Goal: Task Accomplishment & Management: Manage account settings

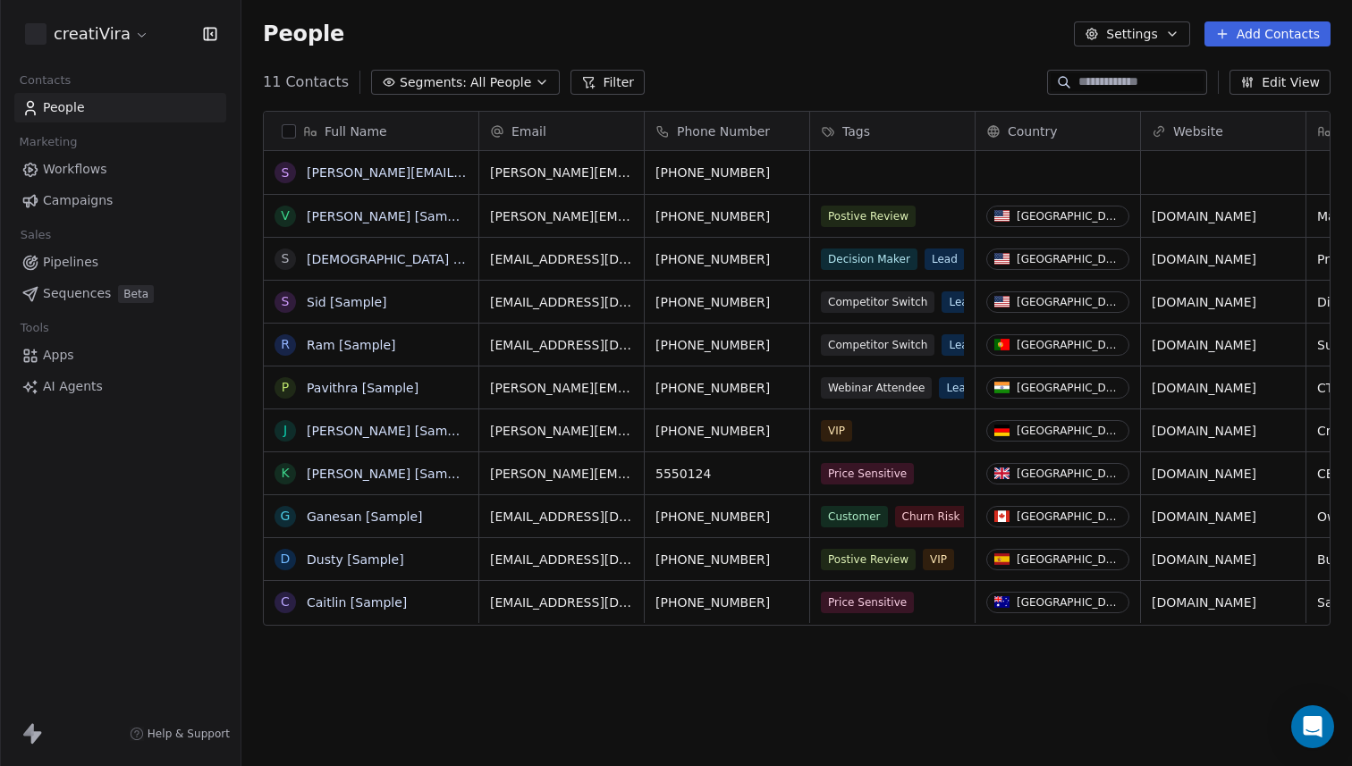
scroll to position [674, 1111]
click at [131, 40] on html "creatiVira Contacts People Marketing Workflows Campaigns Sales Pipelines Sequen…" at bounding box center [676, 383] width 1352 height 766
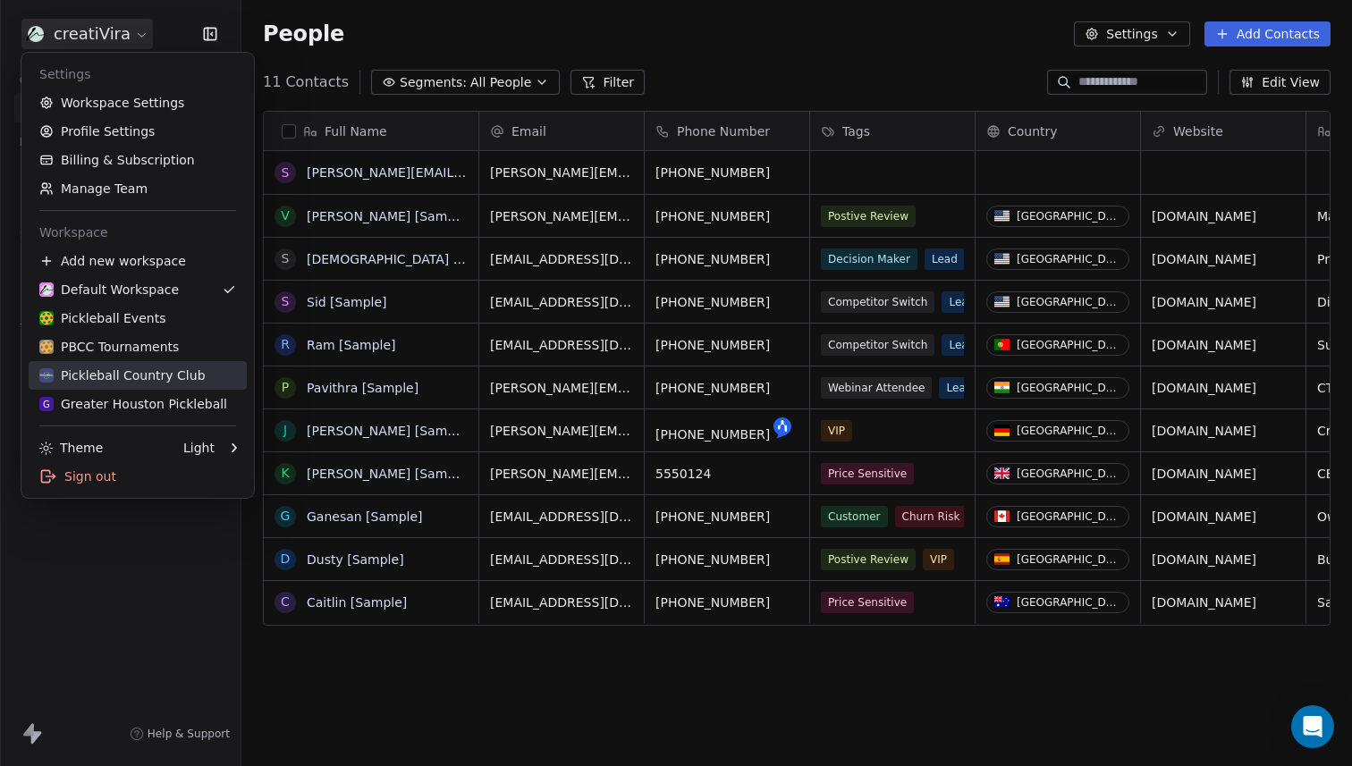
click at [145, 381] on div "Pickleball Country Club" at bounding box center [122, 376] width 166 height 18
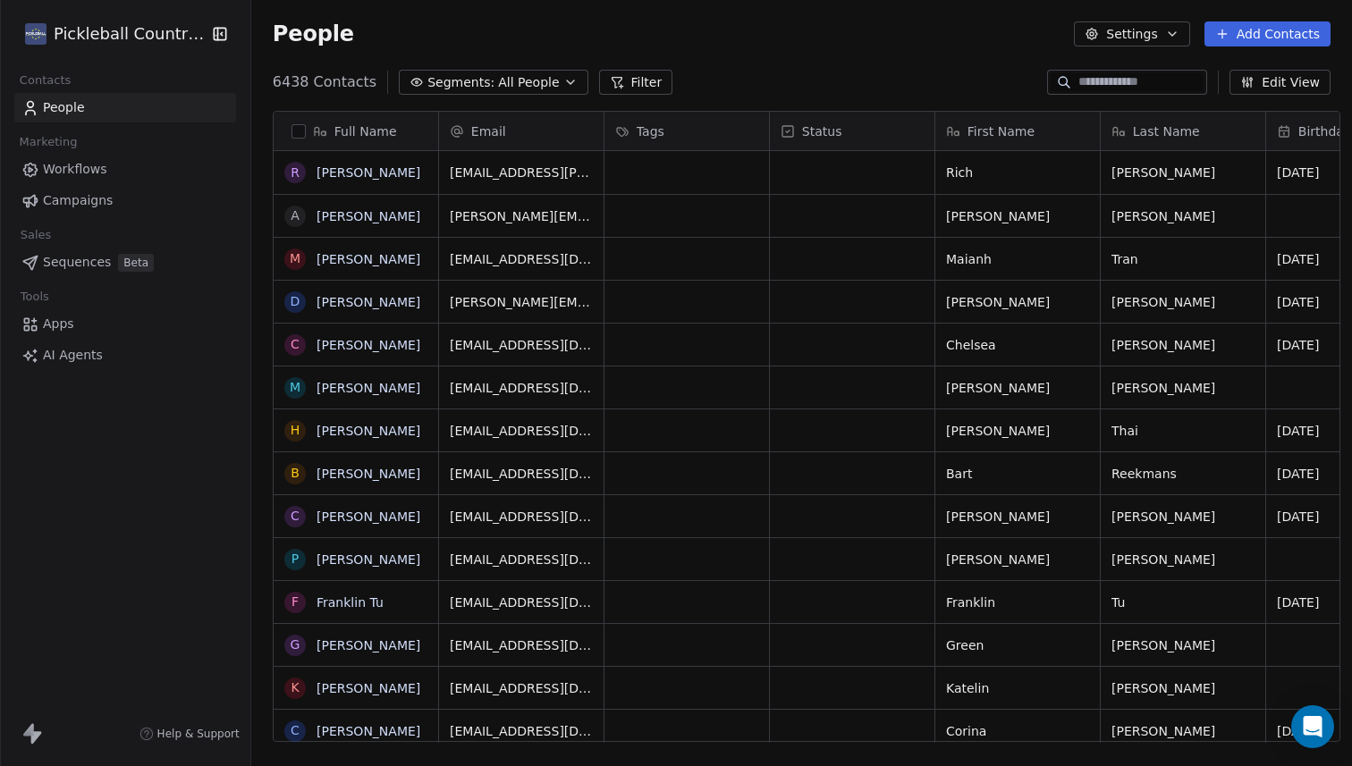
scroll to position [674, 1111]
click at [292, 131] on button "button" at bounding box center [299, 131] width 14 height 14
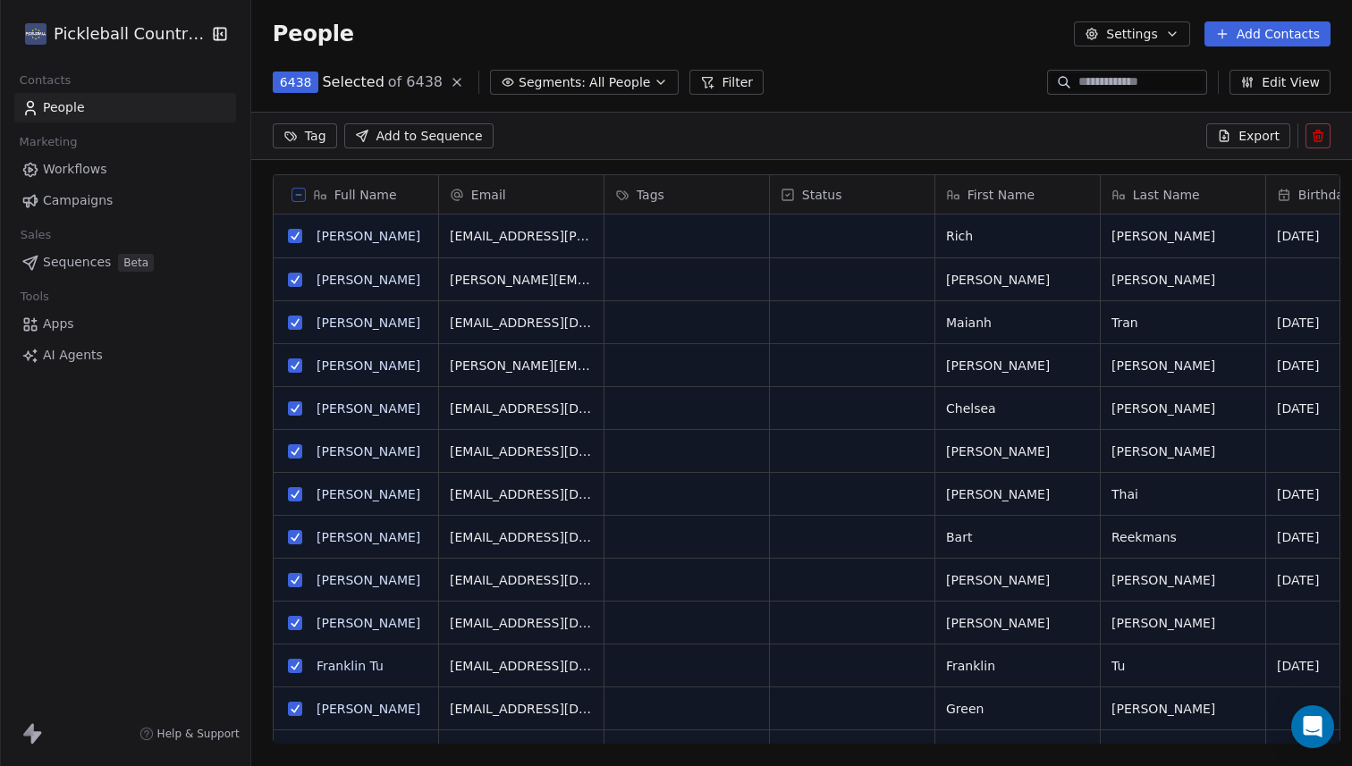
click at [1319, 138] on icon at bounding box center [1319, 137] width 0 height 4
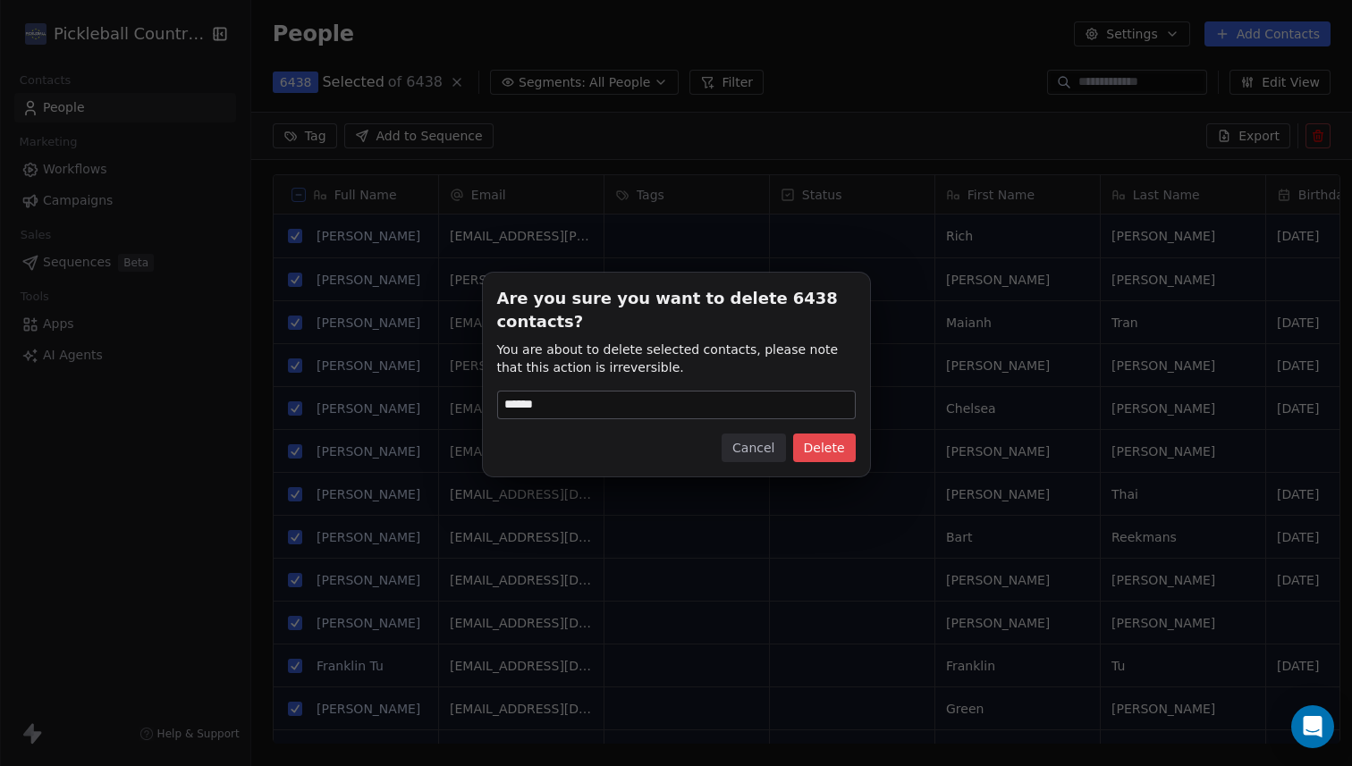
type input "******"
click at [840, 452] on button "Delete" at bounding box center [824, 448] width 63 height 29
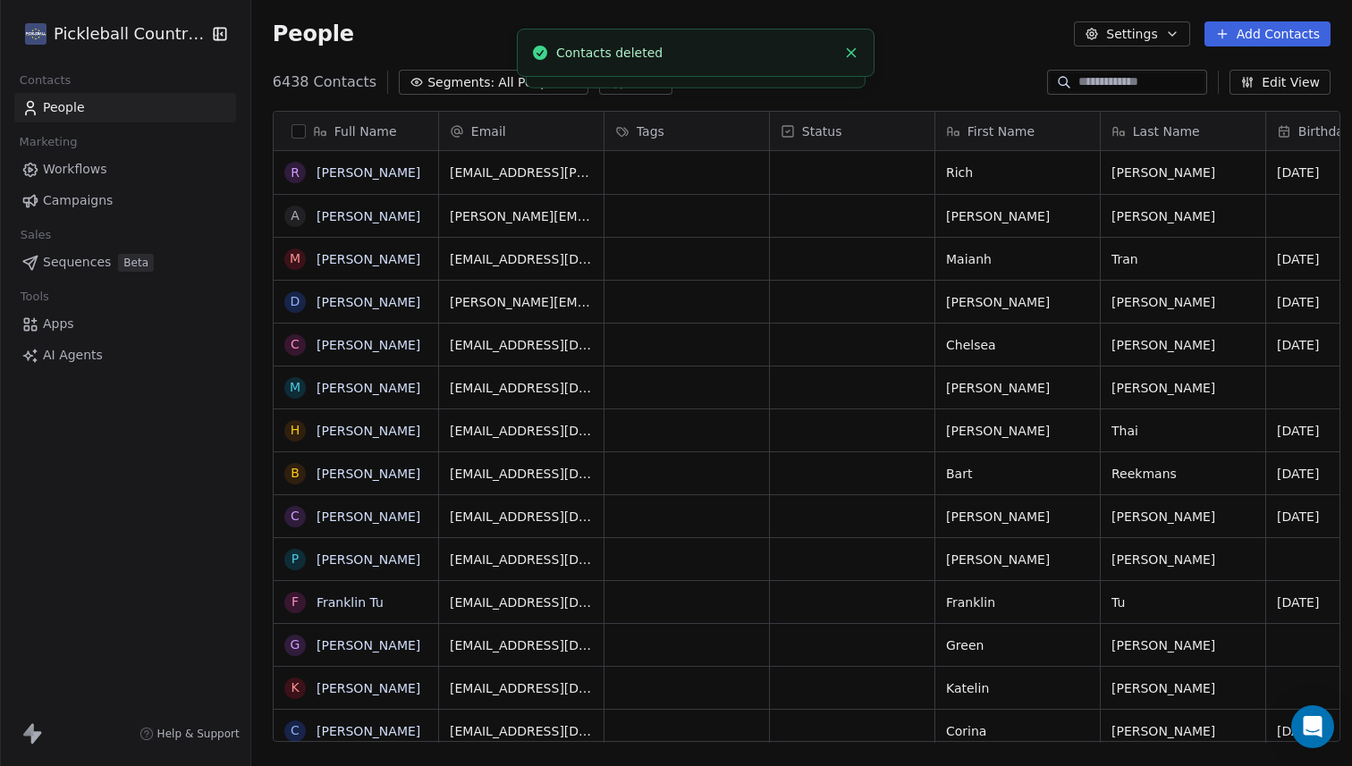
click at [498, 84] on span "All People" at bounding box center [528, 82] width 61 height 19
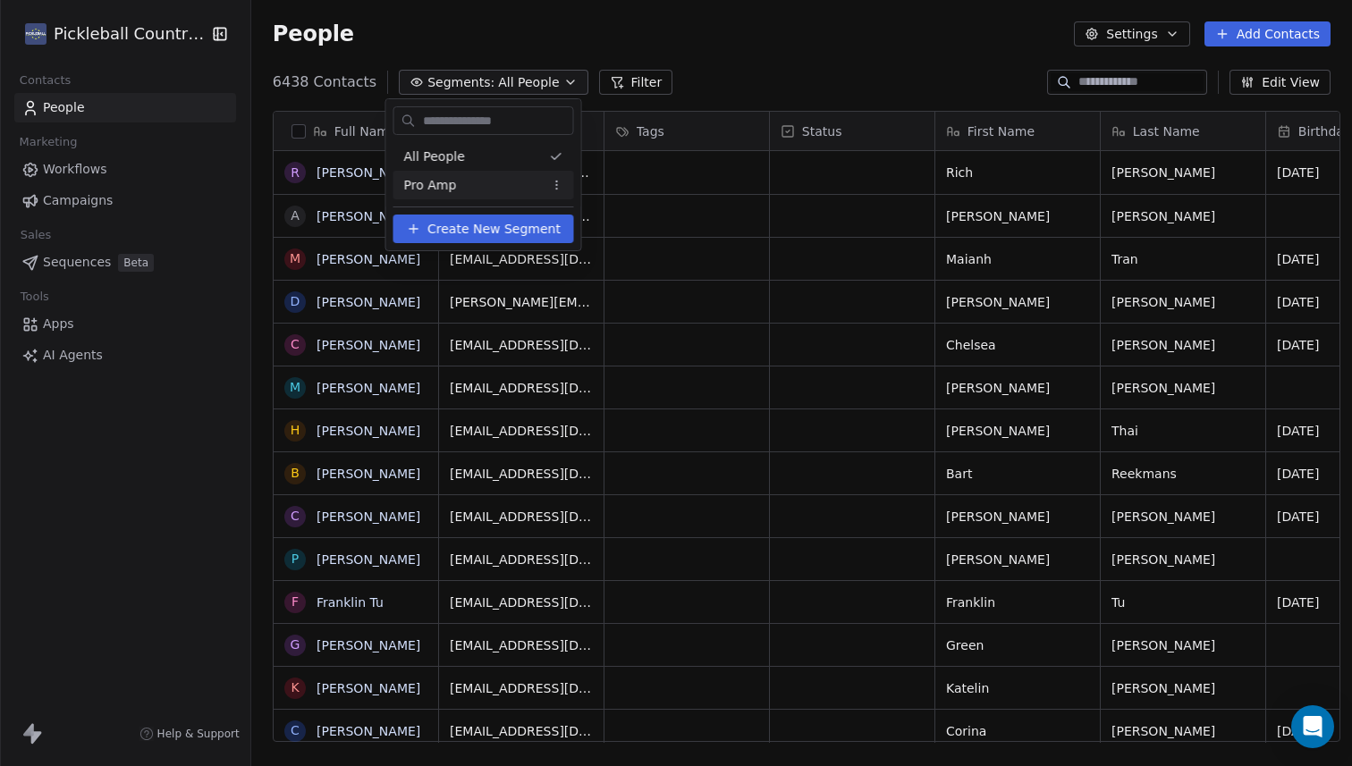
click at [742, 85] on html "Pickleball Country Club Contacts People Marketing Workflows Campaigns Sales Seq…" at bounding box center [676, 383] width 1352 height 766
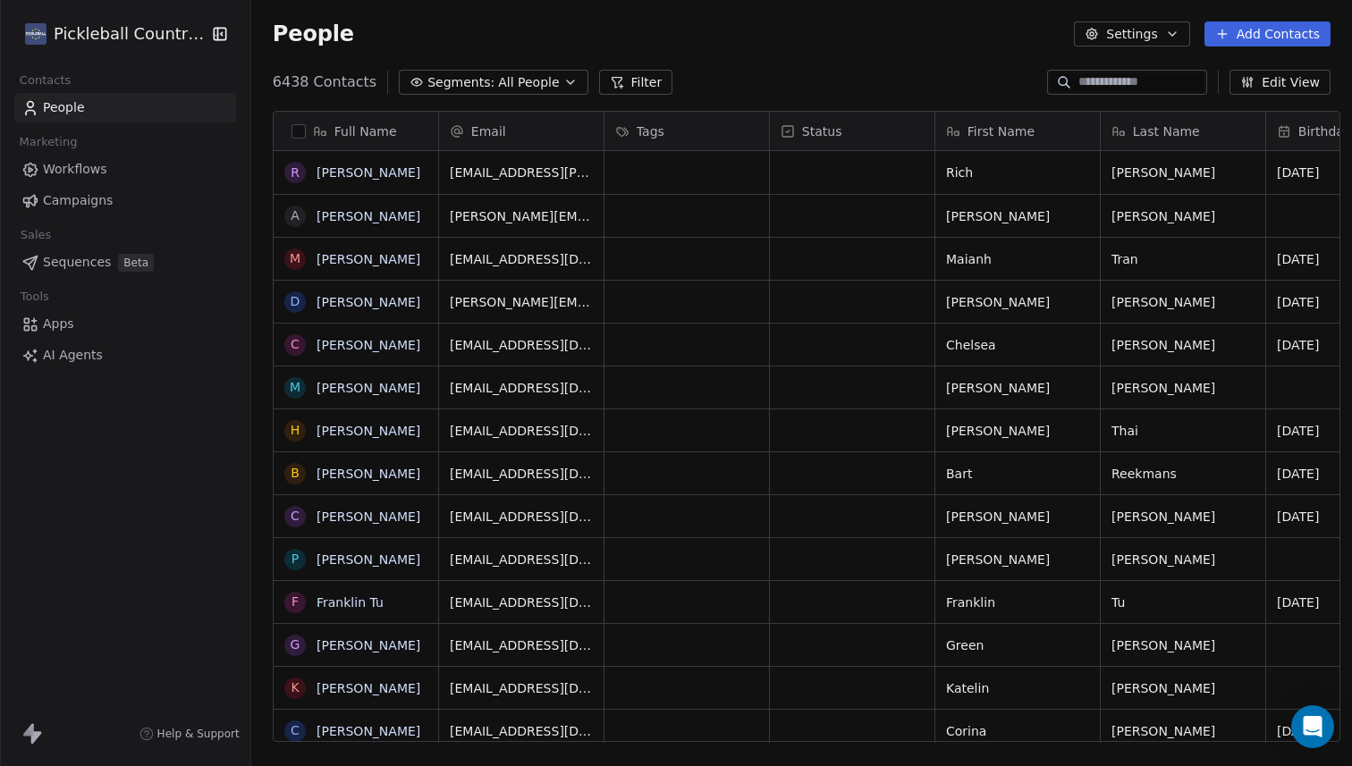
click at [520, 79] on span "All People" at bounding box center [528, 82] width 61 height 19
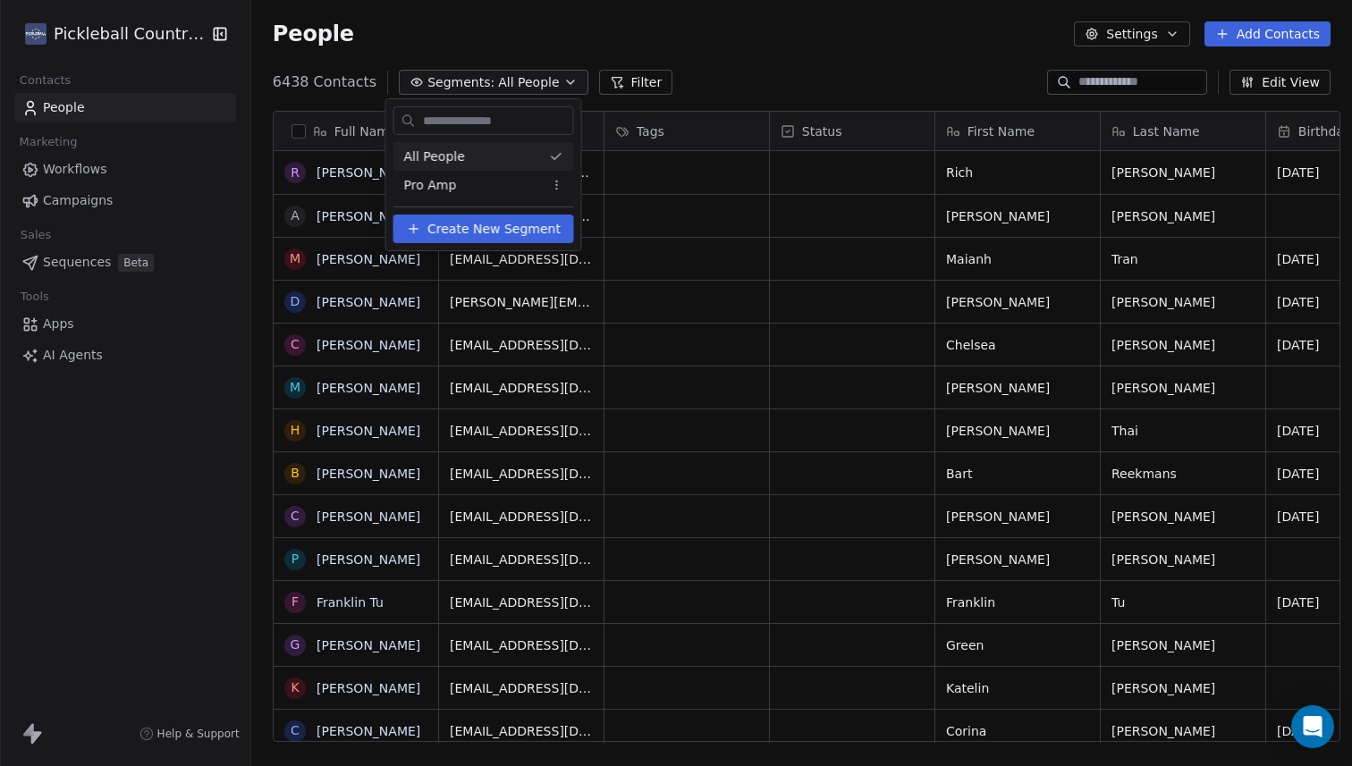
click at [729, 77] on html "Pickleball Country Club Contacts People Marketing Workflows Campaigns Sales Seq…" at bounding box center [676, 383] width 1352 height 766
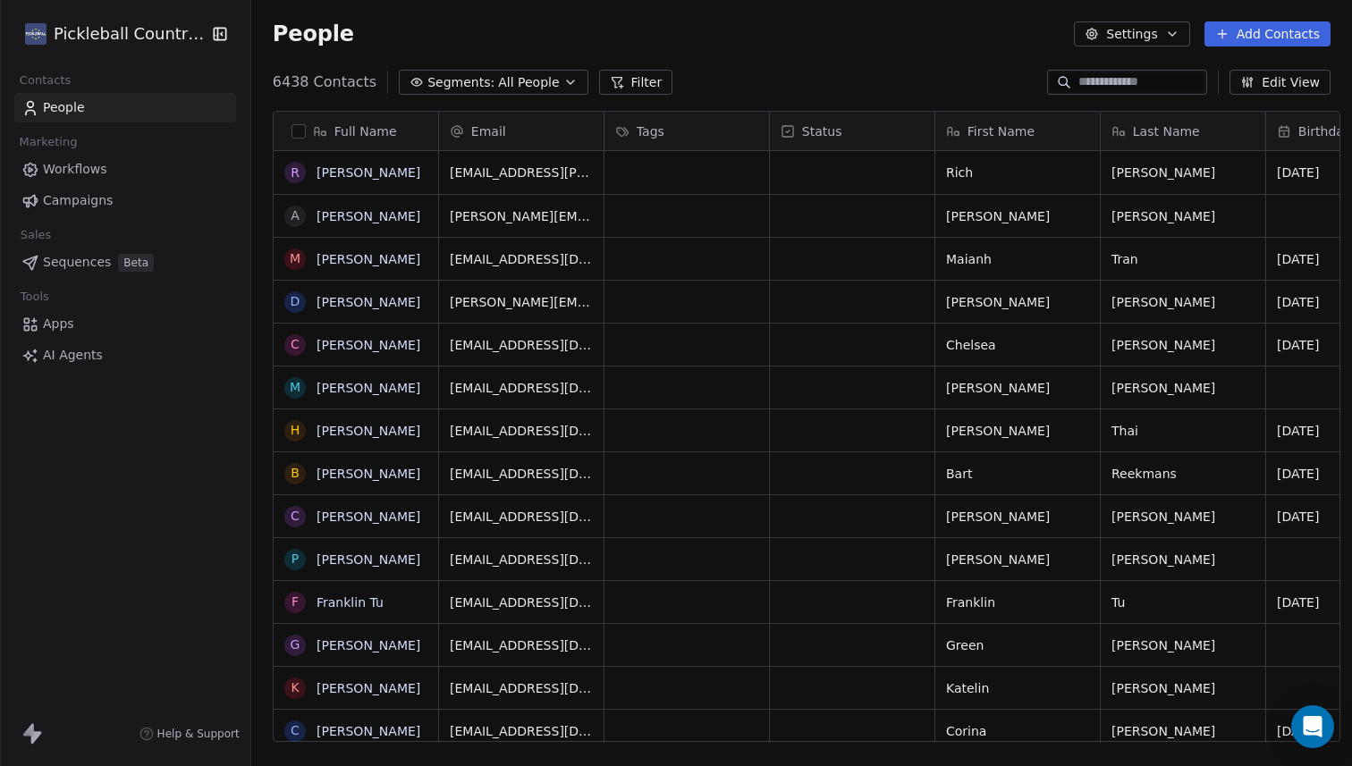
click at [96, 161] on span "Workflows" at bounding box center [75, 169] width 64 height 19
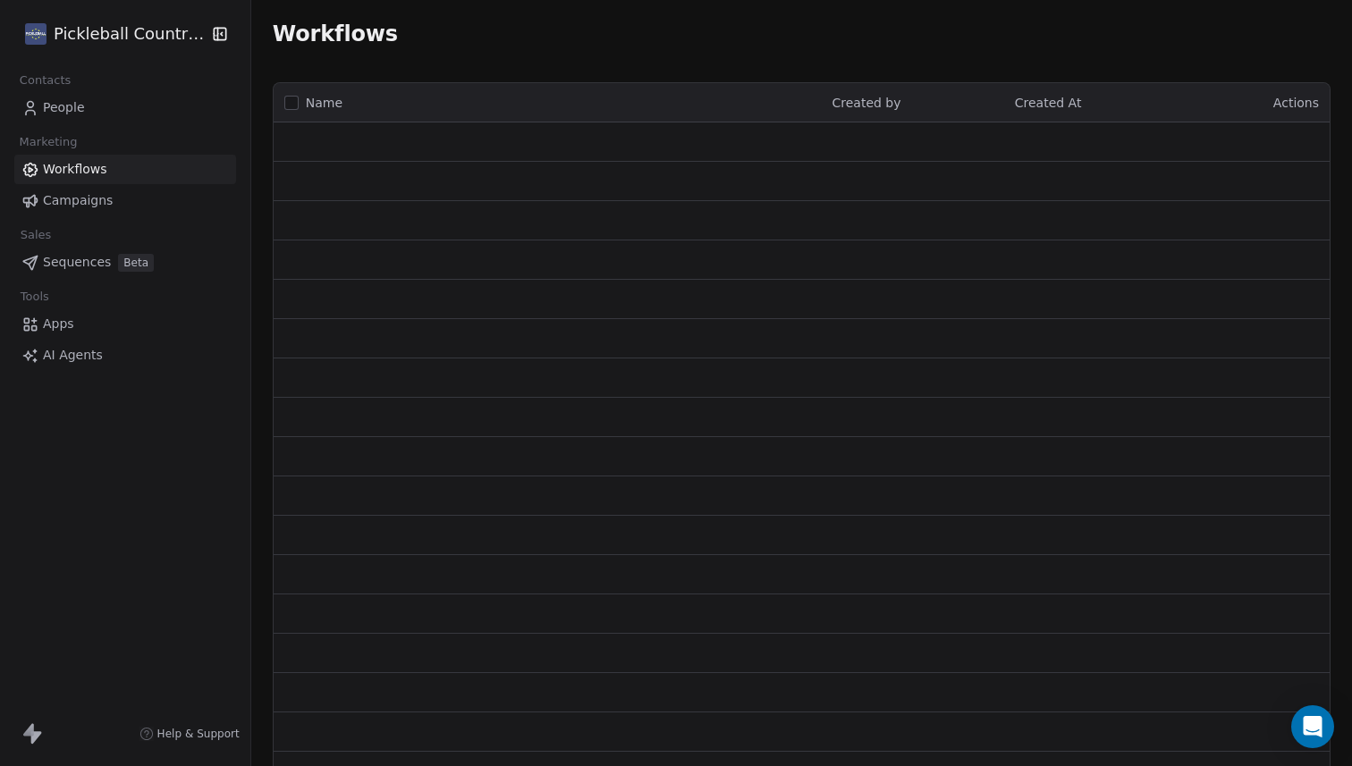
click at [96, 161] on span "Workflows" at bounding box center [75, 169] width 64 height 19
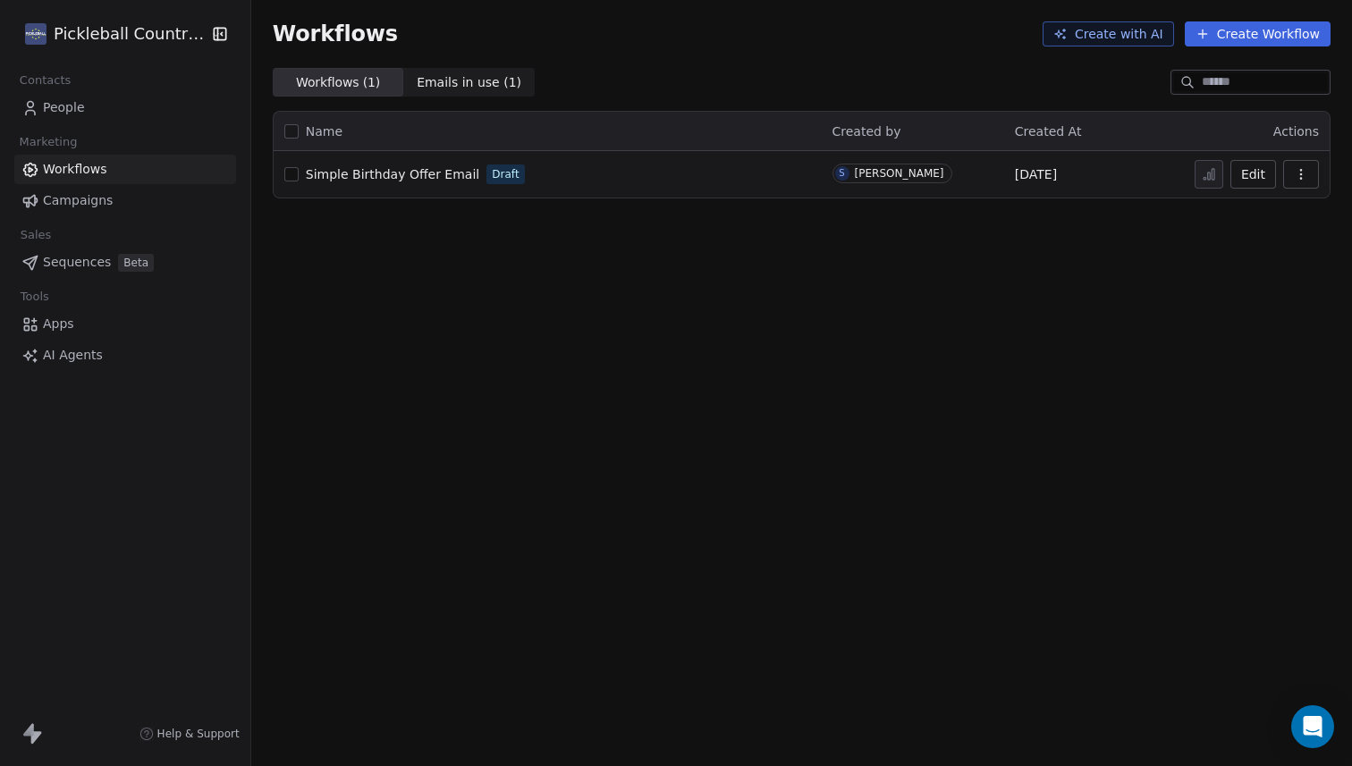
click at [92, 123] on div "Contacts People Marketing Workflows Campaigns Sales Sequences Beta Tools Apps A…" at bounding box center [125, 219] width 250 height 302
click at [46, 106] on span "People" at bounding box center [64, 107] width 42 height 19
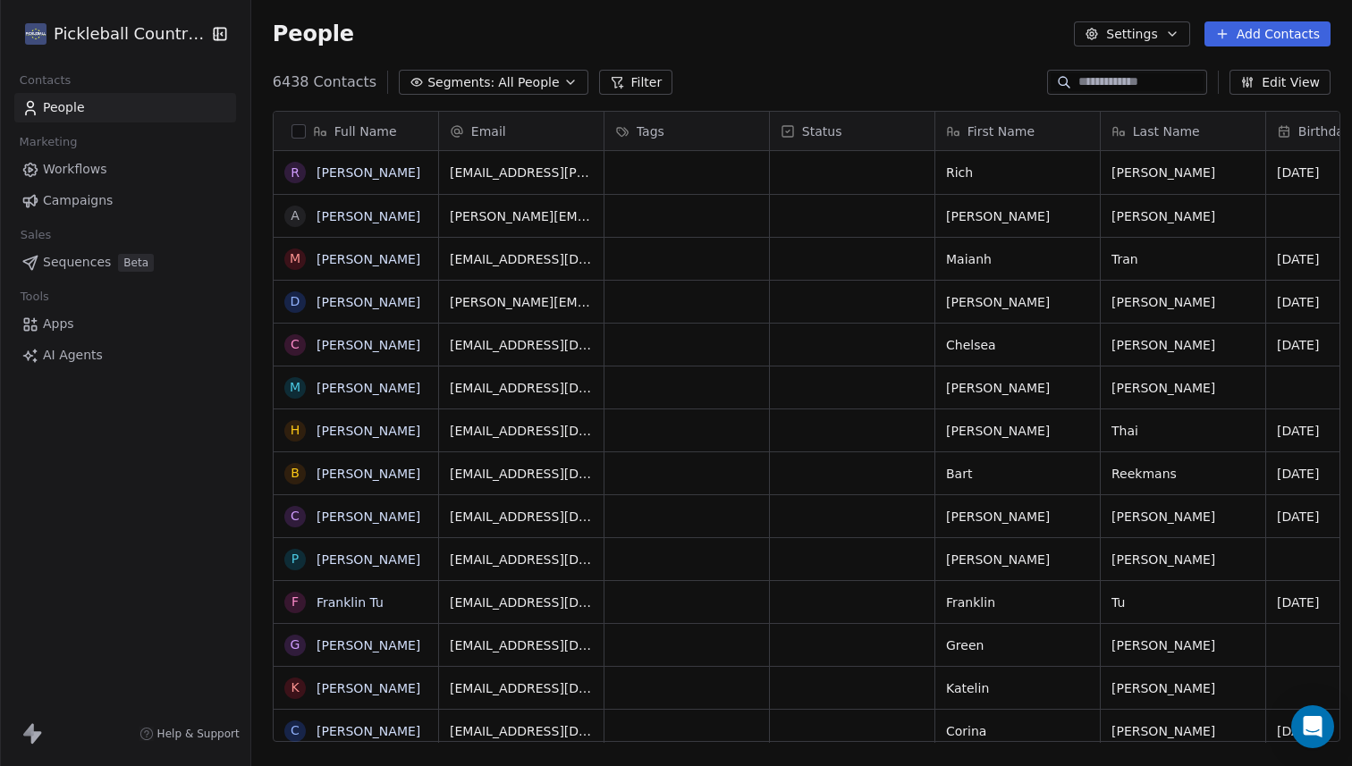
scroll to position [674, 1111]
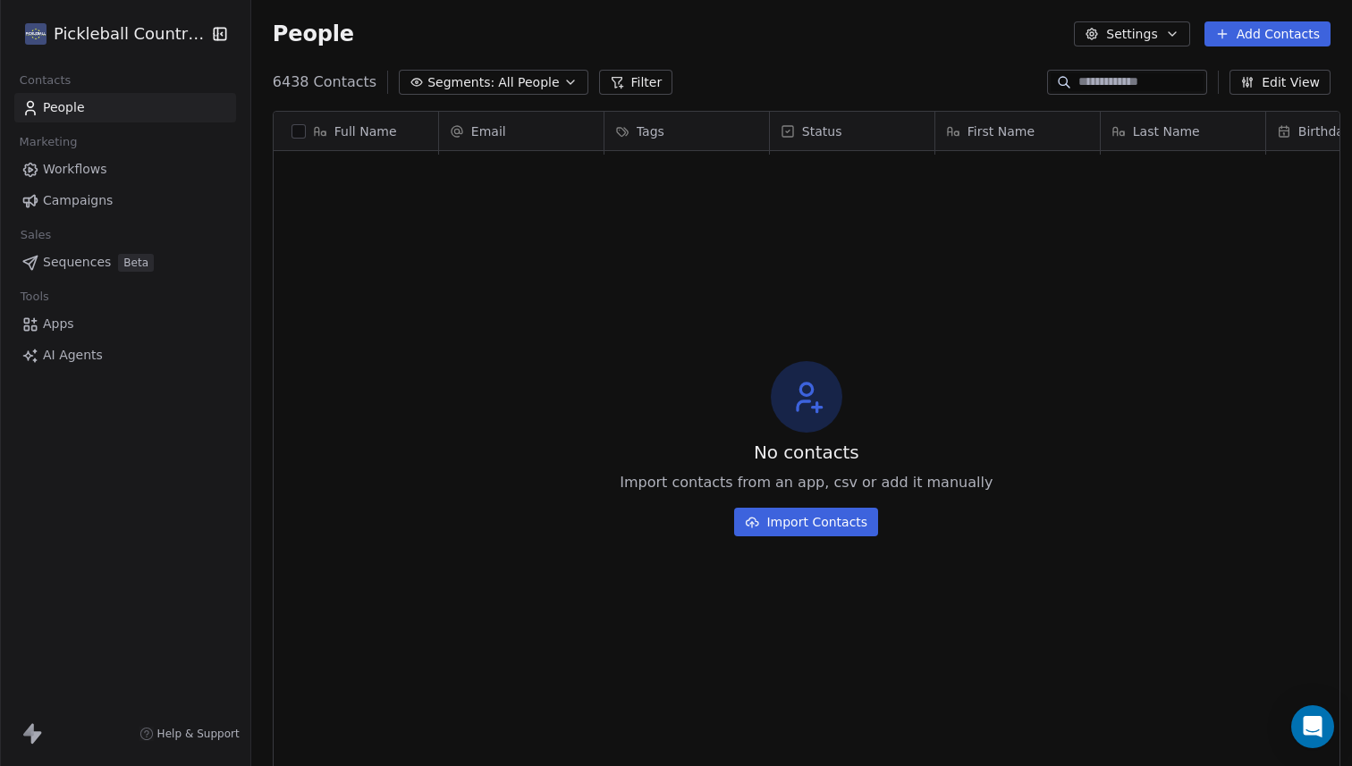
click at [563, 84] on icon "button" at bounding box center [570, 82] width 14 height 14
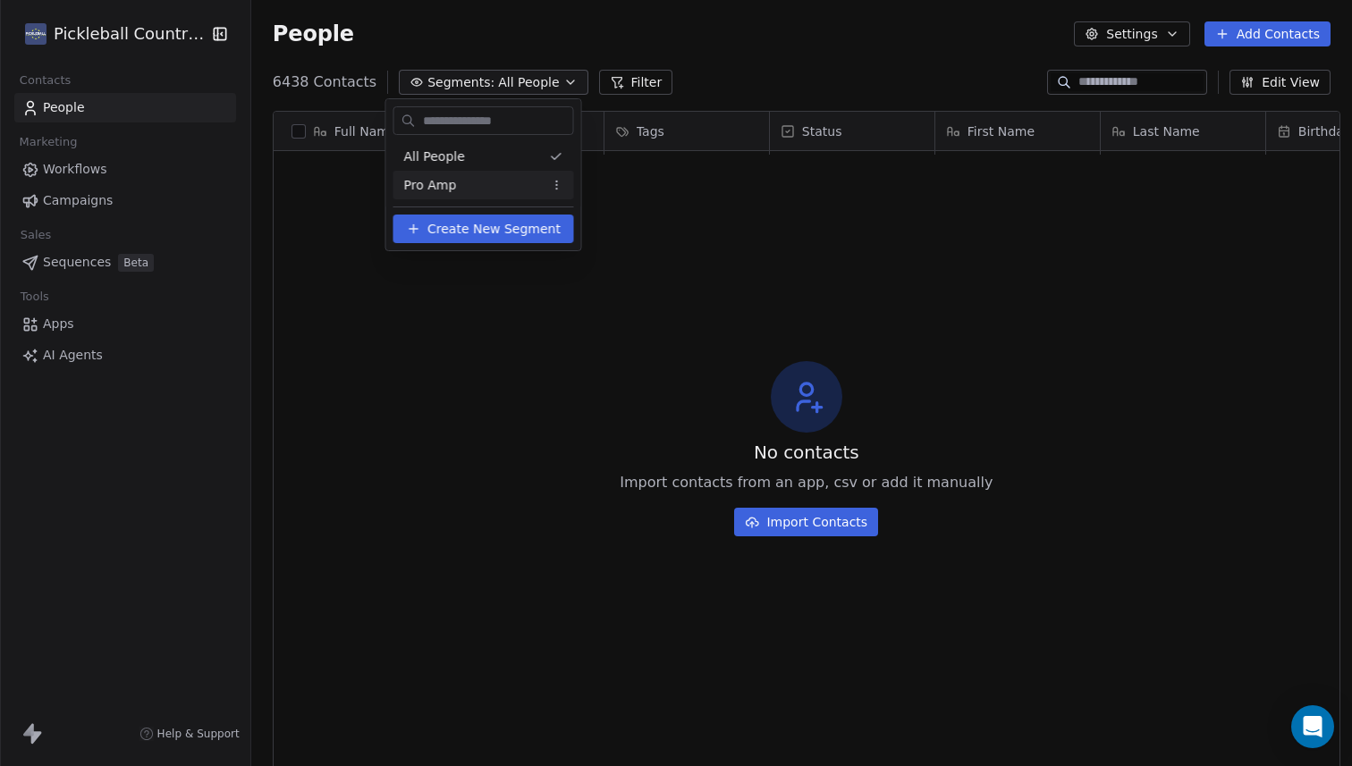
click at [404, 311] on html "Pickleball Country Club Contacts People Marketing Workflows Campaigns Sales Seq…" at bounding box center [676, 383] width 1352 height 766
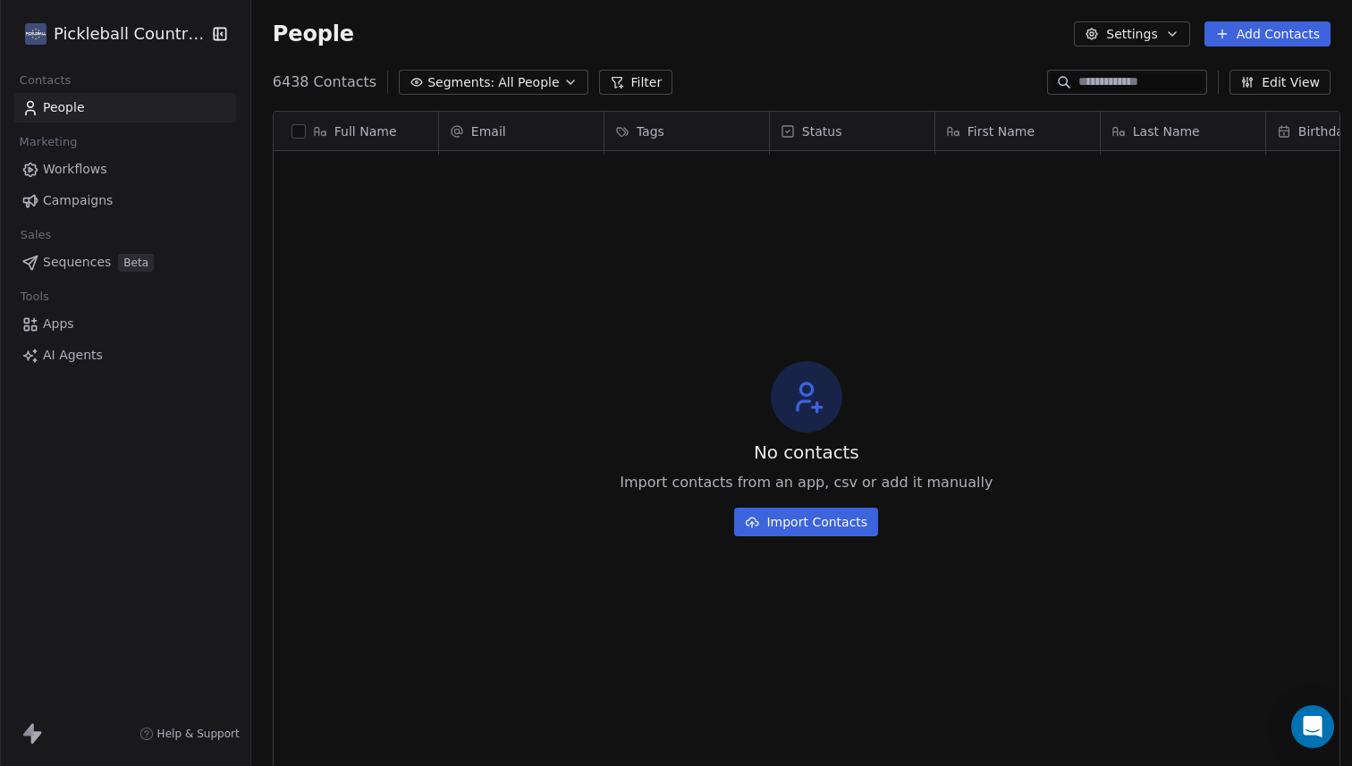
click at [770, 528] on button "Import Contacts" at bounding box center [806, 522] width 144 height 29
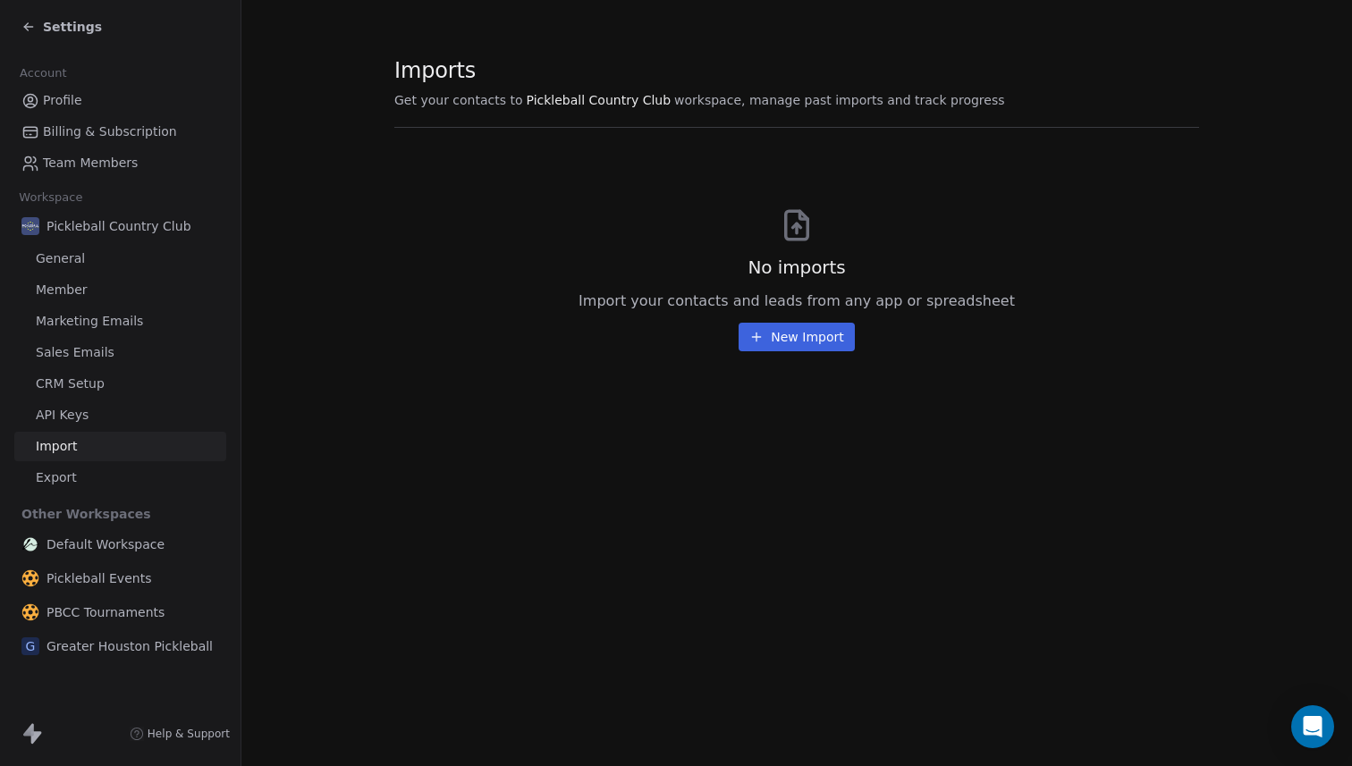
click at [808, 339] on button "New Import" at bounding box center [796, 337] width 115 height 29
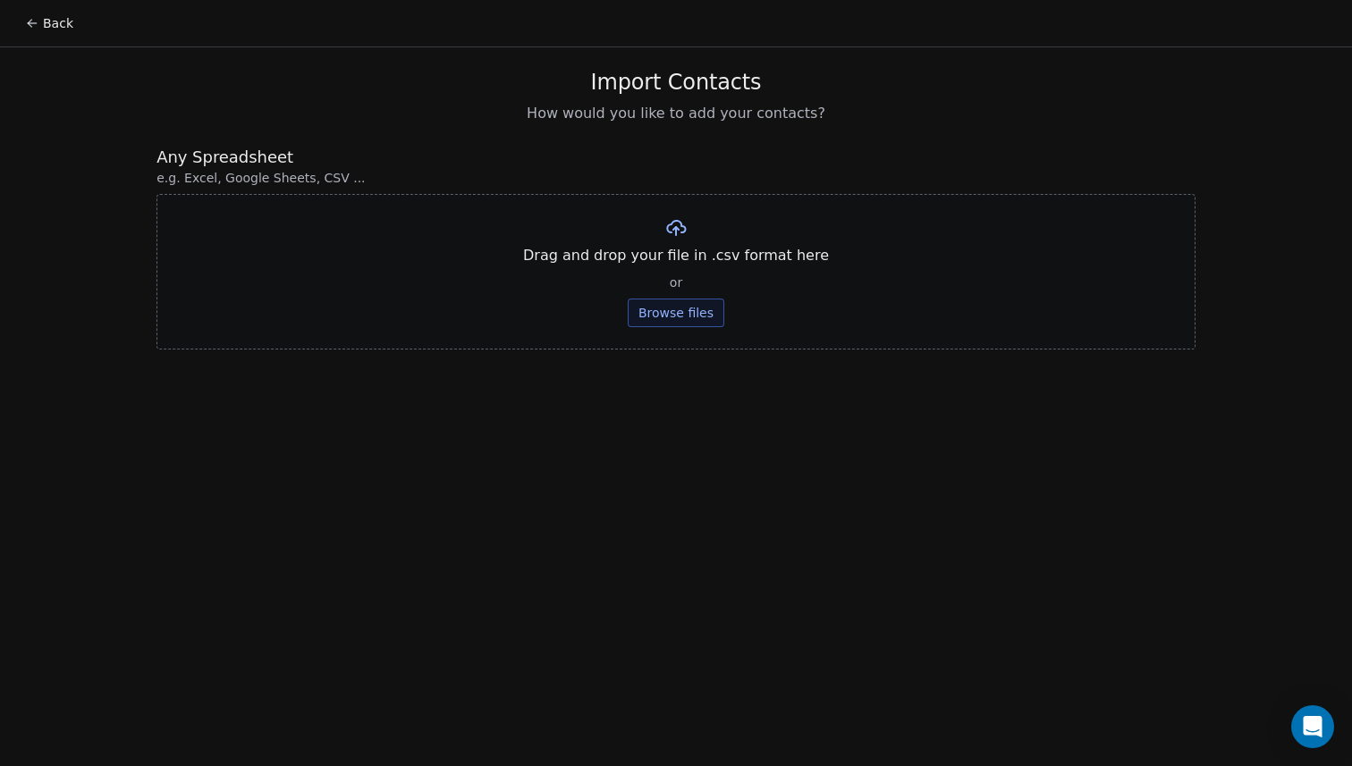
click at [675, 317] on button "Browse files" at bounding box center [676, 313] width 97 height 29
click at [660, 314] on button "Browse files" at bounding box center [676, 313] width 97 height 29
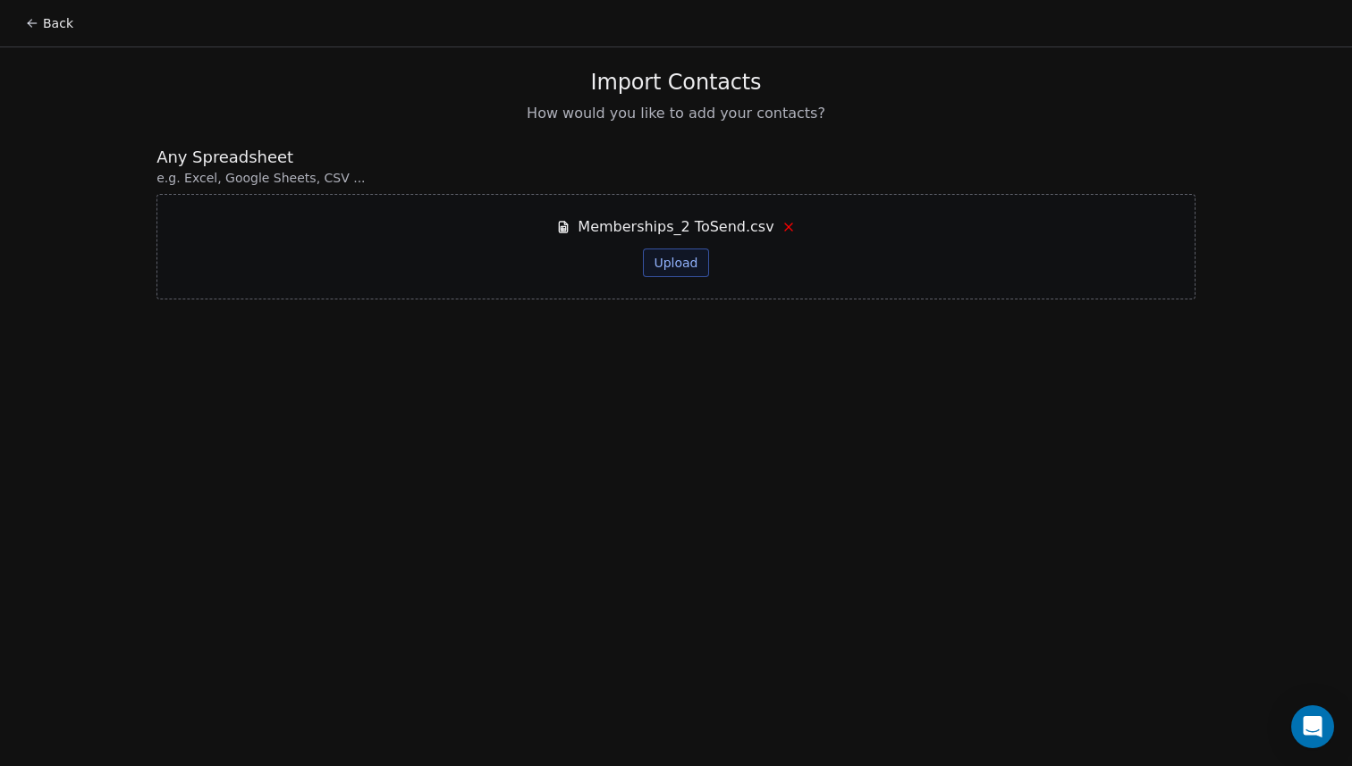
click at [673, 256] on button "Upload" at bounding box center [675, 263] width 65 height 29
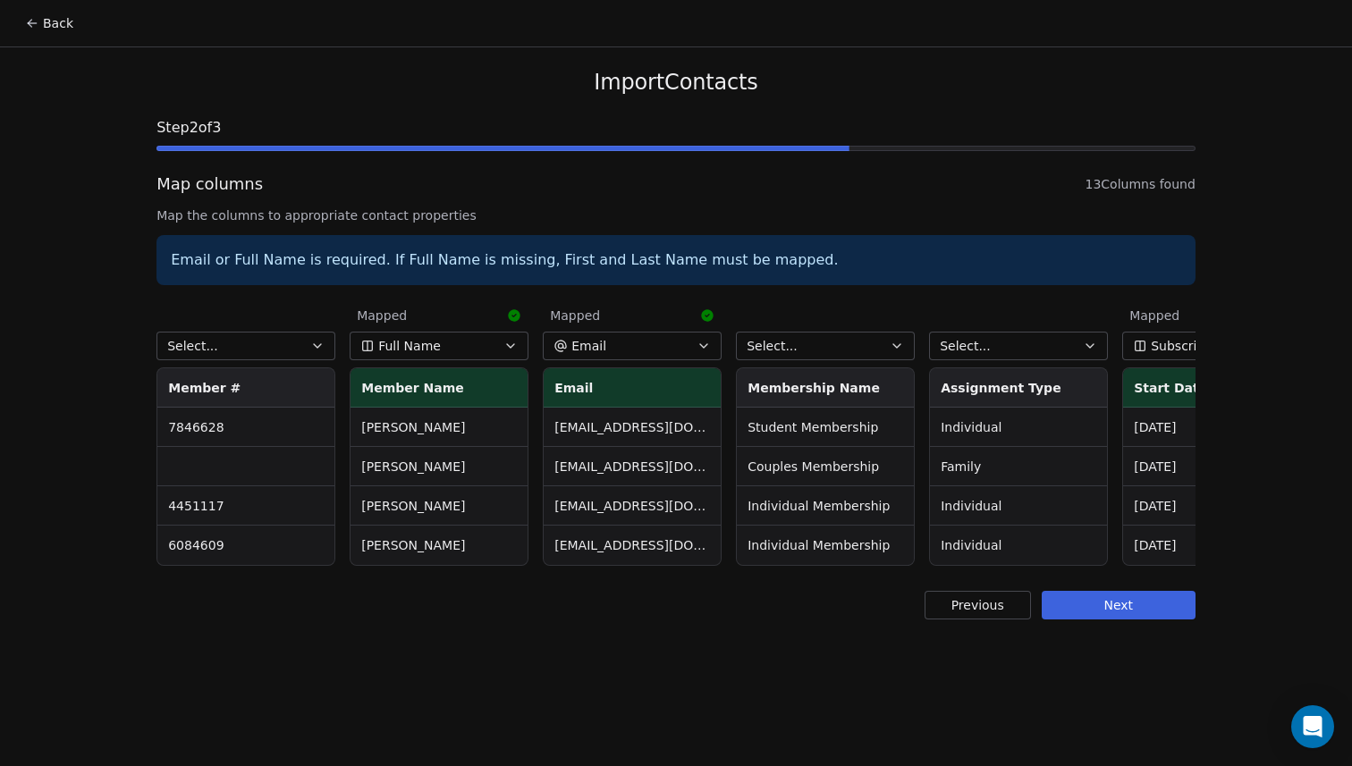
click at [319, 346] on icon "button" at bounding box center [317, 346] width 7 height 4
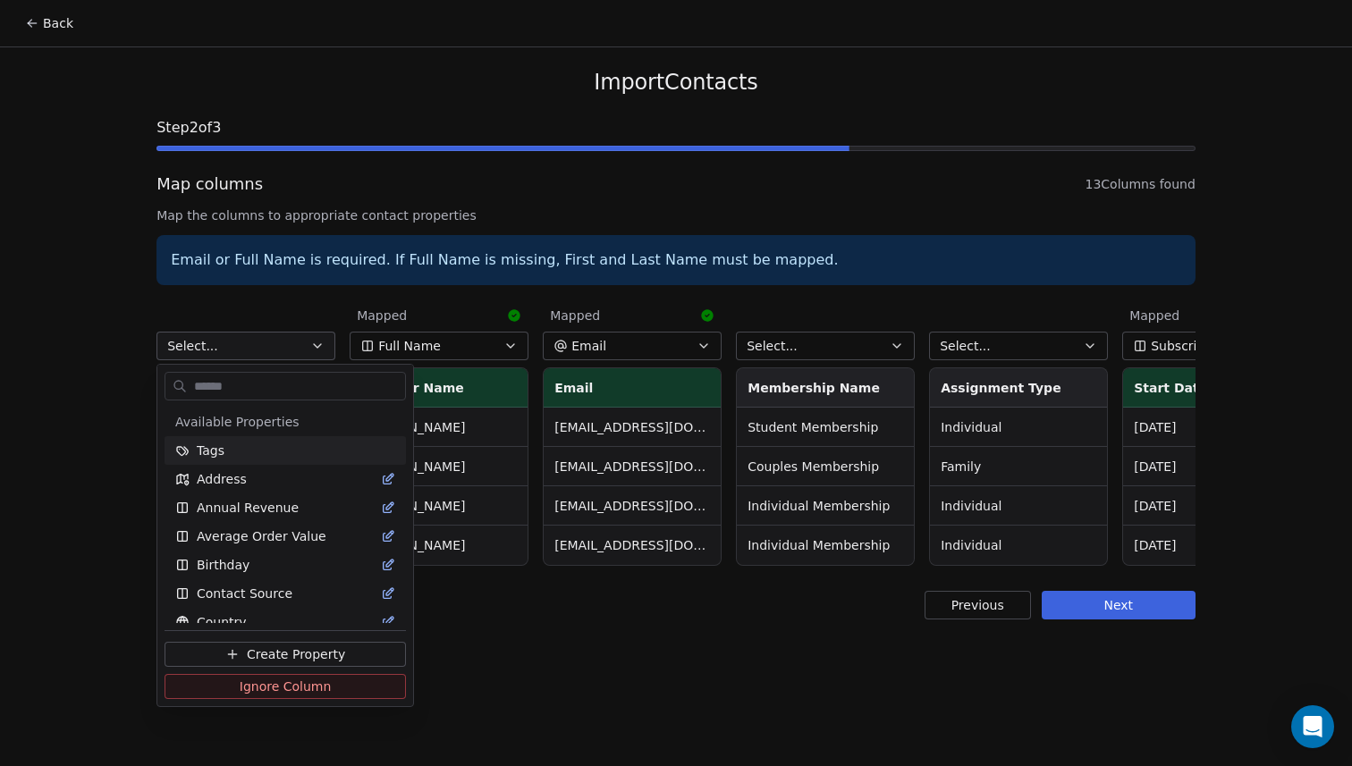
click at [306, 297] on html "Back Import Contacts Step 2 of 3 Map columns 13 Columns found Map the columns t…" at bounding box center [676, 383] width 1352 height 766
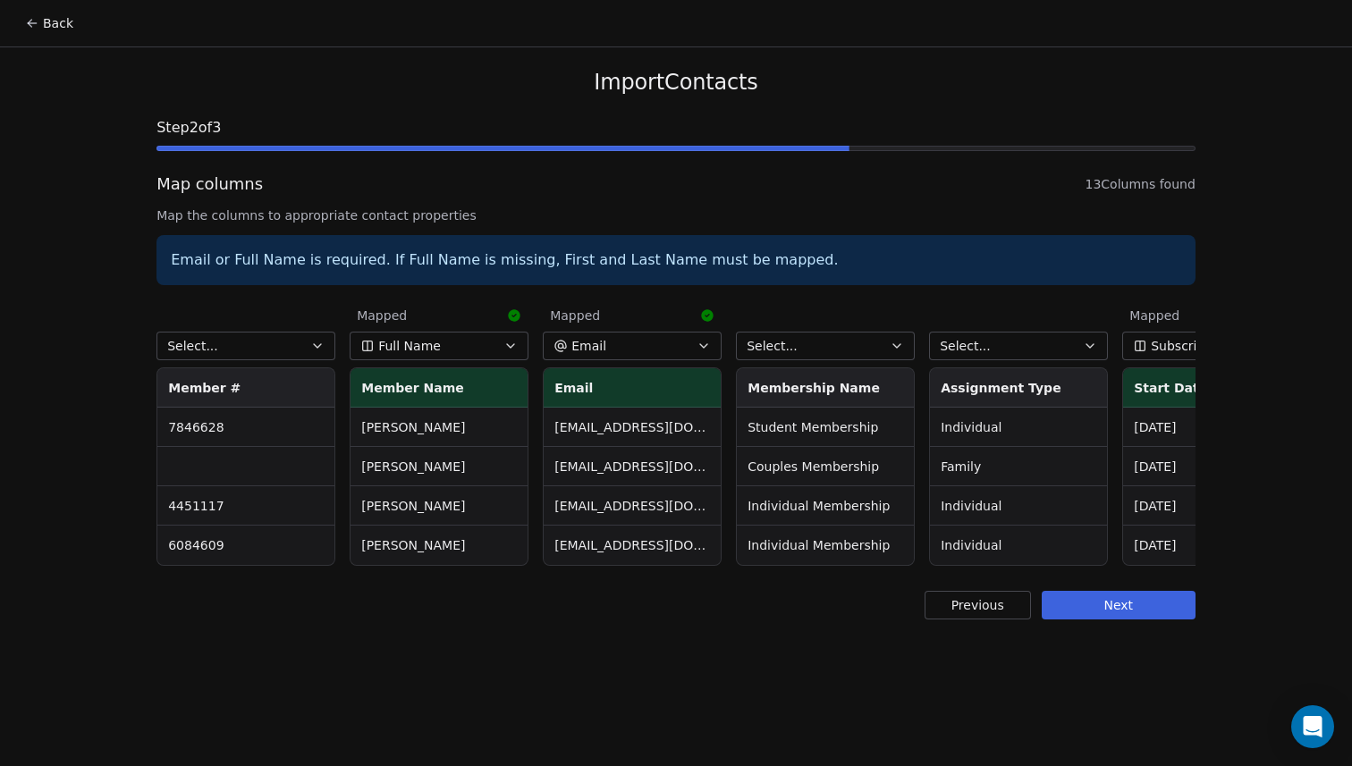
click at [839, 349] on button "Select..." at bounding box center [825, 346] width 179 height 29
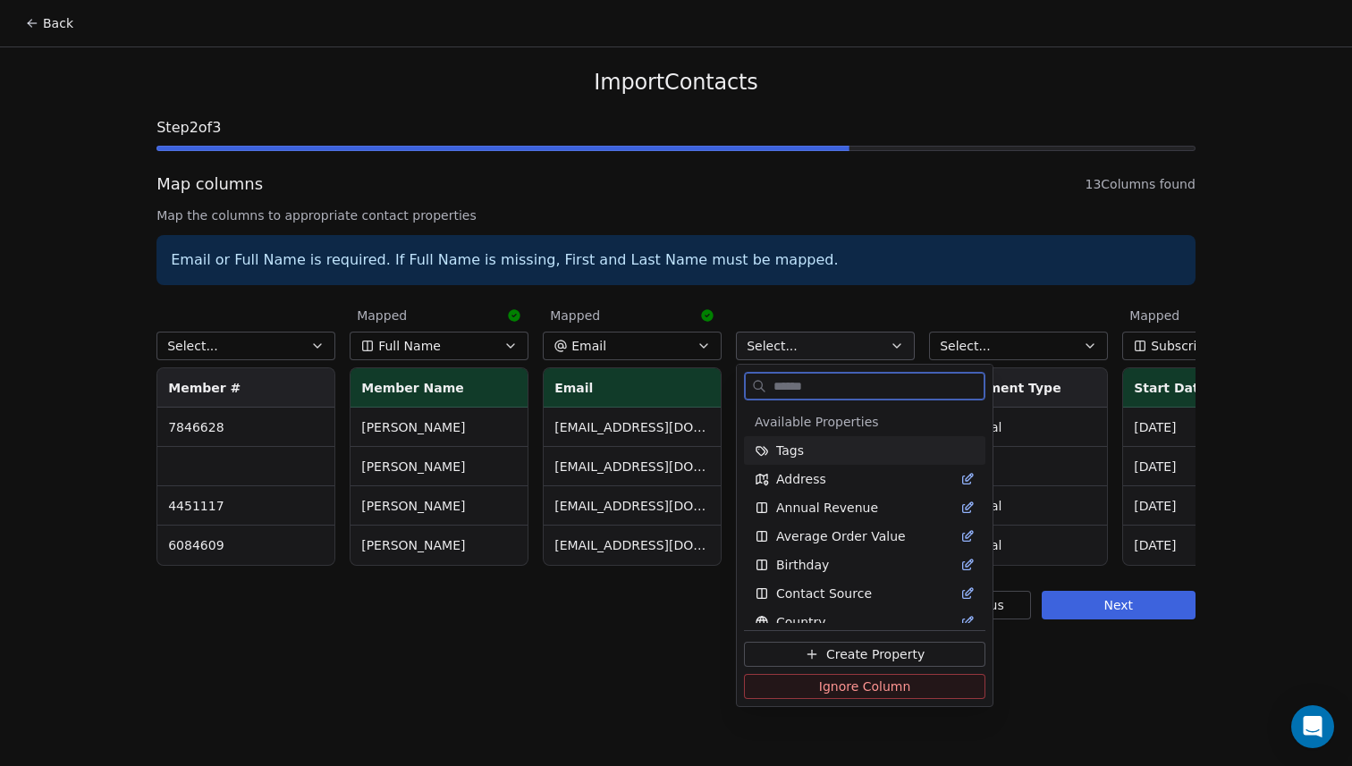
click at [834, 450] on div "Tags" at bounding box center [865, 451] width 220 height 18
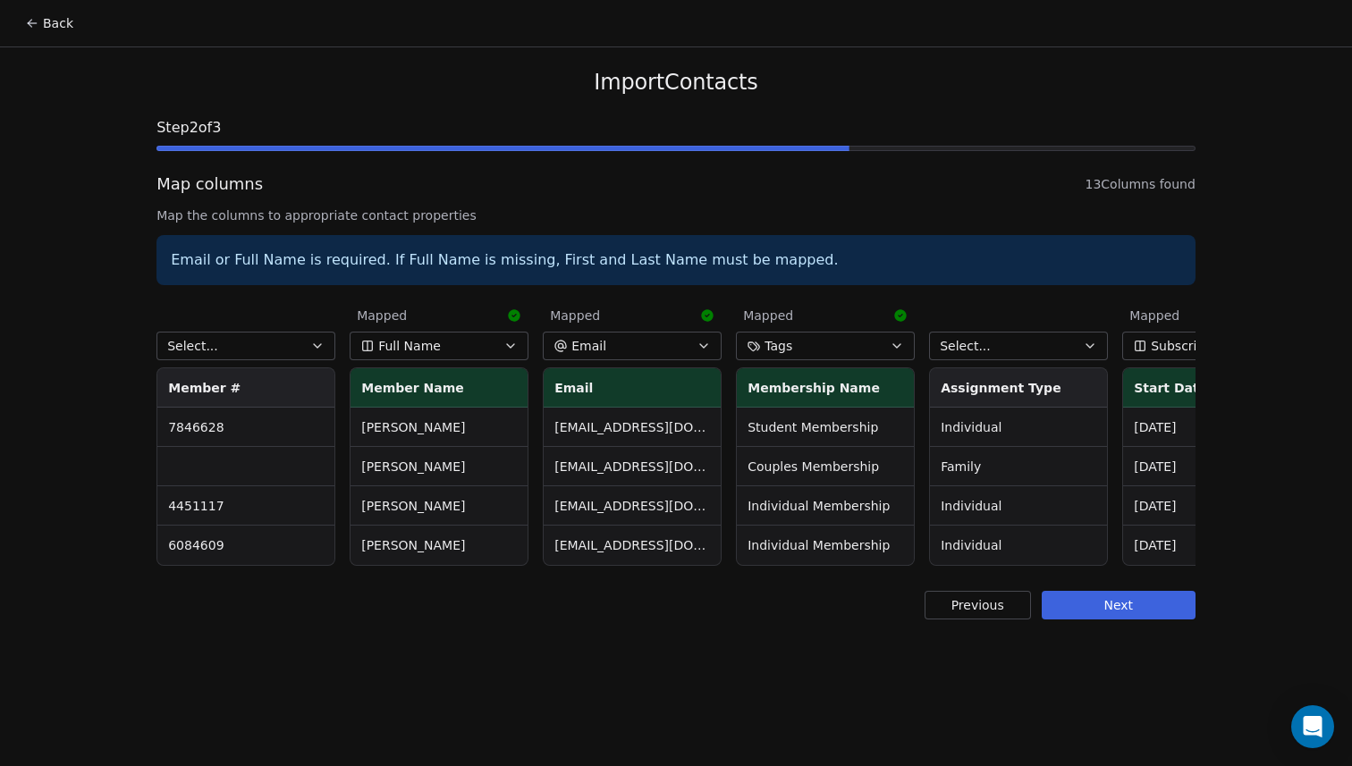
click at [274, 342] on button "Select..." at bounding box center [246, 346] width 179 height 29
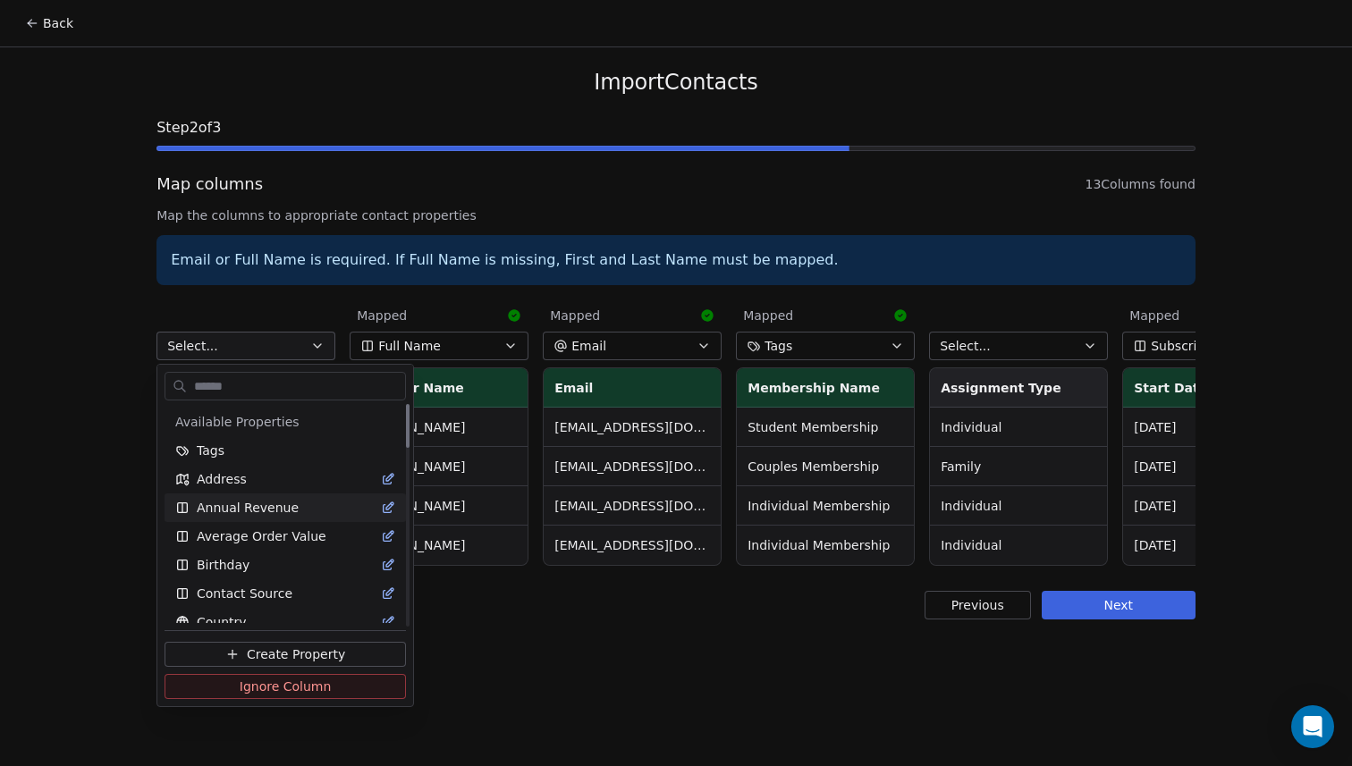
click at [527, 630] on html "Back Import Contacts Step 2 of 3 Map columns 13 Columns found Map the columns t…" at bounding box center [676, 383] width 1352 height 766
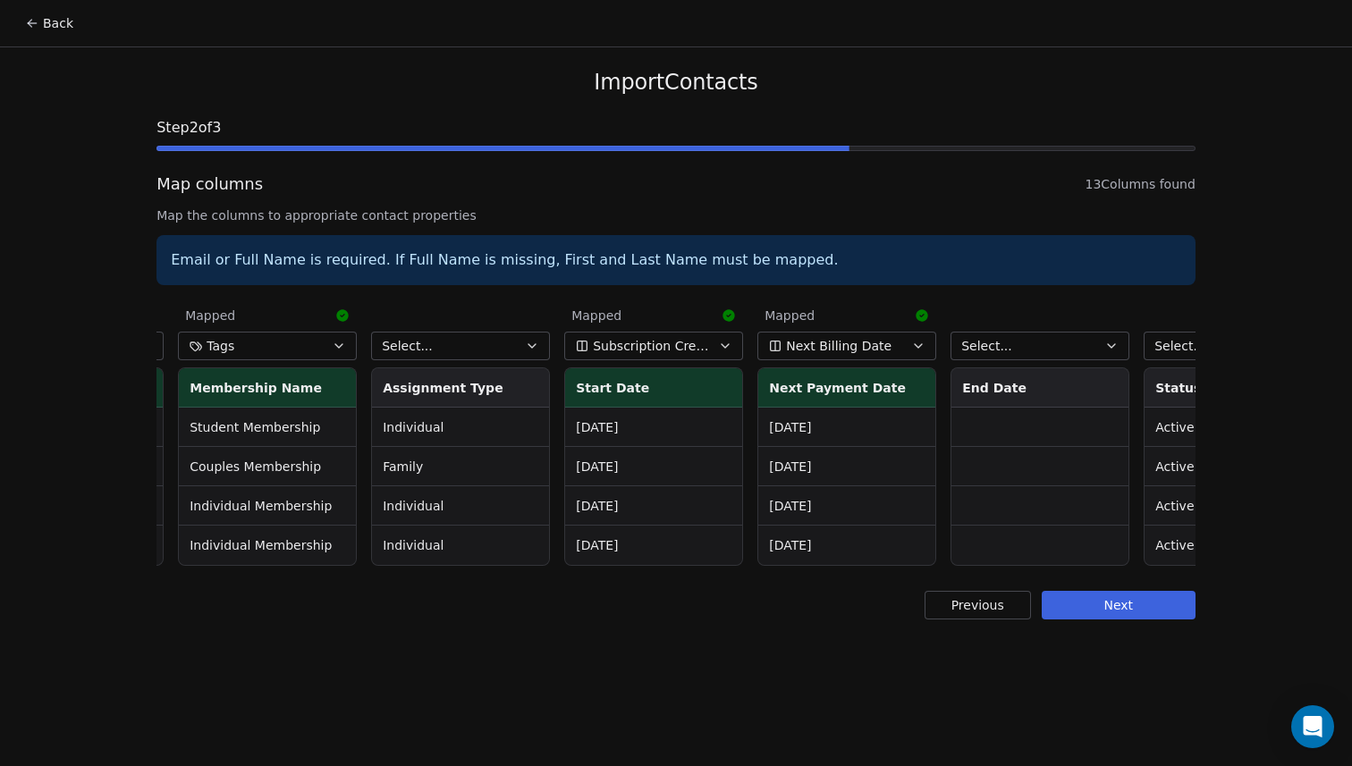
scroll to position [0, 562]
click at [898, 345] on button "Next Billing Date" at bounding box center [843, 346] width 179 height 29
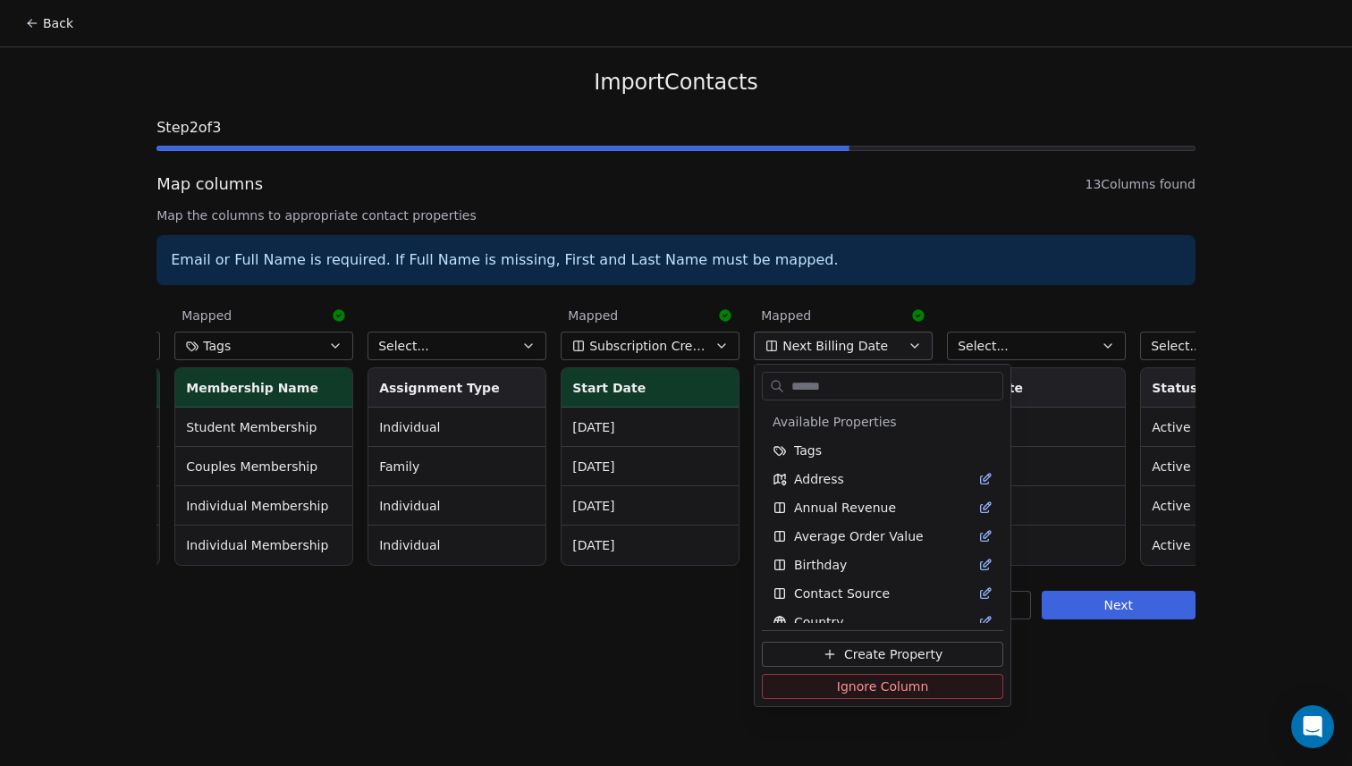
scroll to position [500, 0]
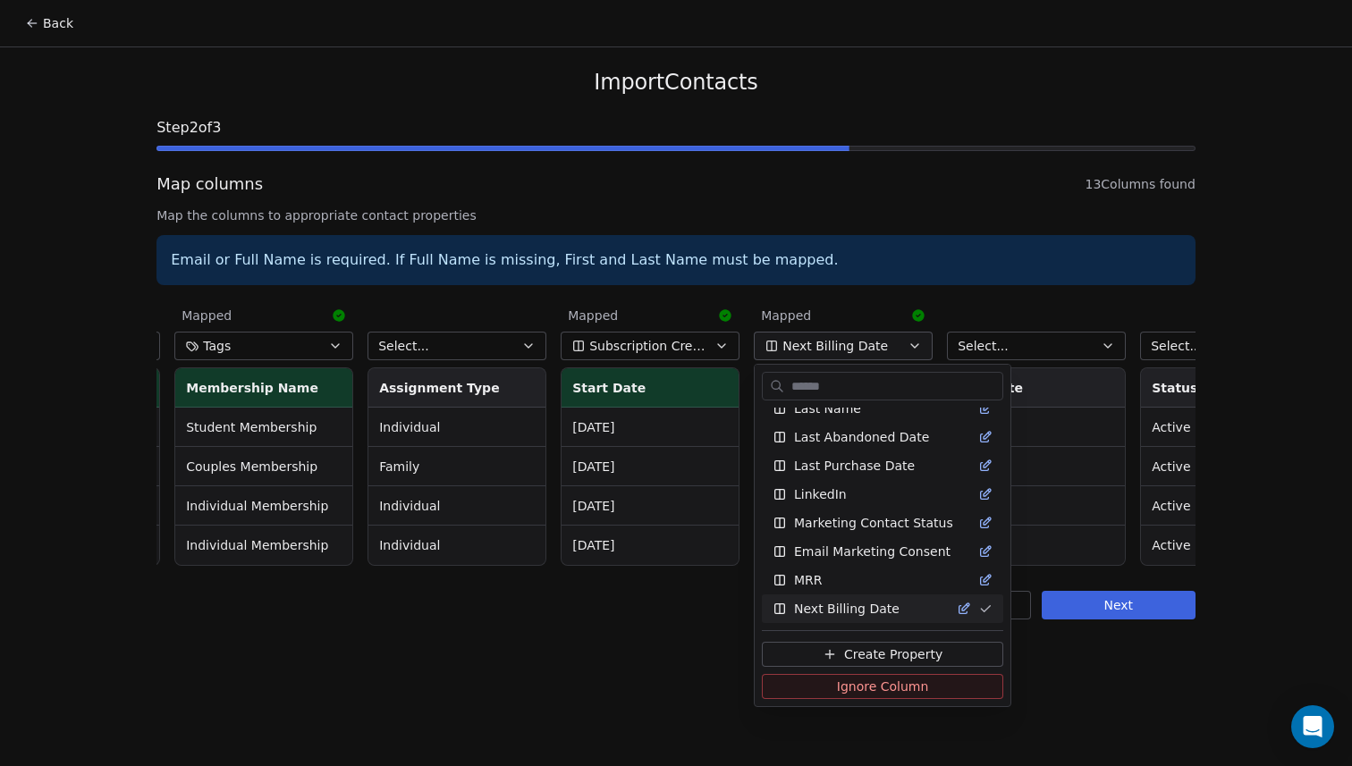
click at [898, 345] on html "Back Import Contacts Step 2 of 3 Map columns 13 Columns found Map the columns t…" at bounding box center [676, 383] width 1352 height 766
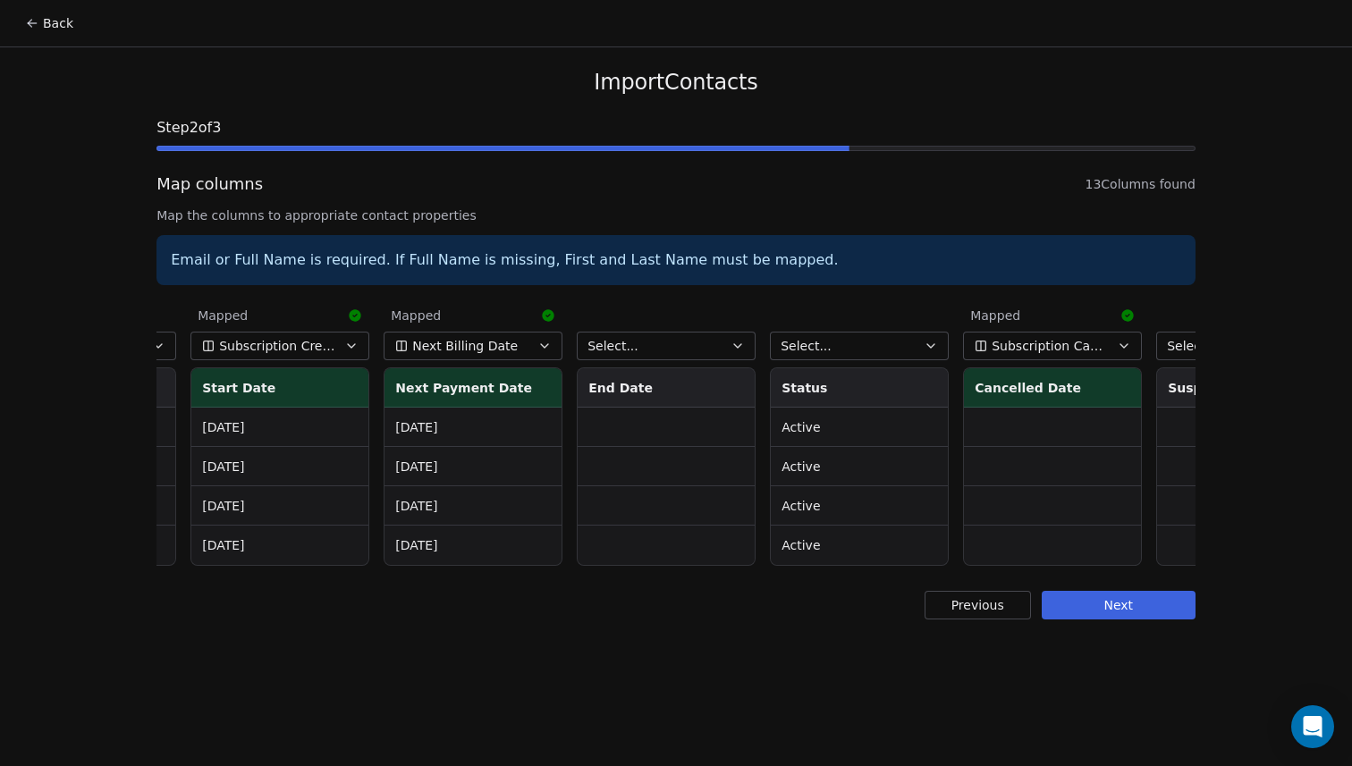
scroll to position [0, 921]
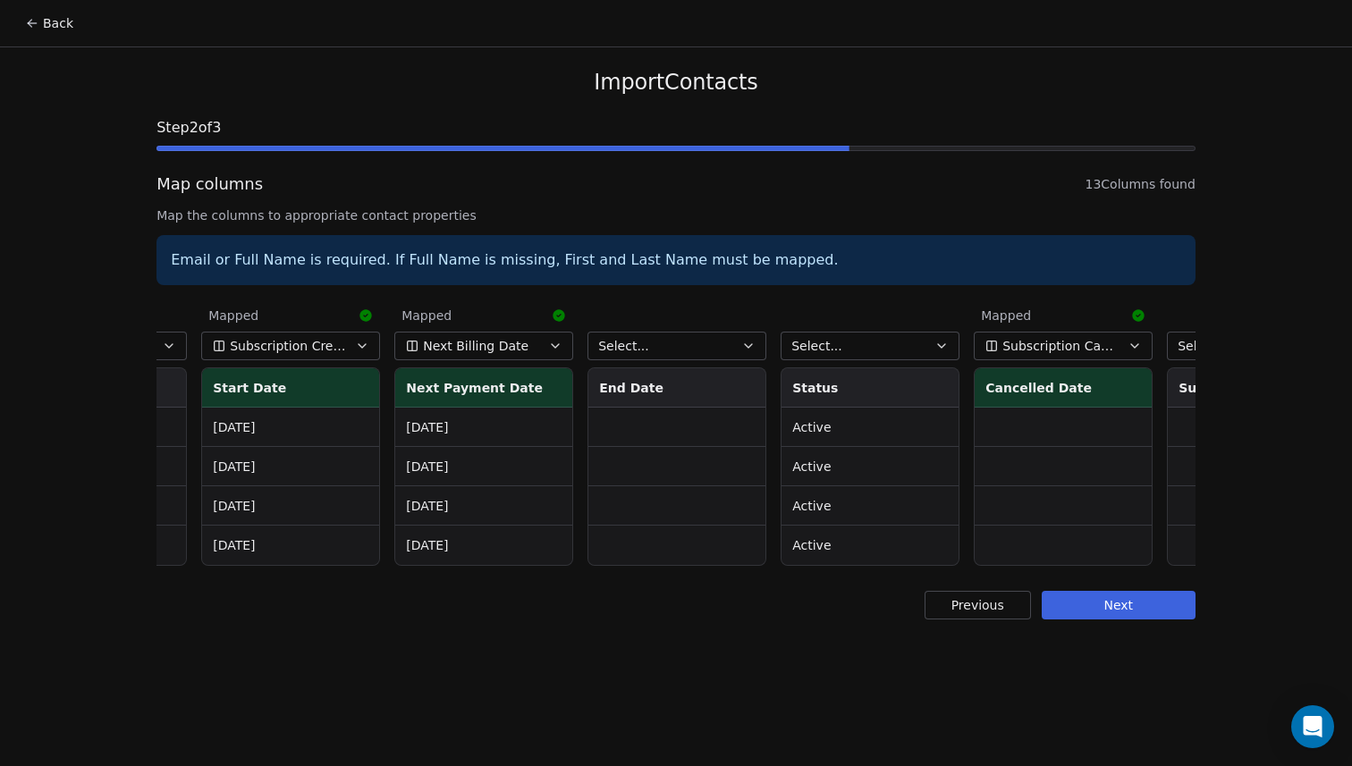
click at [1112, 606] on button "Next" at bounding box center [1119, 605] width 154 height 29
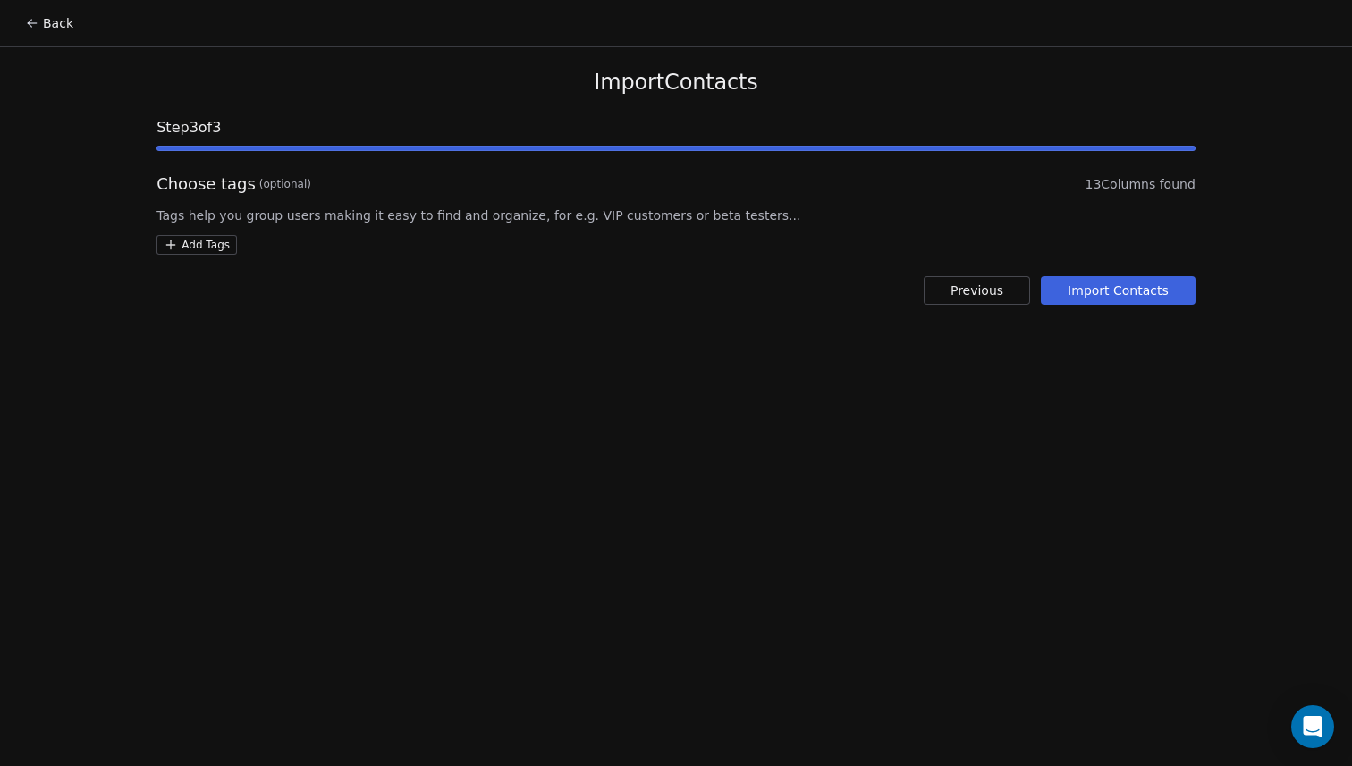
click at [293, 213] on span "Tags help you group users making it easy to find and organize, for e.g. VIP cus…" at bounding box center [676, 216] width 1039 height 18
click at [192, 248] on html "Back Import Contacts Step 3 of 3 Choose tags (optional) 13 Columns found Tags h…" at bounding box center [676, 383] width 1352 height 766
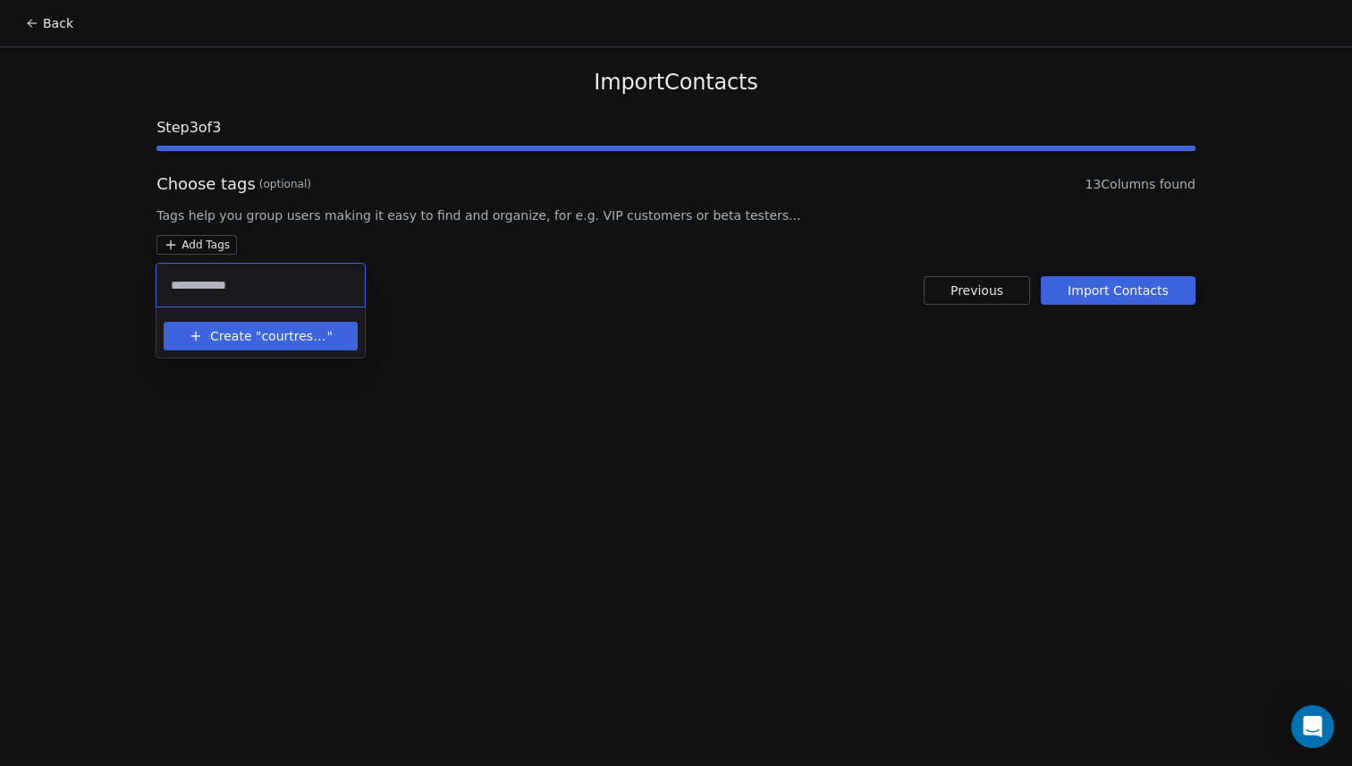
type input "**********"
click at [278, 340] on span "courtreserve" at bounding box center [293, 336] width 65 height 19
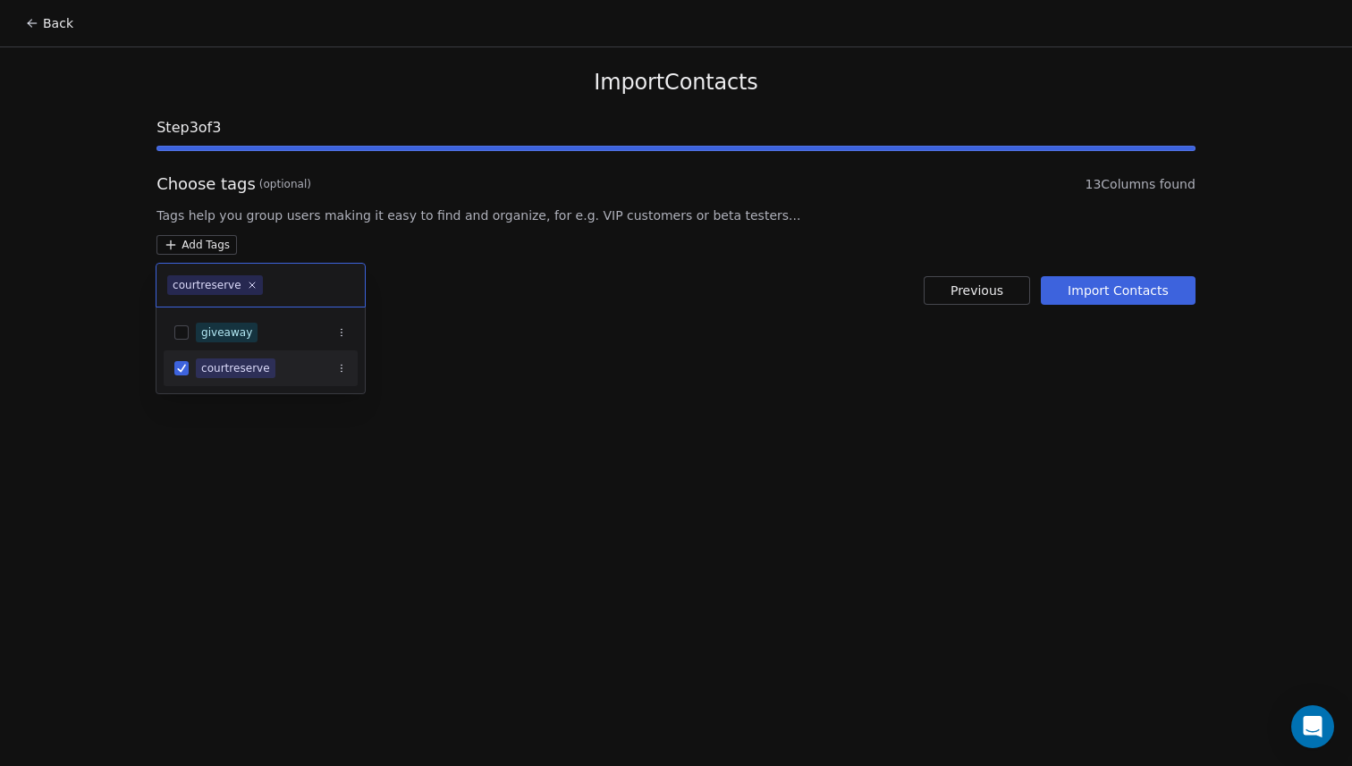
click at [492, 482] on html "Back Import Contacts Step 3 of 3 Choose tags (optional) 13 Columns found Tags h…" at bounding box center [676, 383] width 1352 height 766
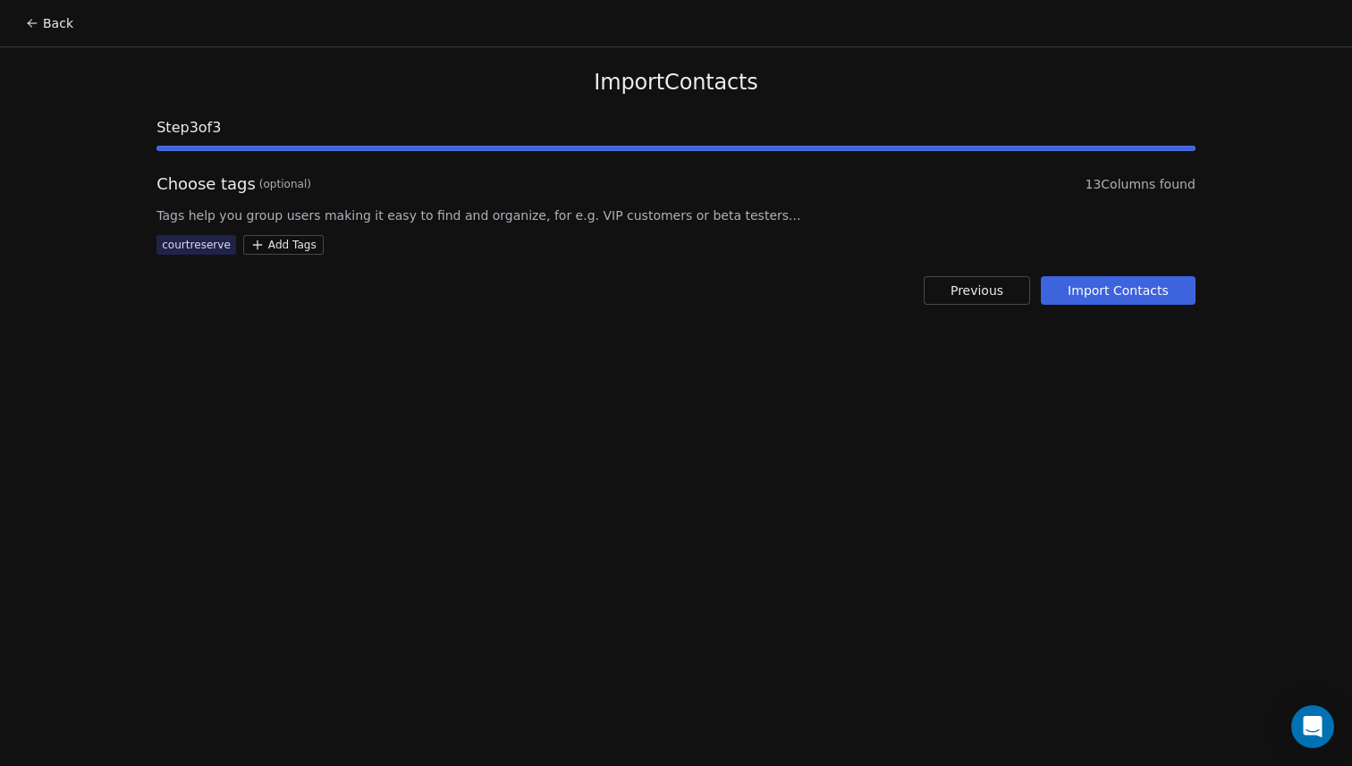
click at [958, 297] on button "Previous" at bounding box center [977, 290] width 106 height 29
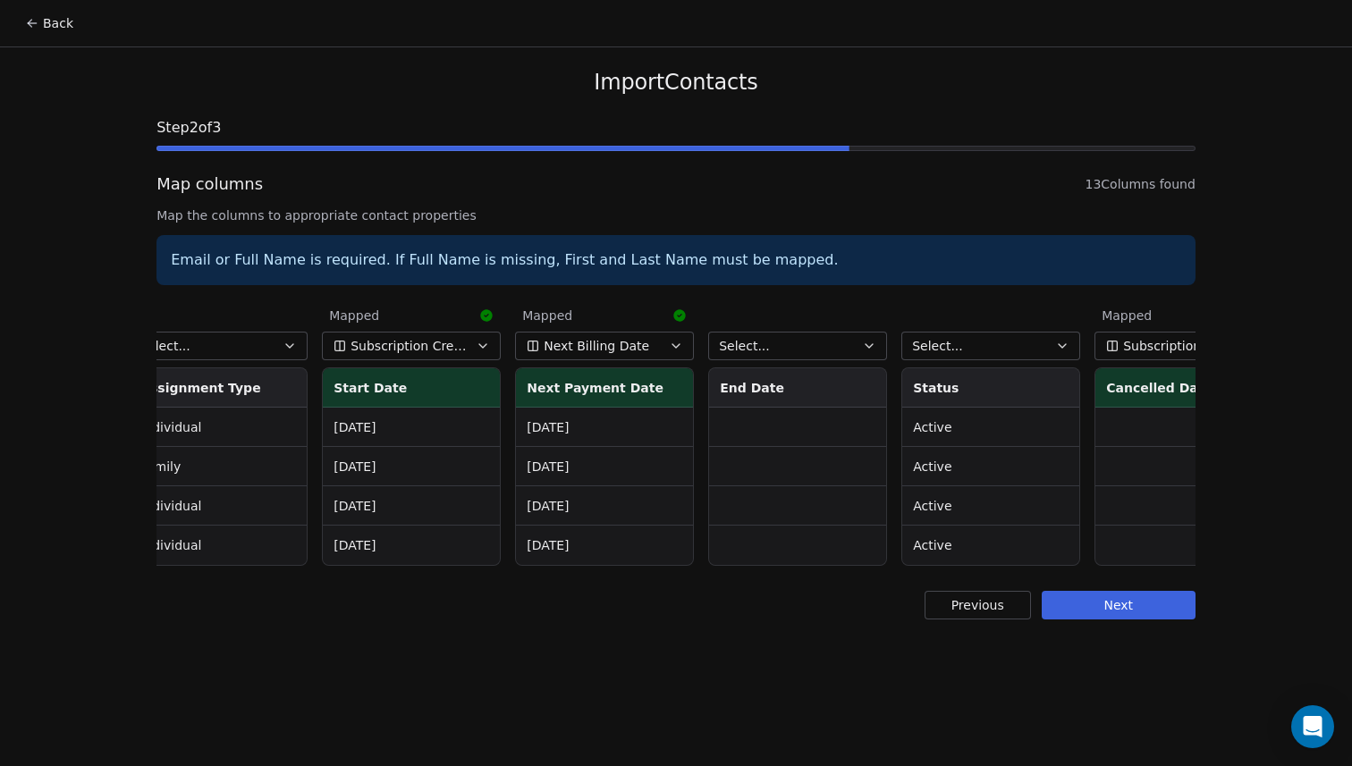
scroll to position [0, 812]
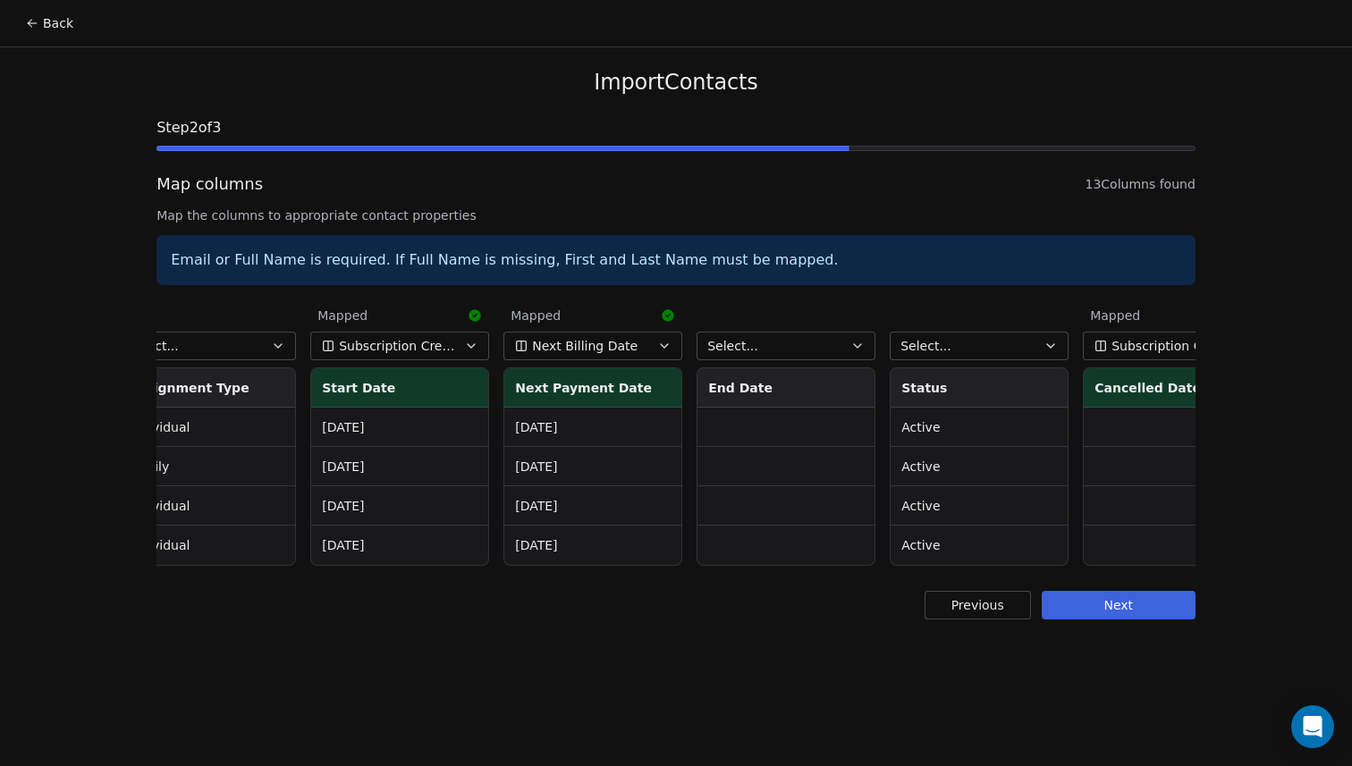
click at [1011, 344] on button "Select..." at bounding box center [979, 346] width 179 height 29
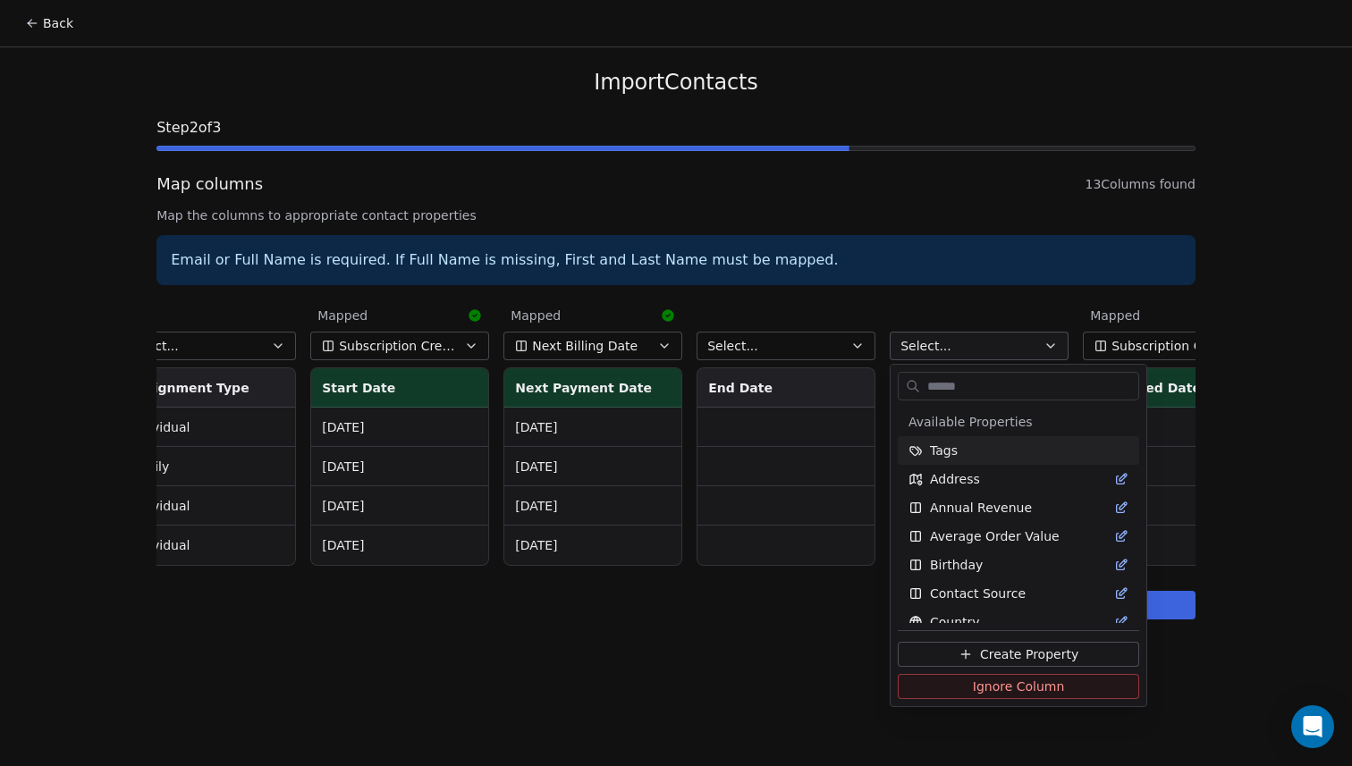
click at [947, 299] on html "Back Import Contacts Step 2 of 3 Map columns 13 Columns found Map the columns t…" at bounding box center [676, 383] width 1352 height 766
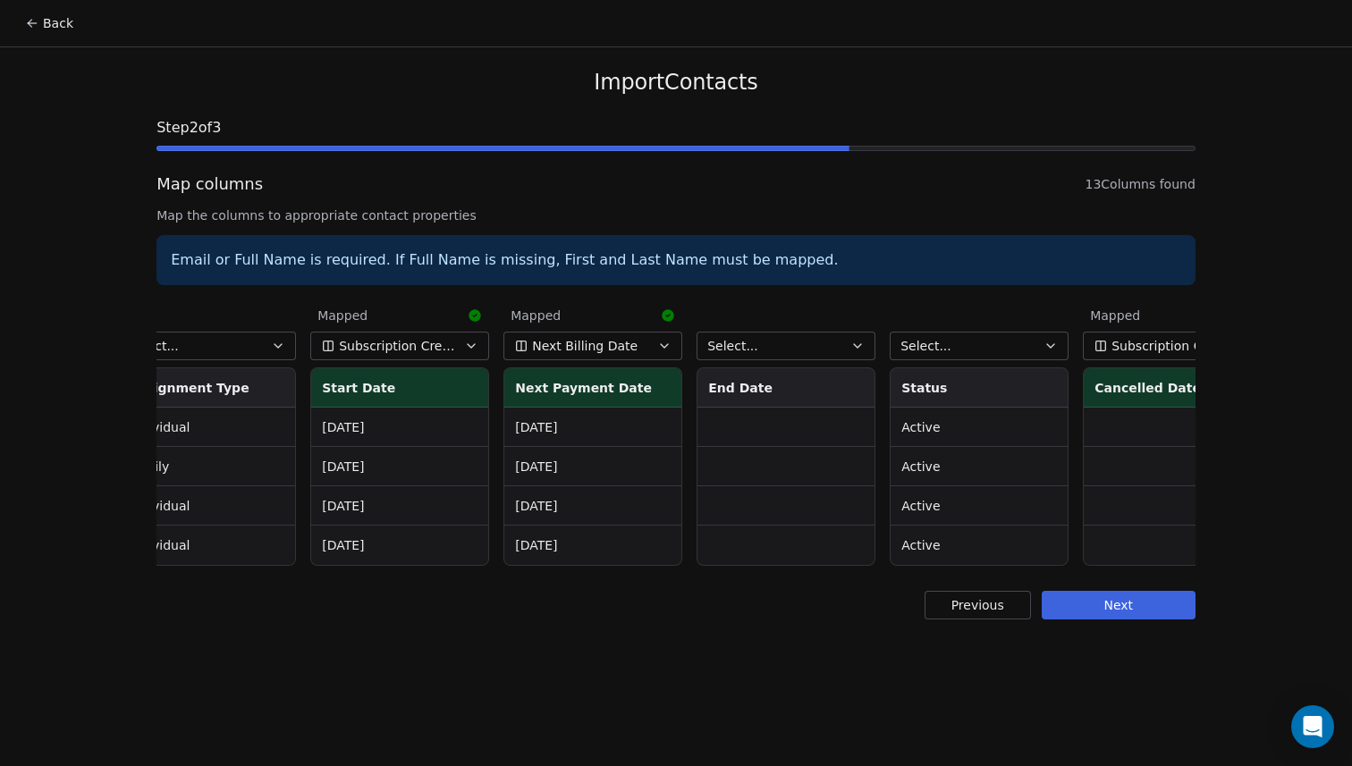
click at [972, 343] on button "Select..." at bounding box center [979, 346] width 179 height 29
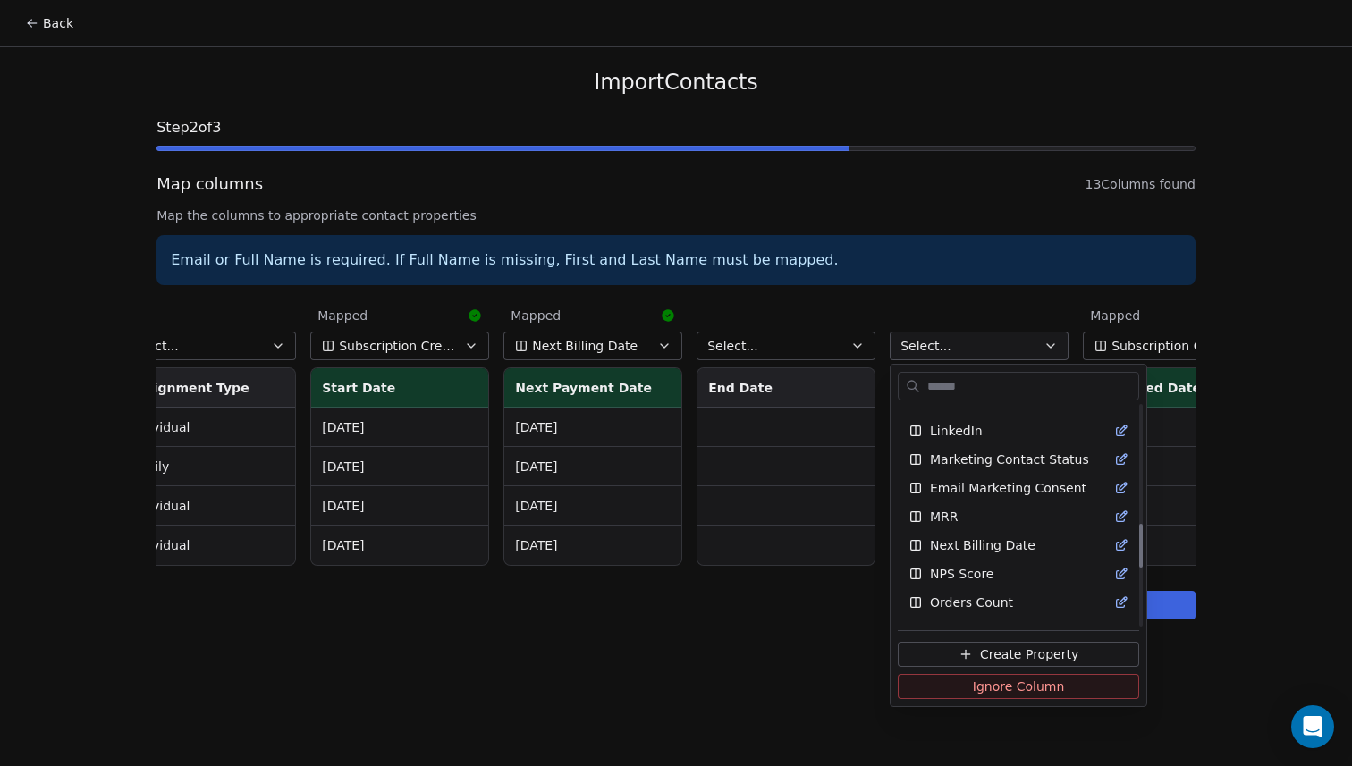
scroll to position [561, 0]
click at [1005, 656] on span "Create Property" at bounding box center [1029, 655] width 98 height 18
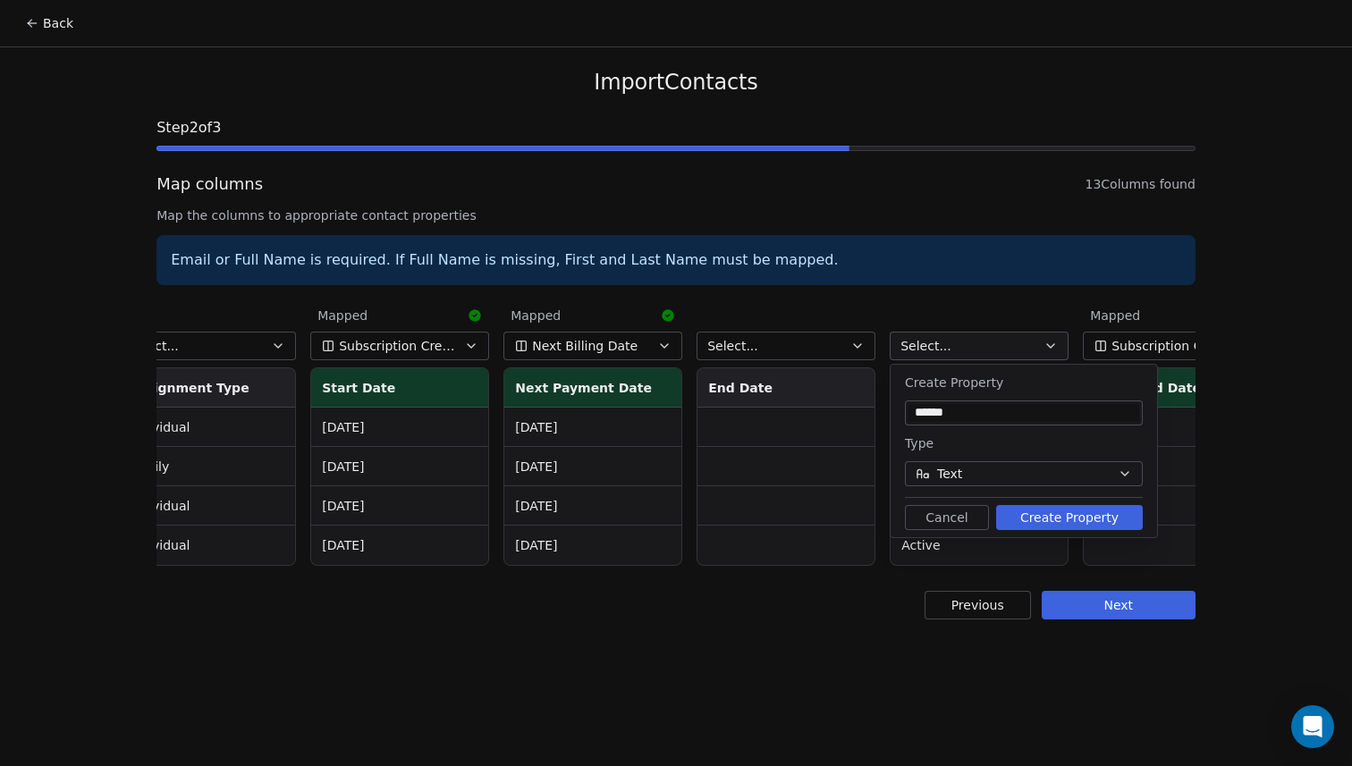
click at [1075, 521] on button "Create Property" at bounding box center [1069, 517] width 147 height 25
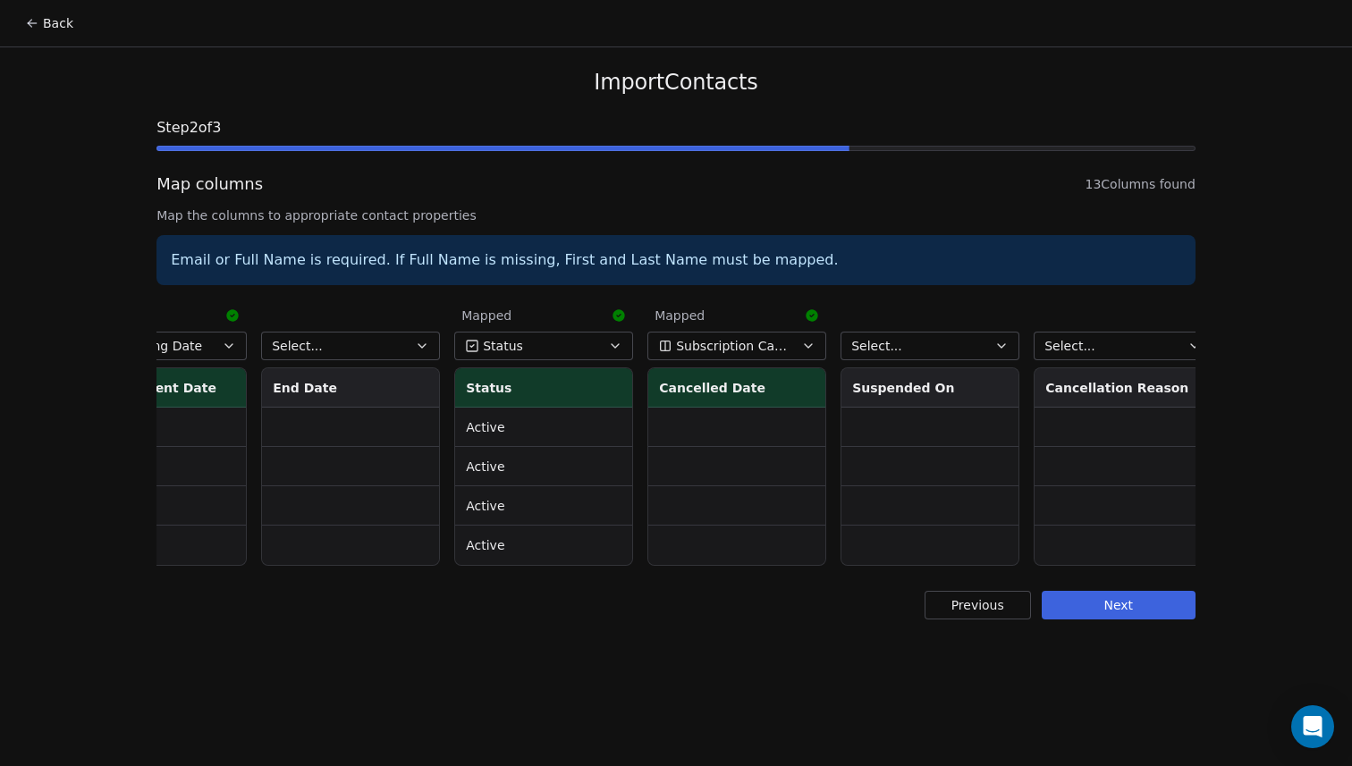
scroll to position [0, 1302]
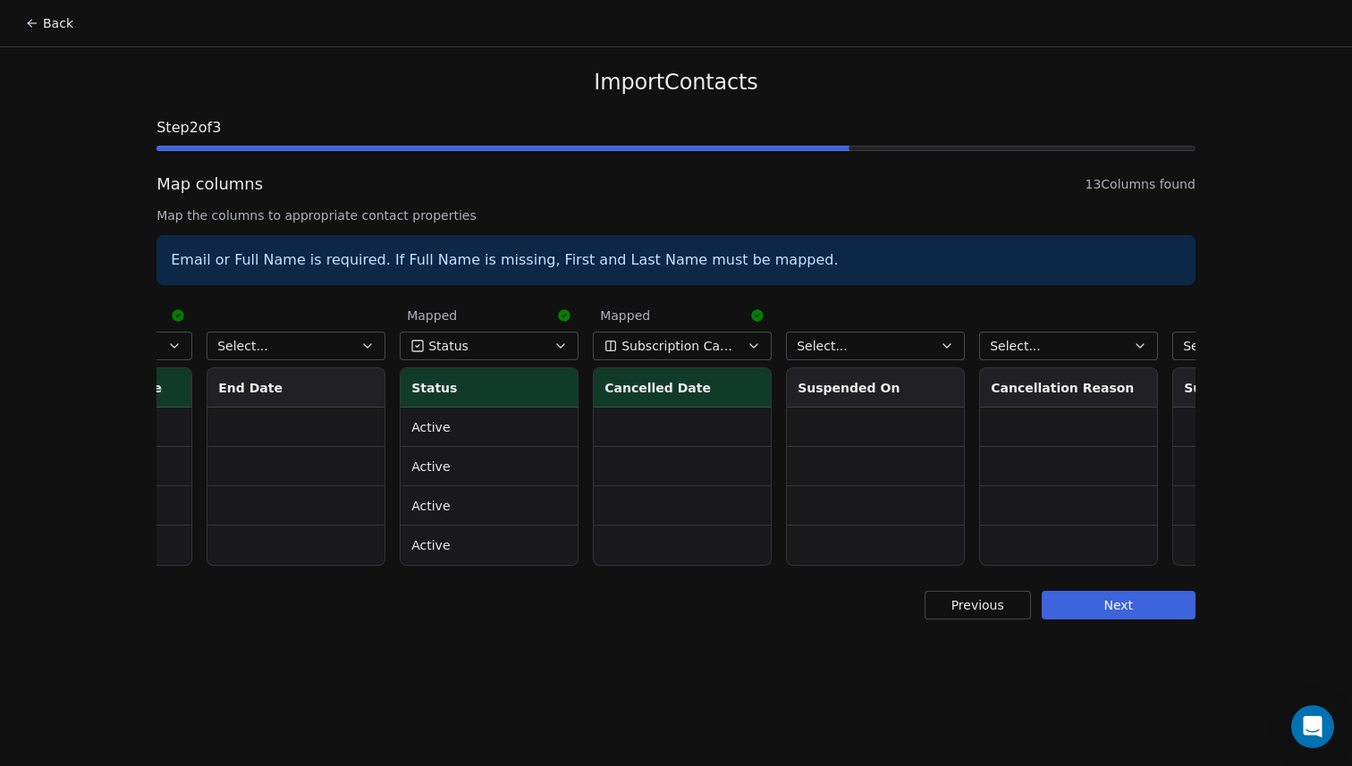
click at [901, 343] on button "Select..." at bounding box center [875, 346] width 179 height 29
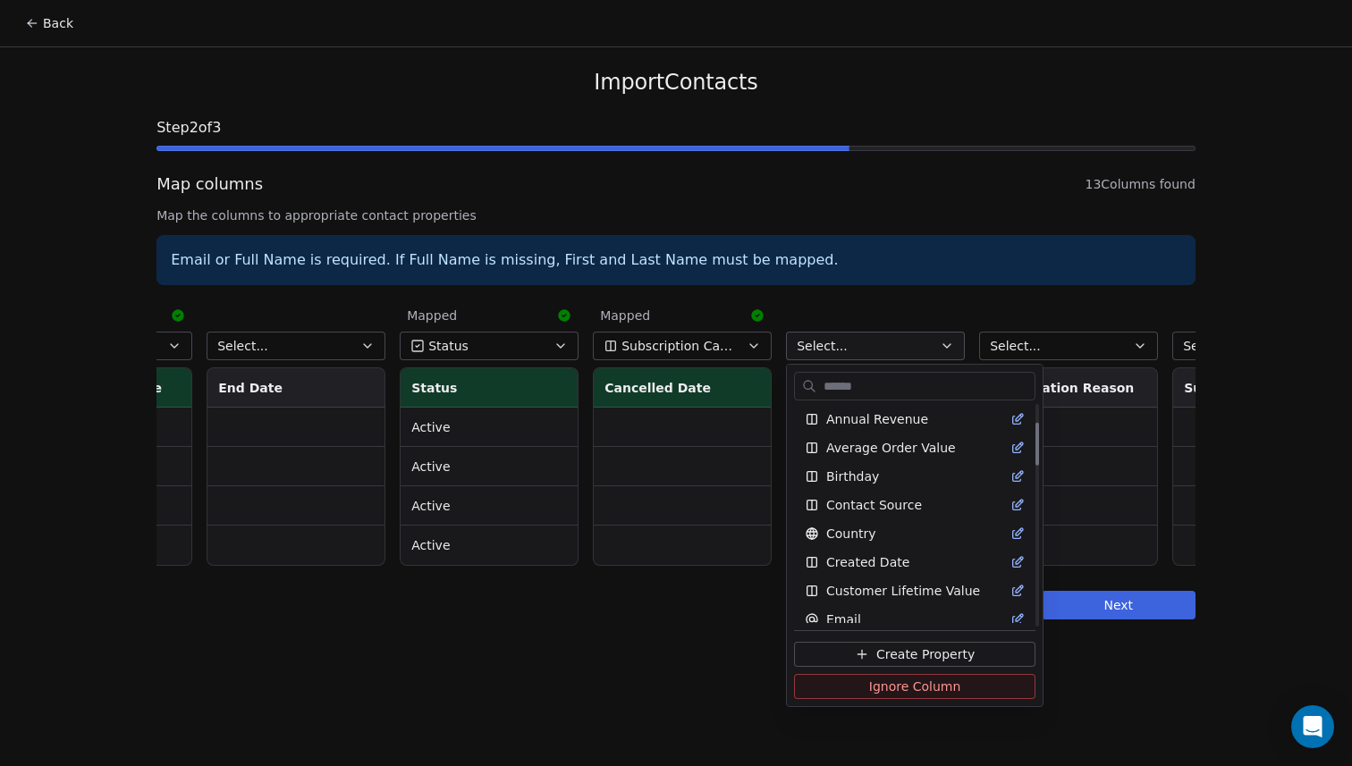
scroll to position [97, 0]
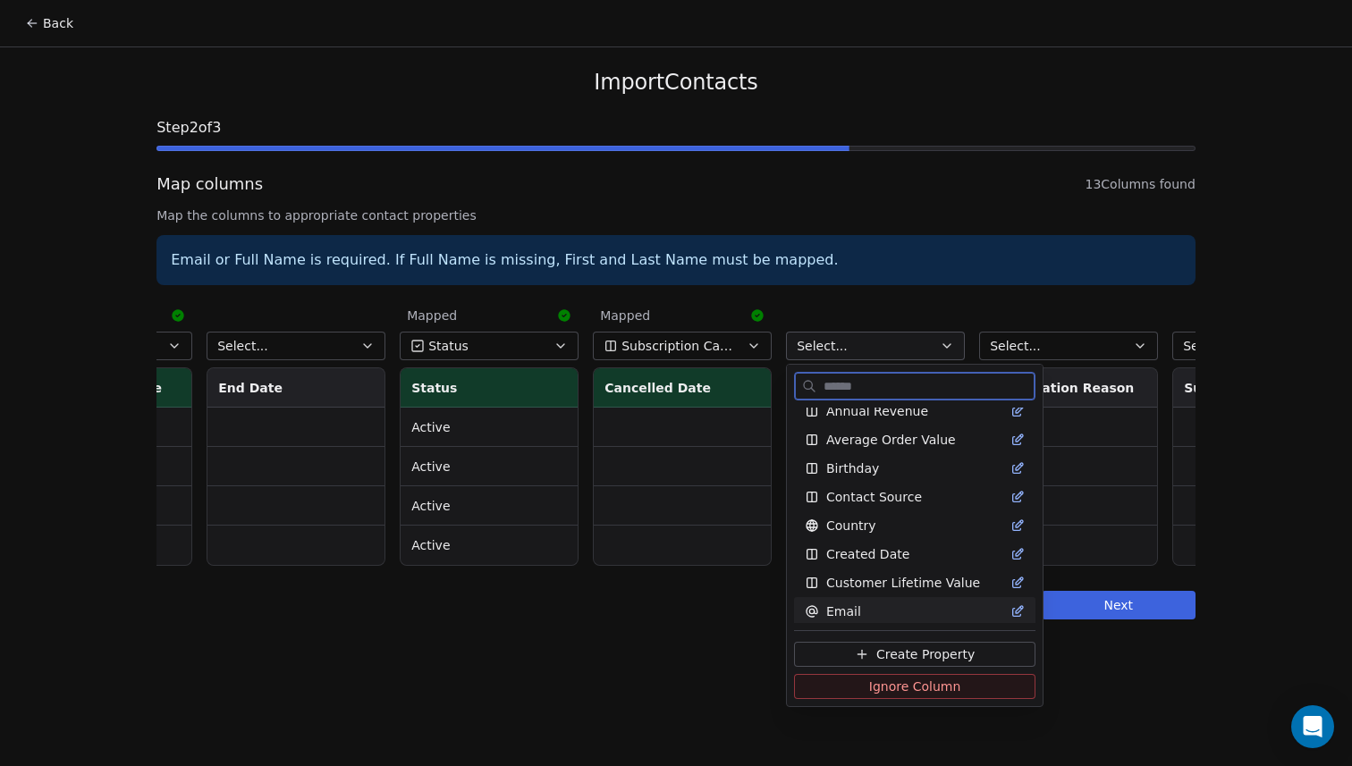
click at [901, 653] on span "Create Property" at bounding box center [925, 655] width 98 height 18
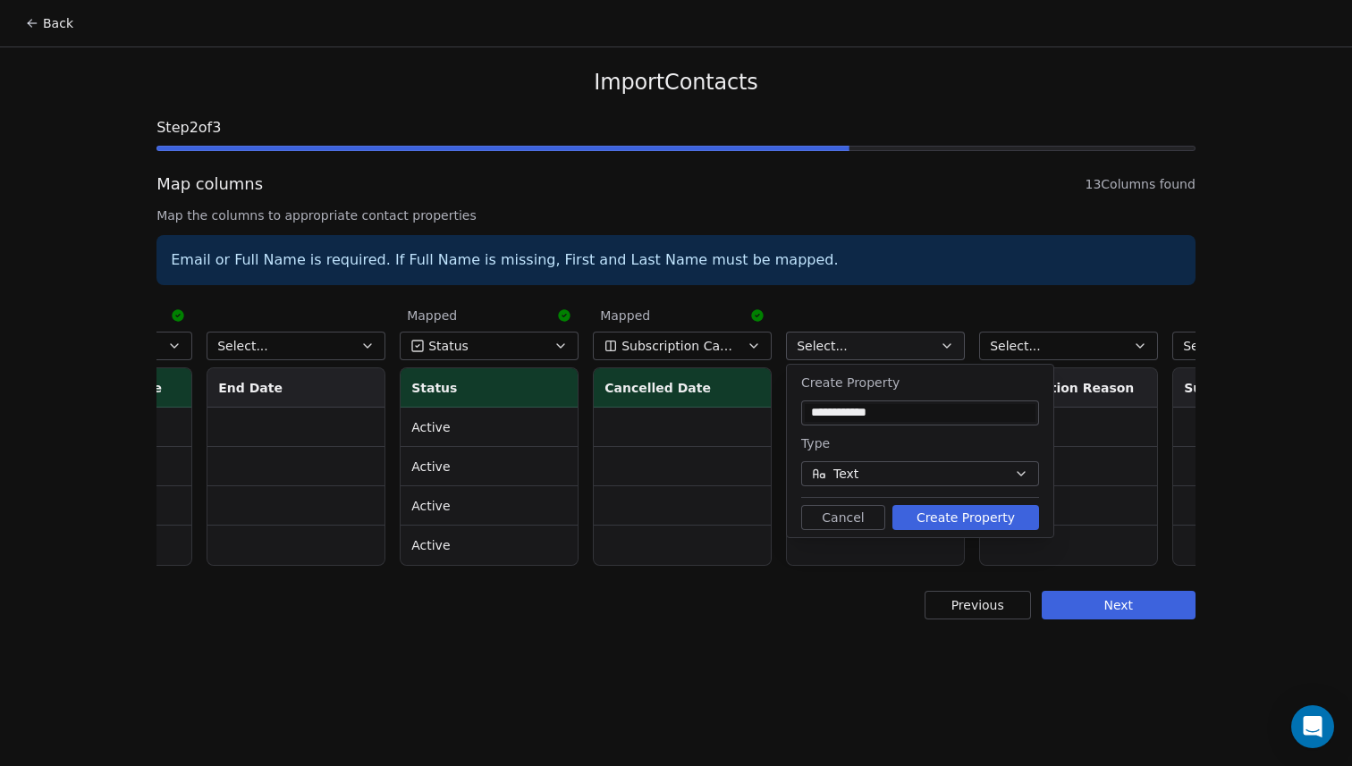
click at [960, 472] on button "Text" at bounding box center [920, 473] width 238 height 25
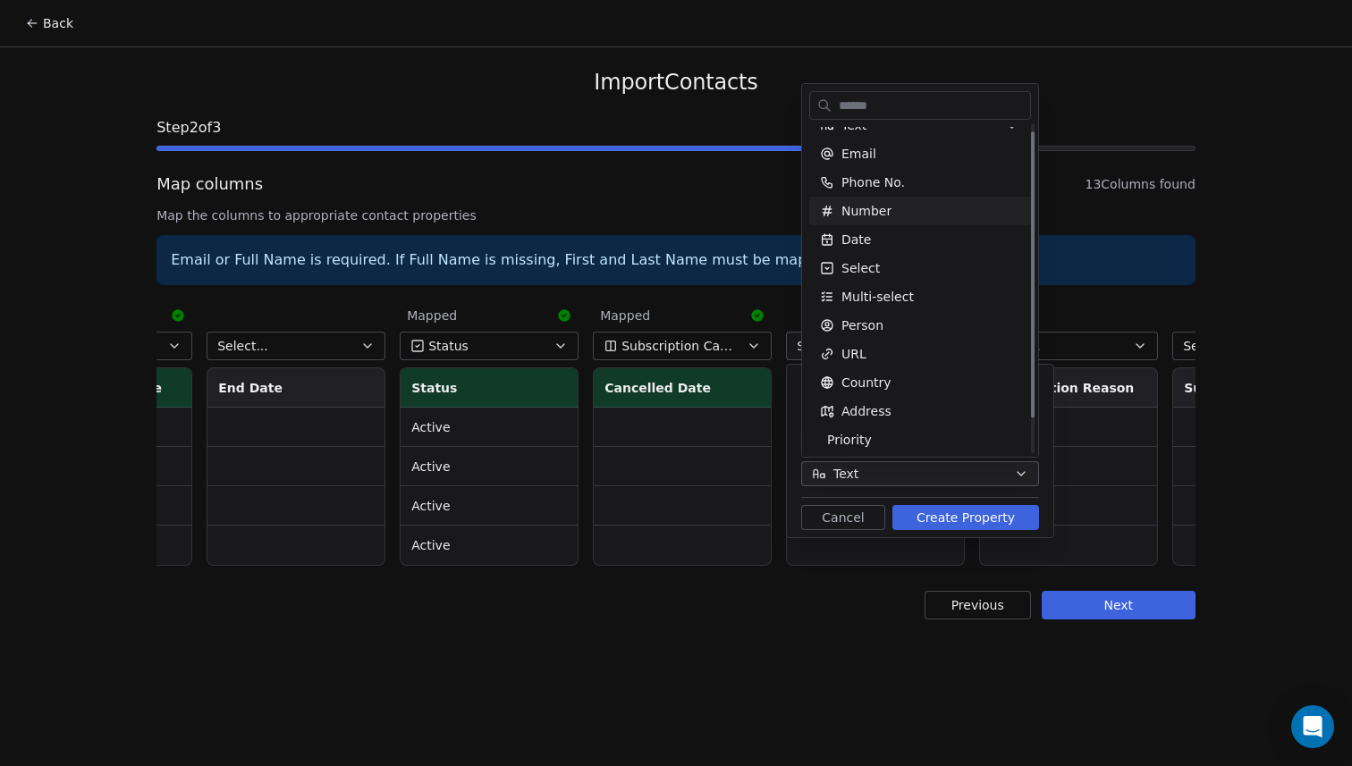
scroll to position [49, 0]
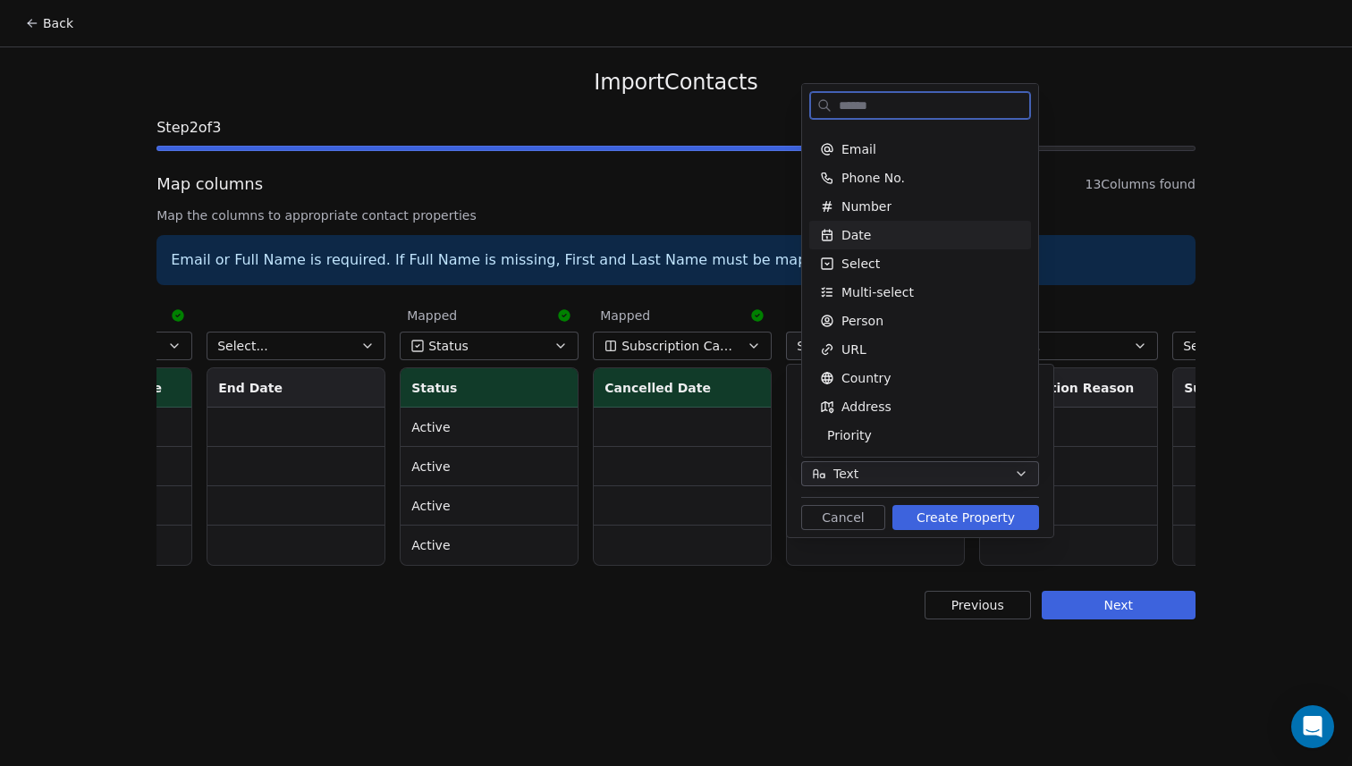
click at [874, 236] on div "Date" at bounding box center [920, 235] width 200 height 18
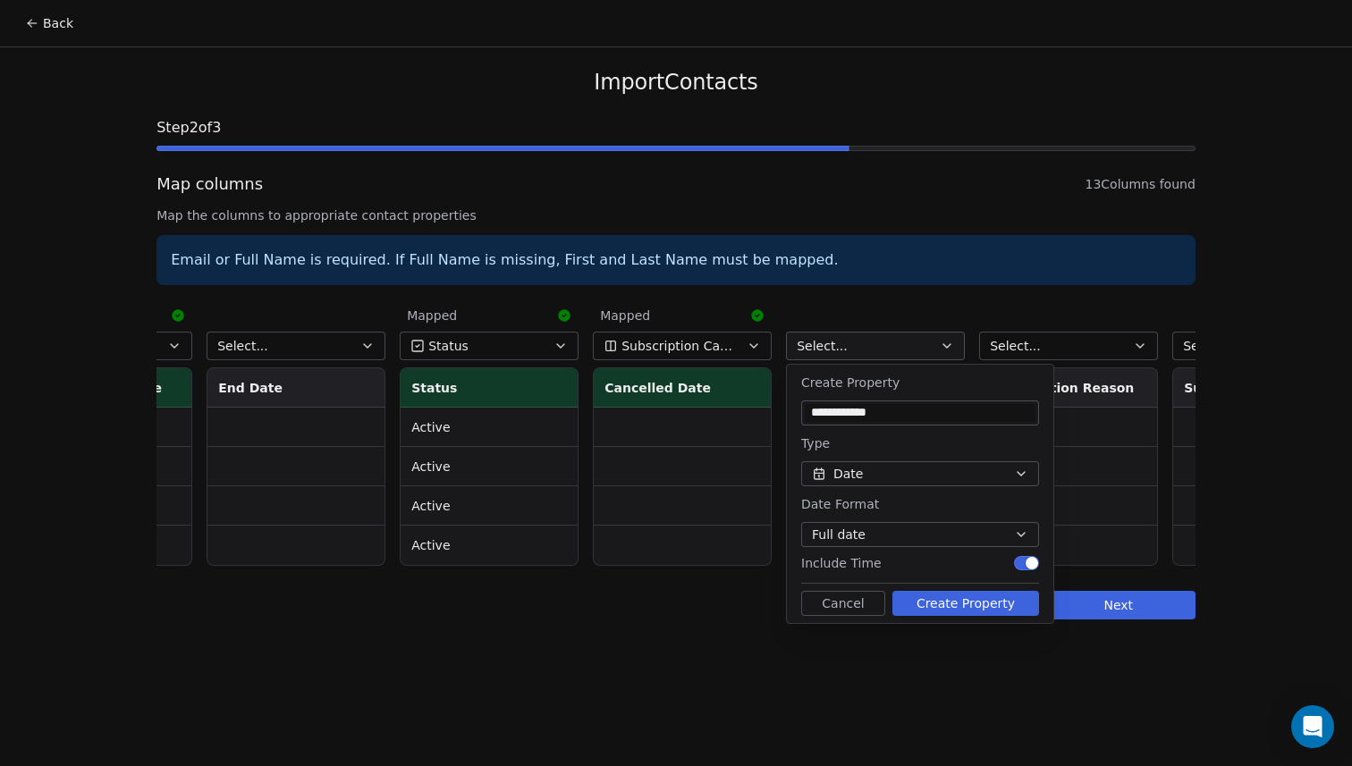
click at [975, 534] on button "Full date" at bounding box center [920, 534] width 238 height 25
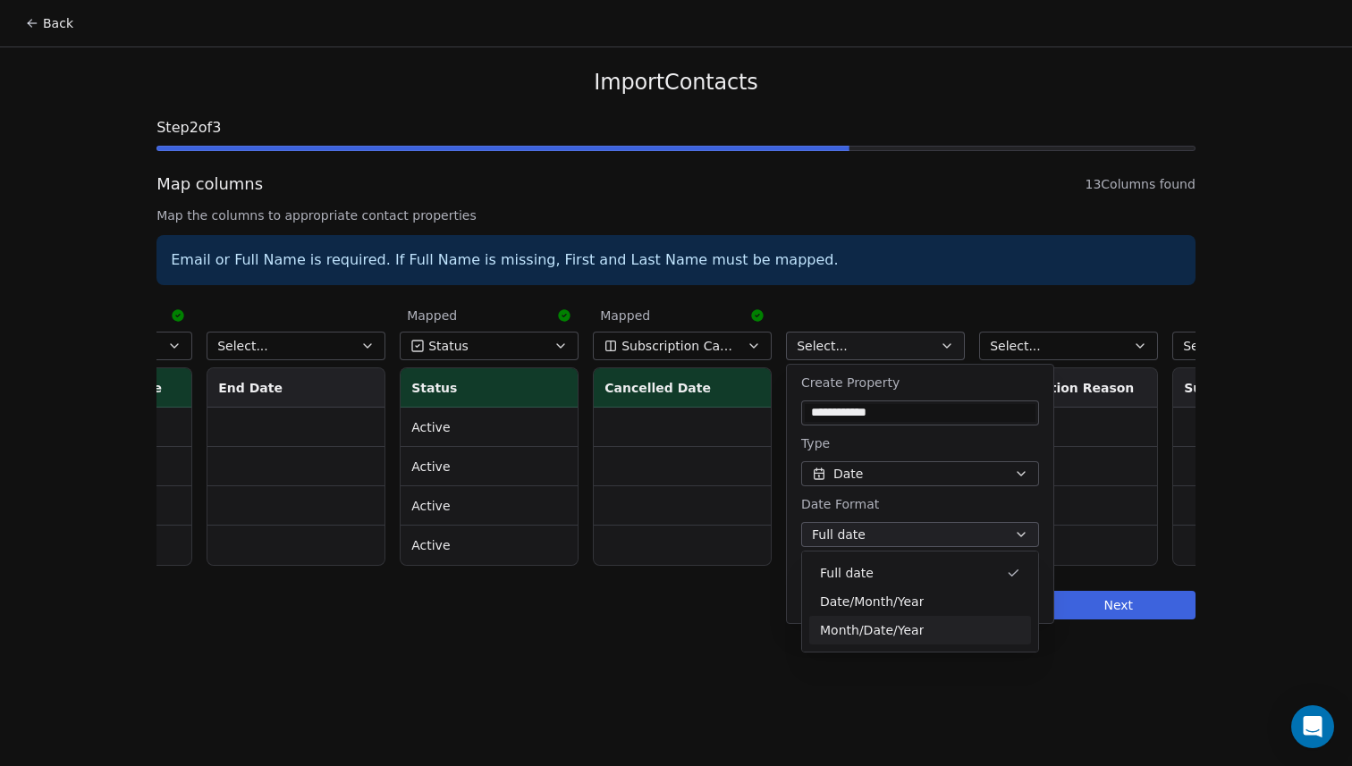
click at [926, 630] on div "Month/Date/Year" at bounding box center [920, 631] width 200 height 19
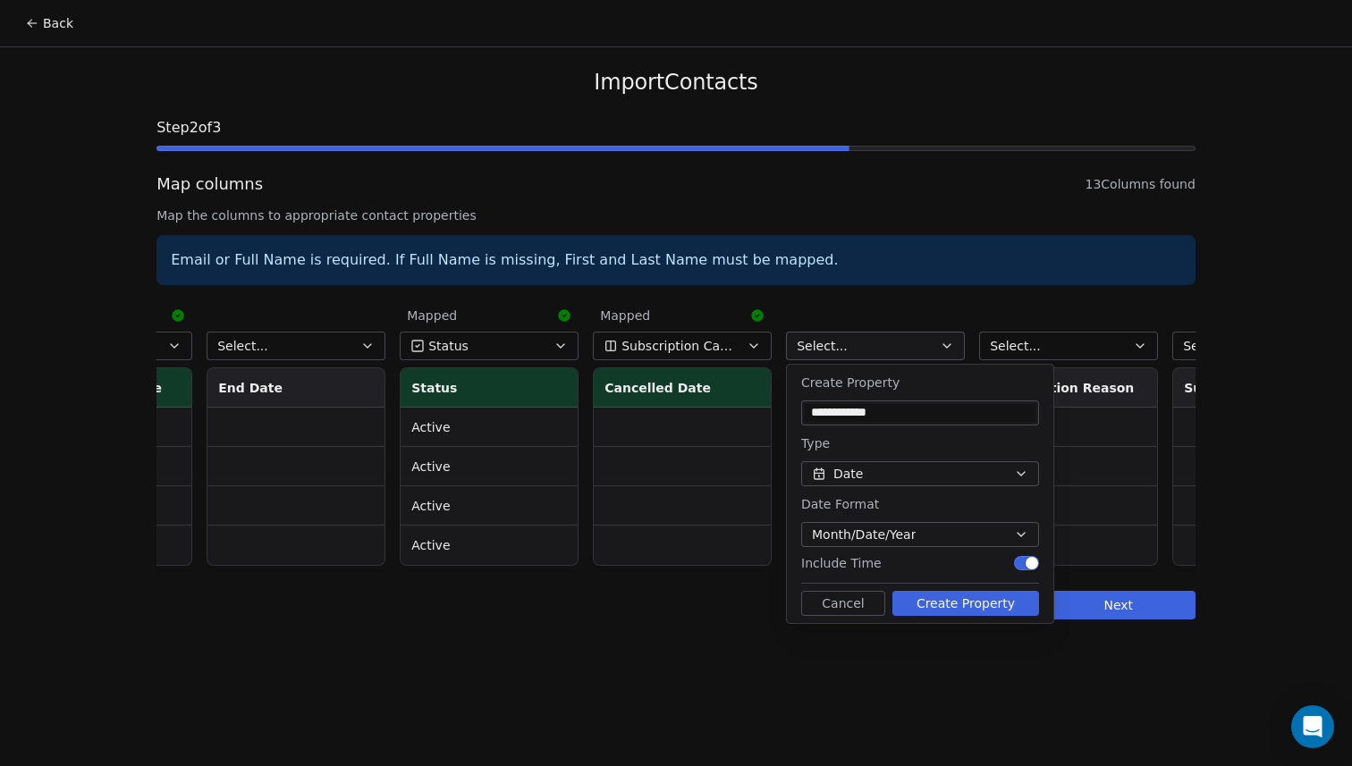
click at [952, 600] on button "Create Property" at bounding box center [966, 603] width 147 height 25
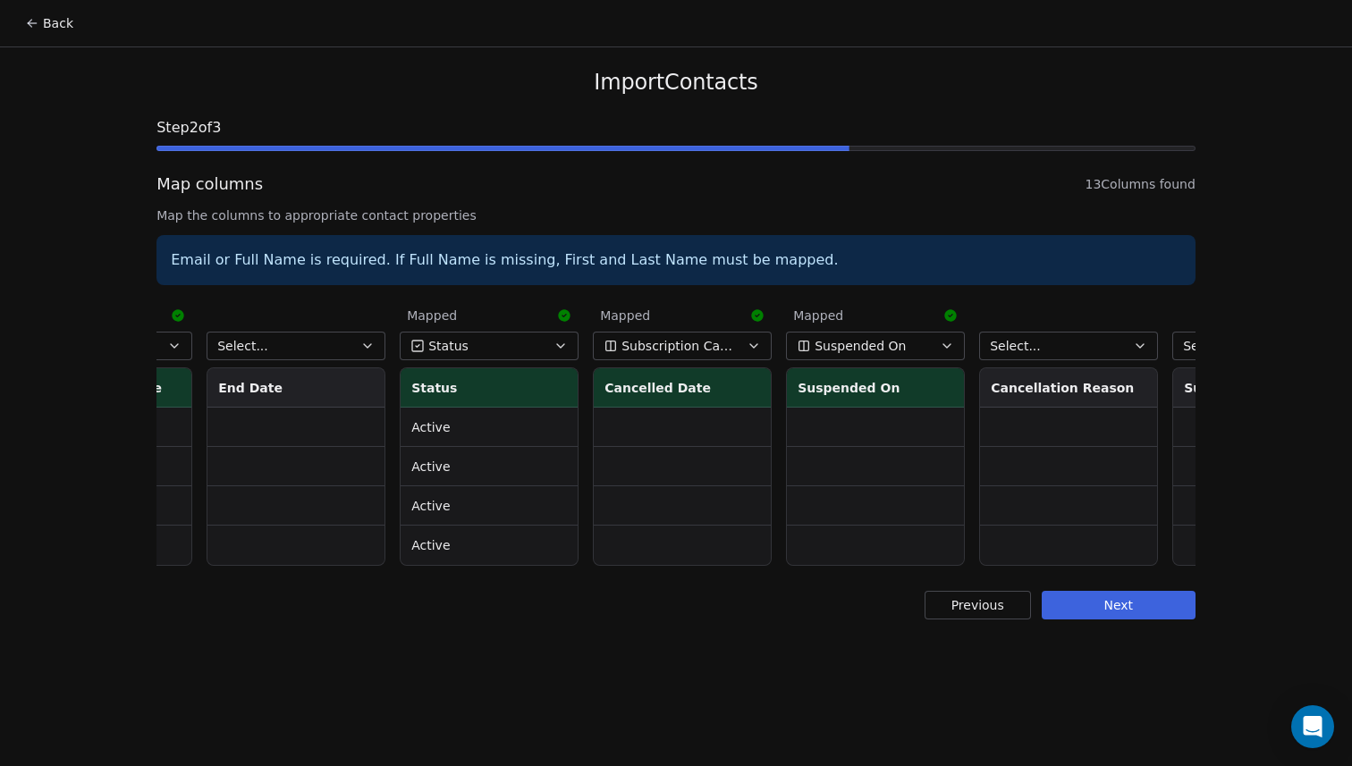
click at [703, 344] on span "Subscription Cancelled Date" at bounding box center [680, 346] width 116 height 18
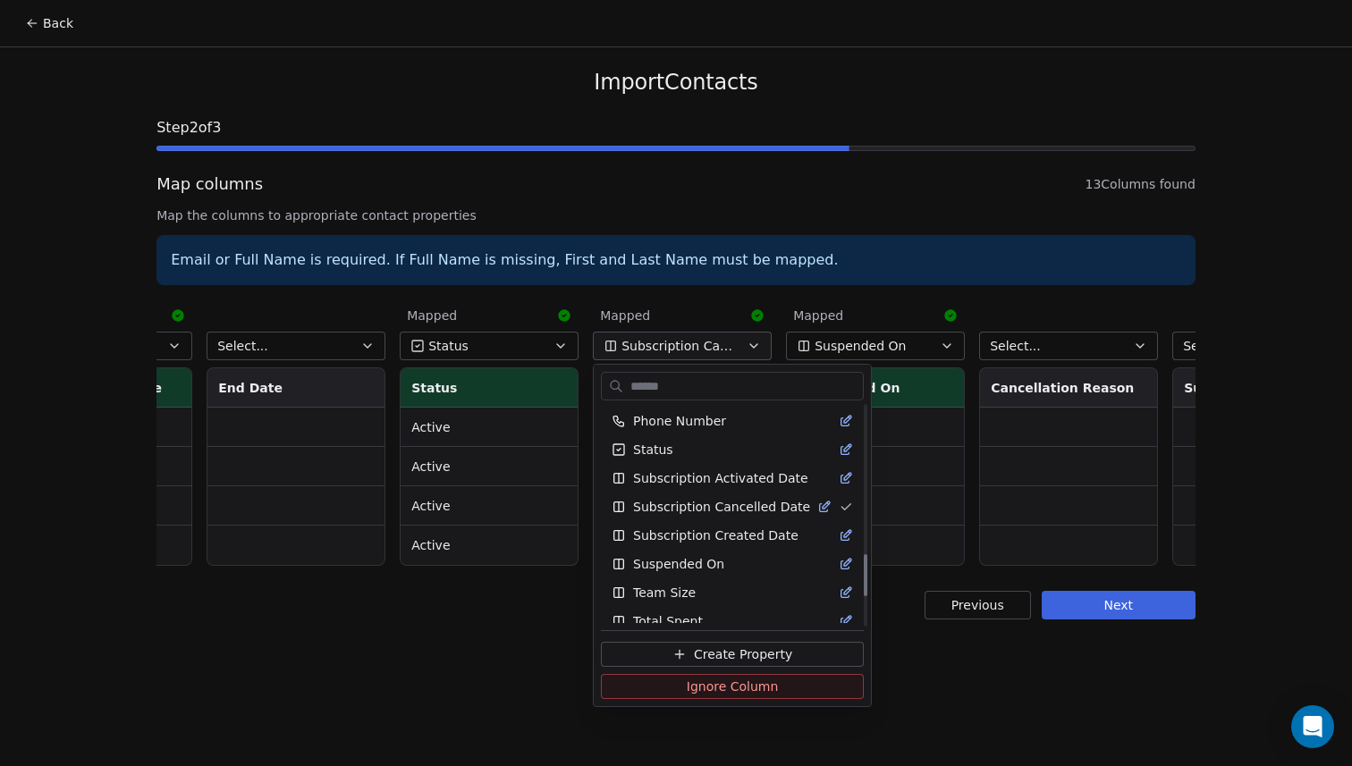
scroll to position [775, 0]
click at [690, 504] on span "Subscription Cancelled Date" at bounding box center [721, 505] width 177 height 18
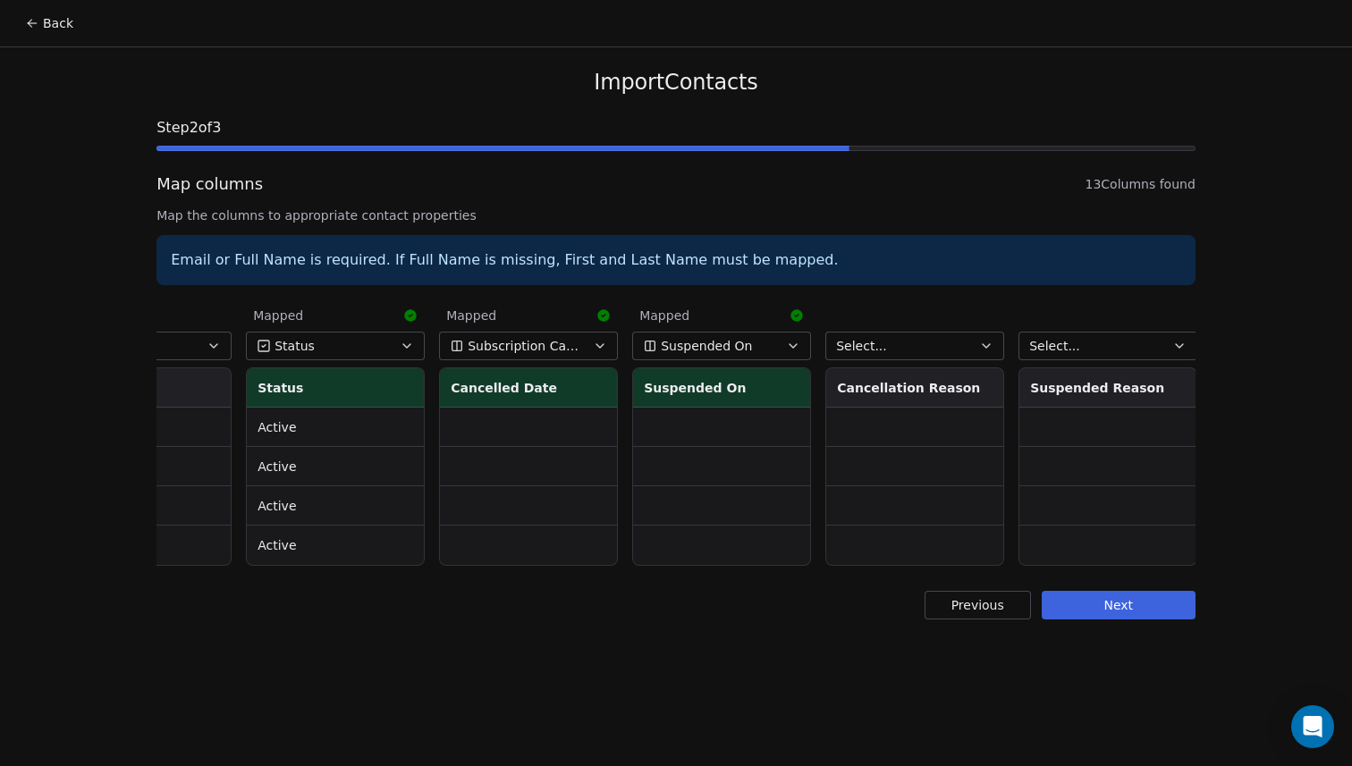
scroll to position [0, 1458]
click at [1103, 610] on button "Next" at bounding box center [1119, 605] width 154 height 29
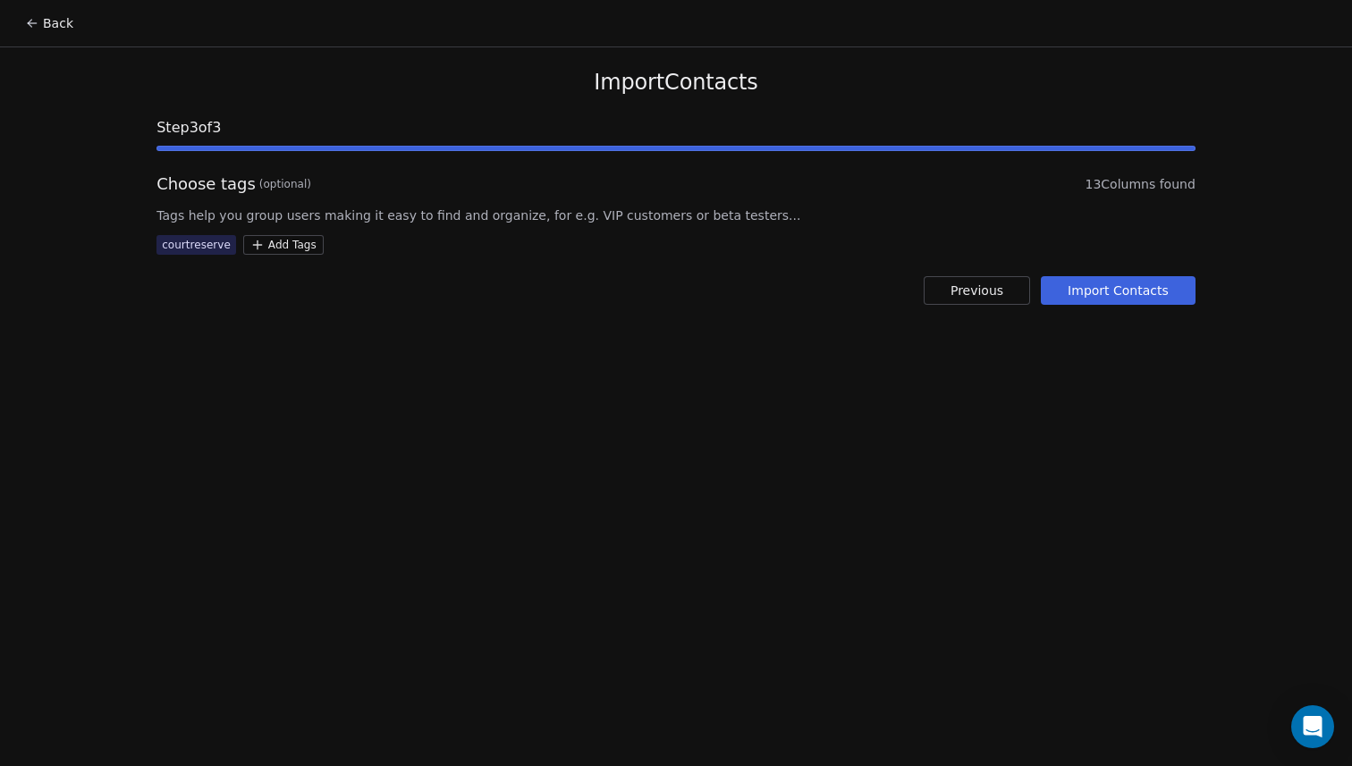
click at [953, 293] on button "Previous" at bounding box center [977, 290] width 106 height 29
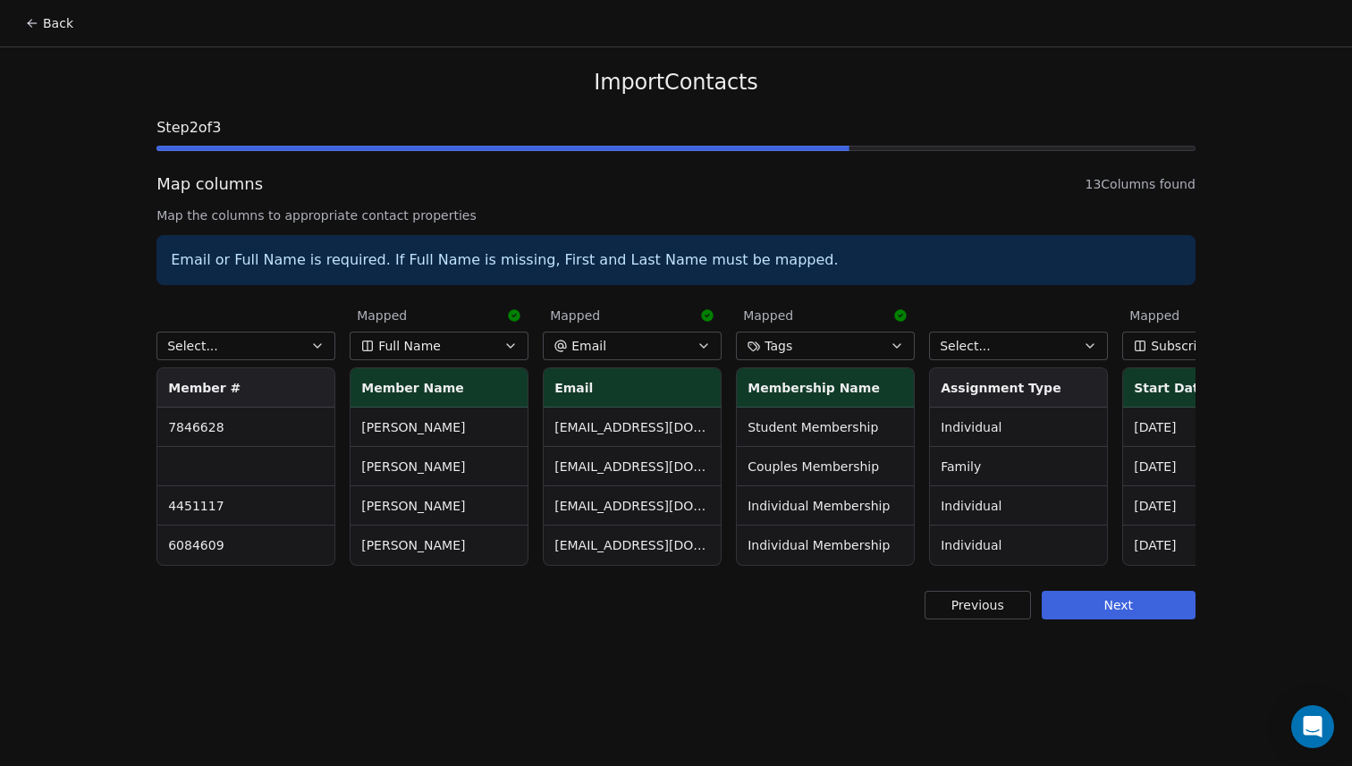
click at [891, 346] on icon "button" at bounding box center [897, 346] width 14 height 14
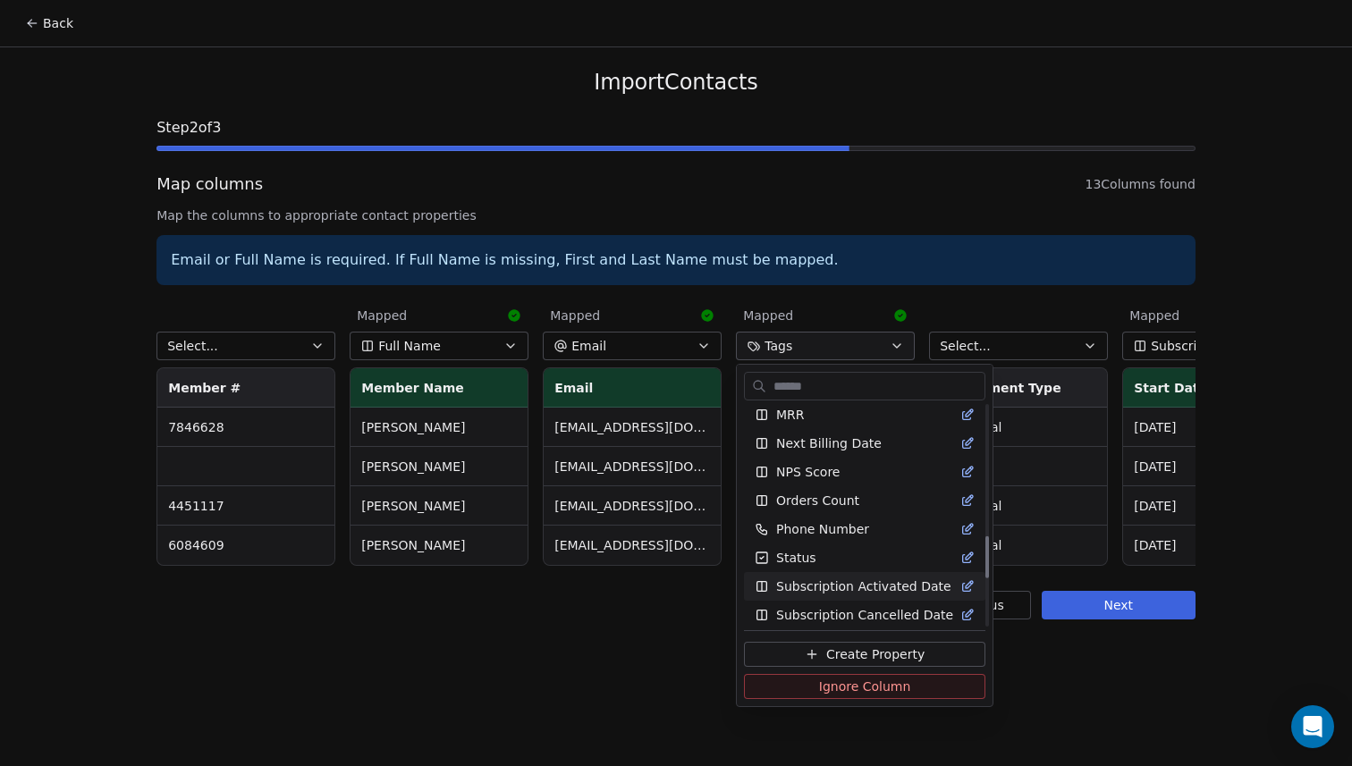
scroll to position [679, 0]
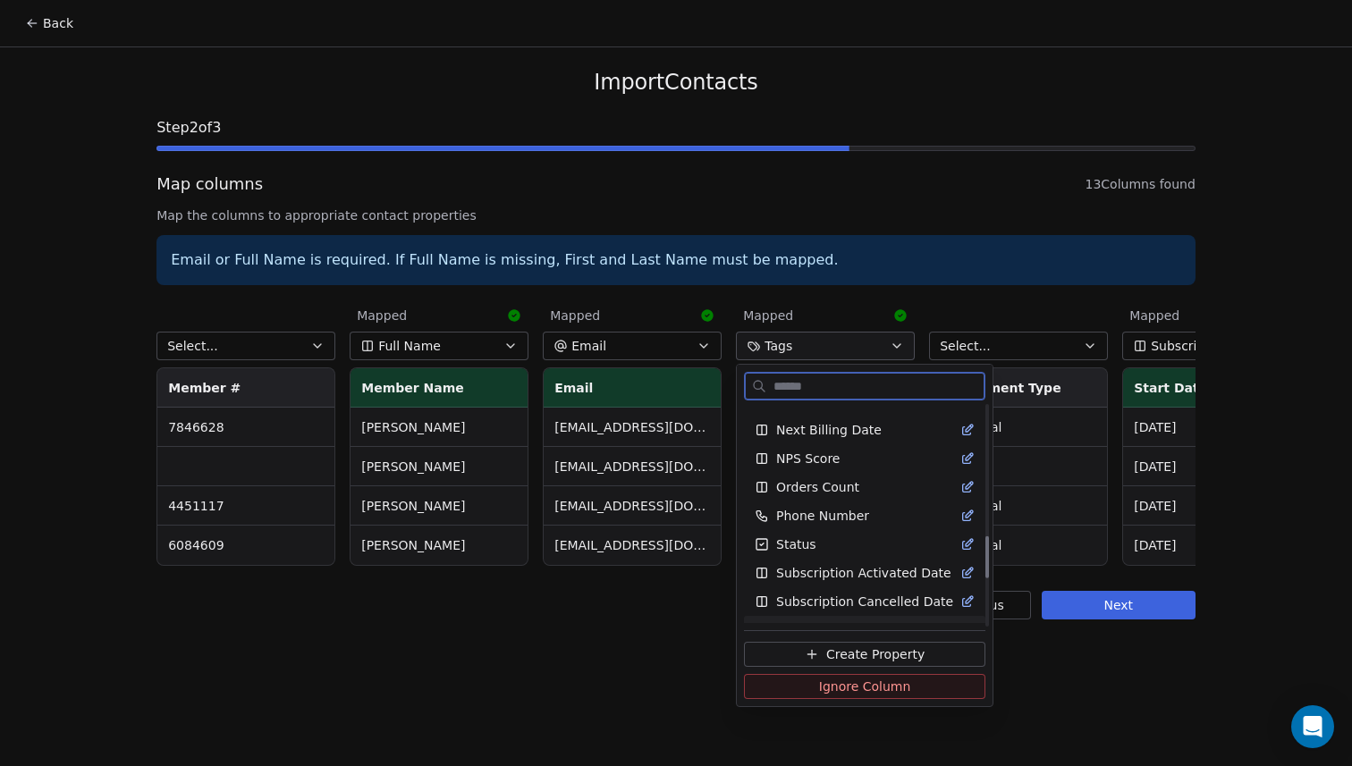
click at [852, 656] on span "Create Property" at bounding box center [875, 655] width 98 height 18
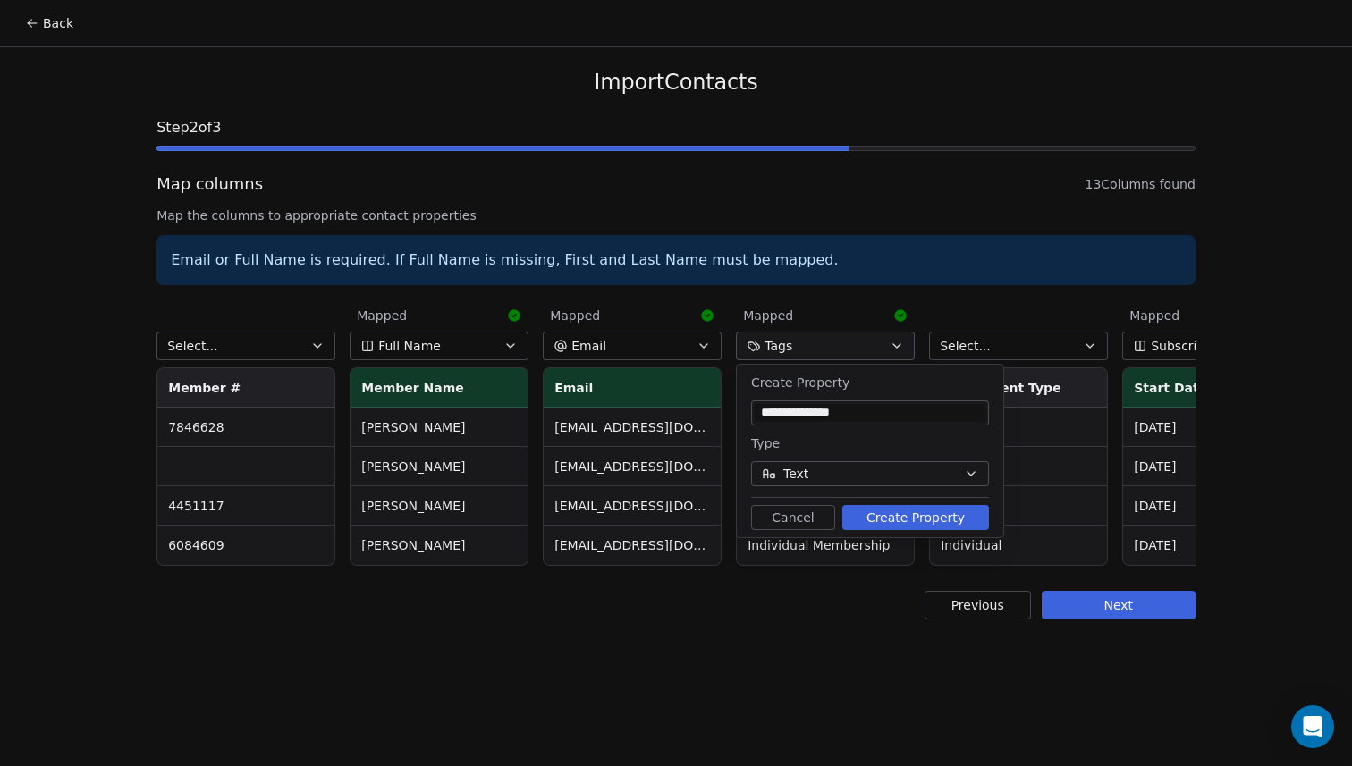
click at [904, 520] on button "Create Property" at bounding box center [915, 517] width 147 height 25
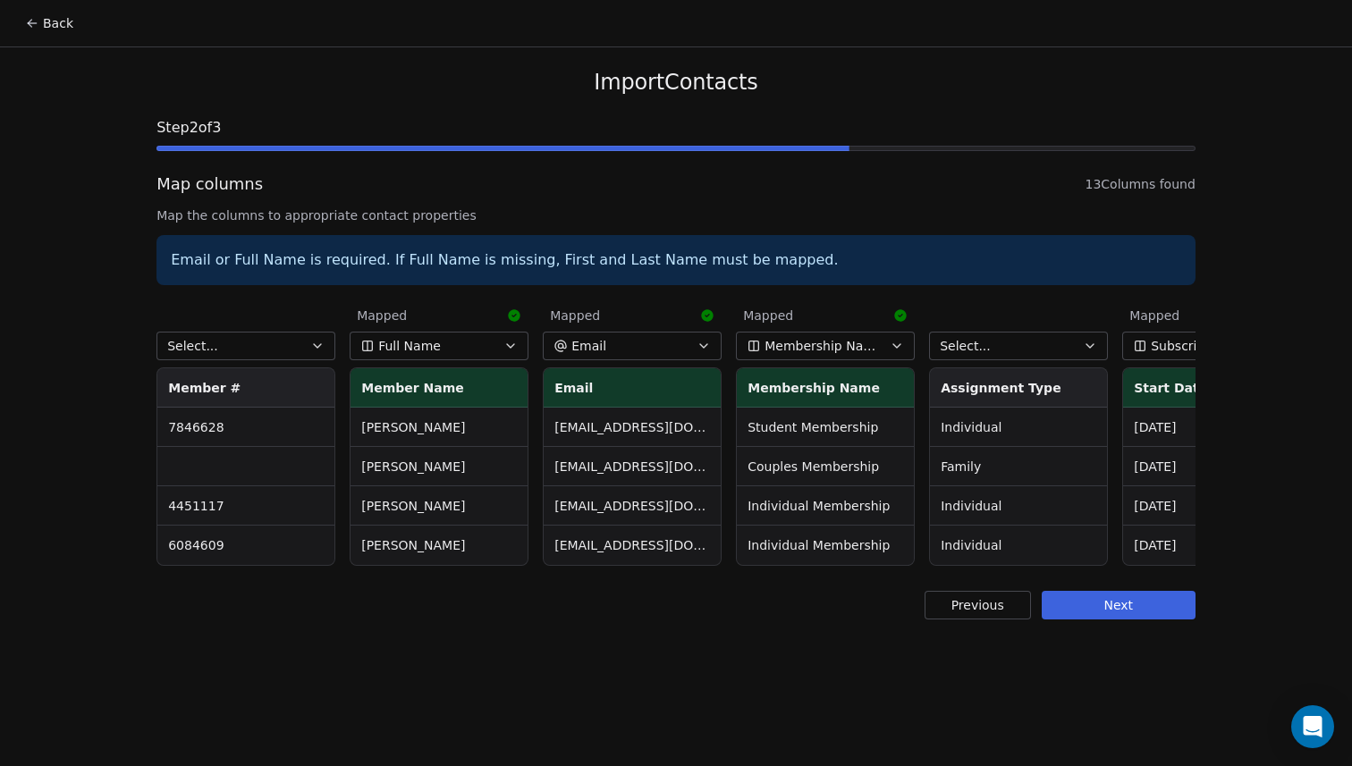
click at [1077, 343] on button "Select..." at bounding box center [1018, 346] width 179 height 29
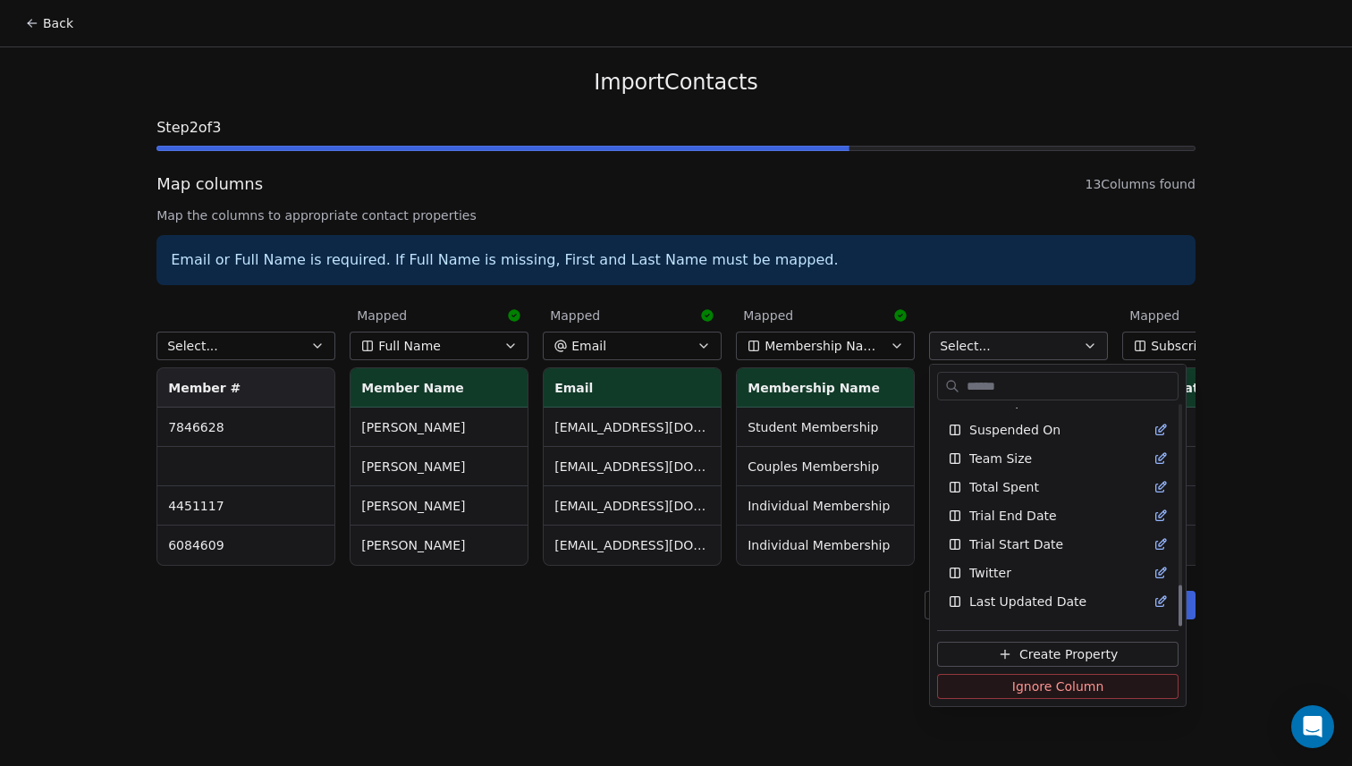
scroll to position [958, 0]
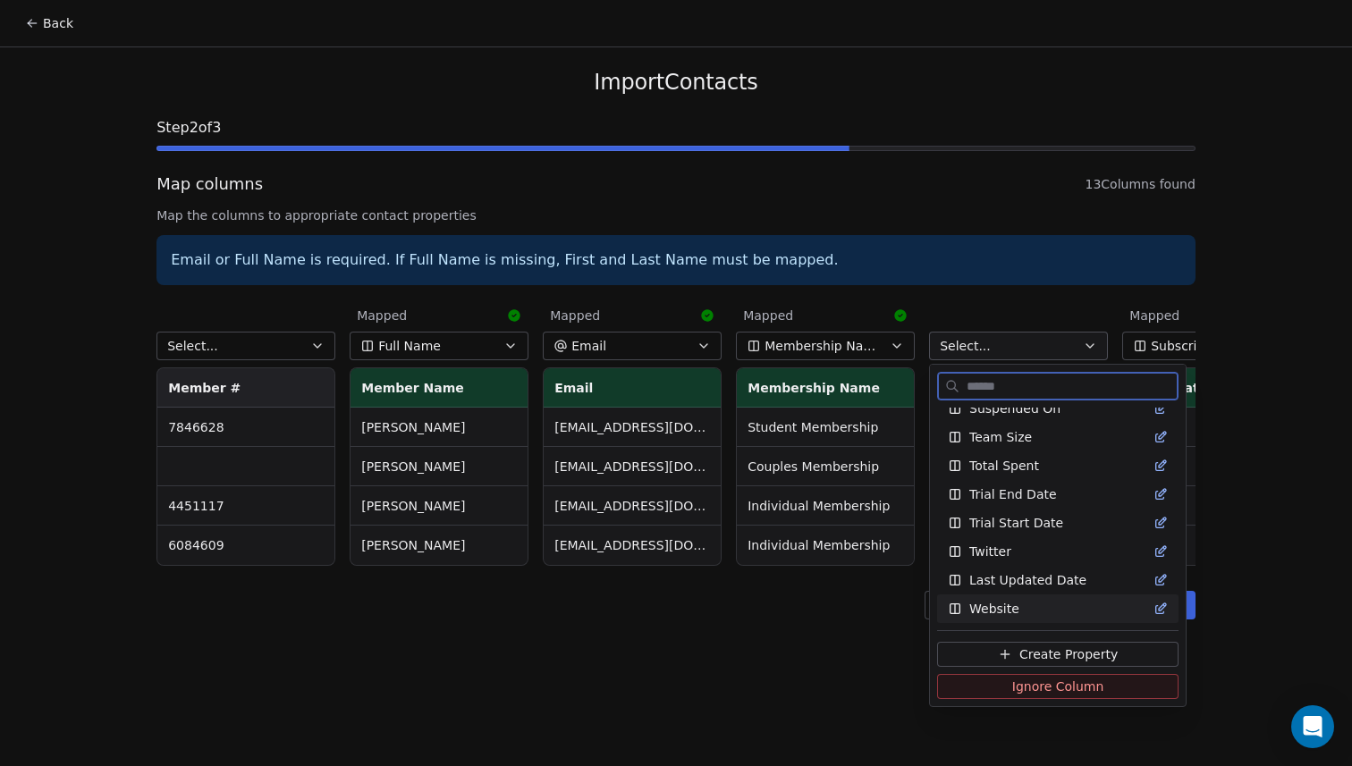
click at [1045, 653] on span "Create Property" at bounding box center [1068, 655] width 98 height 18
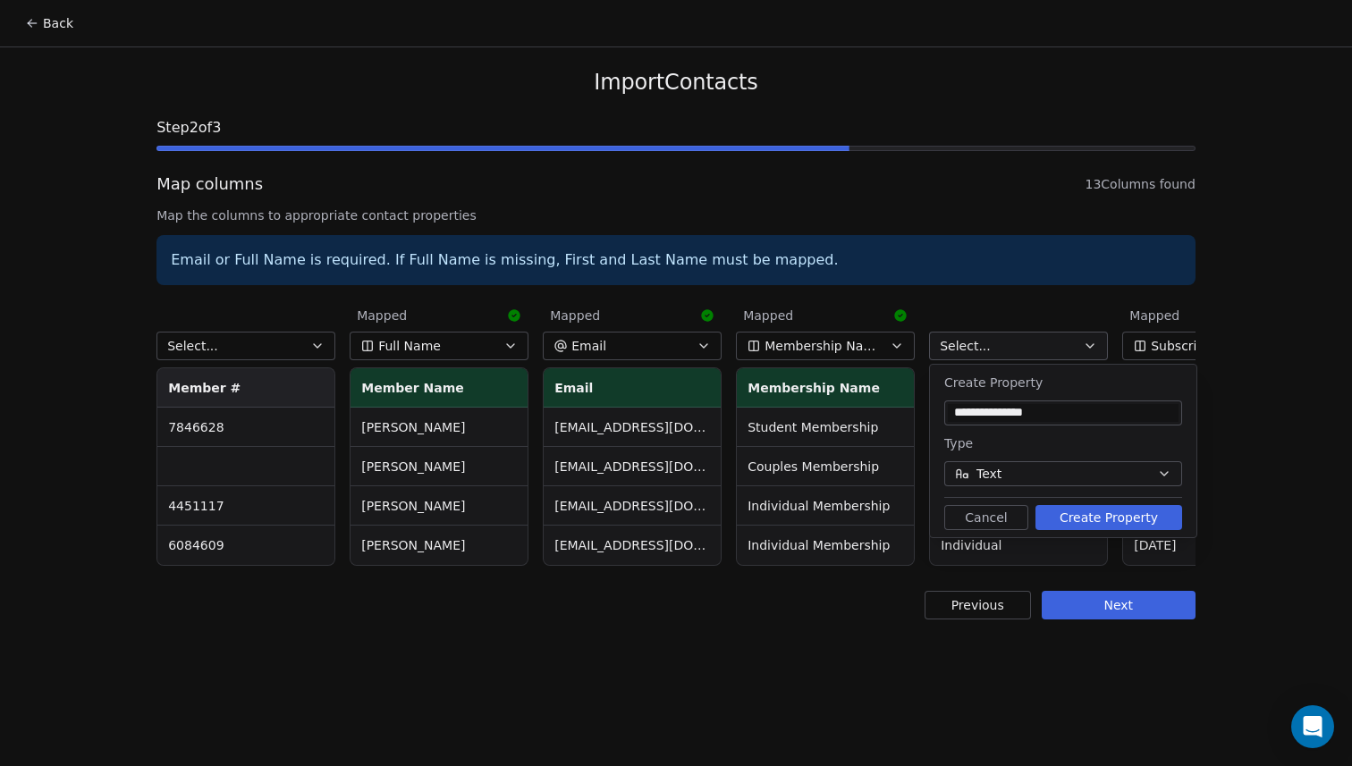
click at [1098, 519] on button "Create Property" at bounding box center [1109, 517] width 147 height 25
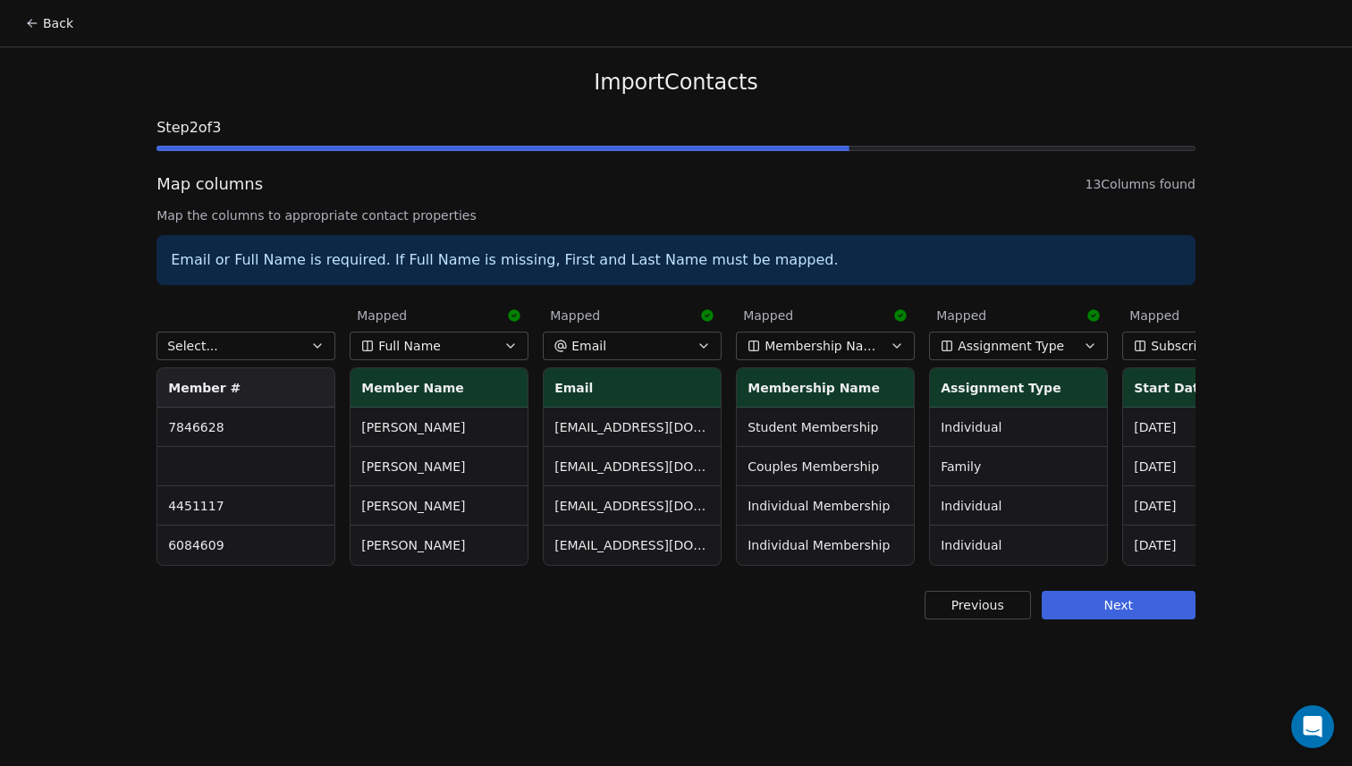
click at [299, 344] on button "Select..." at bounding box center [246, 346] width 179 height 29
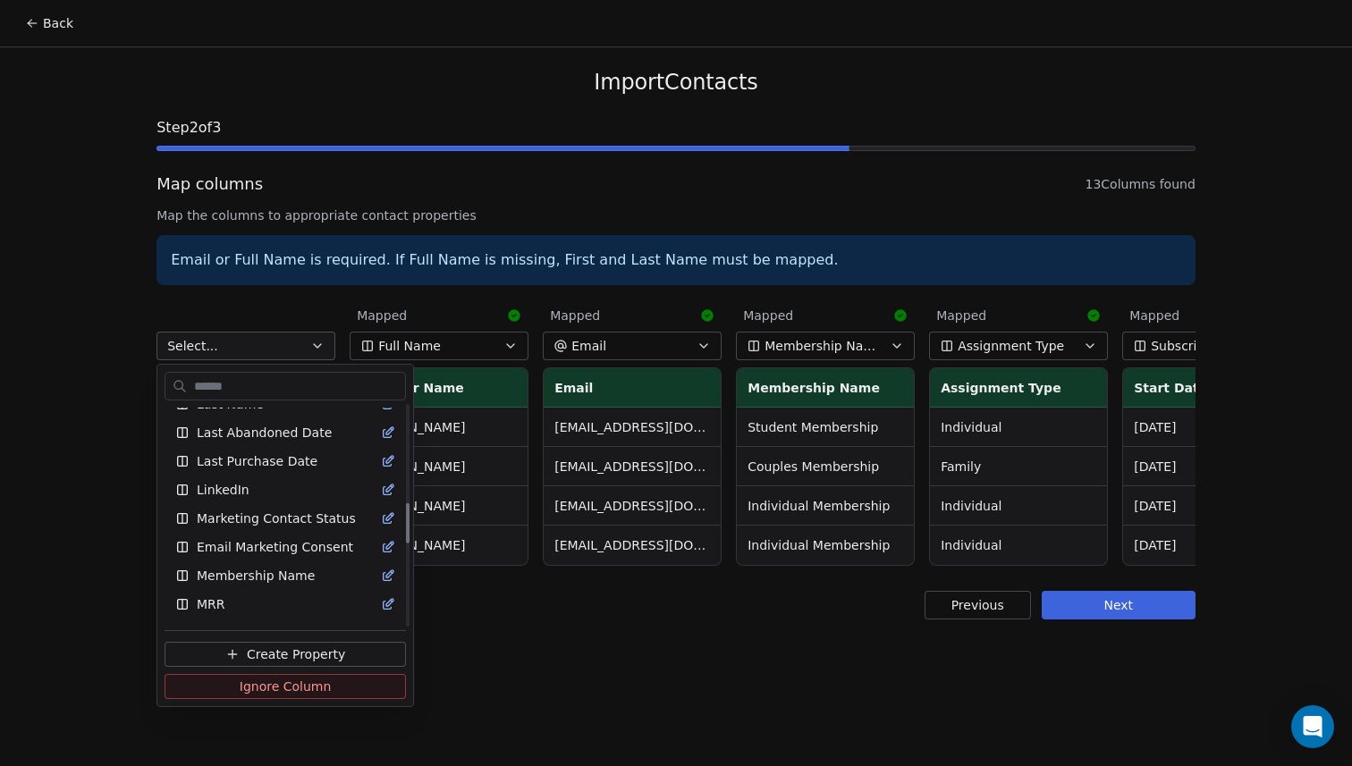
scroll to position [532, 0]
click at [297, 302] on html "Back Import Contacts Step 2 of 3 Map columns 13 Columns found Map the columns t…" at bounding box center [676, 383] width 1352 height 766
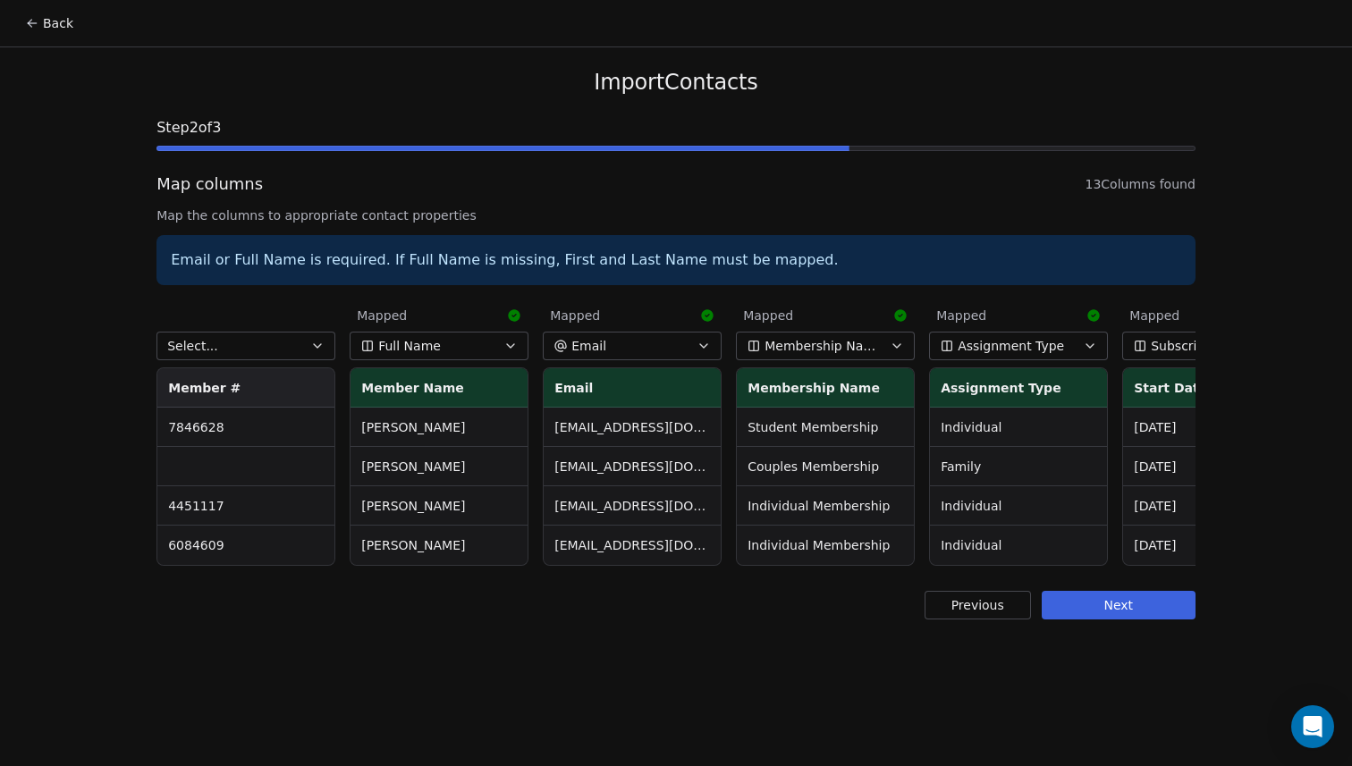
click at [288, 343] on button "Select..." at bounding box center [246, 346] width 179 height 29
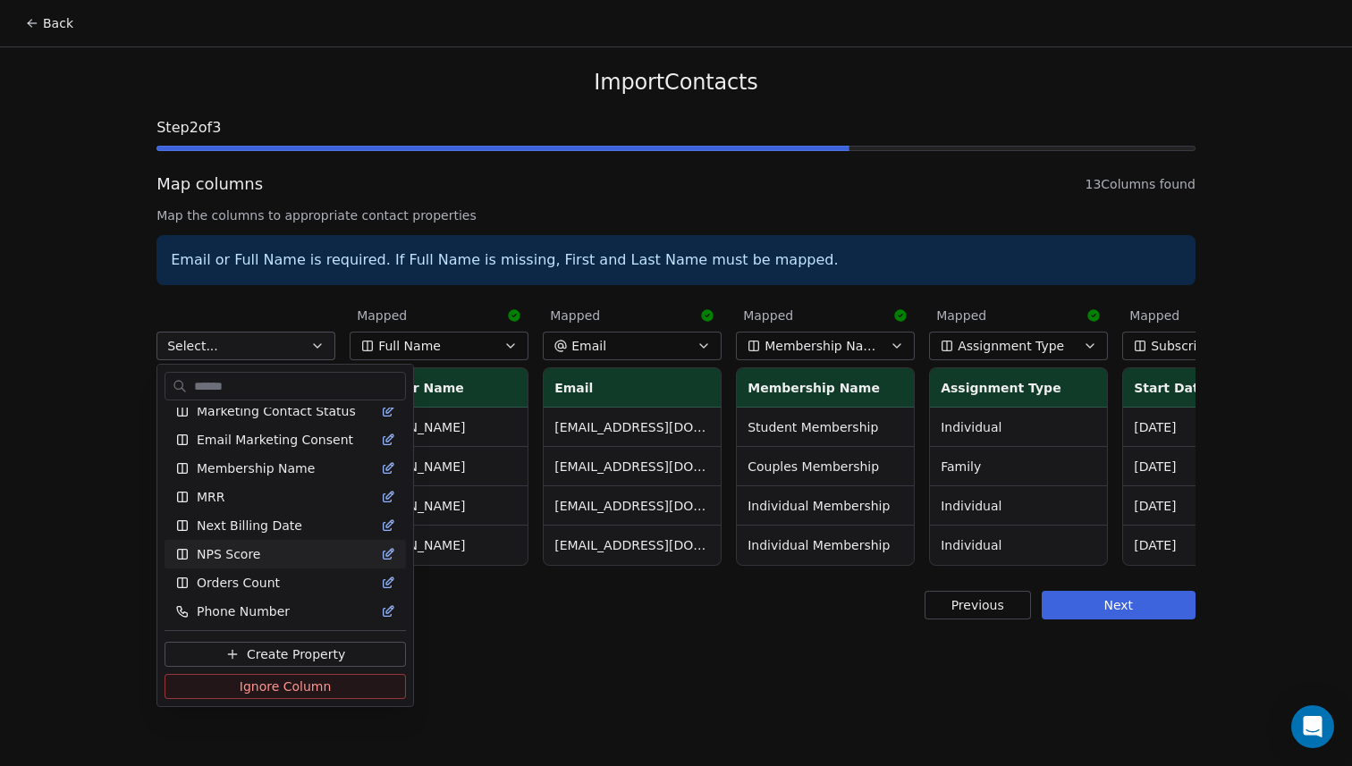
scroll to position [986, 0]
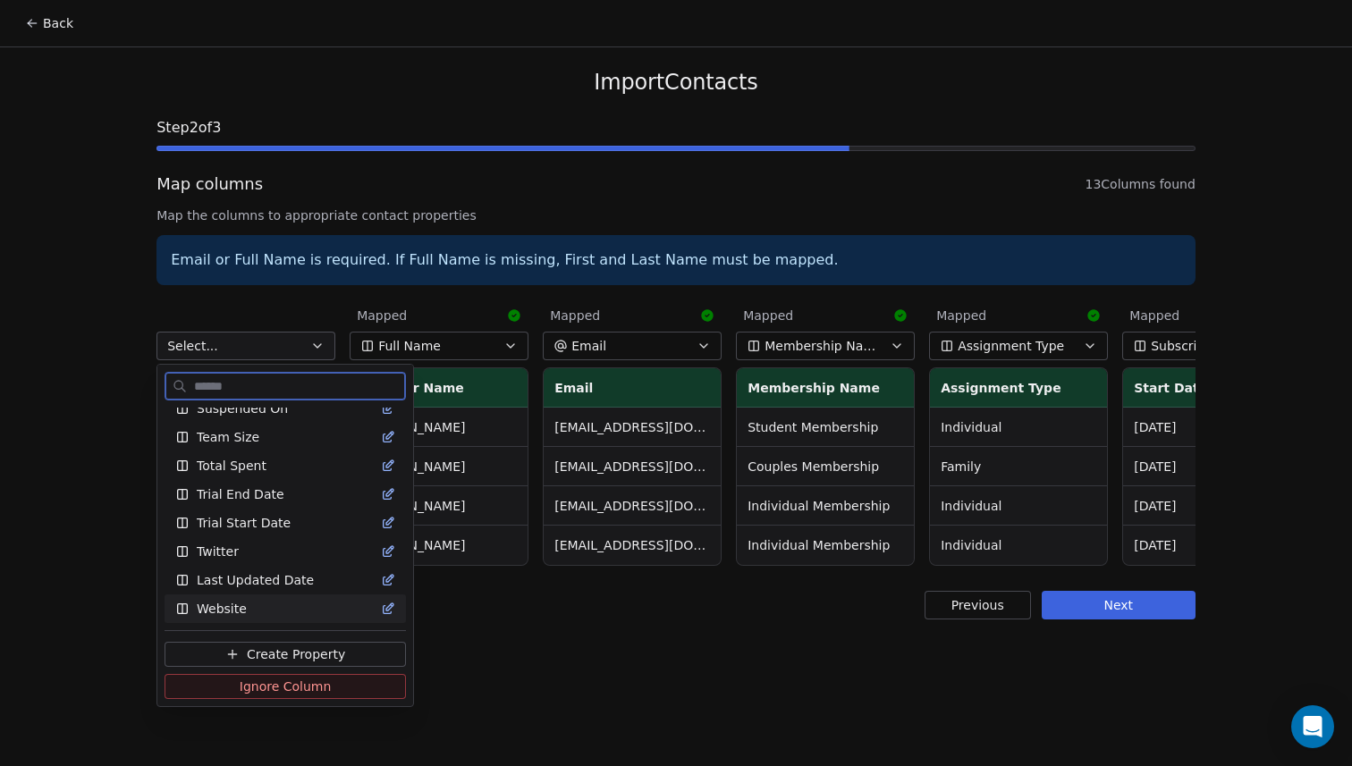
click at [248, 656] on span "Create Property" at bounding box center [296, 655] width 98 height 18
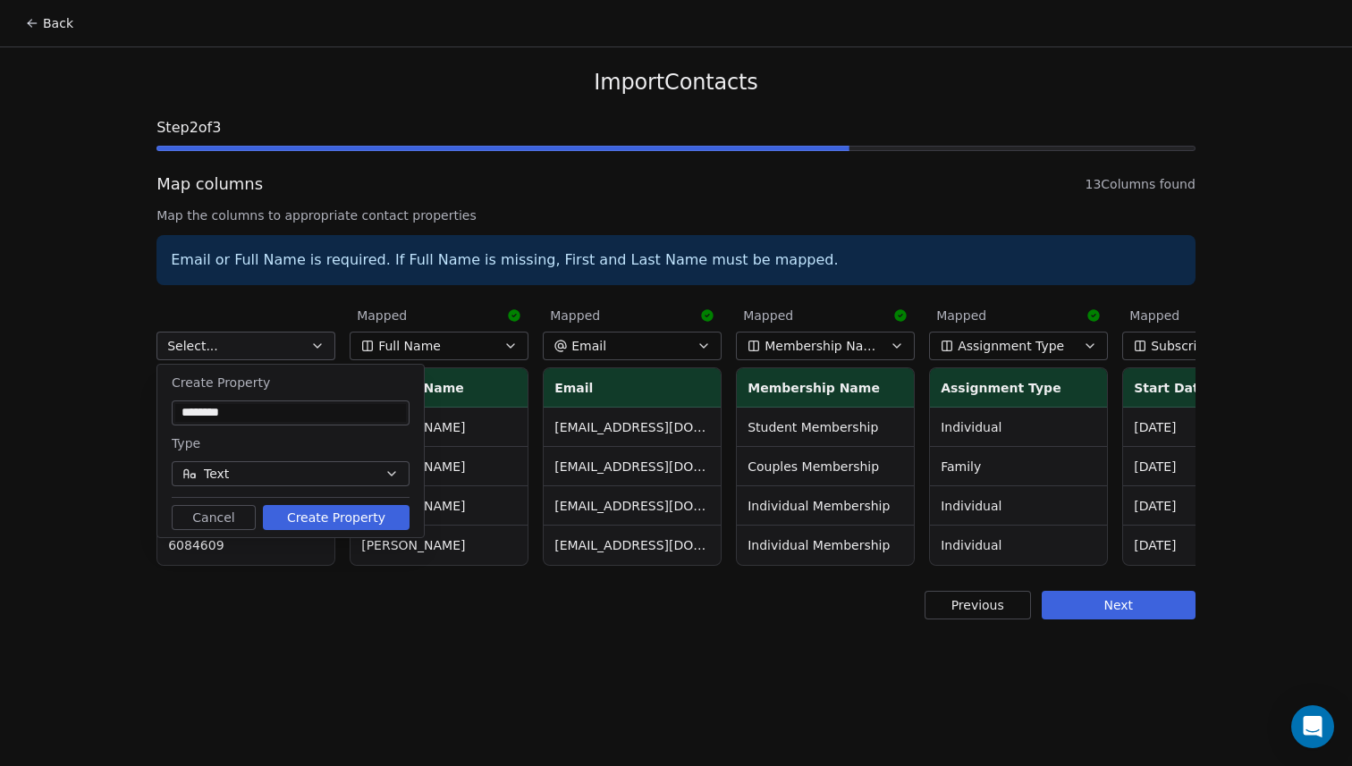
click at [262, 412] on input "********" at bounding box center [290, 413] width 231 height 18
type input "*********"
click at [345, 471] on button "Text" at bounding box center [291, 473] width 238 height 25
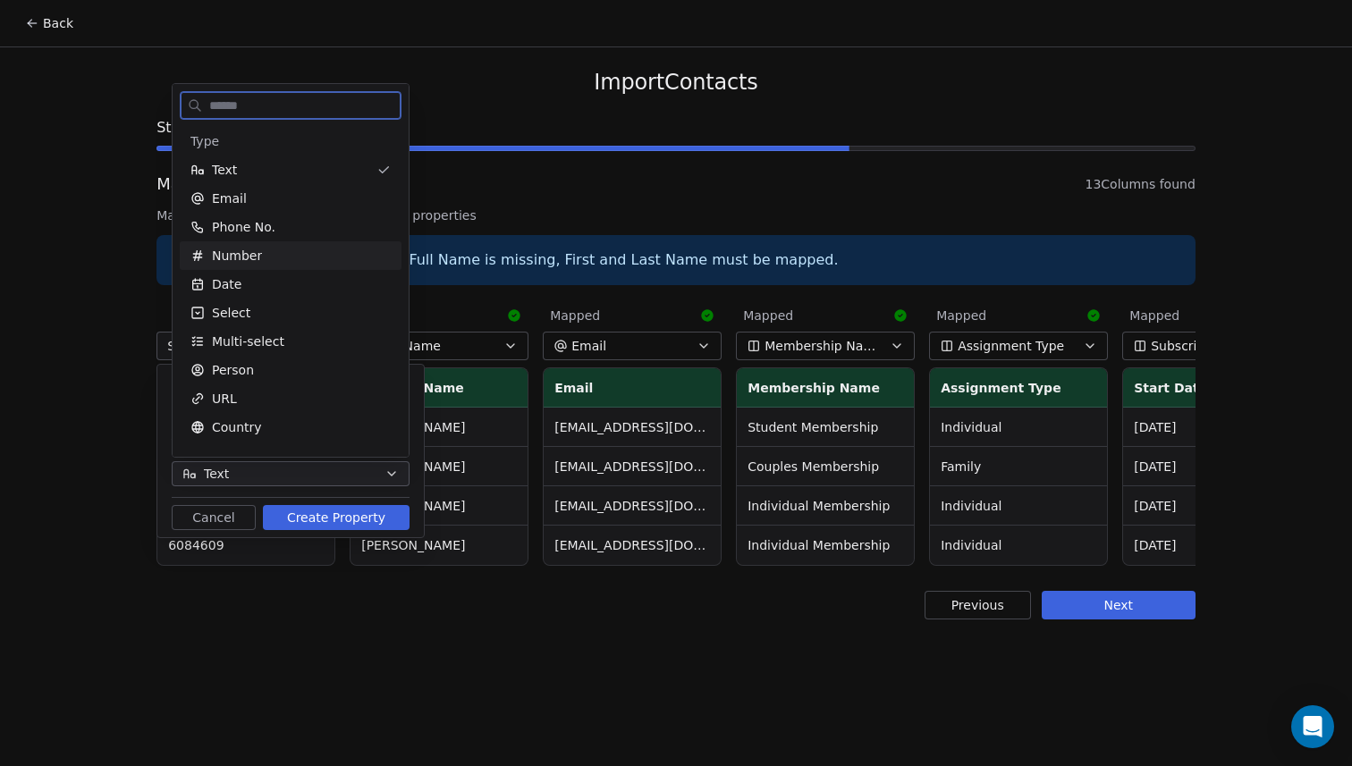
click at [288, 249] on div "Number" at bounding box center [290, 256] width 200 height 18
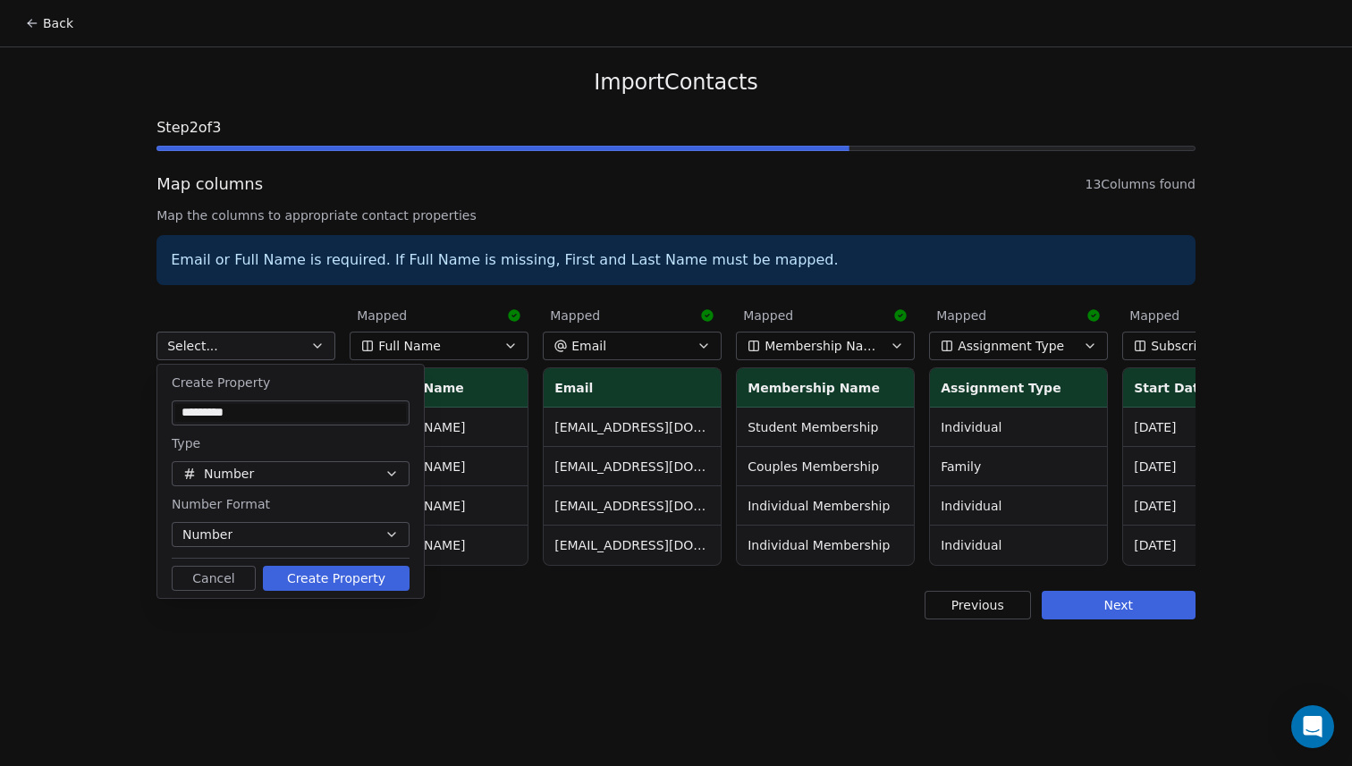
click at [365, 532] on button "Number" at bounding box center [291, 534] width 238 height 25
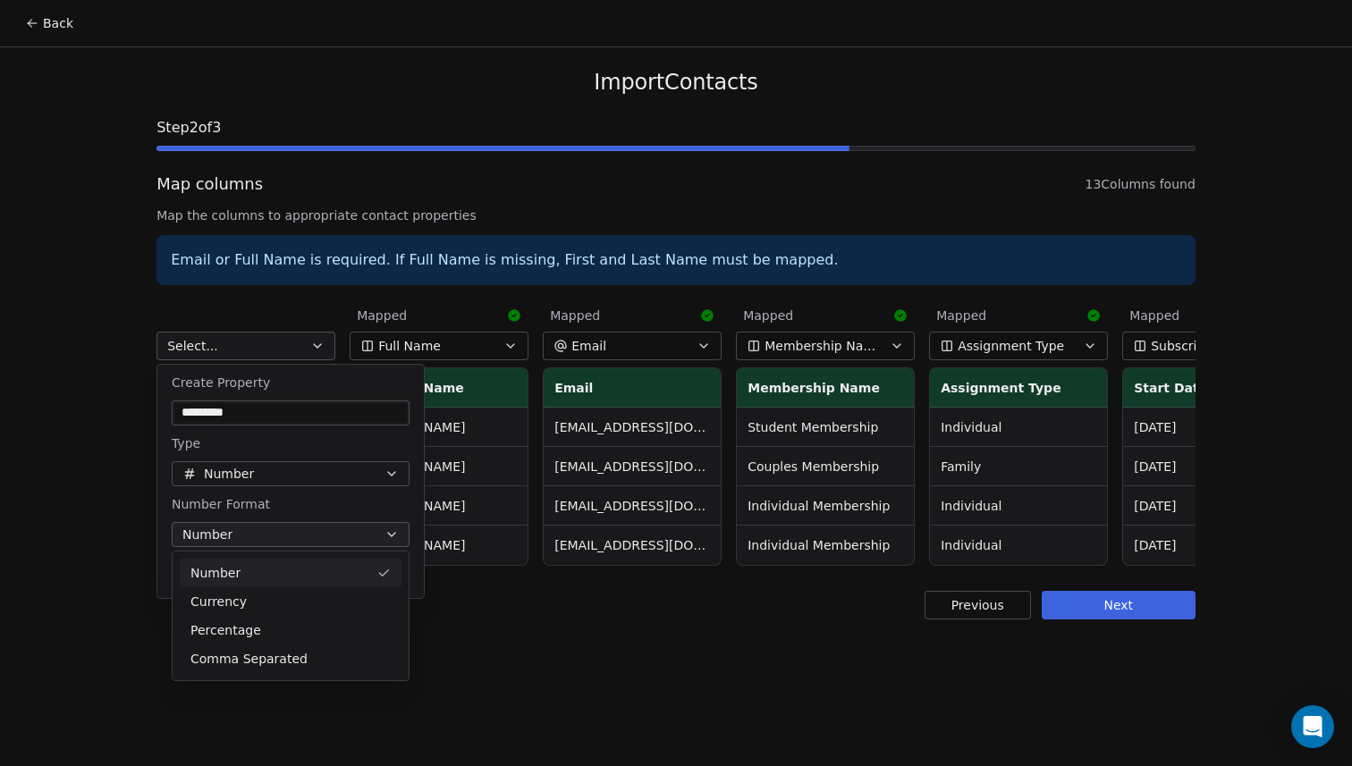
click at [365, 532] on html "Back Import Contacts Step 2 of 3 Map columns 13 Columns found Map the columns t…" at bounding box center [676, 383] width 1352 height 766
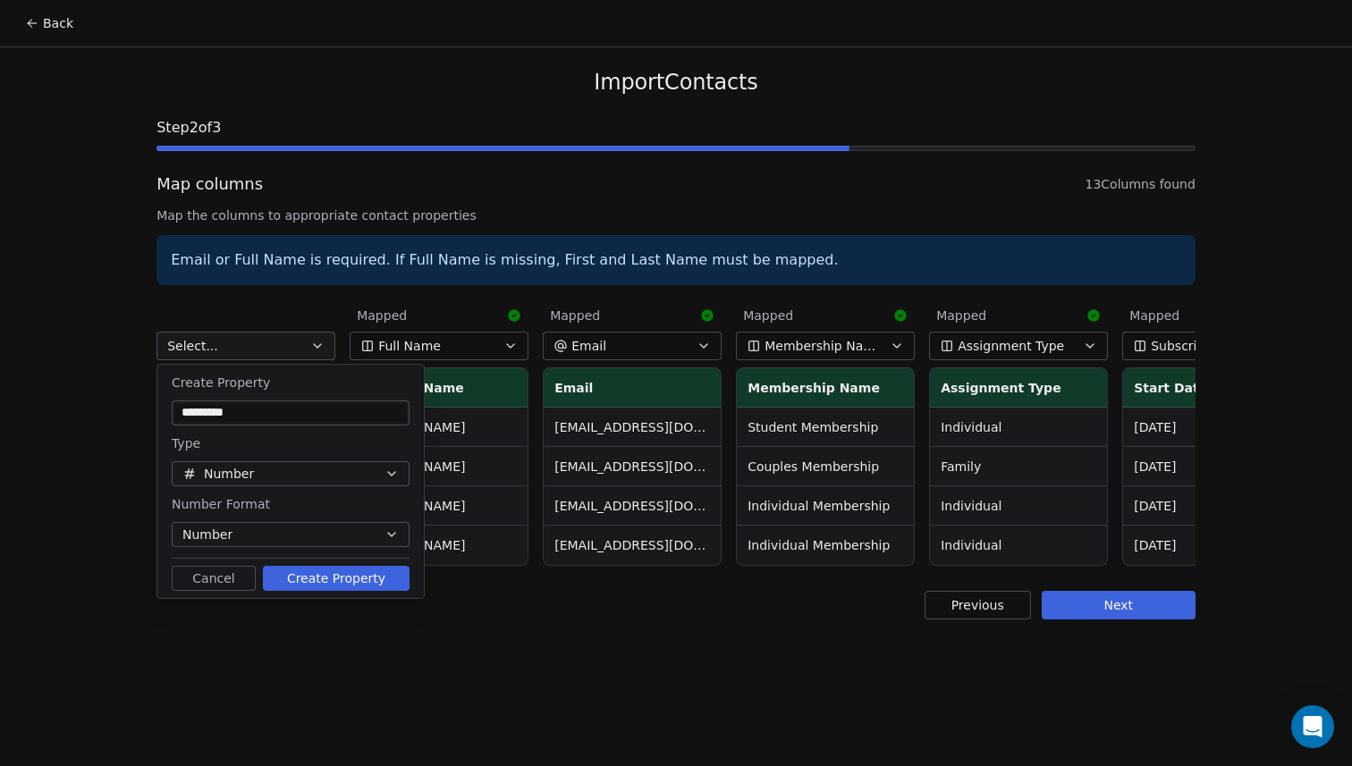
click at [326, 586] on button "Create Property" at bounding box center [336, 578] width 147 height 25
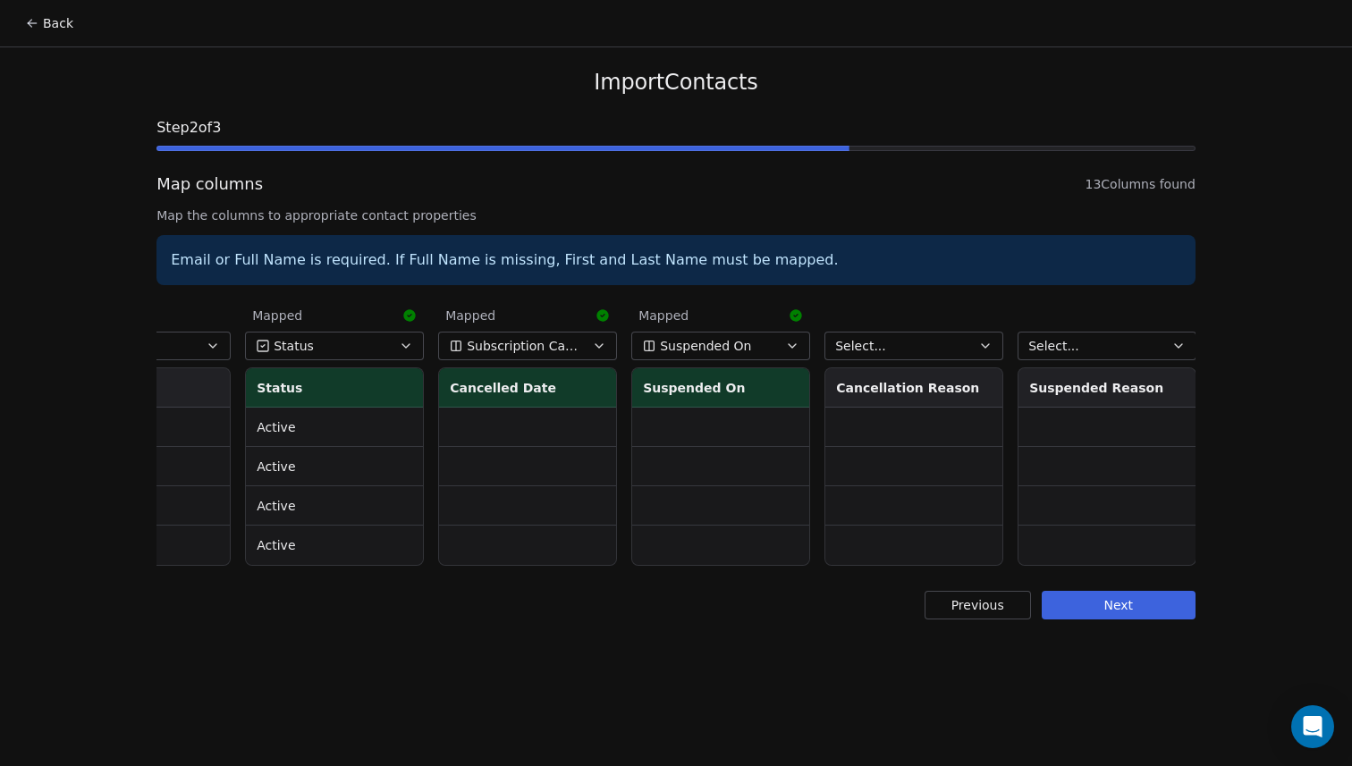
scroll to position [0, 1458]
click at [975, 346] on button "Select..." at bounding box center [913, 346] width 179 height 29
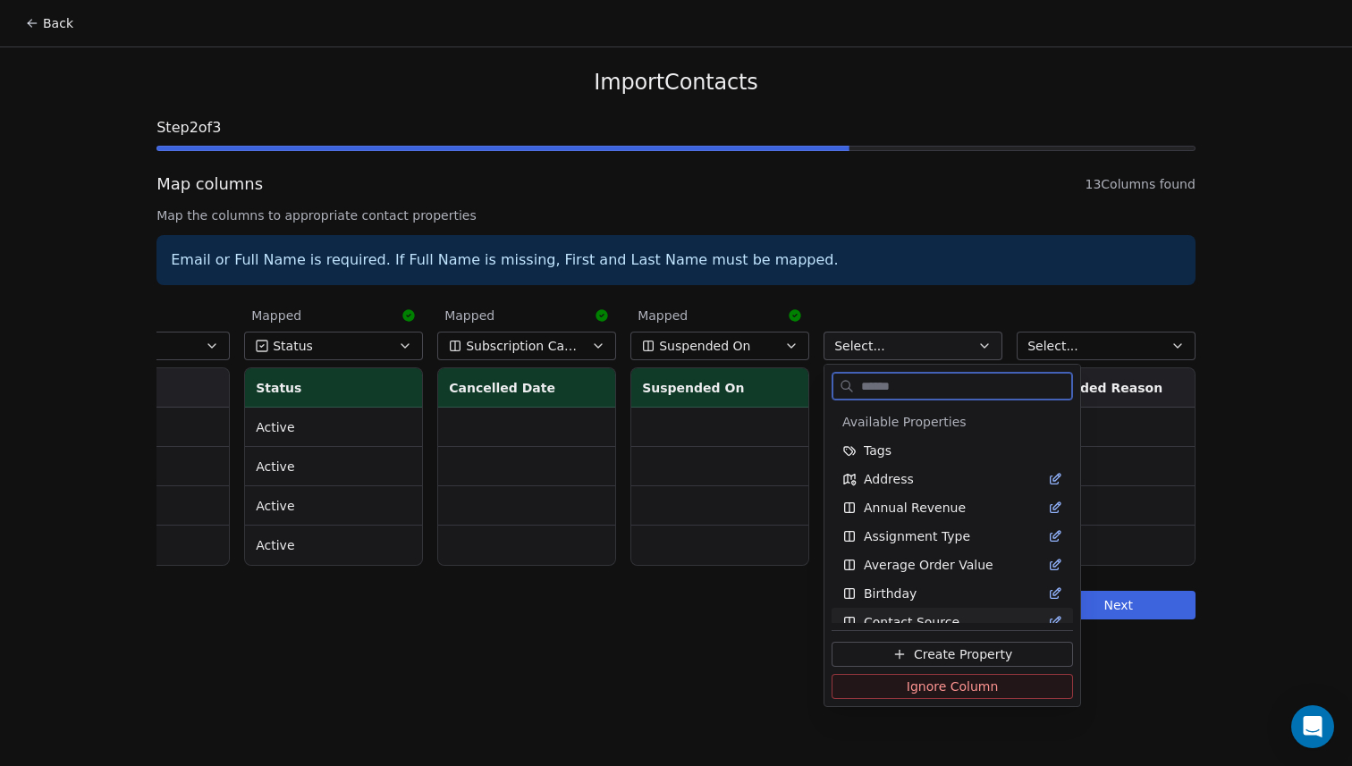
click at [978, 684] on span "Ignore Column" at bounding box center [953, 687] width 92 height 18
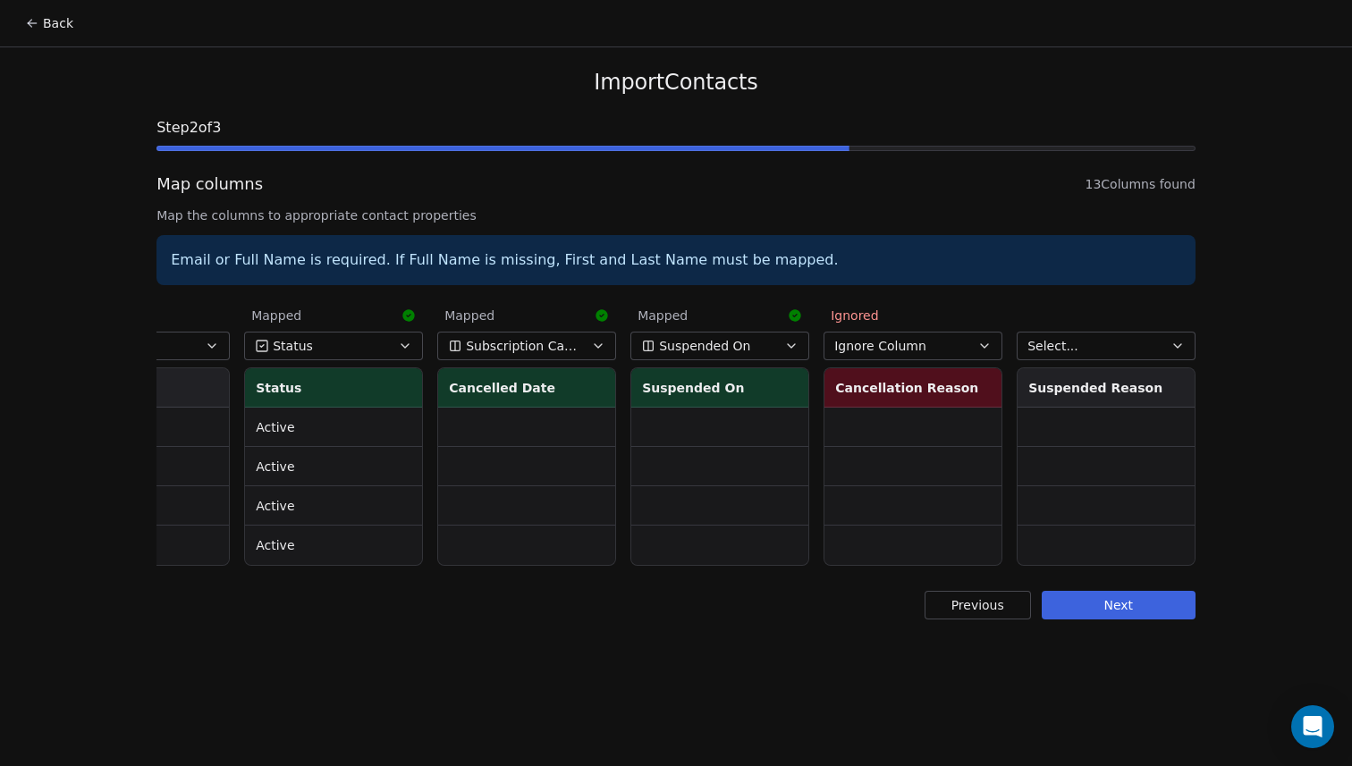
click at [987, 346] on icon "button" at bounding box center [984, 346] width 7 height 4
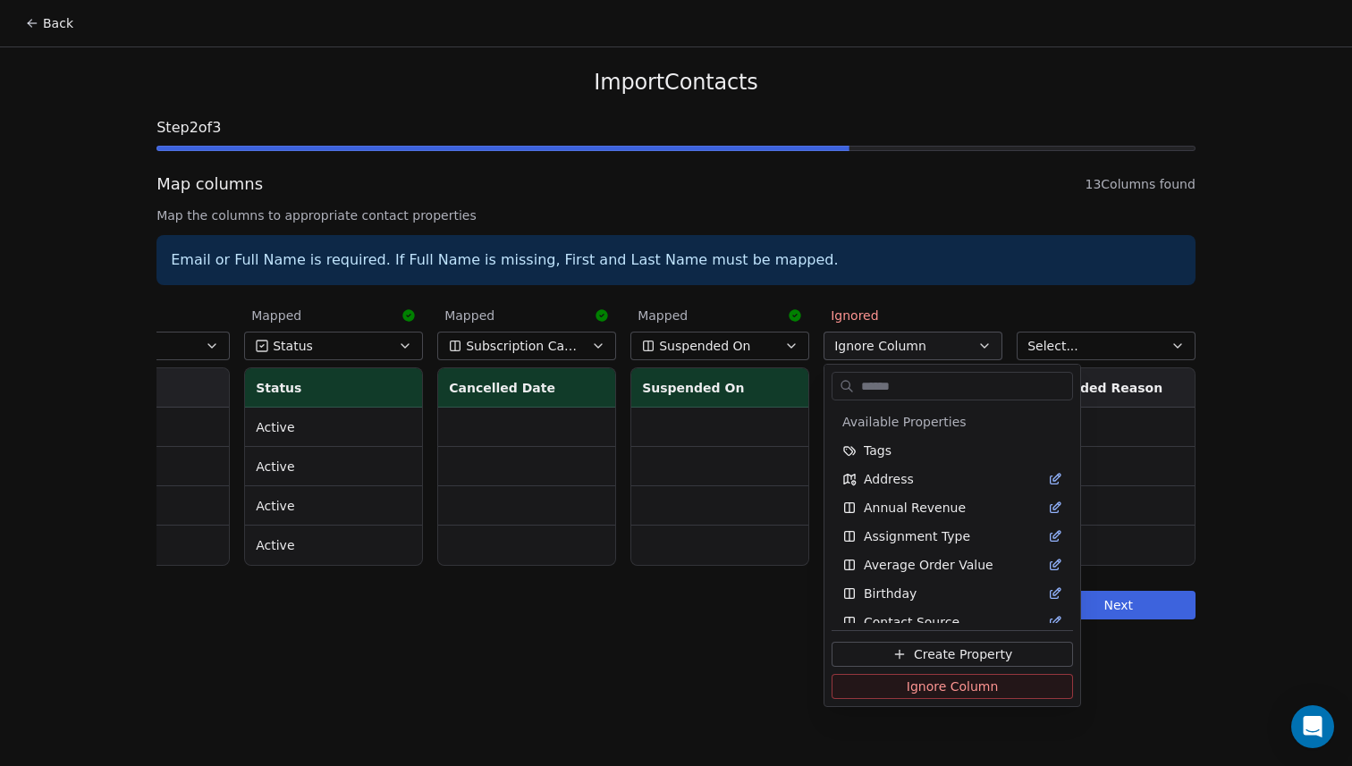
click at [987, 346] on html "Back Import Contacts Step 2 of 3 Map columns 13 Columns found Map the columns t…" at bounding box center [676, 383] width 1352 height 766
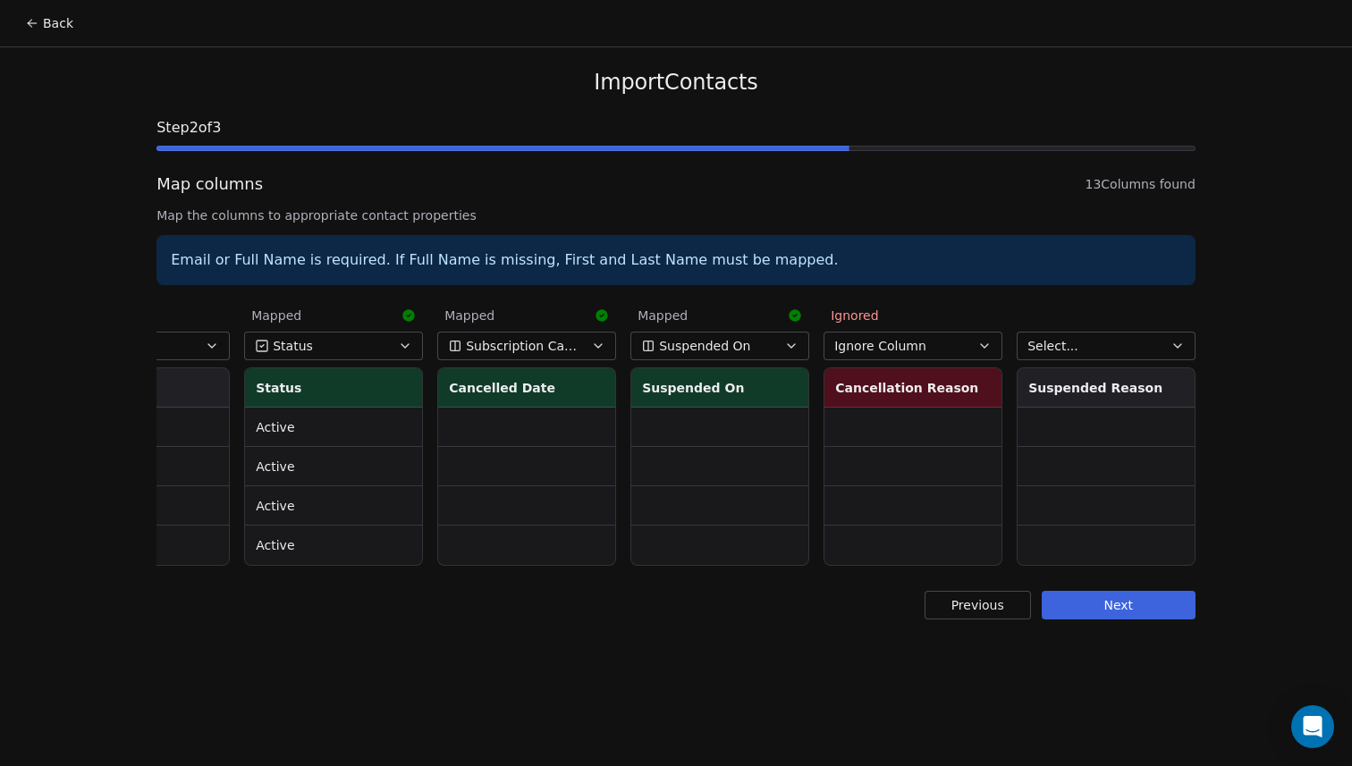
click at [1151, 351] on button "Select..." at bounding box center [1106, 346] width 179 height 29
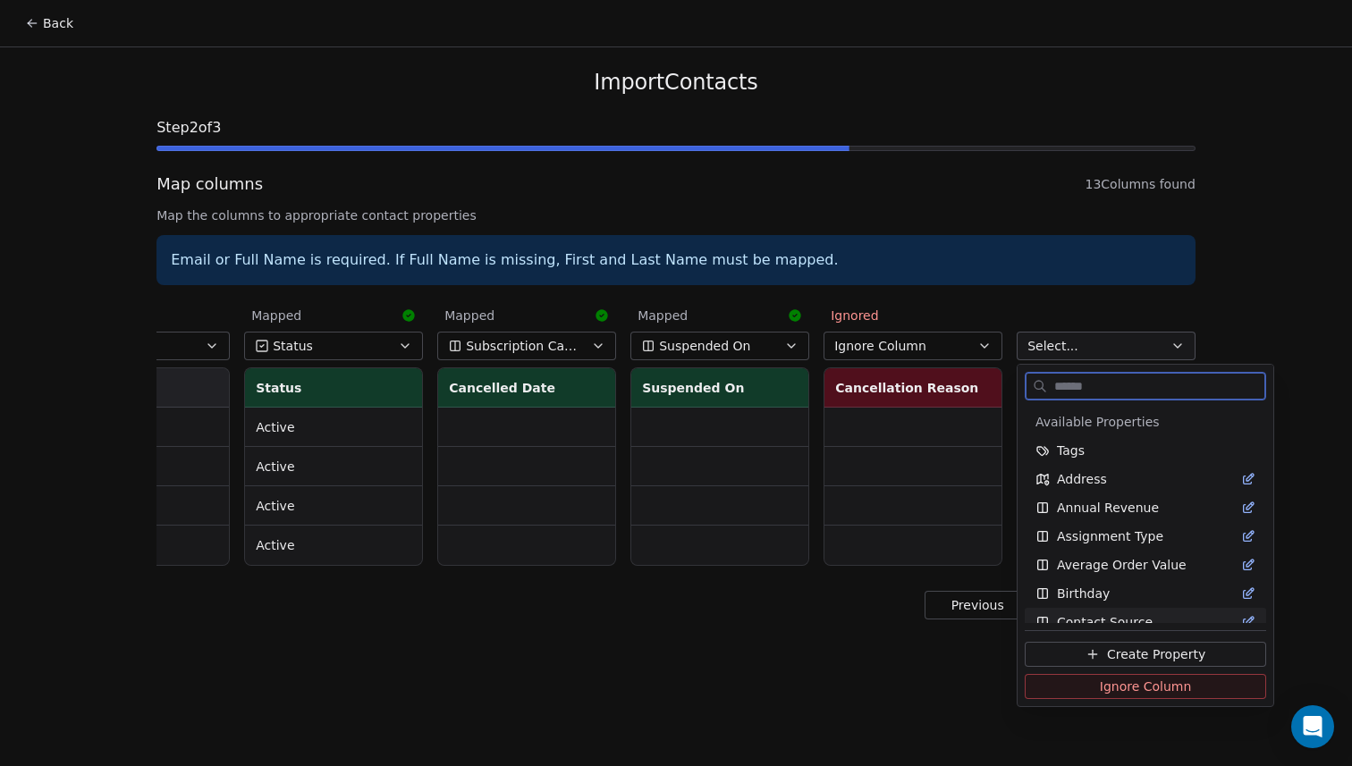
click at [1134, 688] on span "Ignore Column" at bounding box center [1146, 687] width 92 height 18
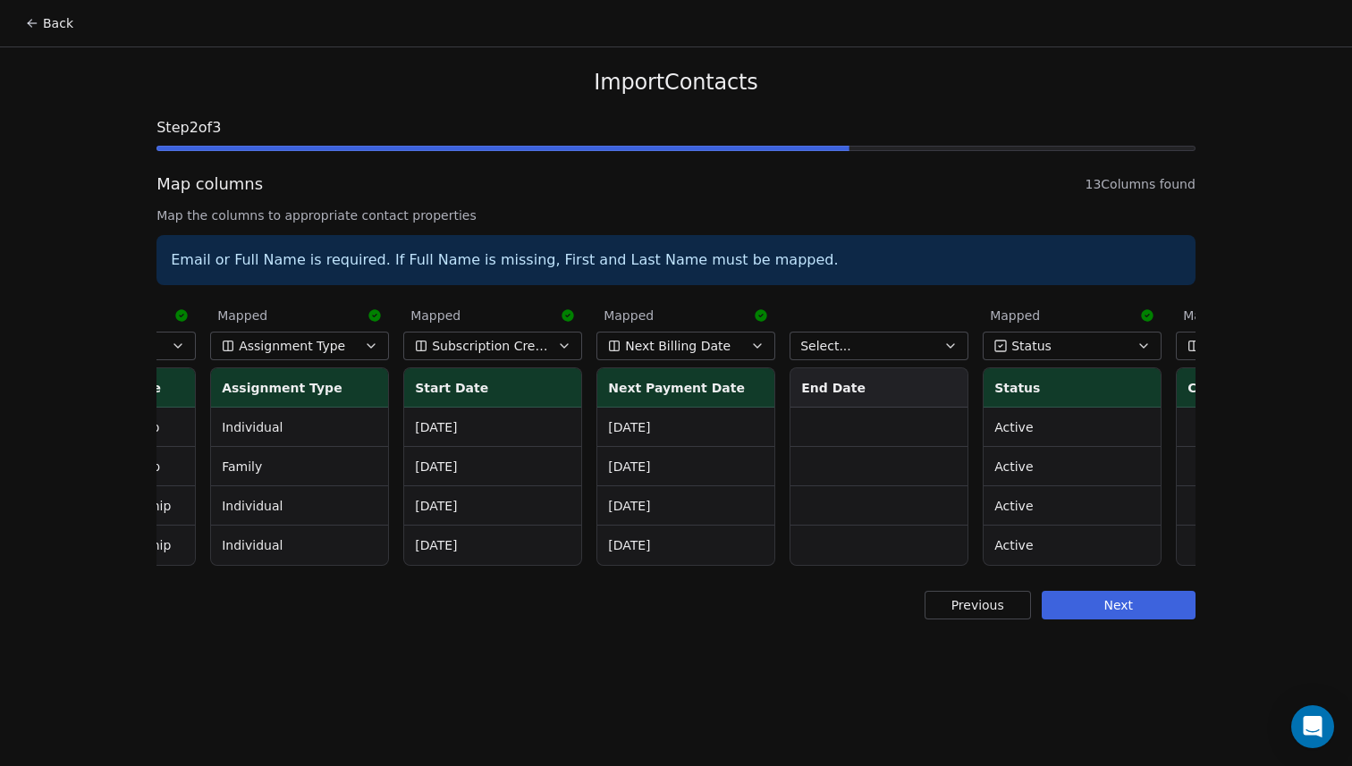
scroll to position [0, 724]
click at [927, 345] on button "Select..." at bounding box center [873, 346] width 179 height 29
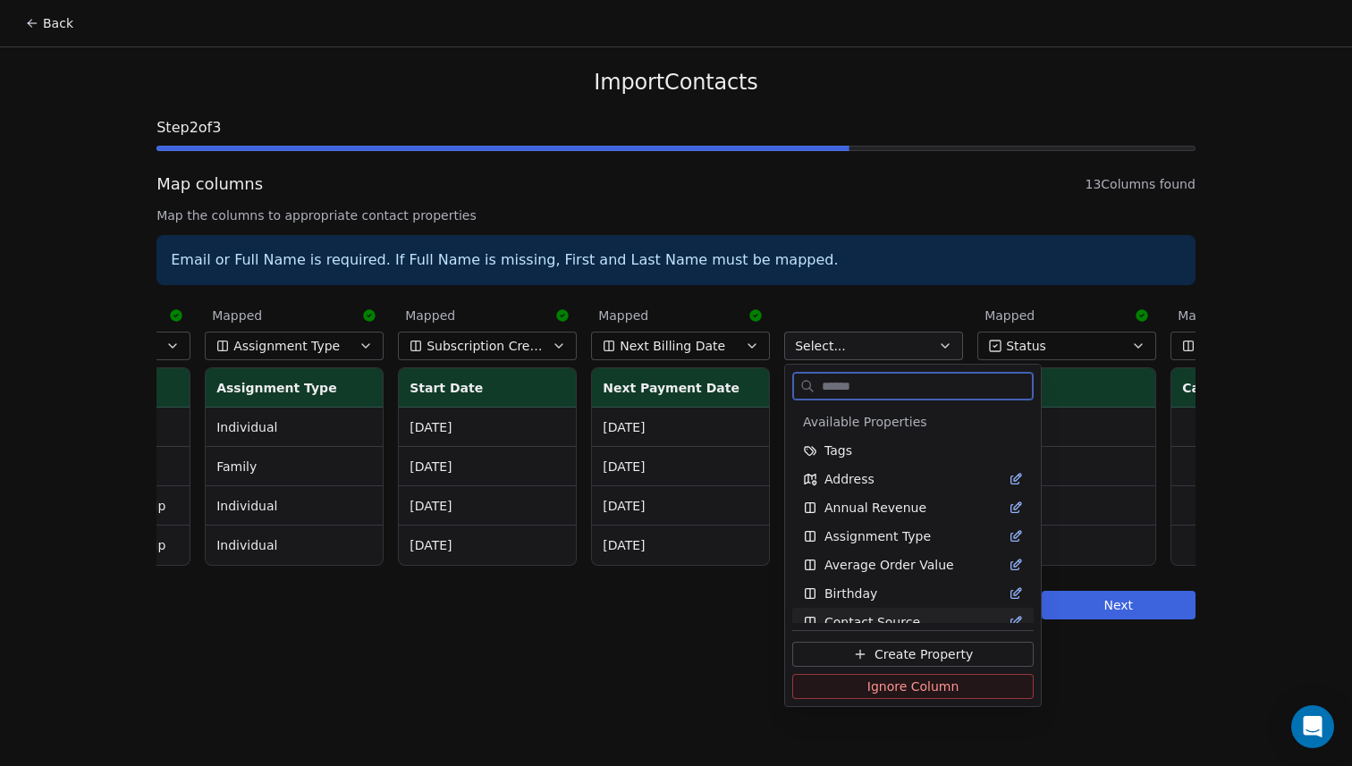
click at [875, 698] on button "Ignore Column" at bounding box center [912, 686] width 241 height 25
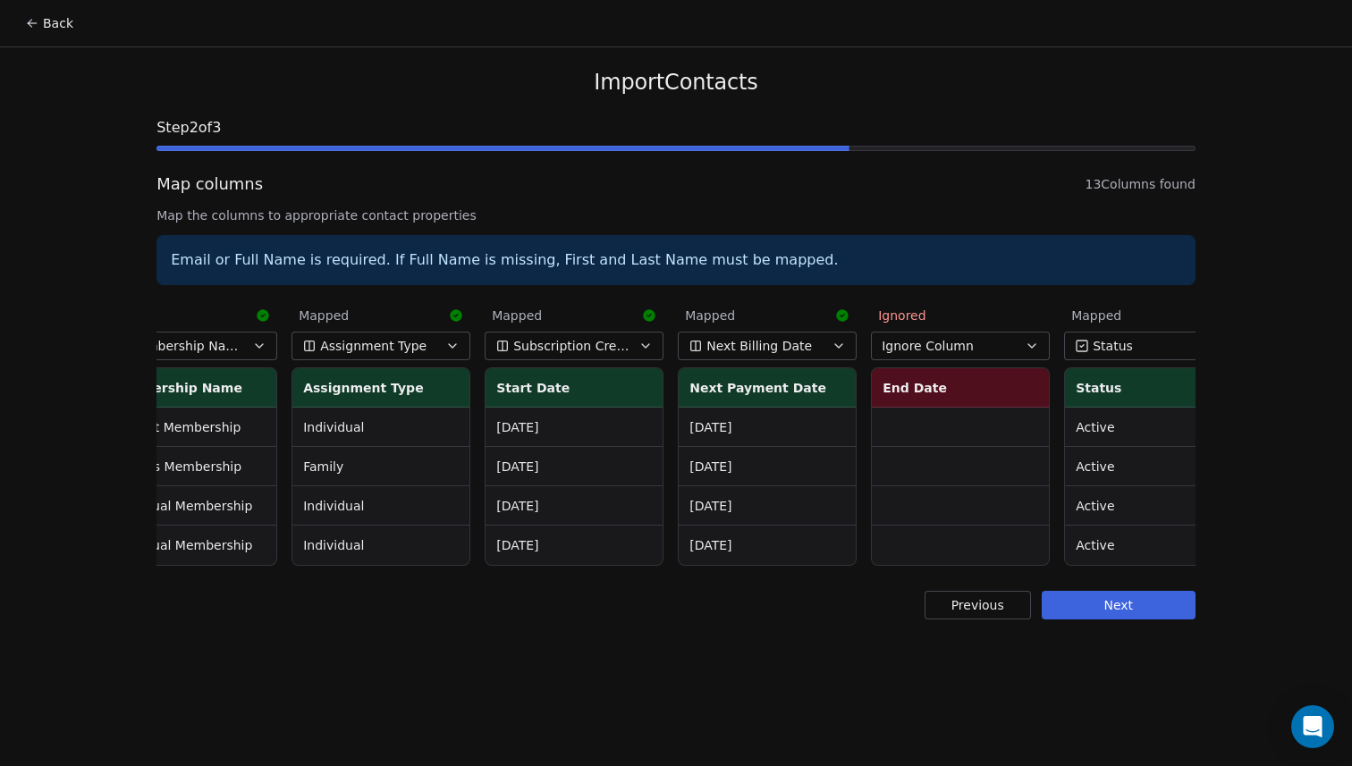
scroll to position [0, 635]
click at [837, 343] on icon "button" at bounding box center [841, 346] width 14 height 14
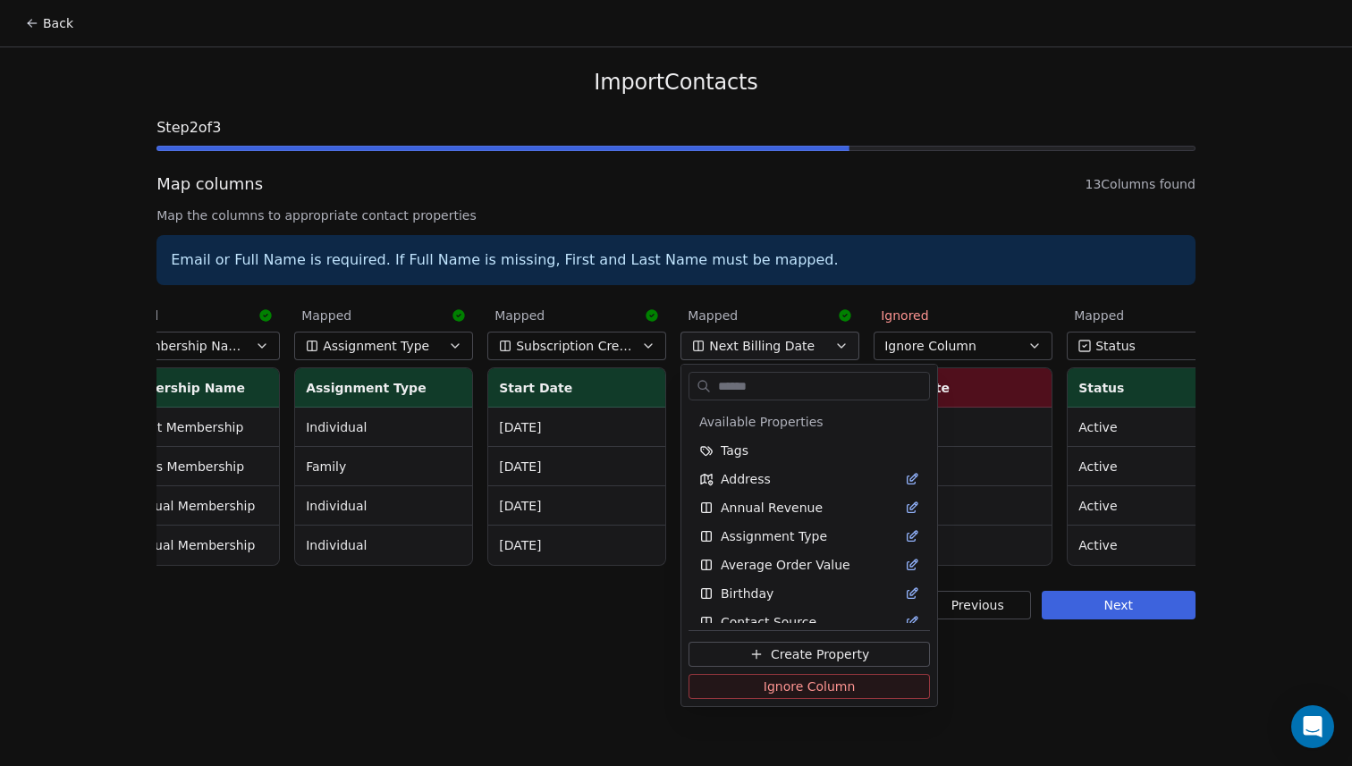
scroll to position [586, 0]
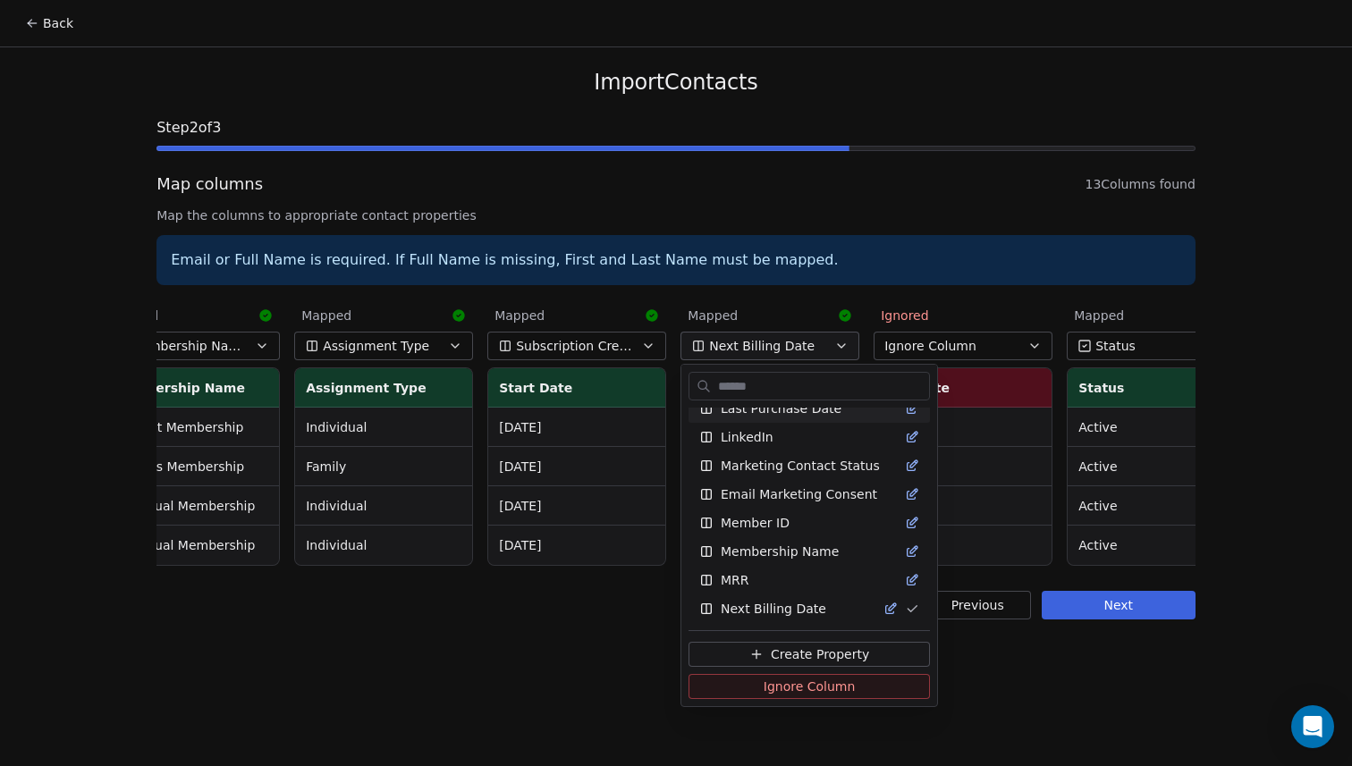
click at [800, 293] on html "Back Import Contacts Step 2 of 3 Map columns 13 Columns found Map the columns t…" at bounding box center [676, 383] width 1352 height 766
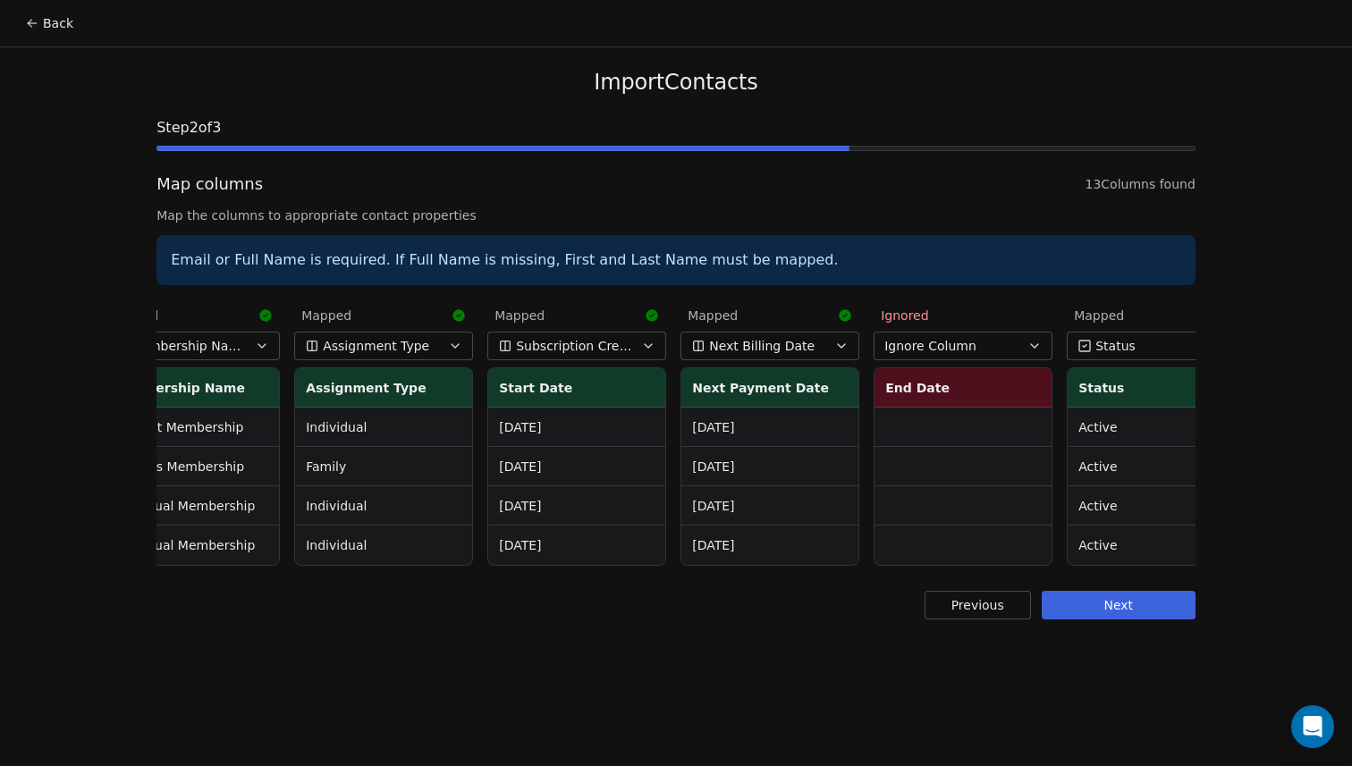
click at [821, 347] on button "Next Billing Date" at bounding box center [770, 346] width 179 height 29
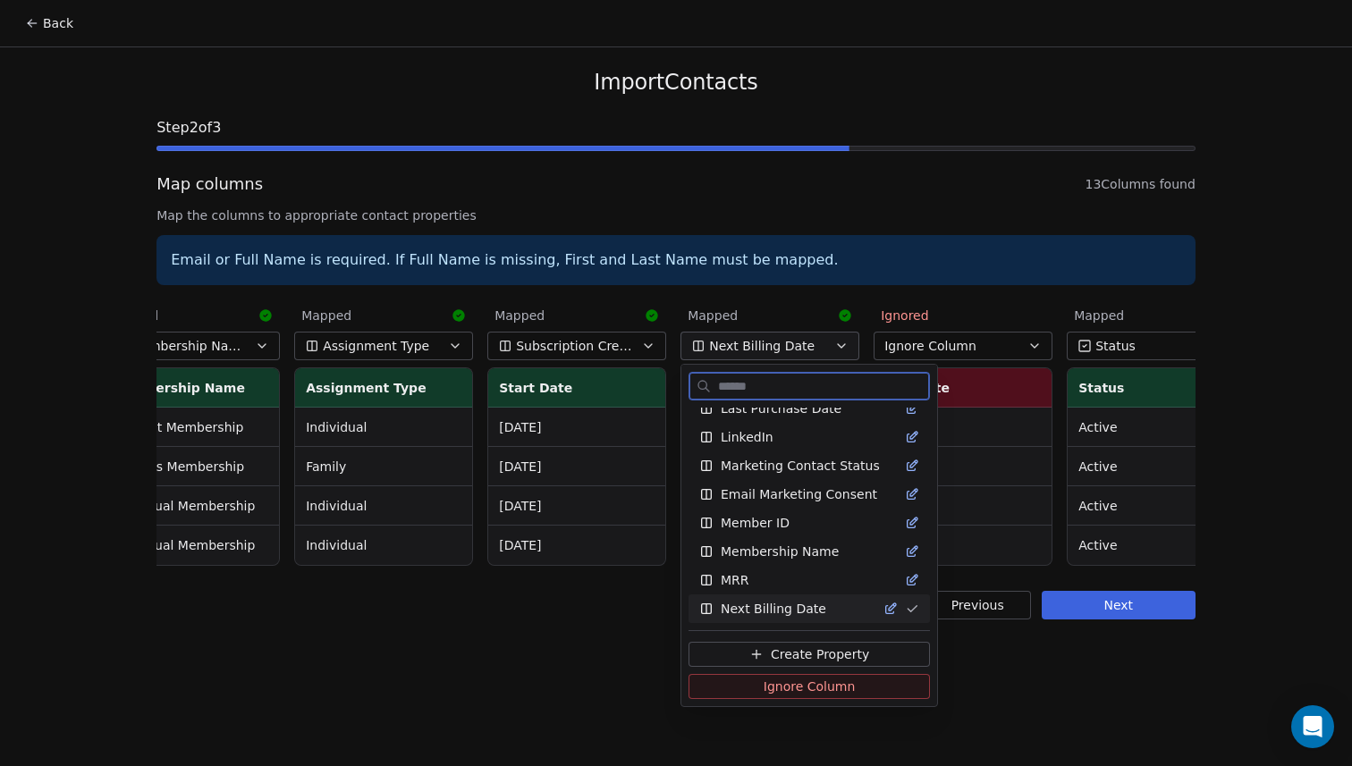
click at [884, 607] on icon "Suggestions" at bounding box center [891, 609] width 14 height 14
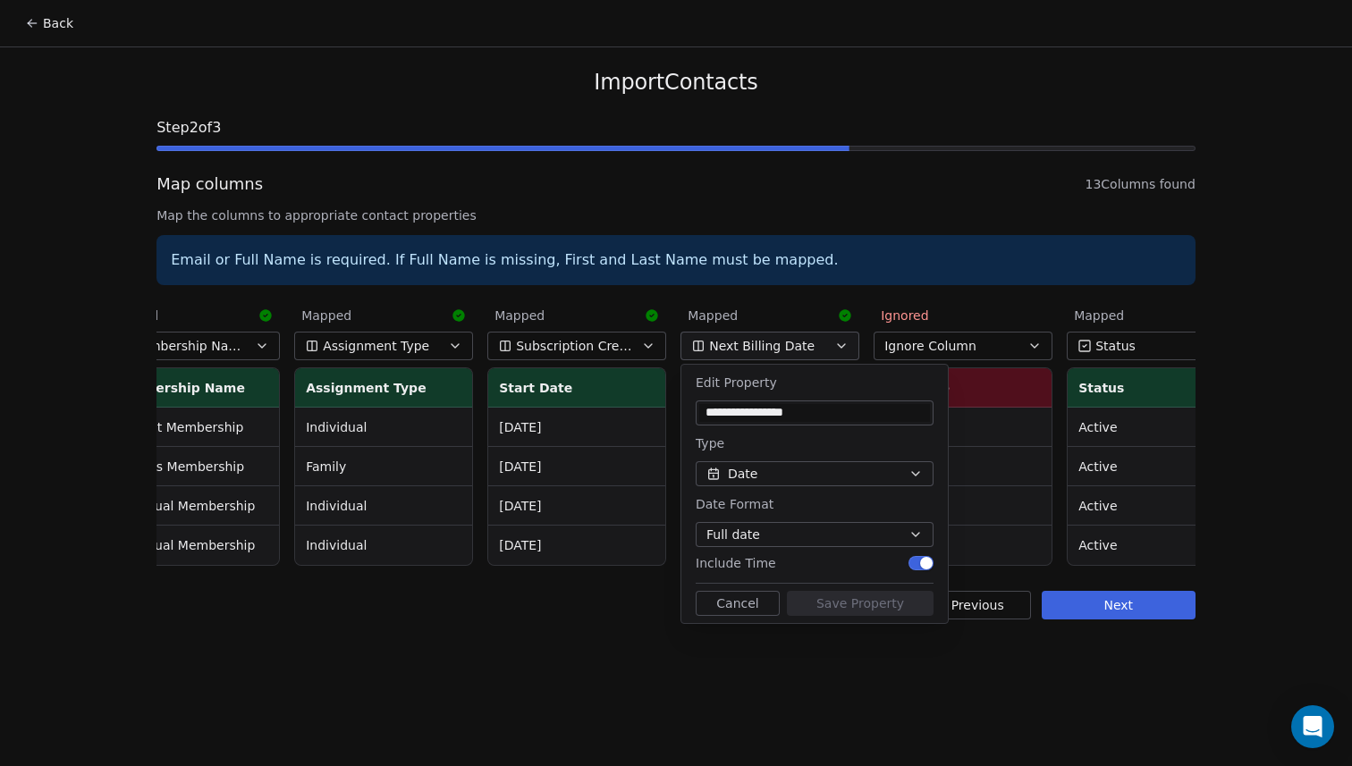
click at [744, 409] on input "**********" at bounding box center [814, 413] width 231 height 18
type input "**********"
click at [859, 543] on button "Full date" at bounding box center [815, 534] width 238 height 25
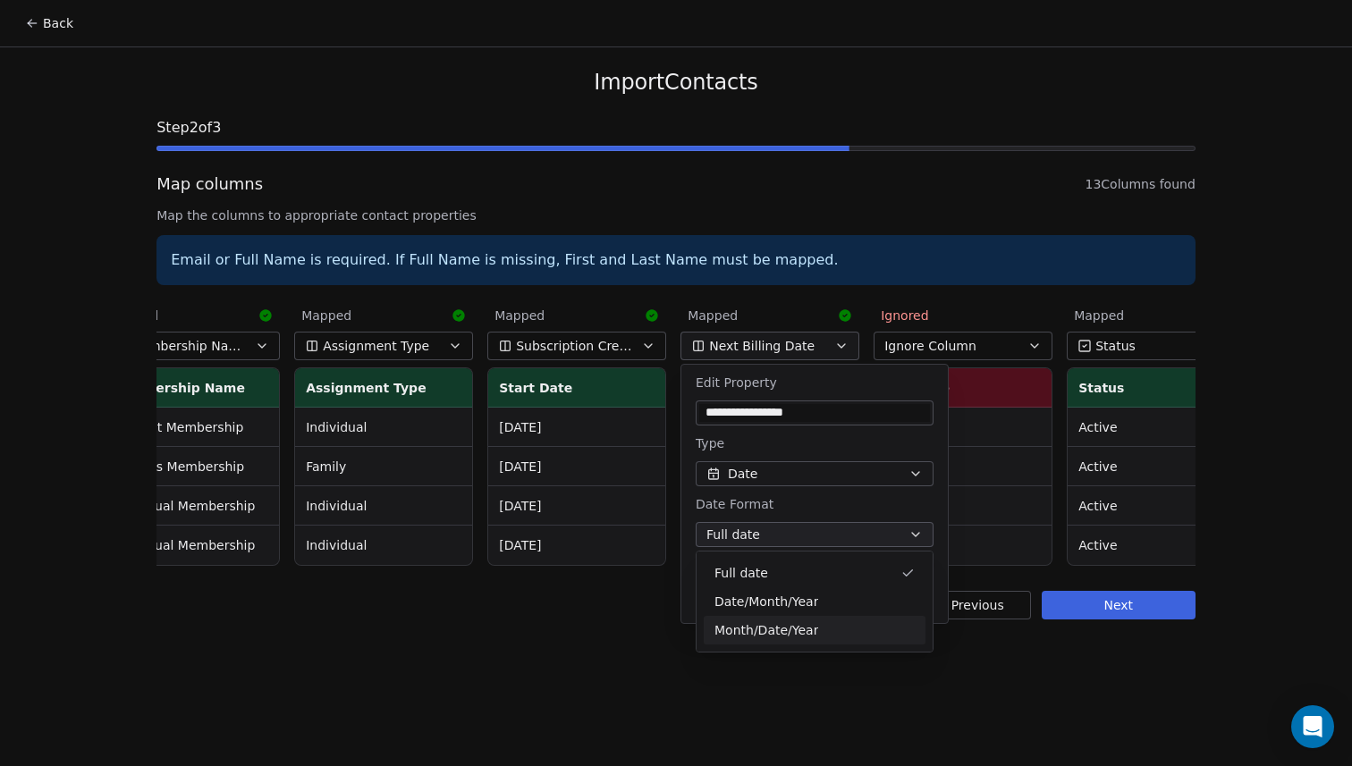
click at [807, 629] on span "Month/Date/Year" at bounding box center [767, 631] width 104 height 19
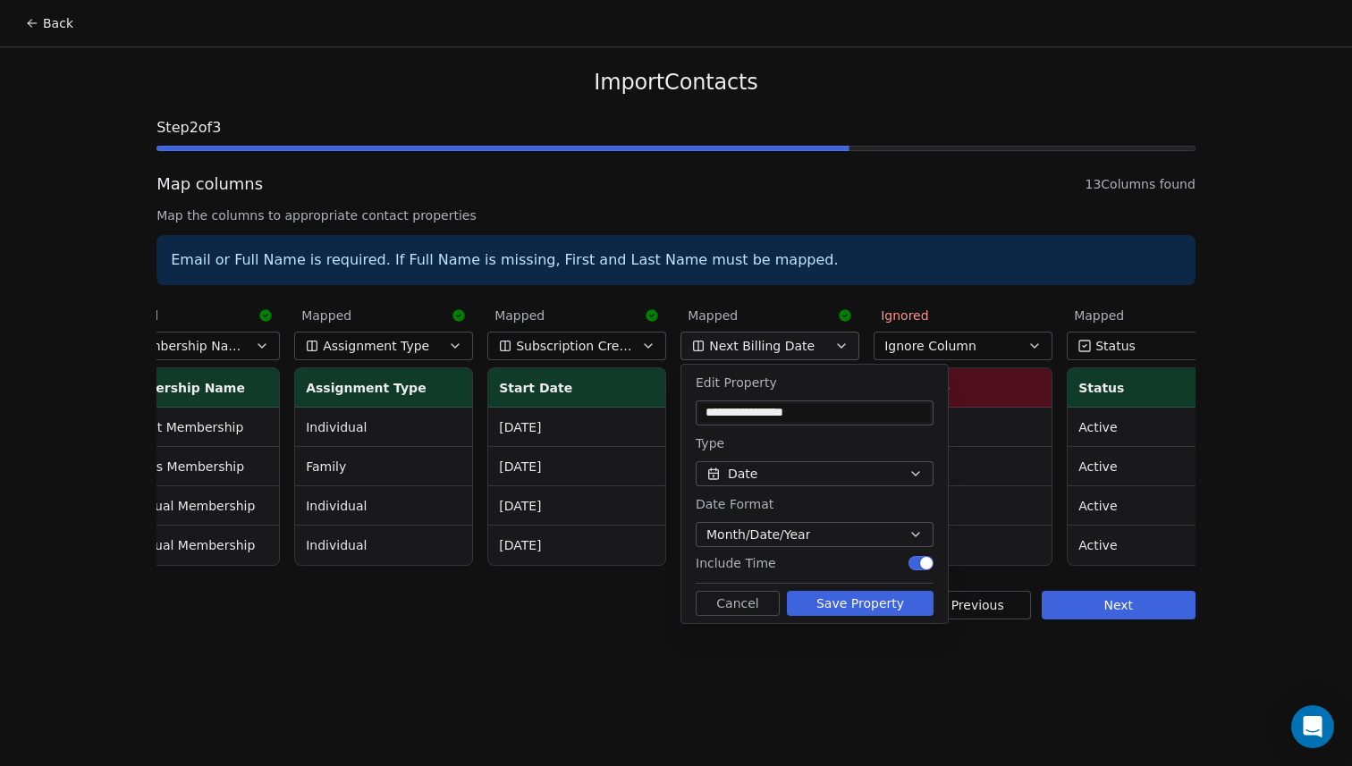
click at [824, 609] on button "Save Property" at bounding box center [860, 603] width 147 height 25
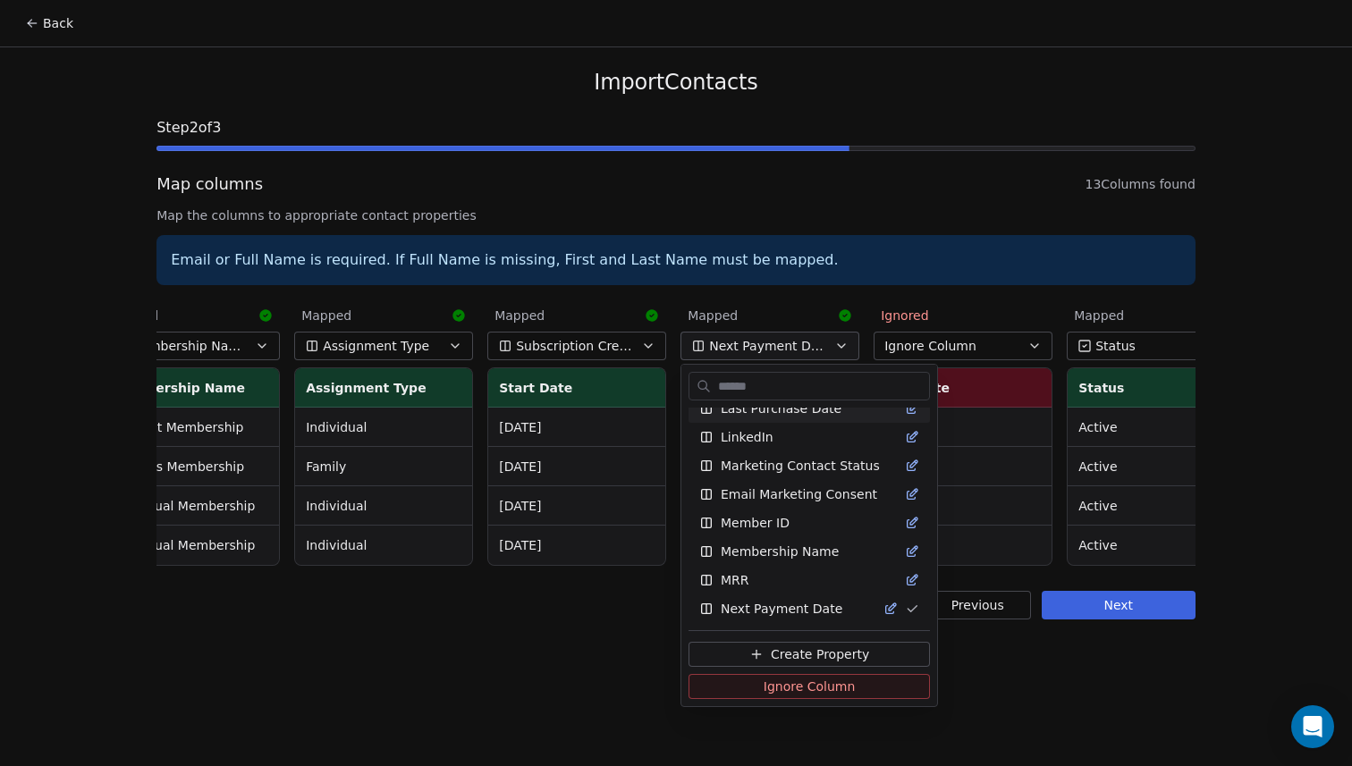
click at [792, 303] on html "Back Import Contacts Step 2 of 3 Map columns 13 Columns found Map the columns t…" at bounding box center [676, 383] width 1352 height 766
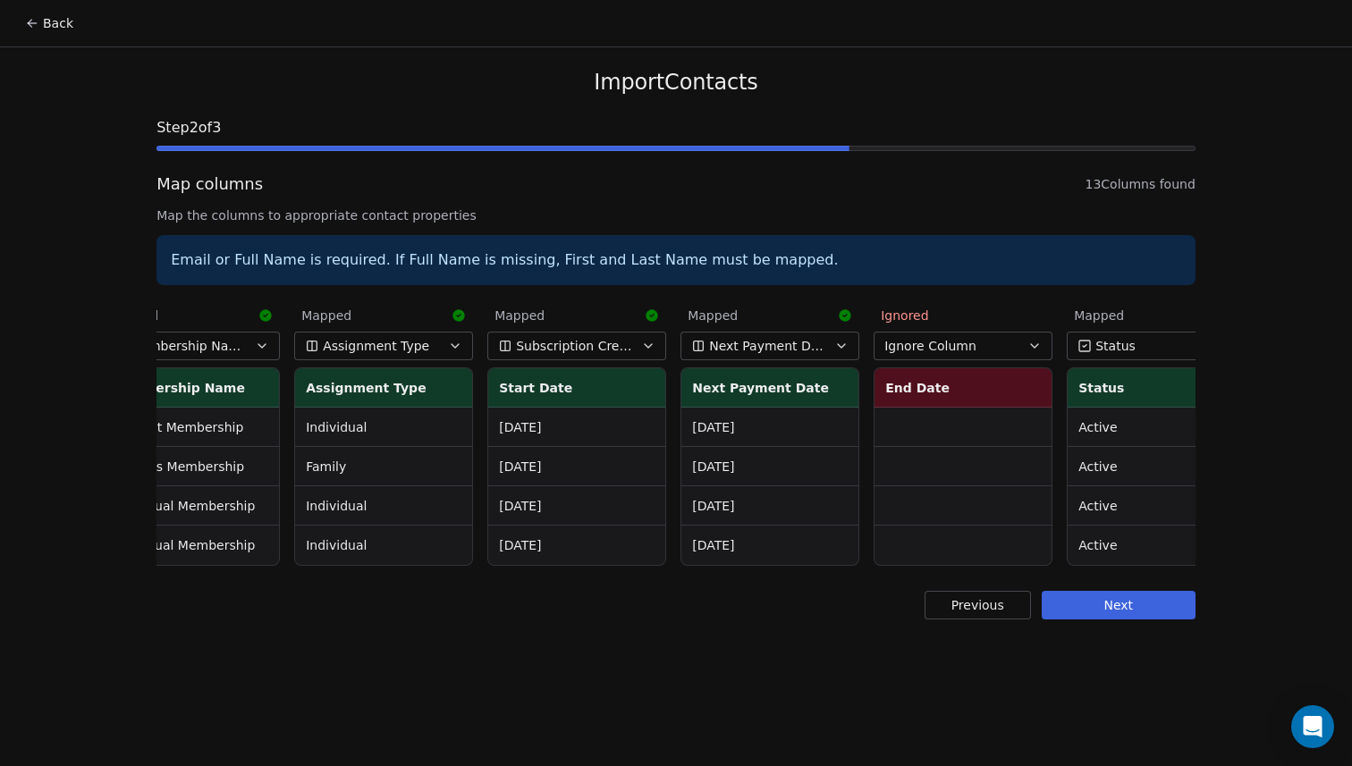
click at [1001, 351] on button "Ignore Column" at bounding box center [963, 346] width 179 height 29
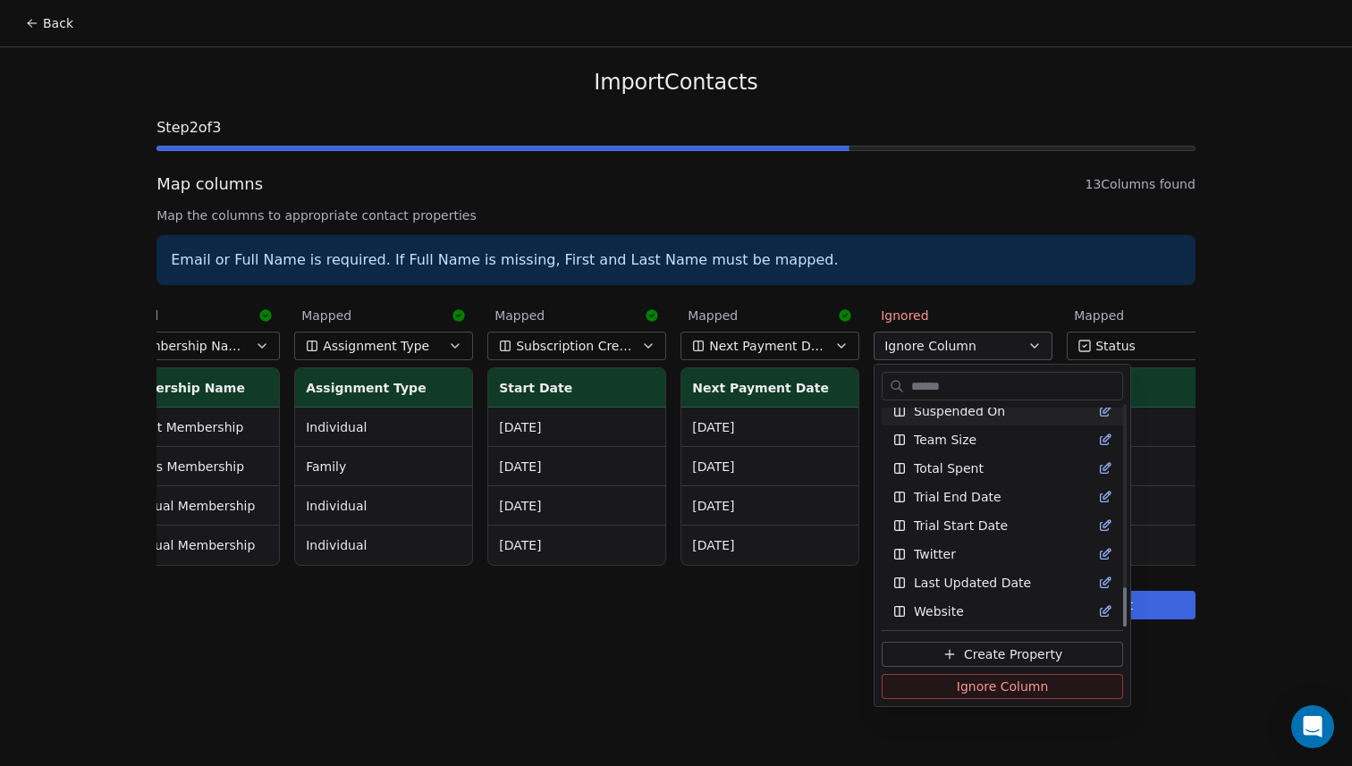
scroll to position [1015, 0]
click at [1011, 655] on span "Create Property" at bounding box center [1013, 655] width 98 height 18
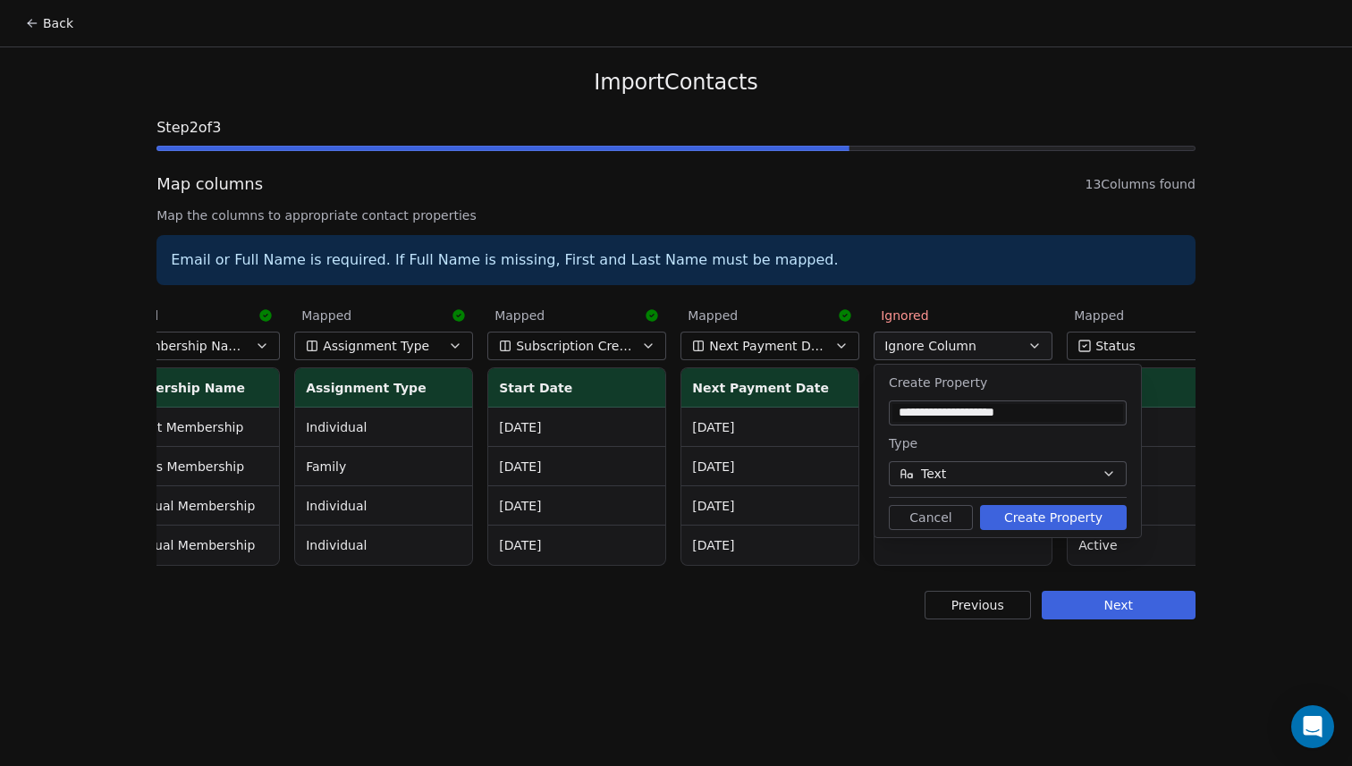
type input "**********"
click at [1083, 472] on button "Text" at bounding box center [1008, 473] width 238 height 25
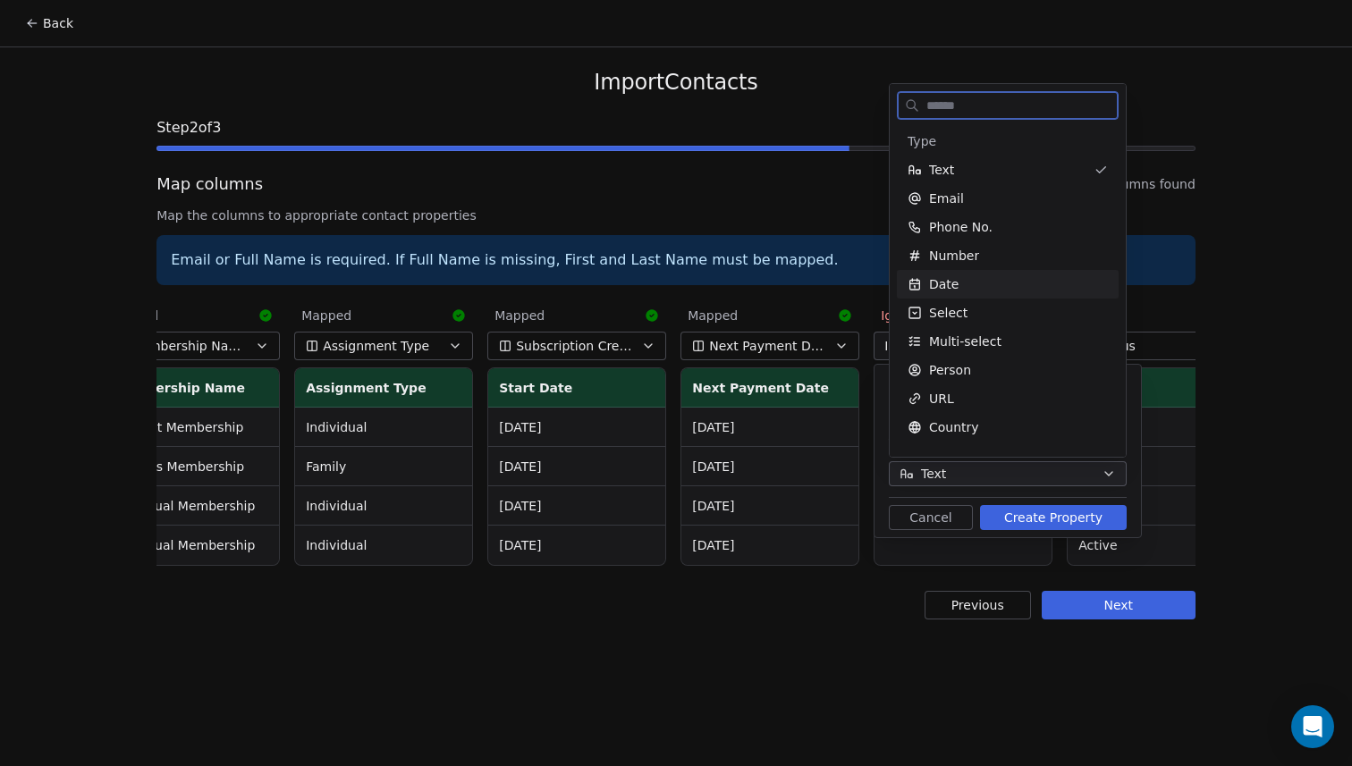
click at [961, 283] on div "Date" at bounding box center [1008, 284] width 200 height 18
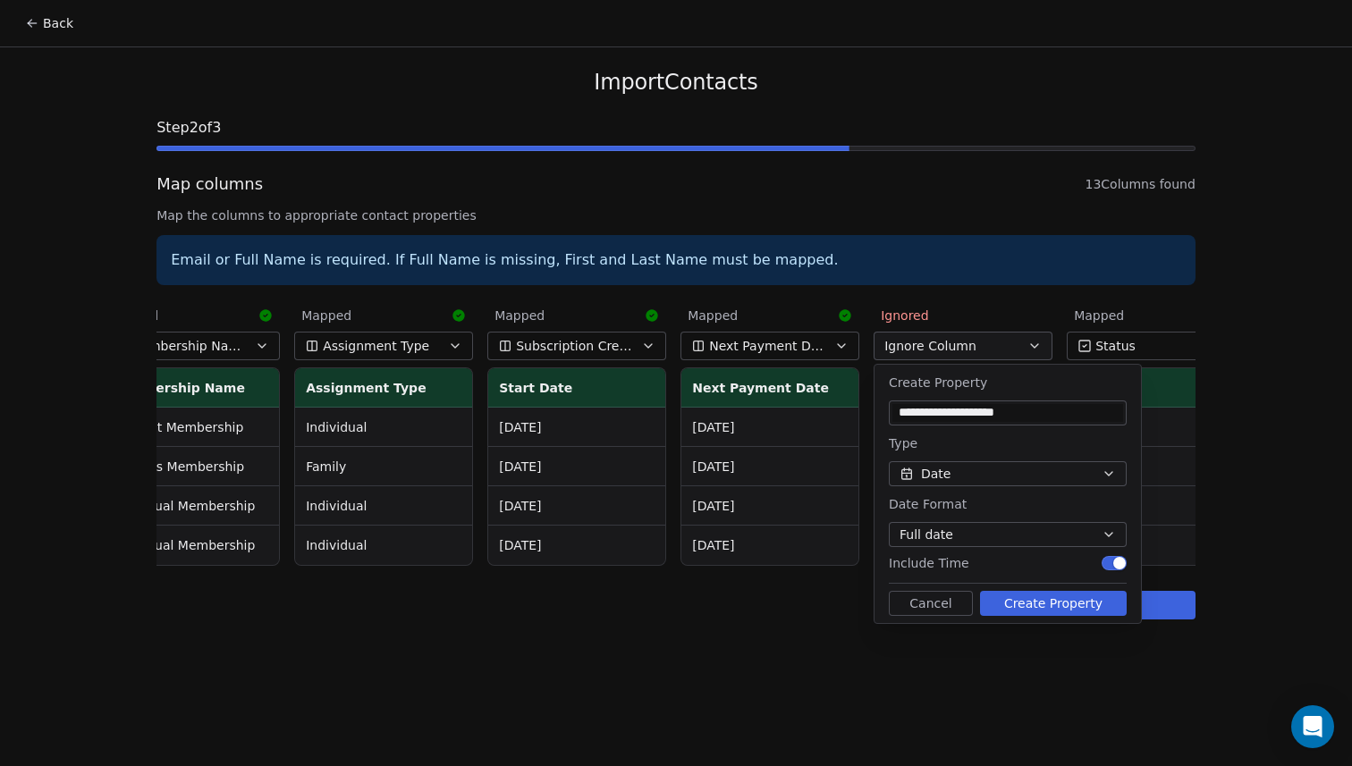
click at [1091, 535] on button "Full date" at bounding box center [1008, 534] width 238 height 25
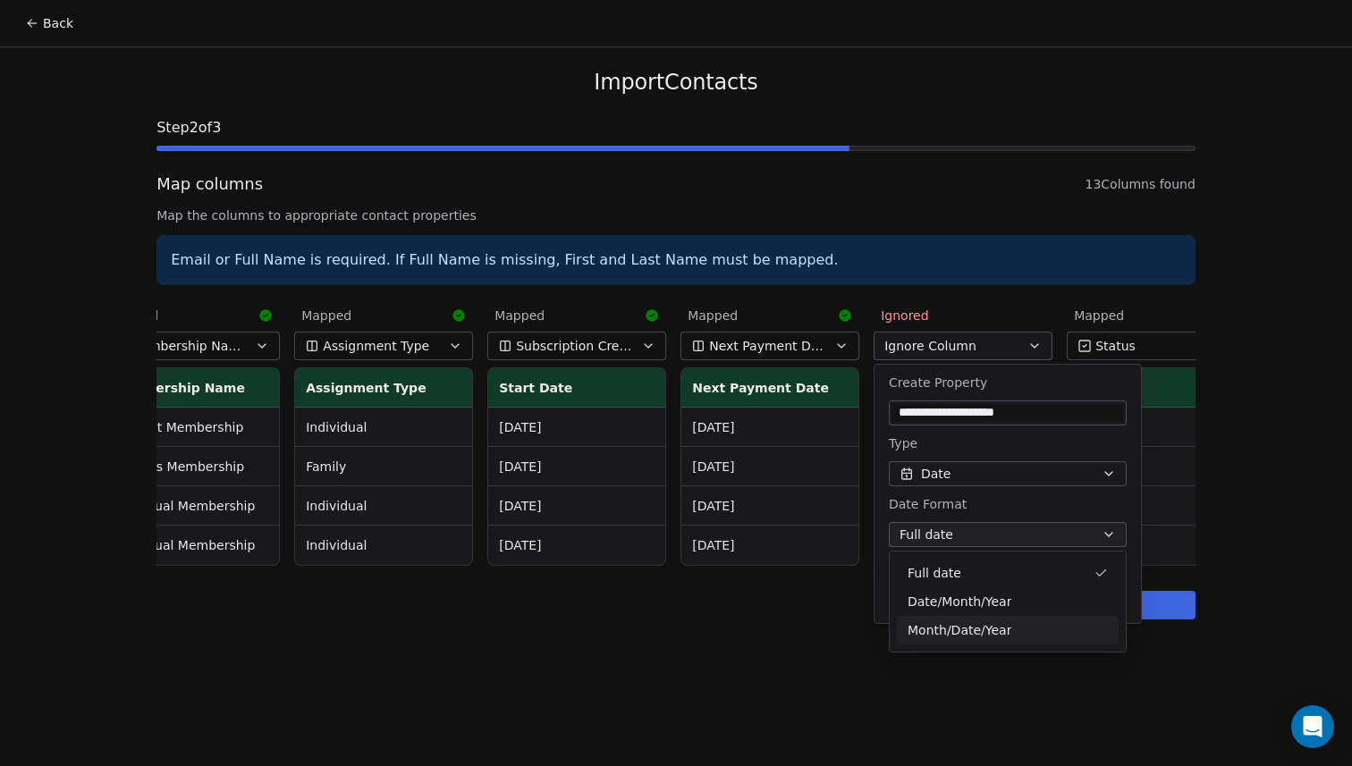
click at [1012, 634] on div "Month/Date/Year" at bounding box center [1008, 631] width 200 height 19
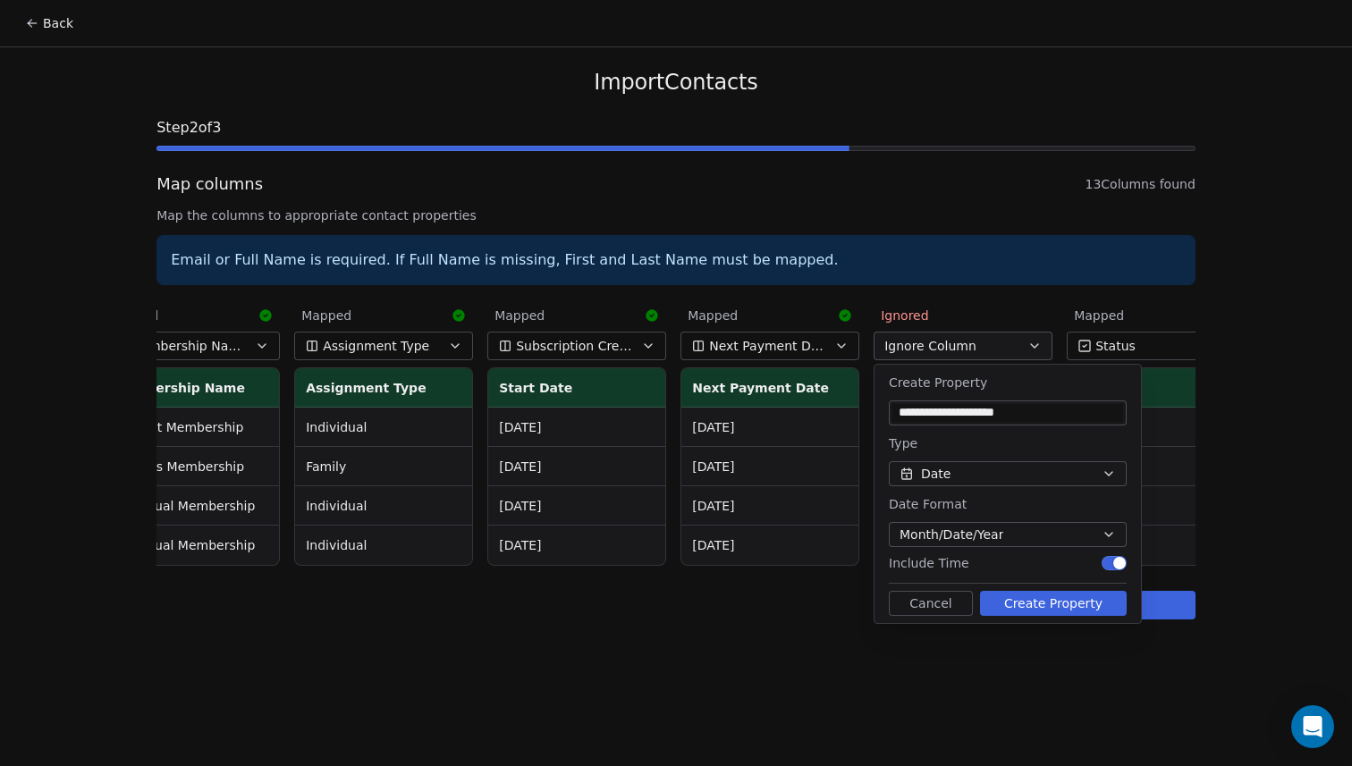
click at [1055, 607] on button "Create Property" at bounding box center [1053, 603] width 147 height 25
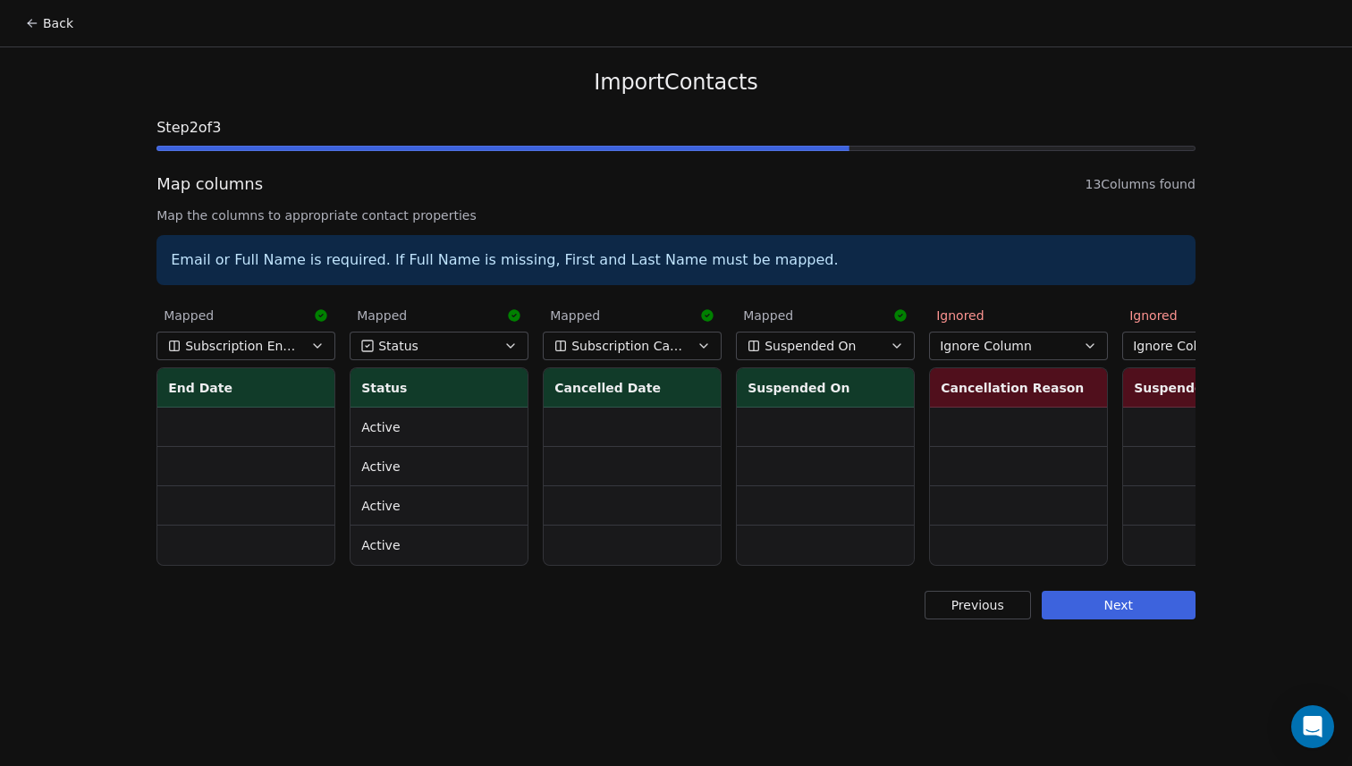
scroll to position [0, 1458]
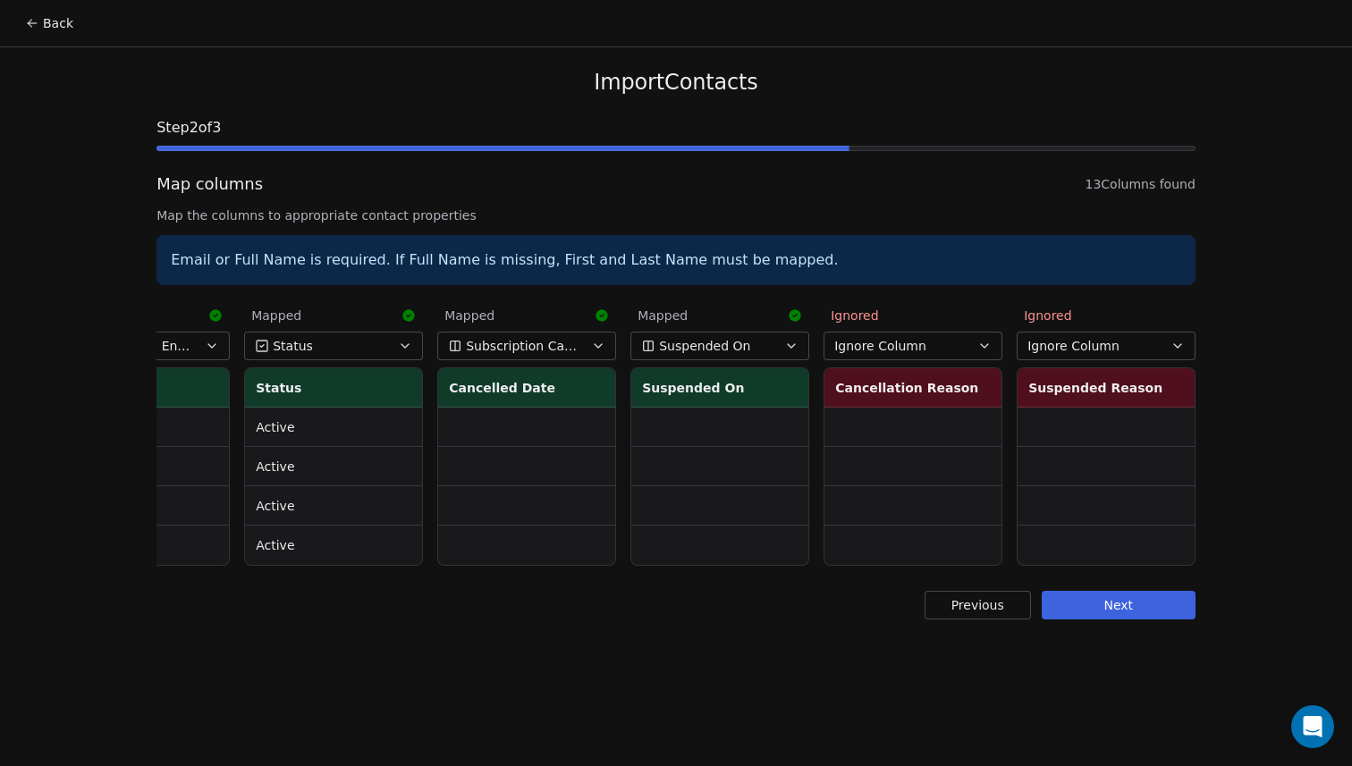
click at [984, 352] on icon "button" at bounding box center [984, 346] width 14 height 14
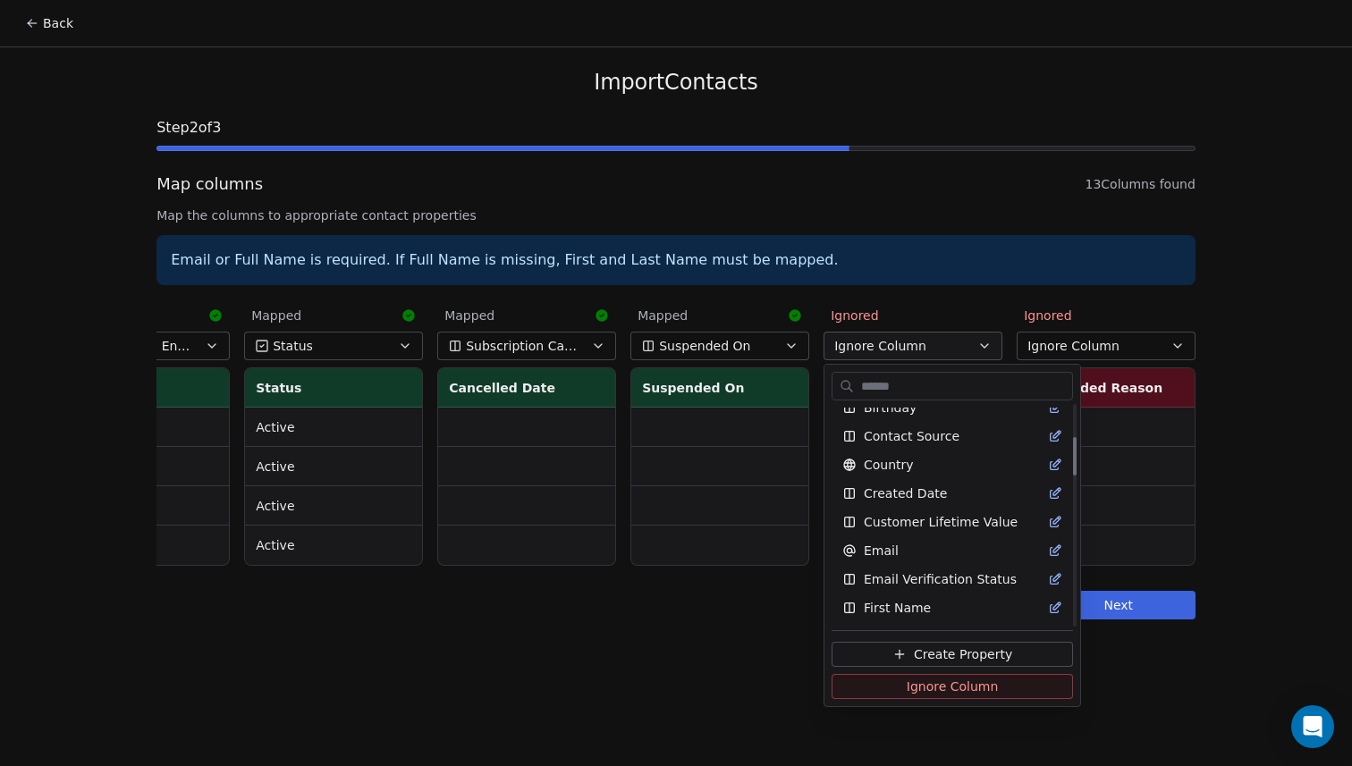
scroll to position [197, 0]
click at [958, 652] on span "Create Property" at bounding box center [963, 655] width 98 height 18
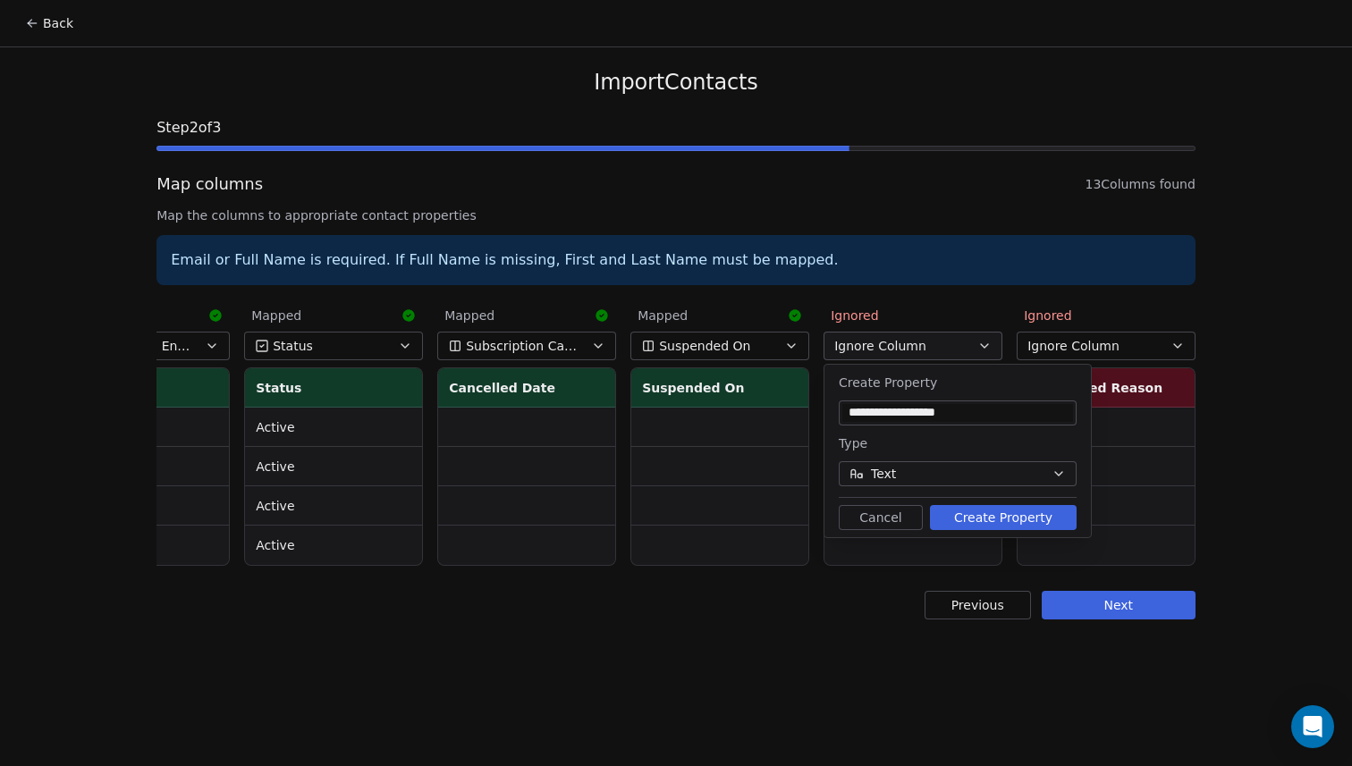
click at [980, 523] on button "Create Property" at bounding box center [1003, 517] width 147 height 25
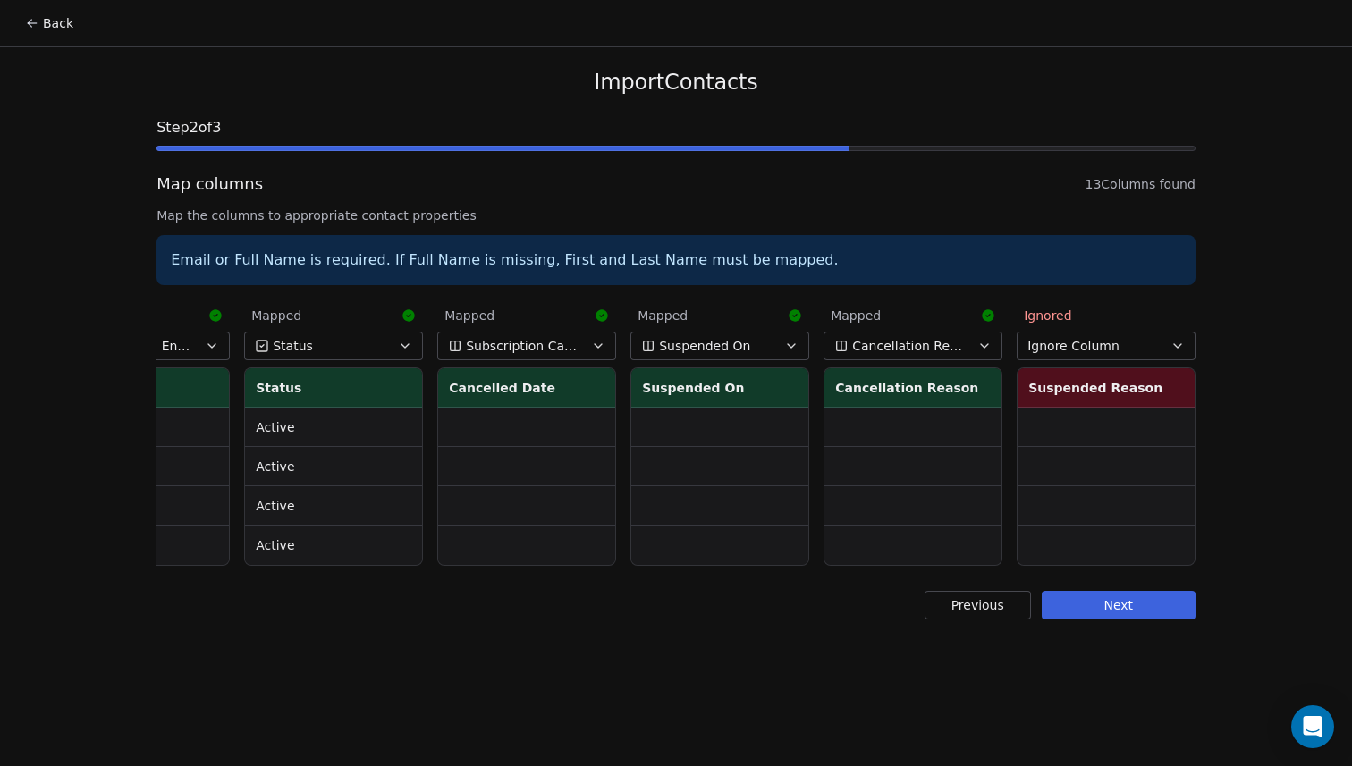
click at [1104, 345] on span "Ignore Column" at bounding box center [1074, 346] width 92 height 18
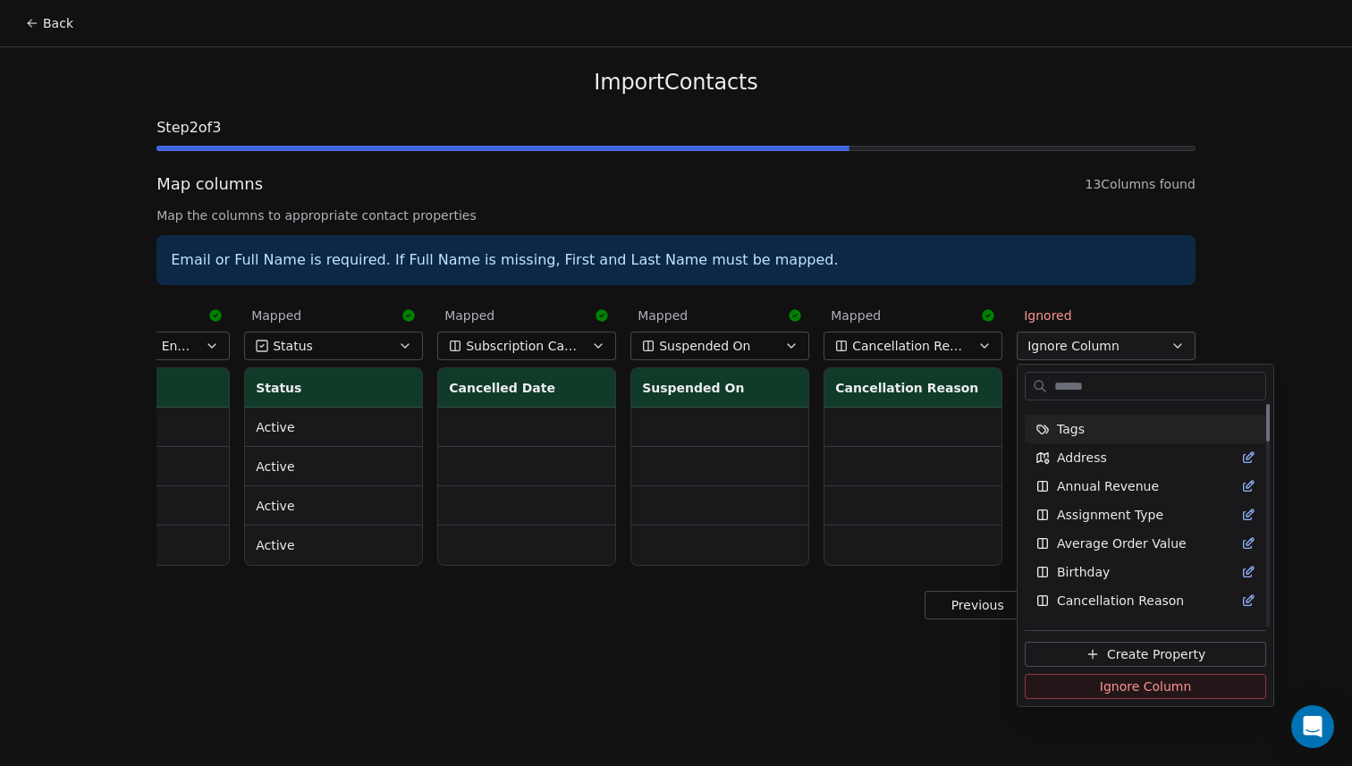
scroll to position [0, 0]
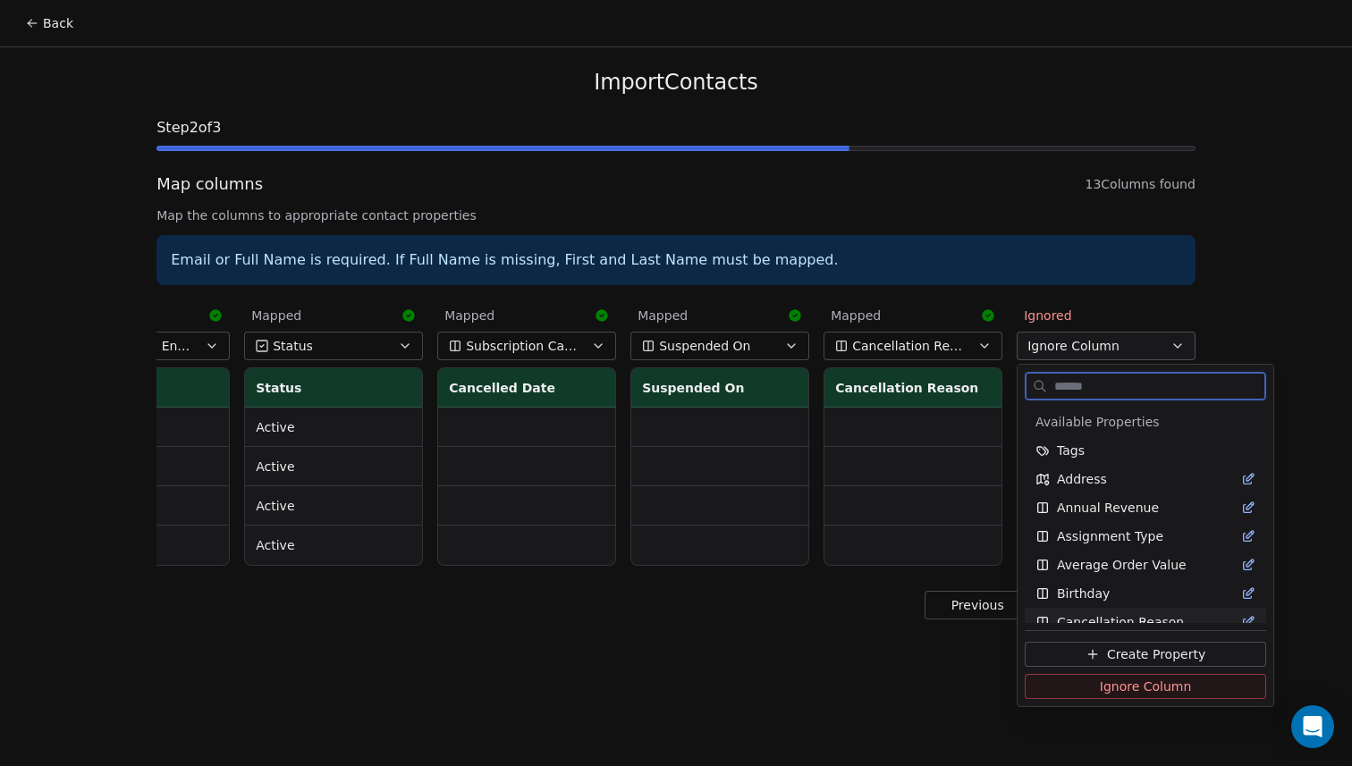
click at [1117, 685] on span "Ignore Column" at bounding box center [1146, 687] width 92 height 18
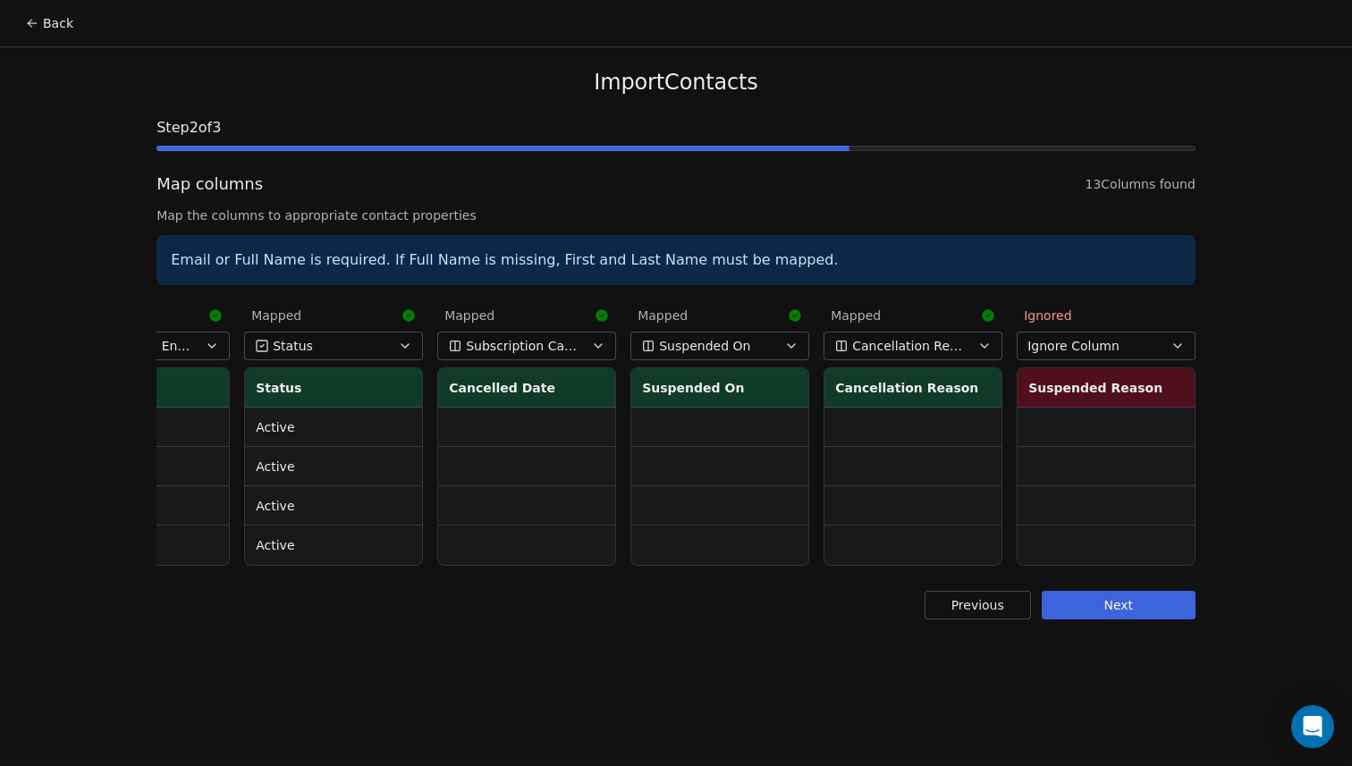
click at [972, 346] on button "Cancellation Reason" at bounding box center [913, 346] width 179 height 29
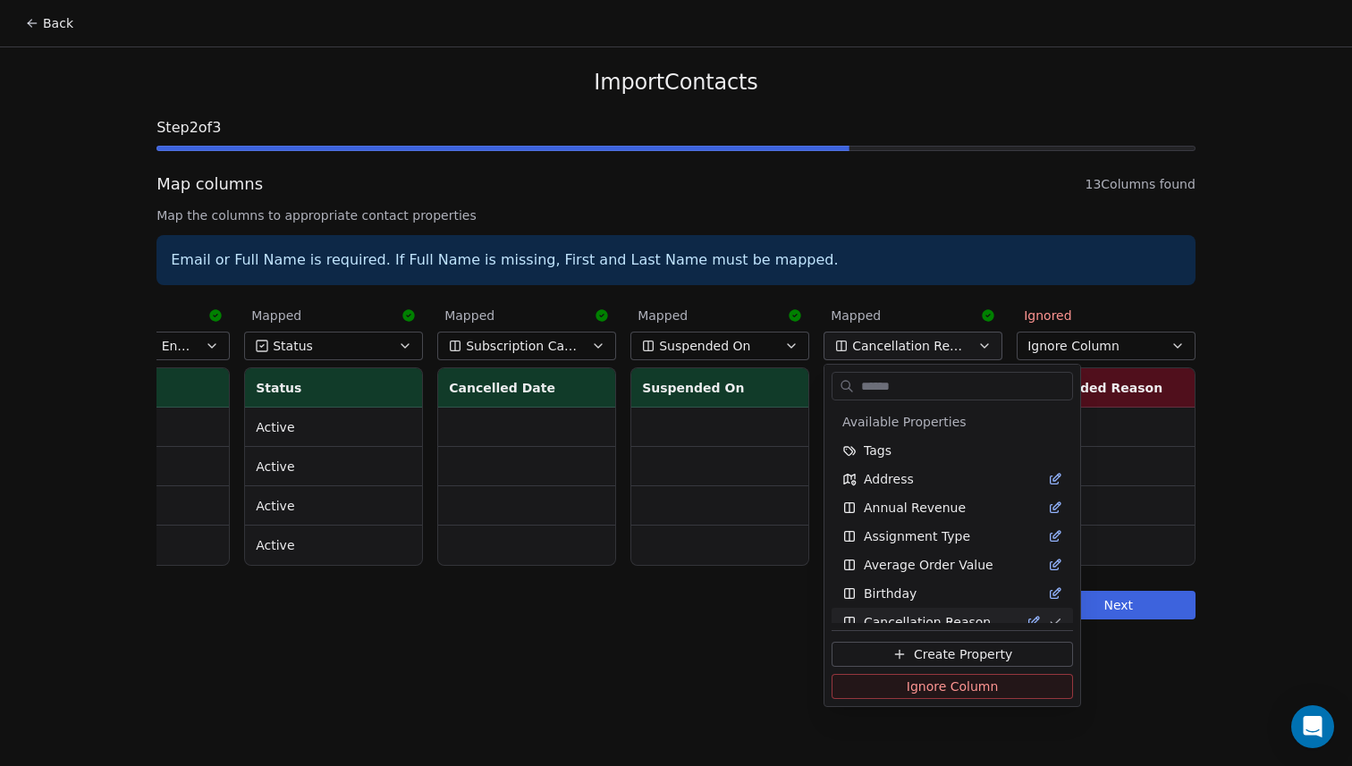
scroll to position [13, 0]
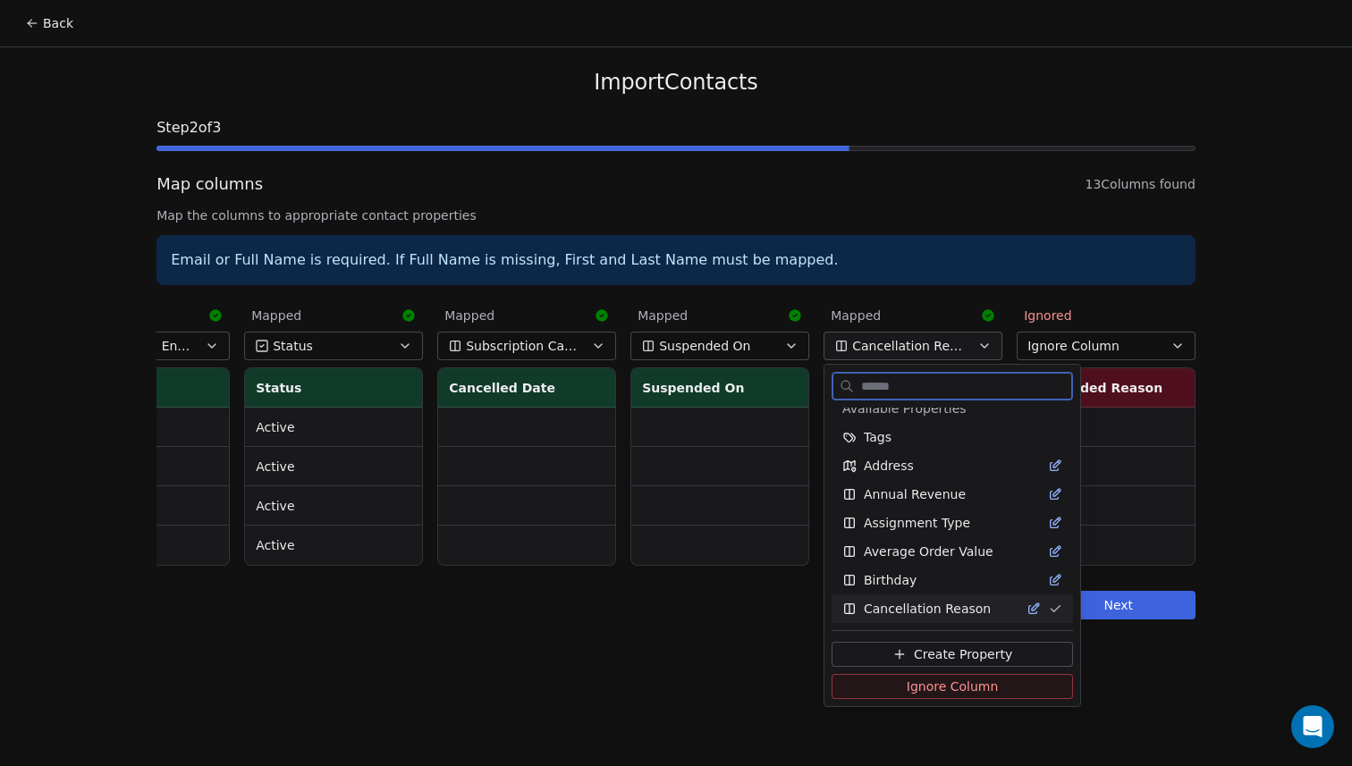
click at [1027, 611] on icon "Suggestions" at bounding box center [1034, 609] width 14 height 14
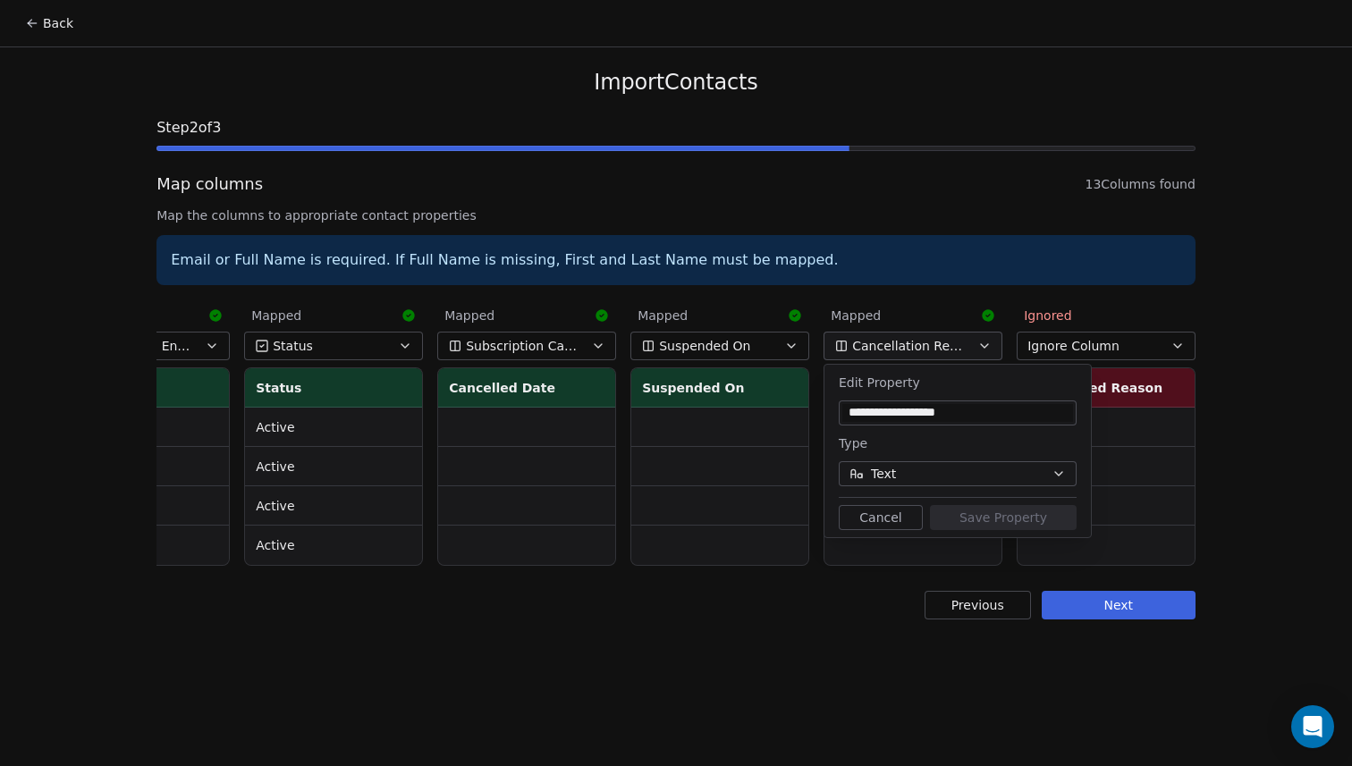
click at [883, 507] on button "Cancel" at bounding box center [881, 517] width 84 height 25
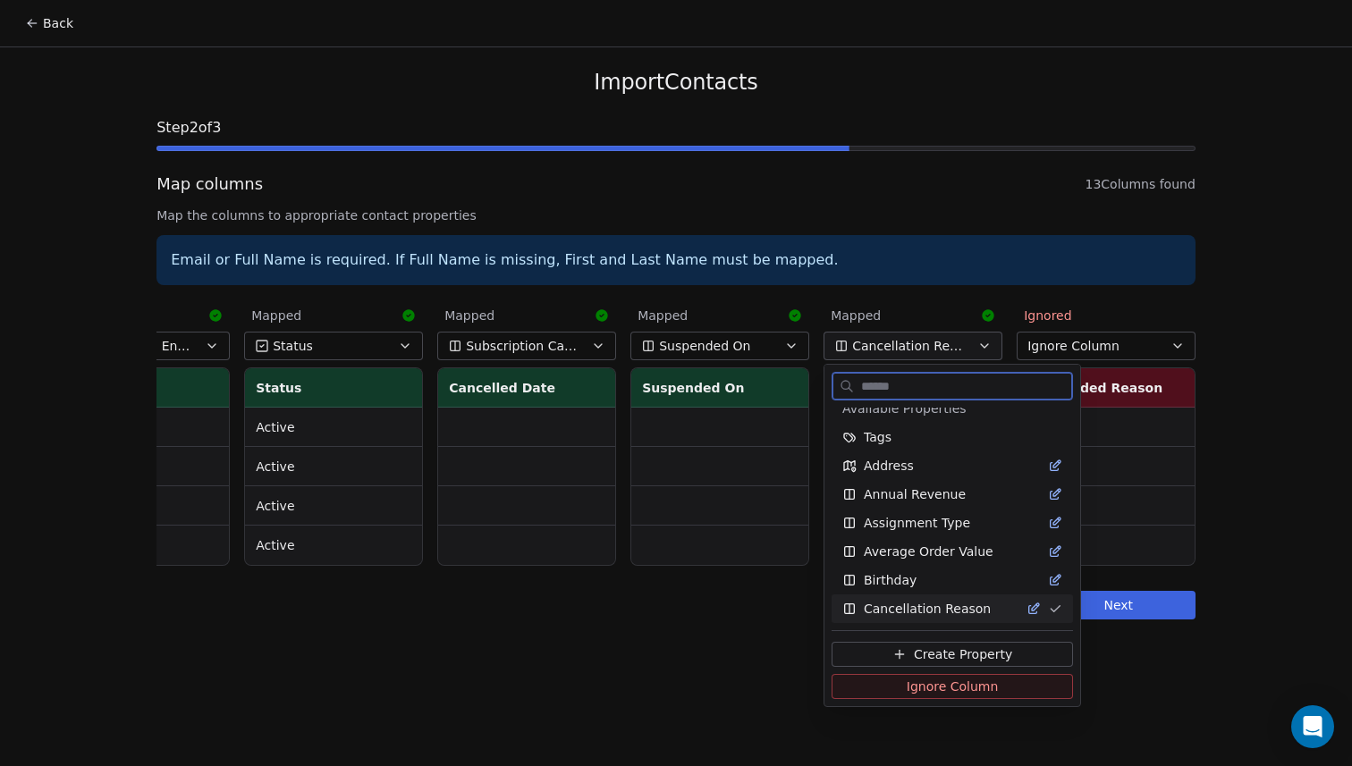
click at [975, 691] on span "Ignore Column" at bounding box center [953, 687] width 92 height 18
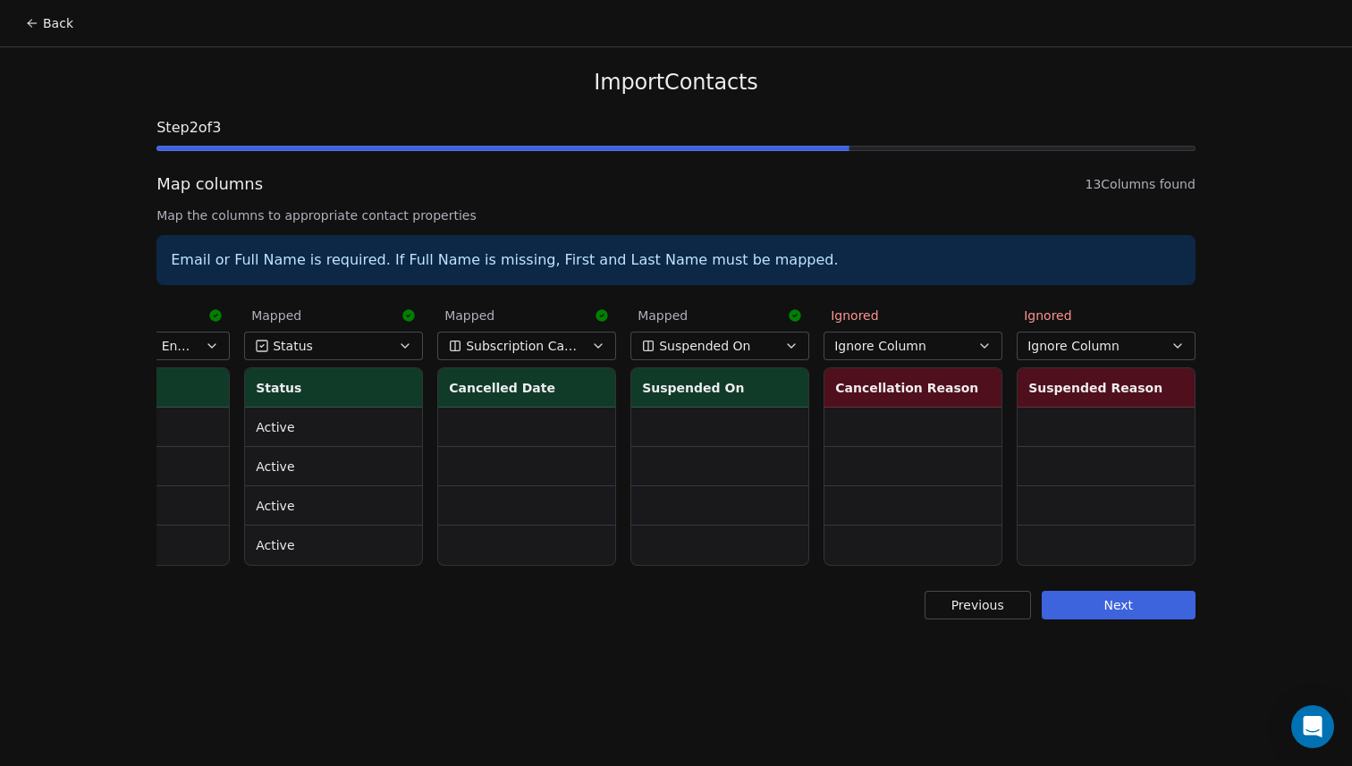
click at [1116, 605] on button "Next" at bounding box center [1119, 605] width 154 height 29
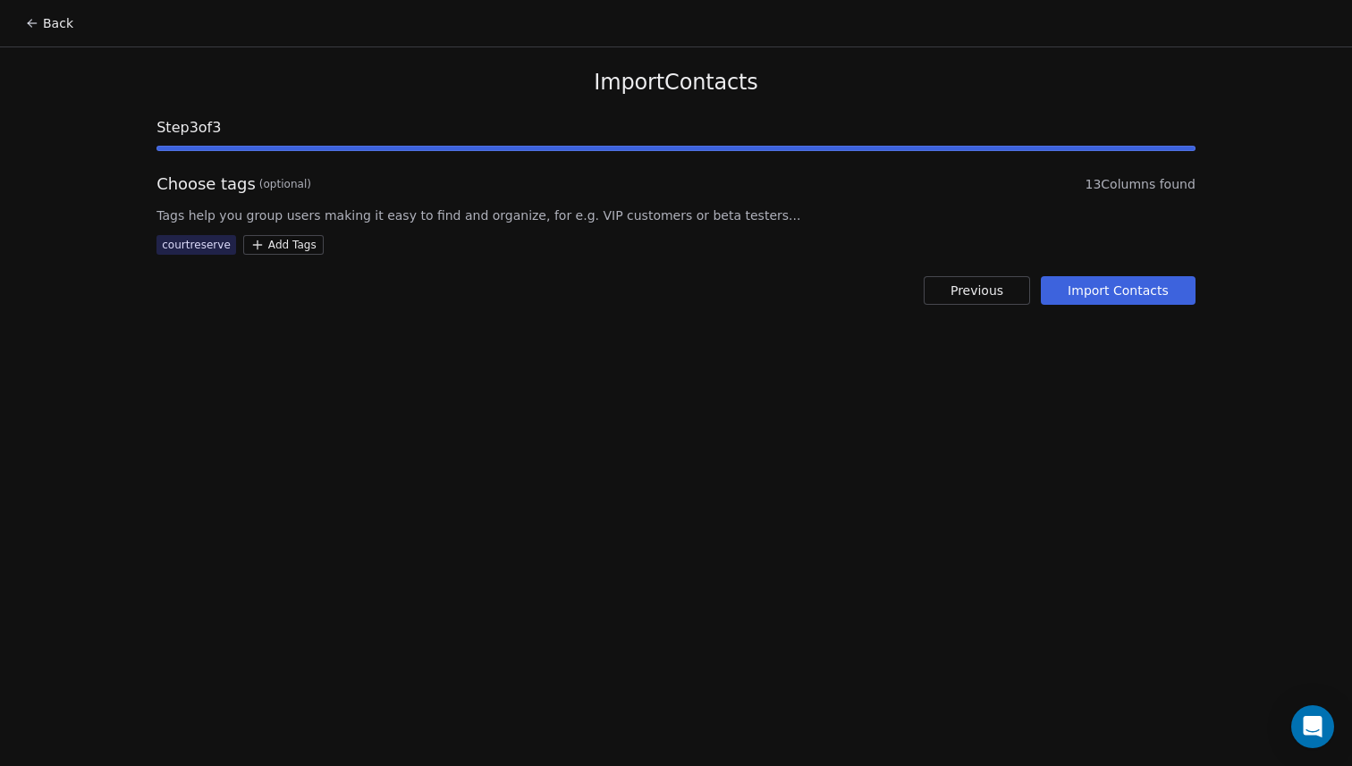
click at [1139, 295] on button "Import Contacts" at bounding box center [1118, 290] width 155 height 29
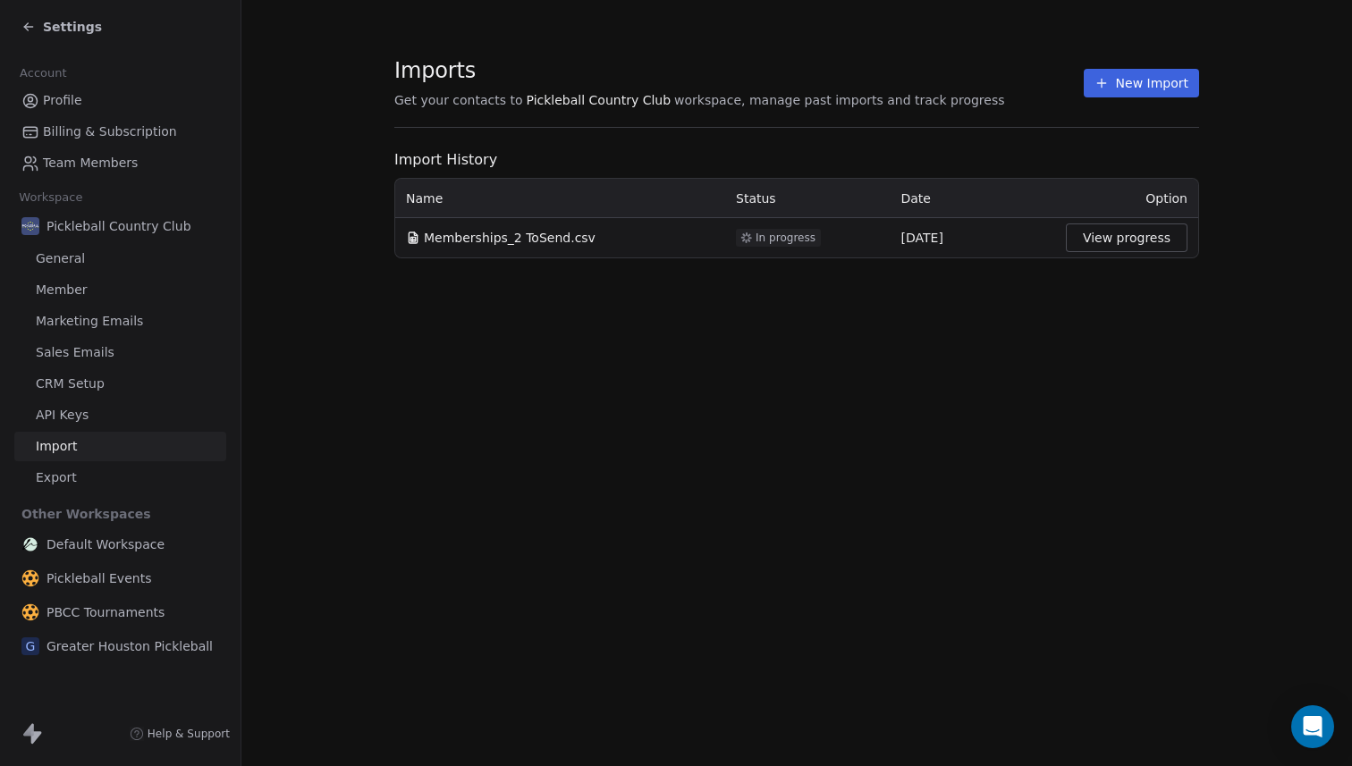
click at [1122, 241] on button "View progress" at bounding box center [1127, 238] width 122 height 29
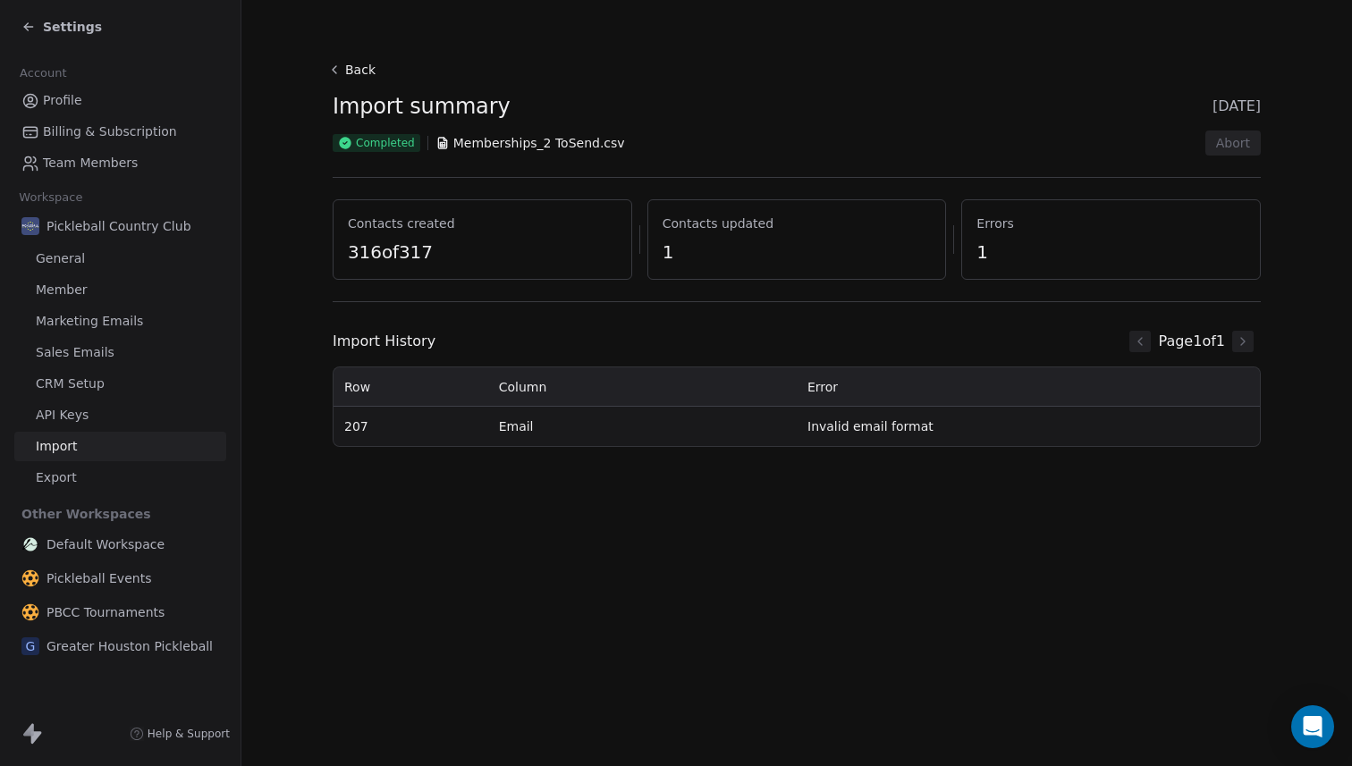
click at [28, 26] on icon at bounding box center [28, 27] width 14 height 14
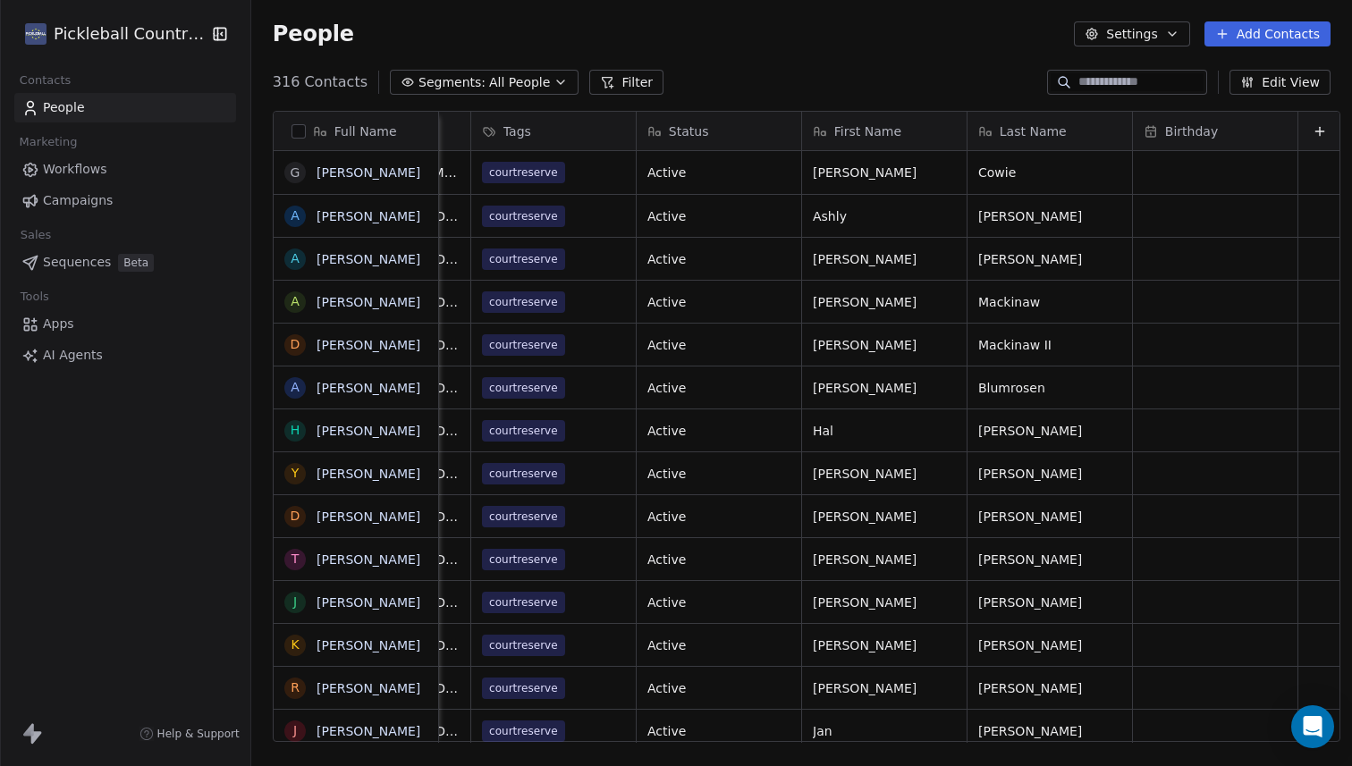
scroll to position [0, 135]
click at [1259, 92] on button "Edit View" at bounding box center [1280, 82] width 101 height 25
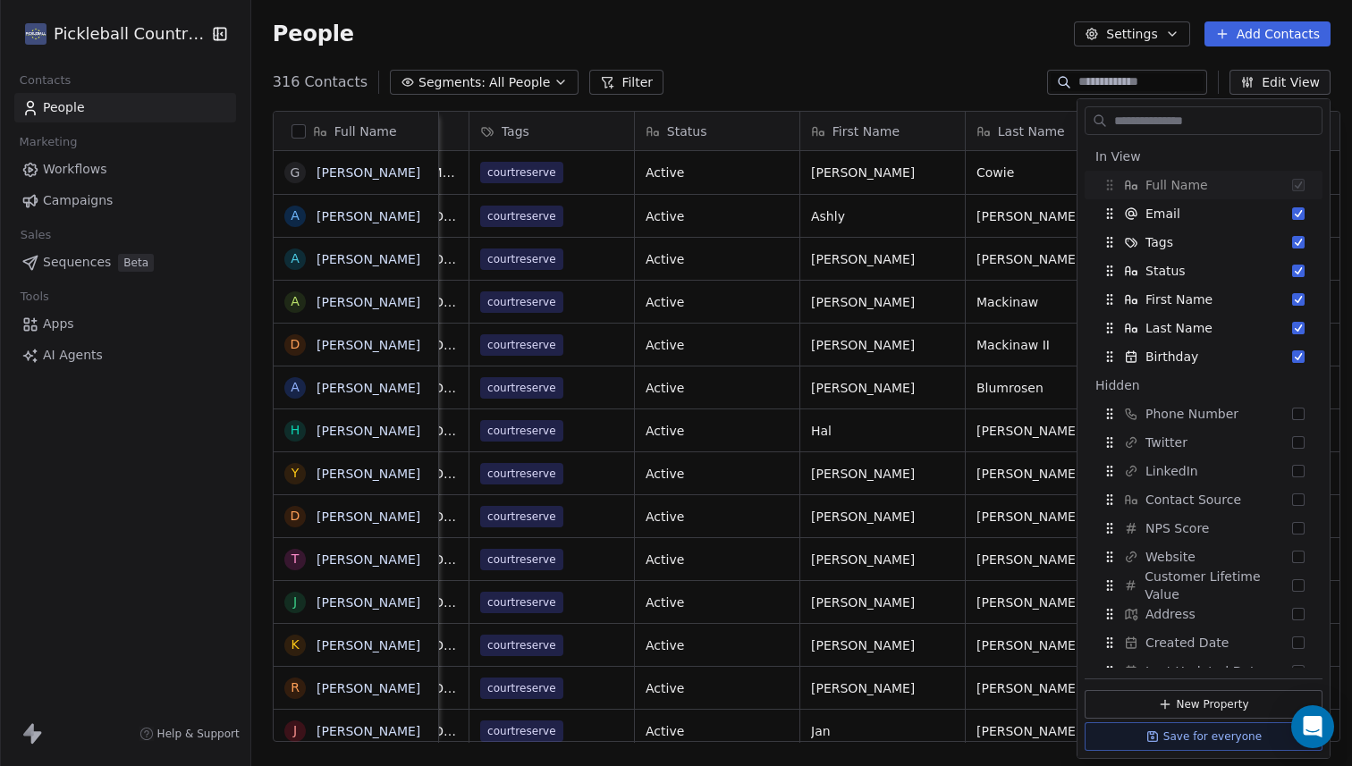
click at [817, 52] on div "People Settings Add Contacts" at bounding box center [801, 34] width 1101 height 68
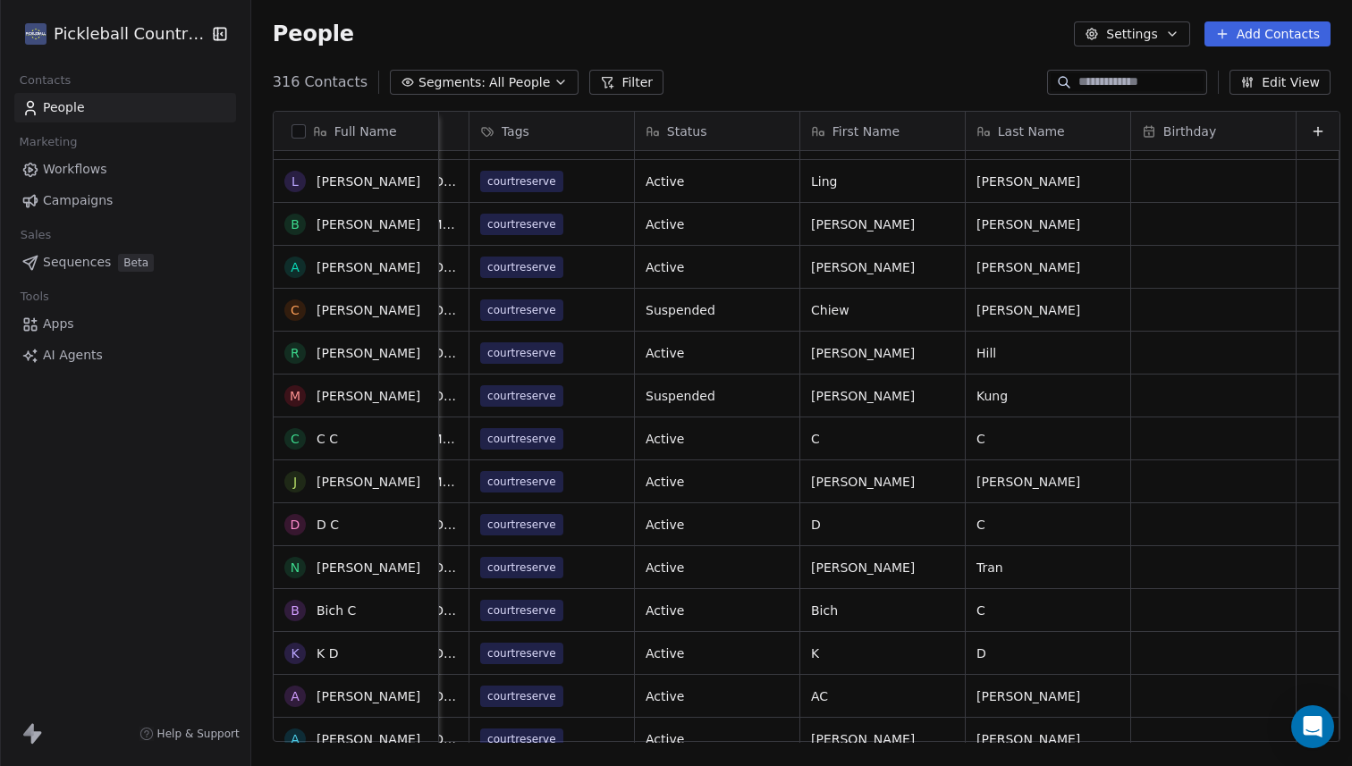
scroll to position [0, 0]
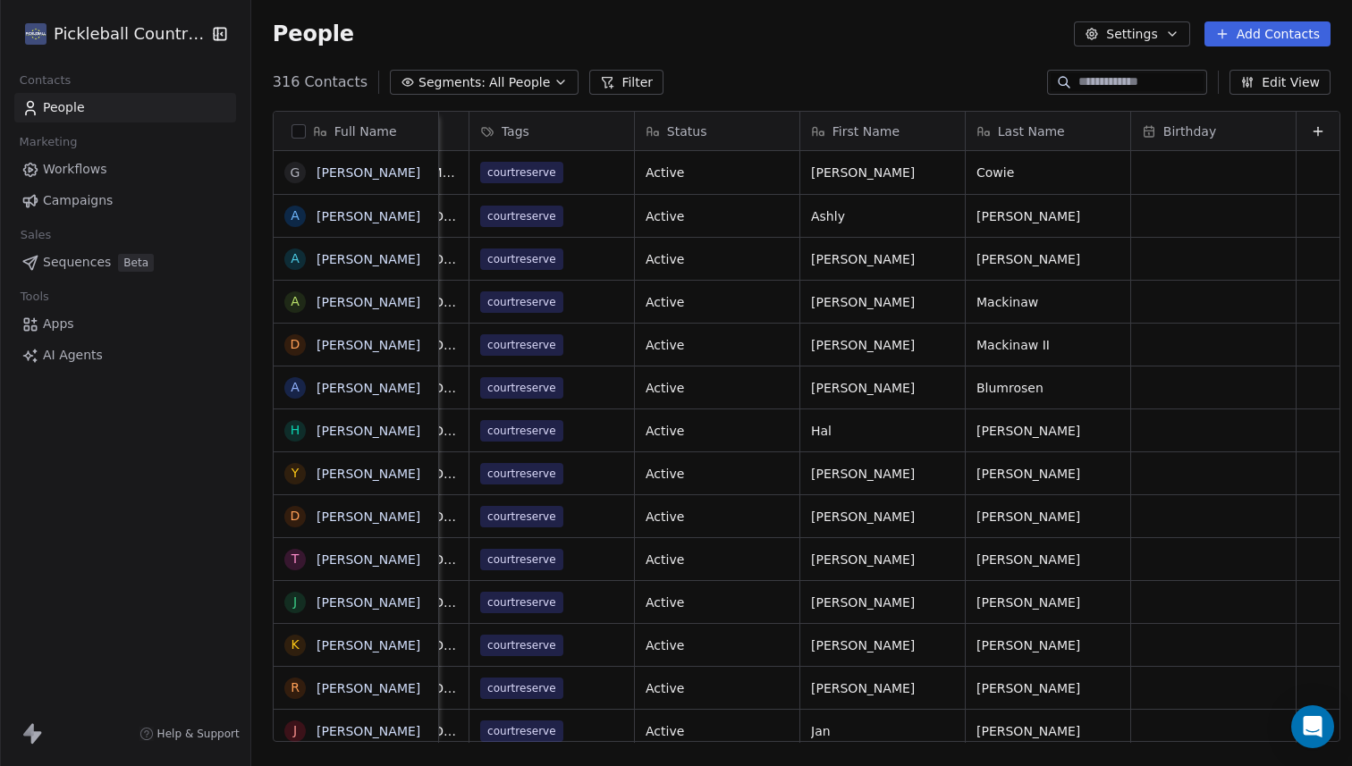
click at [529, 80] on button "Segments: All People" at bounding box center [484, 82] width 189 height 25
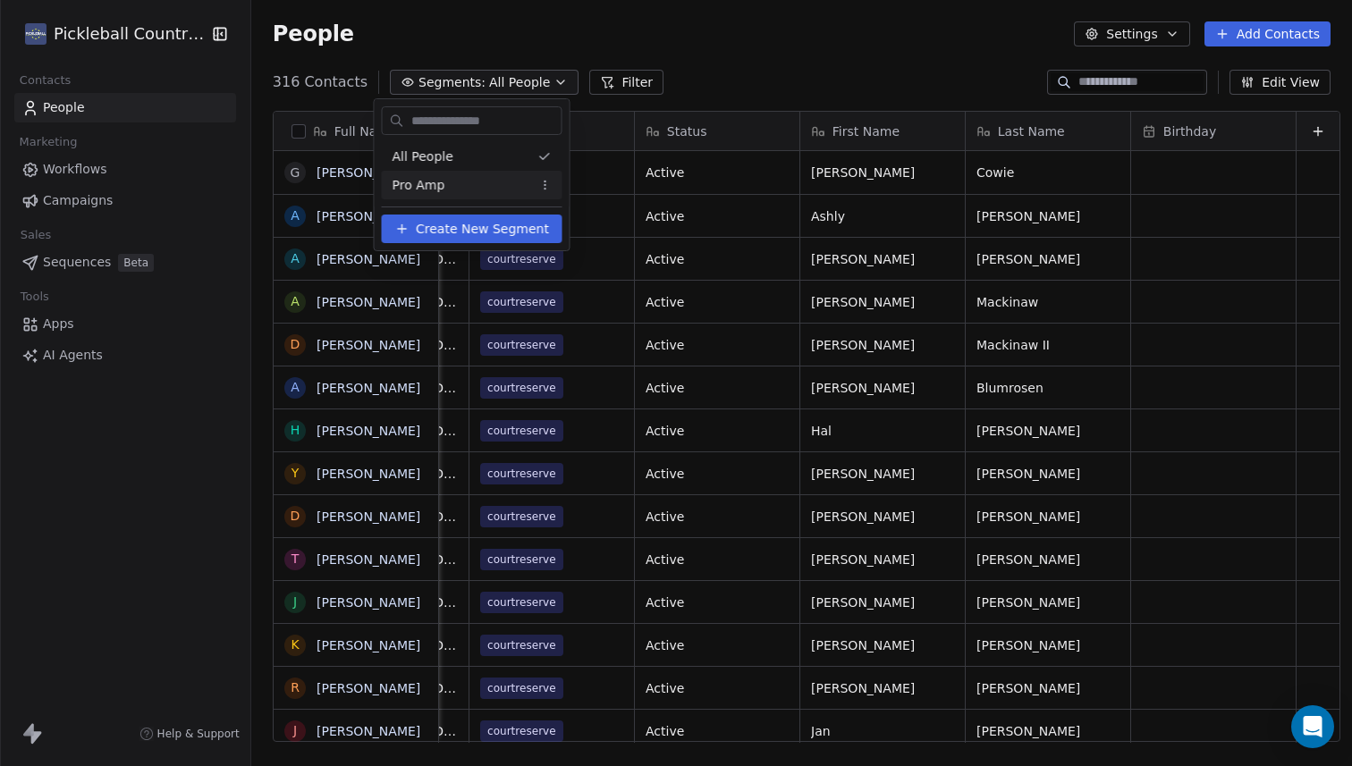
click at [476, 229] on span "Create New Segment" at bounding box center [482, 229] width 133 height 19
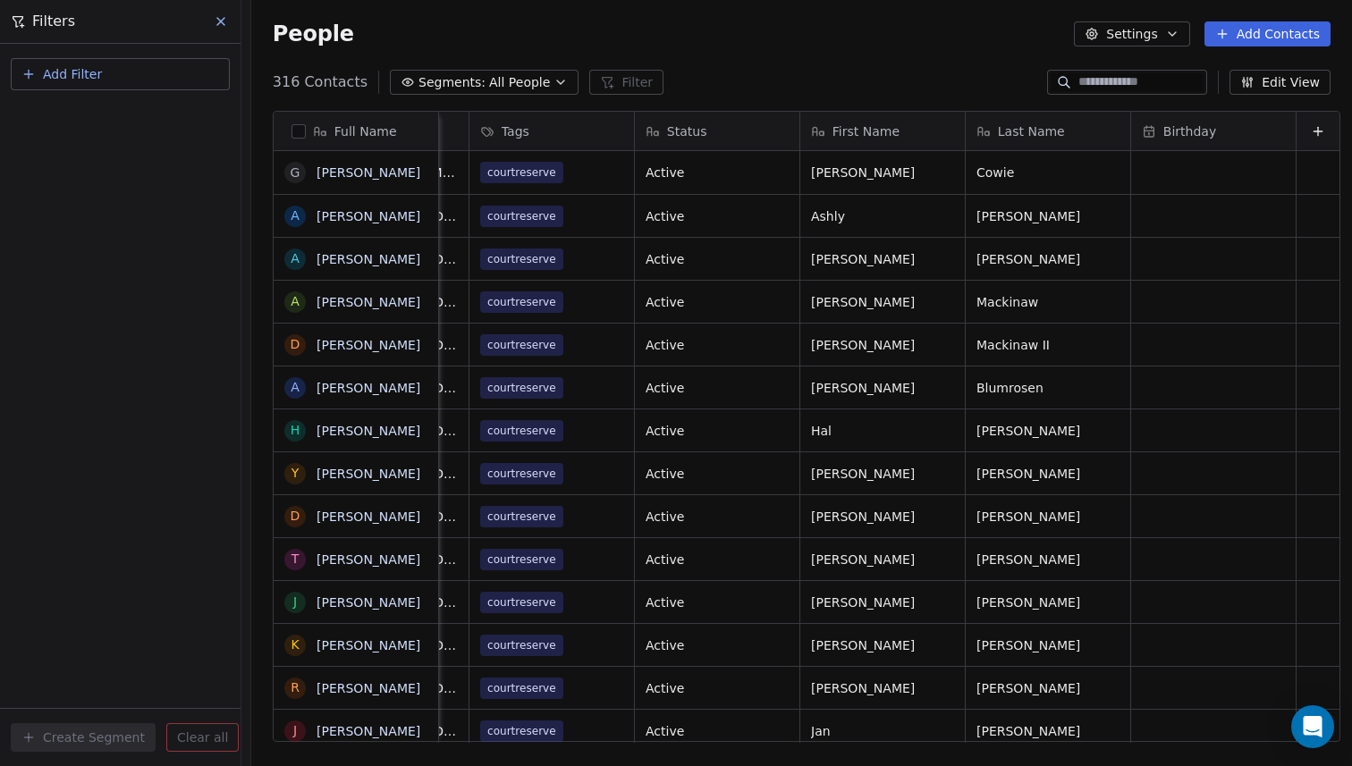
click at [40, 70] on button "Add Filter" at bounding box center [120, 74] width 219 height 32
click at [64, 114] on span "Contact properties" at bounding box center [88, 116] width 116 height 19
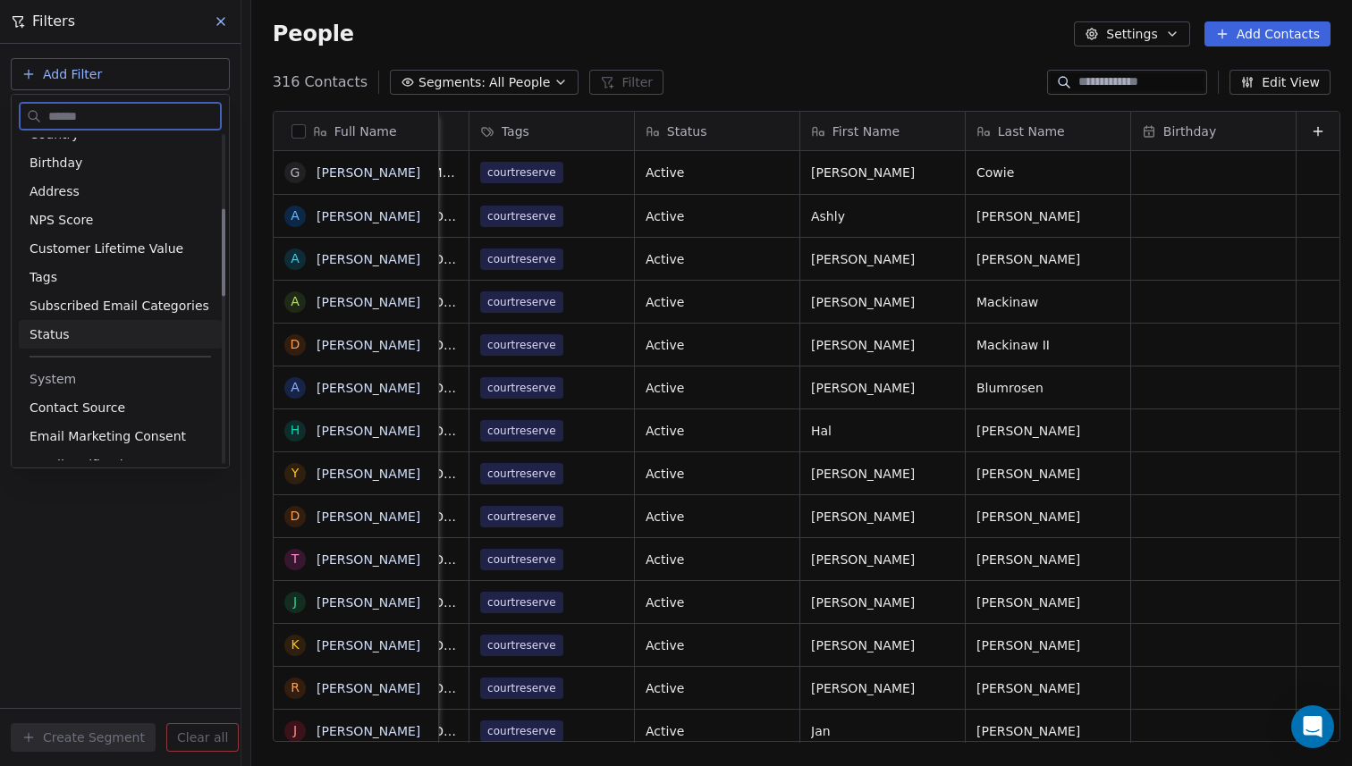
click at [65, 332] on span "Status" at bounding box center [50, 335] width 40 height 18
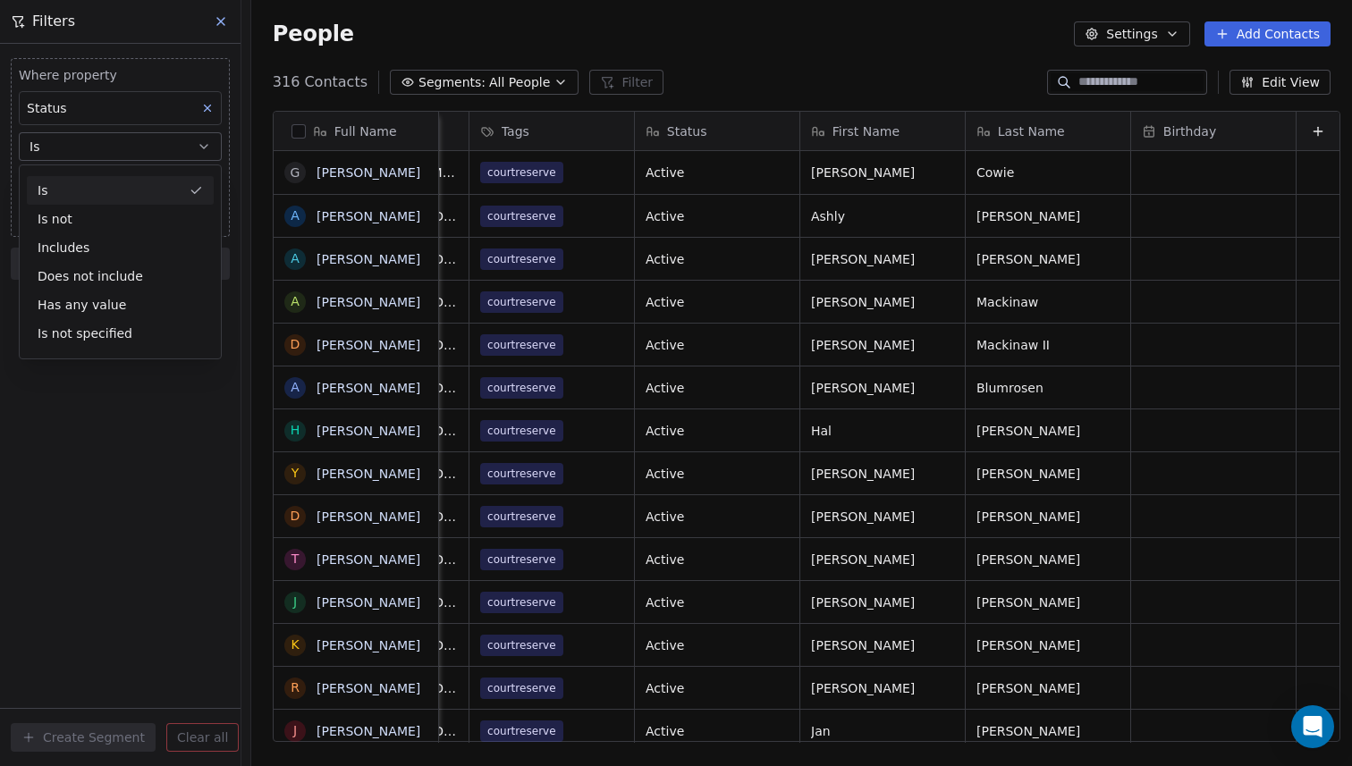
click at [156, 182] on div "Is" at bounding box center [120, 190] width 187 height 29
click at [145, 176] on body "Pickleball Country Club Contacts People Marketing Workflows Campaigns Sales Seq…" at bounding box center [676, 383] width 1352 height 766
type input "*"
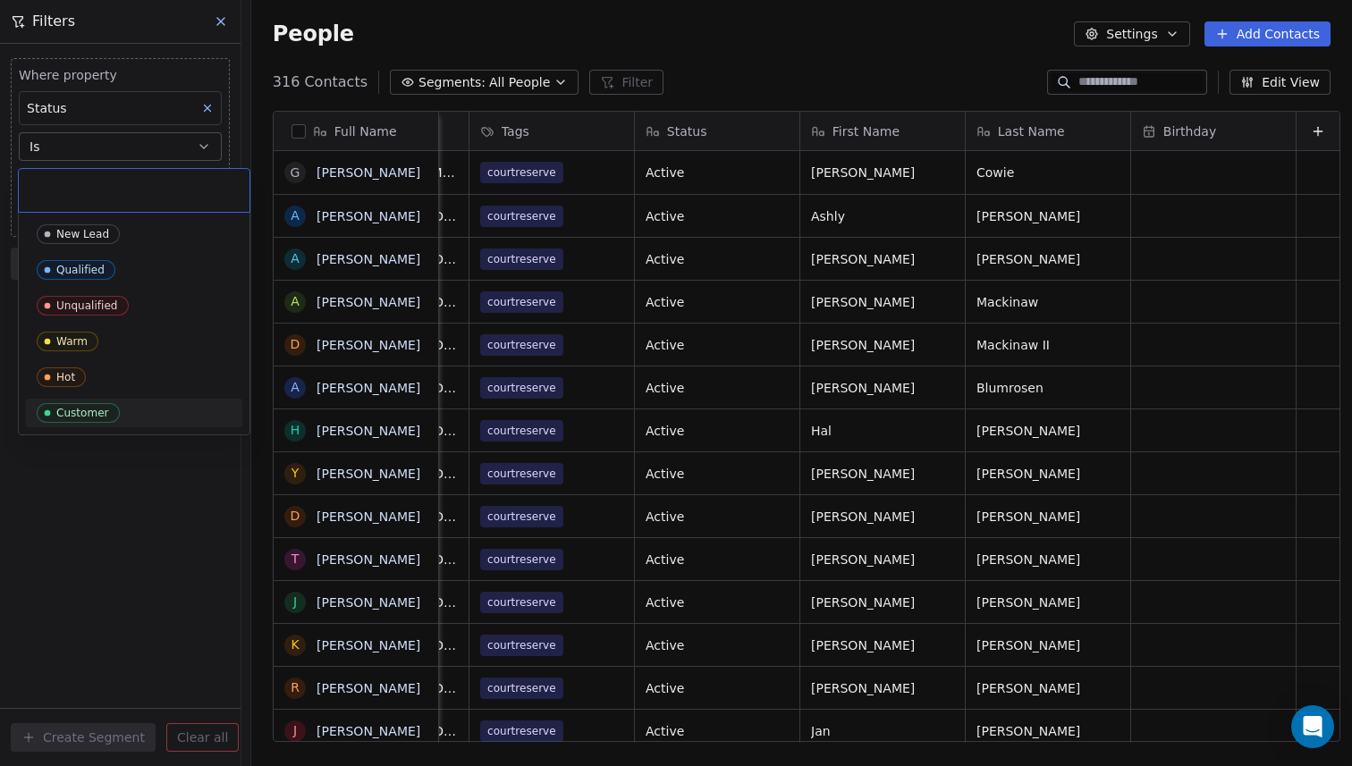
click at [101, 569] on html "Pickleball Country Club Contacts People Marketing Workflows Campaigns Sales Seq…" at bounding box center [676, 383] width 1352 height 766
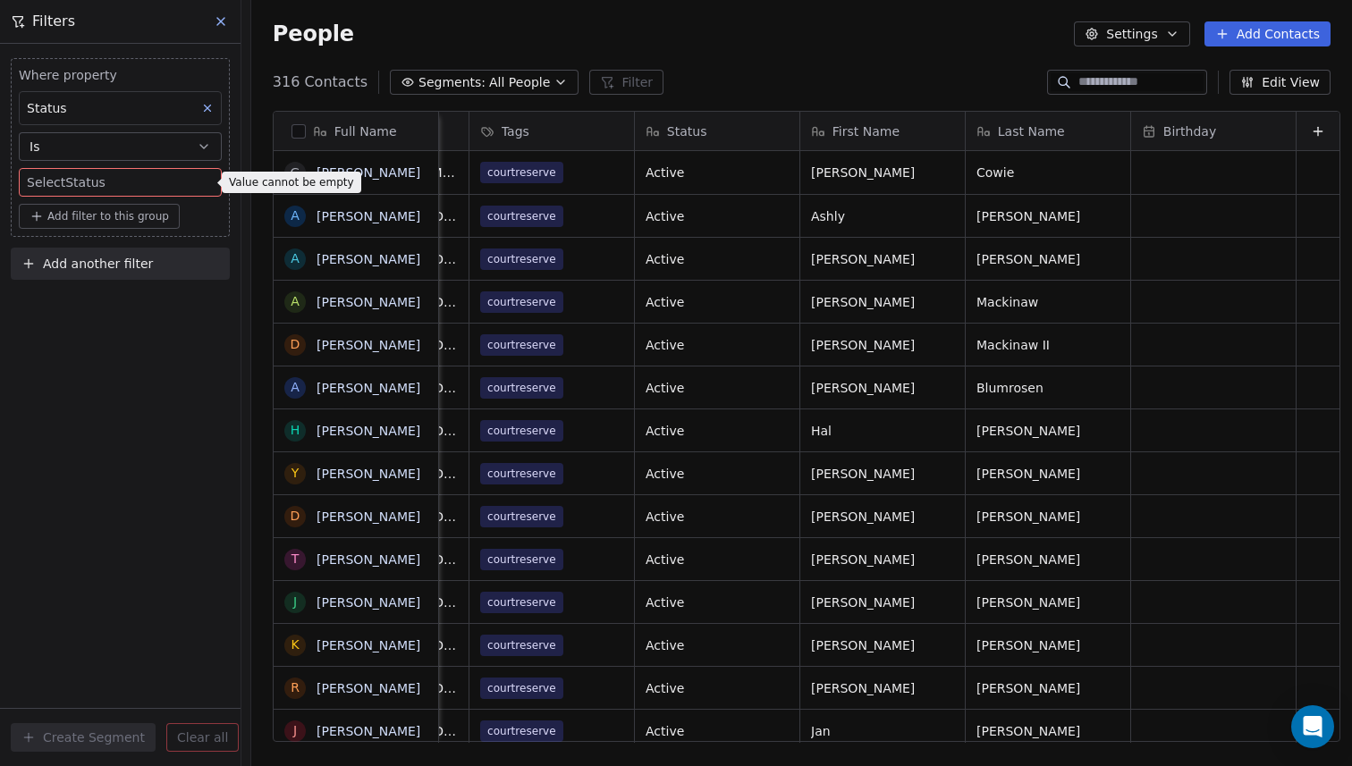
click at [153, 177] on body "Pickleball Country Club Contacts People Marketing Workflows Campaigns Sales Seq…" at bounding box center [676, 383] width 1352 height 766
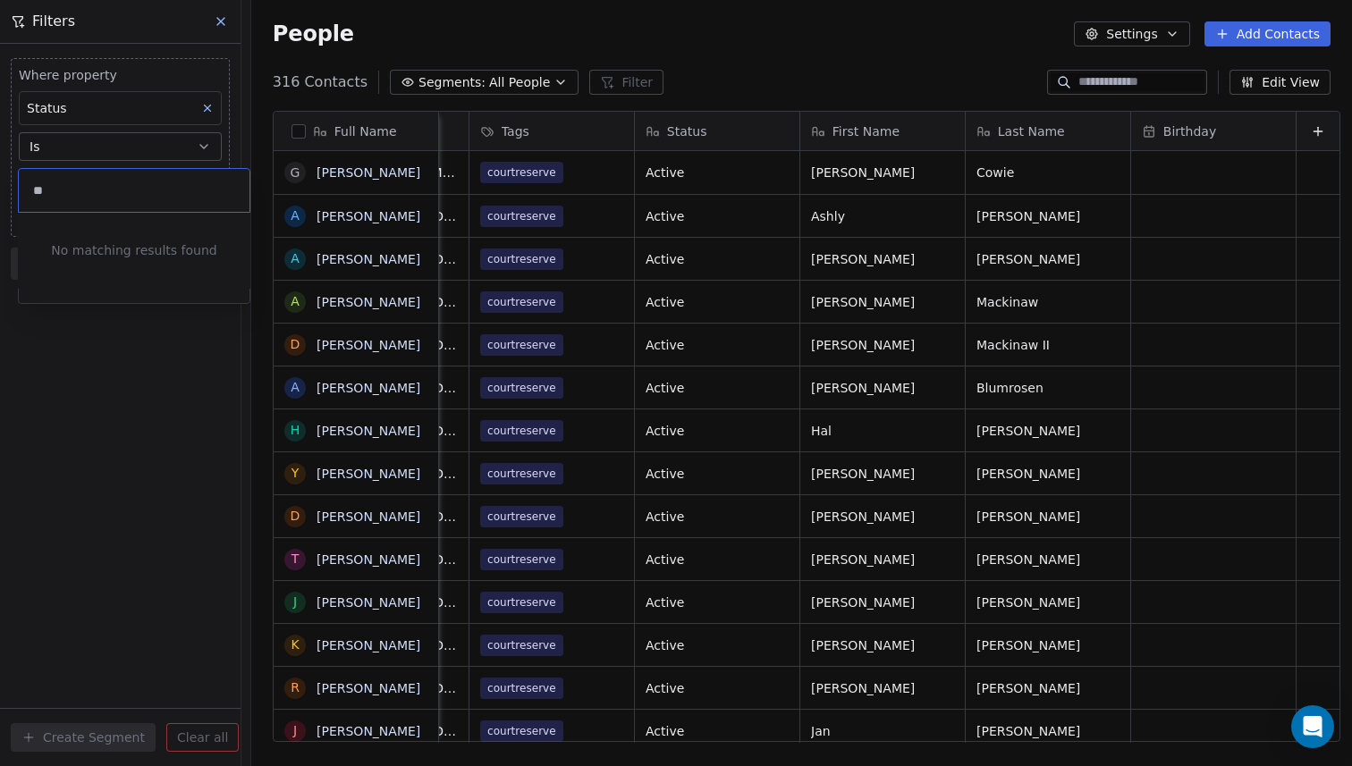
type input "*"
click at [190, 148] on html "Pickleball Country Club Contacts People Marketing Workflows Campaigns Sales Seq…" at bounding box center [676, 383] width 1352 height 766
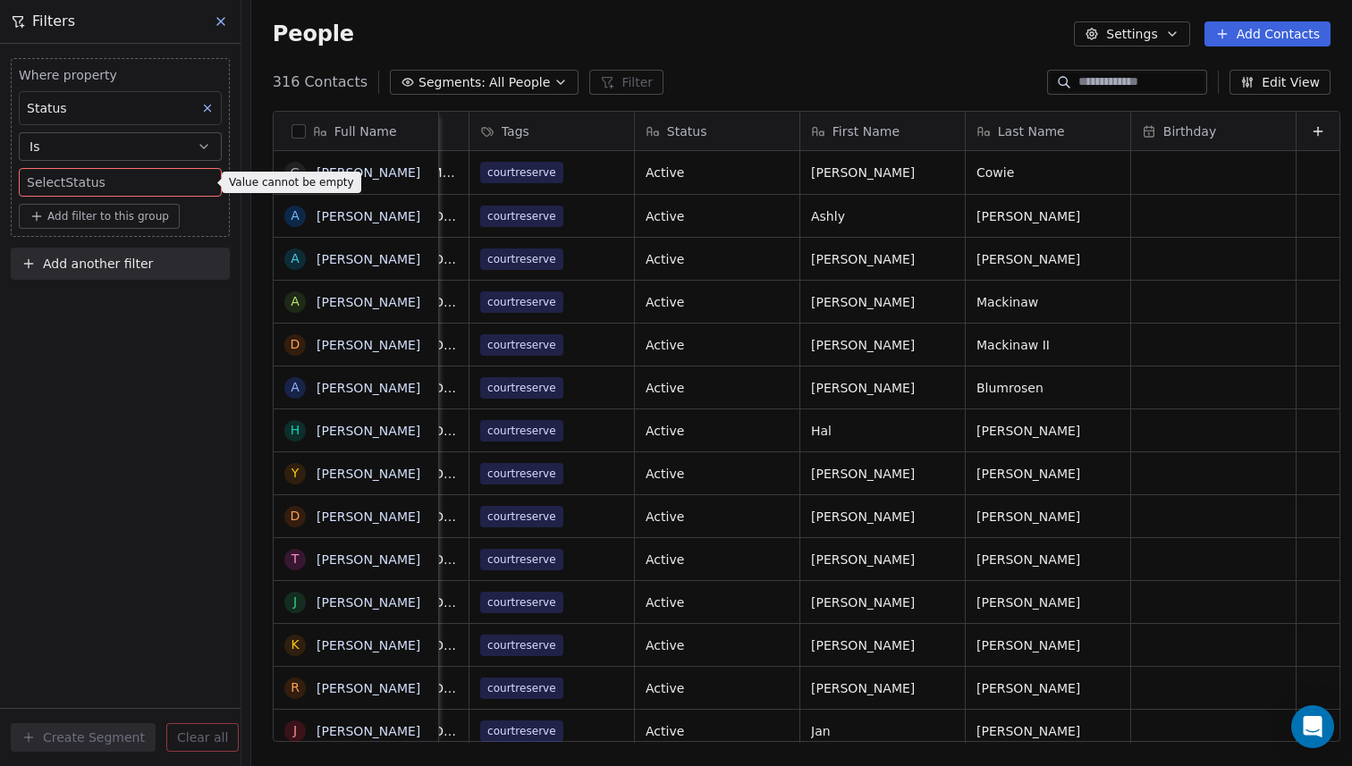
click at [145, 215] on span "Add filter to this group" at bounding box center [108, 216] width 122 height 14
click at [131, 254] on span "Contact properties" at bounding box center [96, 255] width 116 height 19
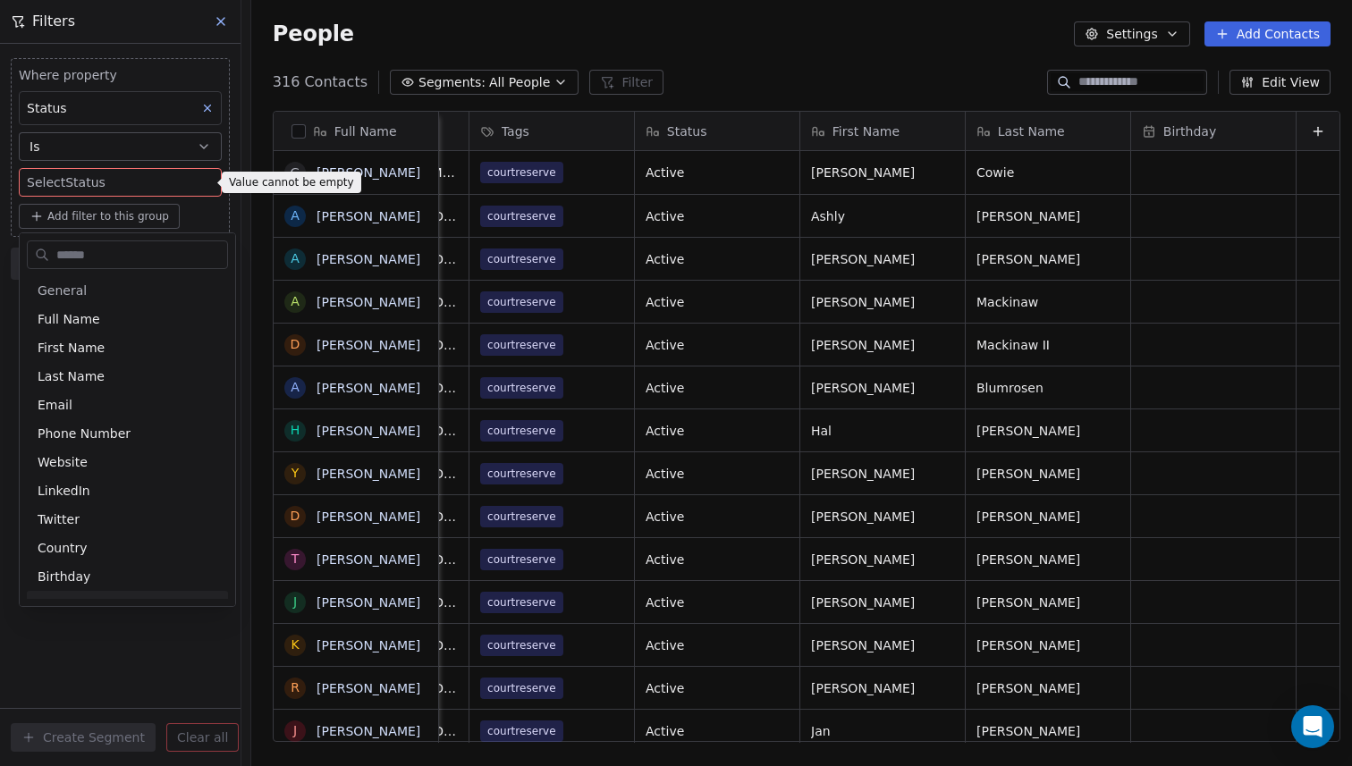
click at [72, 660] on html "Pickleball Country Club Contacts People Marketing Workflows Campaigns Sales Seq…" at bounding box center [676, 383] width 1352 height 766
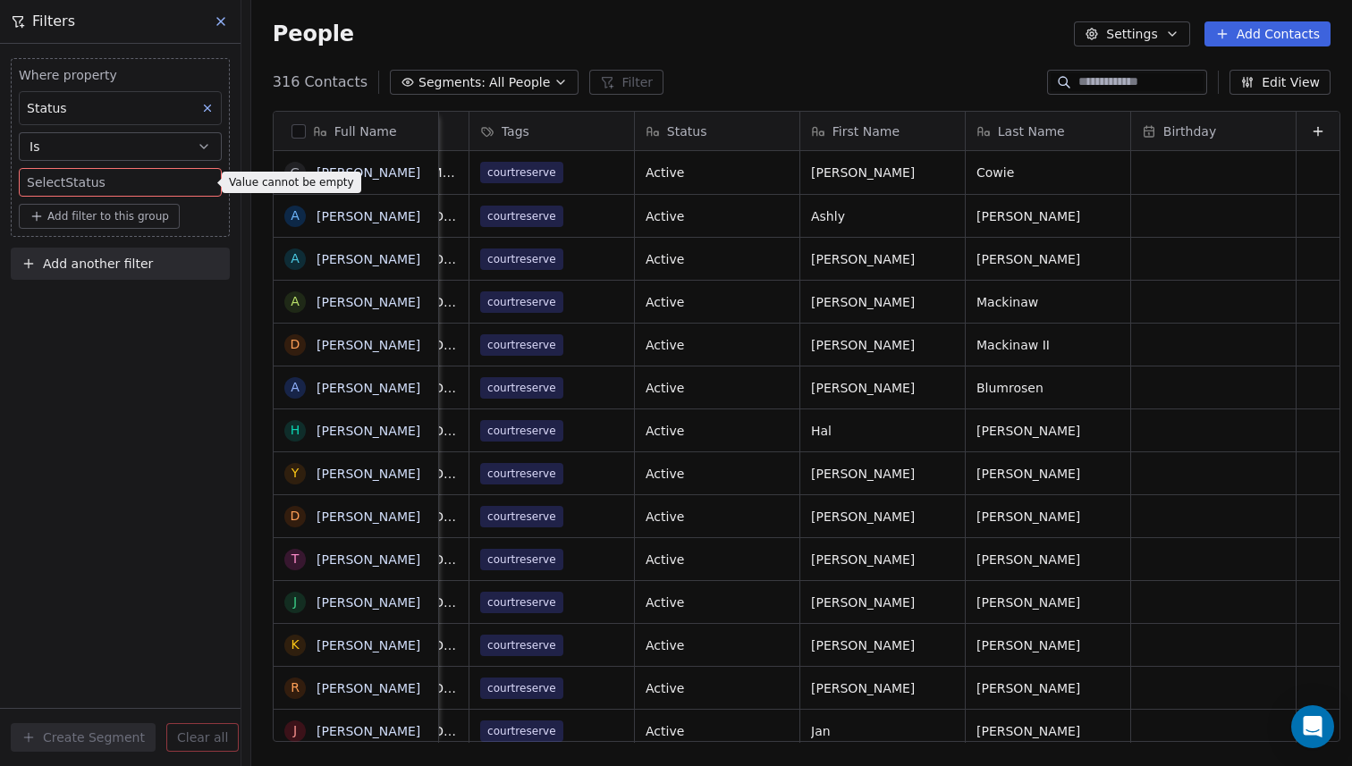
click at [172, 182] on body "Pickleball Country Club Contacts People Marketing Workflows Campaigns Sales Seq…" at bounding box center [676, 383] width 1352 height 766
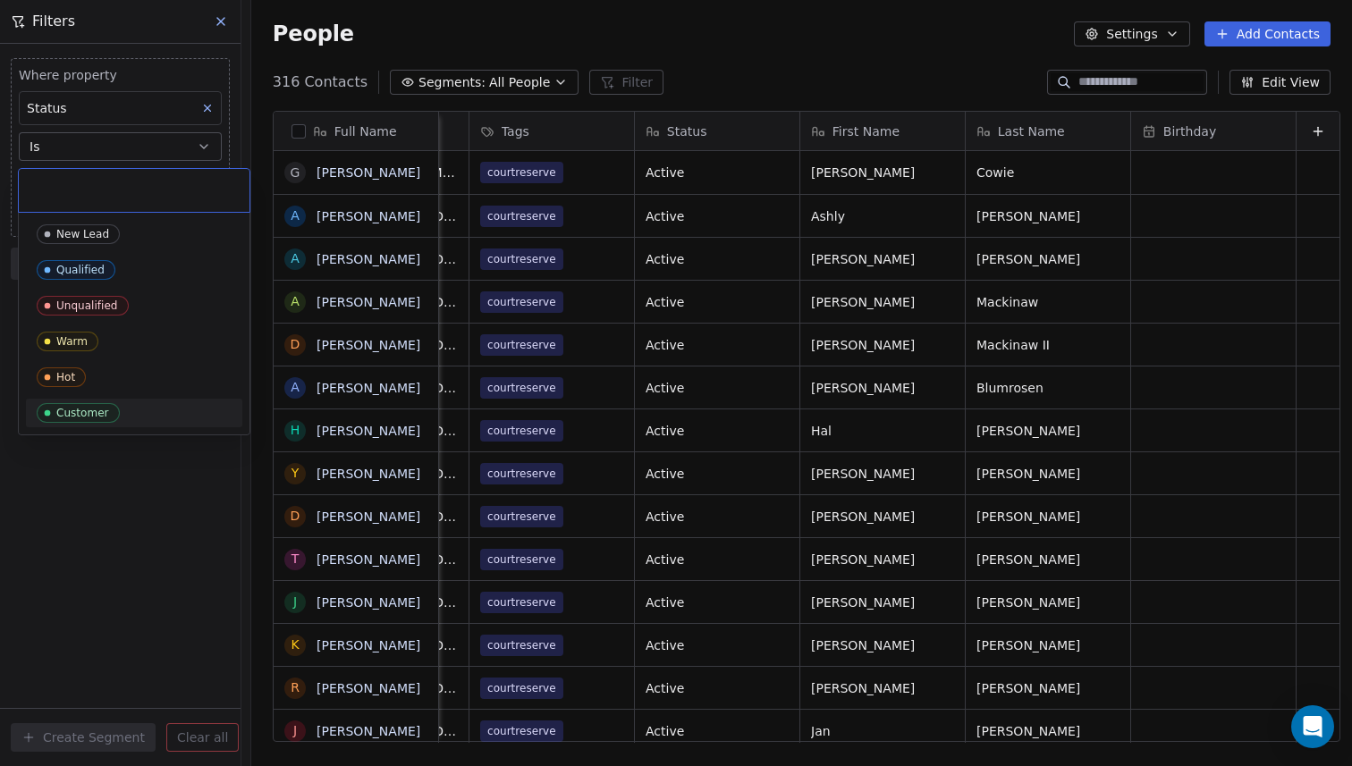
click at [123, 544] on html "Pickleball Country Club Contacts People Marketing Workflows Campaigns Sales Seq…" at bounding box center [676, 383] width 1352 height 766
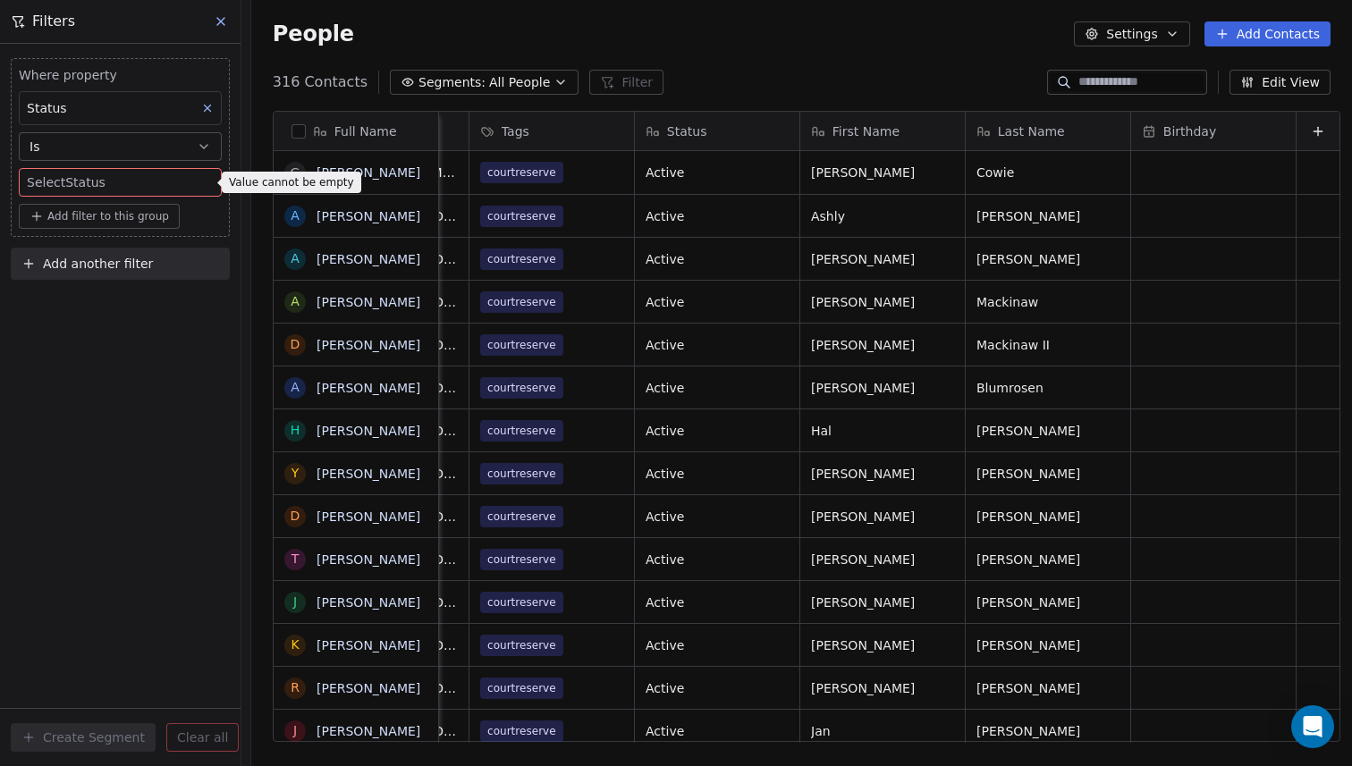
click at [711, 131] on div "Status" at bounding box center [716, 132] width 140 height 18
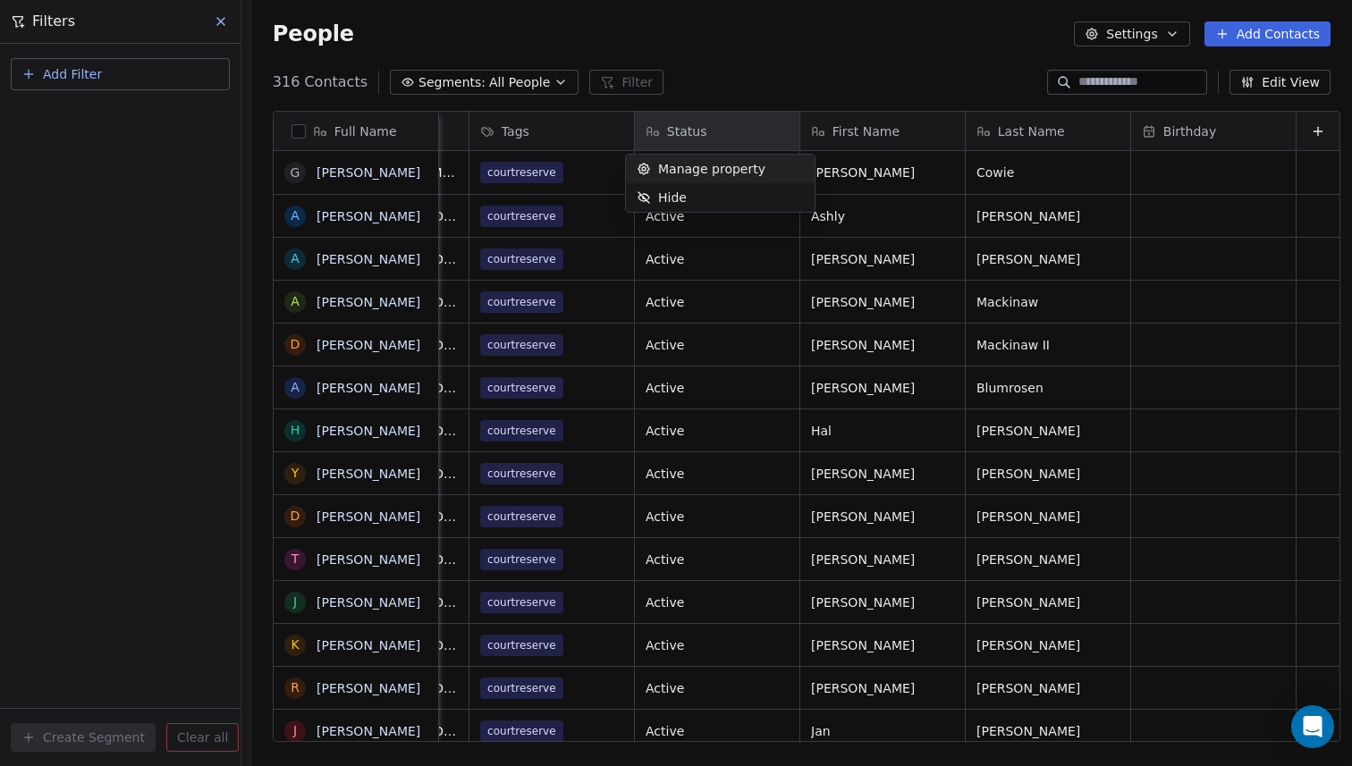
click at [782, 56] on html "Pickleball Country Club Contacts People Marketing Workflows Campaigns Sales Seq…" at bounding box center [676, 383] width 1352 height 766
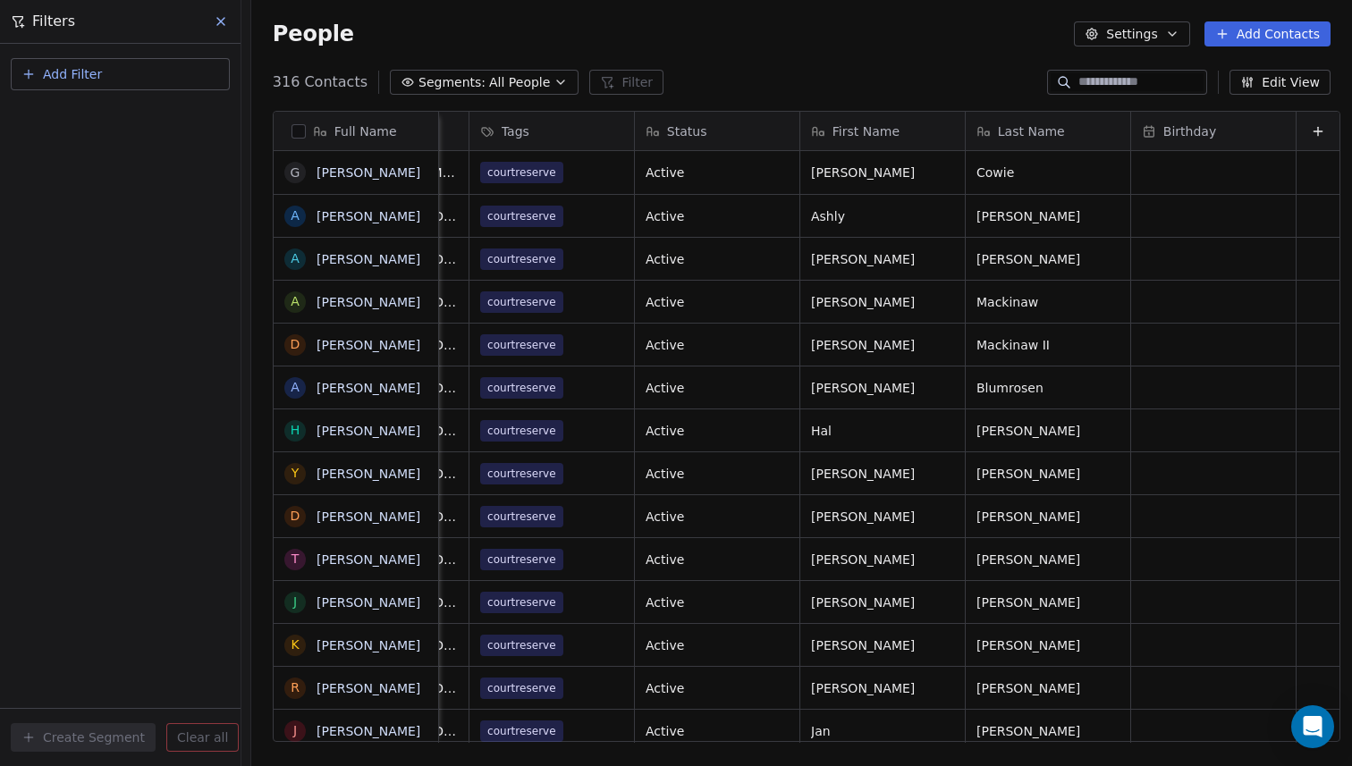
click at [778, 131] on div "Status" at bounding box center [717, 131] width 165 height 38
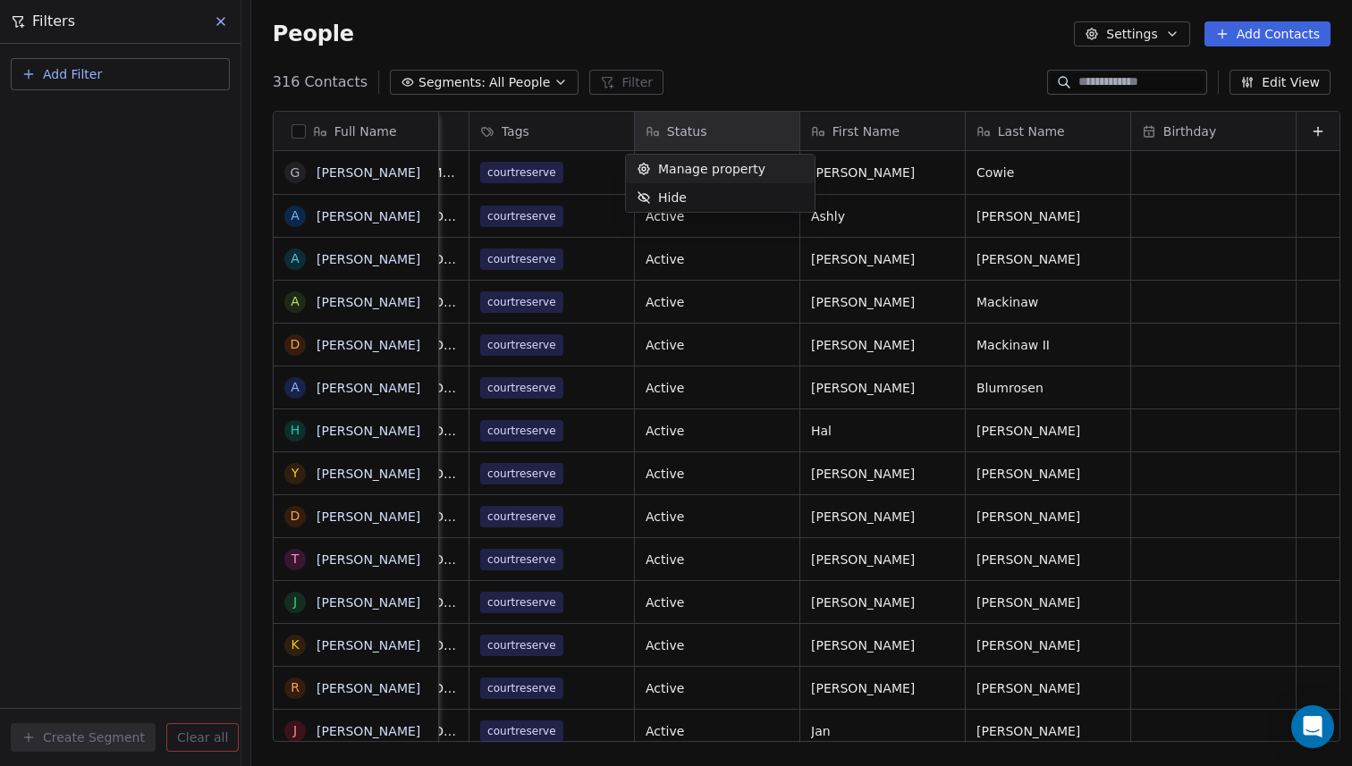
click at [767, 55] on html "Pickleball Country Club Contacts People Marketing Workflows Campaigns Sales Seq…" at bounding box center [676, 383] width 1352 height 766
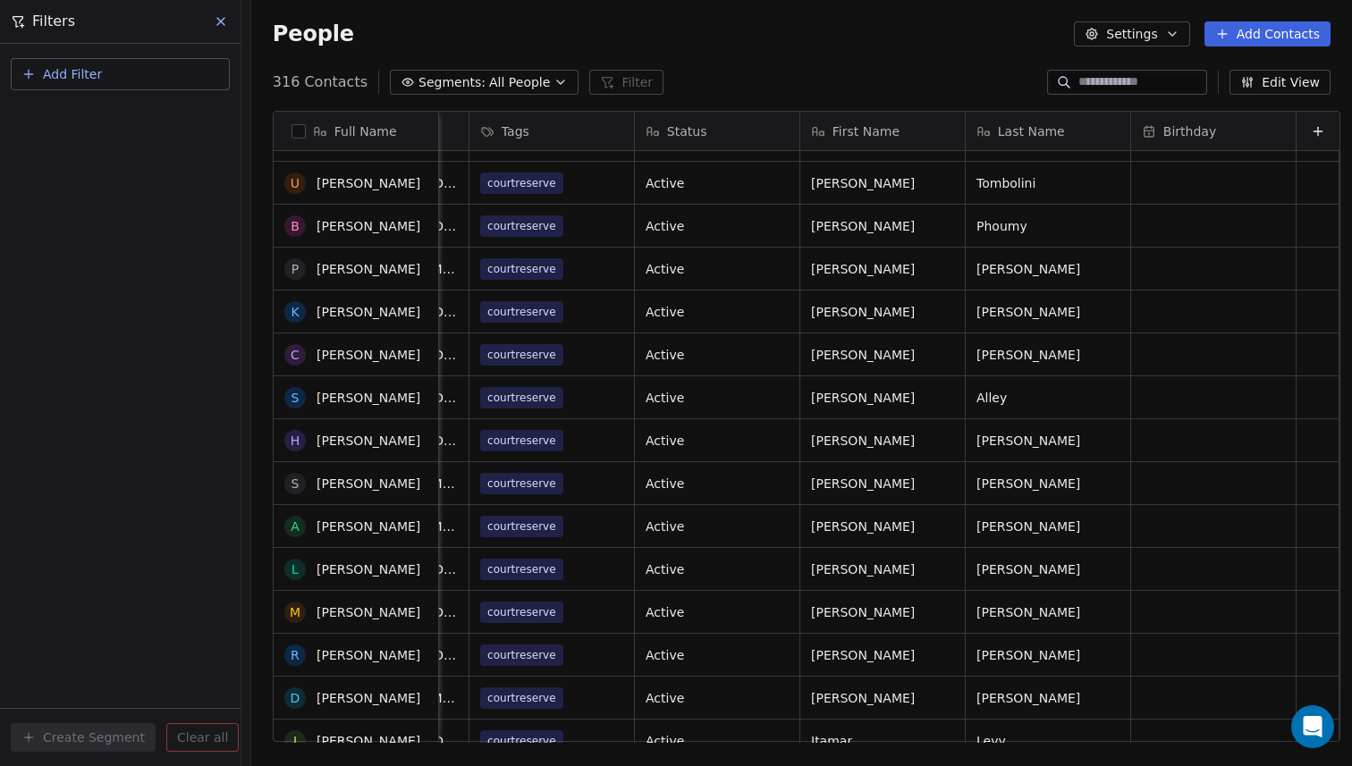
scroll to position [1392, 0]
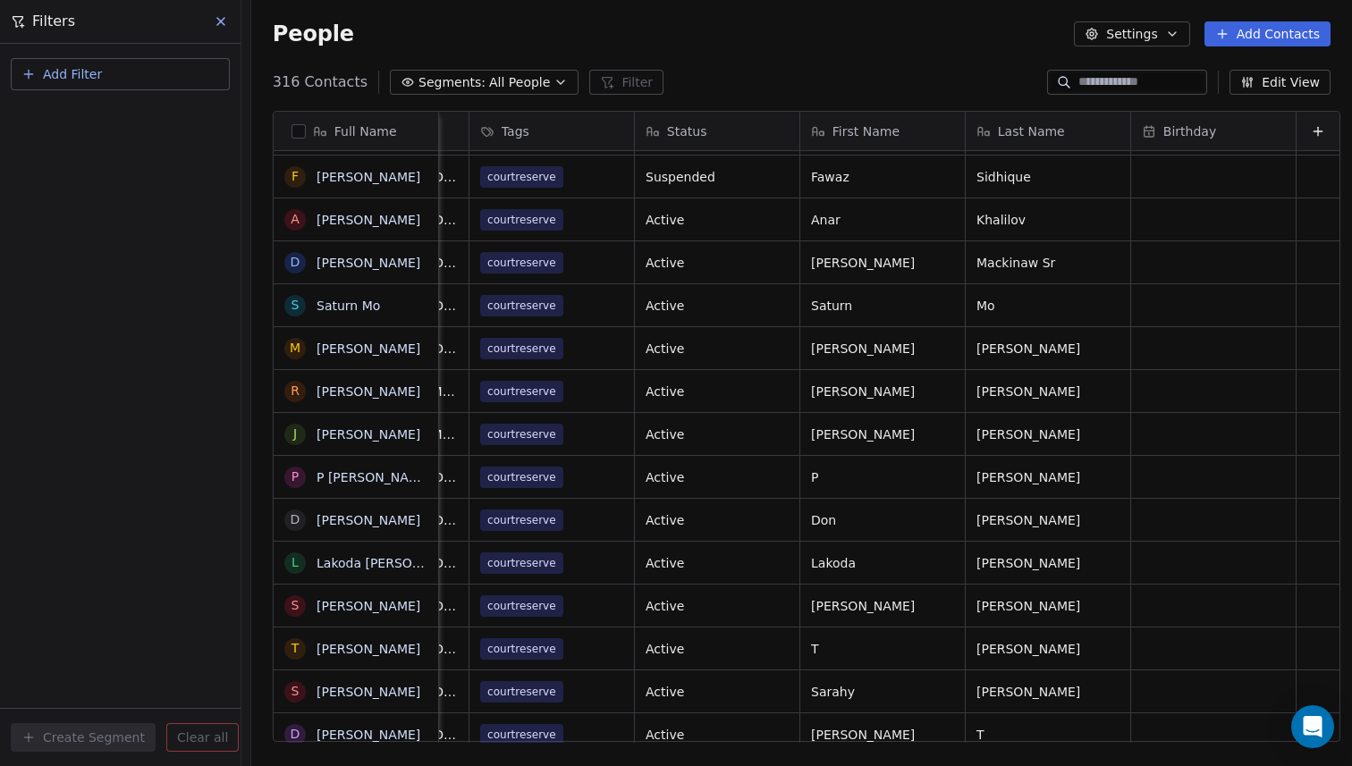
click at [1291, 85] on button "Edit View" at bounding box center [1280, 82] width 101 height 25
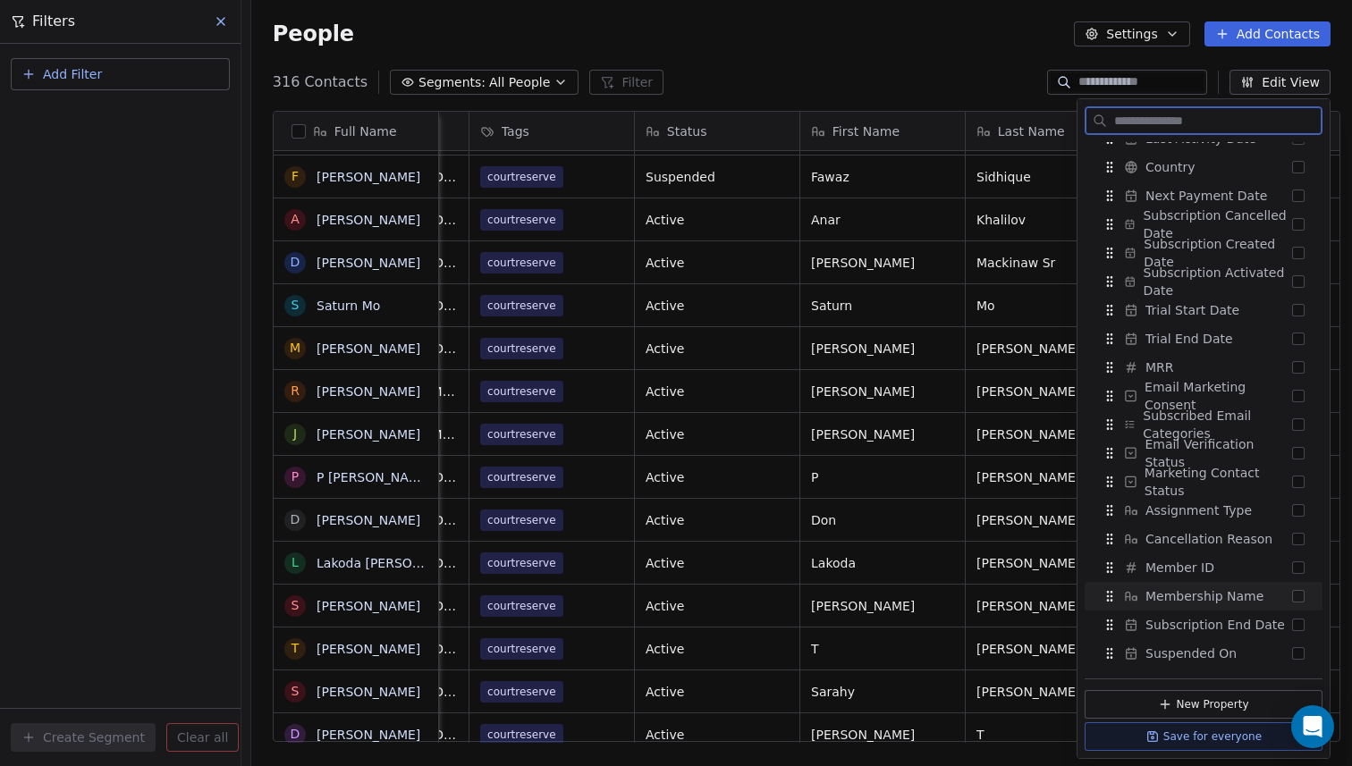
click at [1299, 594] on button "Suggestions" at bounding box center [1298, 596] width 13 height 13
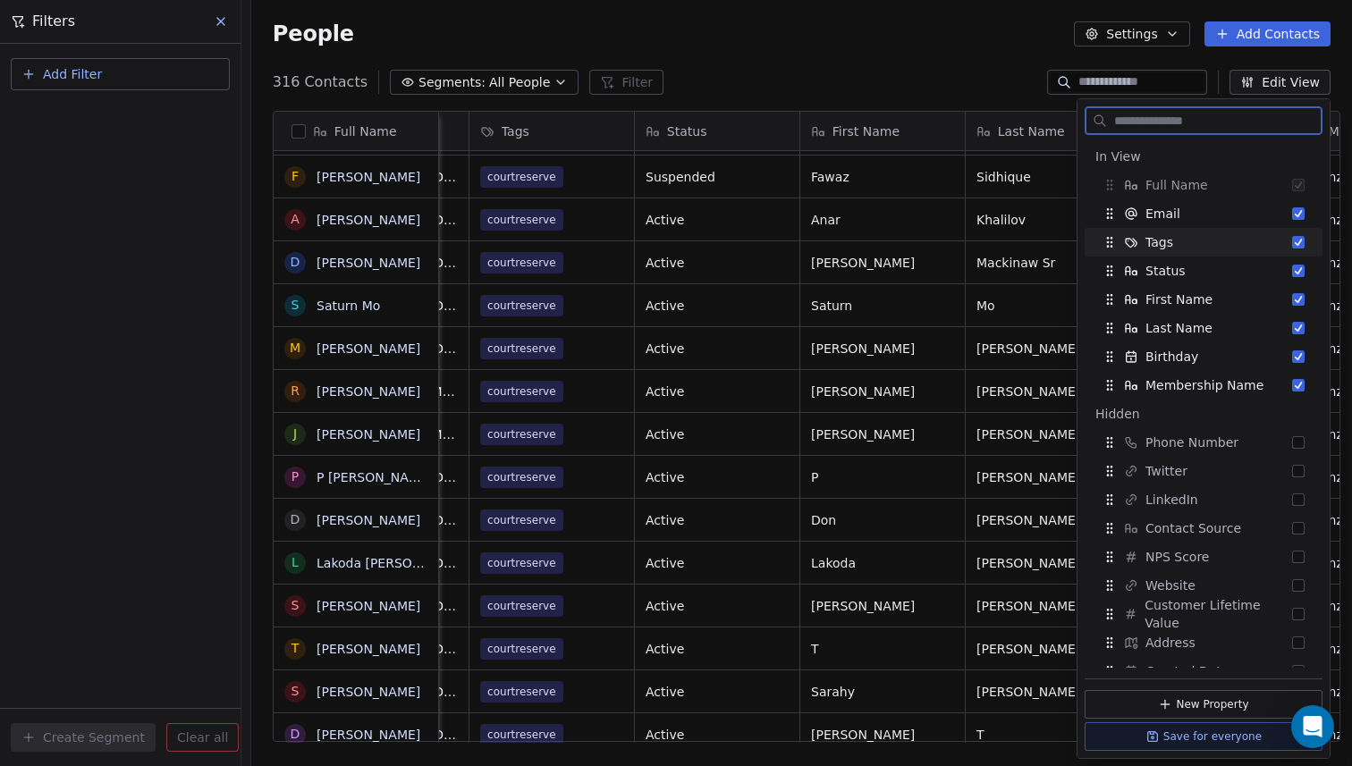
click at [1300, 243] on button "Suggestions" at bounding box center [1298, 242] width 13 height 13
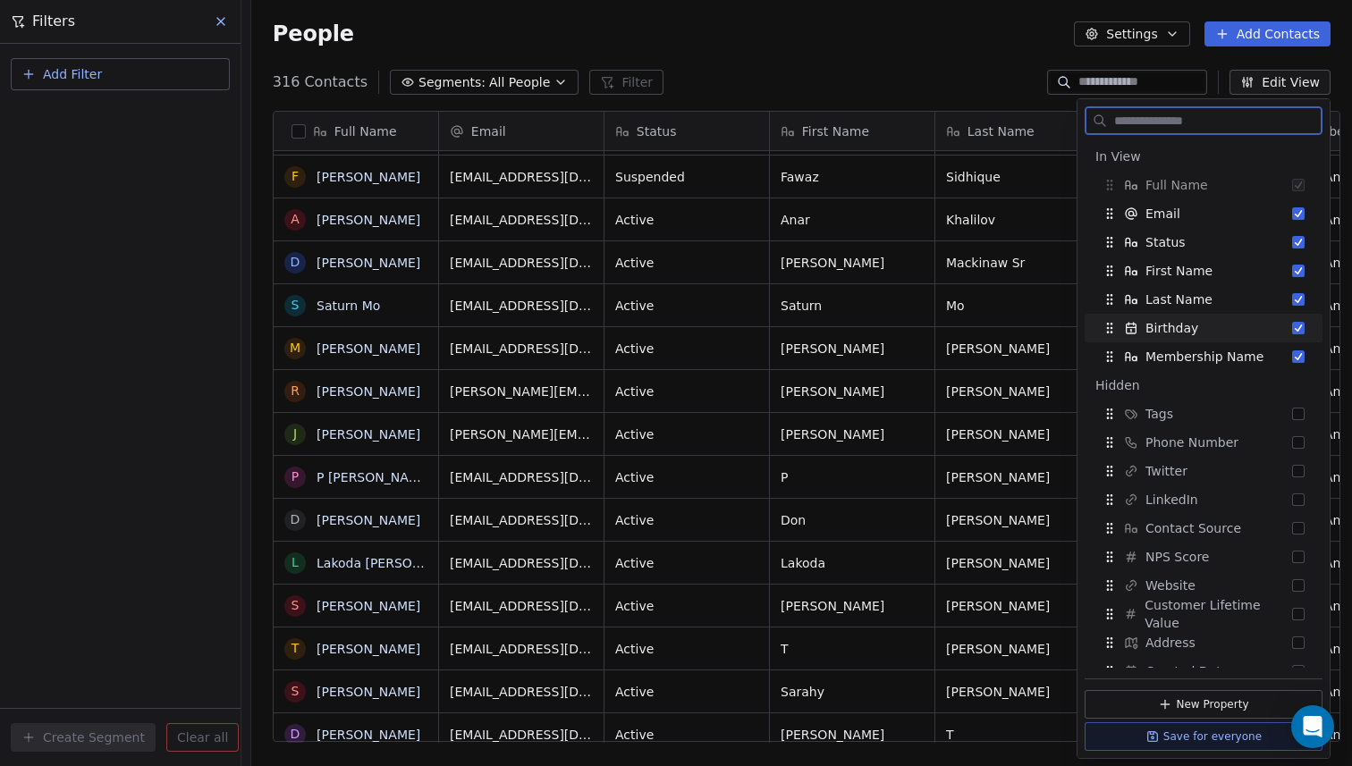
click at [1298, 329] on button "Suggestions" at bounding box center [1298, 328] width 13 height 13
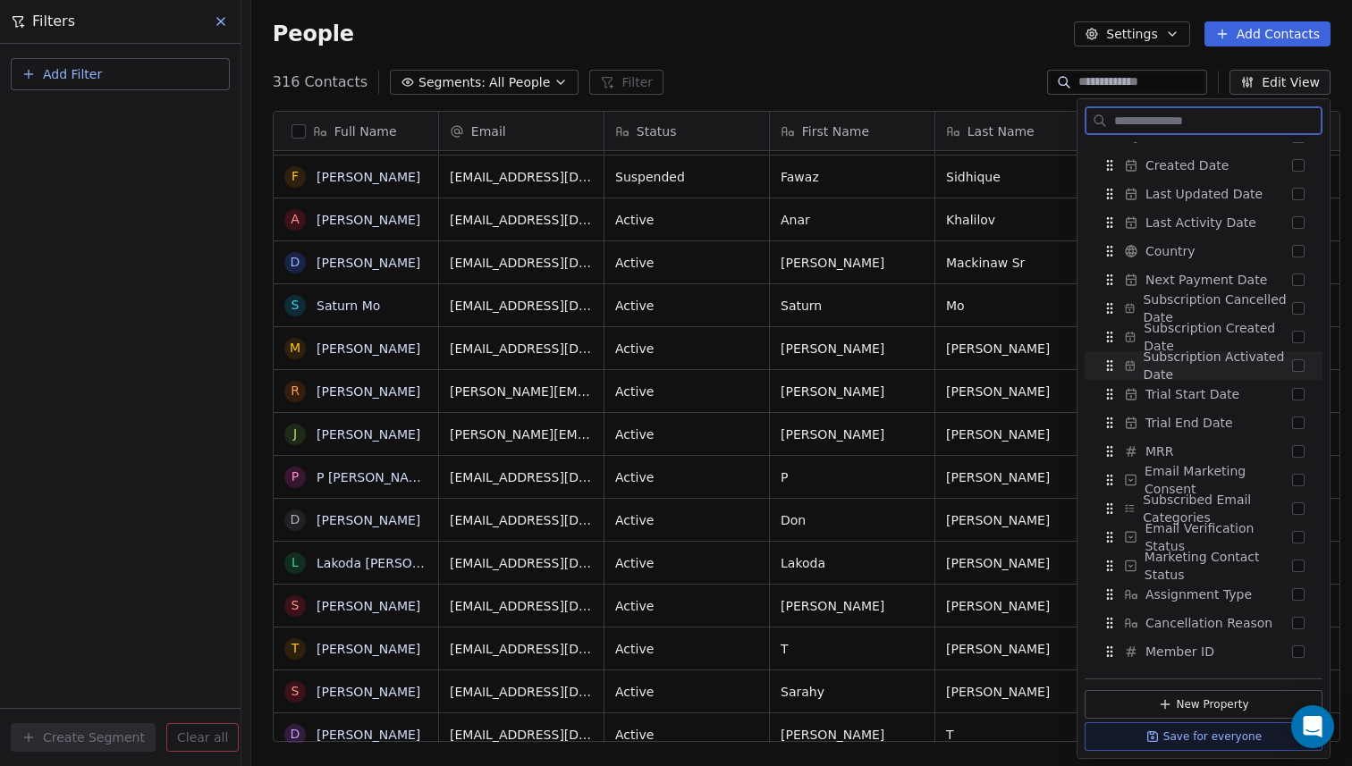
scroll to position [508, 0]
click at [1299, 281] on button "Suggestions" at bounding box center [1298, 278] width 13 height 13
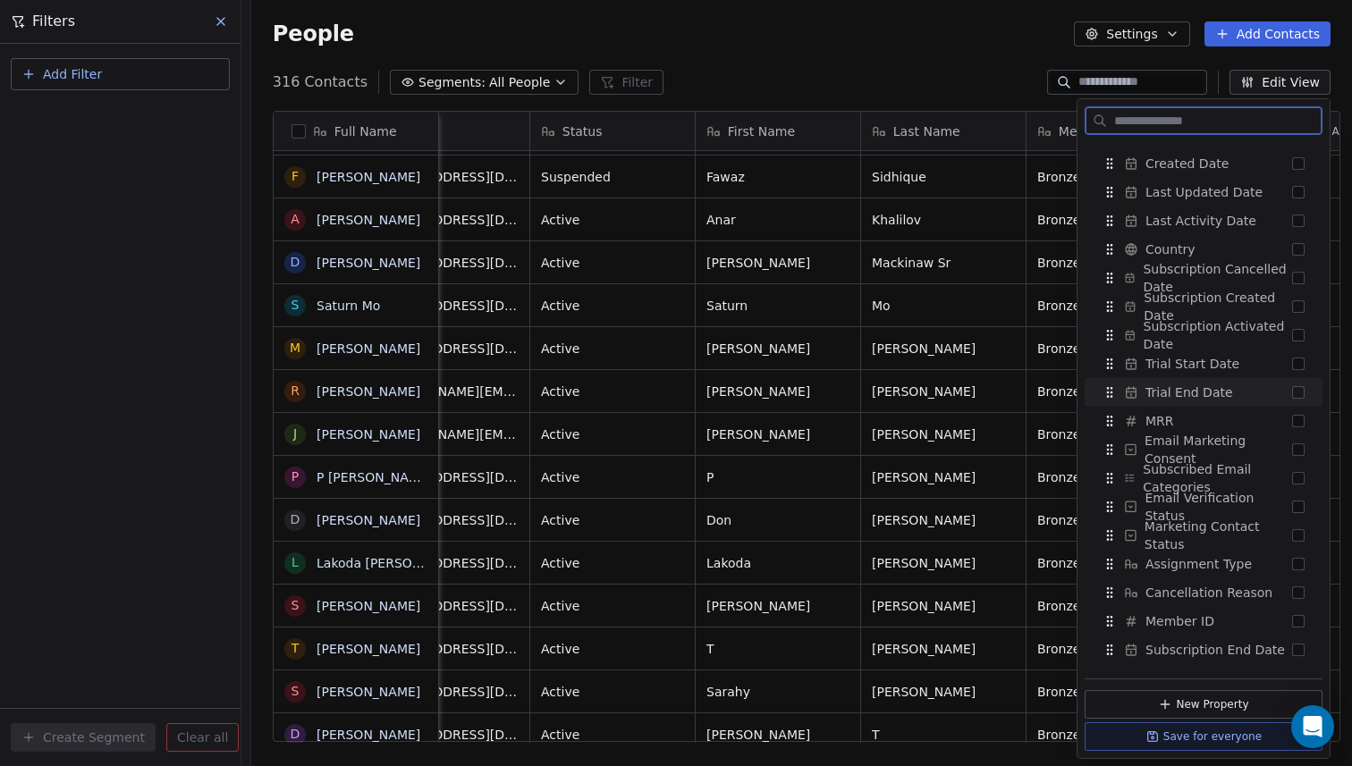
scroll to position [0, 135]
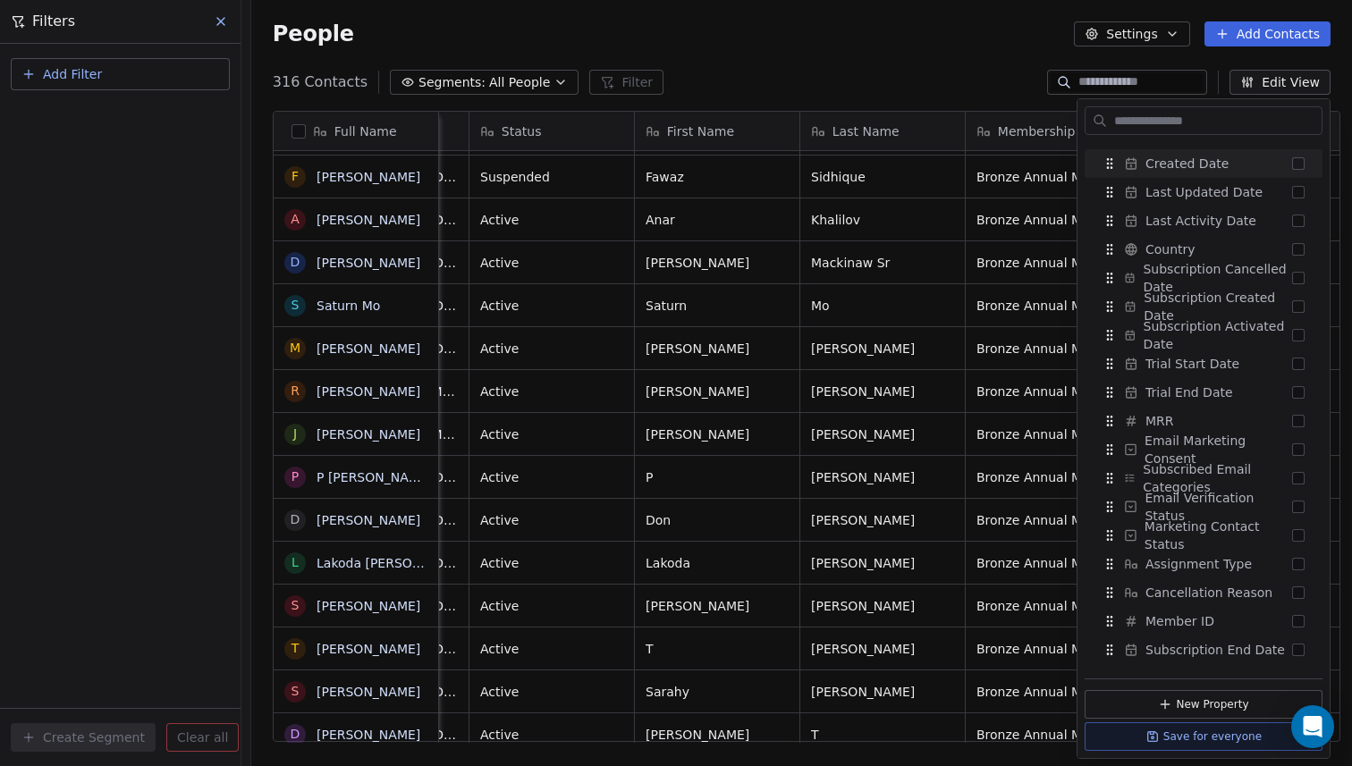
click at [891, 77] on div "316 Contacts Segments: All People Filter Edit View" at bounding box center [801, 82] width 1101 height 29
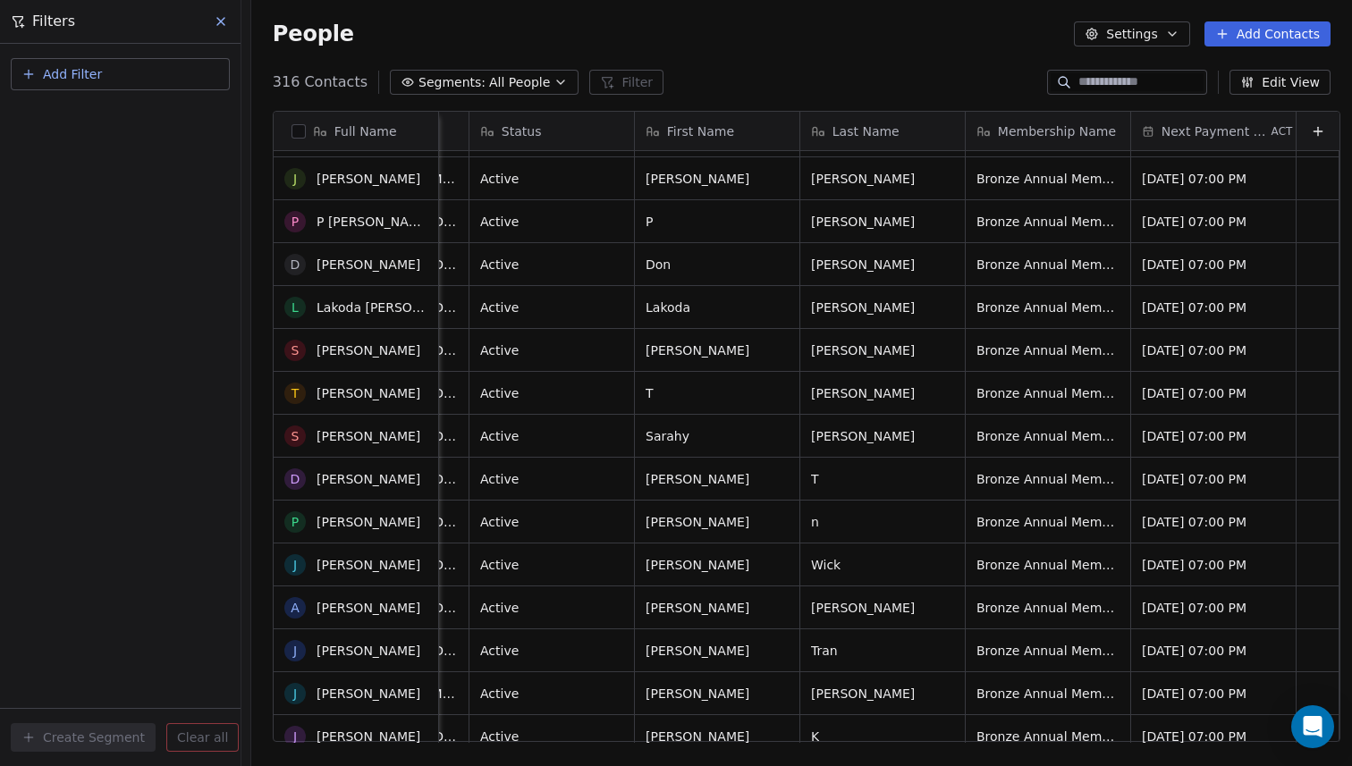
scroll to position [12475, 0]
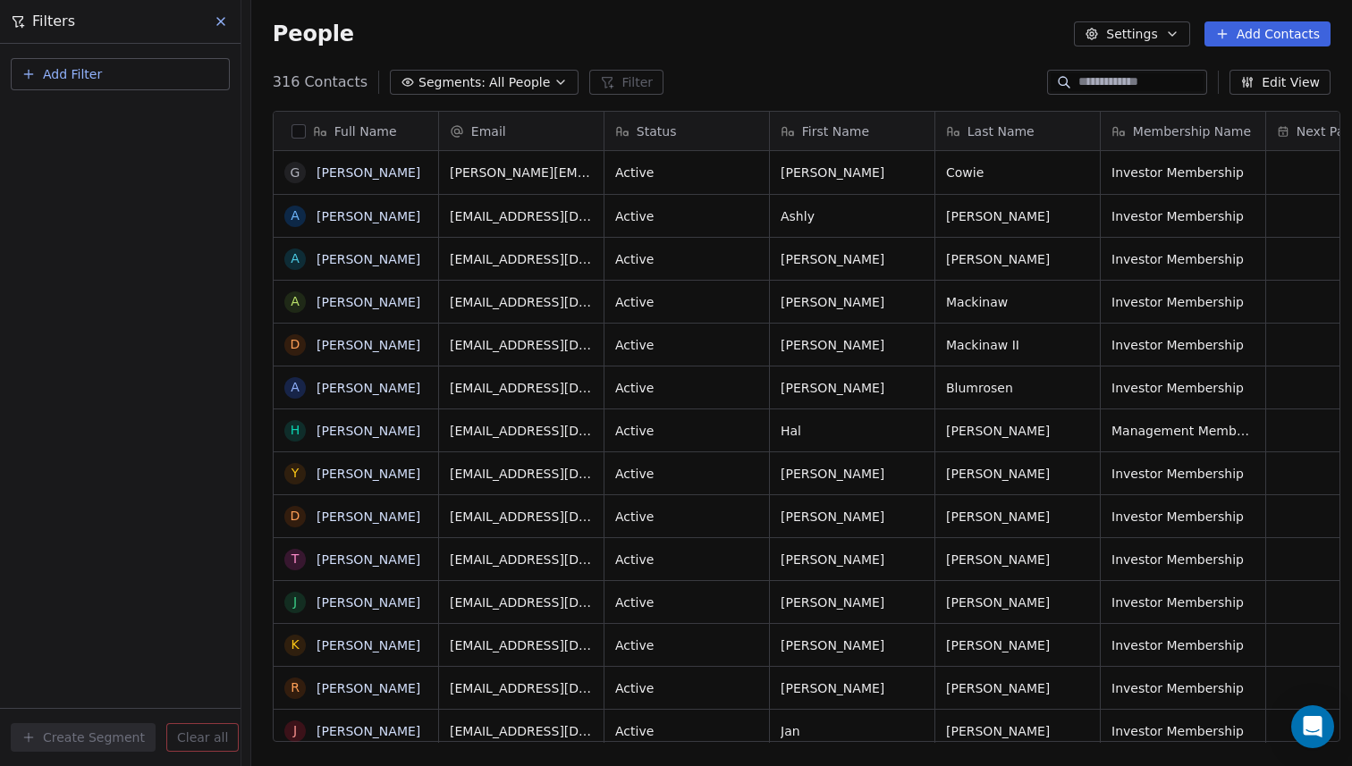
click at [793, 47] on div "People Settings Add Contacts" at bounding box center [801, 34] width 1101 height 68
click at [1114, 82] on input at bounding box center [1141, 82] width 125 height 18
type input "*"
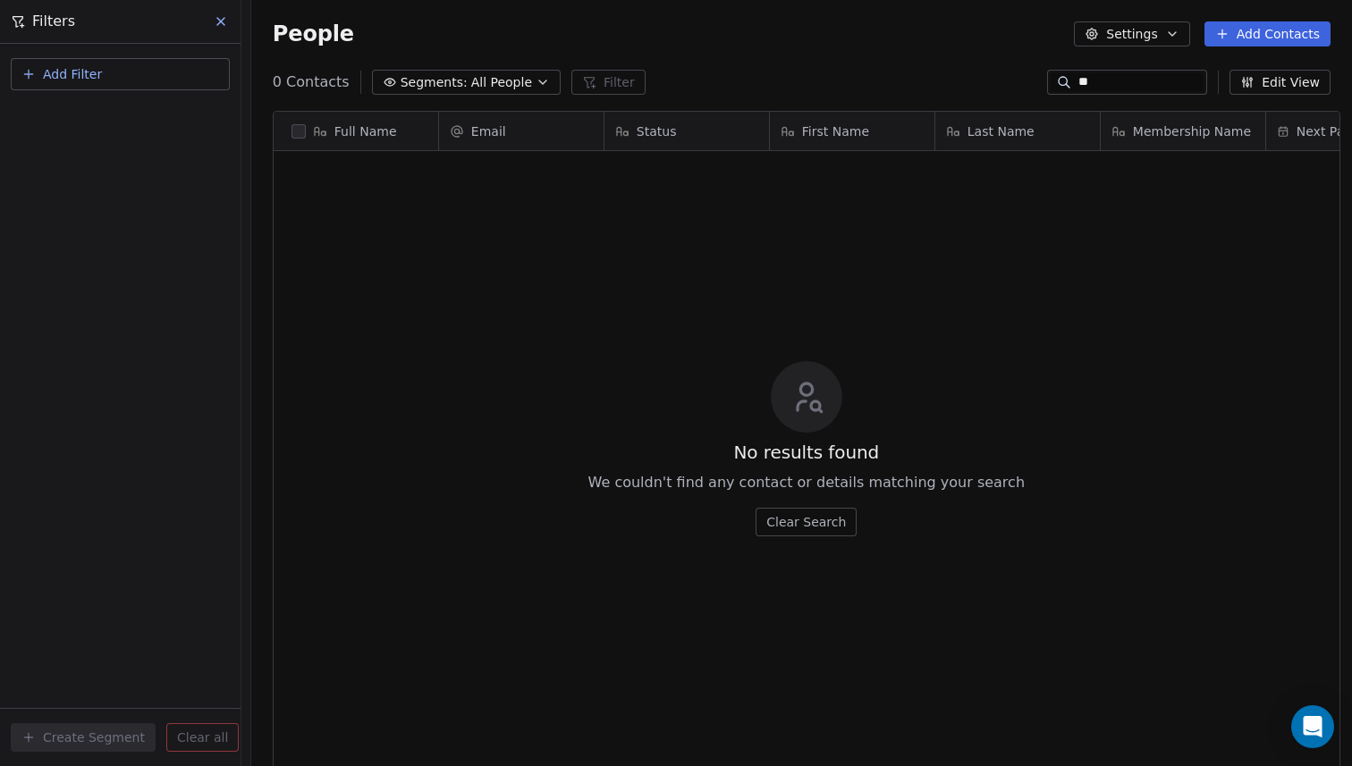
scroll to position [674, 1111]
type input "****"
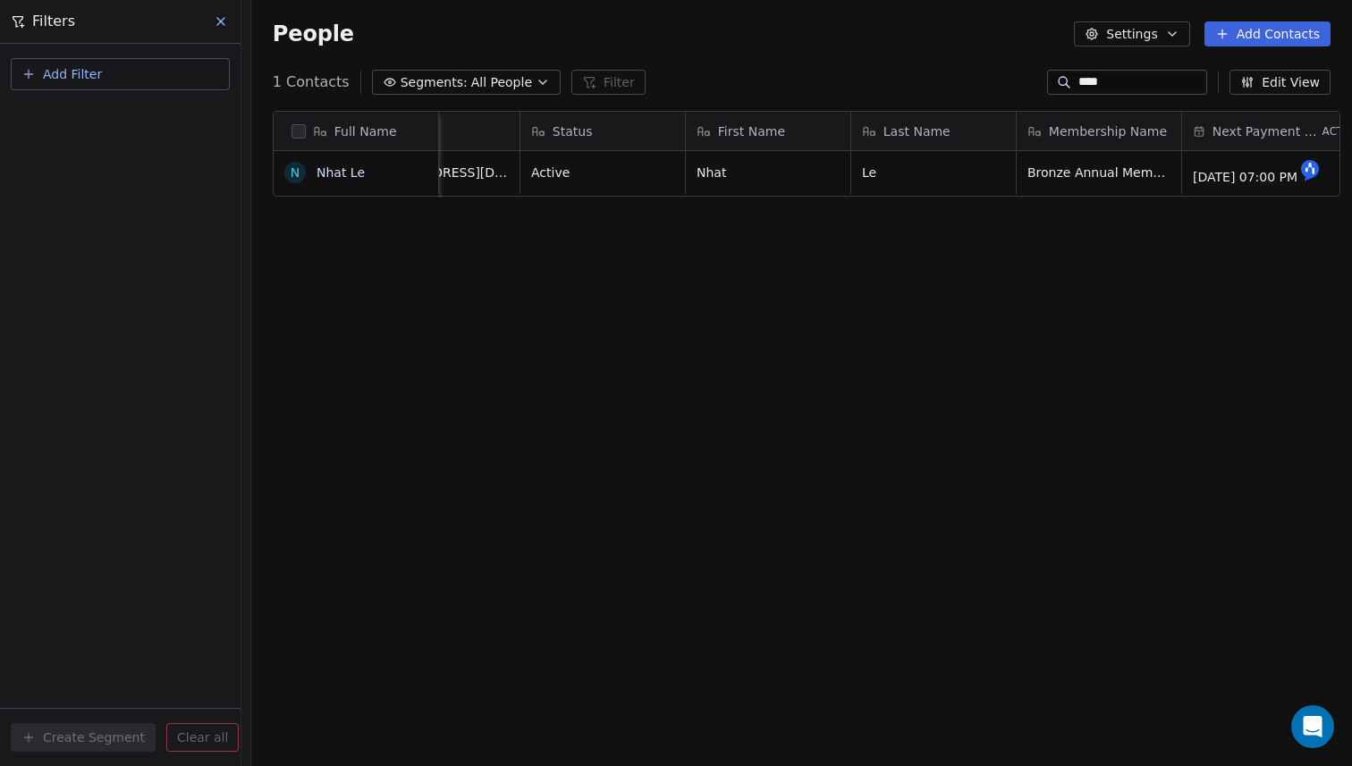
scroll to position [0, 135]
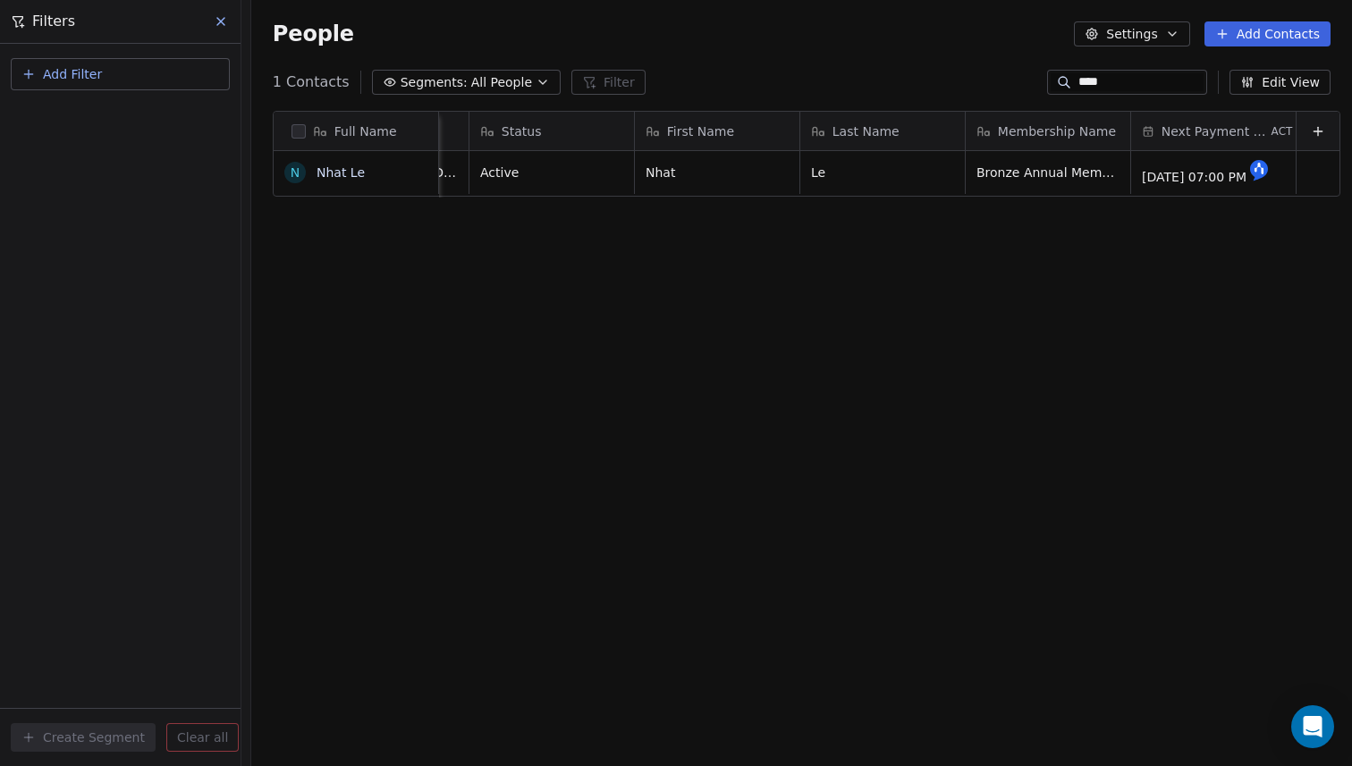
click at [1086, 80] on input "****" at bounding box center [1141, 82] width 125 height 18
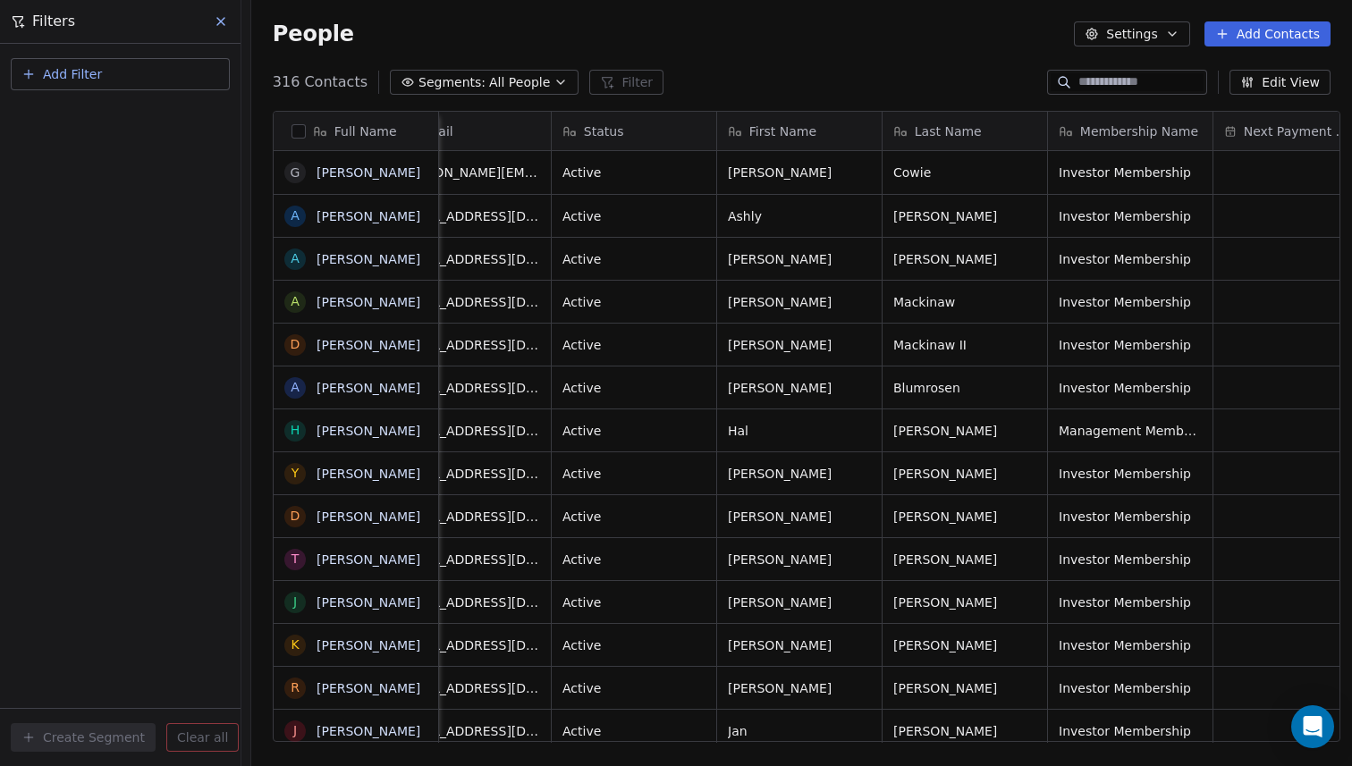
scroll to position [0, 0]
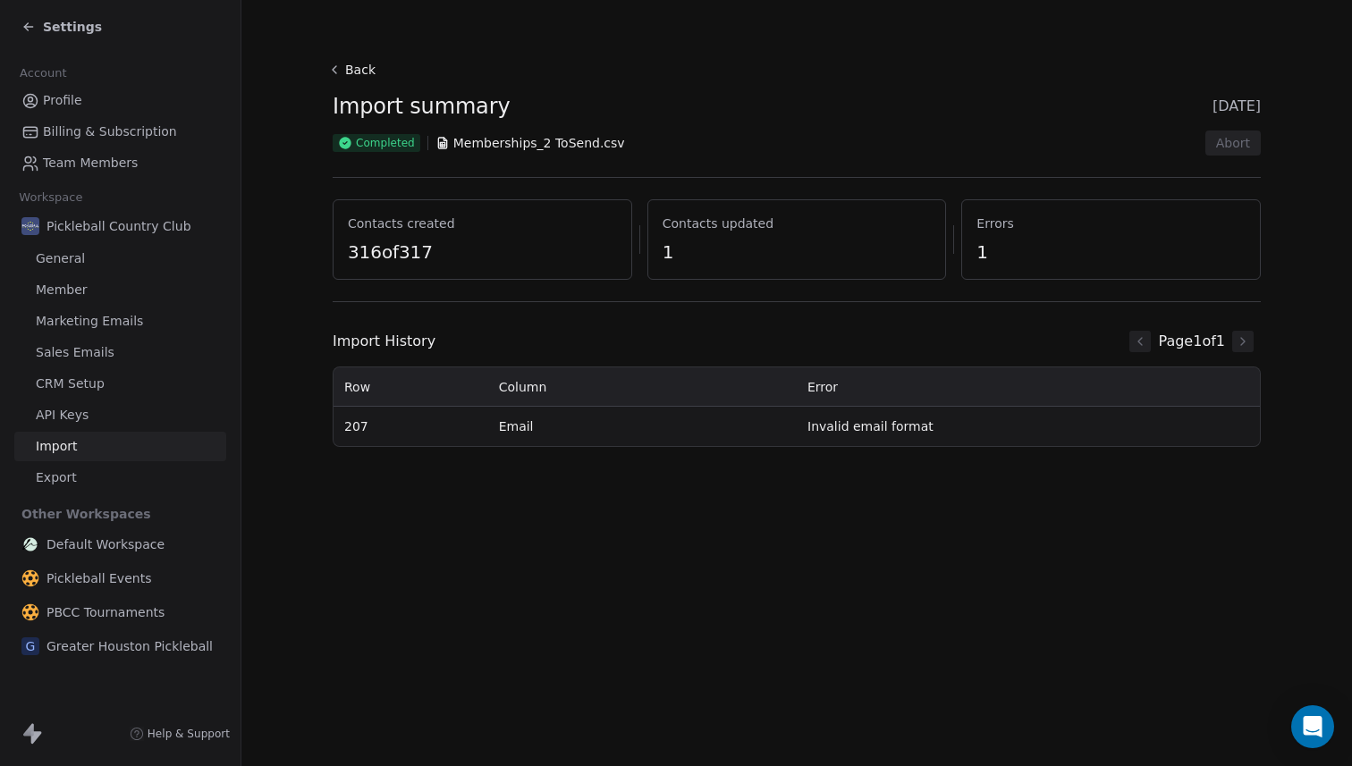
click at [135, 225] on span "Pickleball Country Club" at bounding box center [119, 226] width 145 height 18
click at [35, 30] on icon at bounding box center [28, 27] width 14 height 14
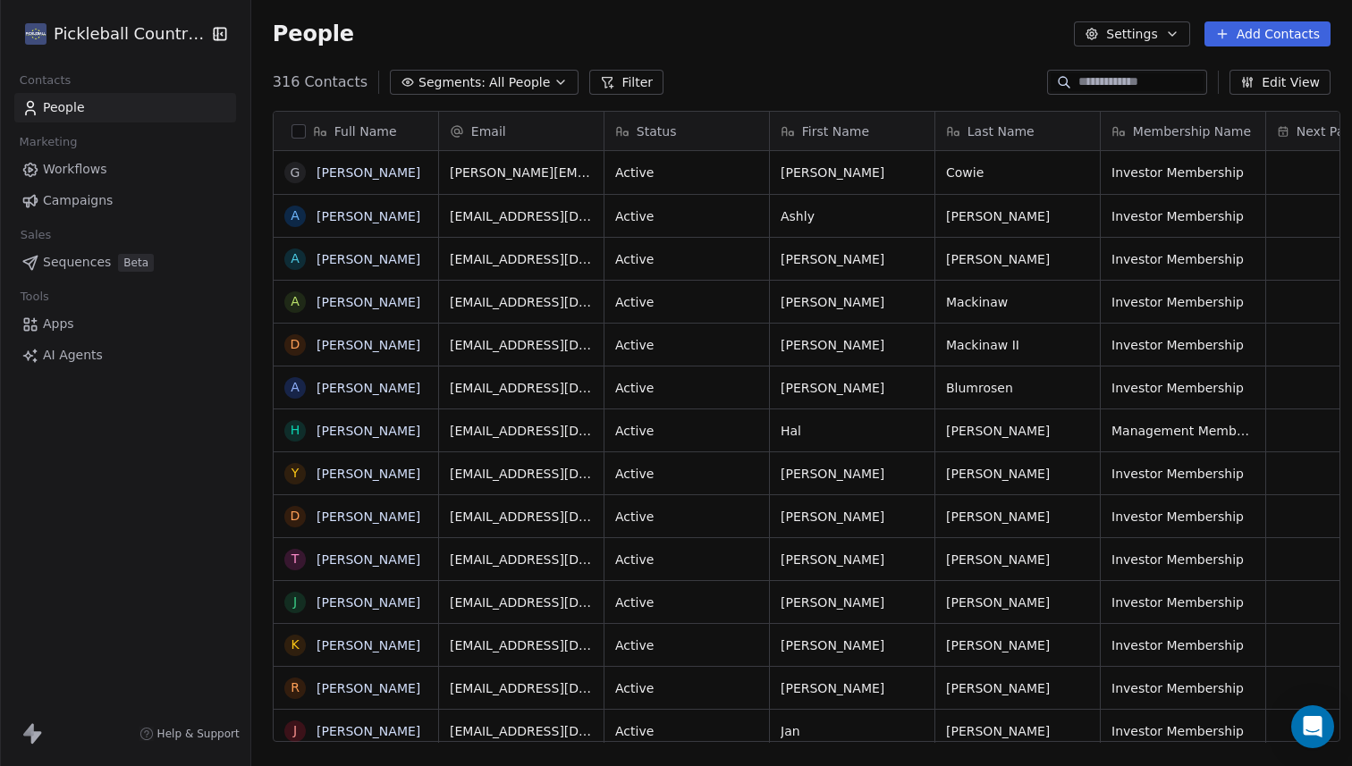
scroll to position [674, 1111]
click at [600, 85] on button "Filter" at bounding box center [626, 82] width 74 height 25
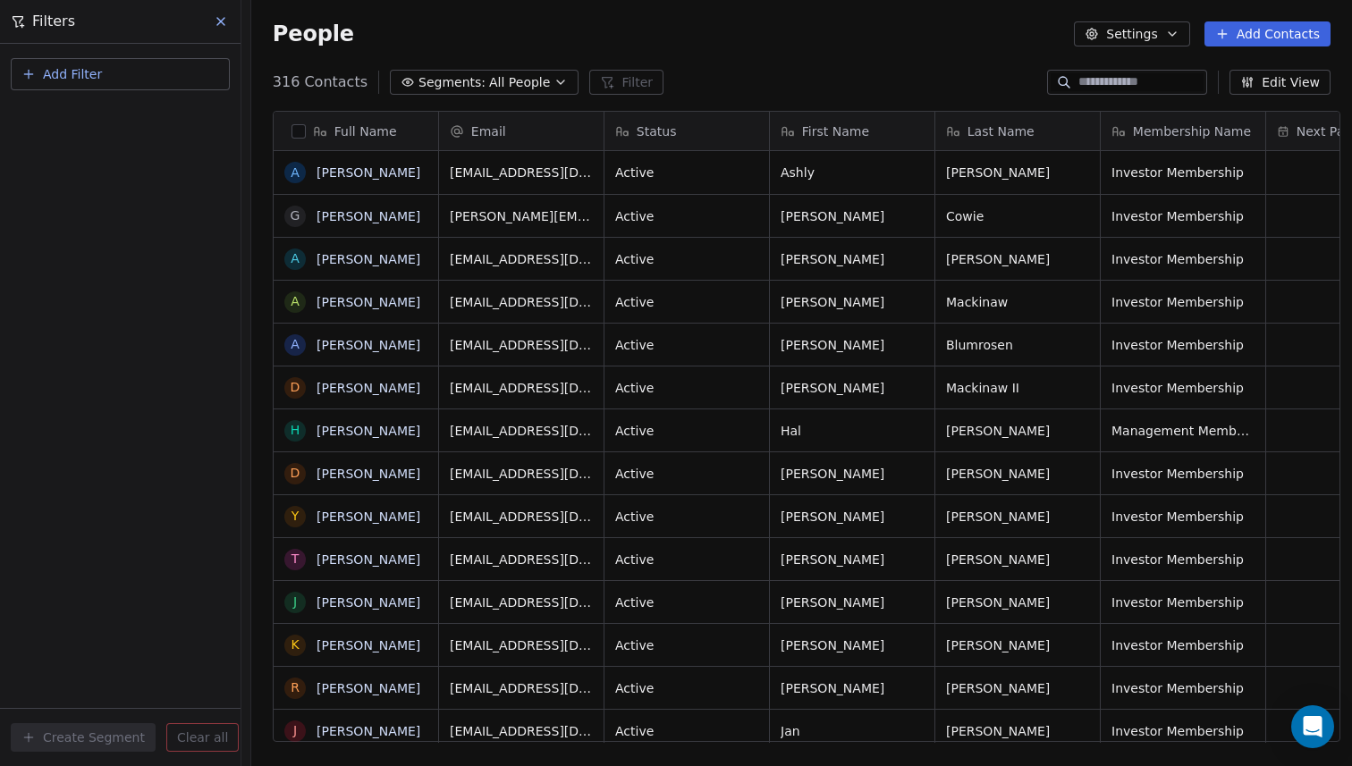
click at [112, 72] on button "Add Filter" at bounding box center [120, 74] width 219 height 32
click at [102, 145] on span "Contact activity" at bounding box center [79, 145] width 99 height 19
click at [101, 69] on html "Pickleball Country Club Contacts People Marketing Workflows Campaigns Sales Seq…" at bounding box center [676, 383] width 1352 height 766
click at [101, 69] on button "Add Filter" at bounding box center [120, 74] width 219 height 32
click at [94, 118] on span "Contact properties" at bounding box center [88, 116] width 116 height 19
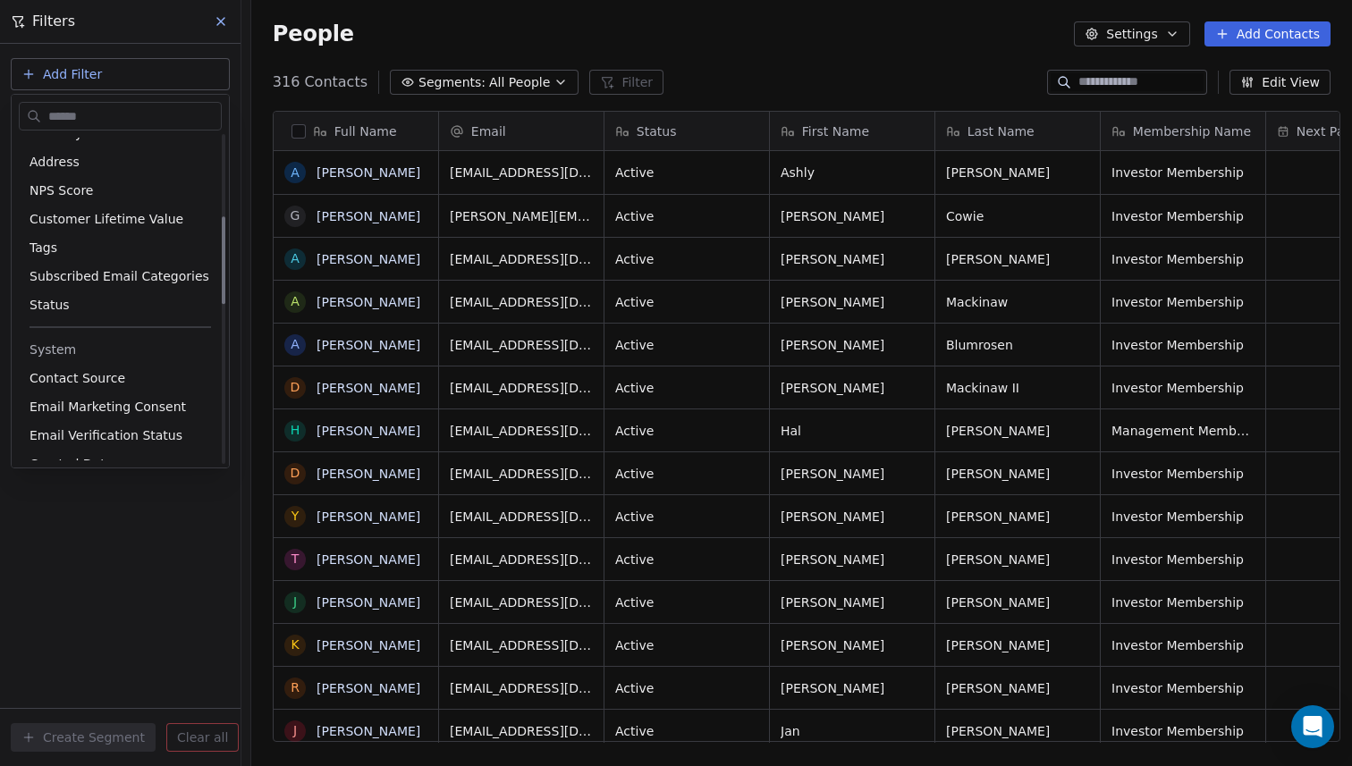
scroll to position [311, 0]
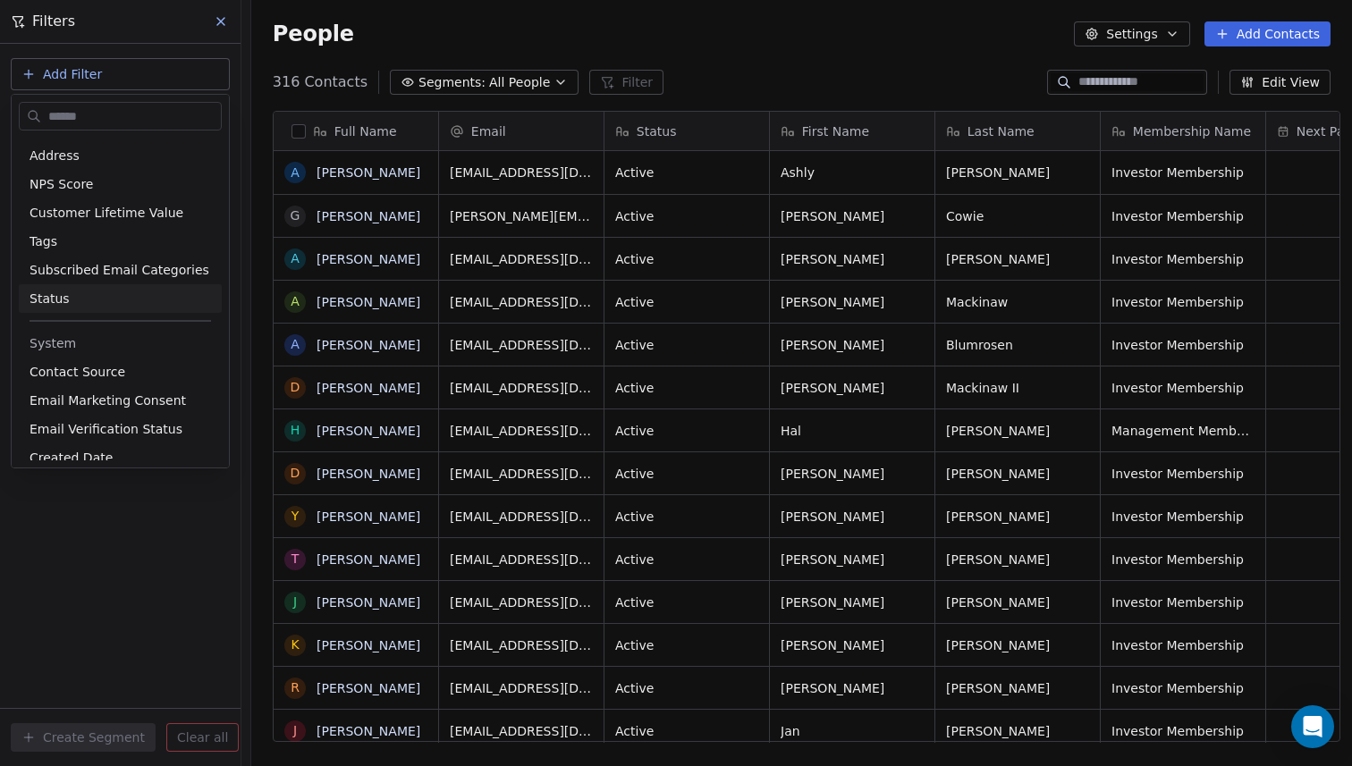
click at [685, 131] on html "Pickleball Country Club Contacts People Marketing Workflows Campaigns Sales Seq…" at bounding box center [676, 383] width 1352 height 766
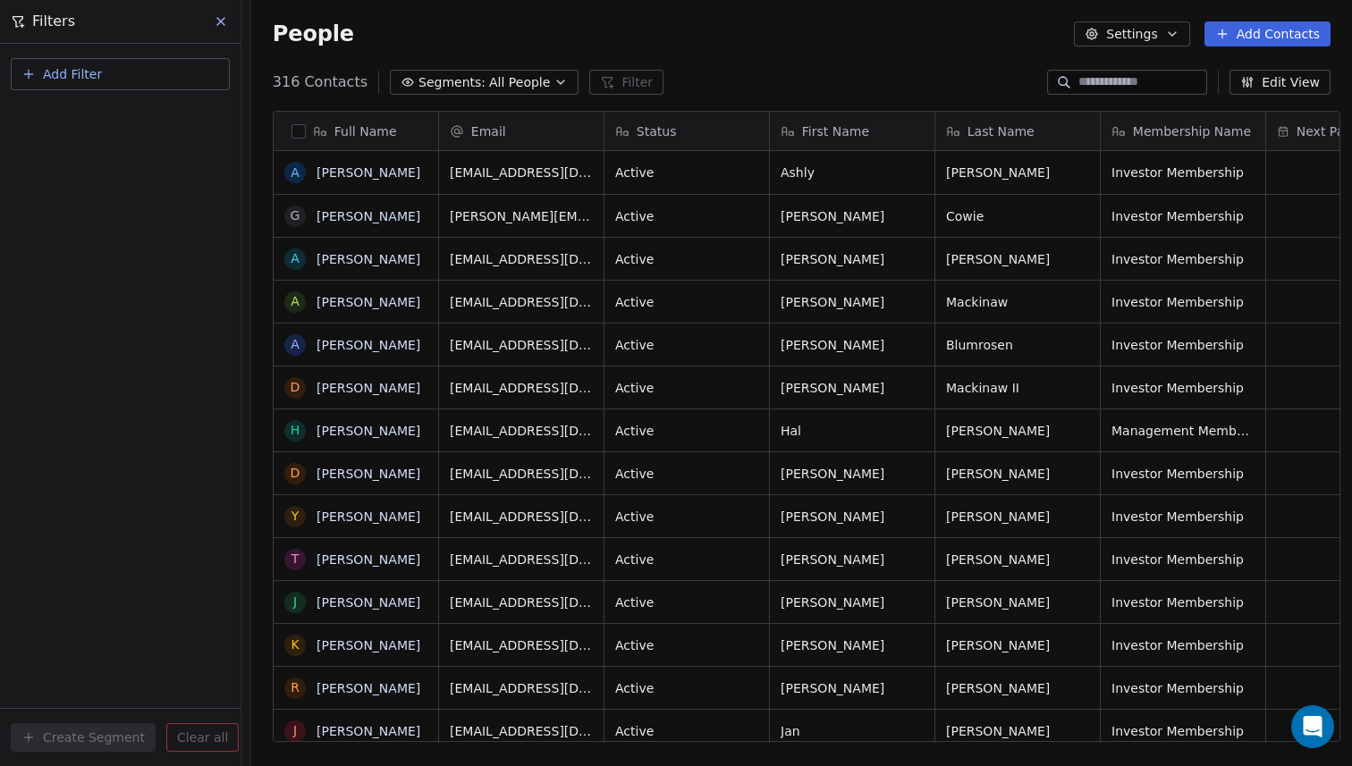
click at [665, 130] on div "Status" at bounding box center [685, 132] width 140 height 18
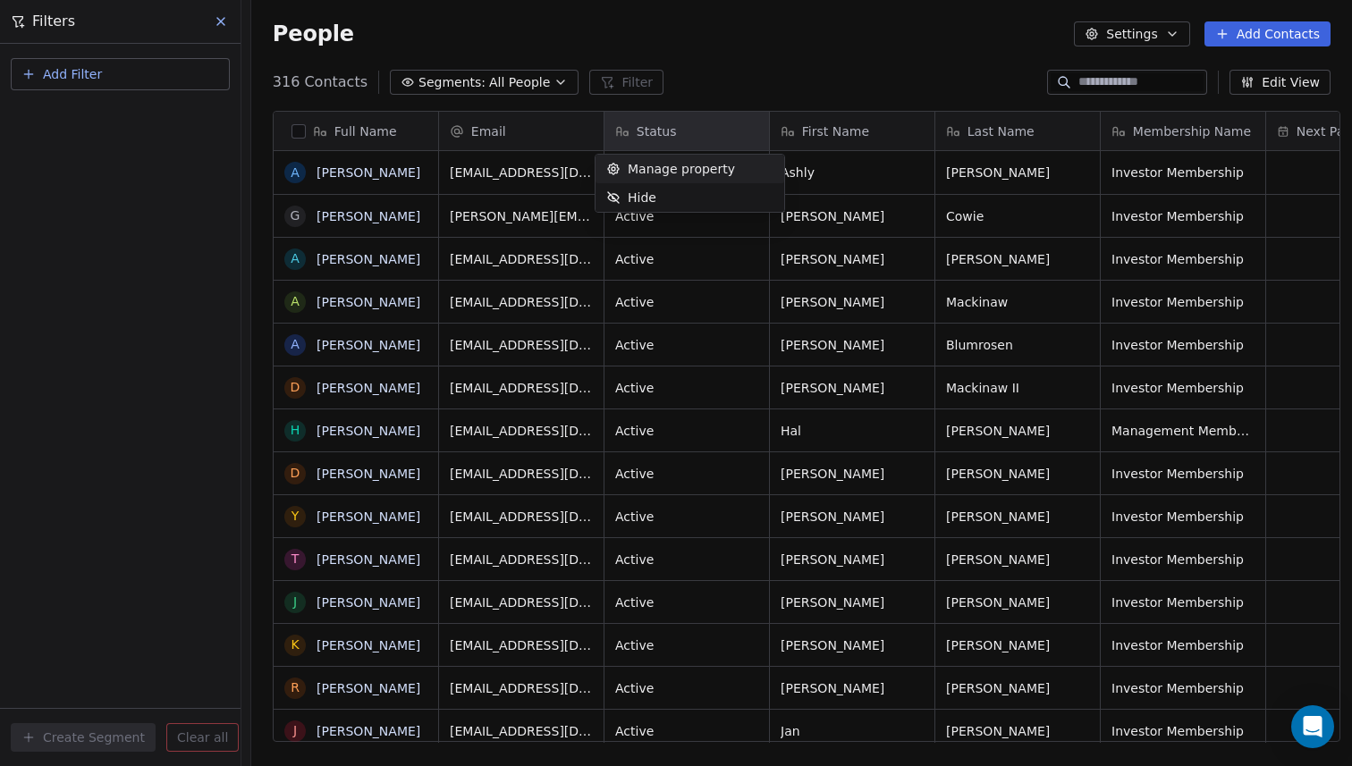
click at [675, 169] on span "Manage property" at bounding box center [681, 169] width 107 height 18
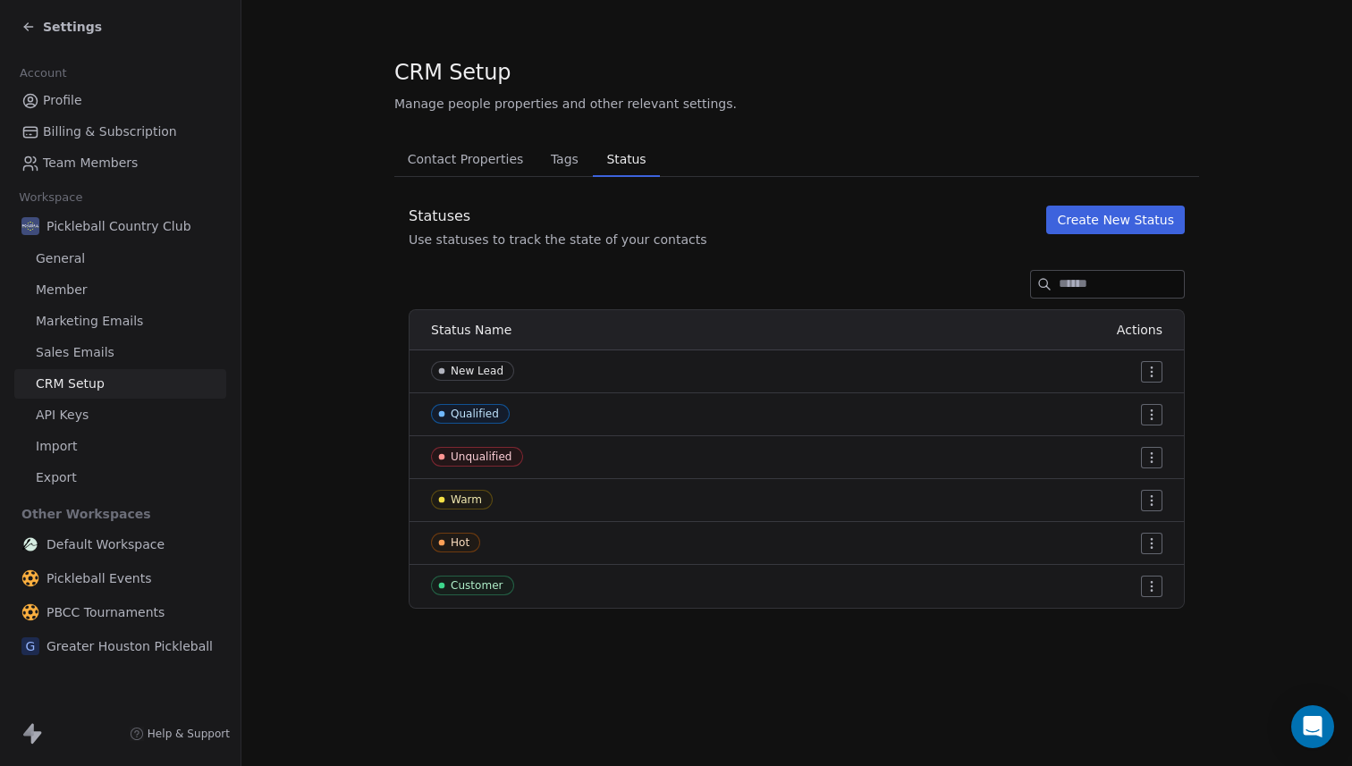
click at [569, 161] on span "Tags" at bounding box center [565, 159] width 42 height 25
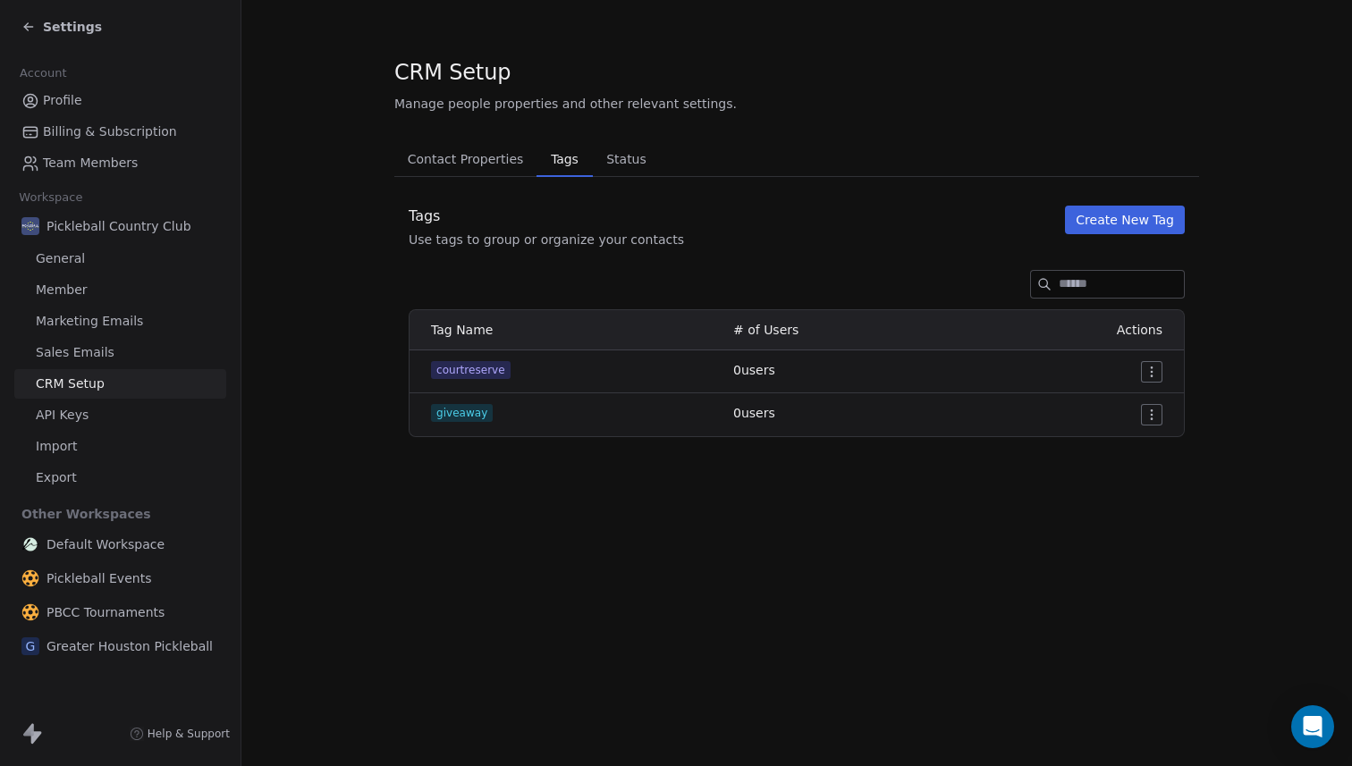
click at [482, 165] on span "Contact Properties" at bounding box center [466, 159] width 131 height 25
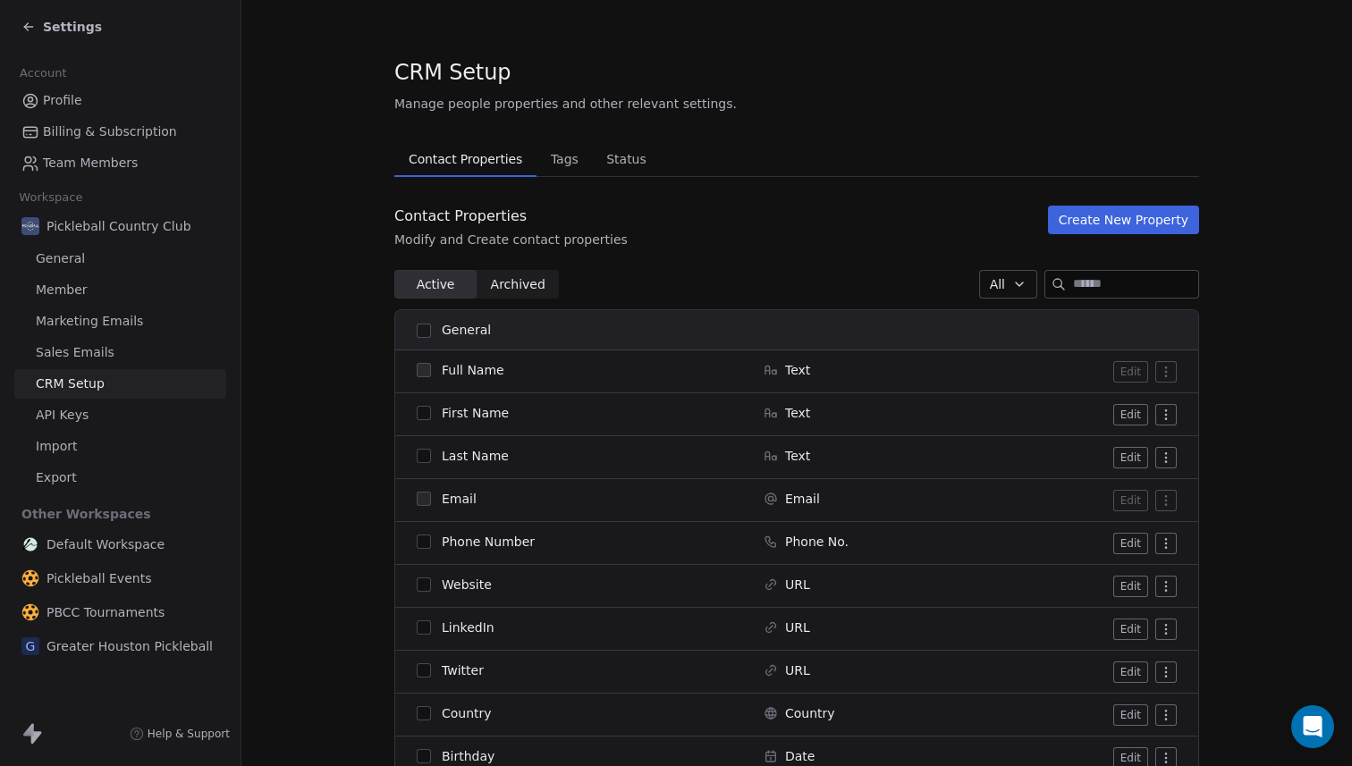
click at [1112, 224] on button "Create New Property" at bounding box center [1123, 220] width 151 height 29
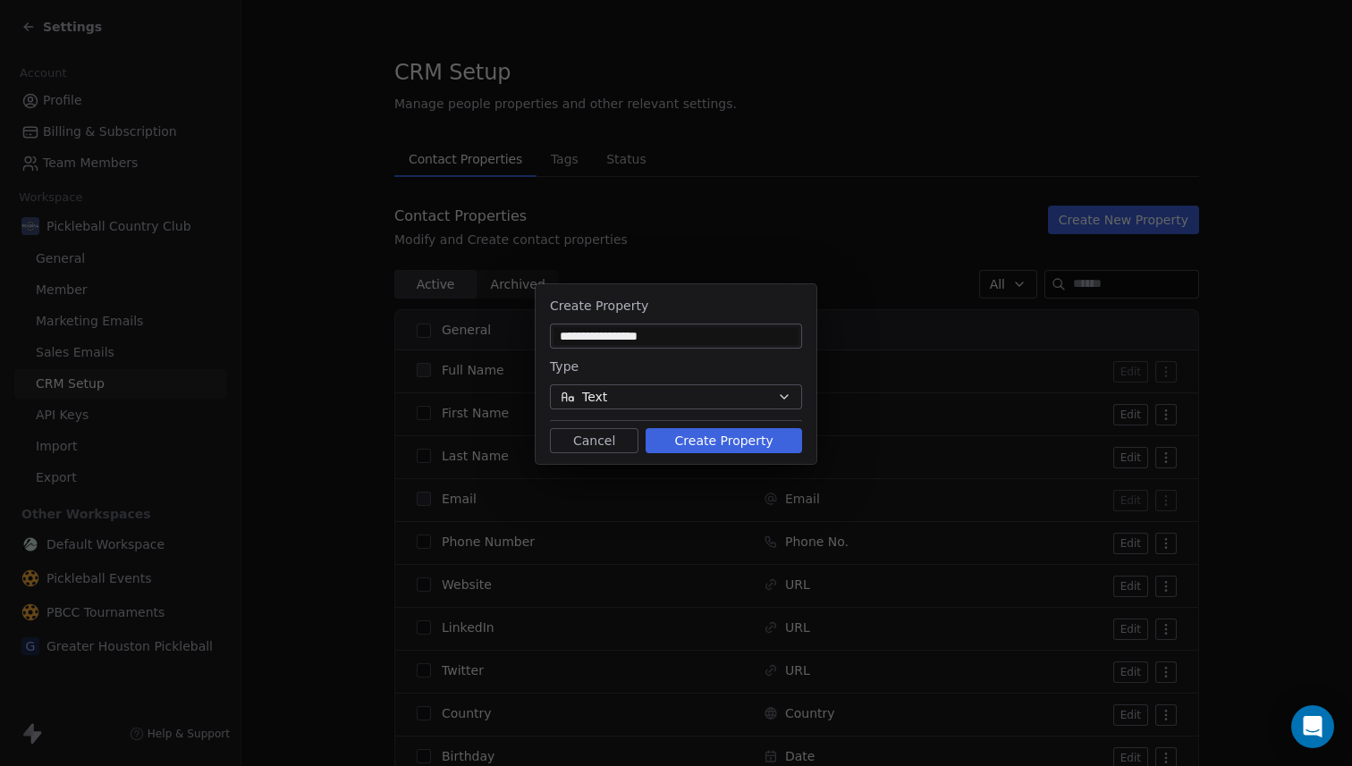
type input "**********"
click at [727, 438] on button "Create Property" at bounding box center [724, 440] width 157 height 25
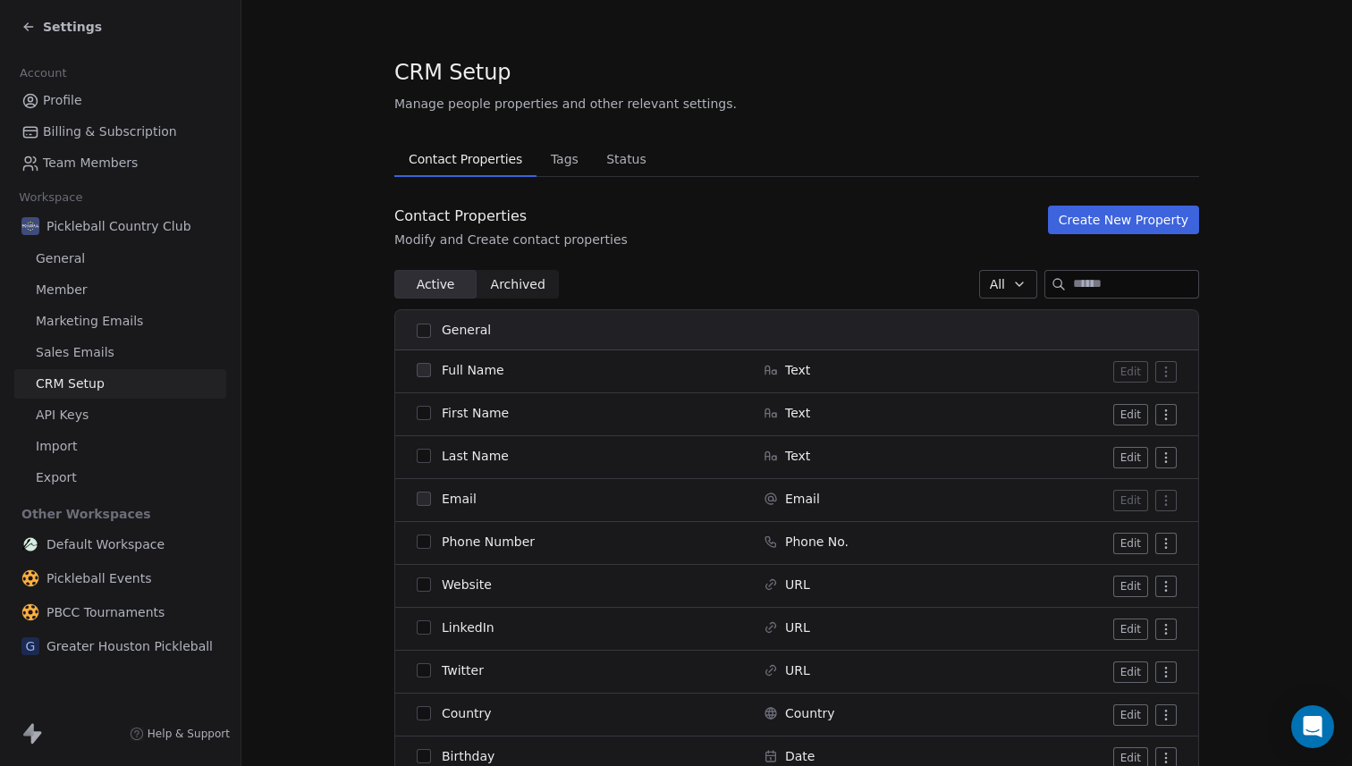
click at [25, 26] on icon at bounding box center [26, 25] width 4 height 4
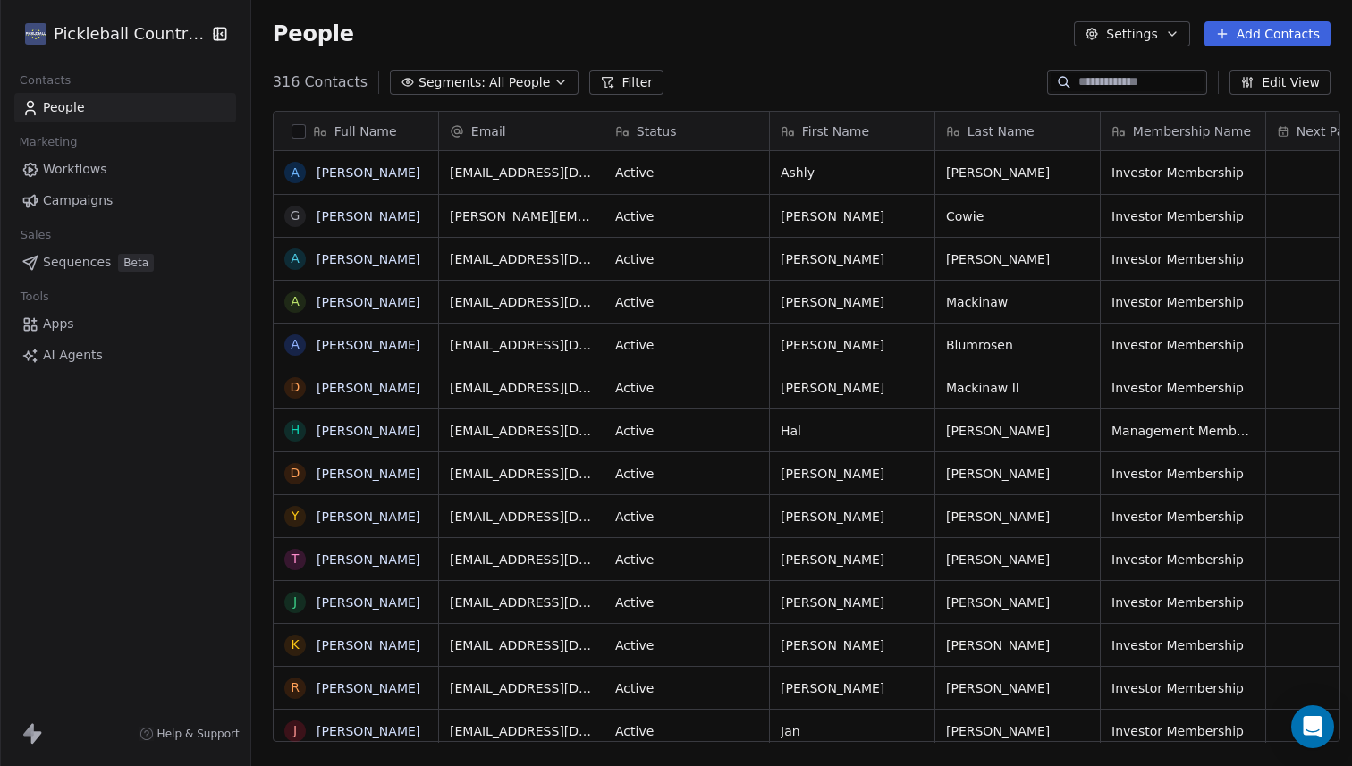
scroll to position [674, 1111]
click at [658, 114] on div "Status" at bounding box center [687, 131] width 165 height 38
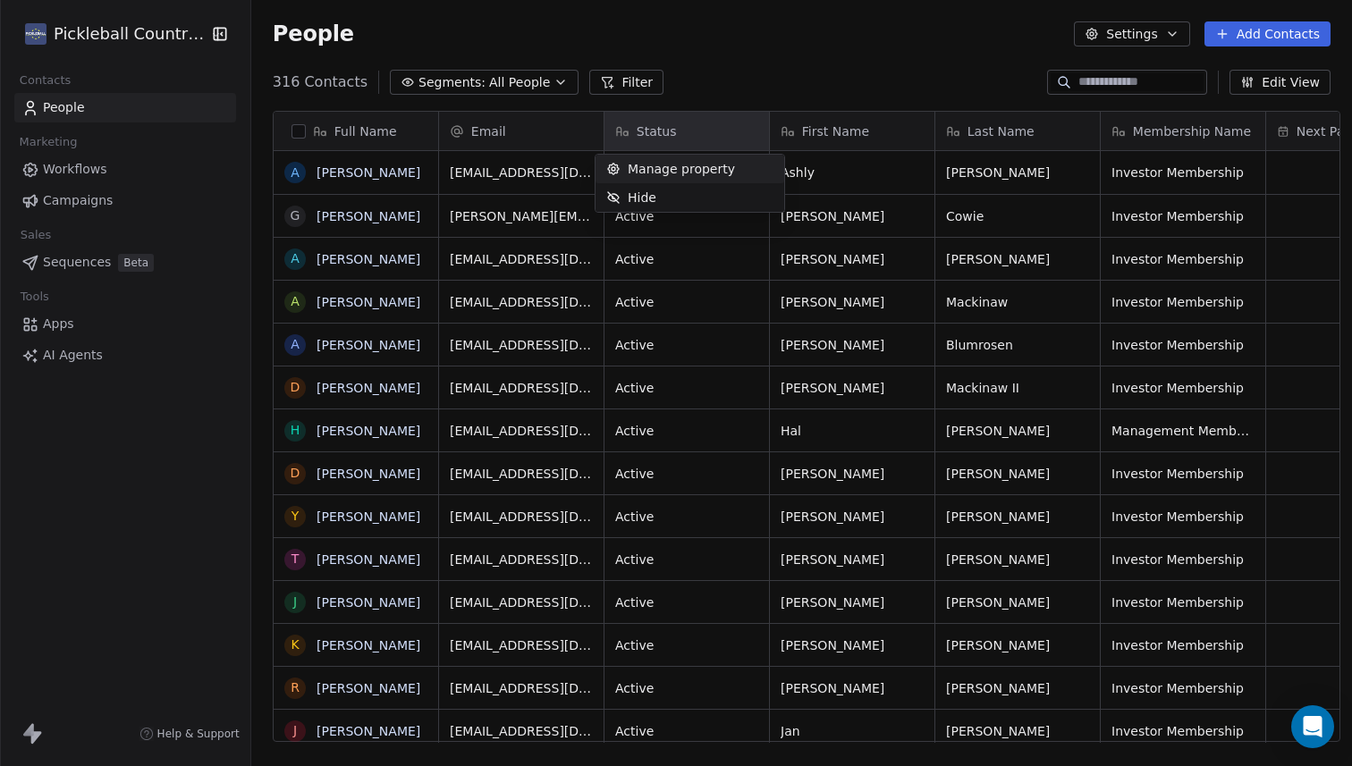
click at [689, 173] on span "Manage property" at bounding box center [681, 169] width 107 height 18
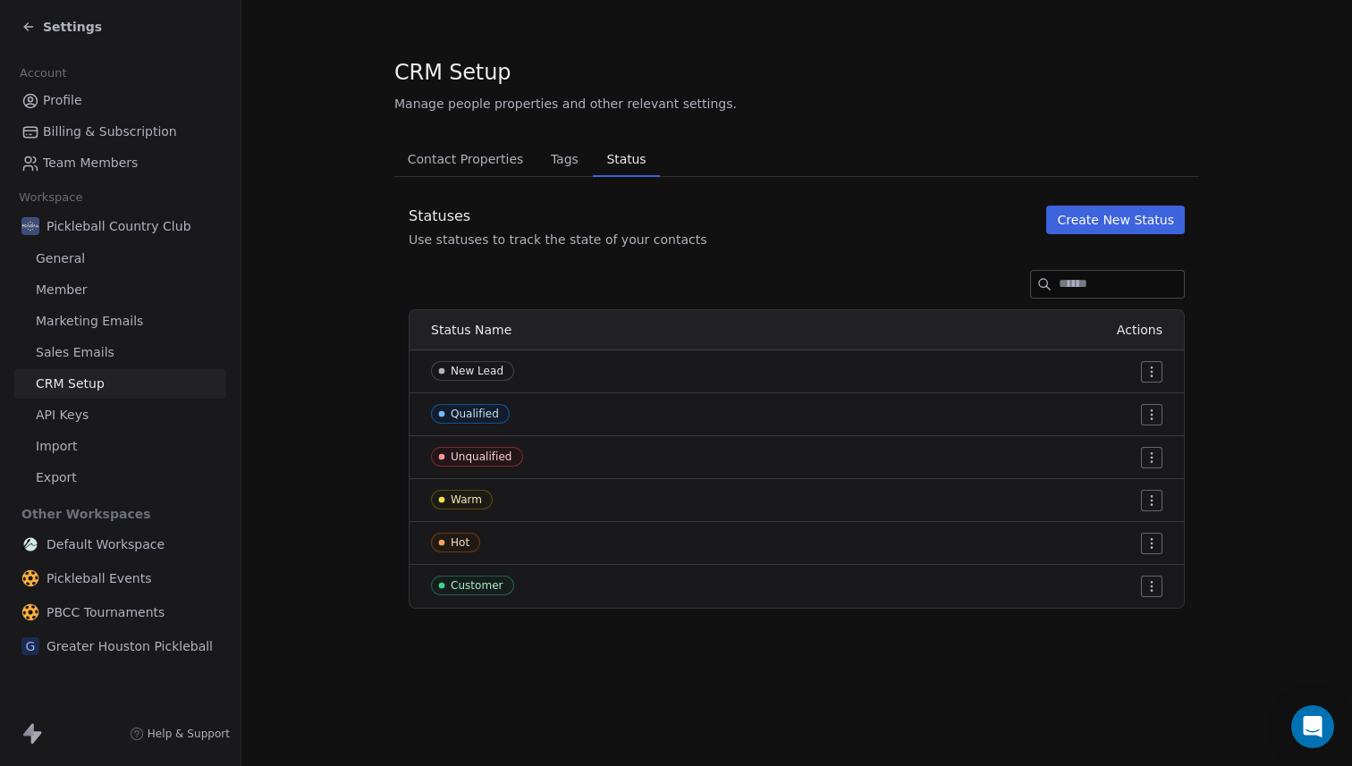
click at [490, 157] on span "Contact Properties" at bounding box center [466, 159] width 131 height 25
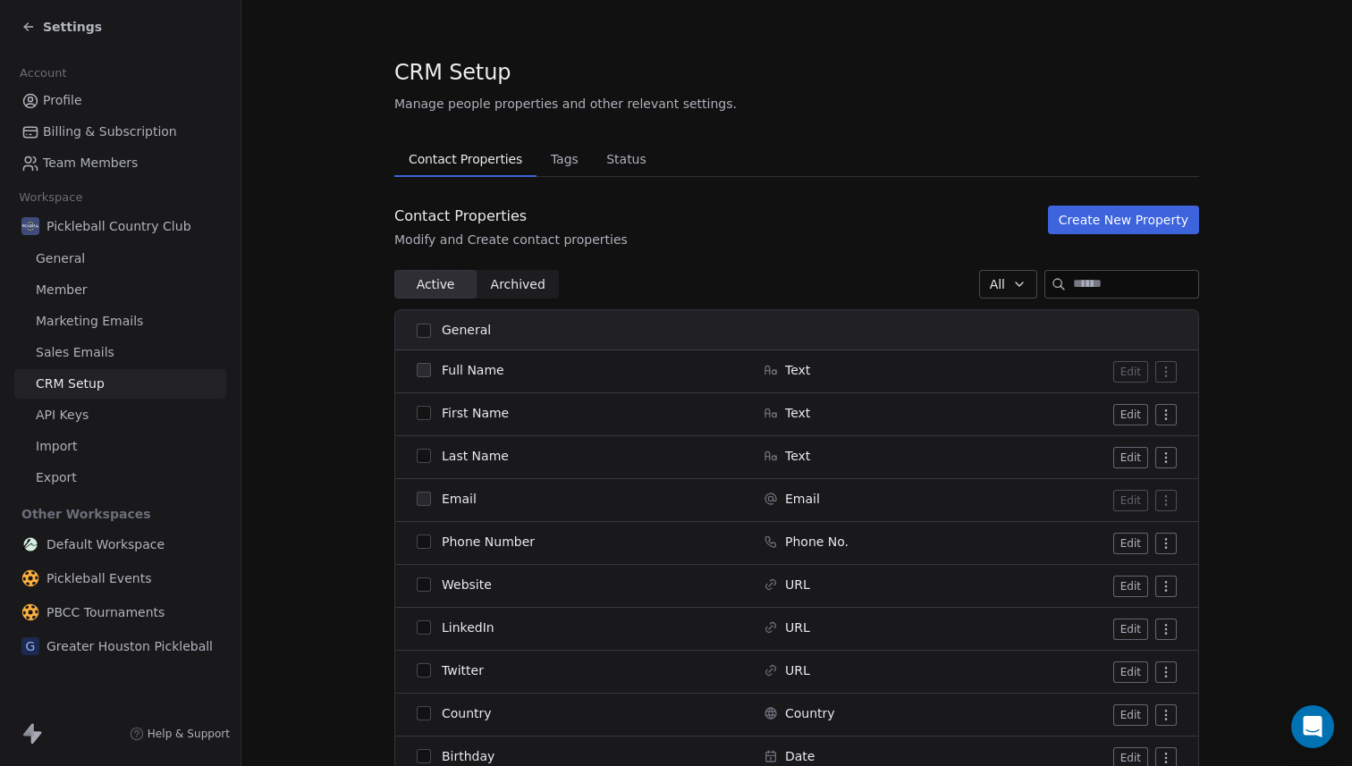
click at [490, 157] on span "Contact Properties" at bounding box center [466, 159] width 128 height 25
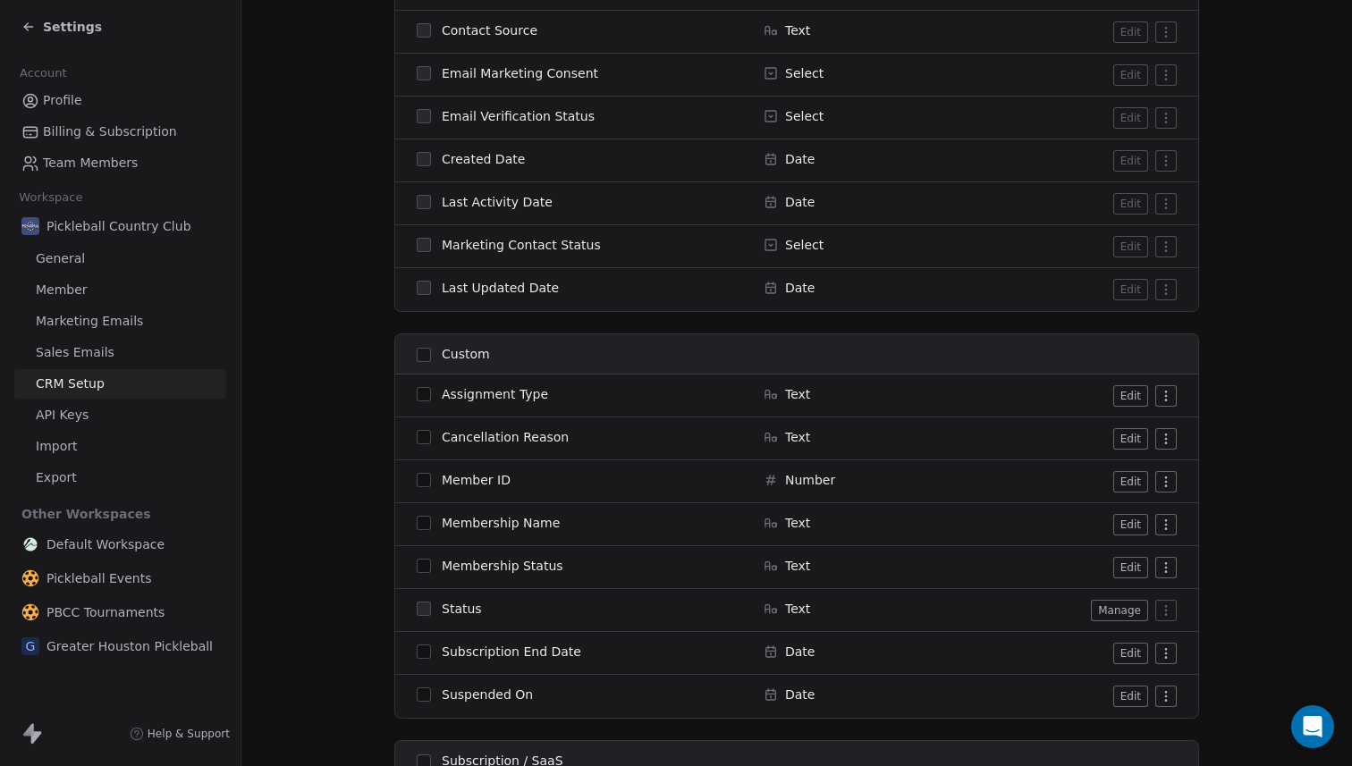
scroll to position [1098, 0]
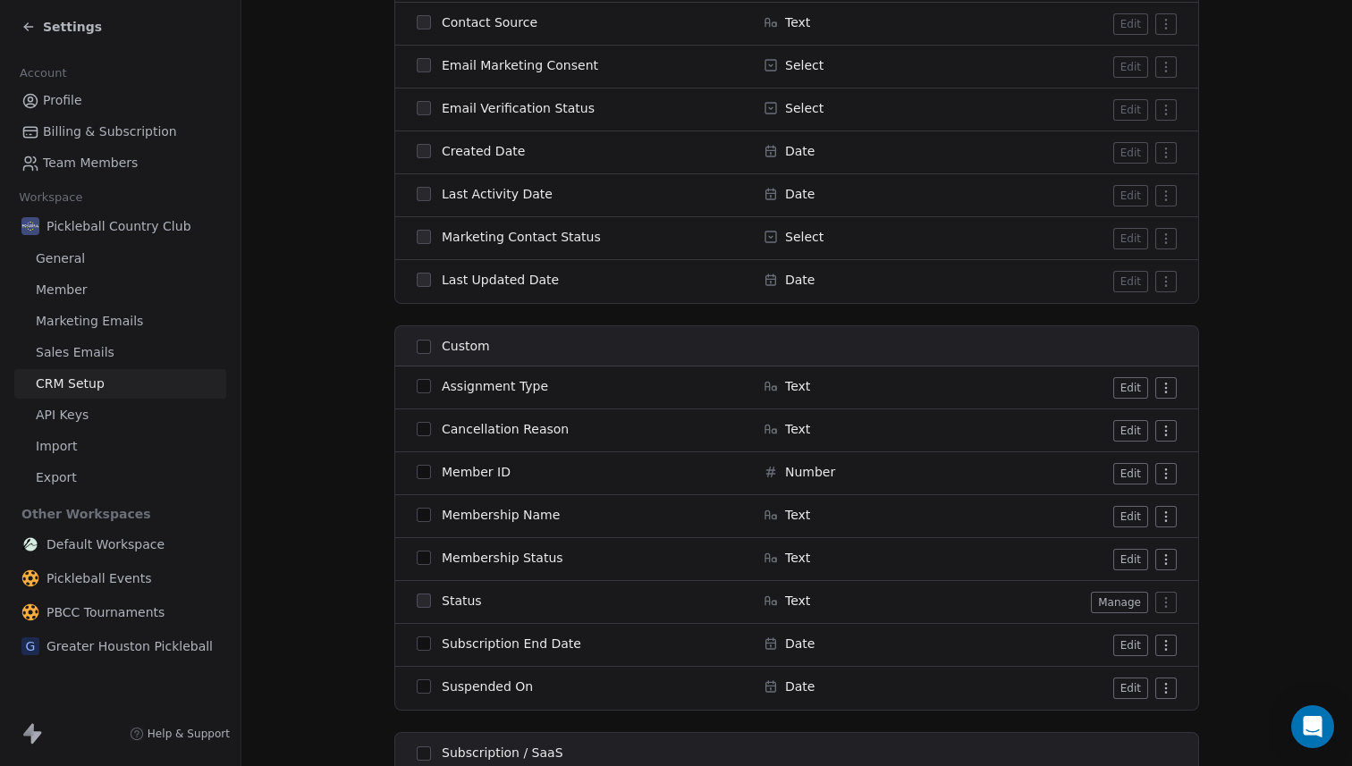
click at [424, 562] on button "button" at bounding box center [424, 558] width 14 height 14
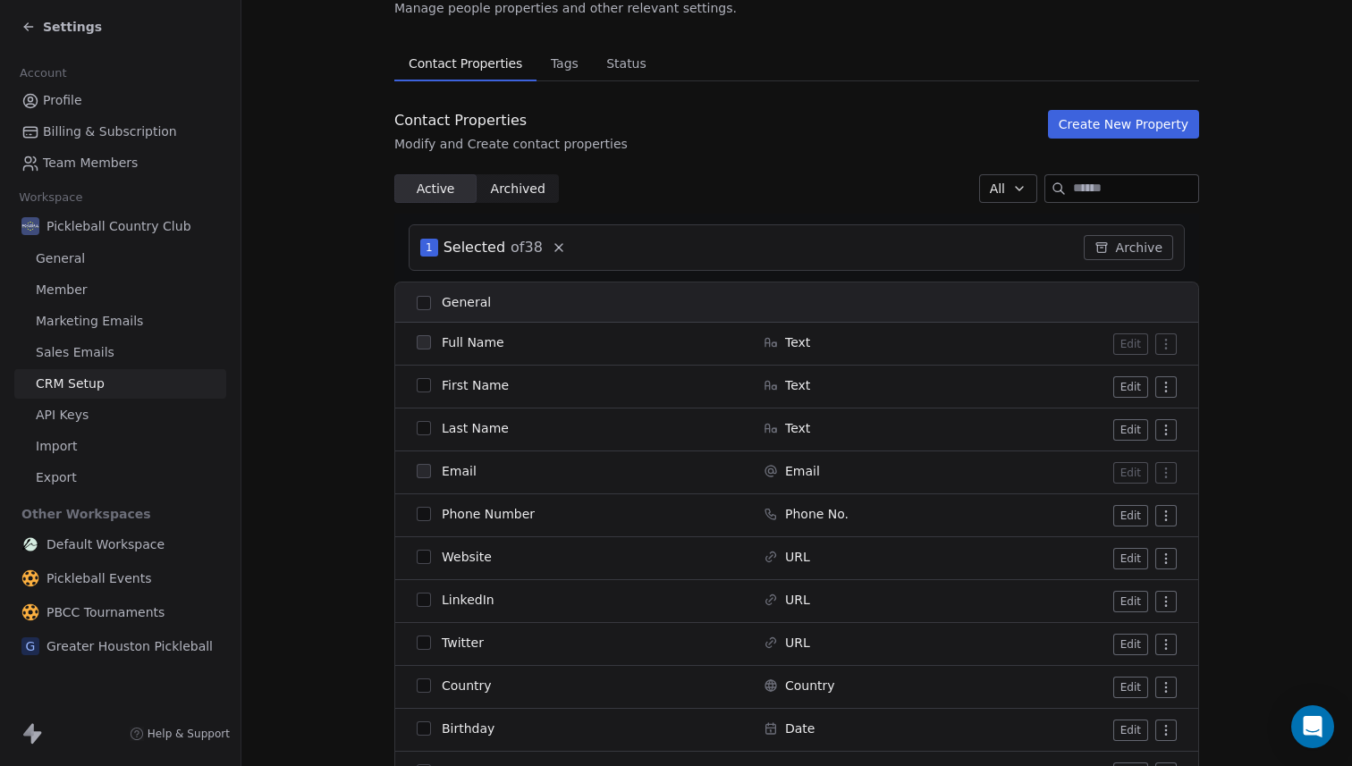
scroll to position [0, 0]
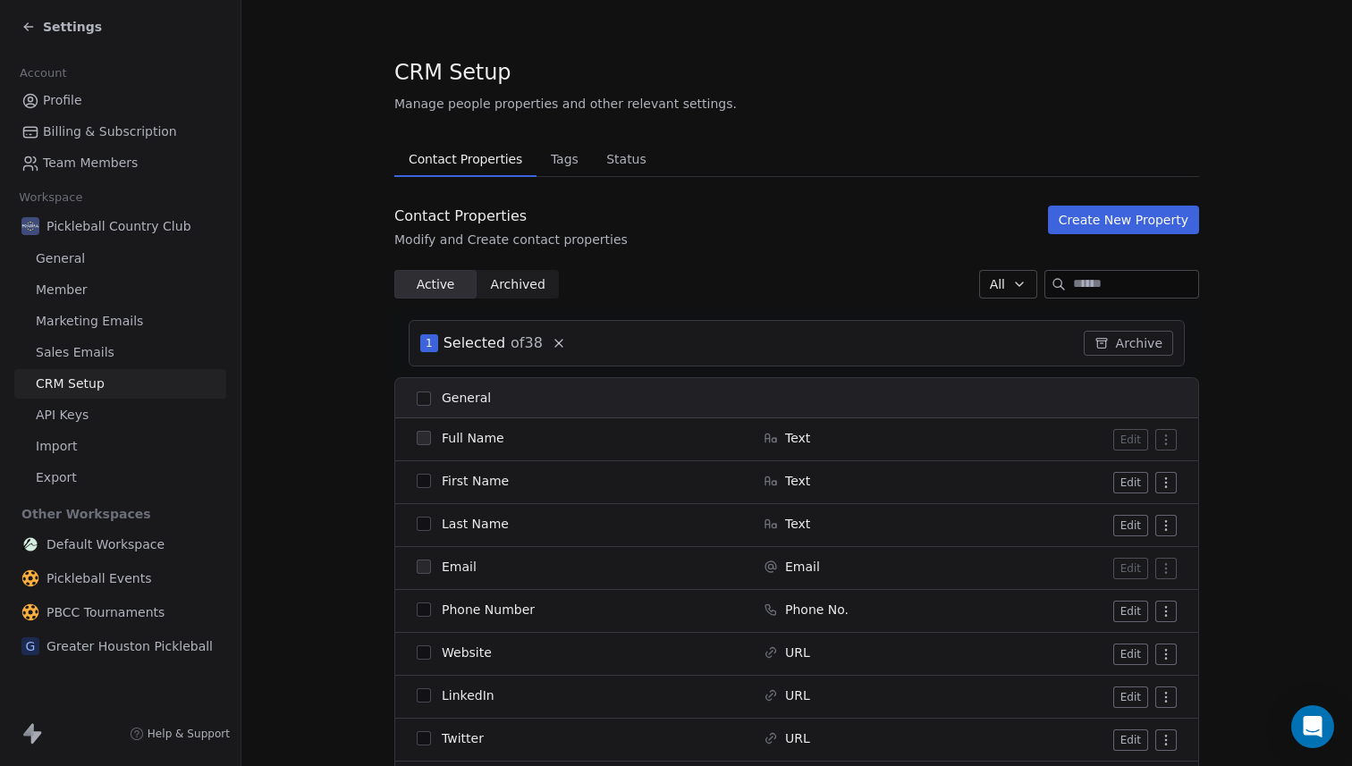
click at [39, 26] on div "Settings" at bounding box center [61, 27] width 80 height 18
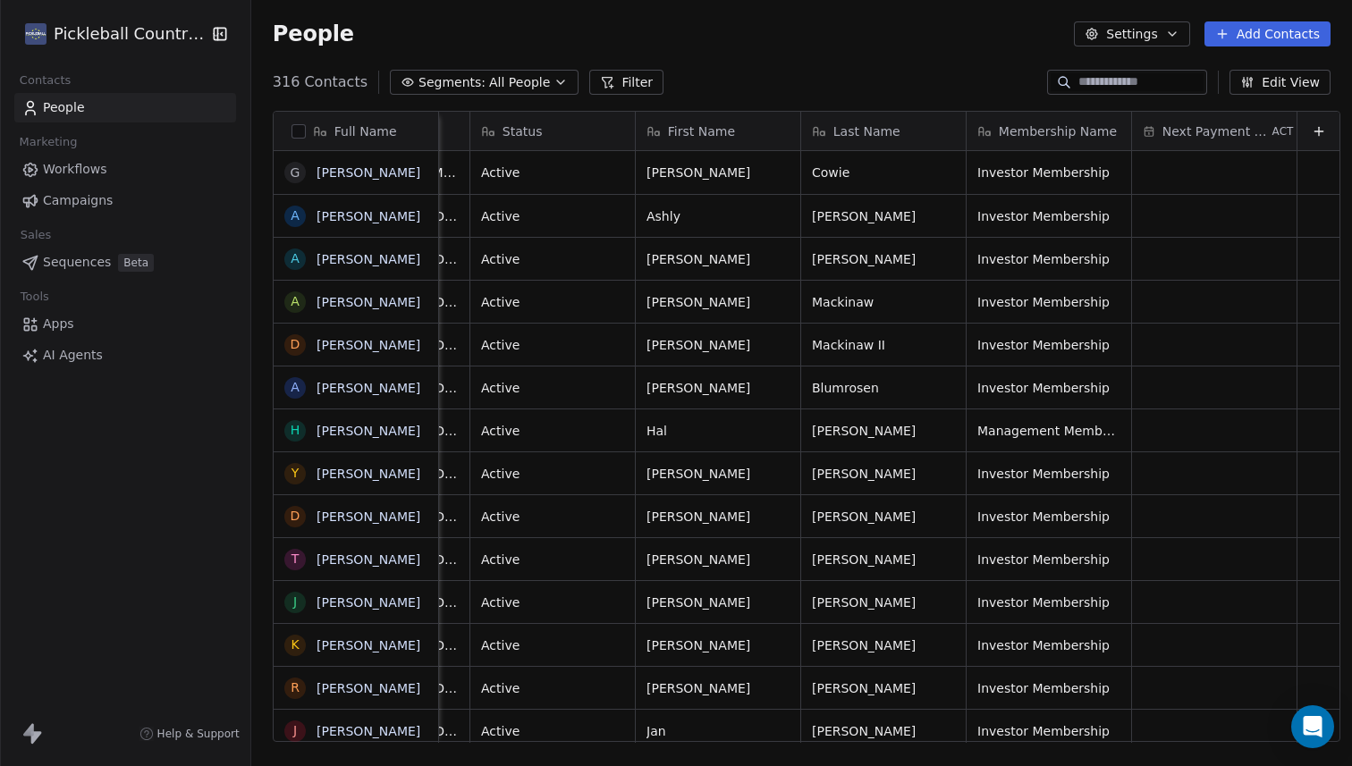
scroll to position [0, 135]
click at [1274, 78] on button "Edit View" at bounding box center [1280, 82] width 101 height 25
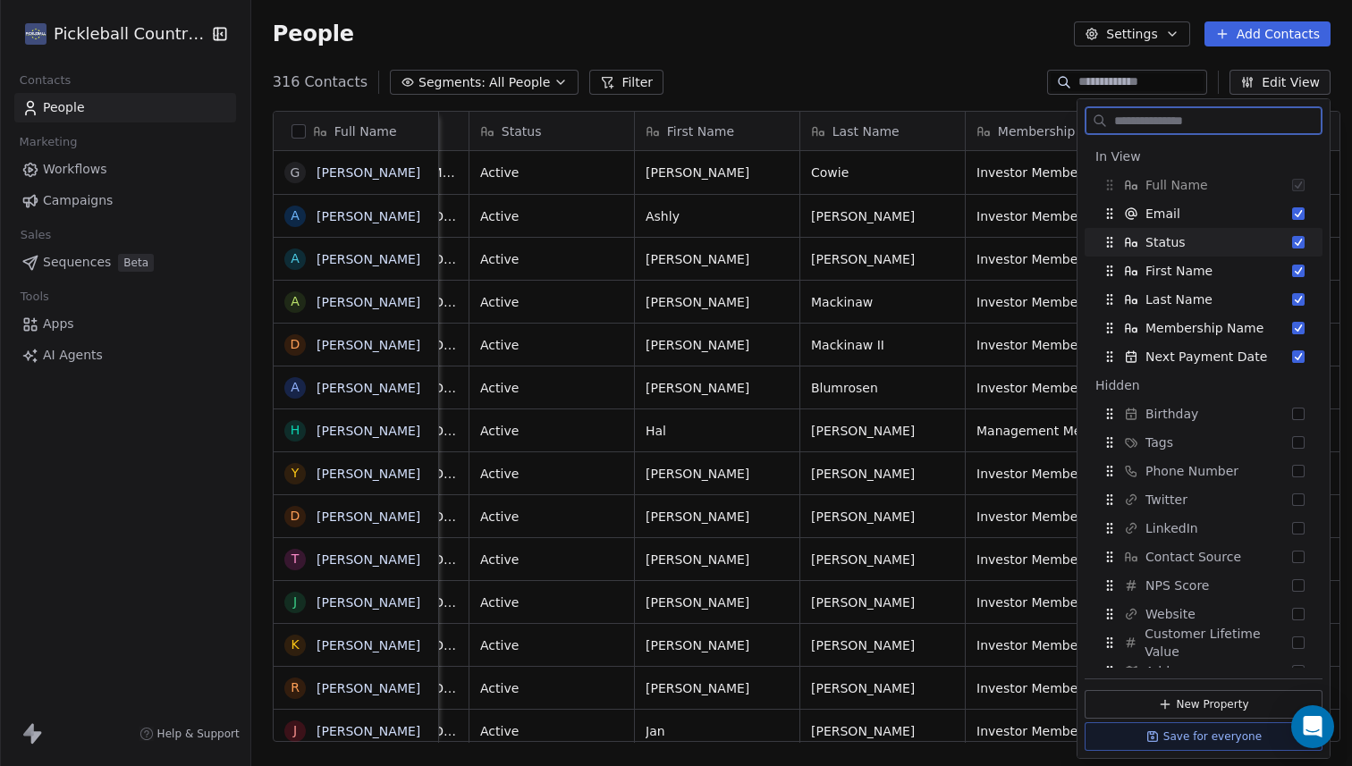
click at [1298, 242] on button "Suggestions" at bounding box center [1298, 242] width 13 height 13
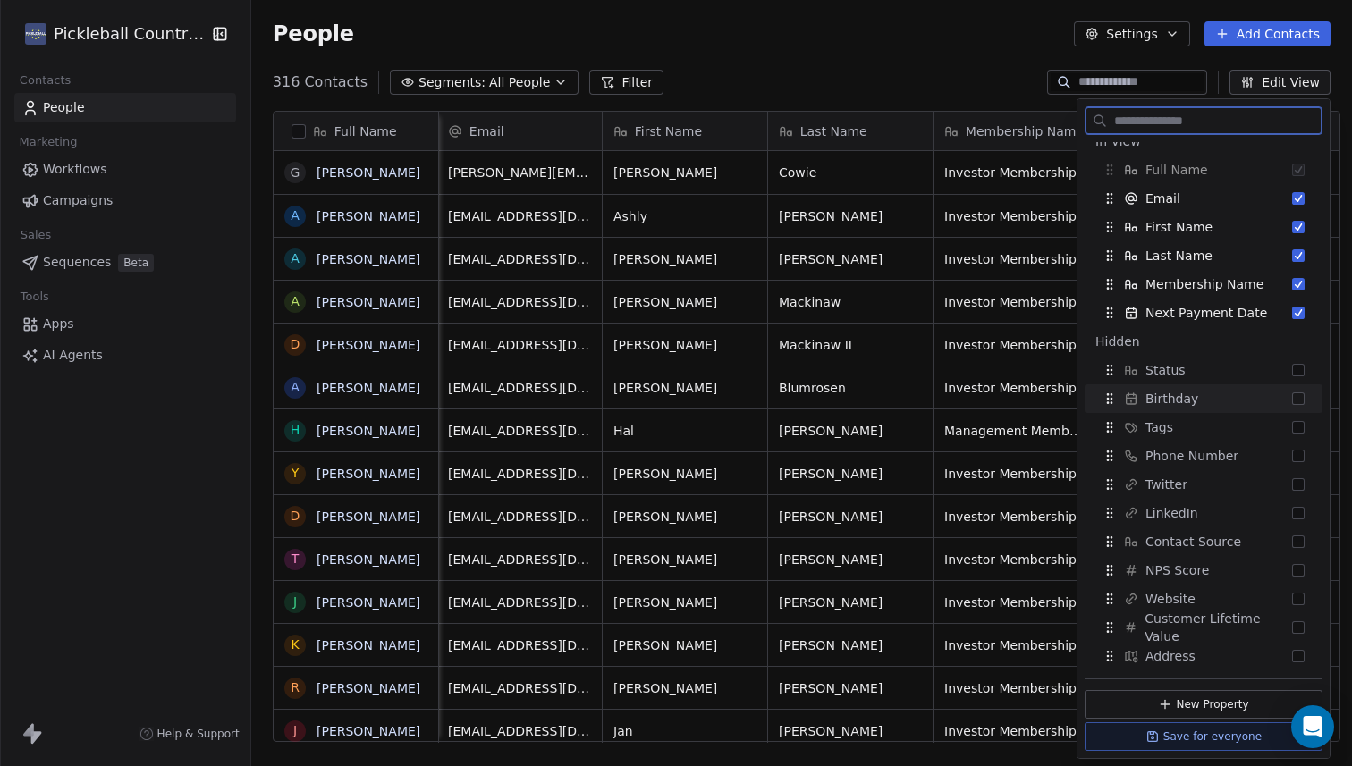
scroll to position [0, 0]
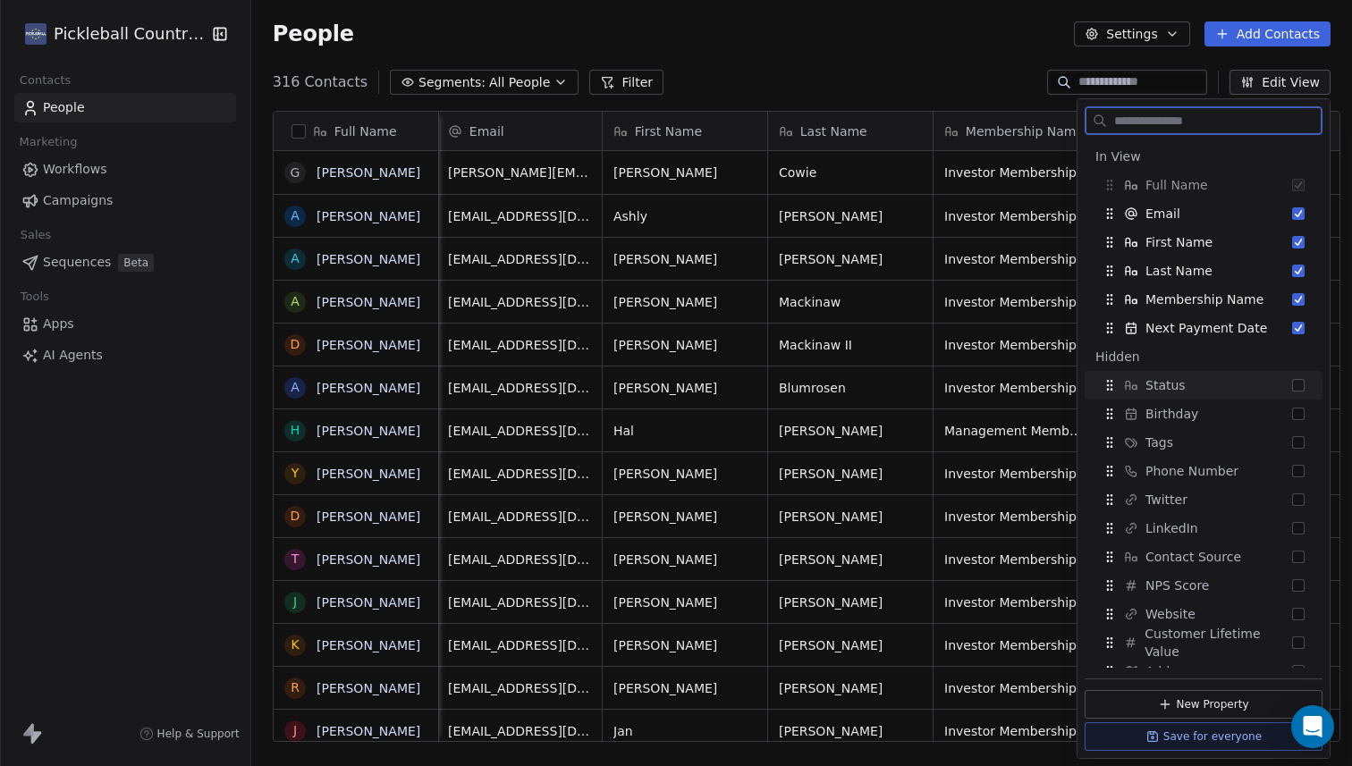
click at [1299, 385] on button "Suggestions" at bounding box center [1298, 385] width 13 height 13
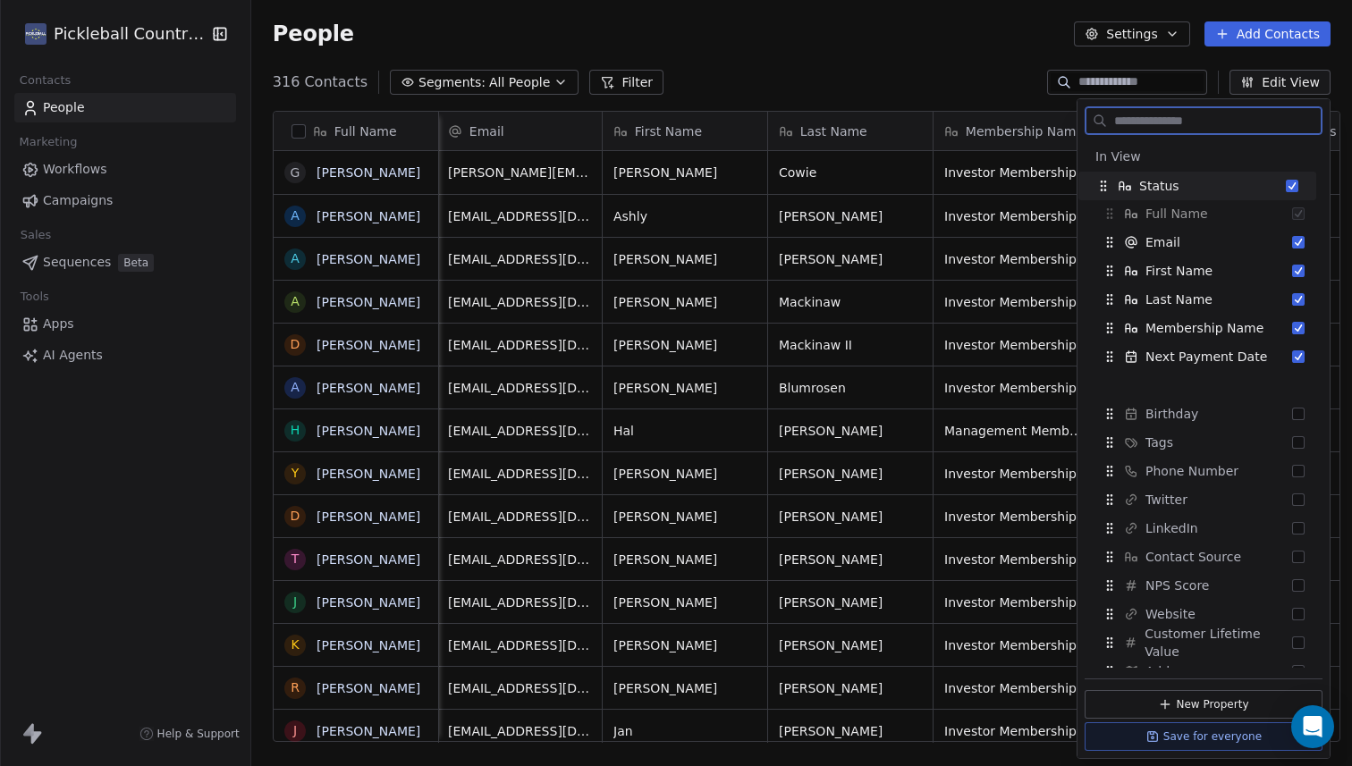
drag, startPoint x: 1117, startPoint y: 357, endPoint x: 1111, endPoint y: 186, distance: 170.9
click at [1111, 186] on div "Status" at bounding box center [1137, 186] width 83 height 18
drag, startPoint x: 1108, startPoint y: 357, endPoint x: 1098, endPoint y: 178, distance: 179.1
click at [1098, 178] on icon "Suggestions" at bounding box center [1101, 180] width 14 height 14
click at [1164, 356] on span "Status" at bounding box center [1166, 357] width 40 height 18
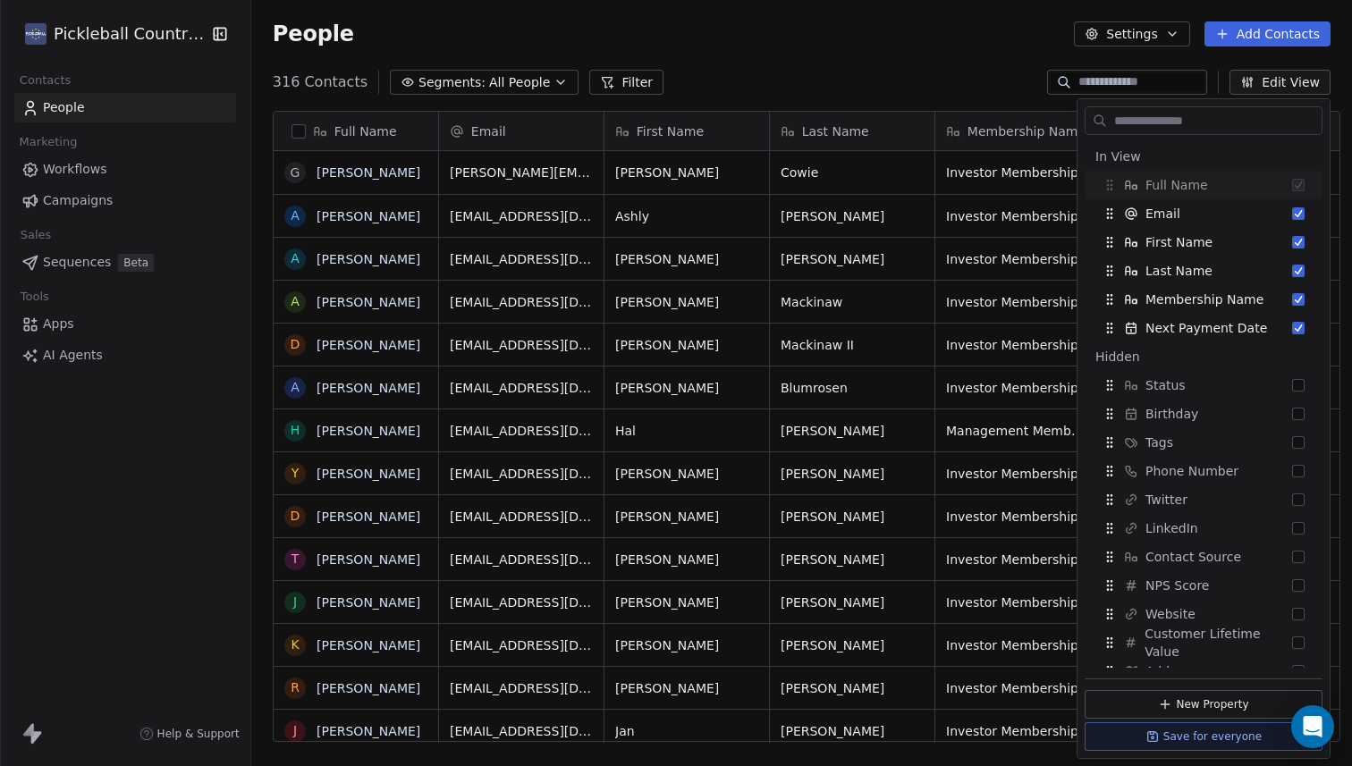
click at [955, 81] on div "316 Contacts Segments: All People Filter Edit View" at bounding box center [801, 82] width 1101 height 29
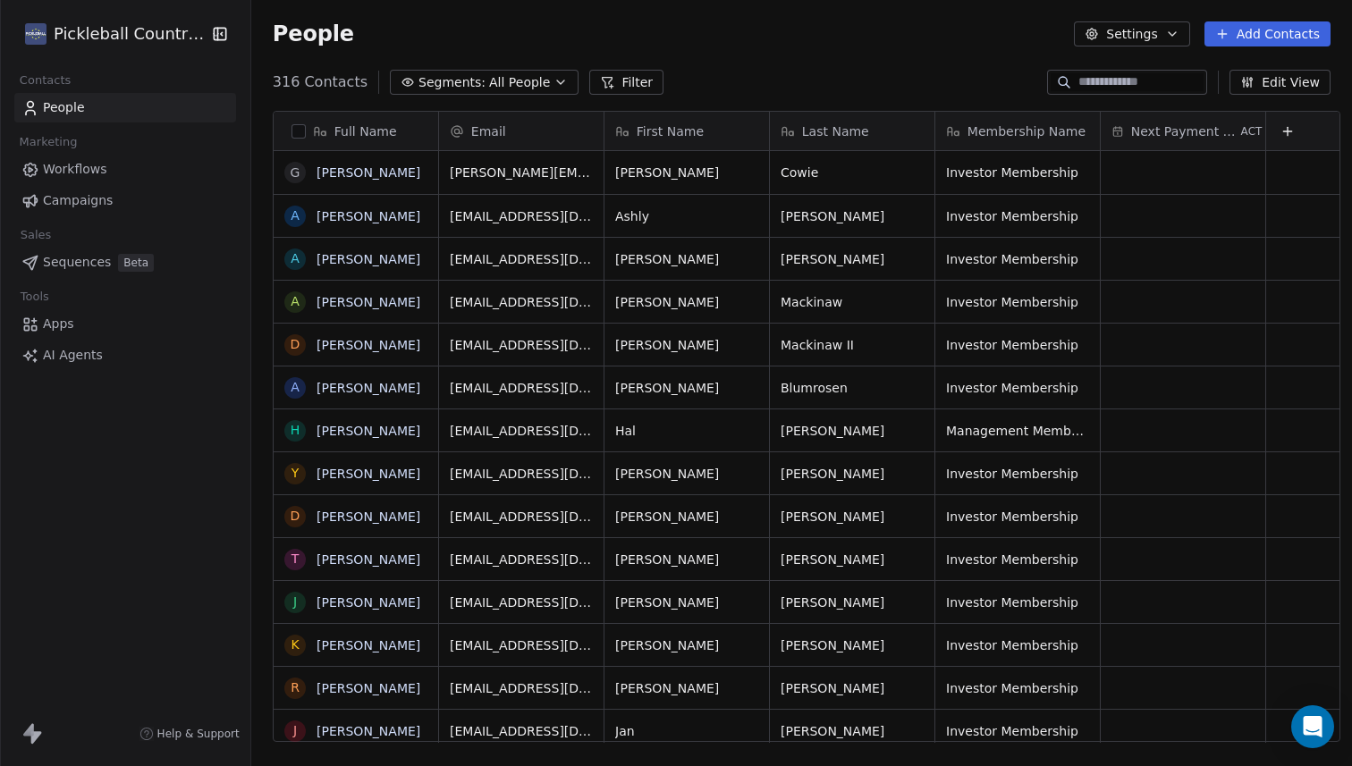
click at [292, 132] on button "button" at bounding box center [299, 131] width 14 height 14
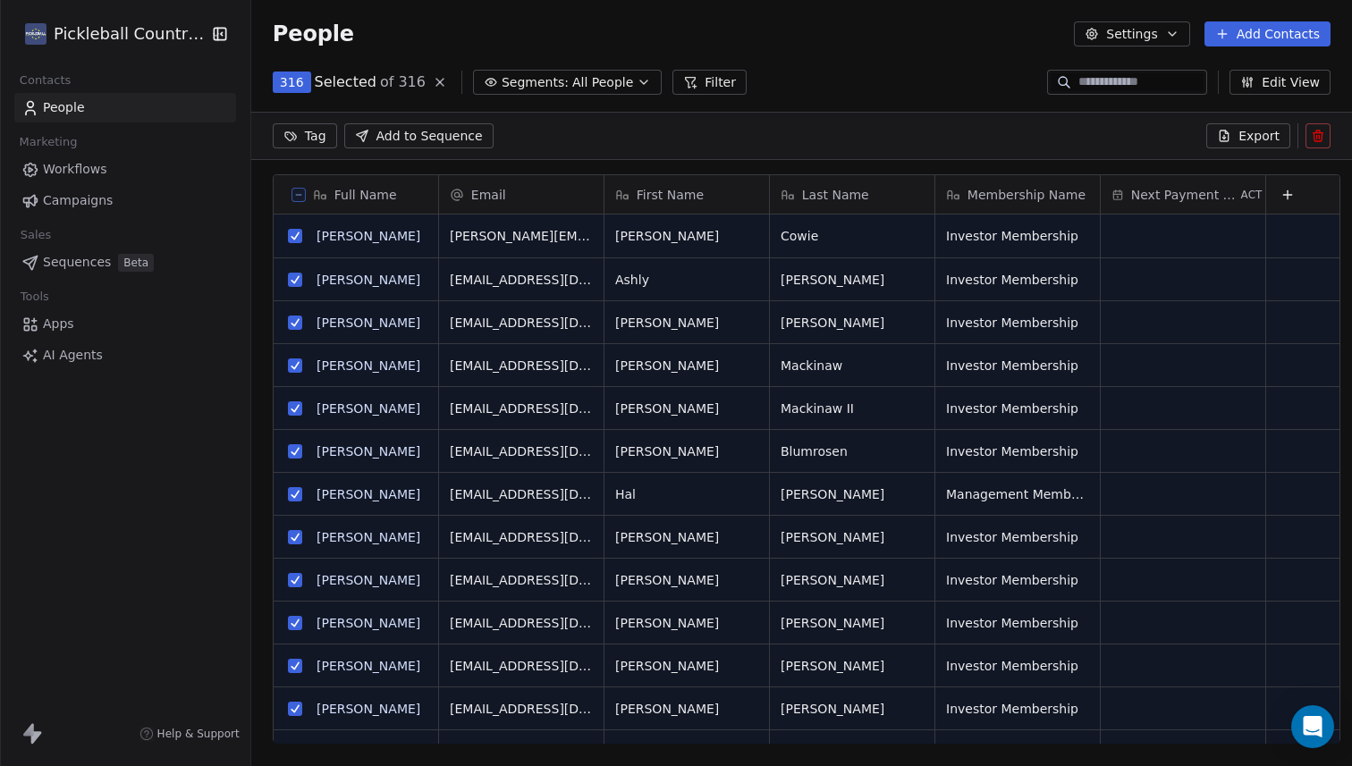
click at [1315, 142] on icon at bounding box center [1318, 136] width 14 height 14
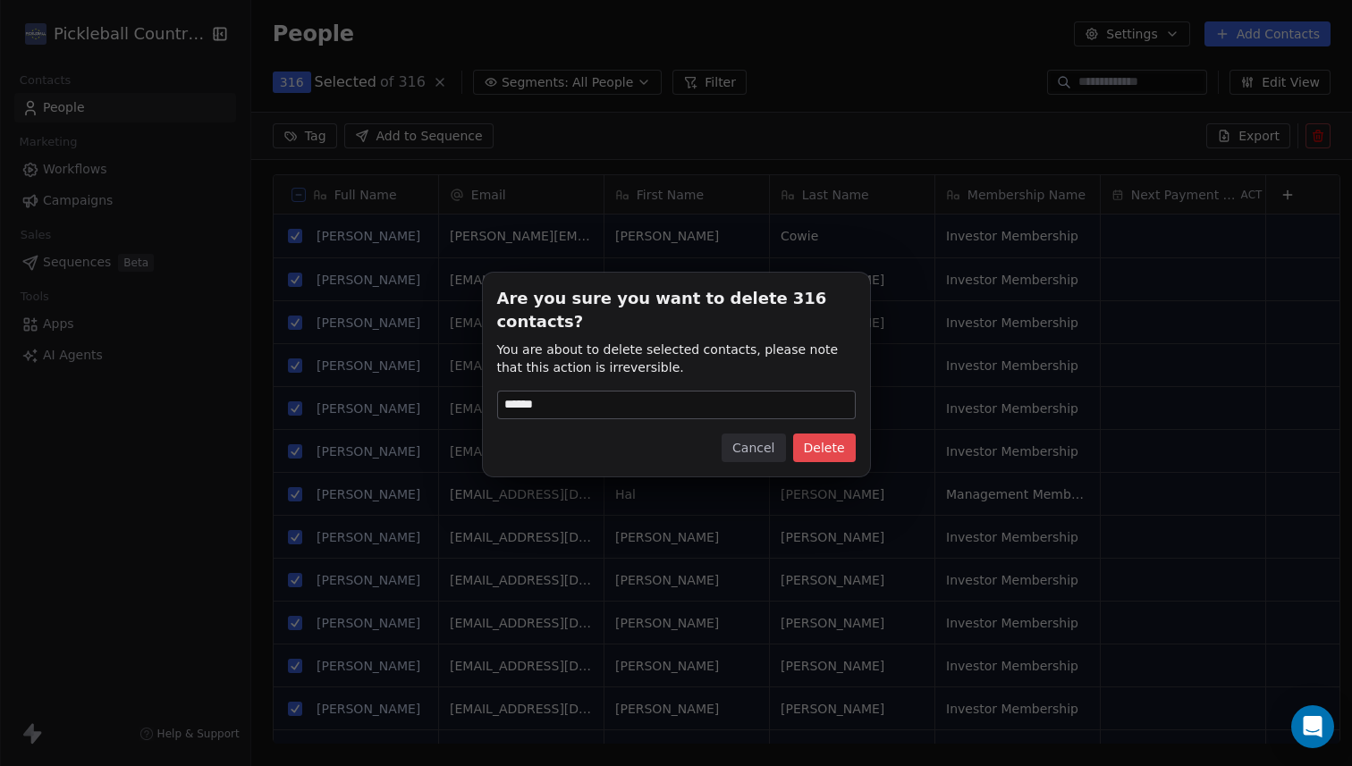
type input "******"
click at [832, 437] on button "Delete" at bounding box center [824, 448] width 63 height 29
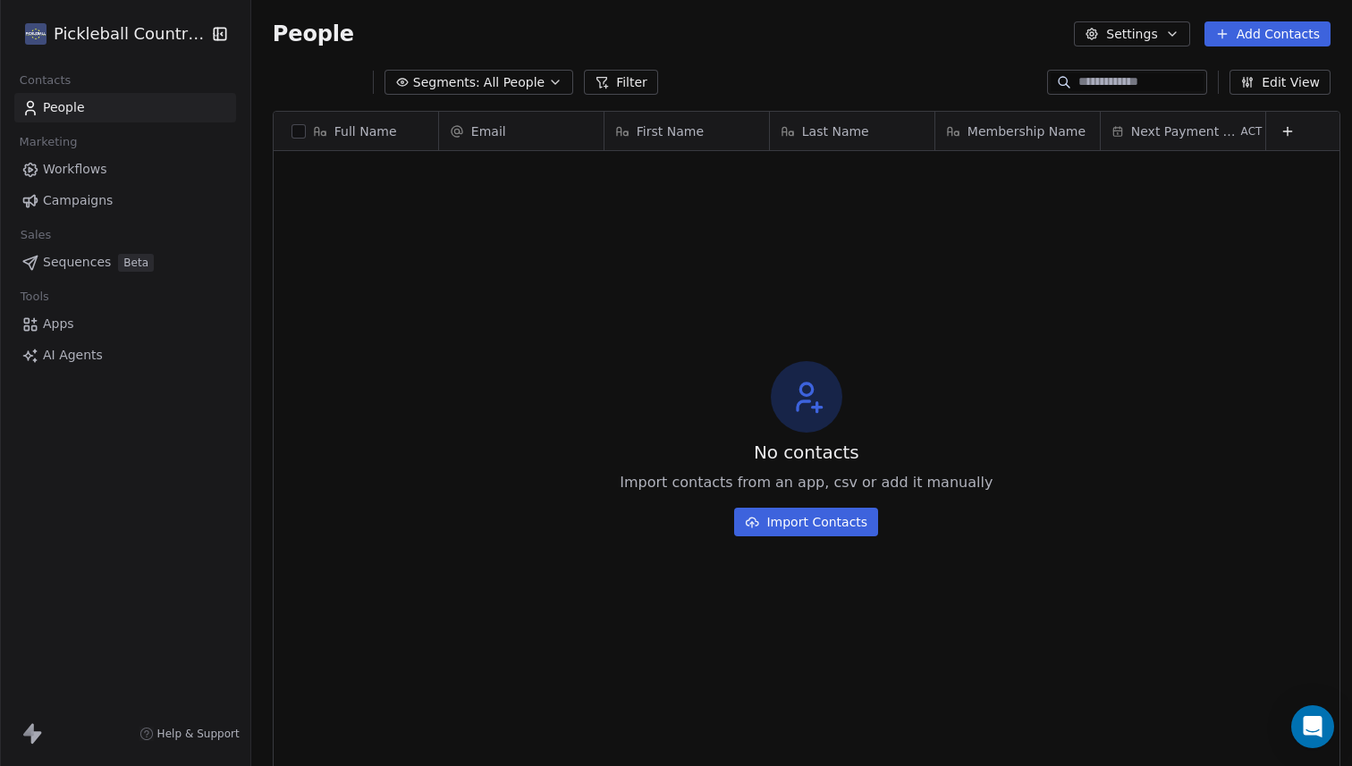
click at [537, 302] on div "No contacts Import contacts from an app, csv or add it manually Import Contacts" at bounding box center [807, 449] width 1066 height 588
click at [810, 523] on button "Import Contacts" at bounding box center [806, 522] width 144 height 29
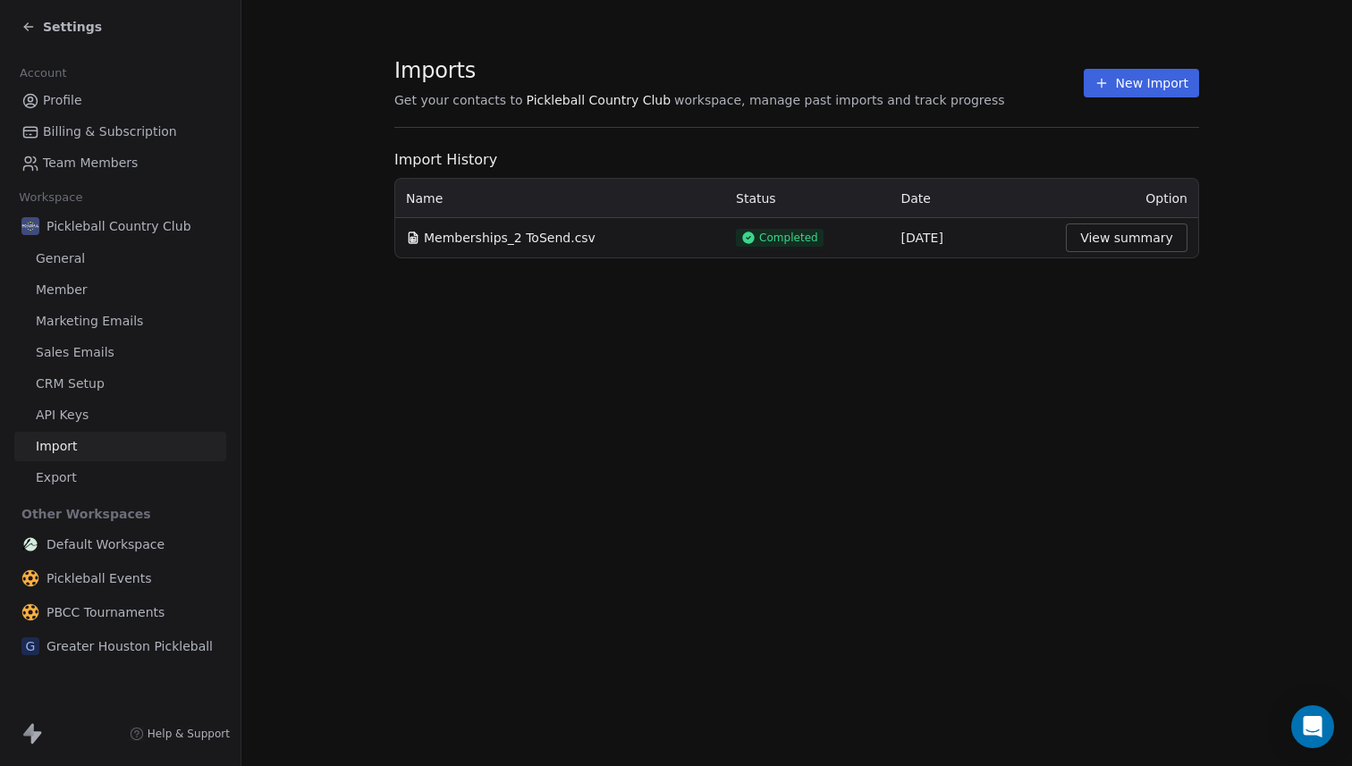
click at [1109, 235] on button "View summary" at bounding box center [1127, 238] width 122 height 29
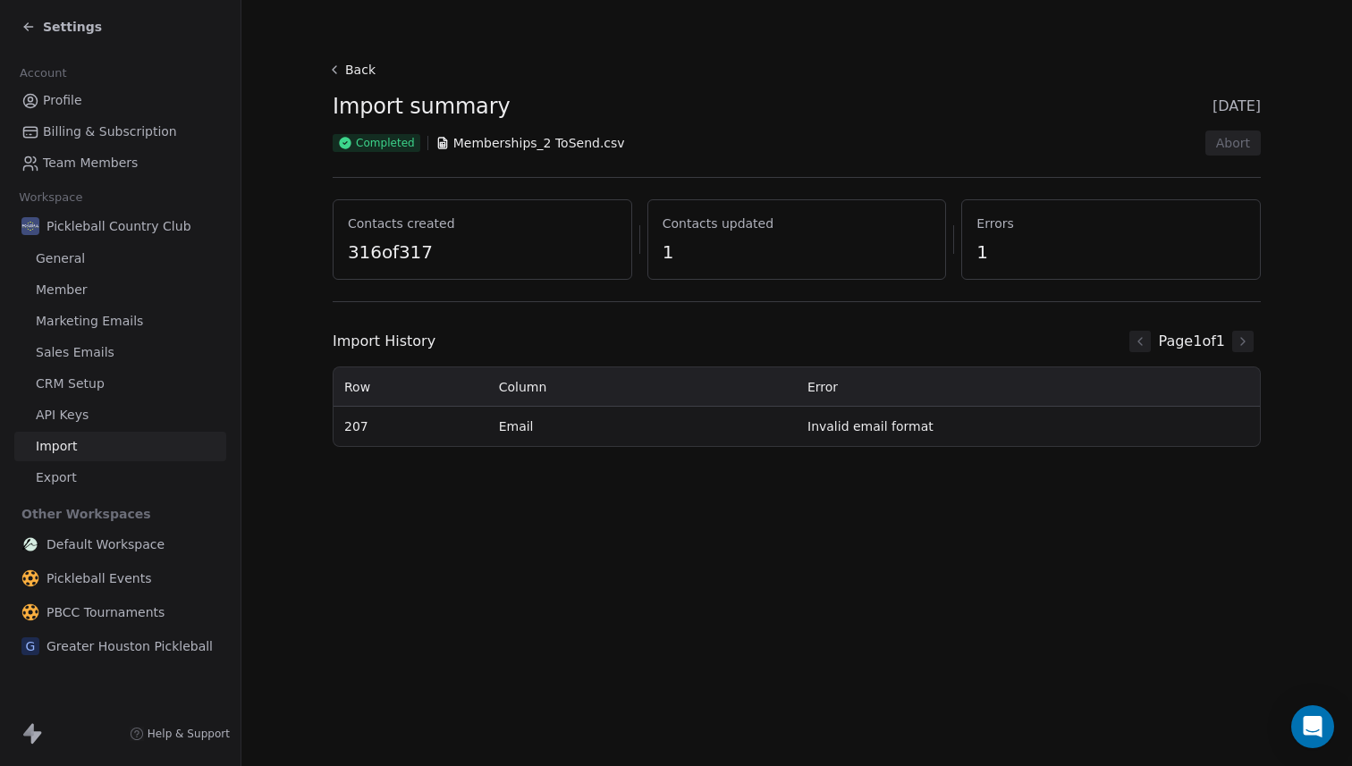
click at [334, 72] on icon at bounding box center [334, 70] width 14 height 14
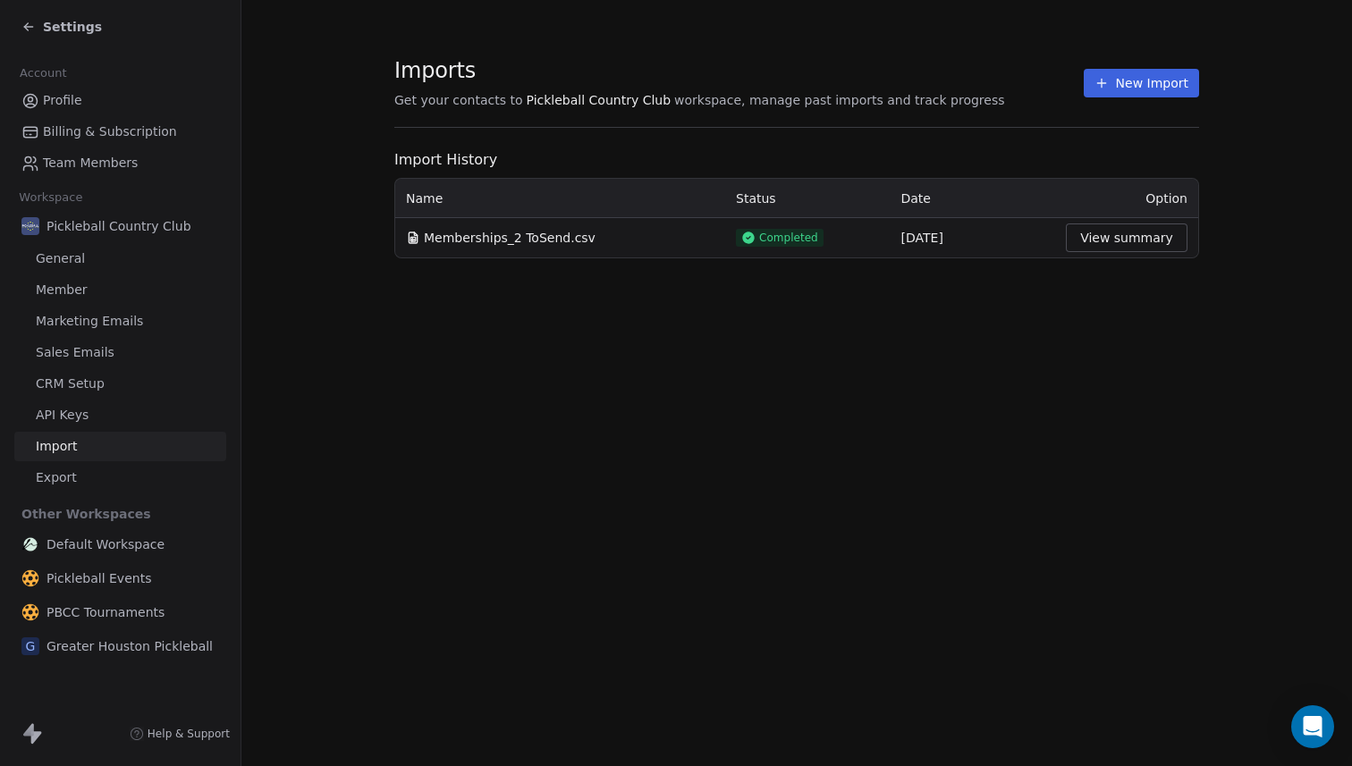
click at [1132, 89] on button "New Import" at bounding box center [1141, 83] width 115 height 29
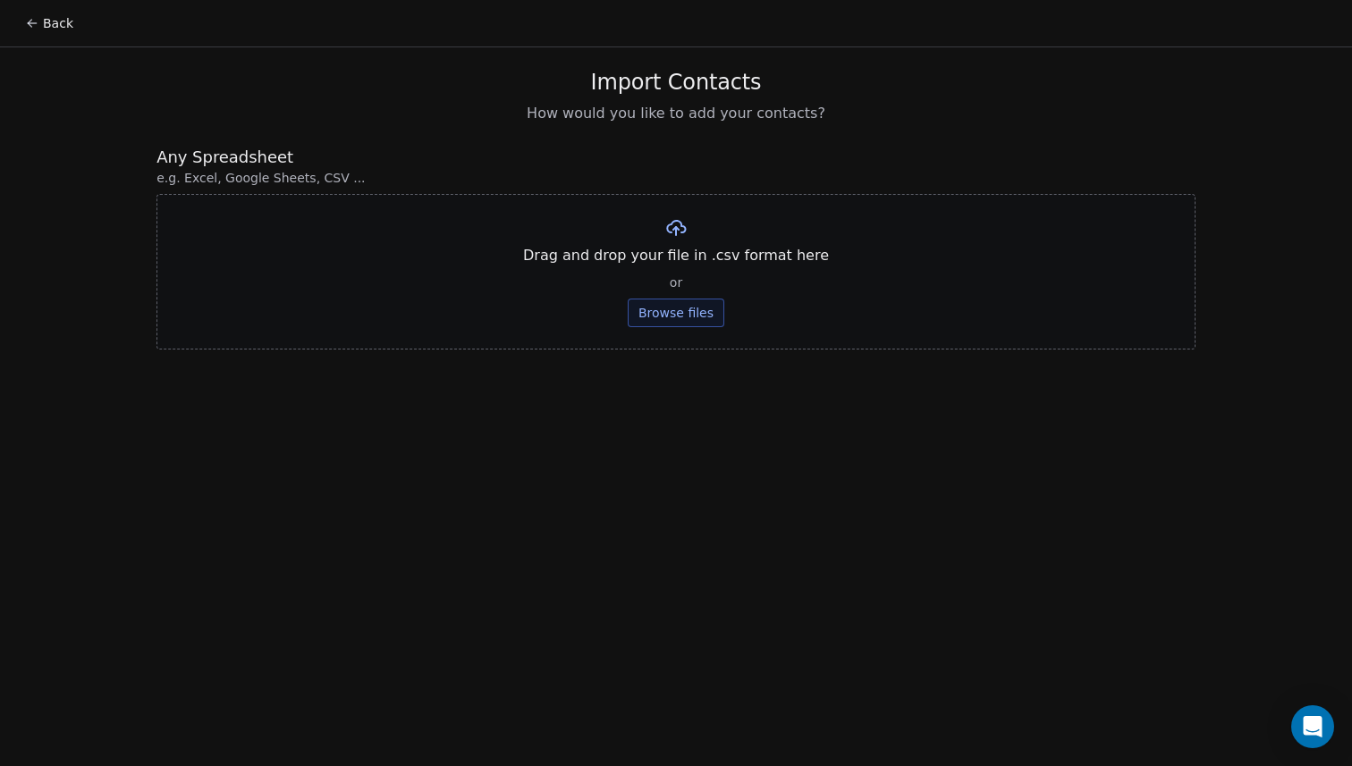
click at [679, 312] on button "Browse files" at bounding box center [676, 313] width 97 height 29
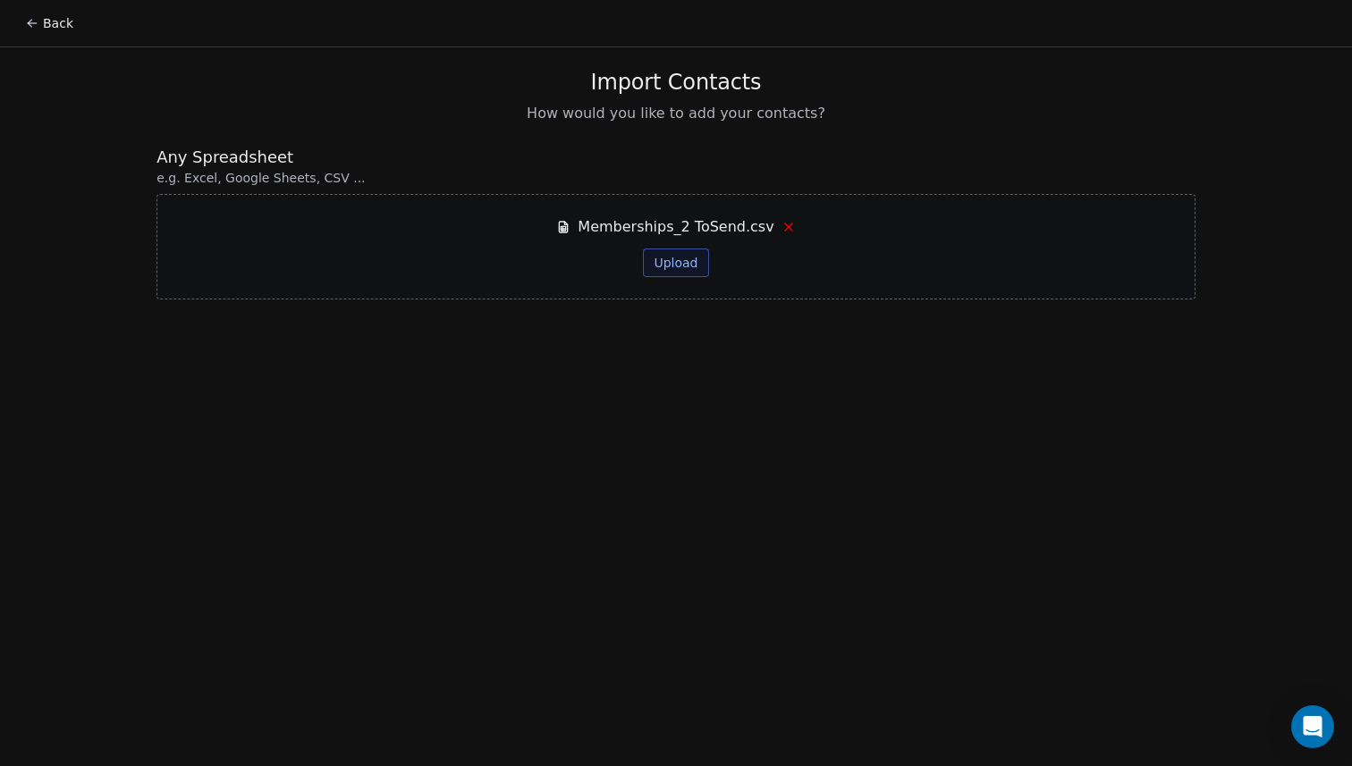
click at [684, 266] on button "Upload" at bounding box center [675, 263] width 65 height 29
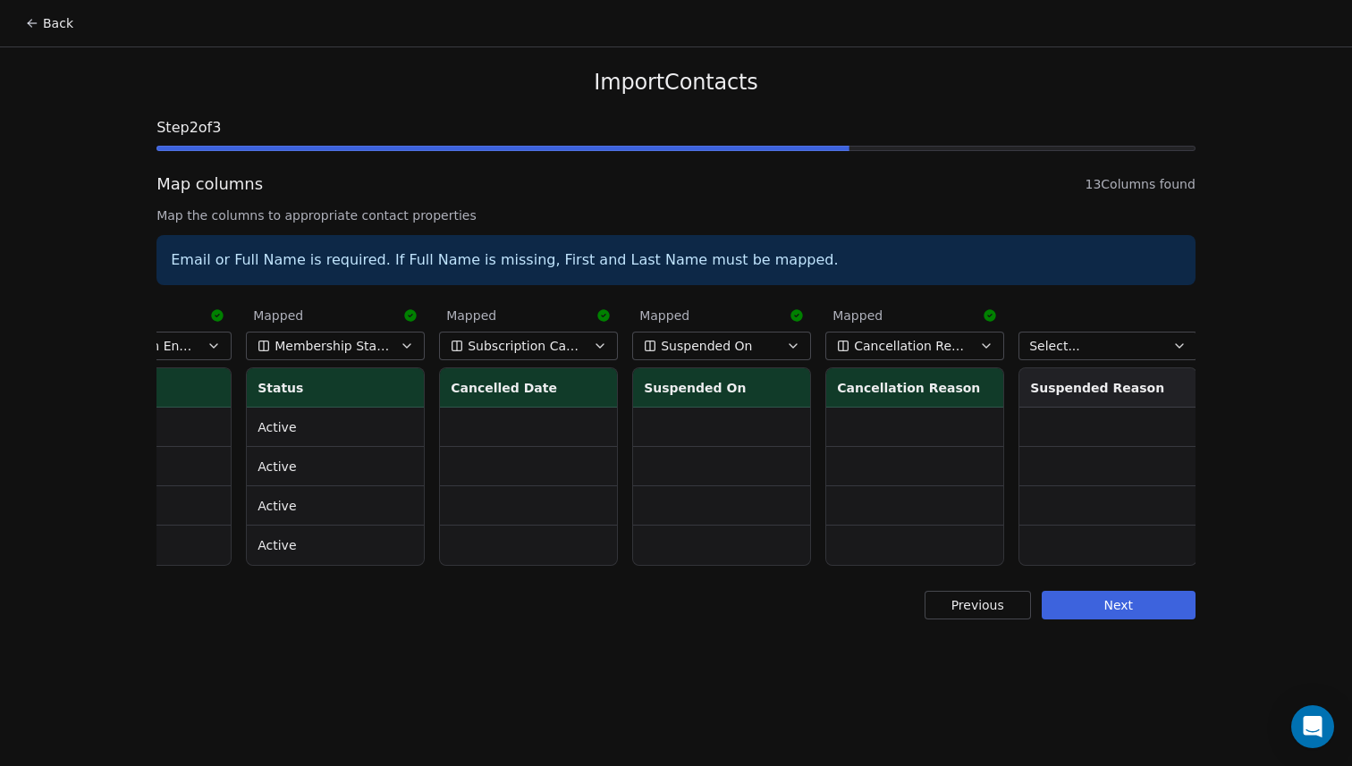
scroll to position [0, 1458]
click at [1107, 350] on button "Select..." at bounding box center [1106, 346] width 179 height 29
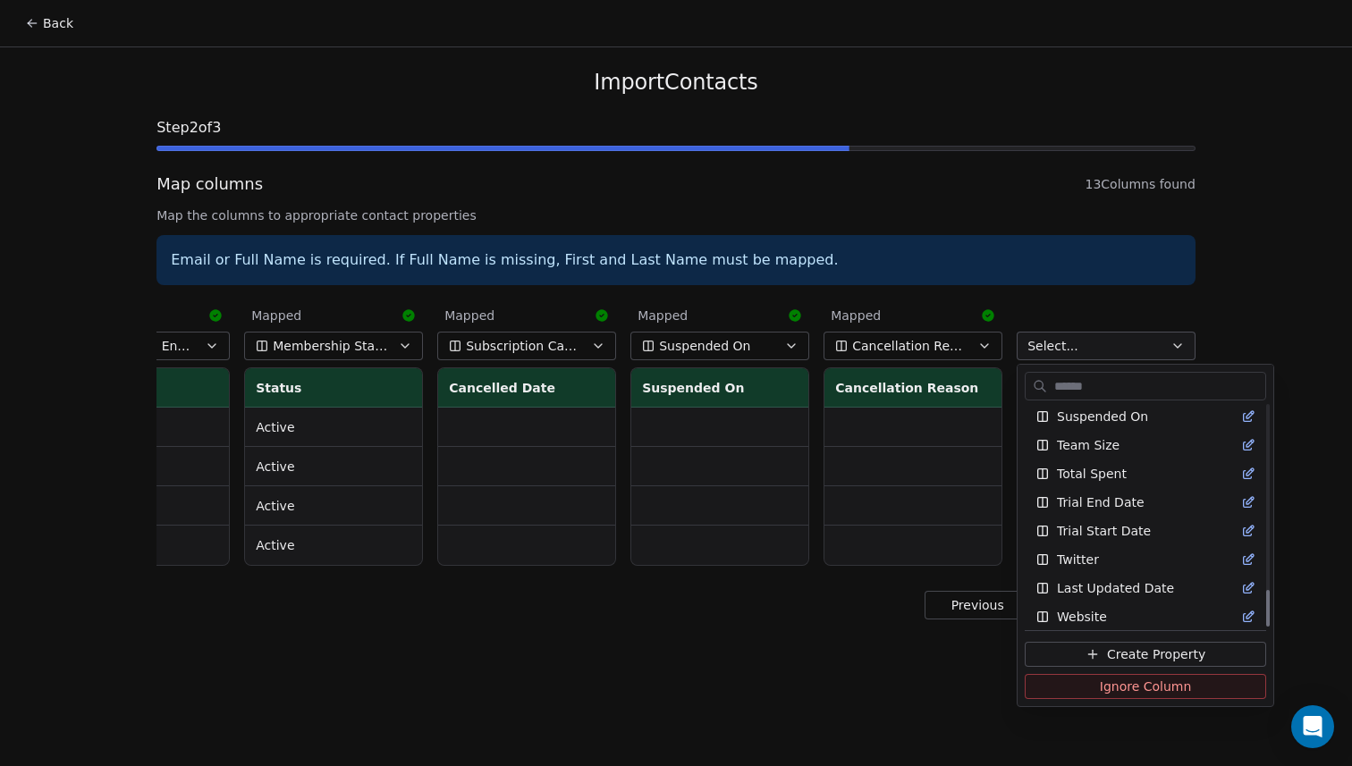
scroll to position [1101, 0]
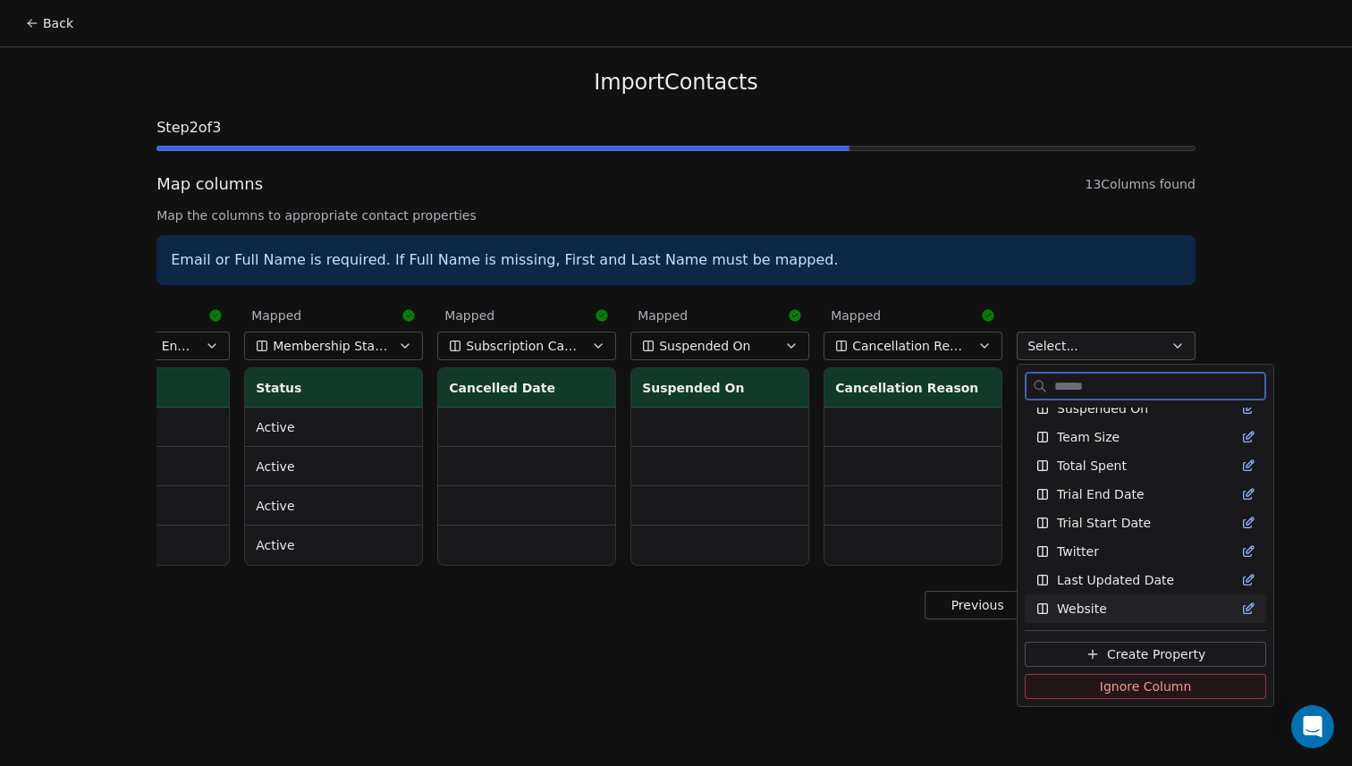
click at [1123, 656] on span "Create Property" at bounding box center [1156, 655] width 98 height 18
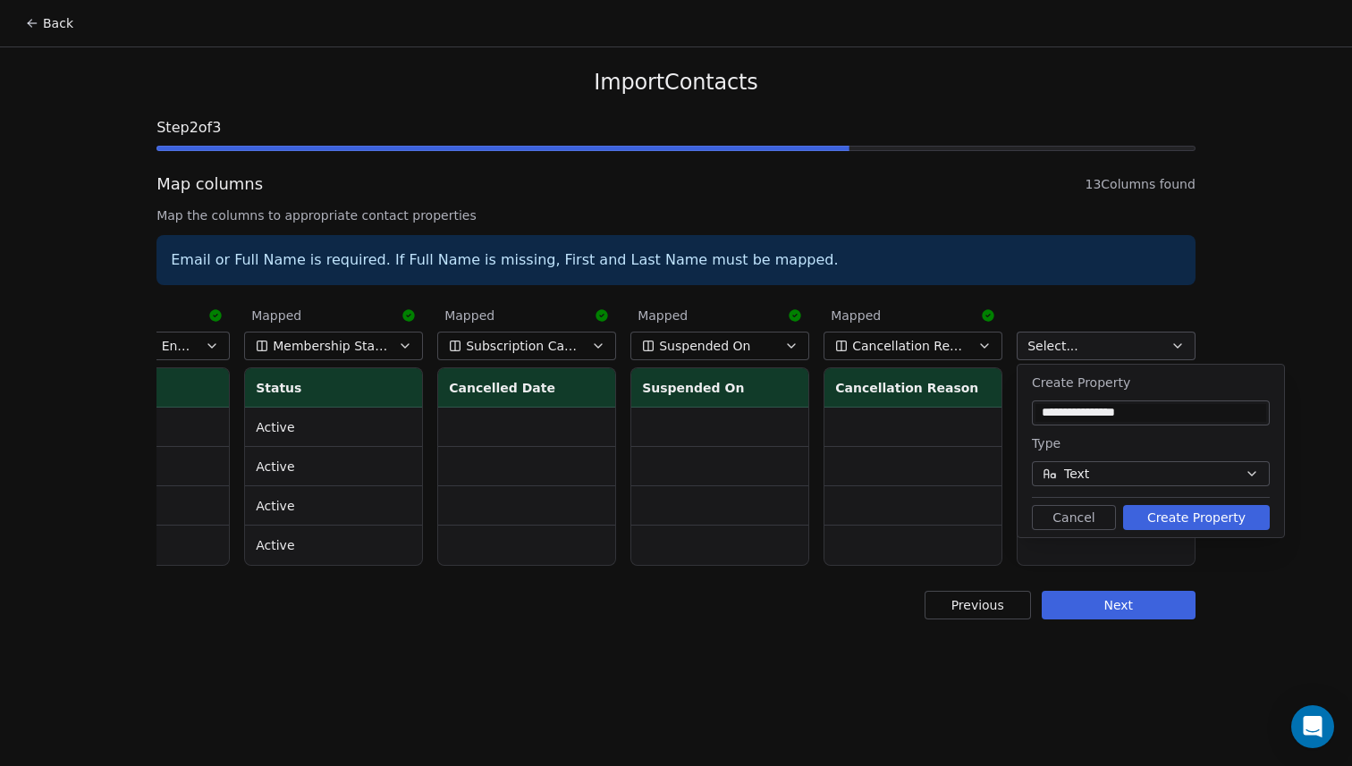
click at [1170, 518] on button "Create Property" at bounding box center [1196, 517] width 147 height 25
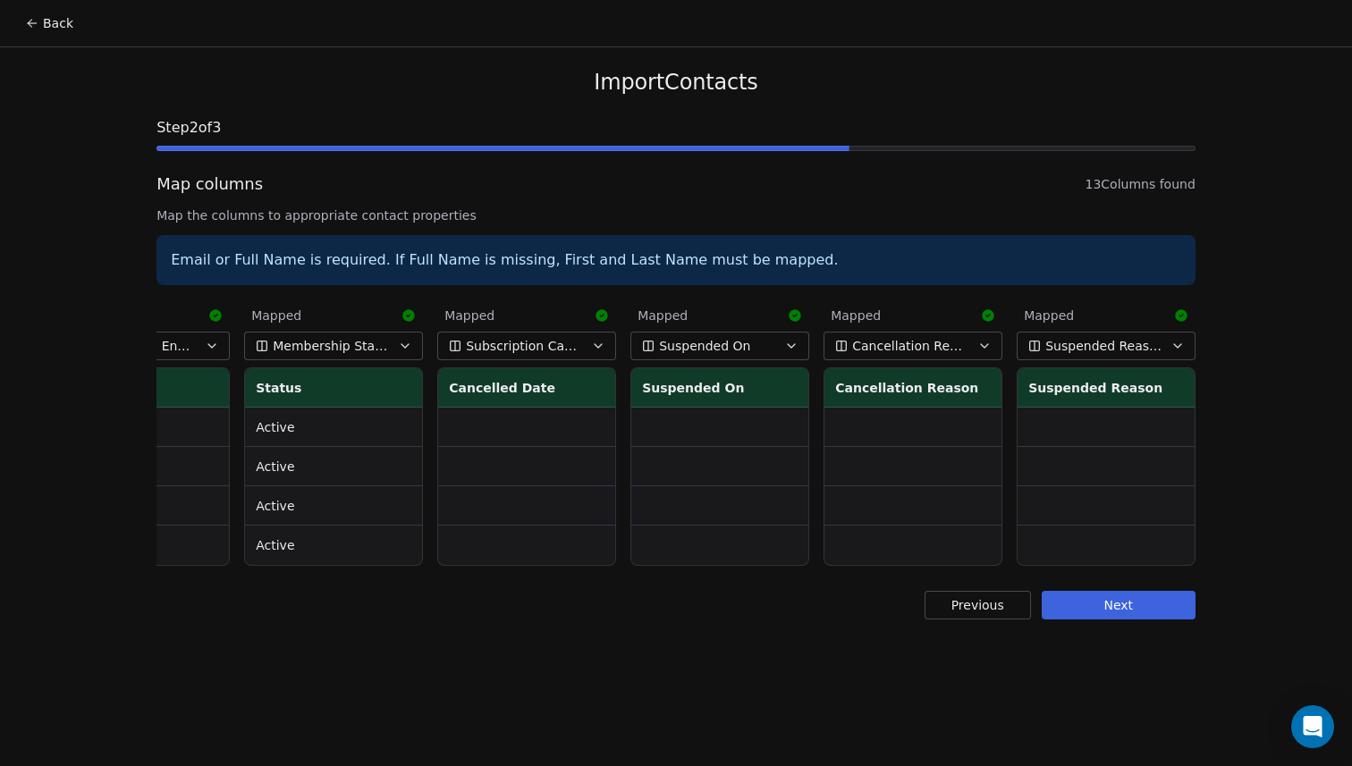
click at [1132, 608] on button "Next" at bounding box center [1119, 605] width 154 height 29
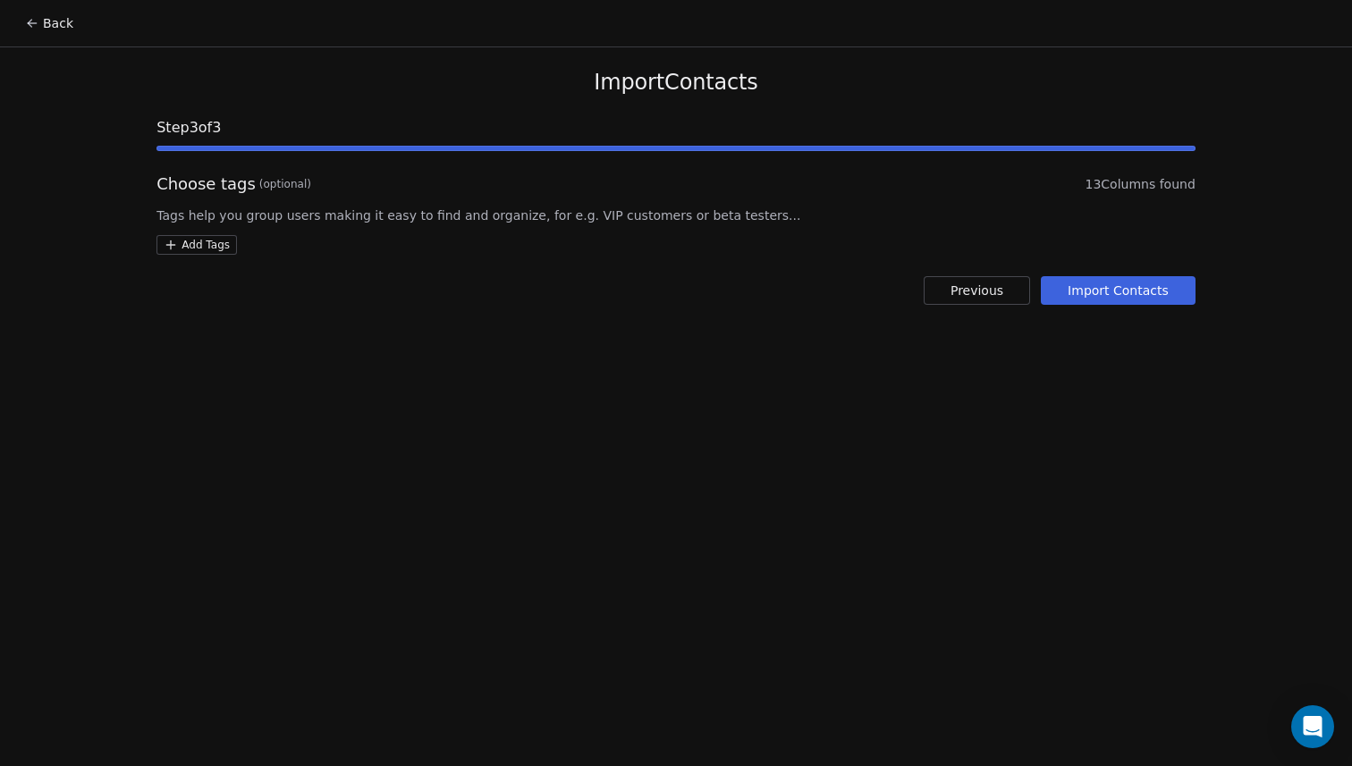
click at [207, 249] on html "Back Import Contacts Step 3 of 3 Choose tags (optional) 13 Columns found Tags h…" at bounding box center [676, 383] width 1352 height 766
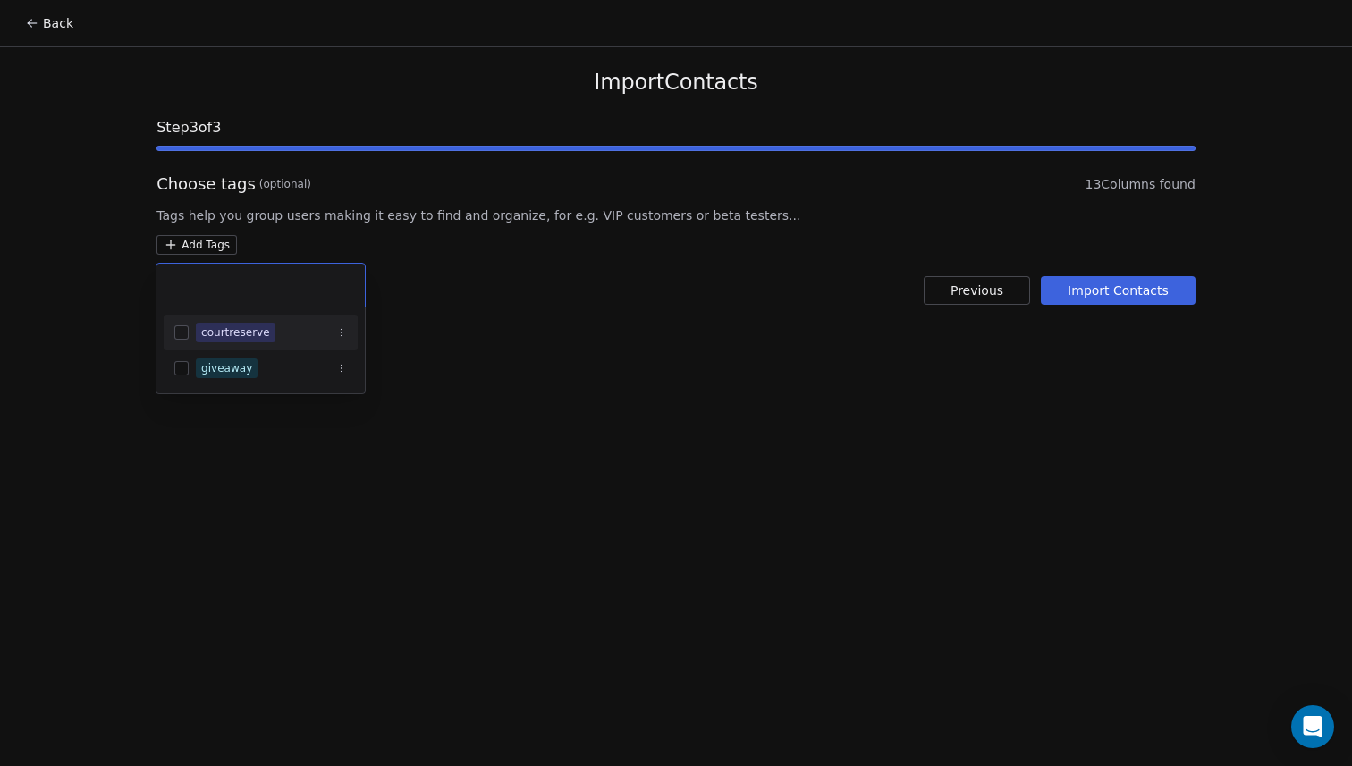
click at [239, 326] on div "courtreserve" at bounding box center [235, 333] width 69 height 16
click at [1132, 299] on html "Back Import Contacts Step 3 of 3 Choose tags (optional) 13 Columns found Tags h…" at bounding box center [676, 383] width 1352 height 766
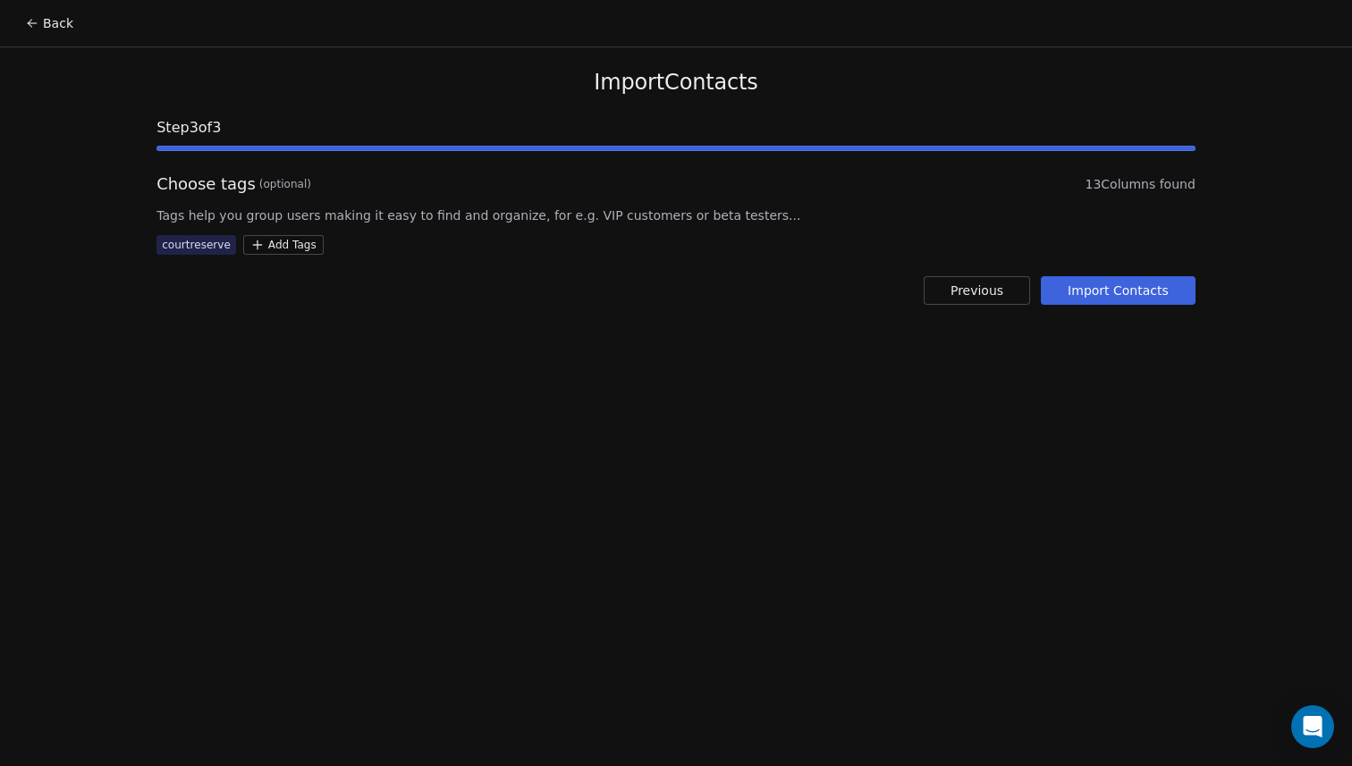
click at [1132, 299] on button "Import Contacts" at bounding box center [1118, 290] width 155 height 29
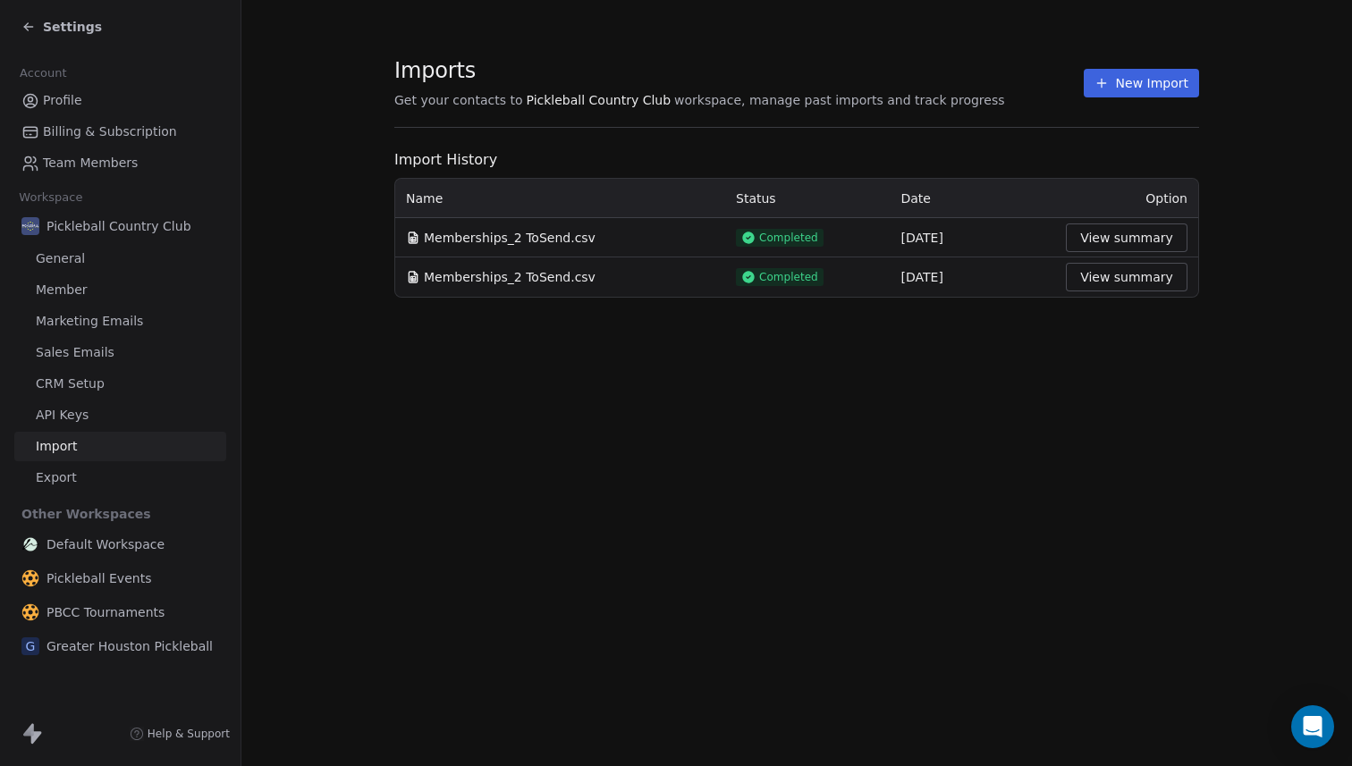
click at [34, 29] on icon at bounding box center [28, 27] width 14 height 14
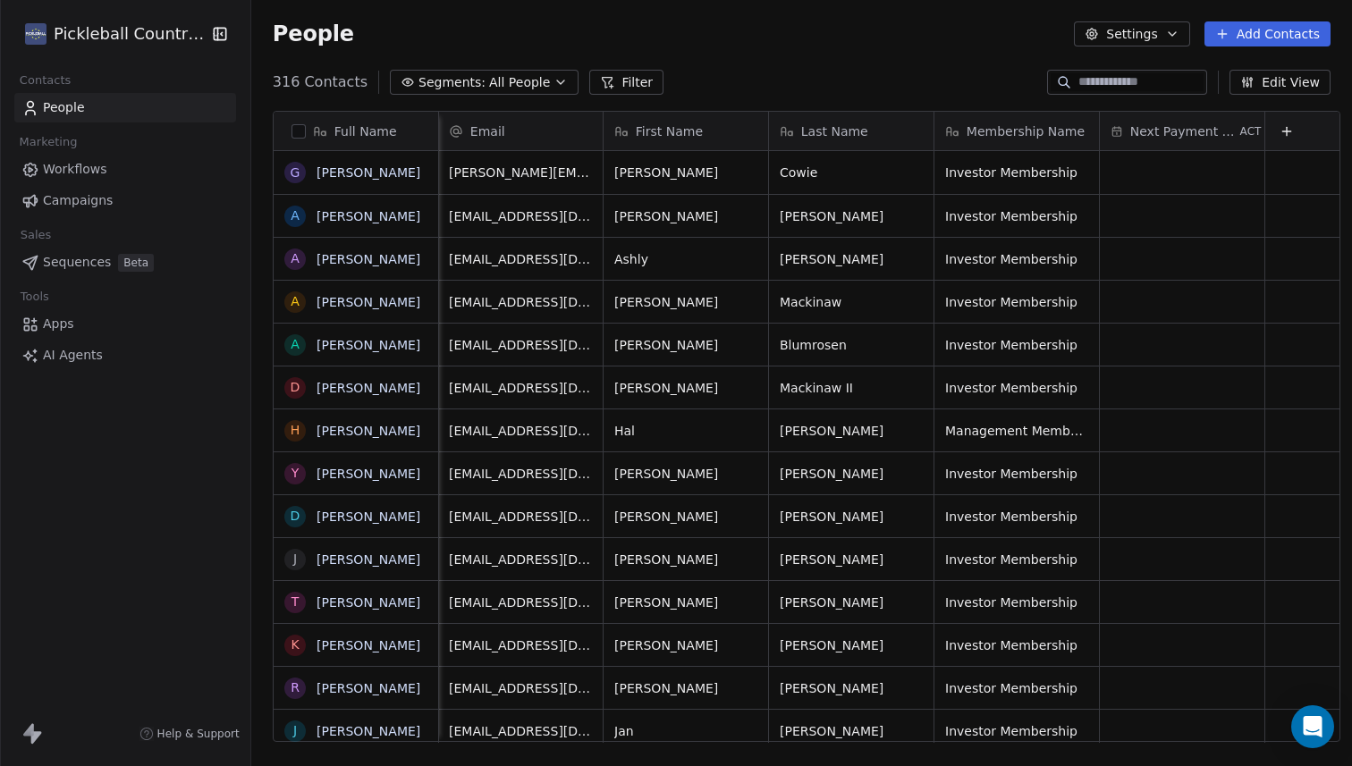
scroll to position [0, 2]
click at [1271, 80] on button "Edit View" at bounding box center [1280, 82] width 101 height 25
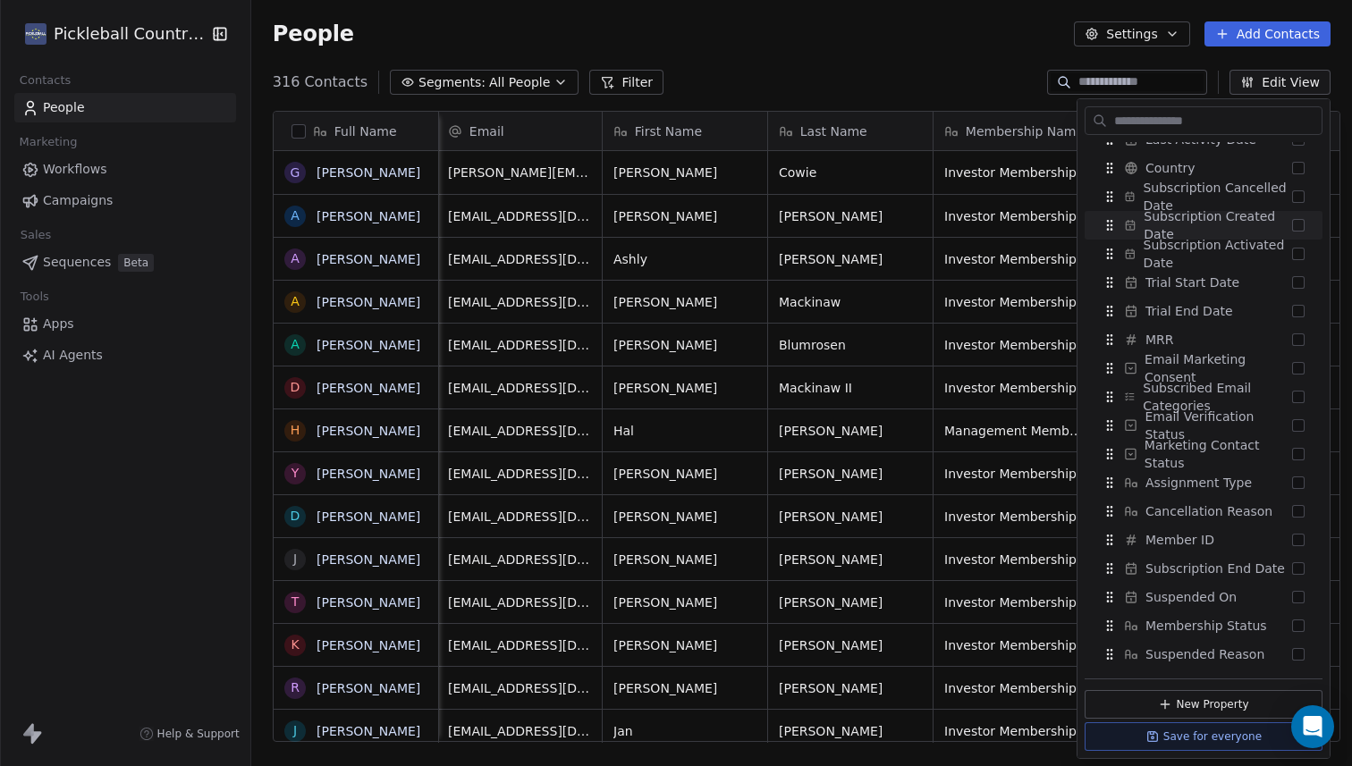
scroll to position [619, 0]
click at [1300, 619] on button "Suggestions" at bounding box center [1298, 625] width 13 height 13
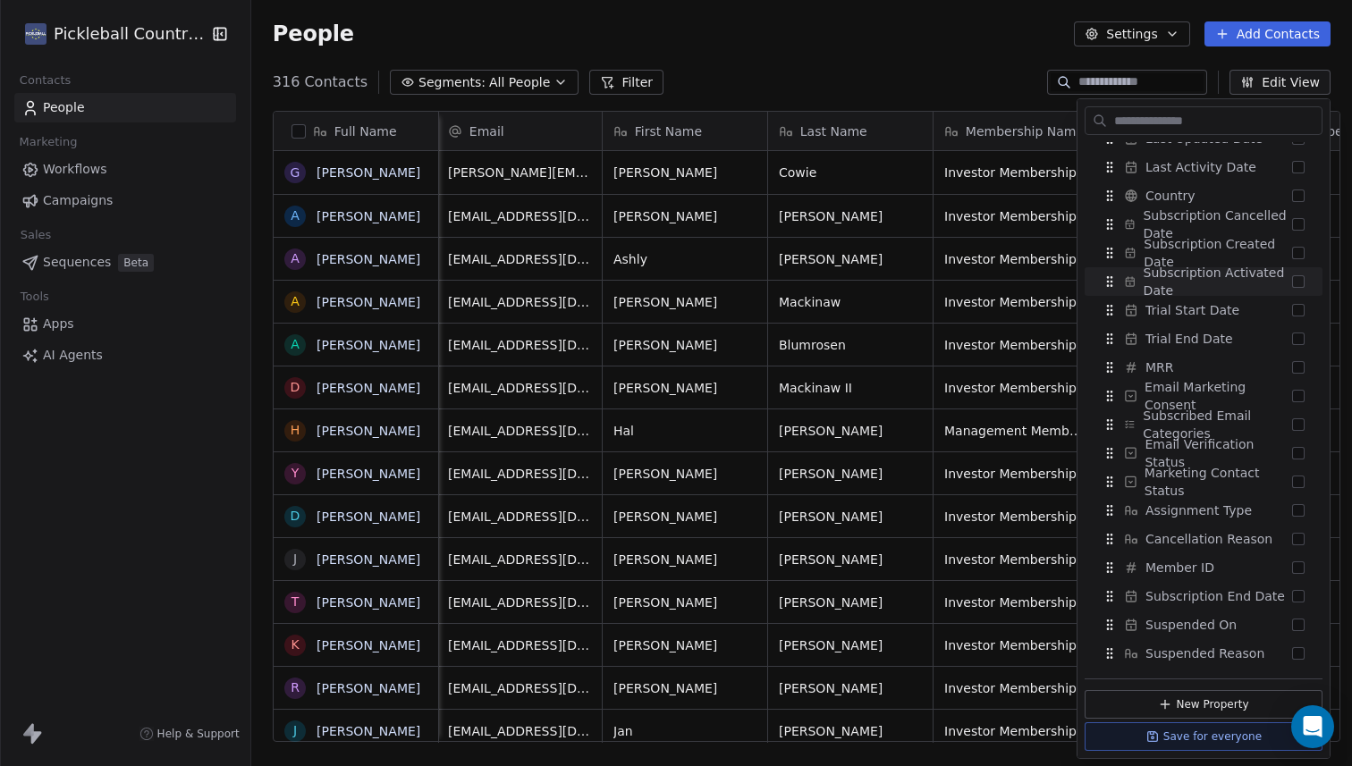
click at [923, 52] on div "People Settings Add Contacts" at bounding box center [801, 34] width 1101 height 68
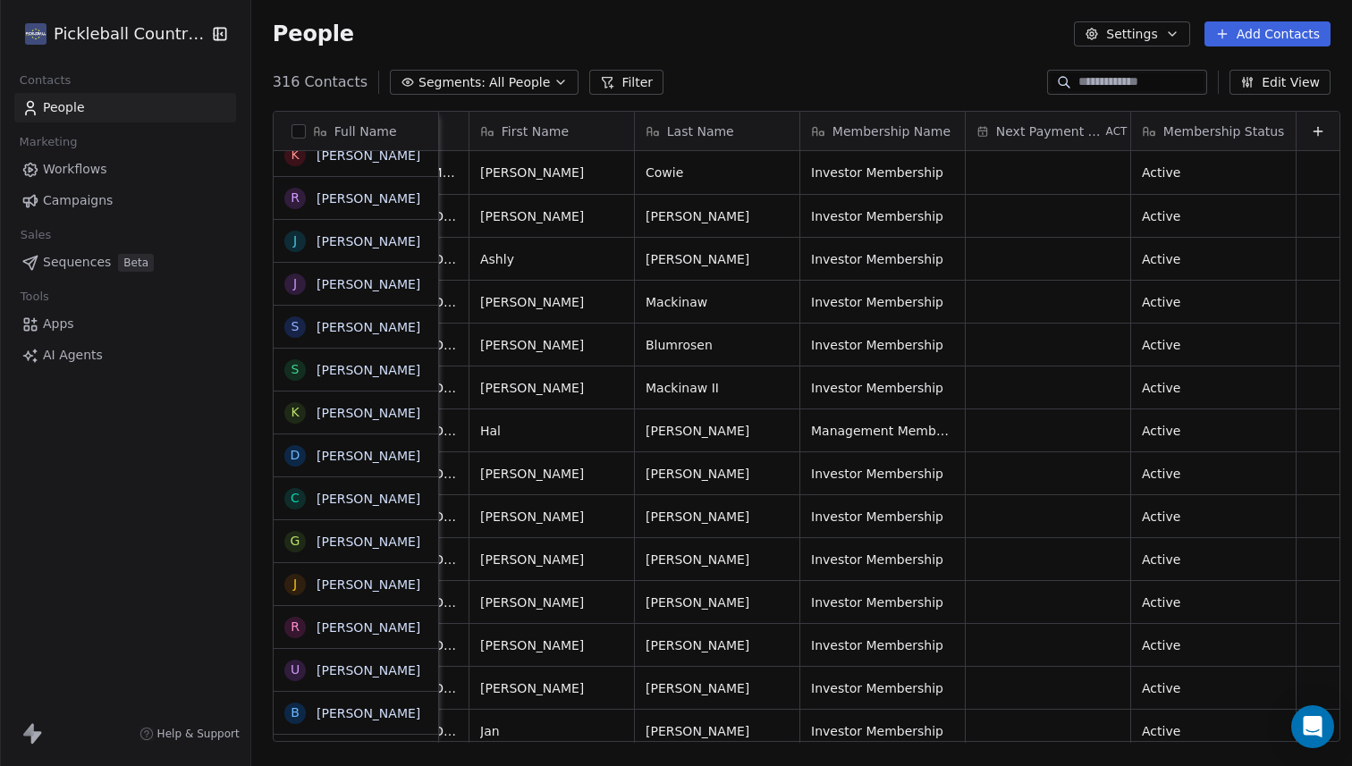
scroll to position [0, 0]
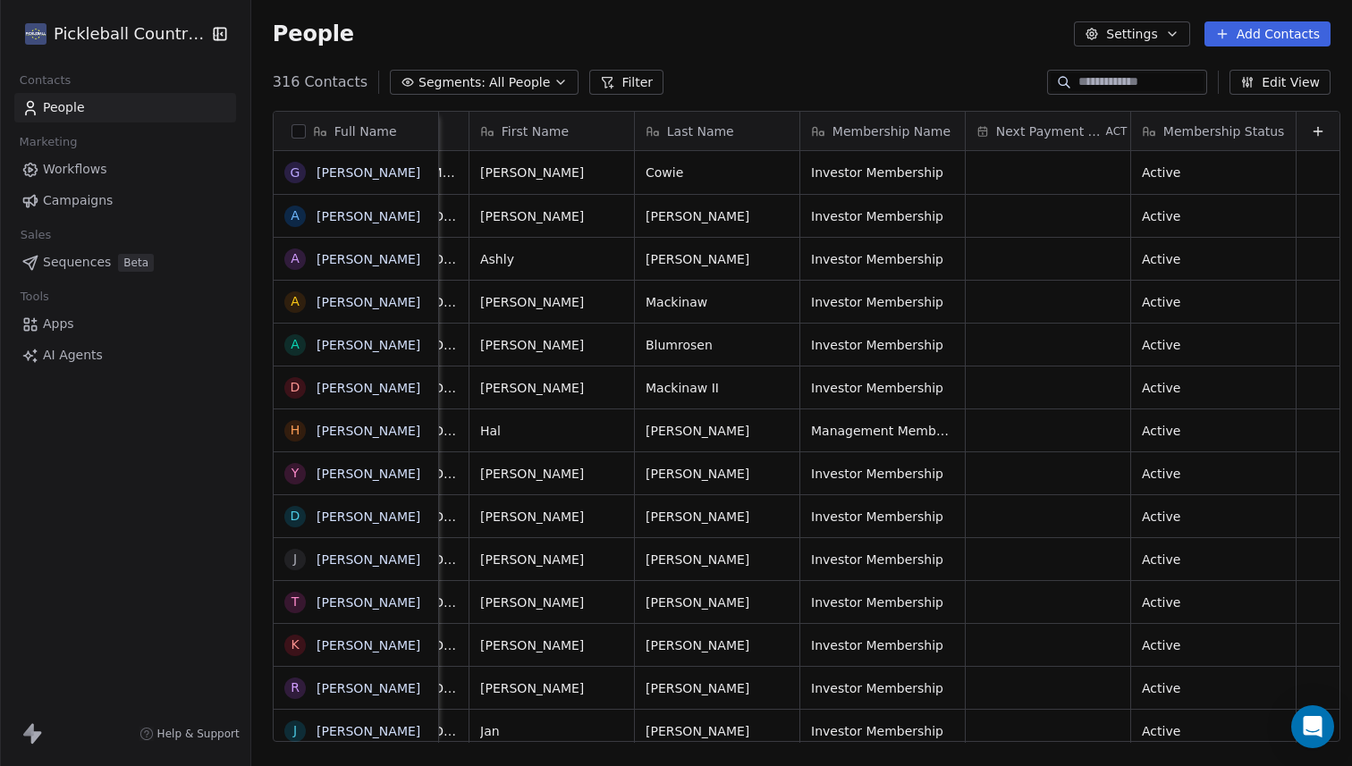
click at [613, 79] on button "Filter" at bounding box center [626, 82] width 74 height 25
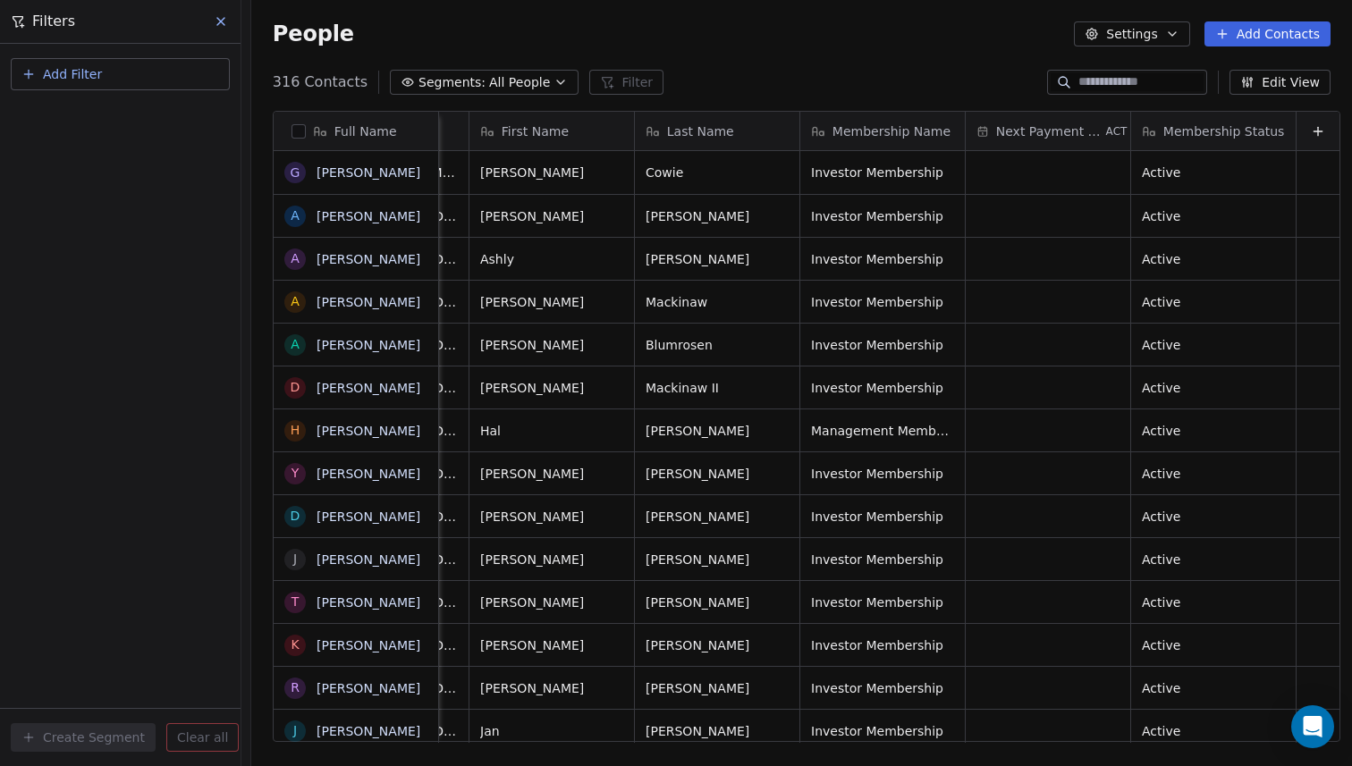
click at [136, 73] on button "Add Filter" at bounding box center [120, 74] width 219 height 32
click at [116, 114] on span "Contact properties" at bounding box center [88, 116] width 116 height 19
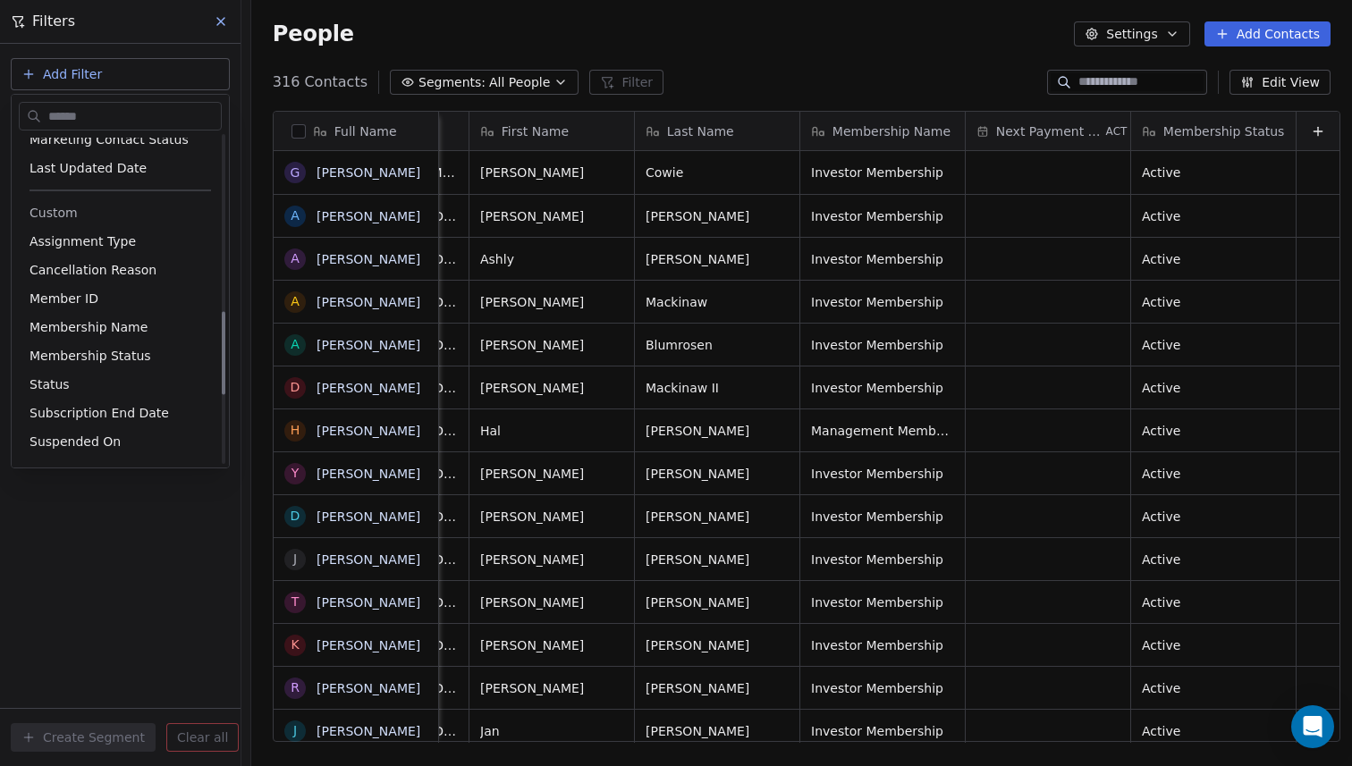
scroll to position [694, 0]
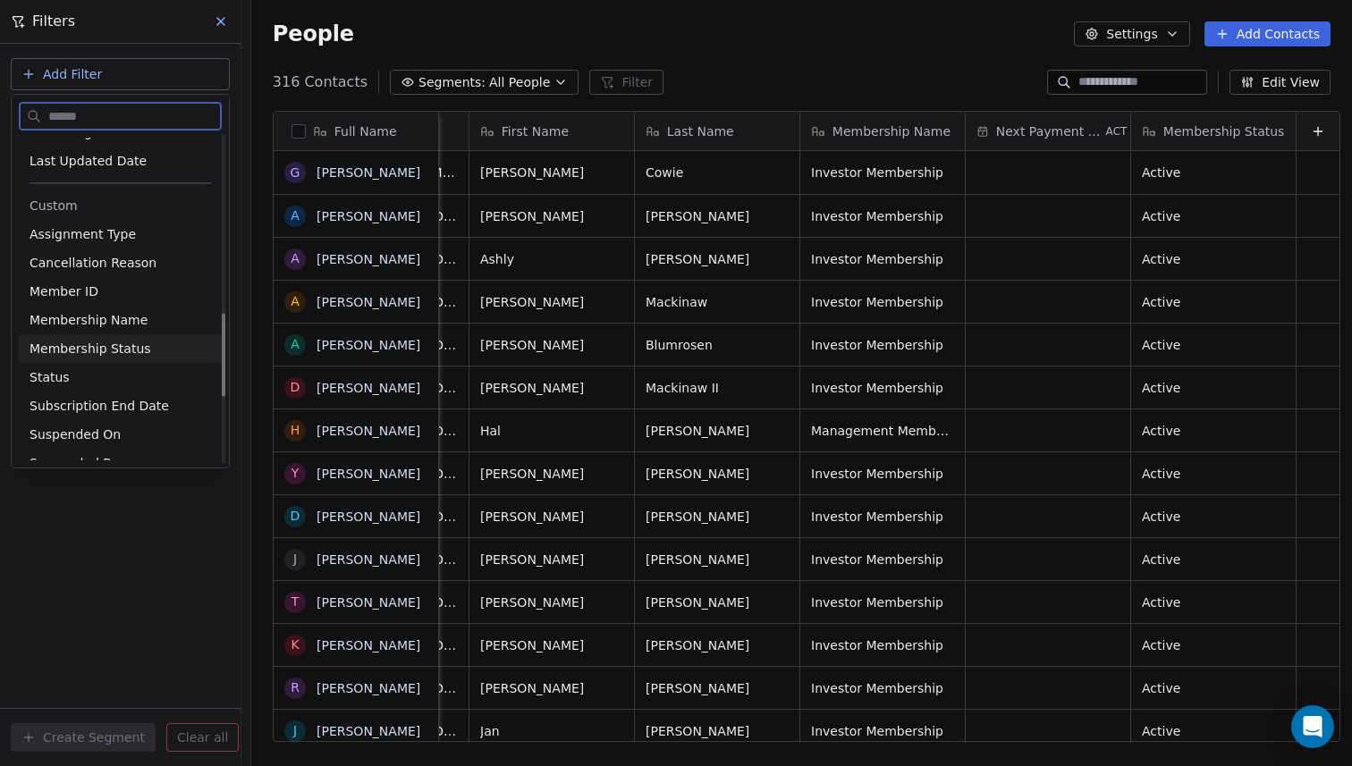
click at [140, 349] on span "Membership Status" at bounding box center [91, 349] width 122 height 18
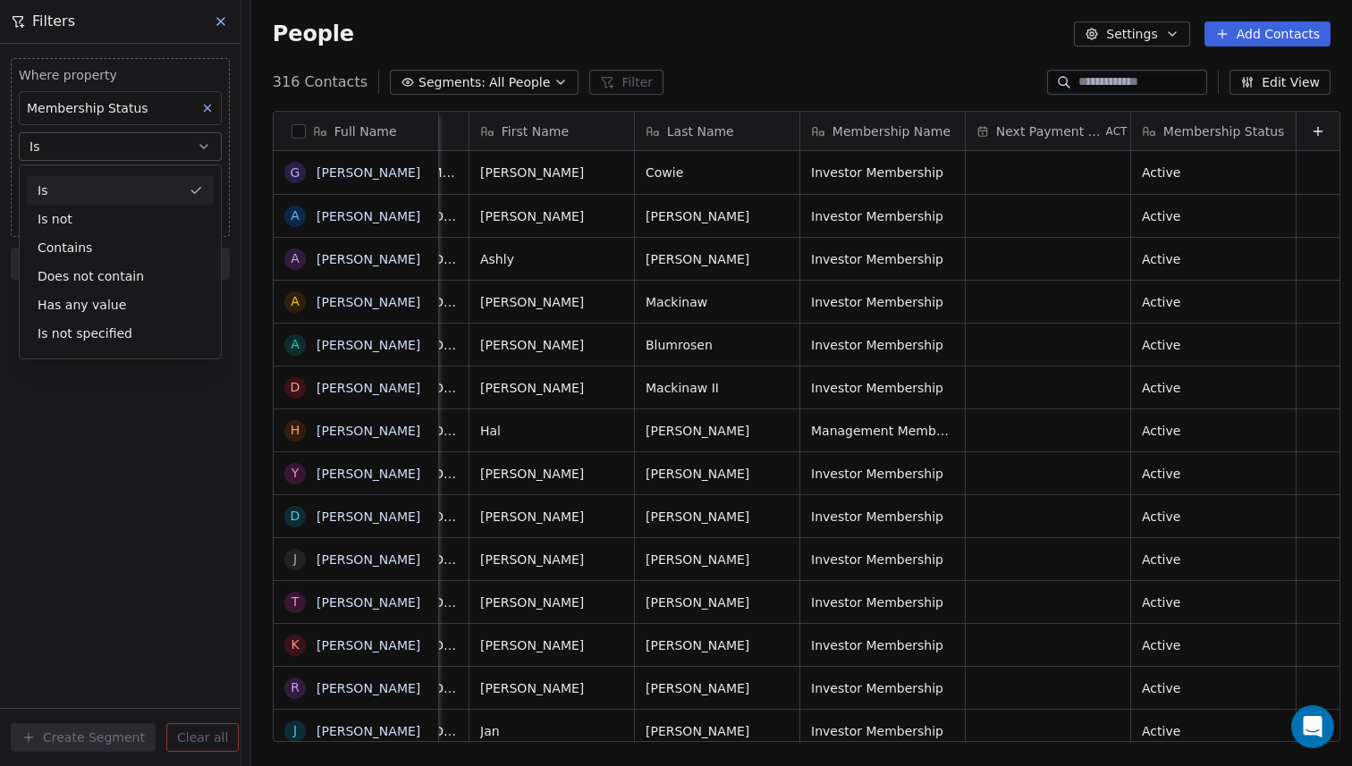
click at [179, 140] on button "Is" at bounding box center [120, 146] width 203 height 29
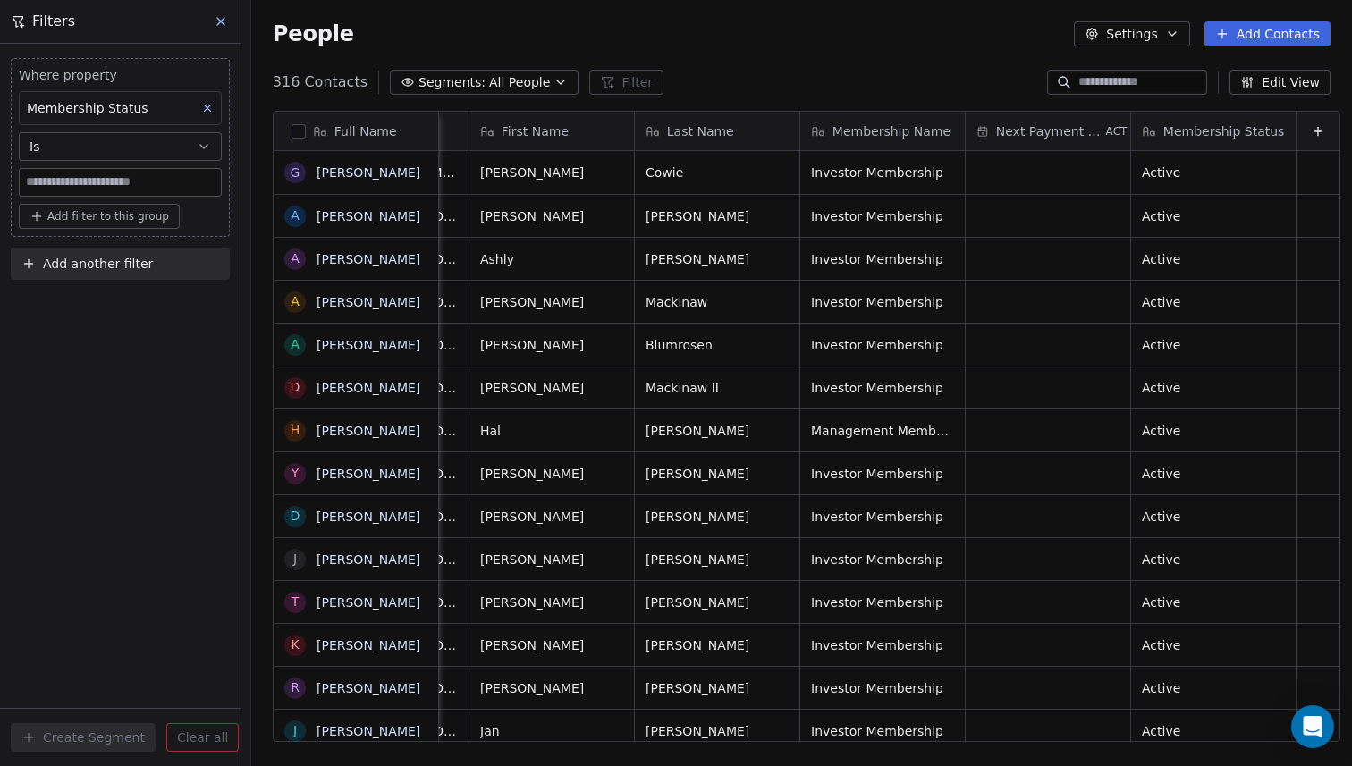
click at [167, 183] on input at bounding box center [120, 182] width 201 height 27
type input "******"
click at [151, 377] on div "Where property Membership Status Is ****** Add filter to this group Add another…" at bounding box center [120, 405] width 241 height 723
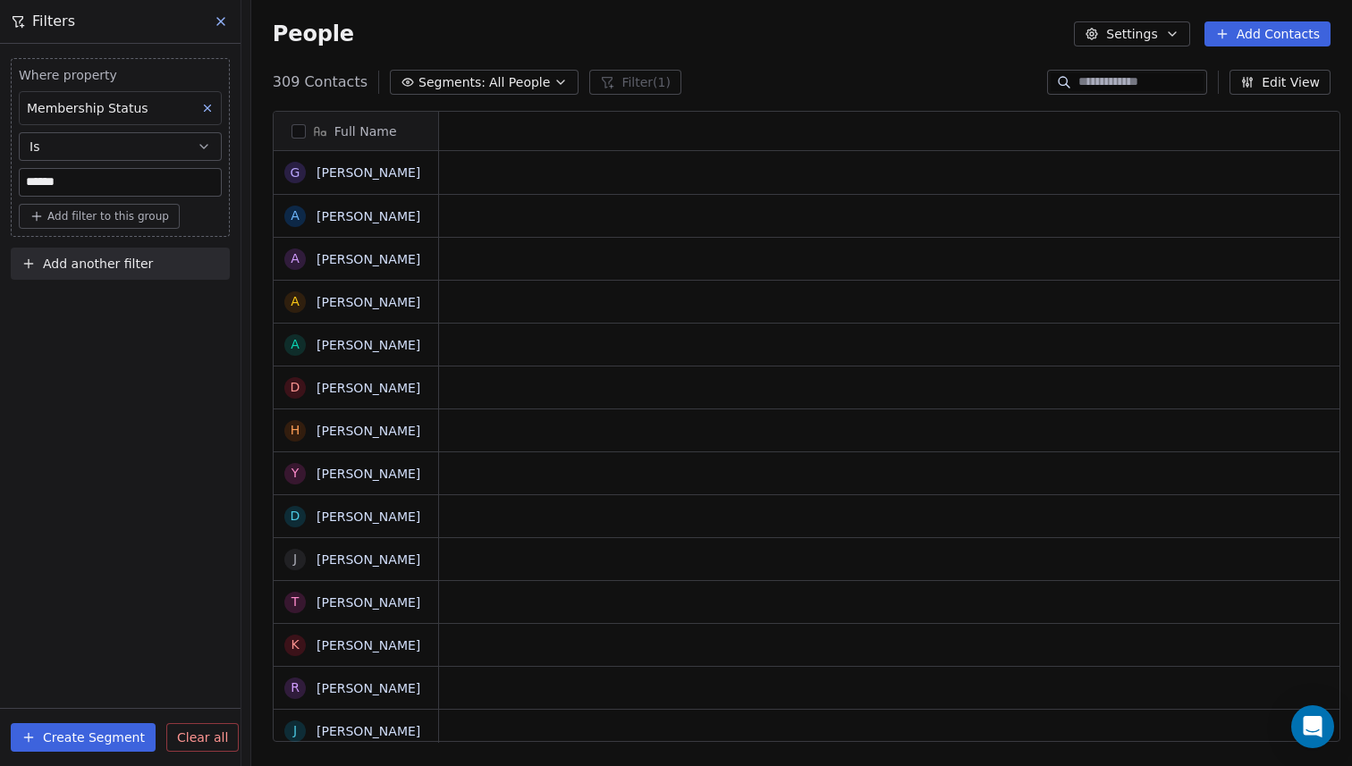
scroll to position [674, 1111]
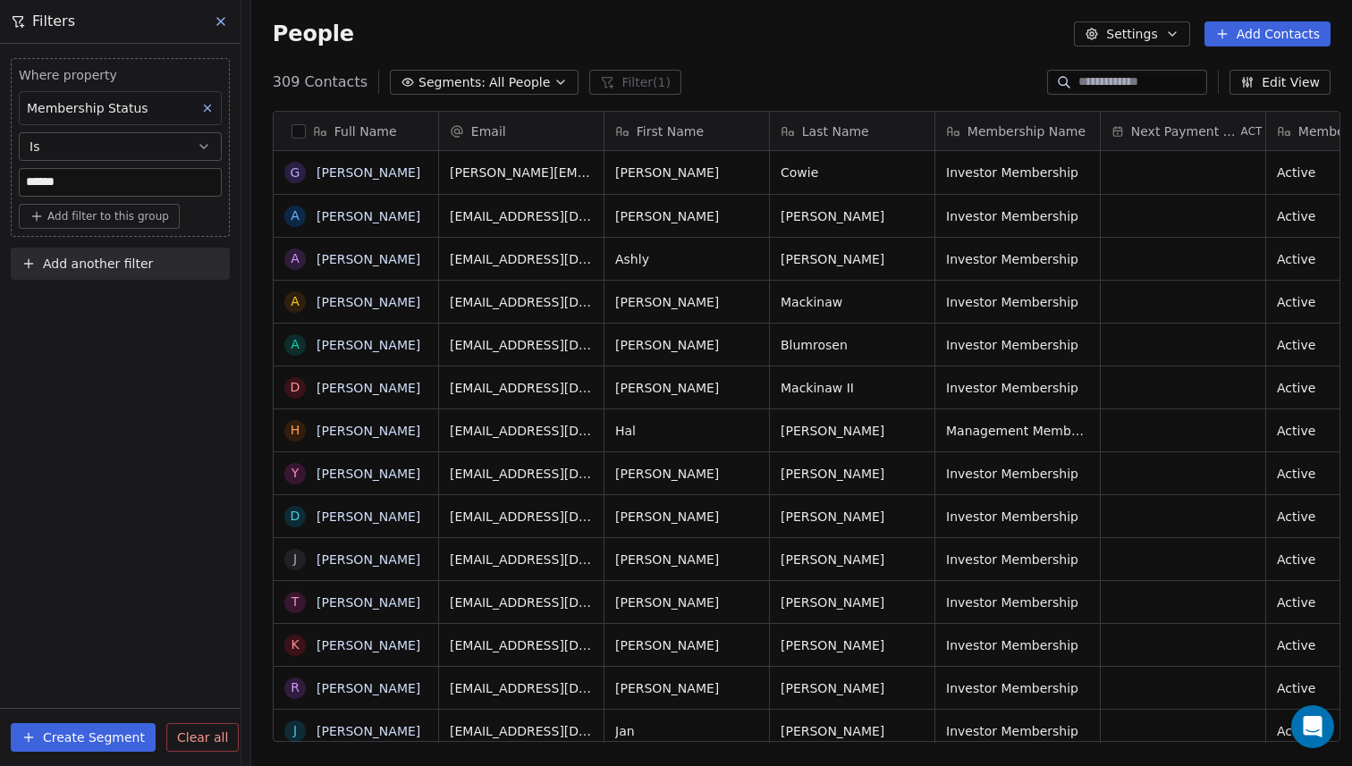
click at [91, 744] on button "Create Segment" at bounding box center [83, 737] width 145 height 29
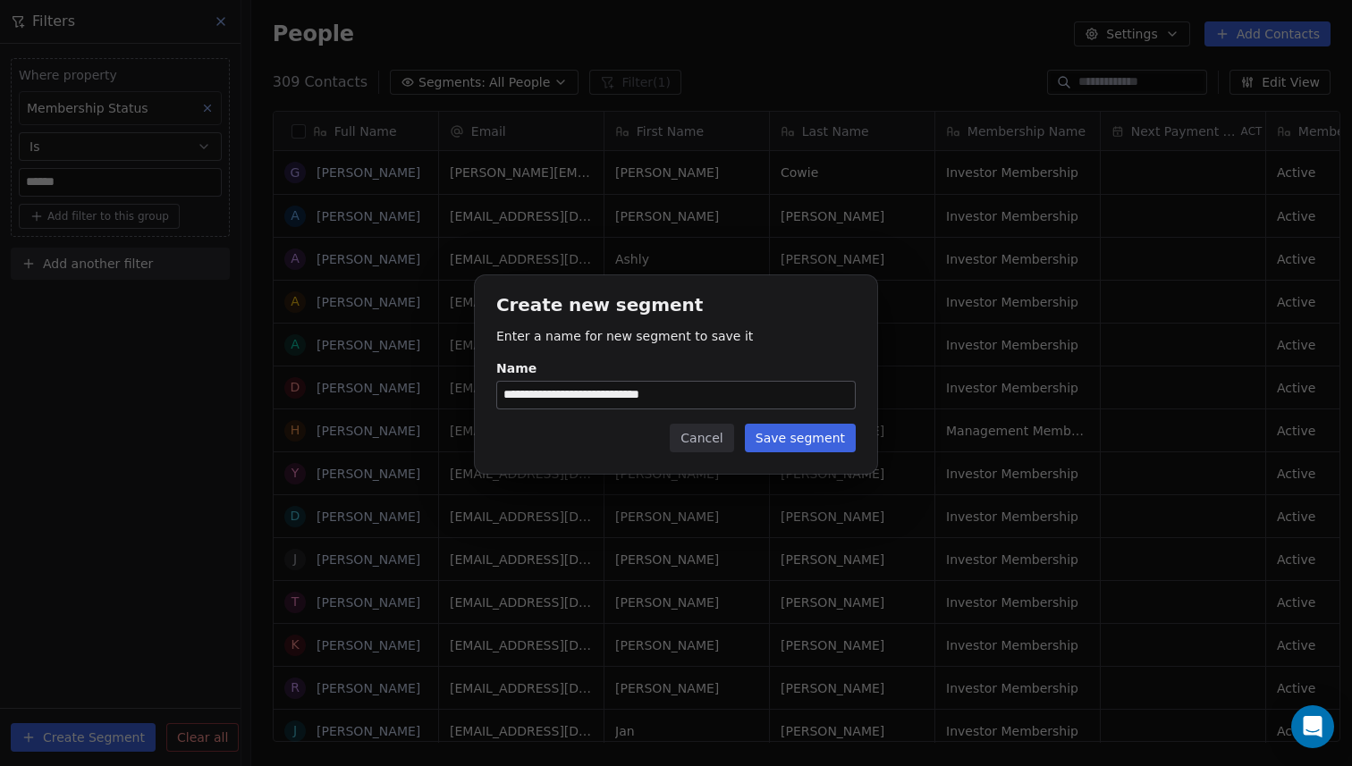
type input "**********"
click at [778, 444] on button "Save segment" at bounding box center [800, 438] width 111 height 29
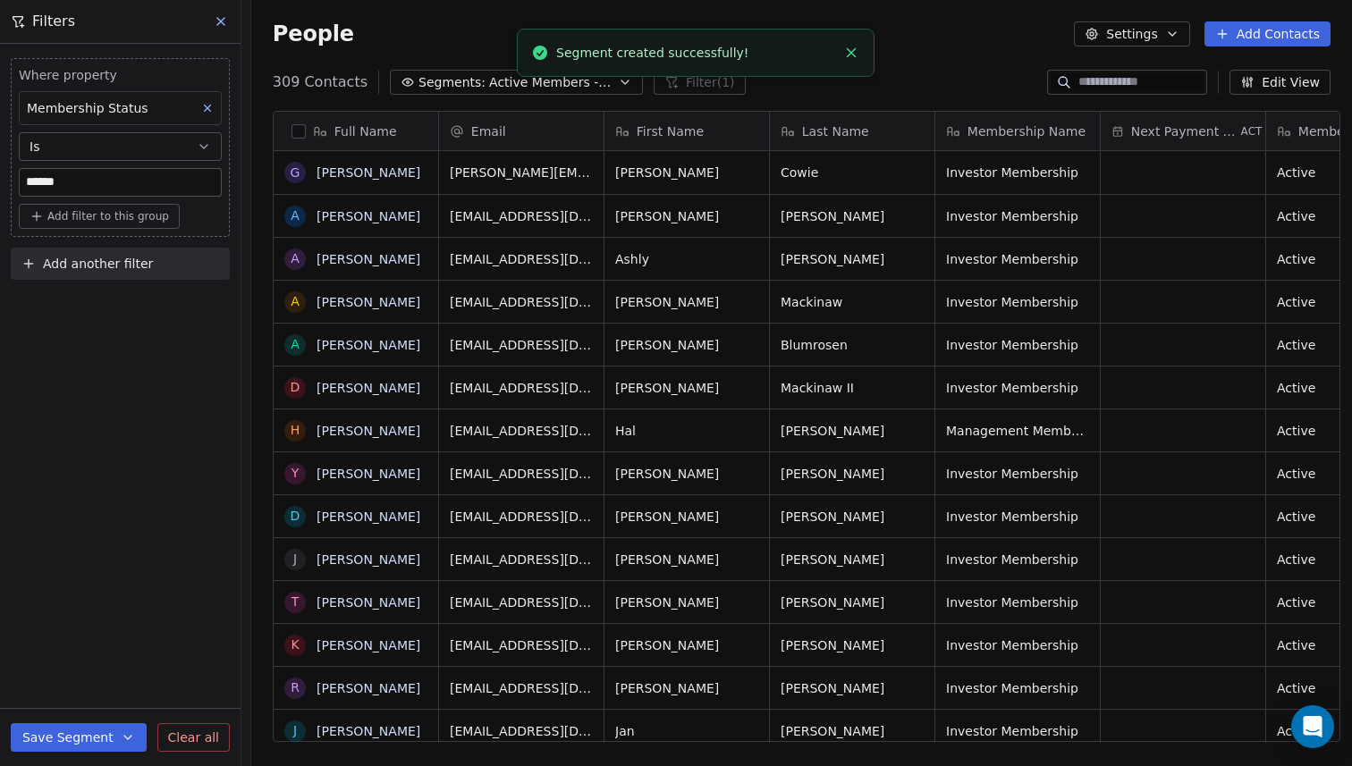
click at [929, 68] on div "309 Contacts Segments: Active Members - Renewal Email Filter (1) Edit View" at bounding box center [801, 82] width 1101 height 29
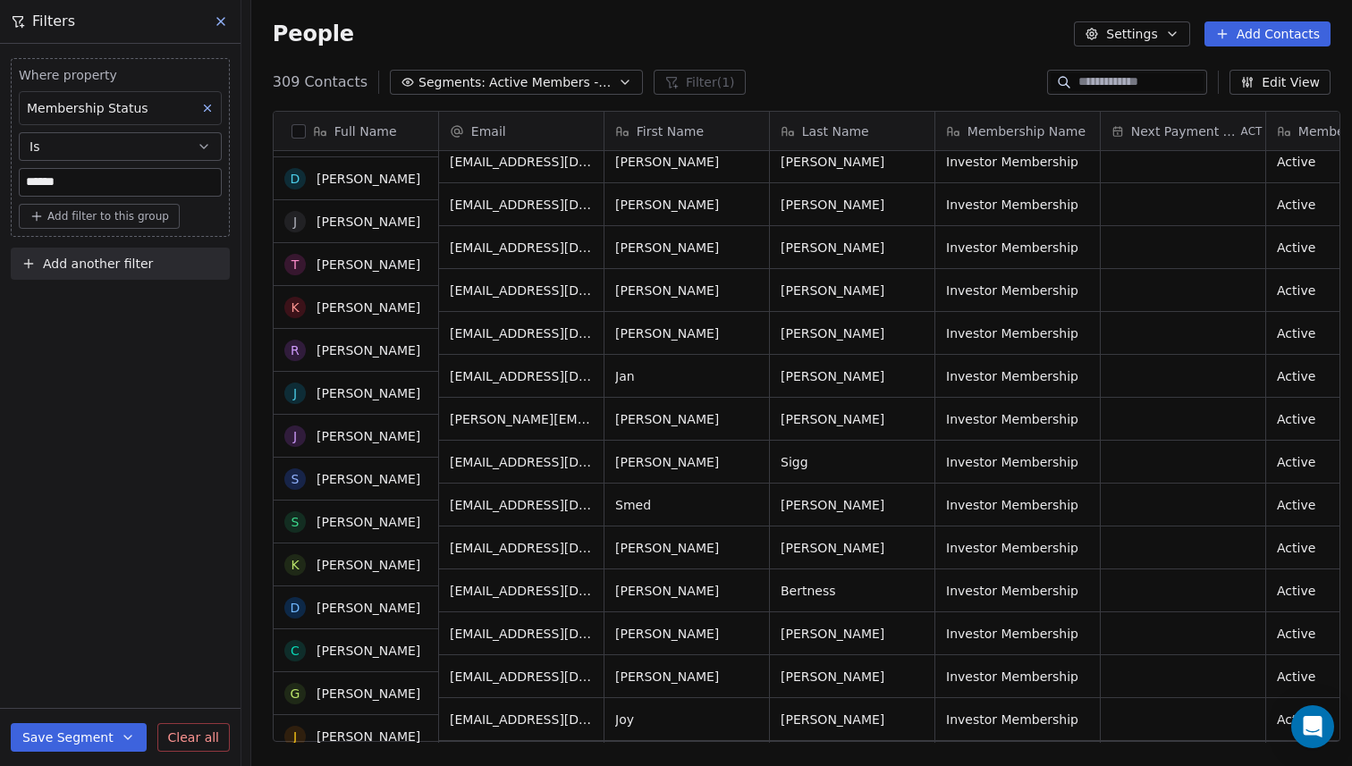
scroll to position [370, 0]
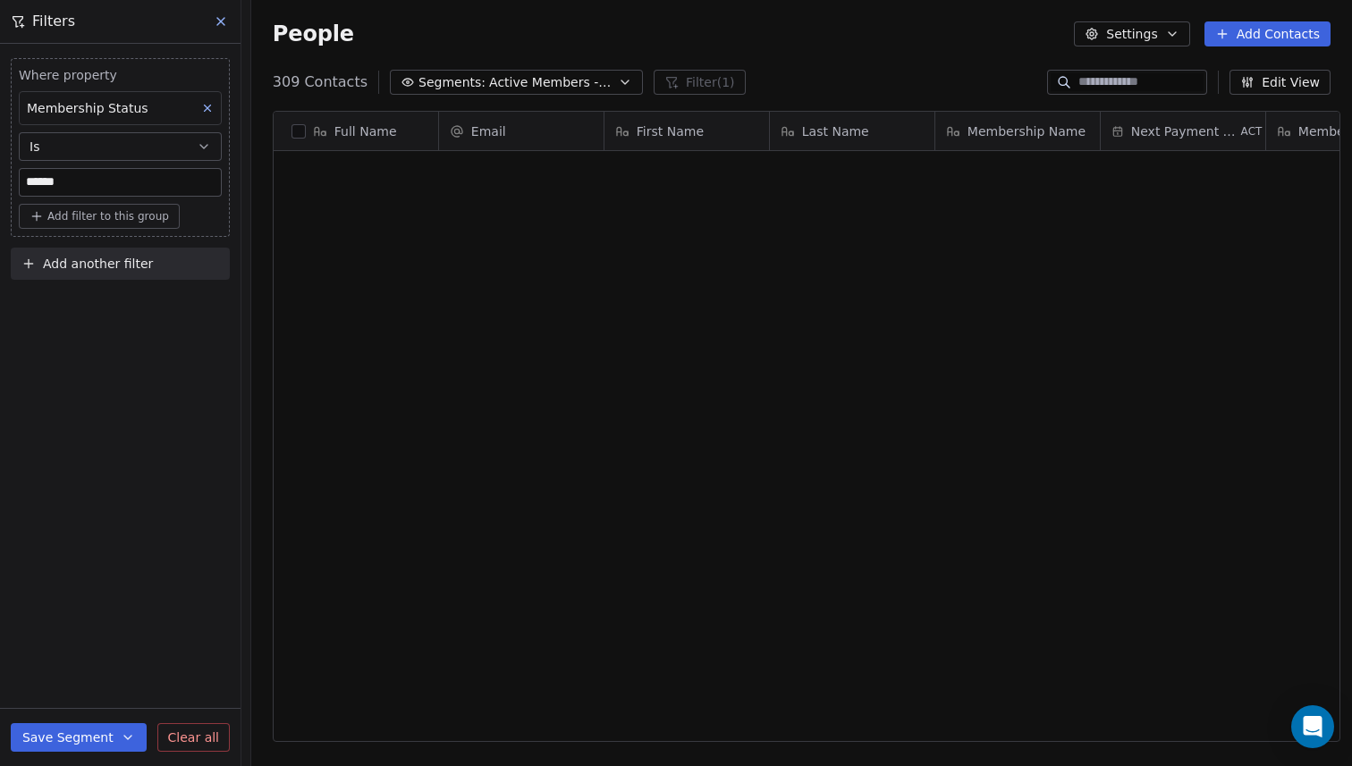
scroll to position [674, 1111]
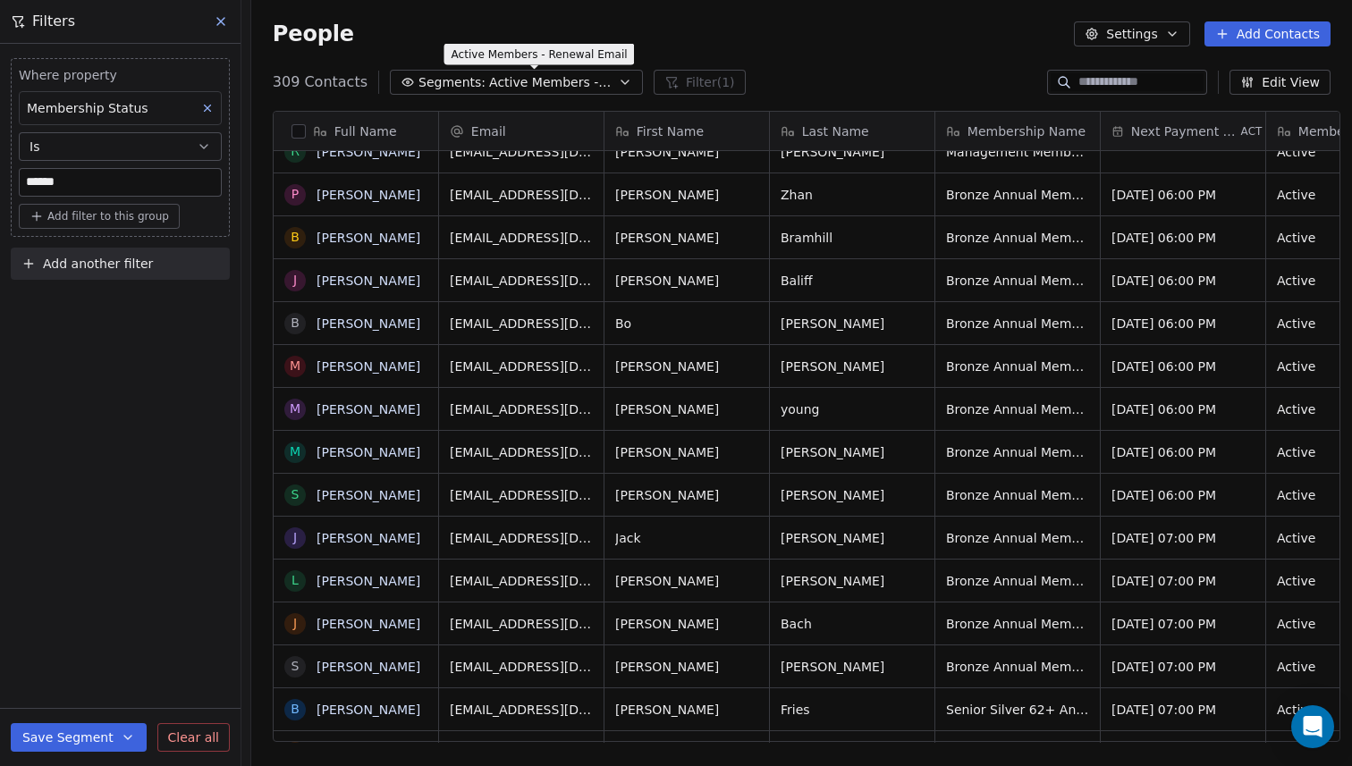
click at [596, 89] on span "Active Members - Renewal Email" at bounding box center [551, 82] width 125 height 19
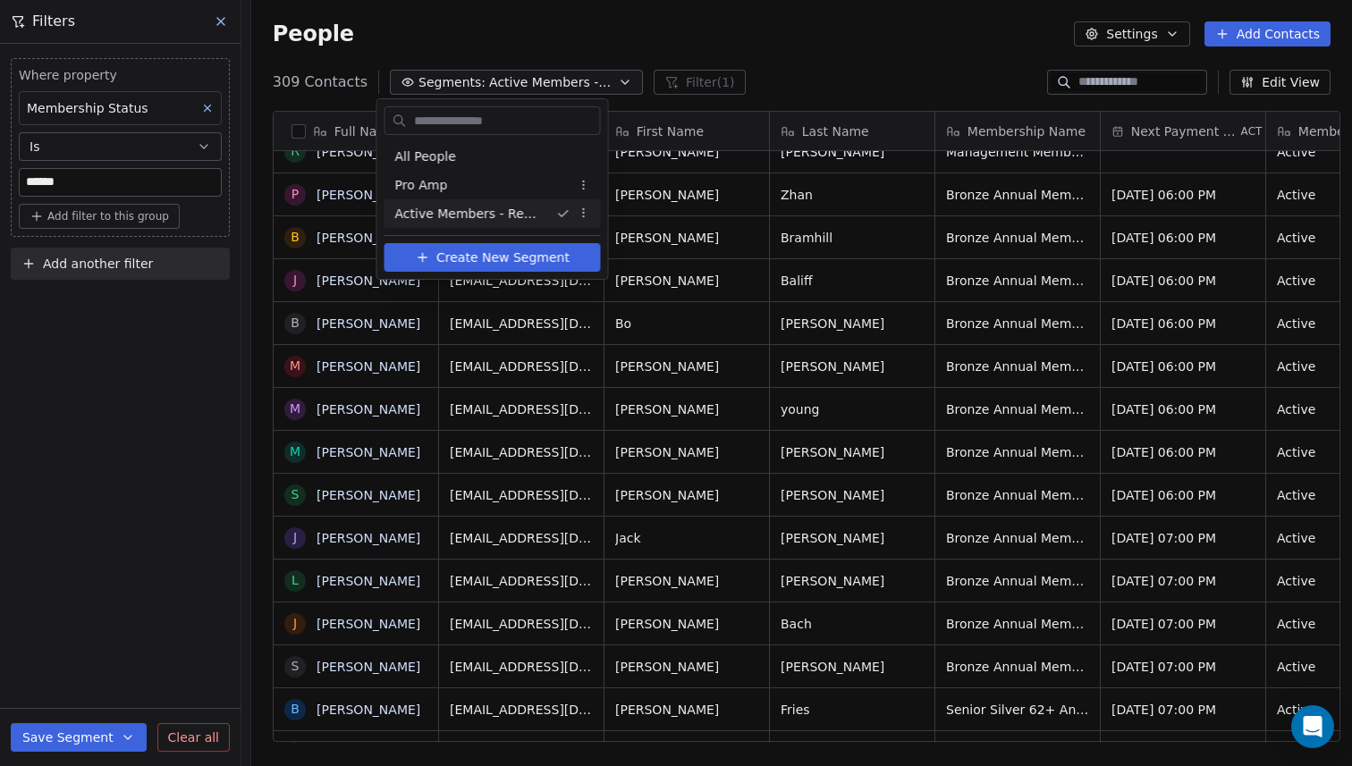
click at [847, 67] on html "Pickleball Country Club Contacts People Marketing Workflows Campaigns Sales Seq…" at bounding box center [676, 383] width 1352 height 766
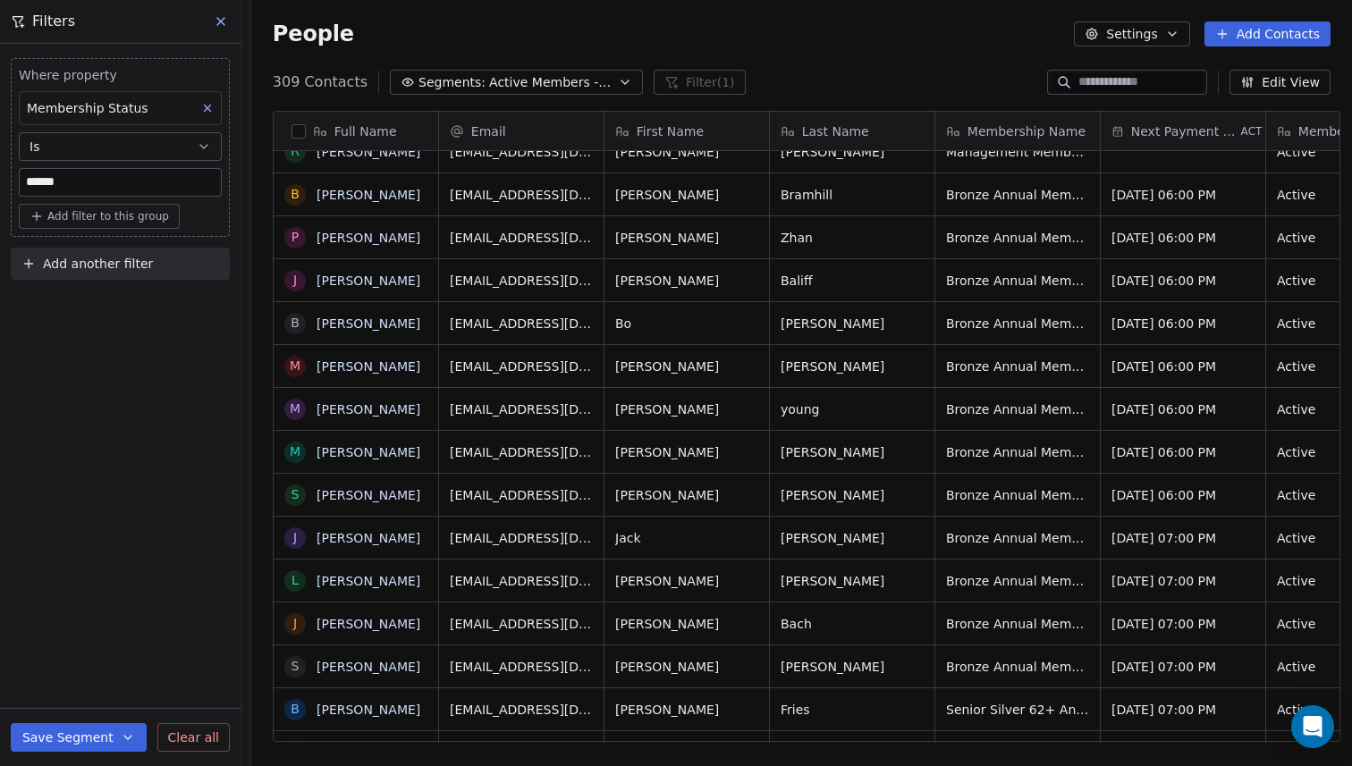
click at [225, 21] on icon at bounding box center [221, 21] width 14 height 14
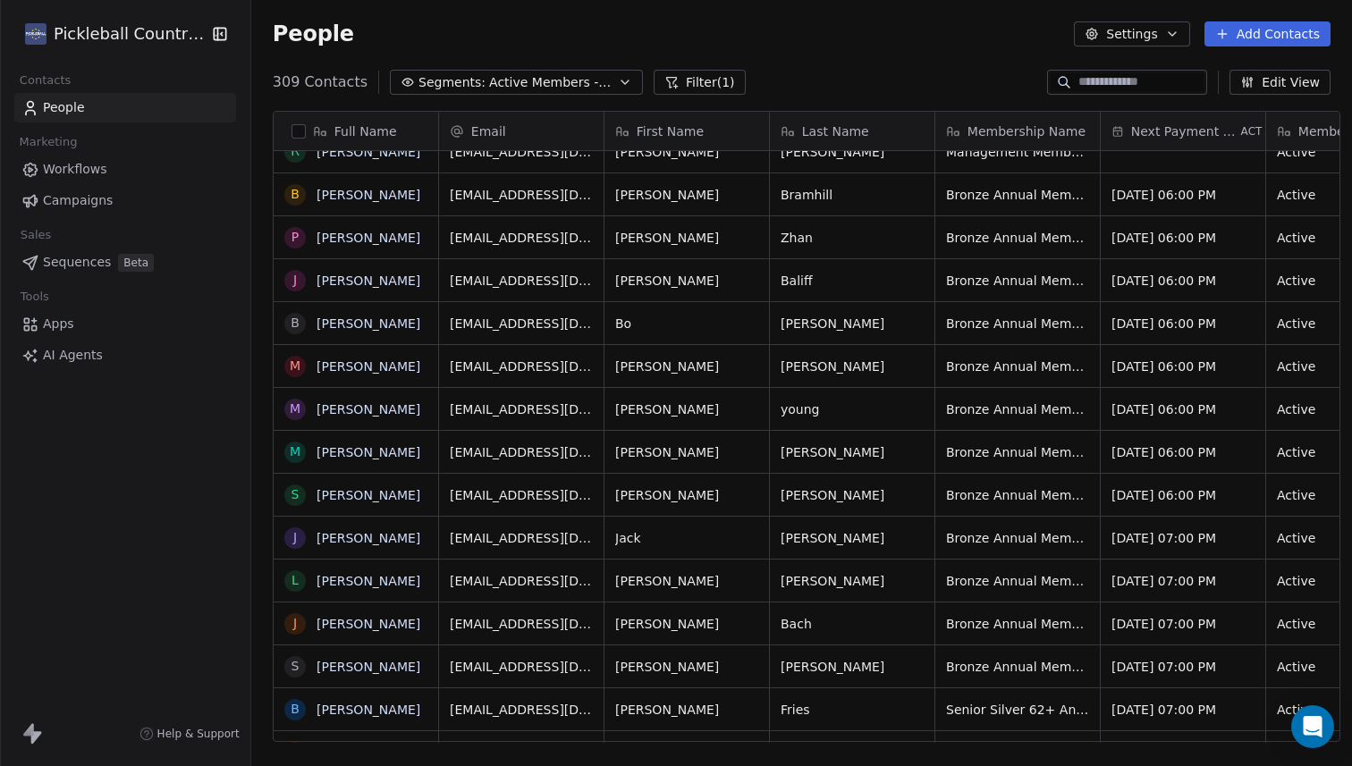
click at [434, 31] on div "People Settings Add Contacts" at bounding box center [802, 33] width 1058 height 25
click at [677, 86] on button "Filter (1)" at bounding box center [700, 82] width 92 height 25
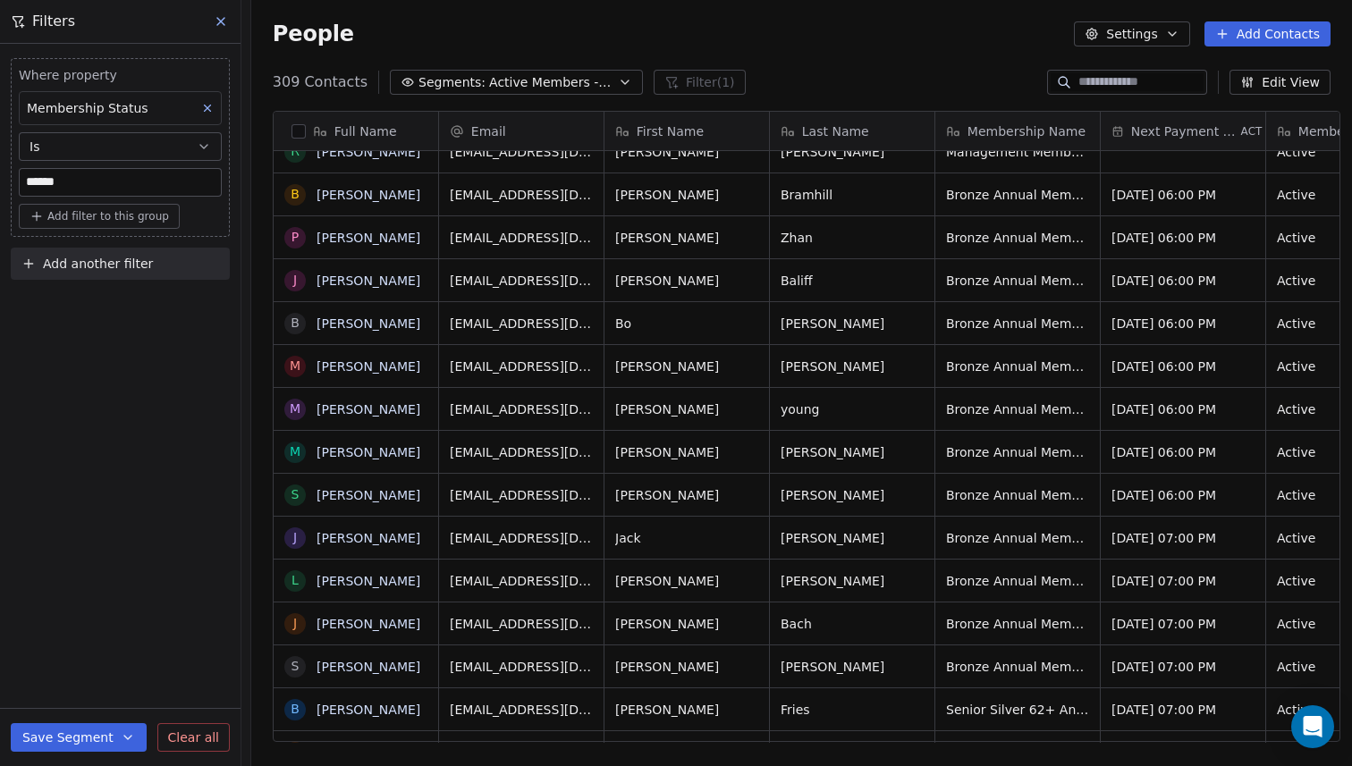
click at [768, 66] on div "People Settings Add Contacts" at bounding box center [801, 34] width 1101 height 68
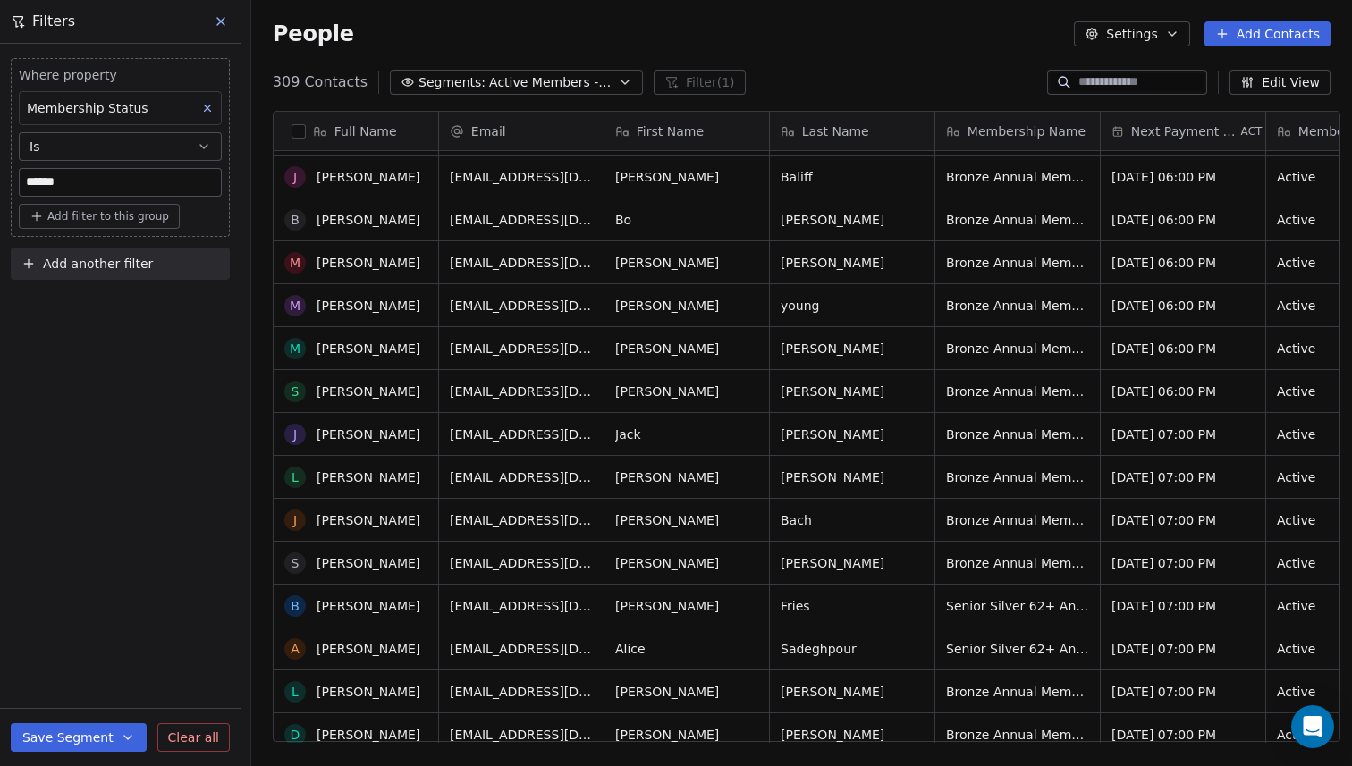
scroll to position [0, 0]
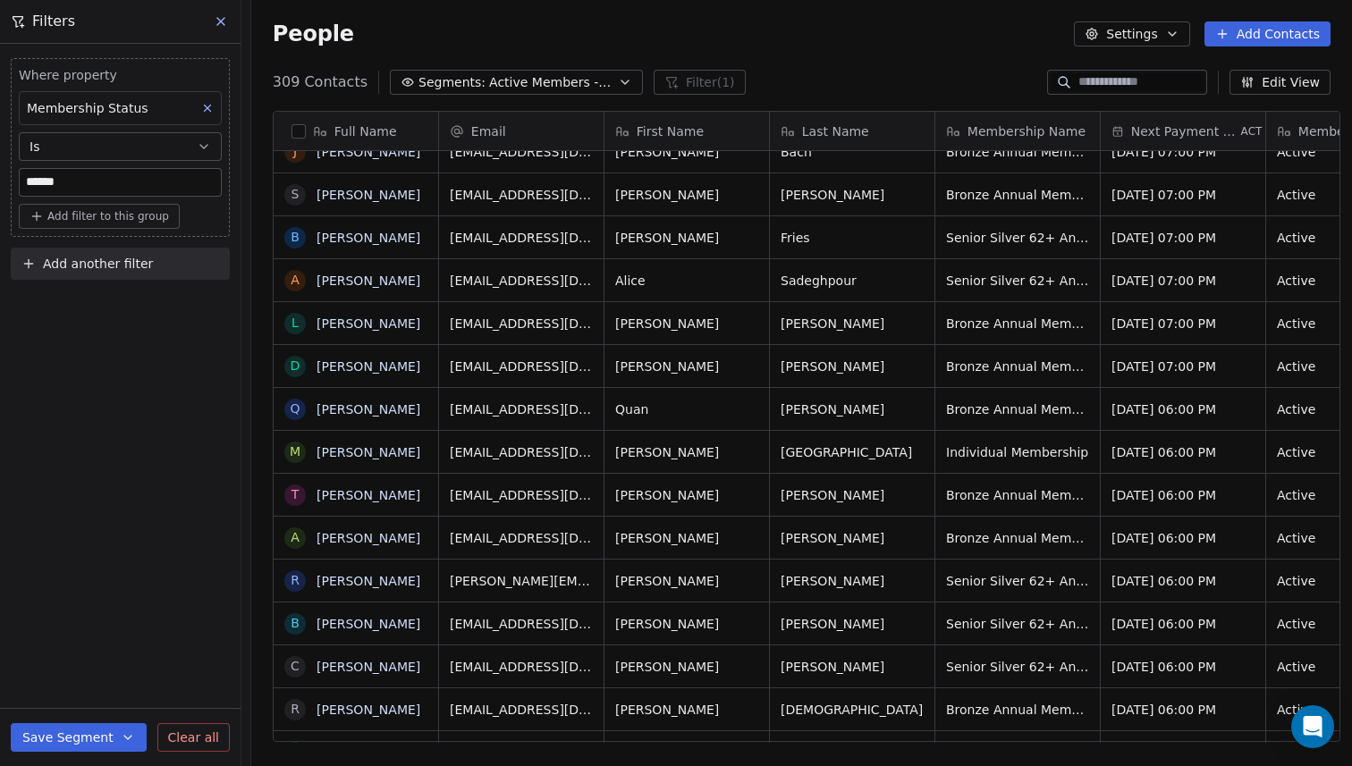
click at [217, 22] on icon at bounding box center [221, 21] width 14 height 14
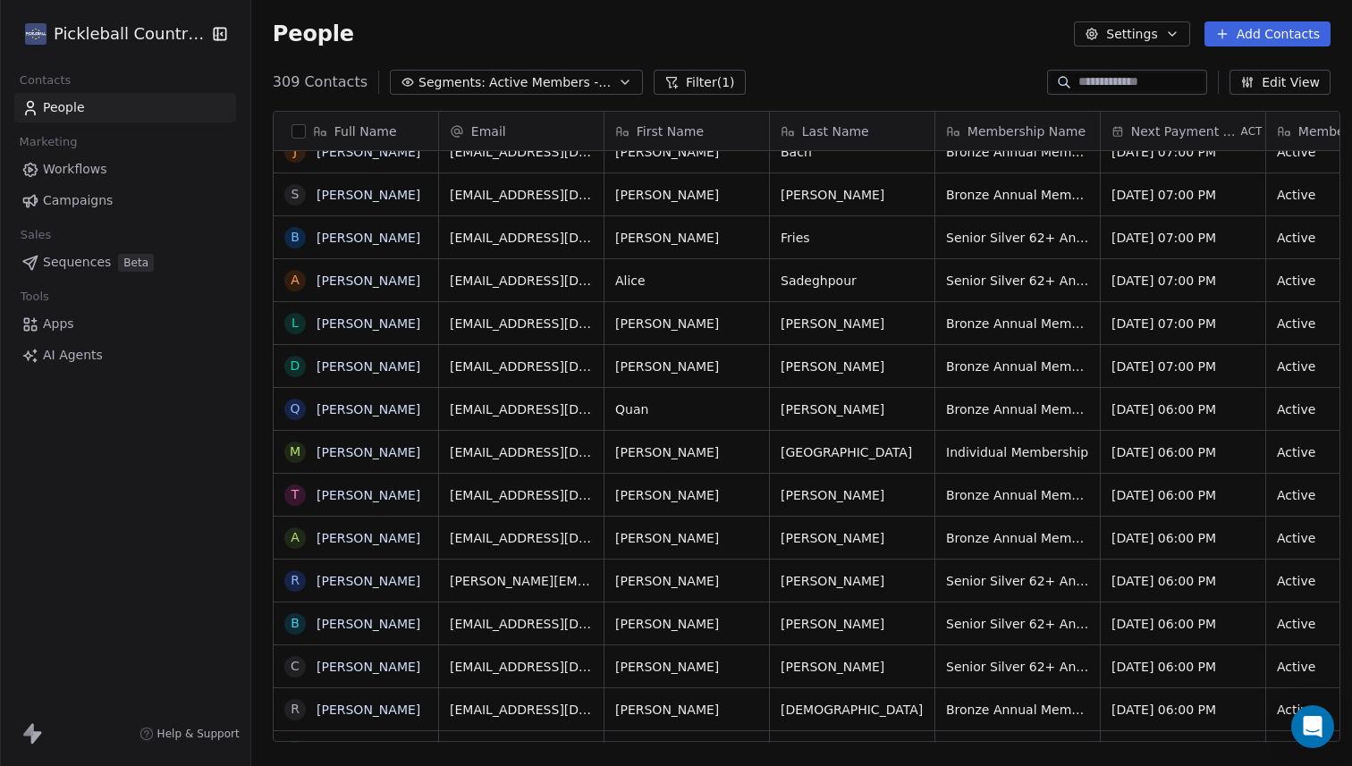
click at [118, 112] on link "People" at bounding box center [125, 108] width 222 height 30
click at [1243, 30] on button "Add Contacts" at bounding box center [1268, 33] width 126 height 25
click at [1233, 99] on span "Import from CSV" at bounding box center [1264, 101] width 104 height 19
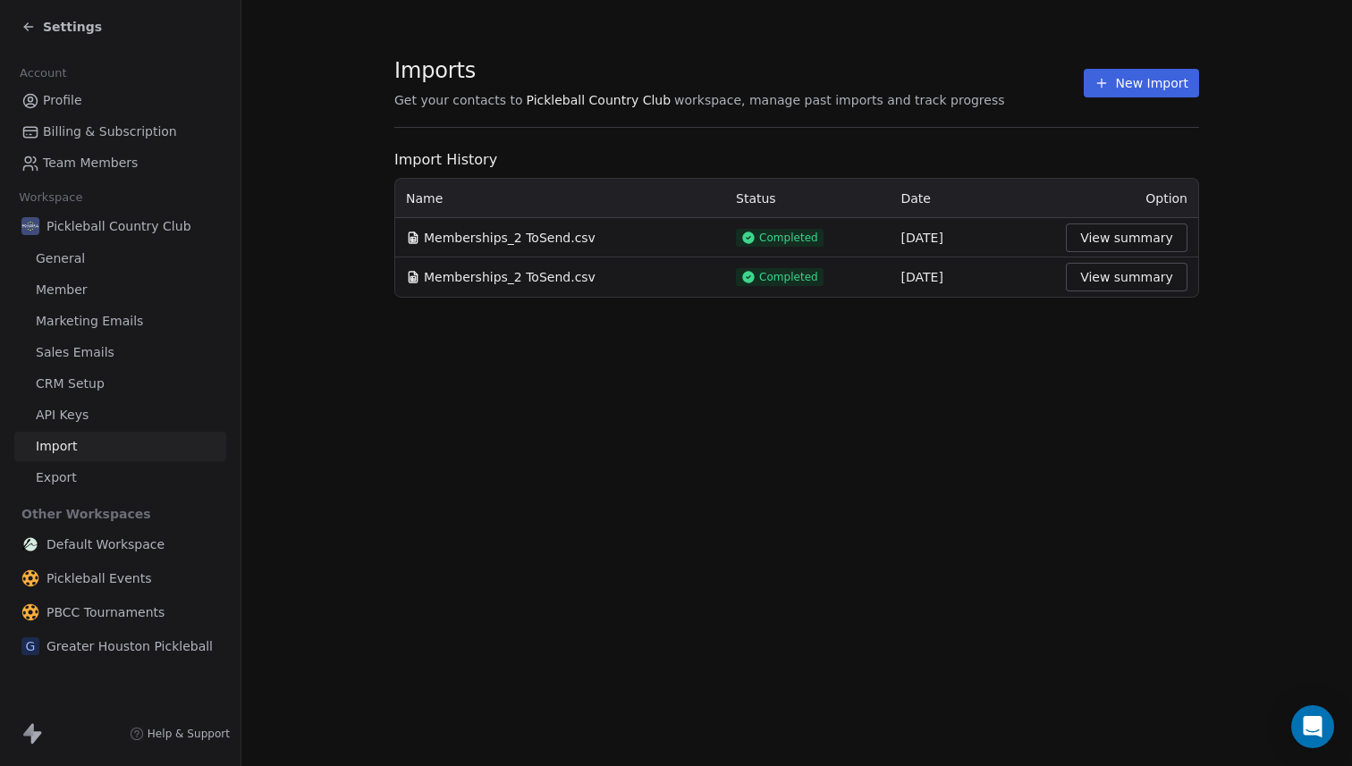
click at [1148, 79] on button "New Import" at bounding box center [1141, 83] width 115 height 29
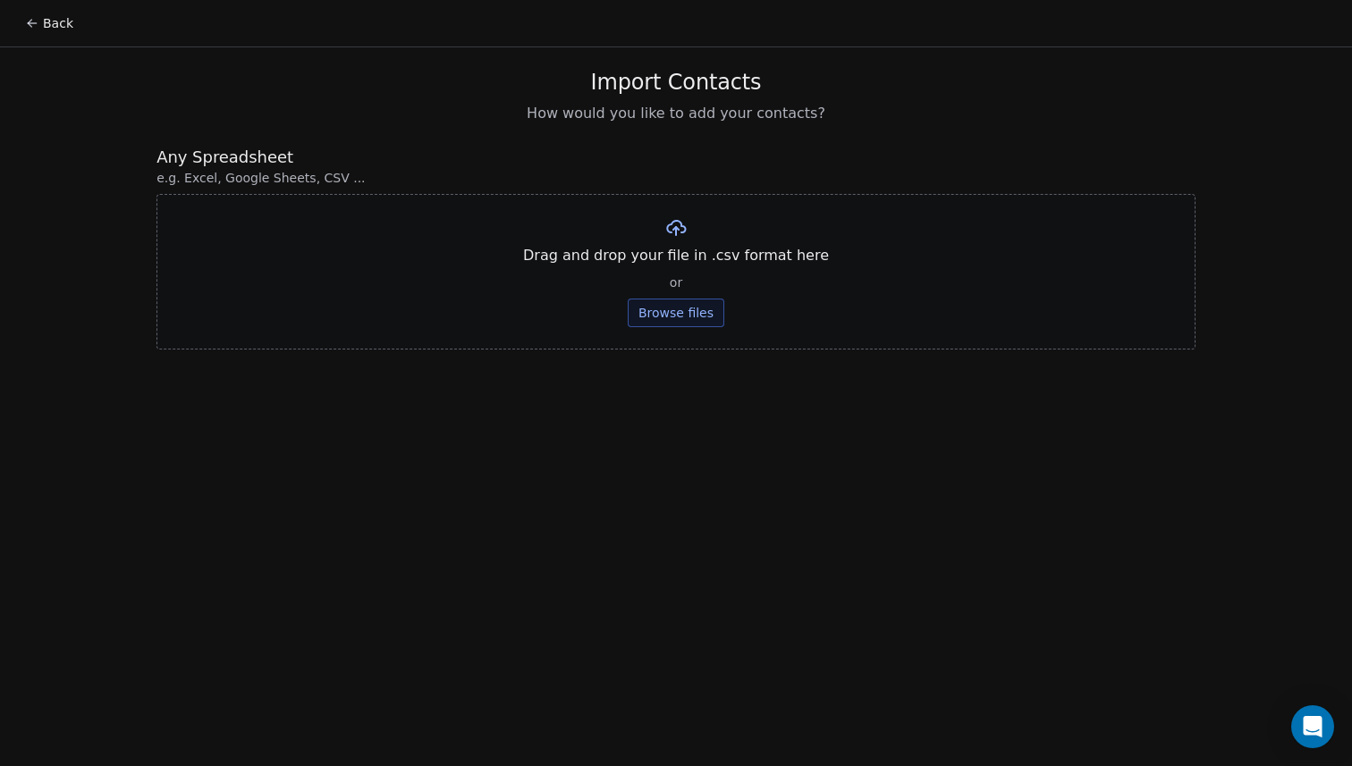
click at [671, 317] on button "Browse files" at bounding box center [676, 313] width 97 height 29
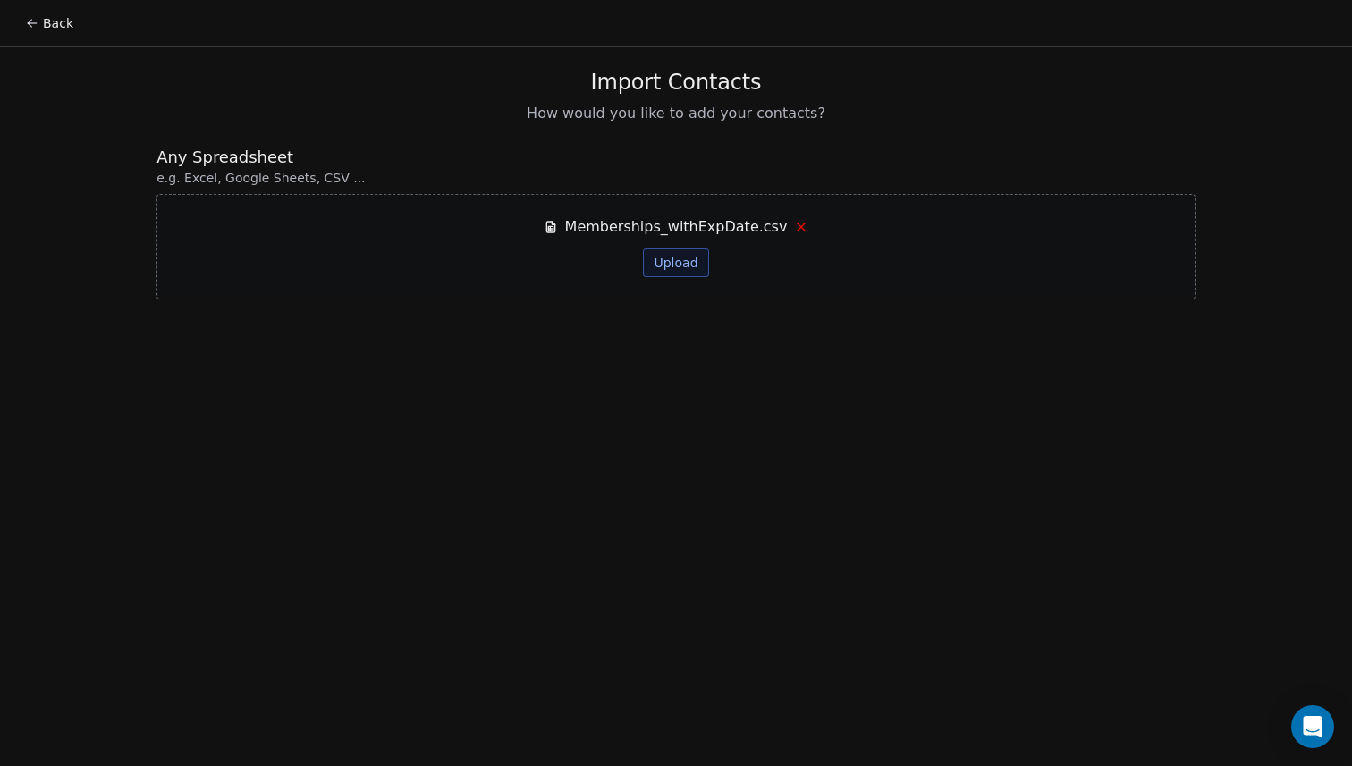
click at [681, 267] on button "Upload" at bounding box center [675, 263] width 65 height 29
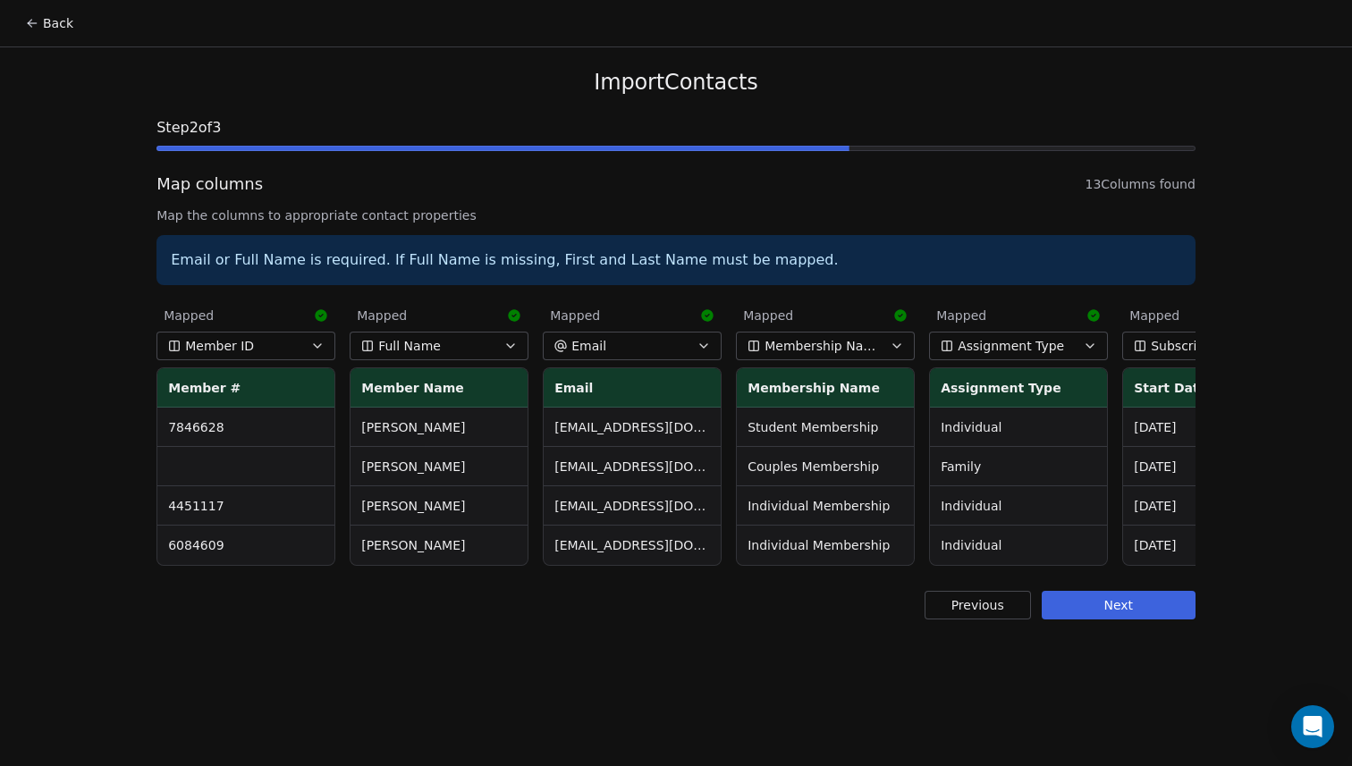
click at [1093, 611] on button "Next" at bounding box center [1119, 605] width 154 height 29
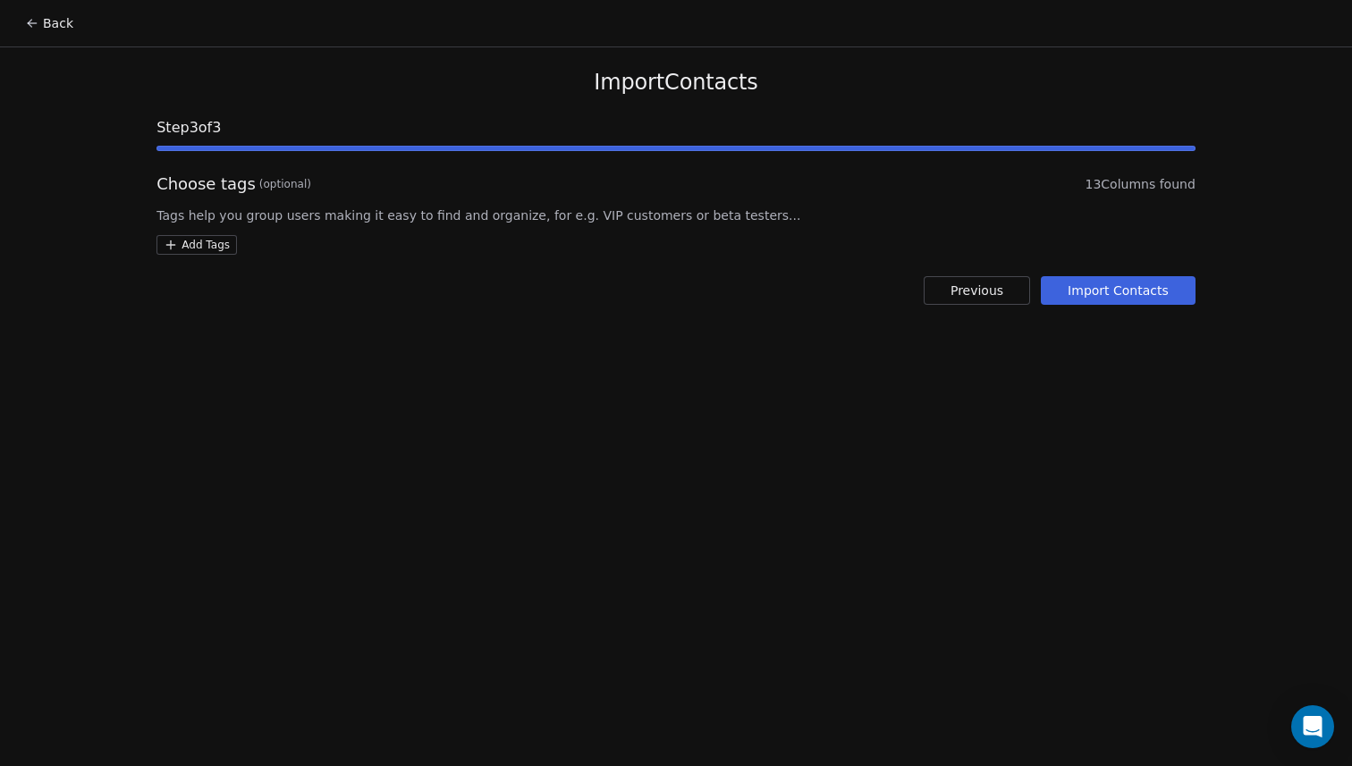
click at [202, 245] on html "Back Import Contacts Step 3 of 3 Choose tags (optional) 13 Columns found Tags h…" at bounding box center [676, 383] width 1352 height 766
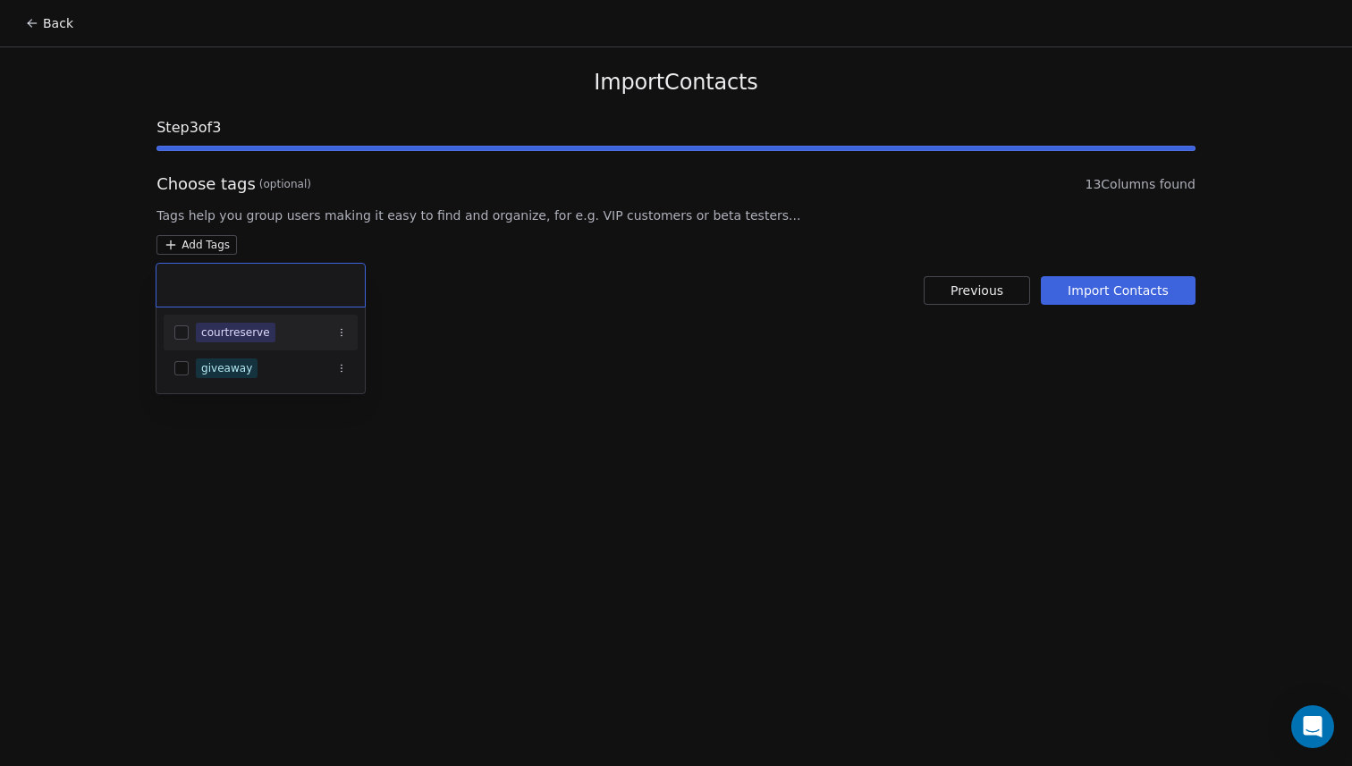
click at [232, 335] on div "courtreserve" at bounding box center [235, 333] width 69 height 16
click at [556, 313] on html "Back Import Contacts Step 3 of 3 Choose tags (optional) 13 Columns found Tags h…" at bounding box center [676, 383] width 1352 height 766
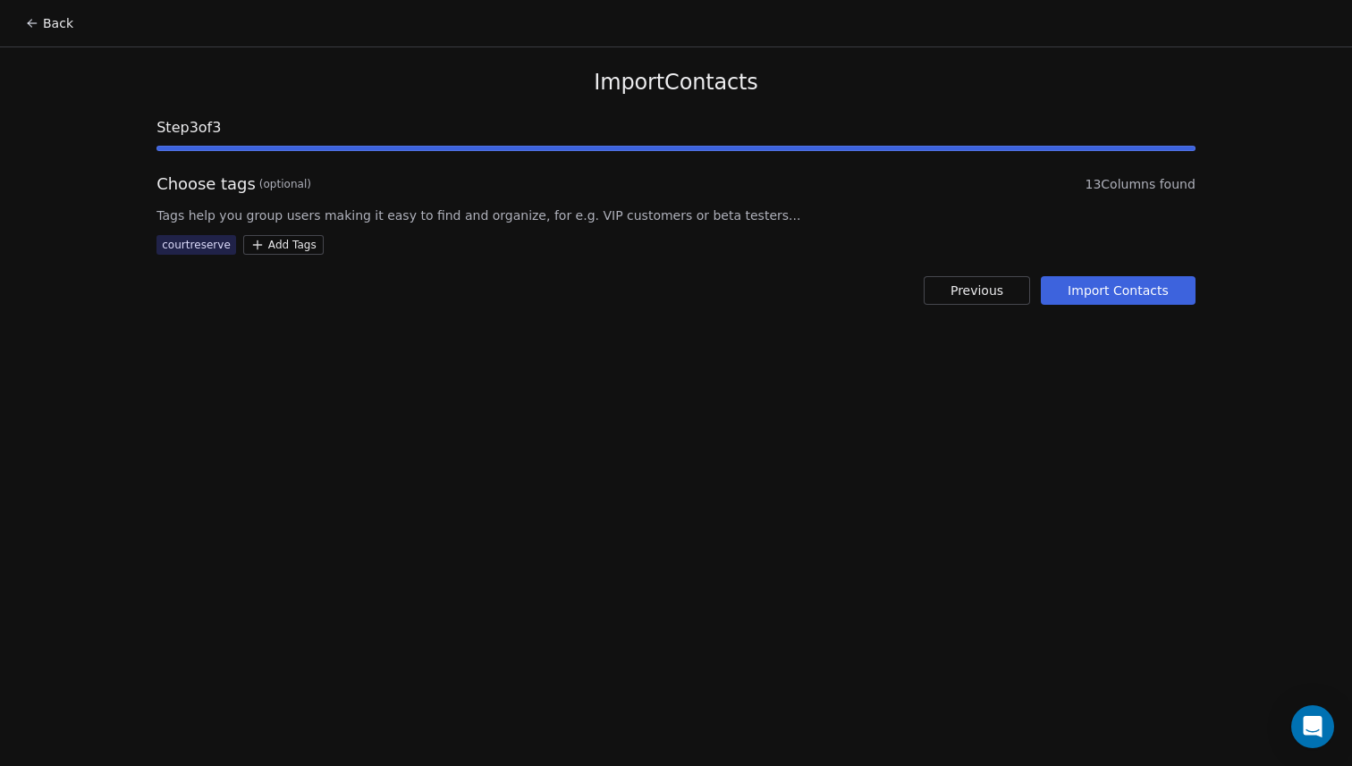
click at [1103, 288] on button "Import Contacts" at bounding box center [1118, 290] width 155 height 29
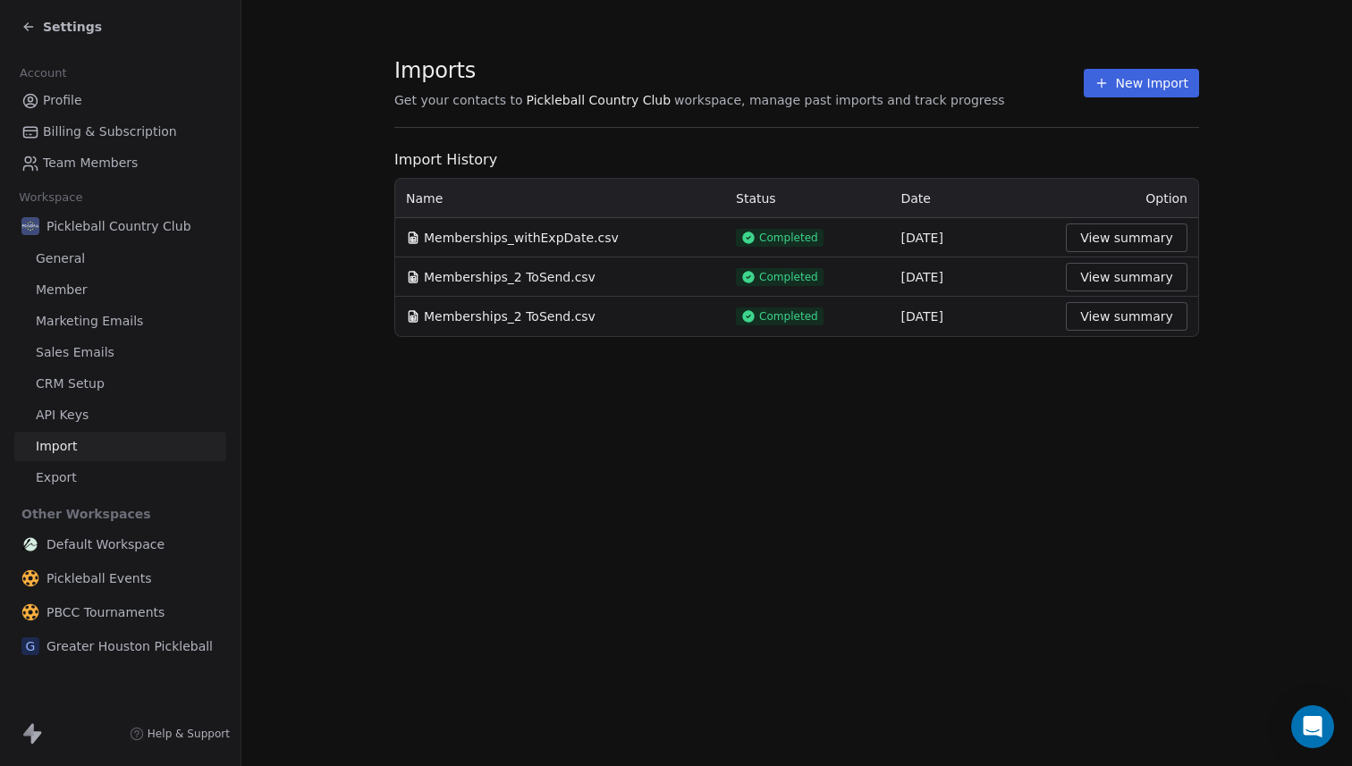
click at [58, 28] on span "Settings" at bounding box center [72, 27] width 59 height 18
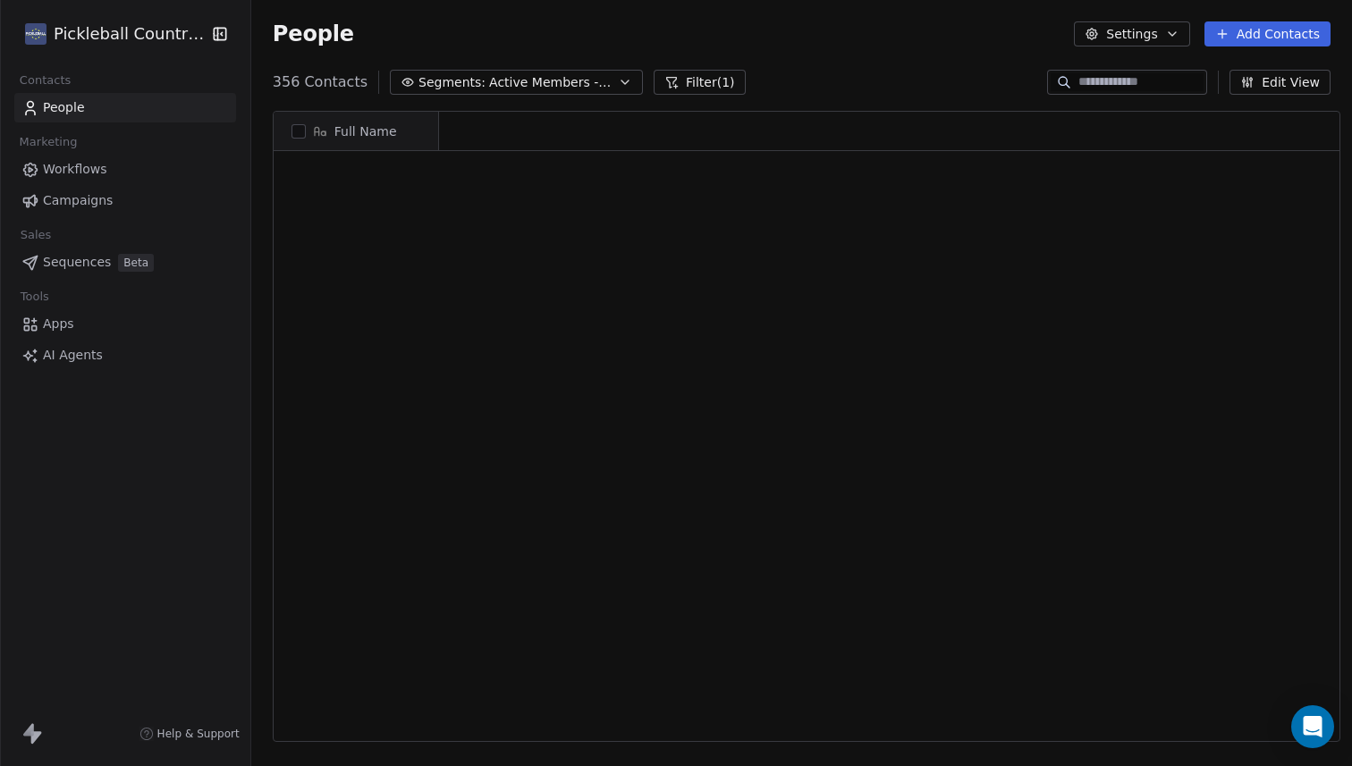
scroll to position [674, 1111]
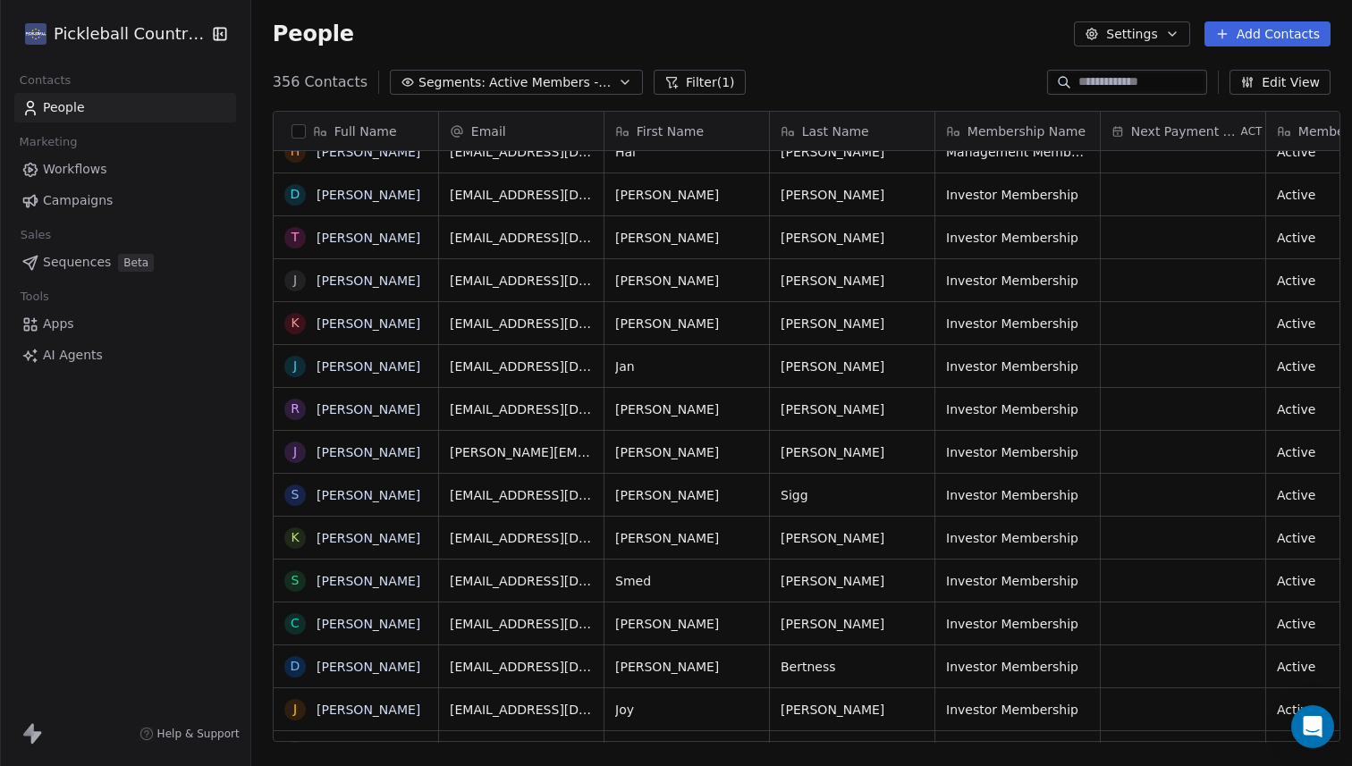
click at [618, 80] on icon "button" at bounding box center [625, 82] width 14 height 14
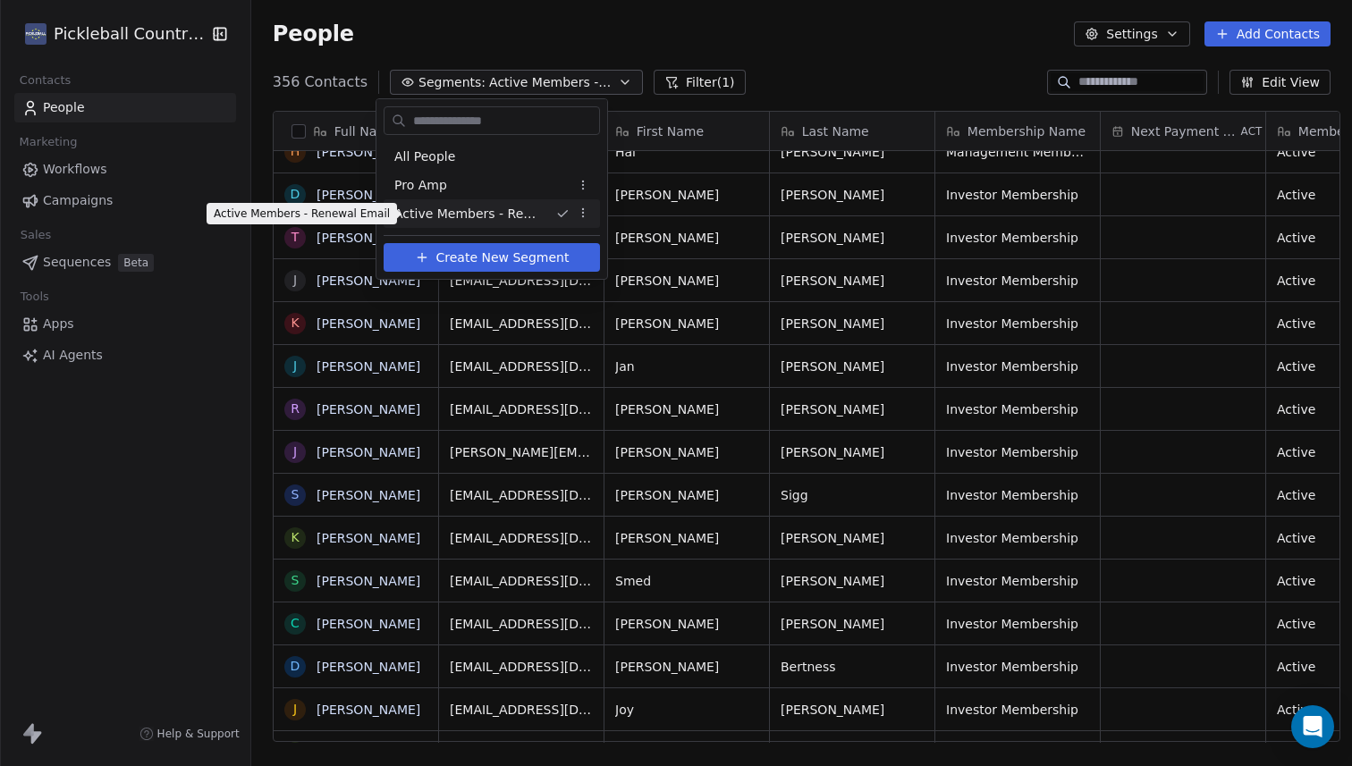
click at [477, 215] on span "Active Members - Renewal Email" at bounding box center [467, 214] width 147 height 19
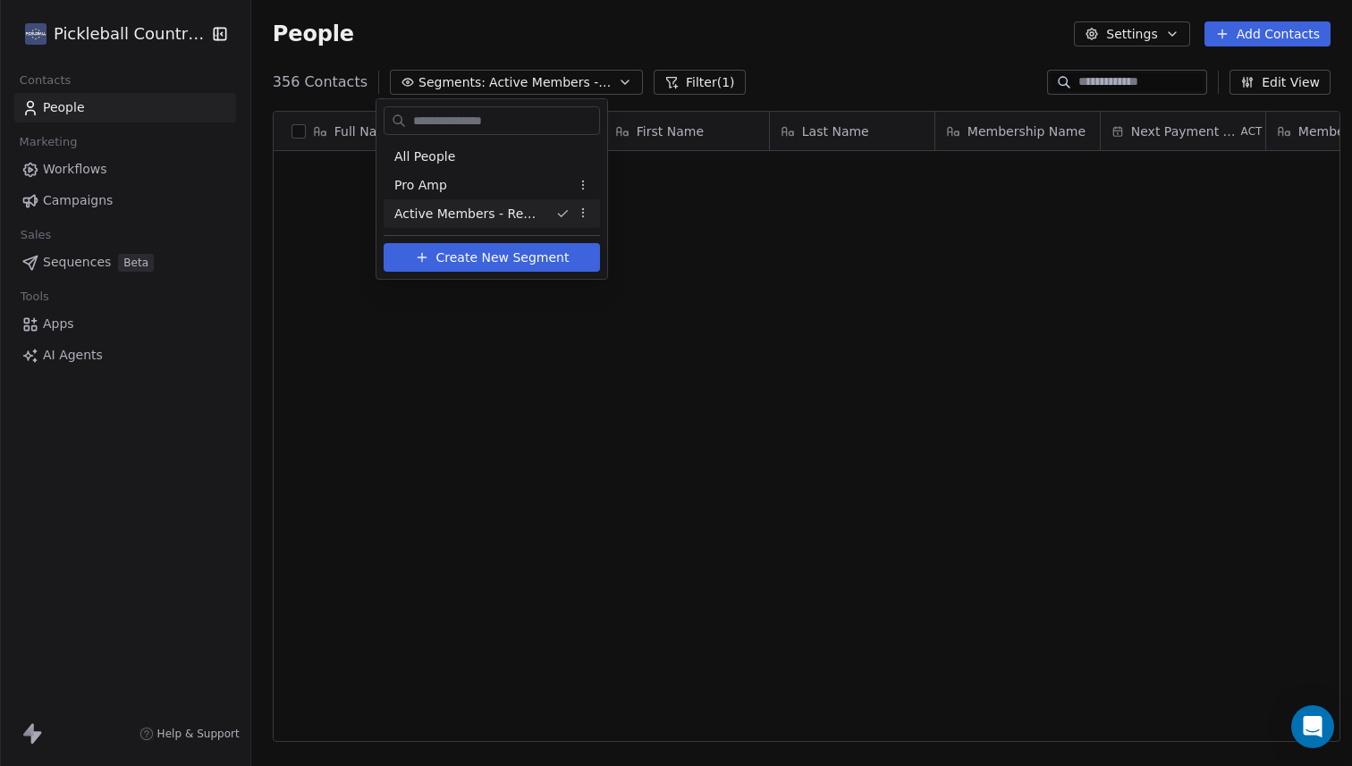
scroll to position [0, 0]
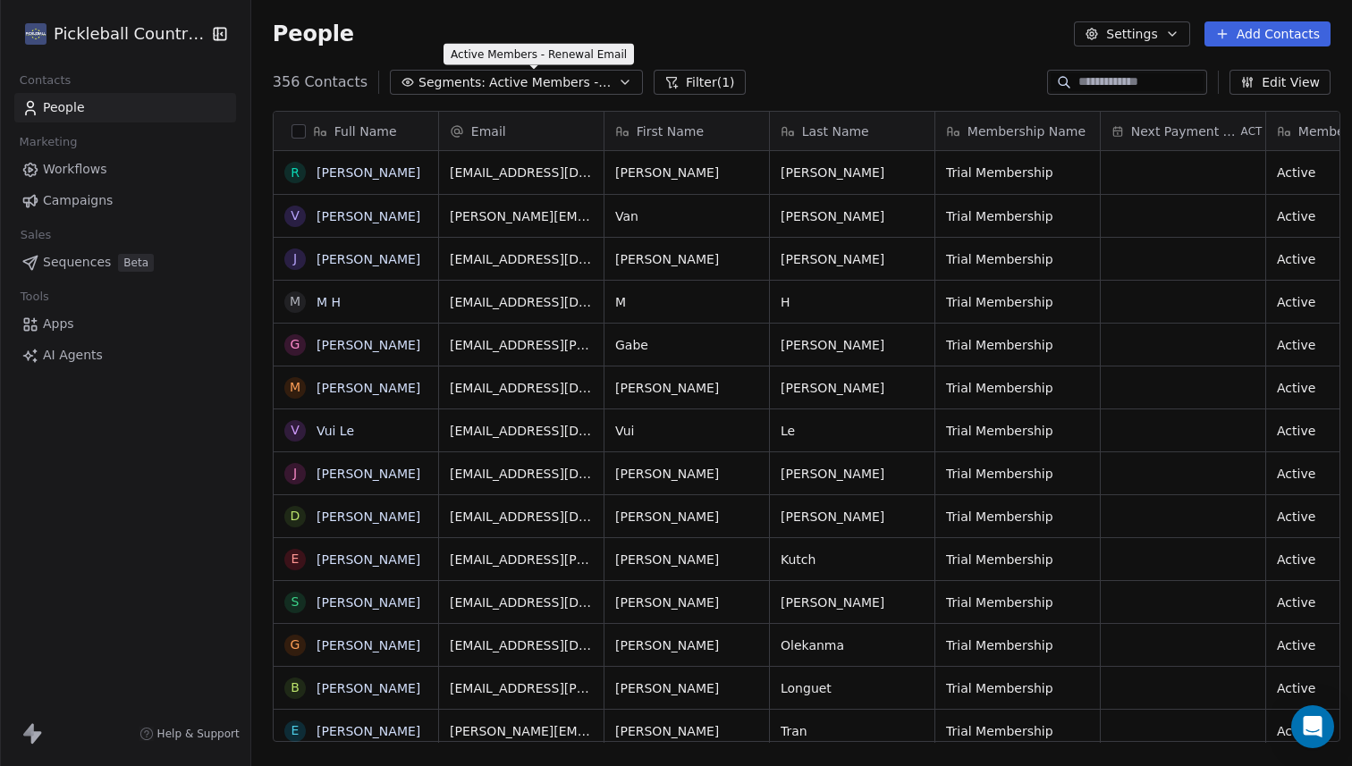
click at [596, 79] on button "Segments: Active Members - Renewal Email" at bounding box center [516, 82] width 253 height 25
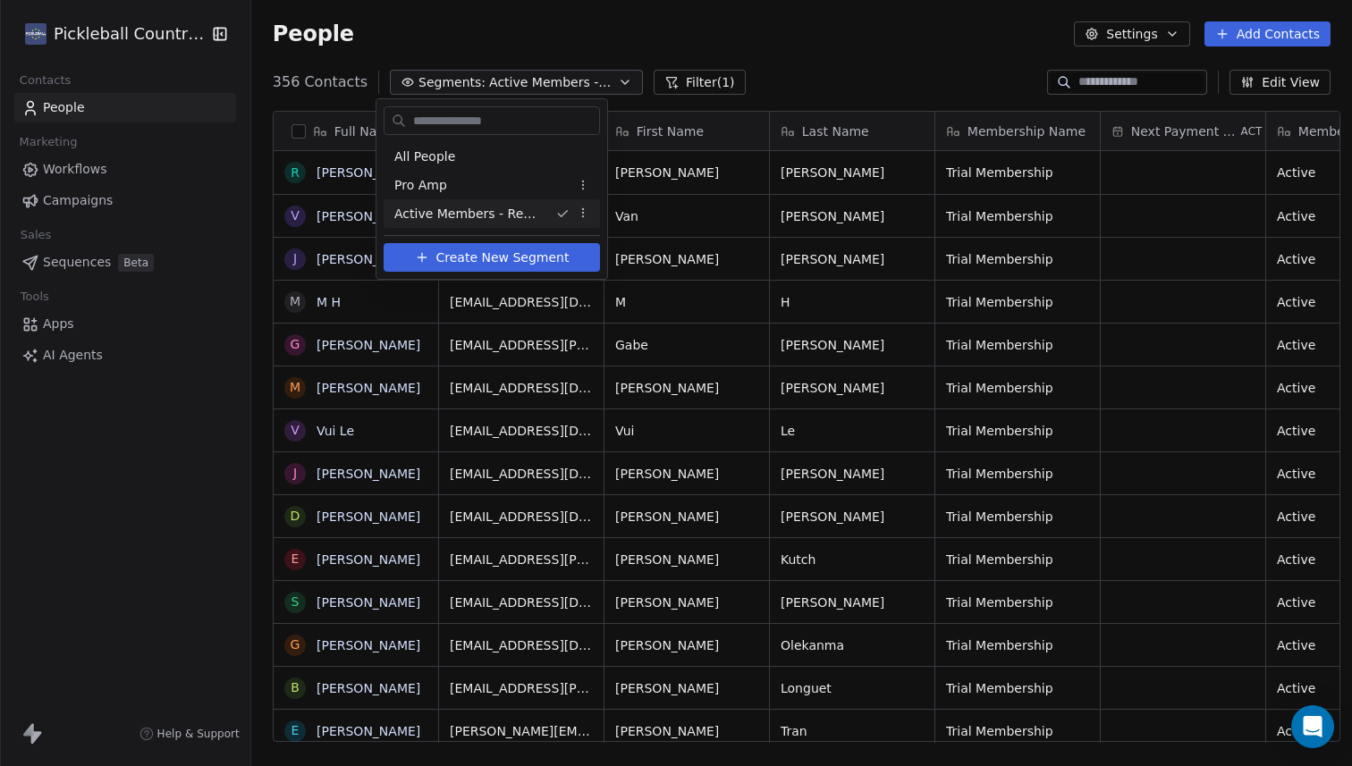
click at [585, 216] on html "Pickleball Country Club Contacts People Marketing Workflows Campaigns Sales Seq…" at bounding box center [676, 383] width 1352 height 766
click at [600, 250] on div "Edit" at bounding box center [640, 247] width 121 height 29
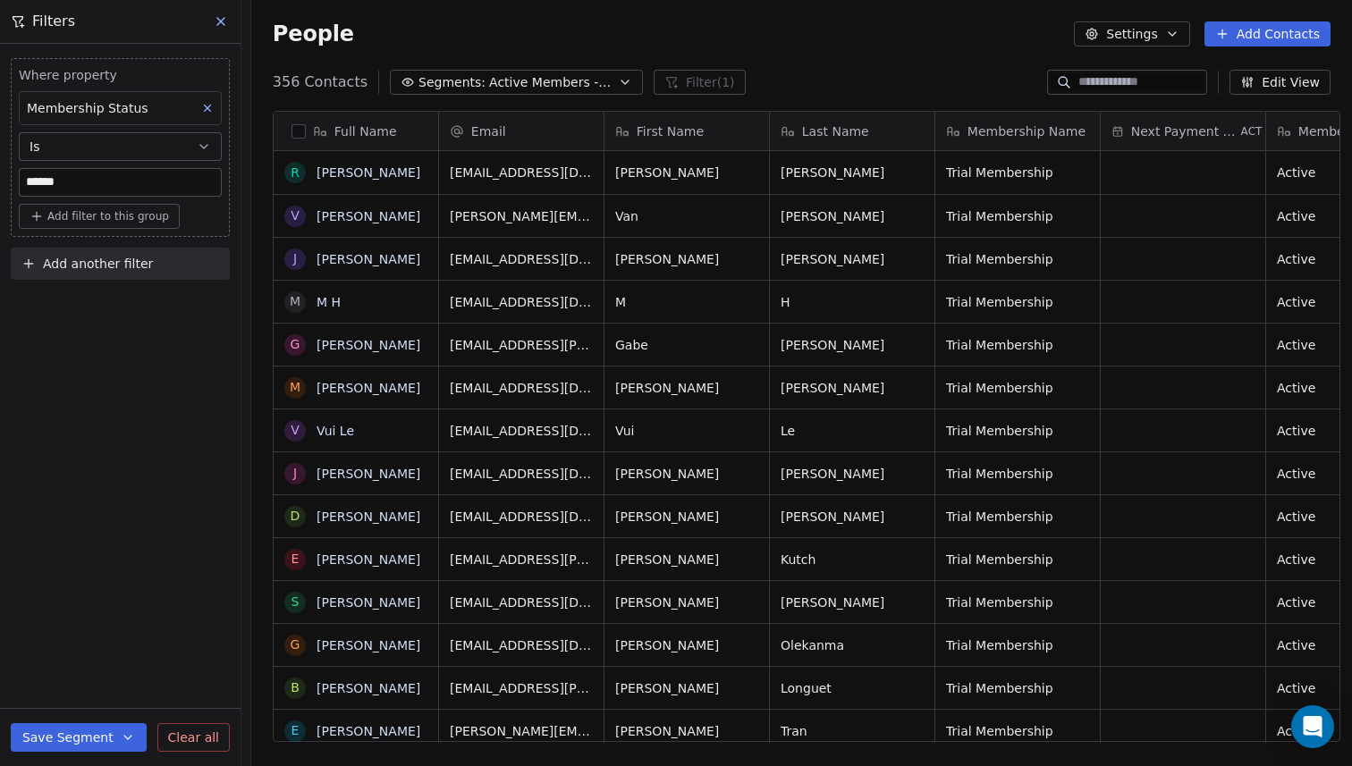
click at [143, 220] on span "Add filter to this group" at bounding box center [108, 216] width 122 height 14
click at [123, 217] on html "Pickleball Country Club Contacts People Marketing Workflows Campaigns Sales Seq…" at bounding box center [676, 383] width 1352 height 766
click at [123, 217] on span "Add filter to this group" at bounding box center [108, 216] width 122 height 14
click at [115, 375] on html "Pickleball Country Club Contacts People Marketing Workflows Campaigns Sales Seq…" at bounding box center [676, 383] width 1352 height 766
click at [124, 215] on span "Add filter to this group" at bounding box center [108, 216] width 122 height 14
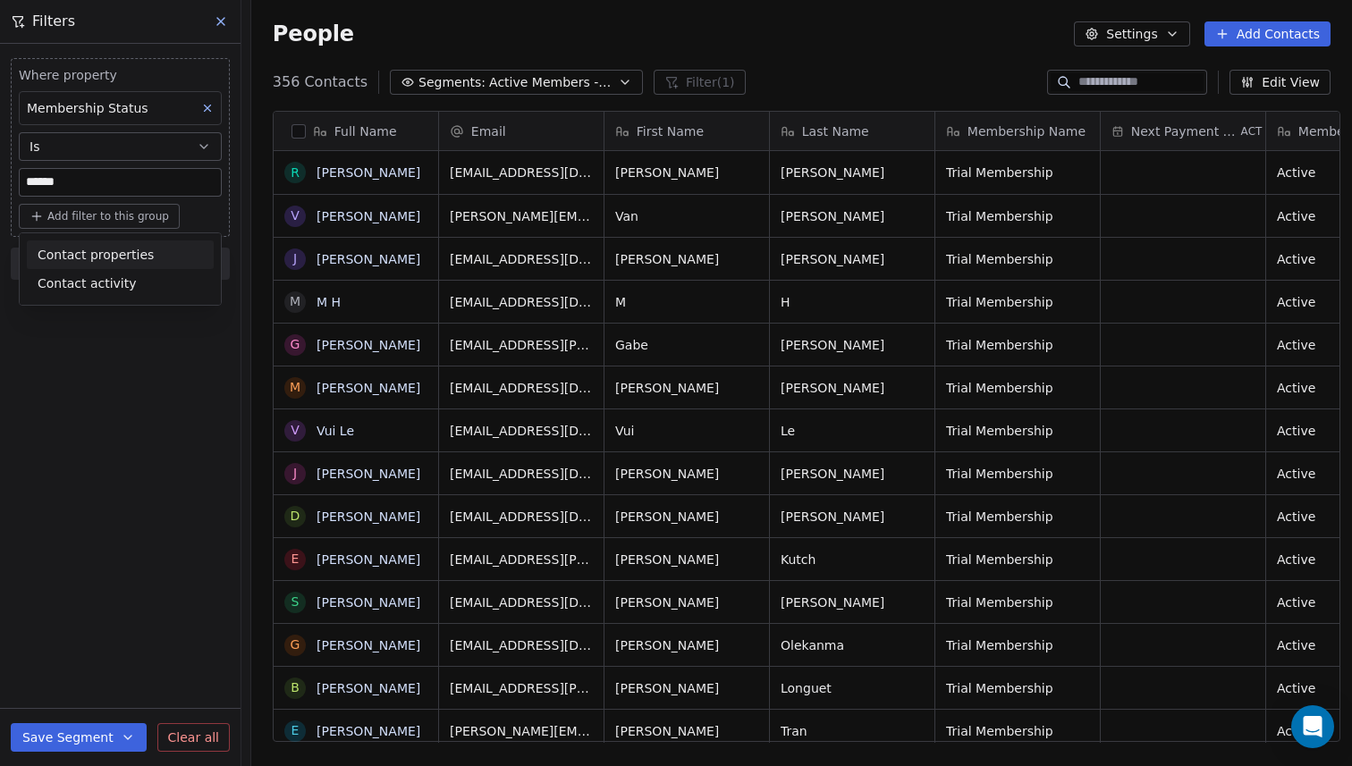
click at [114, 258] on span "Contact properties" at bounding box center [96, 255] width 116 height 19
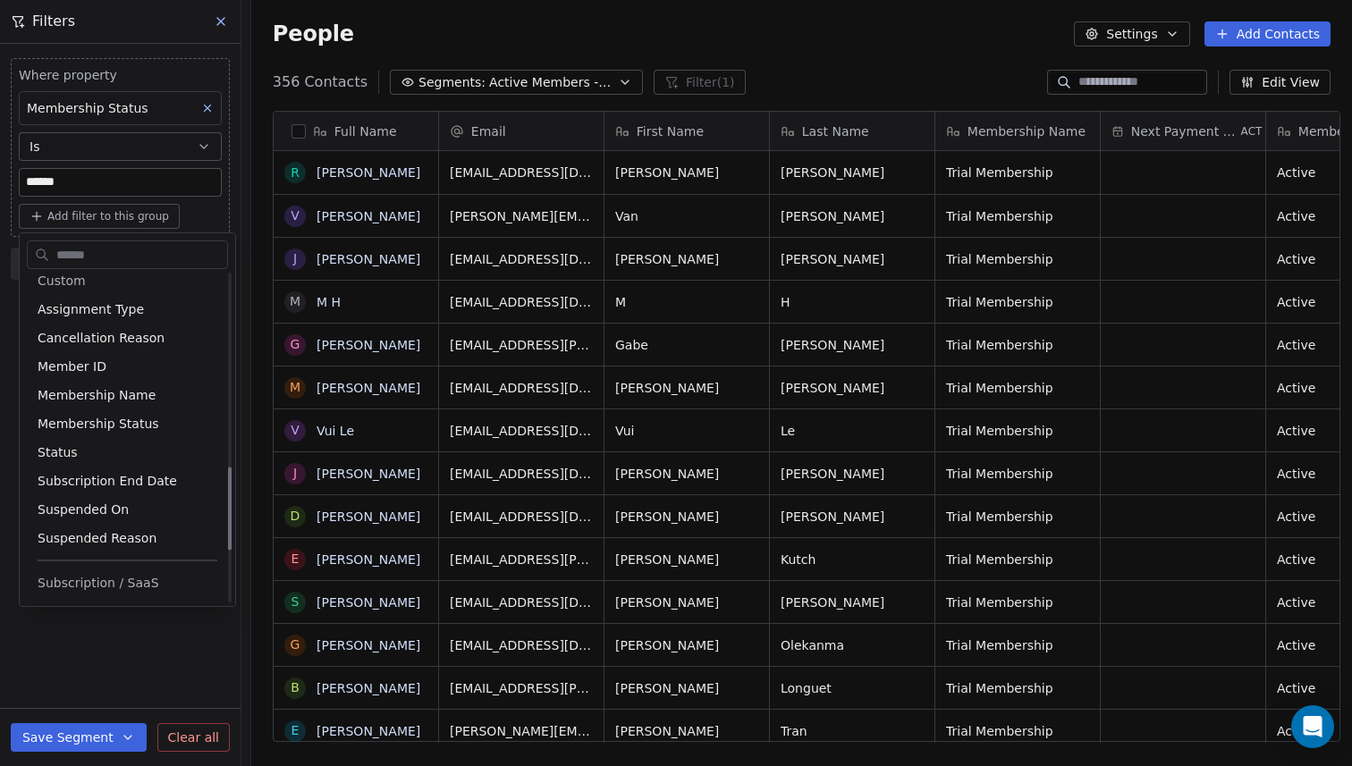
scroll to position [758, 0]
click at [132, 395] on span "Membership Name" at bounding box center [97, 394] width 118 height 18
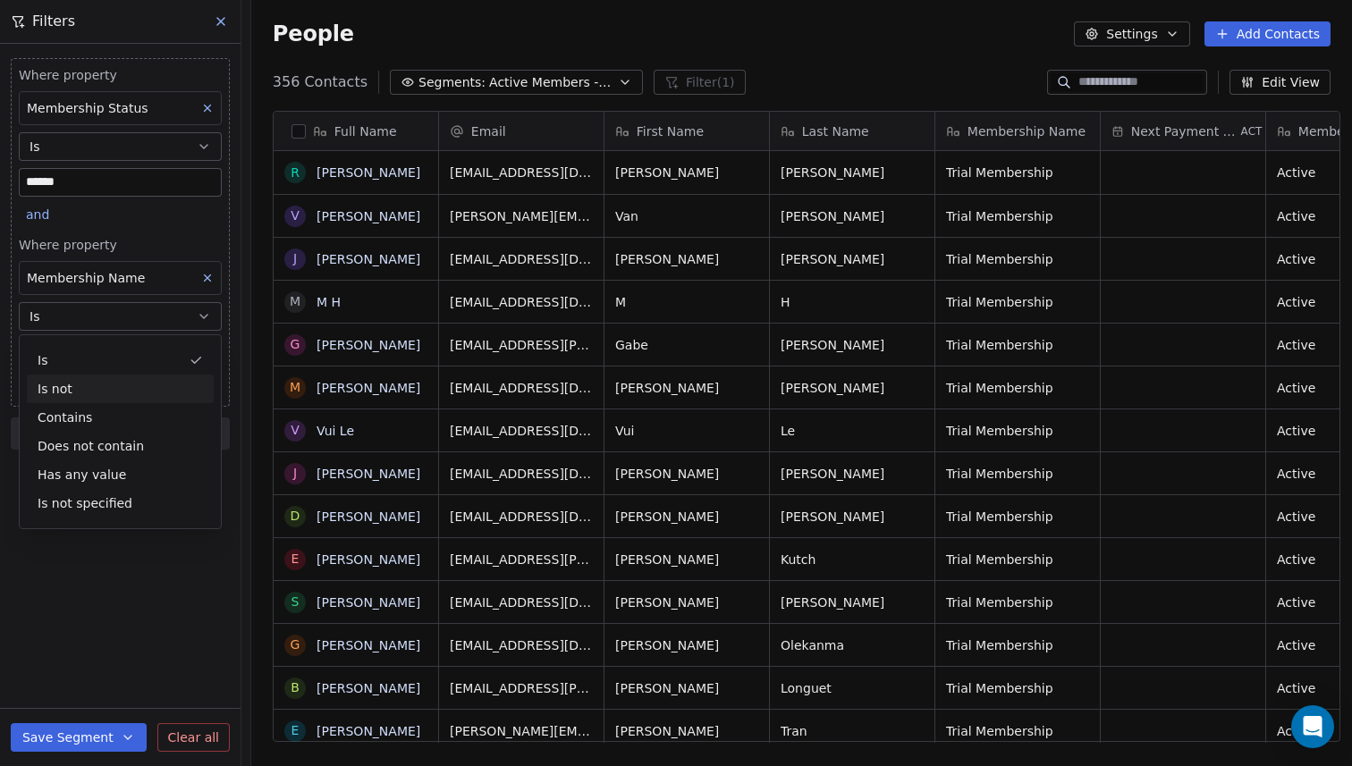
click at [141, 388] on div "Is not" at bounding box center [120, 389] width 187 height 29
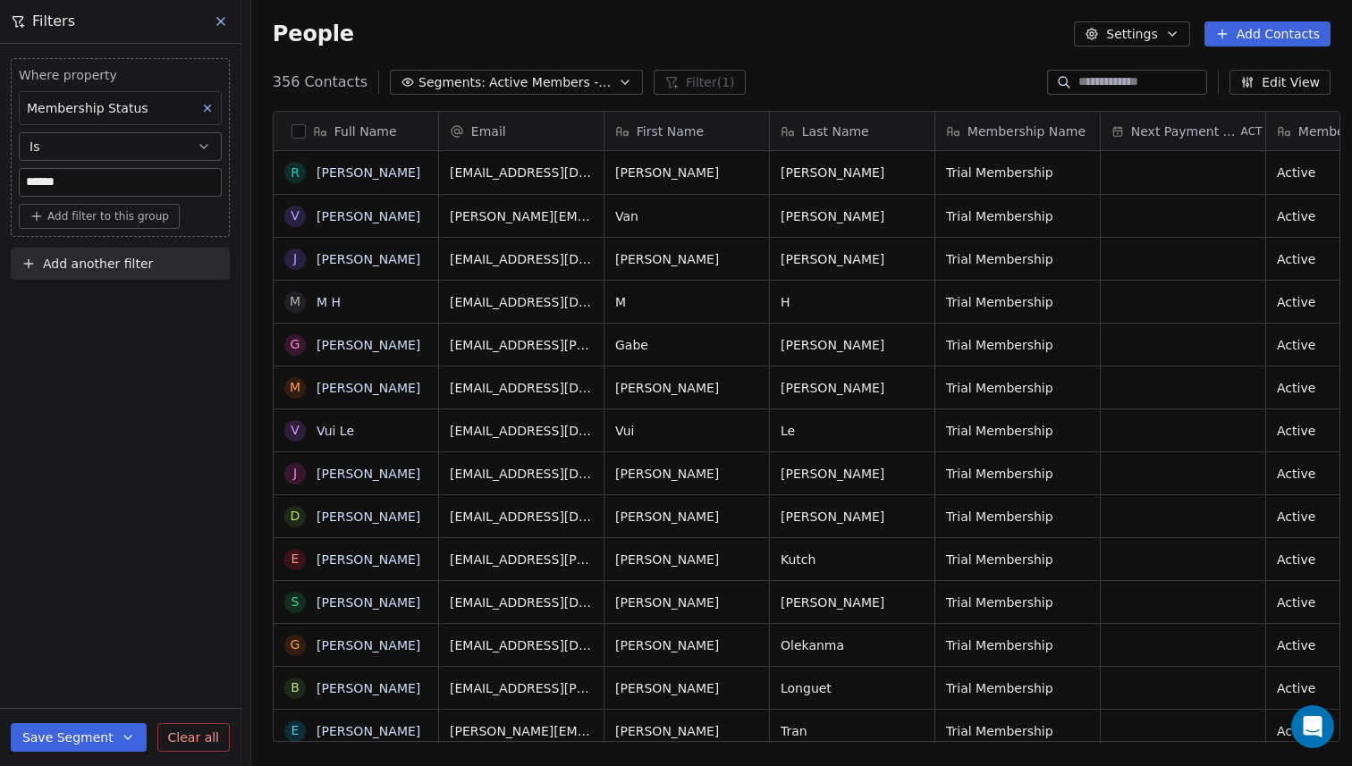
click at [148, 217] on span "Add filter to this group" at bounding box center [108, 216] width 122 height 14
click at [126, 252] on span "Contact properties" at bounding box center [96, 255] width 116 height 19
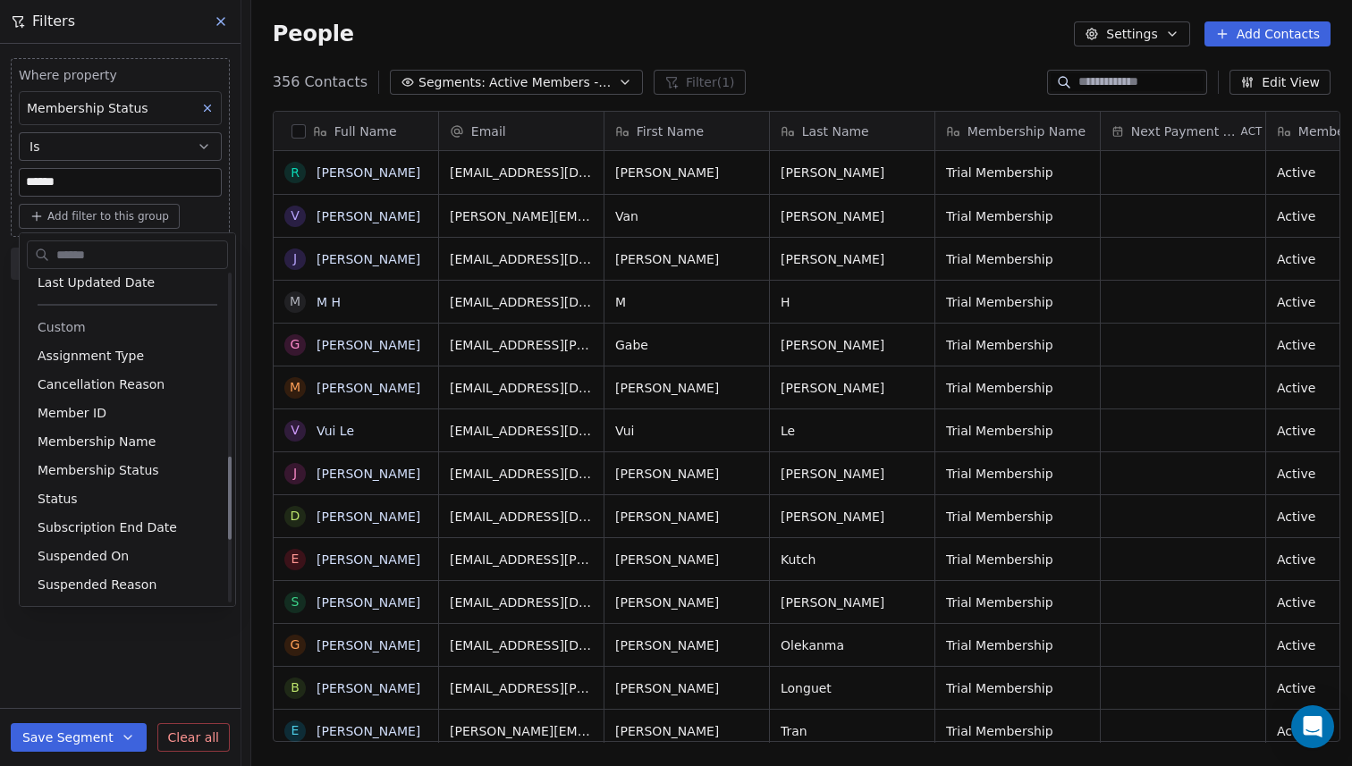
scroll to position [712, 0]
click at [132, 438] on span "Membership Name" at bounding box center [97, 441] width 118 height 18
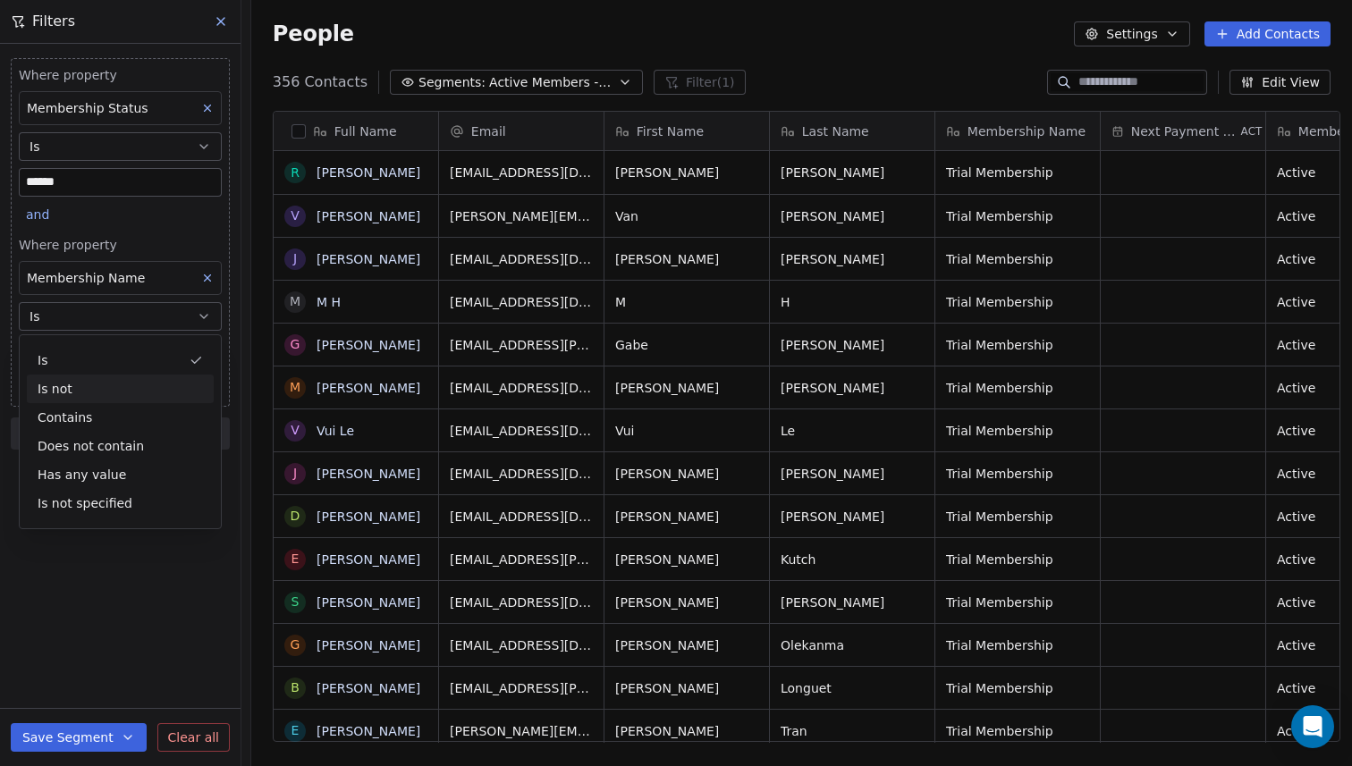
click at [136, 390] on div "Is not" at bounding box center [120, 389] width 187 height 29
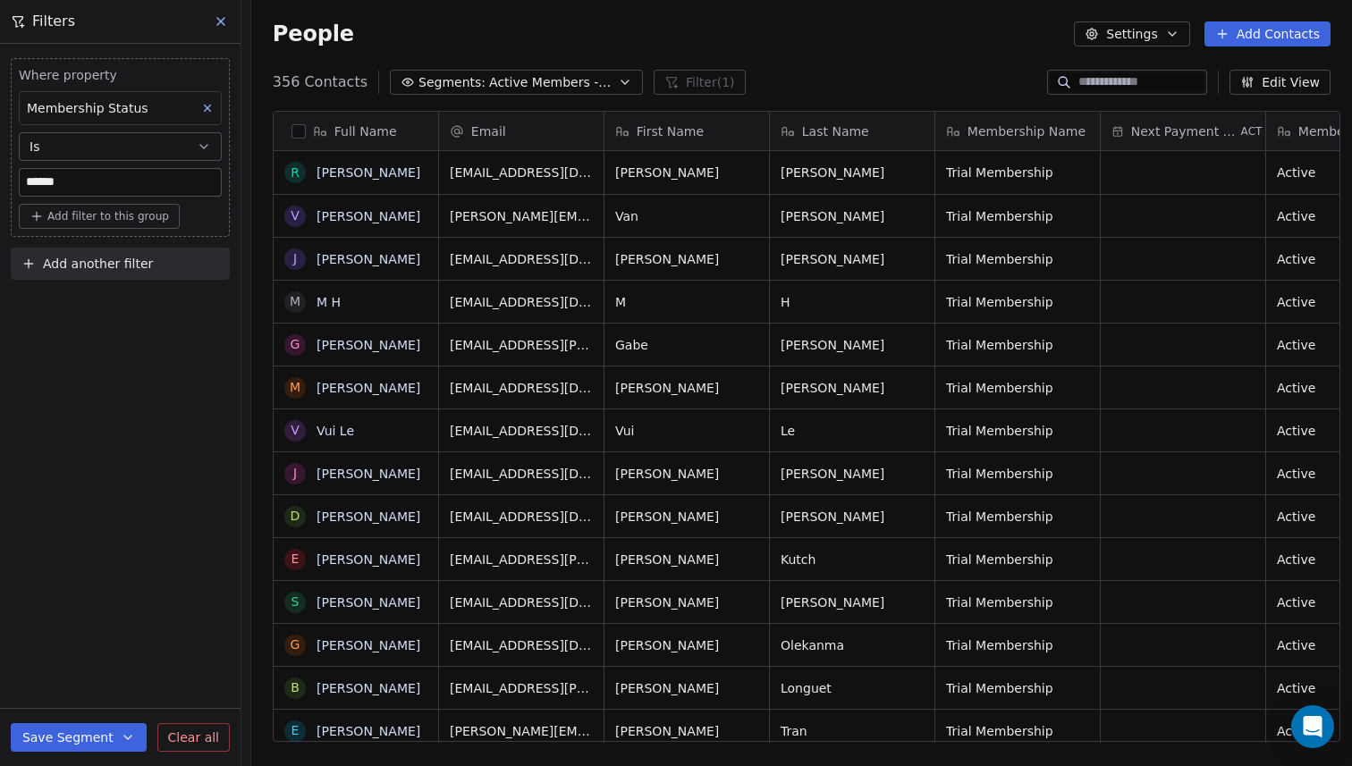
click at [103, 268] on span "Add another filter" at bounding box center [98, 264] width 110 height 19
click at [92, 309] on span "Contact properties" at bounding box center [88, 306] width 116 height 19
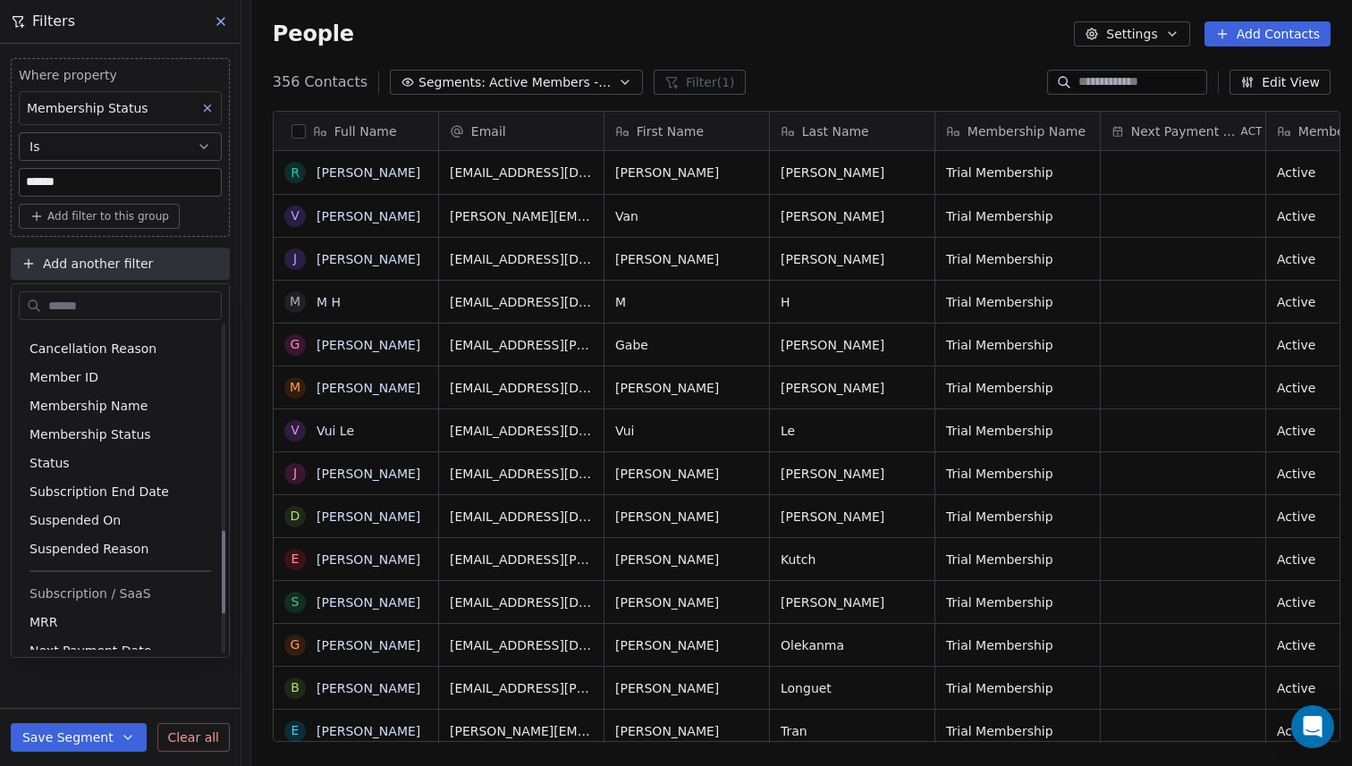
scroll to position [801, 0]
click at [95, 401] on span "Membership Name" at bounding box center [89, 402] width 118 height 18
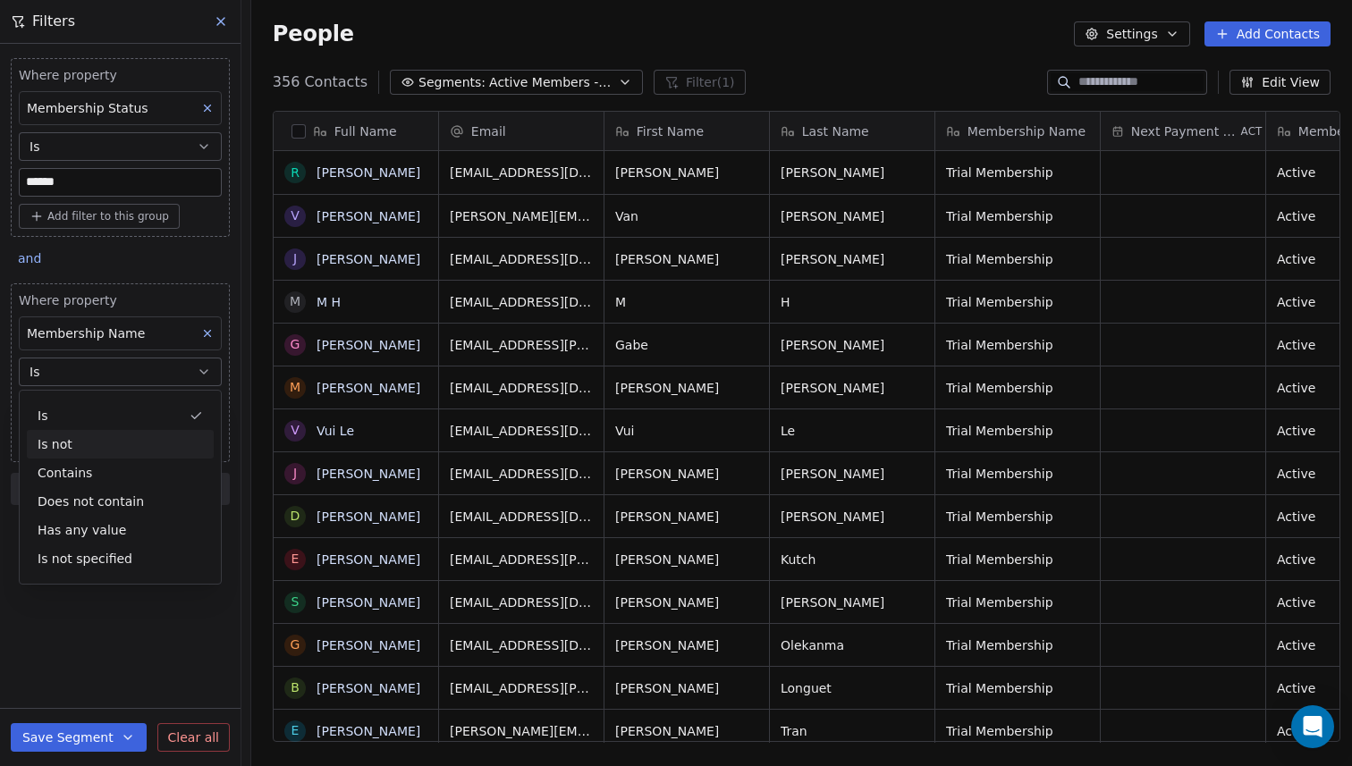
click at [112, 436] on div "Is not" at bounding box center [120, 444] width 187 height 29
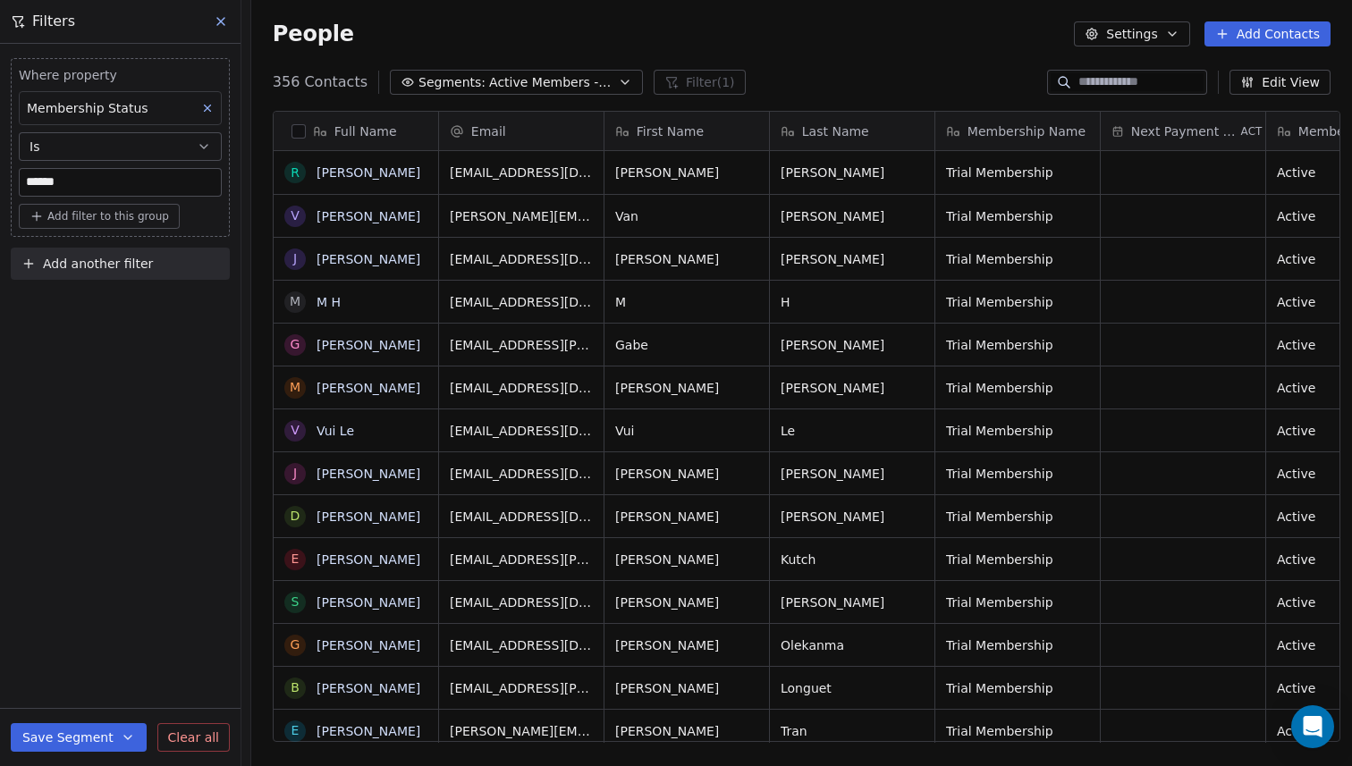
click at [141, 430] on div "Where property Membership Status Is ****** Add filter to this group Add another…" at bounding box center [120, 405] width 241 height 723
click at [178, 106] on div "Membership Status" at bounding box center [120, 108] width 203 height 34
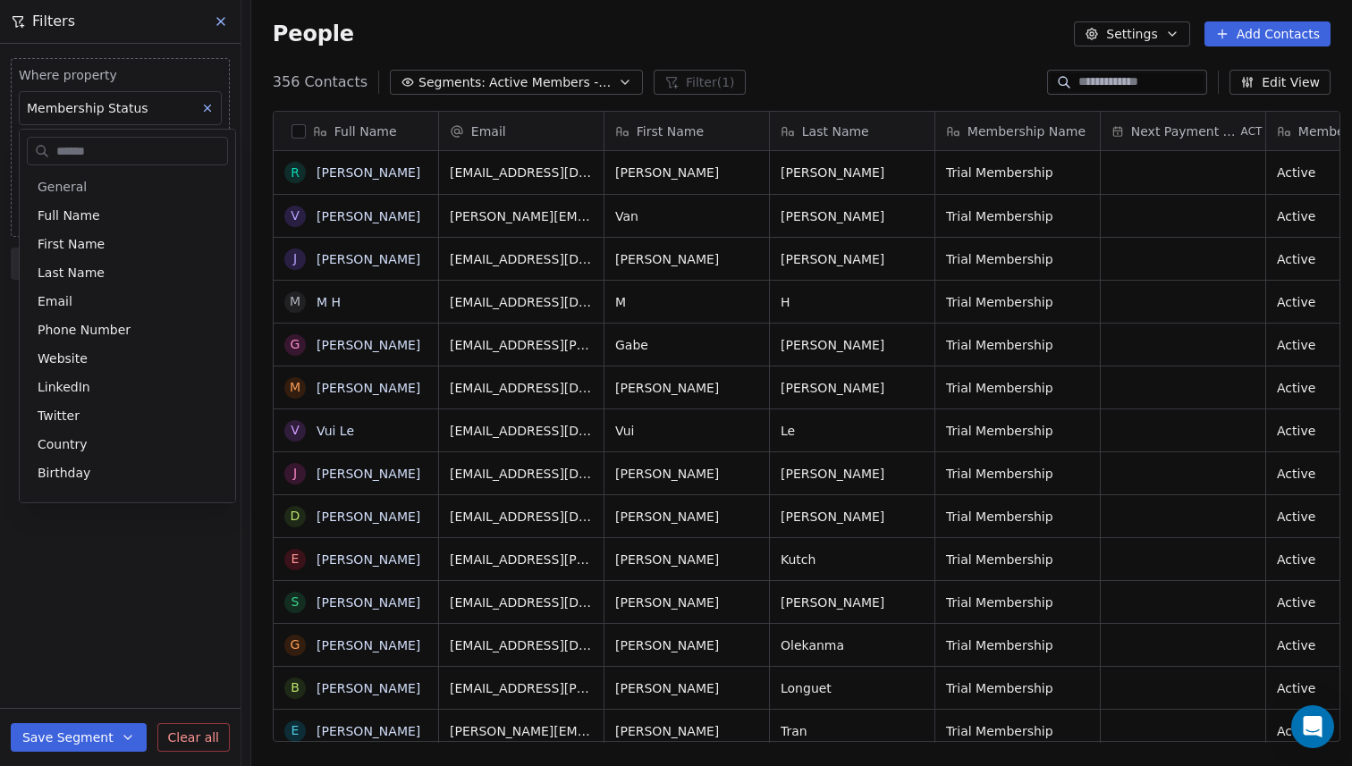
scroll to position [595, 0]
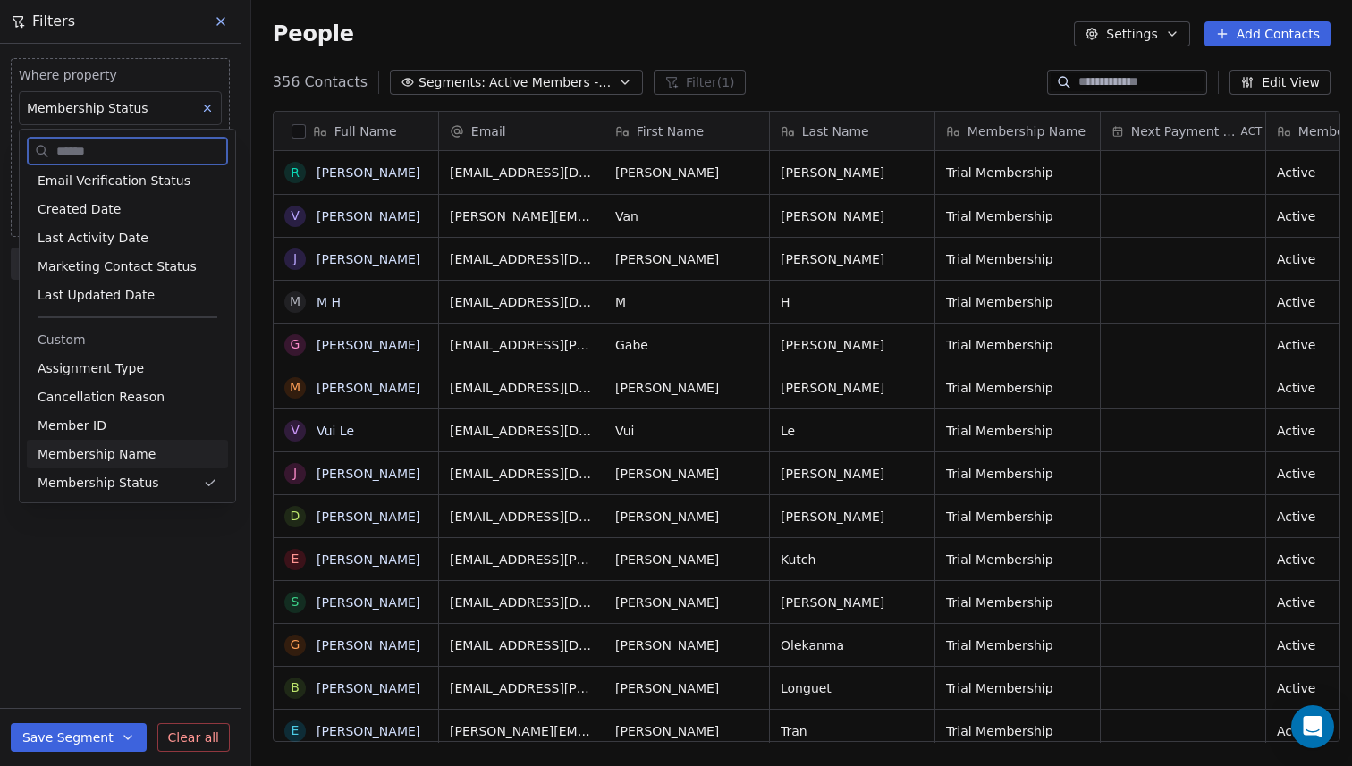
click at [135, 461] on span "Membership Name" at bounding box center [97, 454] width 118 height 18
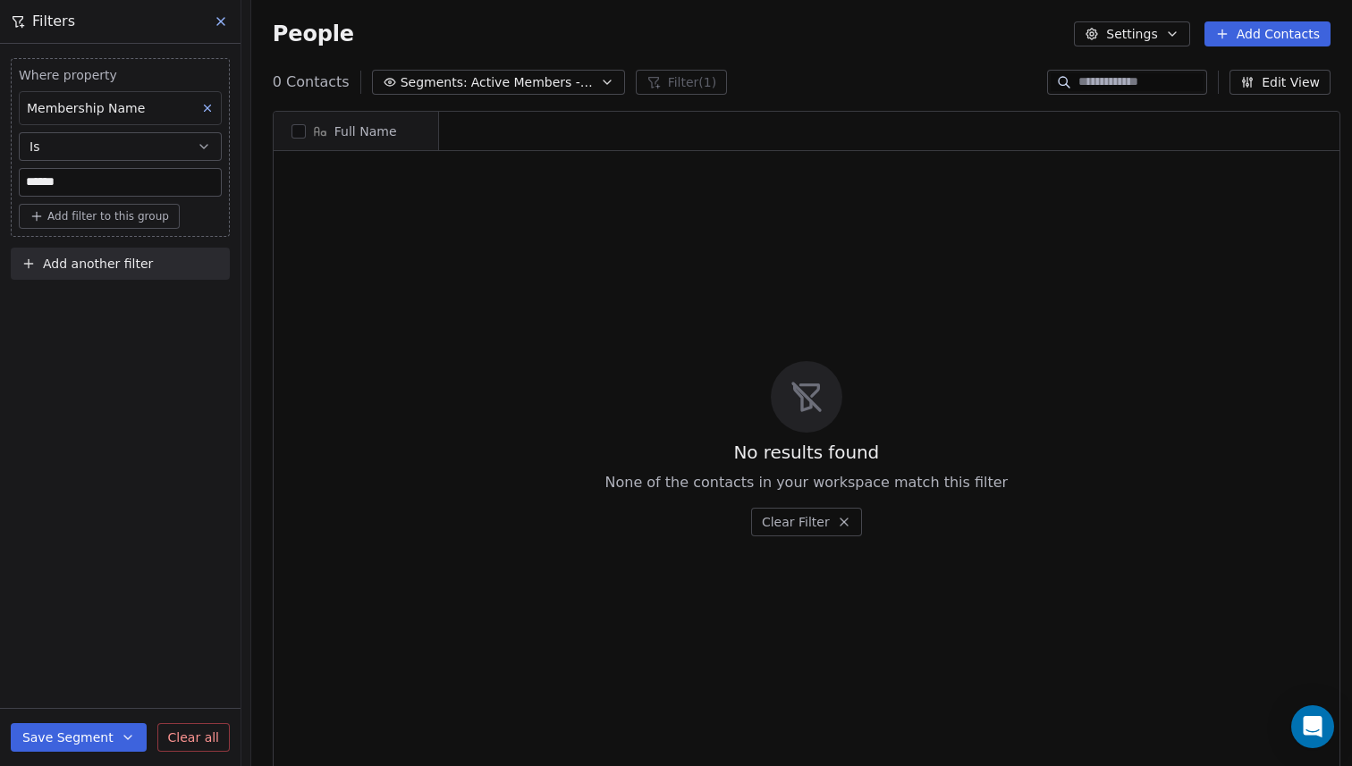
scroll to position [674, 1111]
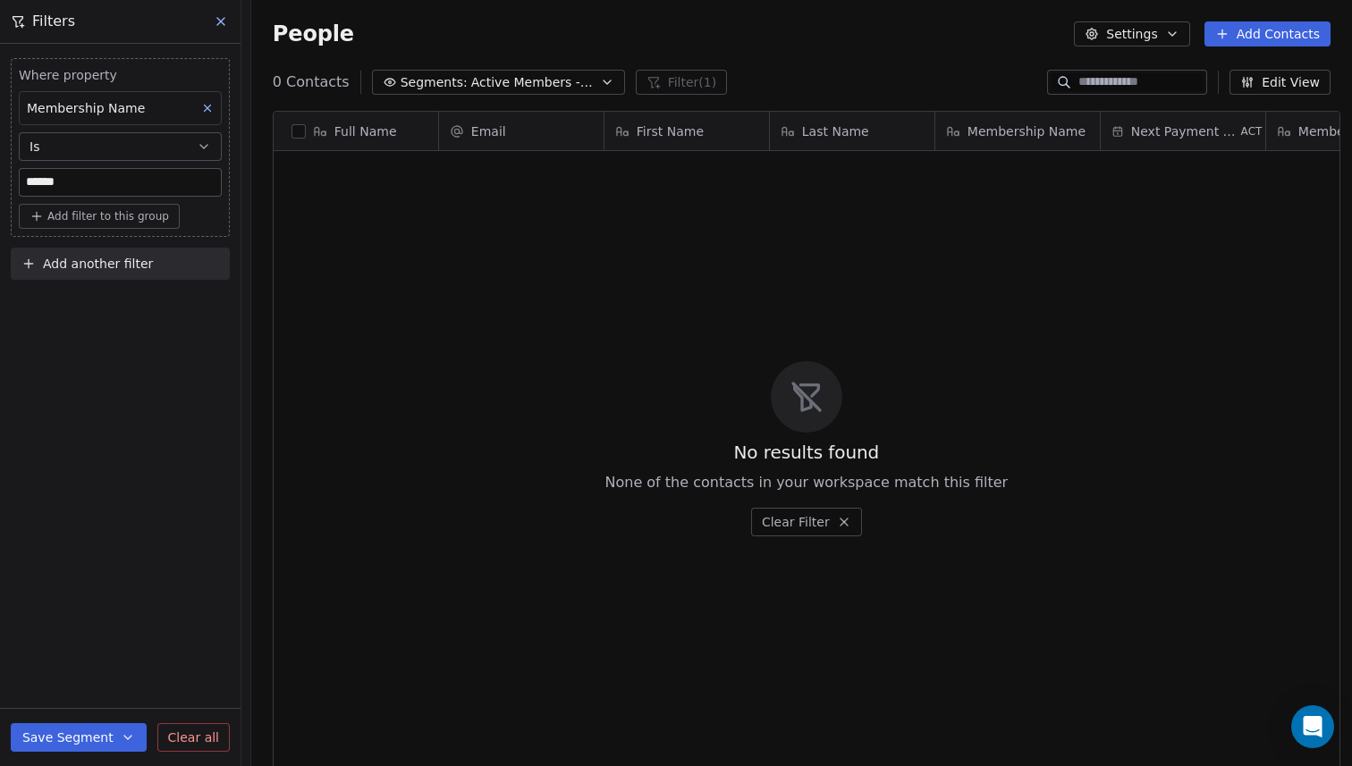
click at [153, 140] on button "Is" at bounding box center [120, 146] width 203 height 29
click at [125, 219] on div "Is not" at bounding box center [120, 219] width 187 height 29
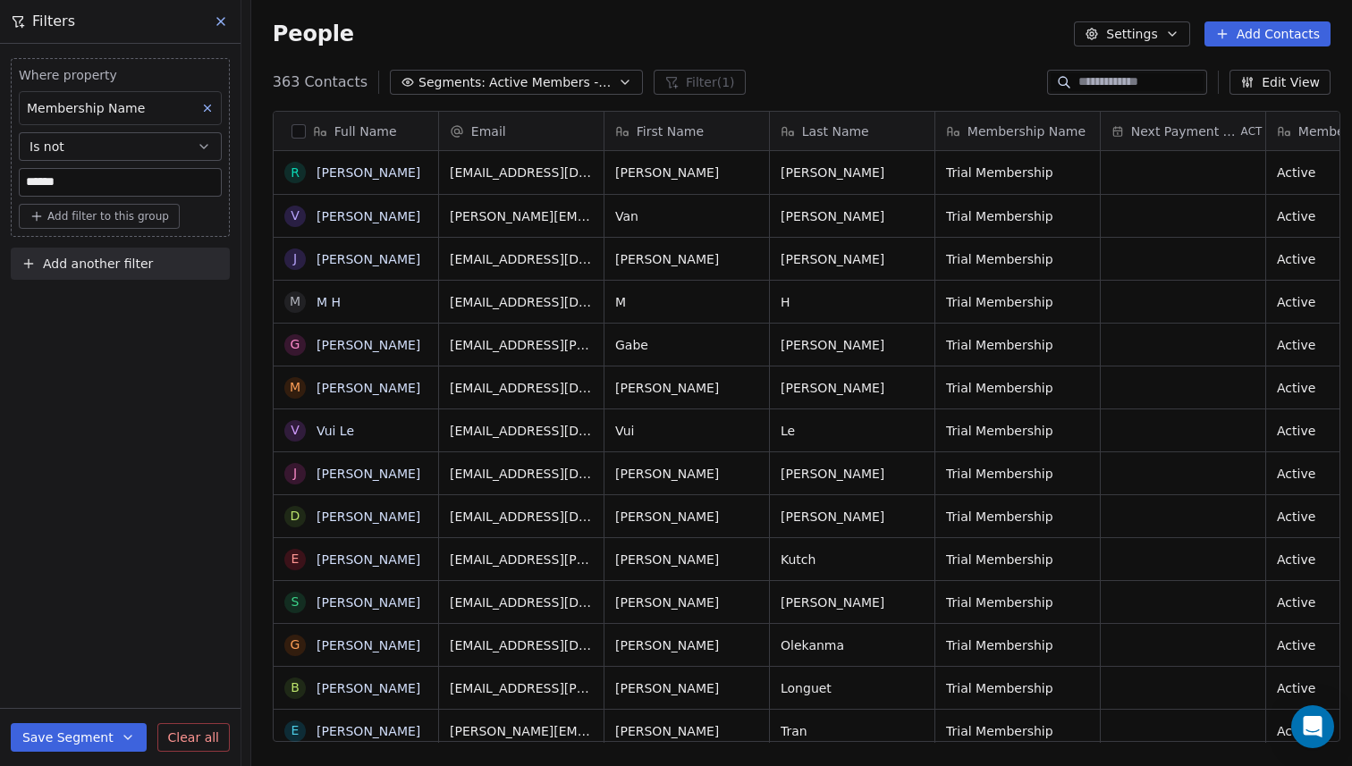
click at [136, 180] on input "******" at bounding box center [120, 182] width 201 height 27
drag, startPoint x: 91, startPoint y: 177, endPoint x: 13, endPoint y: 176, distance: 77.8
click at [13, 176] on div "Where property Membership Name Is not ****** Add filter to this group" at bounding box center [120, 147] width 219 height 179
type input "**********"
click at [71, 732] on button "Save Segment" at bounding box center [79, 737] width 136 height 29
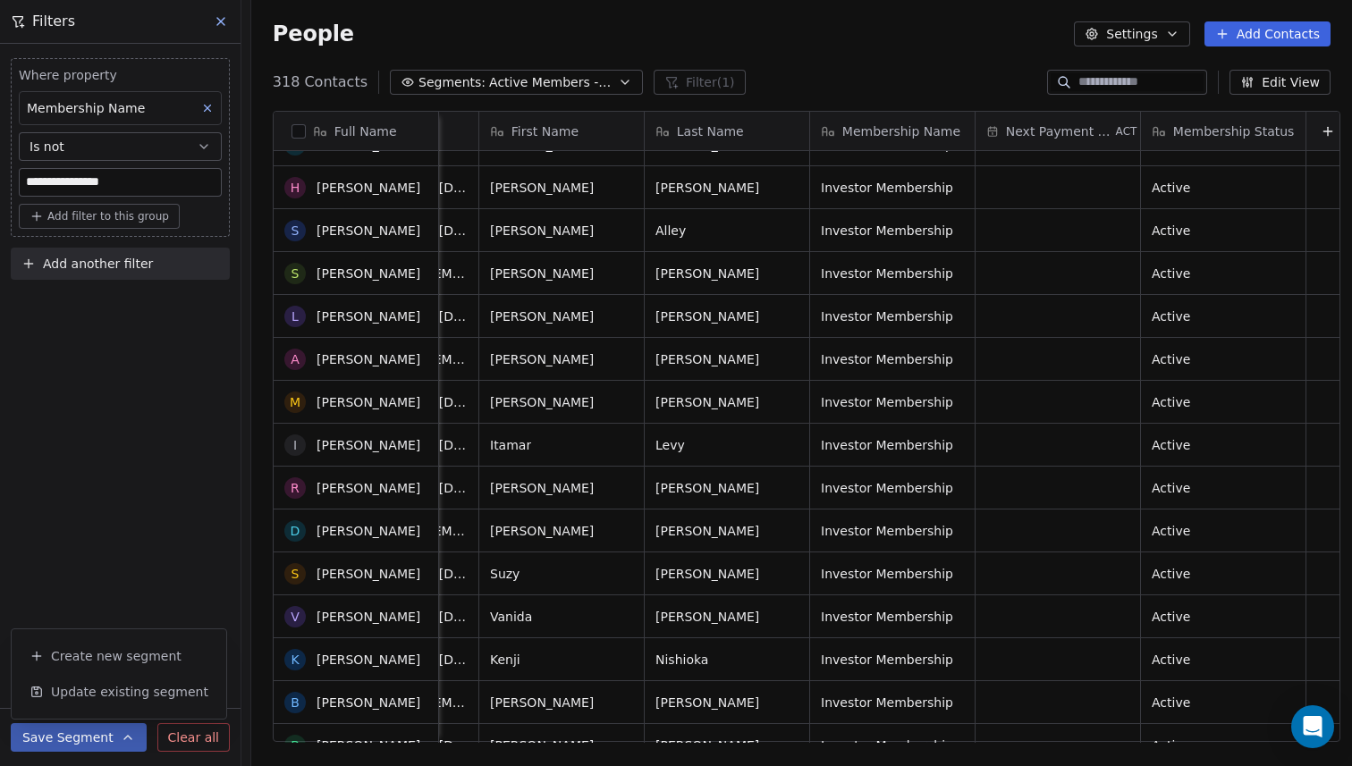
scroll to position [1651, 0]
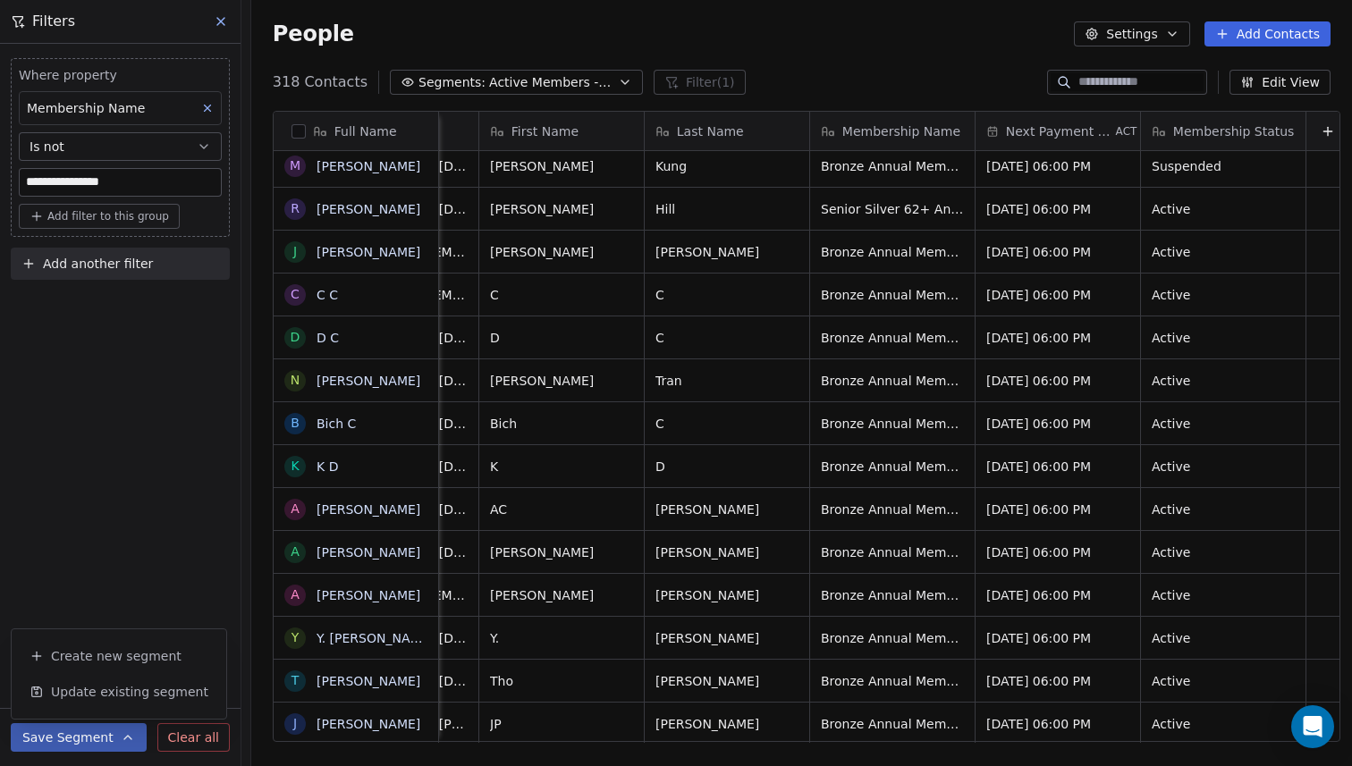
click at [107, 271] on span "Add another filter" at bounding box center [98, 264] width 110 height 19
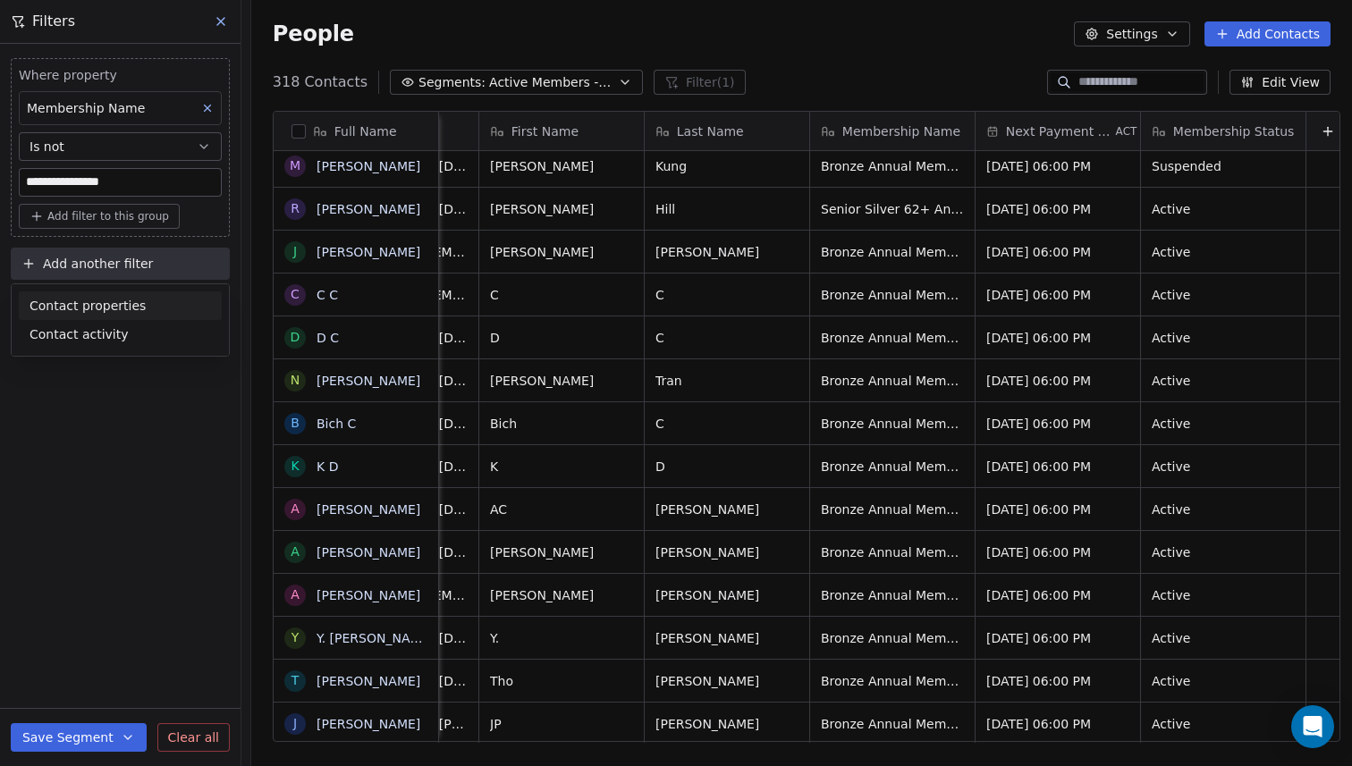
click at [102, 305] on span "Contact properties" at bounding box center [88, 306] width 116 height 19
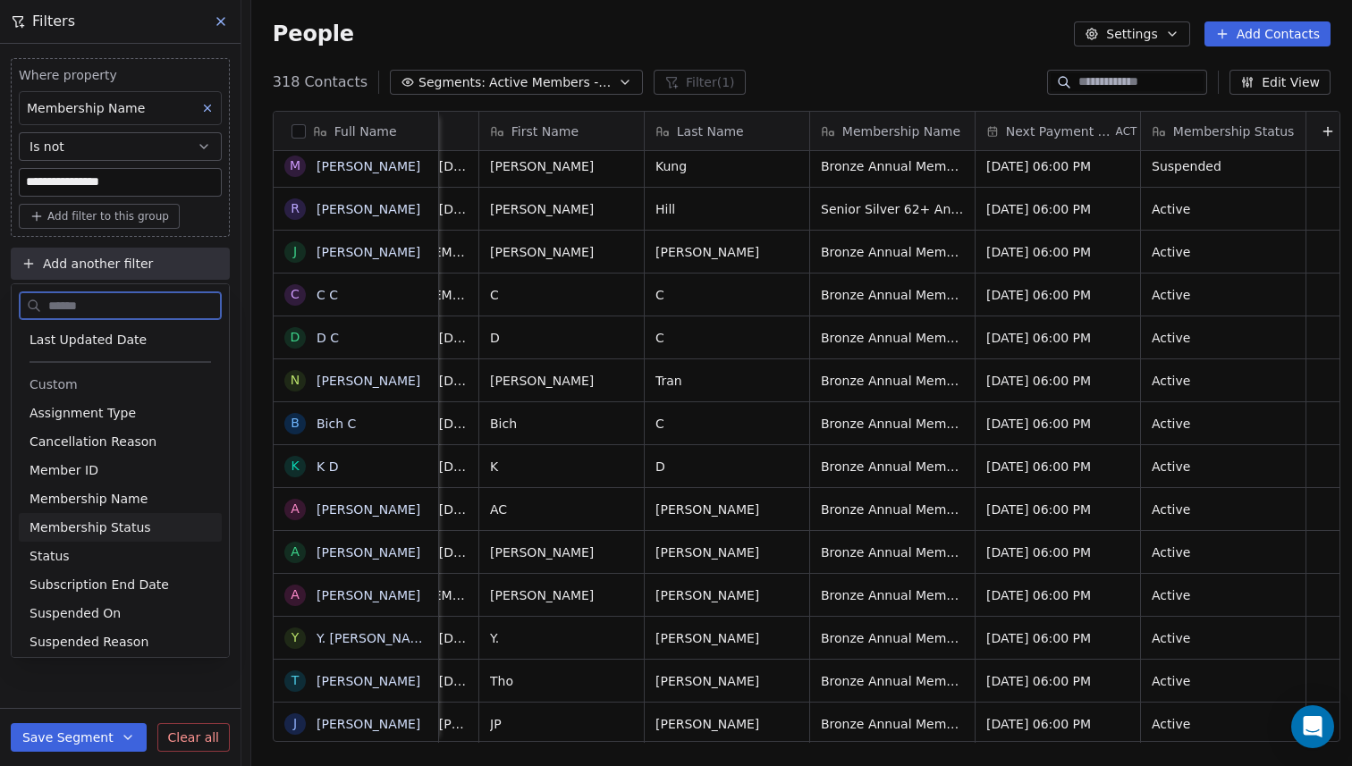
click at [91, 523] on span "Membership Status" at bounding box center [91, 528] width 122 height 18
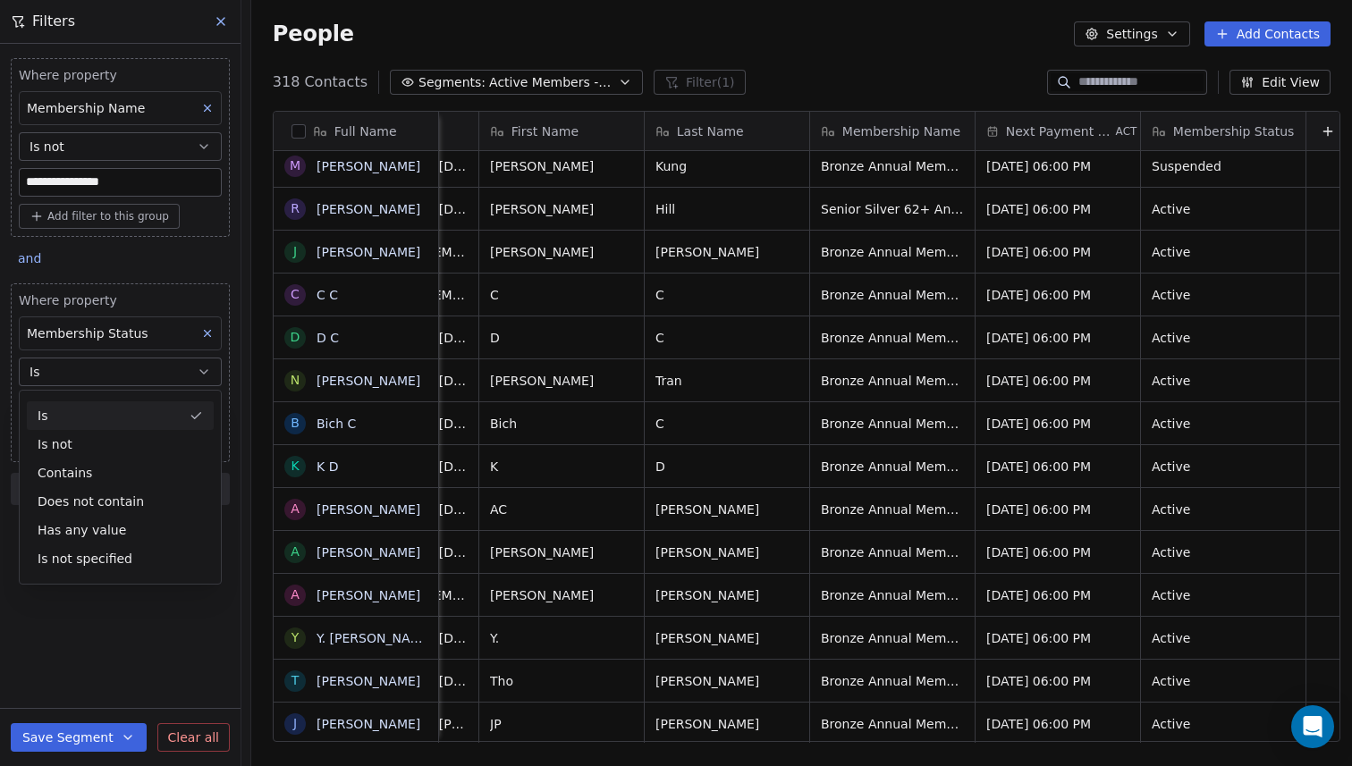
click at [149, 333] on div "Membership Status" at bounding box center [120, 334] width 203 height 34
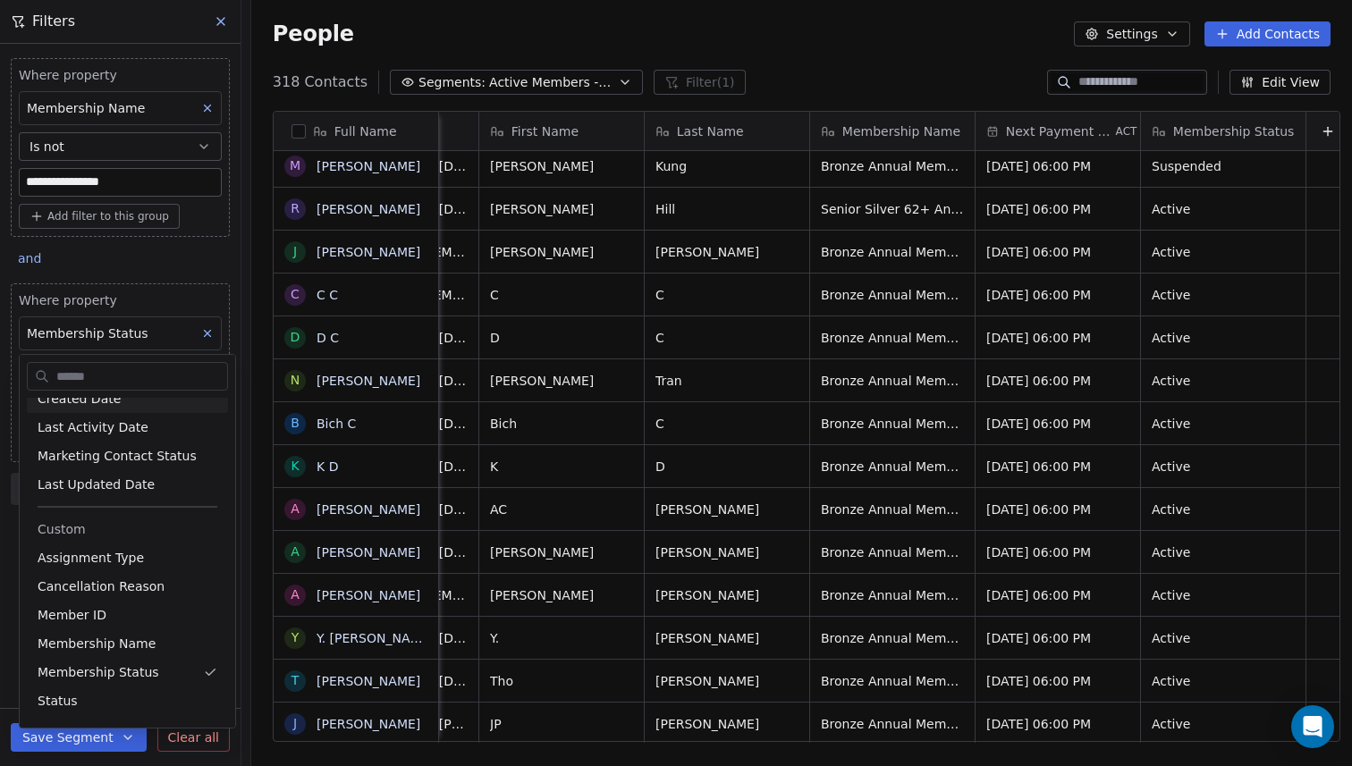
click at [147, 300] on html "**********" at bounding box center [676, 383] width 1352 height 766
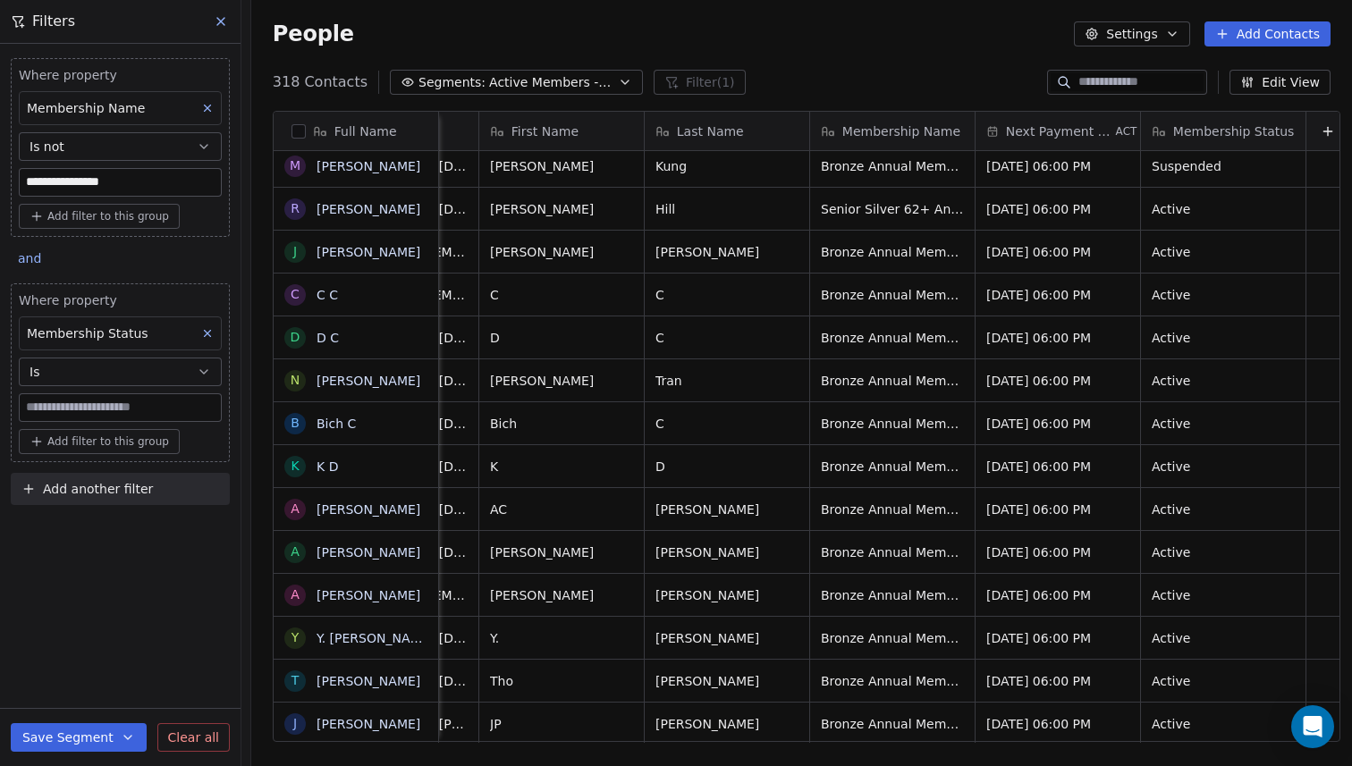
click at [127, 412] on input at bounding box center [120, 407] width 201 height 27
type input "******"
click at [67, 740] on button "Save Segment" at bounding box center [79, 737] width 136 height 29
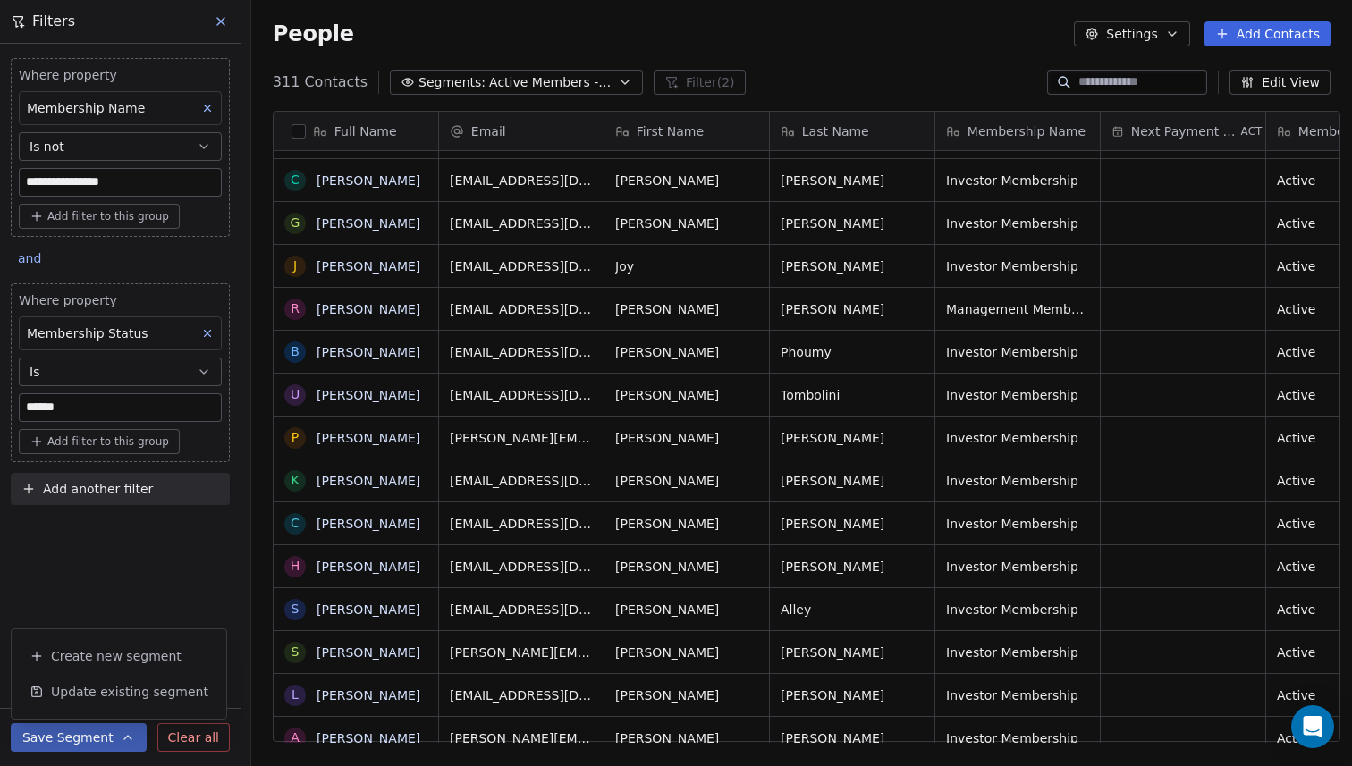
scroll to position [923, 0]
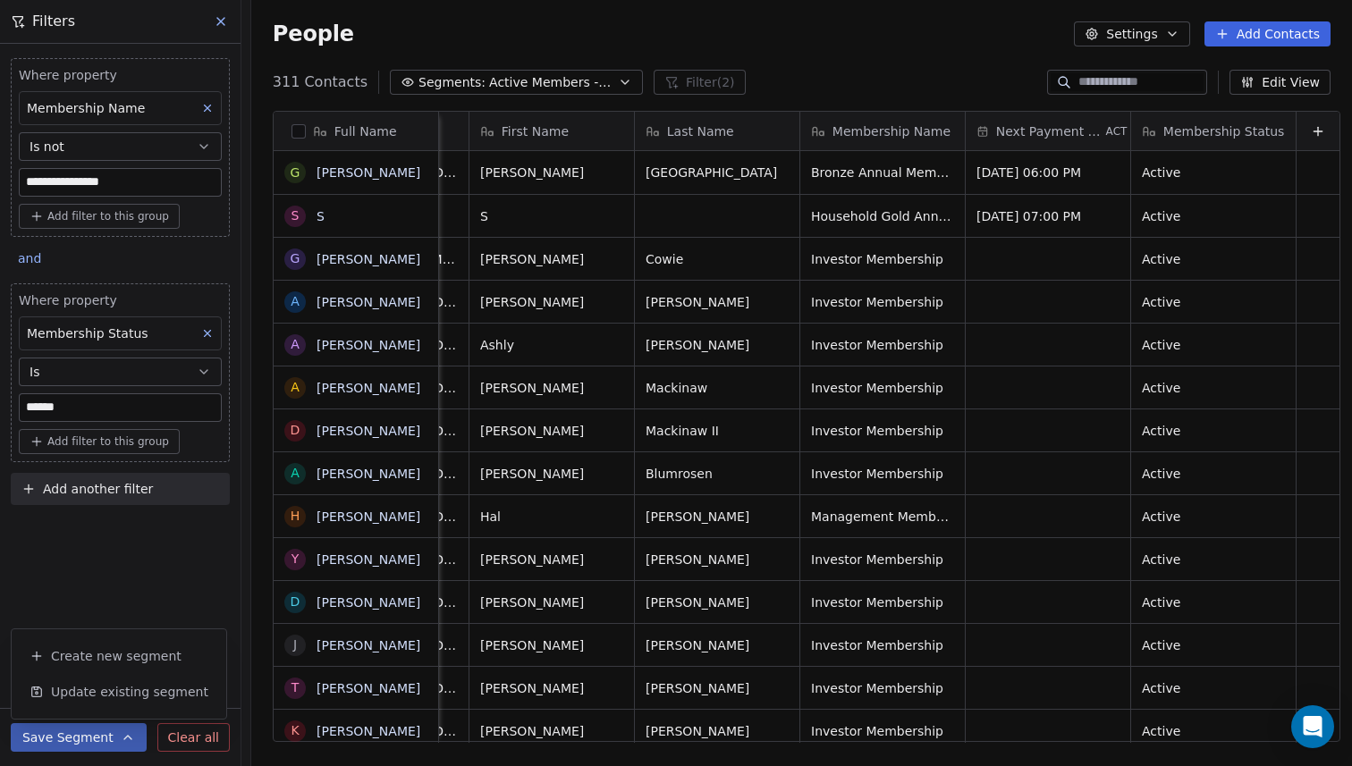
click at [1270, 86] on button "Edit View" at bounding box center [1280, 82] width 101 height 25
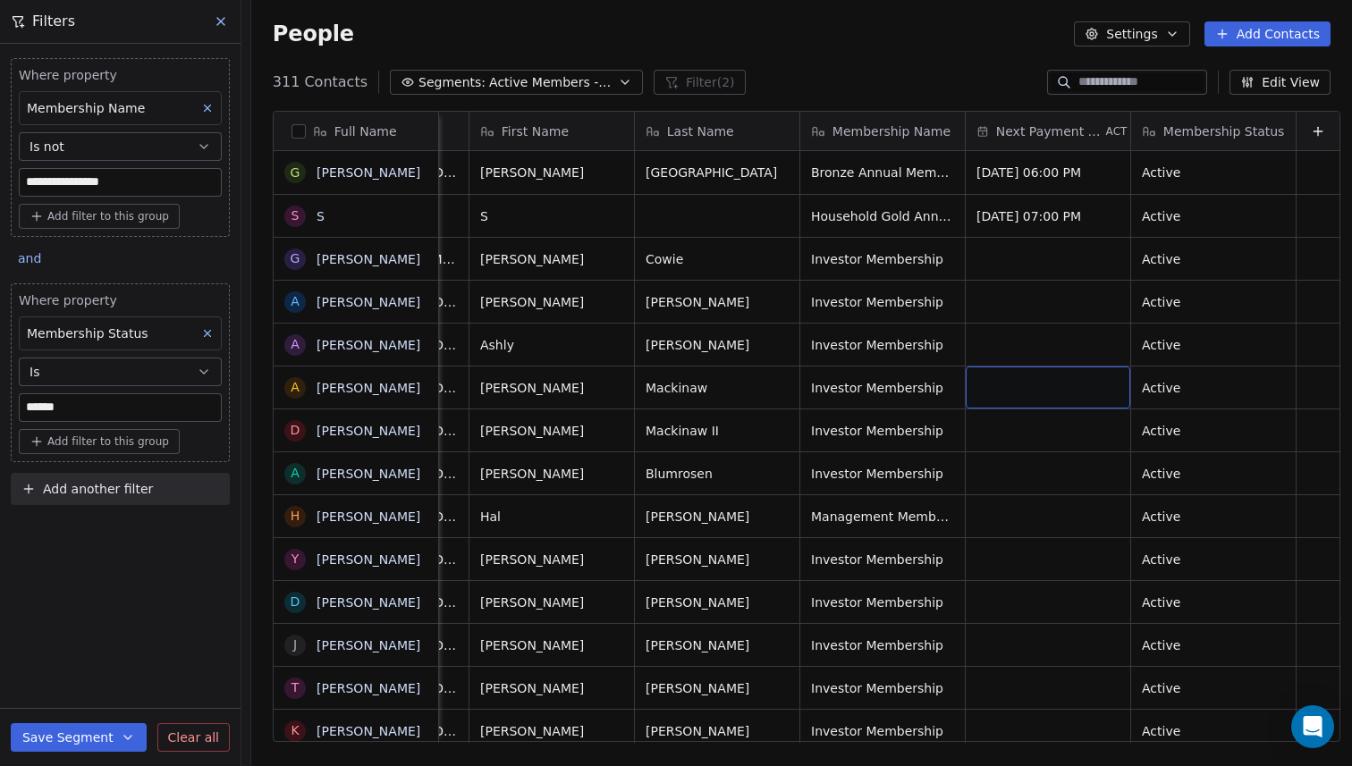
click at [209, 330] on icon at bounding box center [207, 333] width 13 height 13
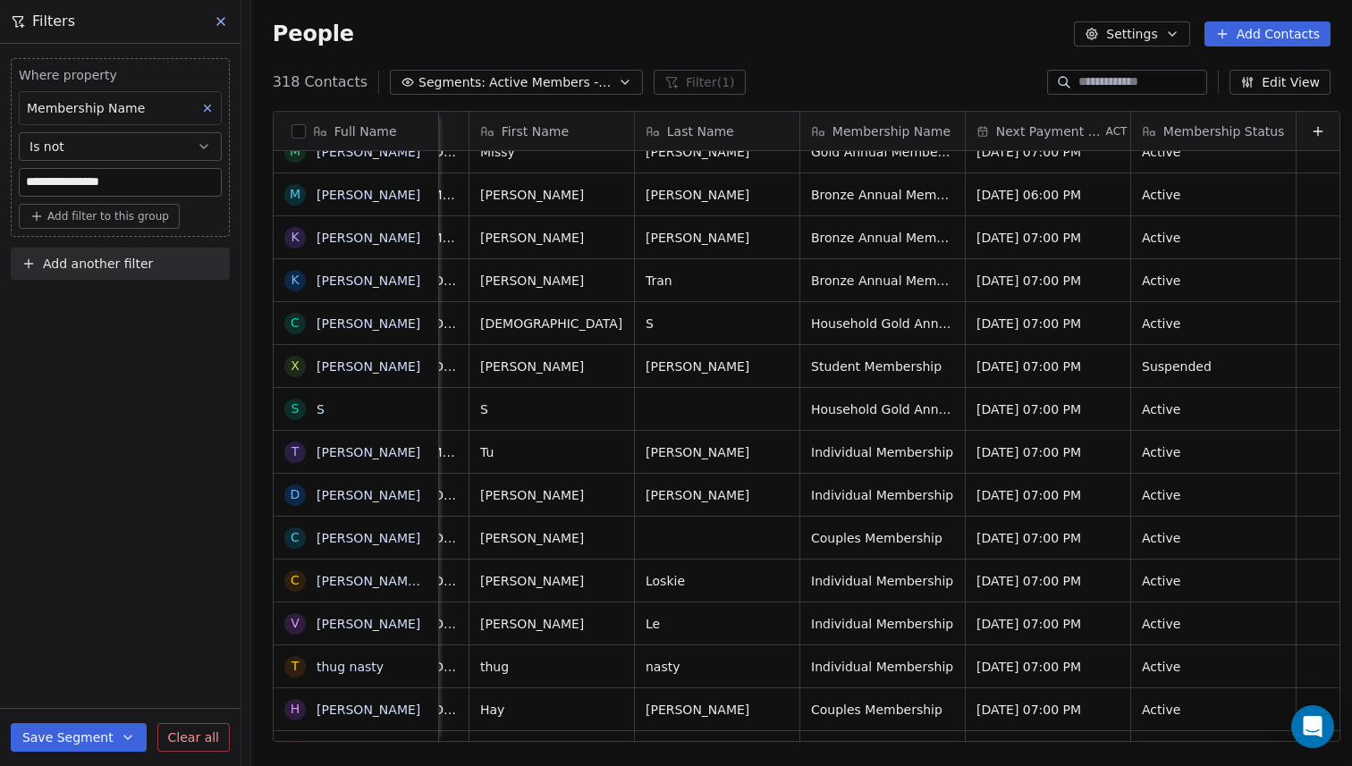
click at [111, 266] on span "Add another filter" at bounding box center [98, 264] width 110 height 19
click at [116, 308] on span "Contact properties" at bounding box center [88, 306] width 116 height 19
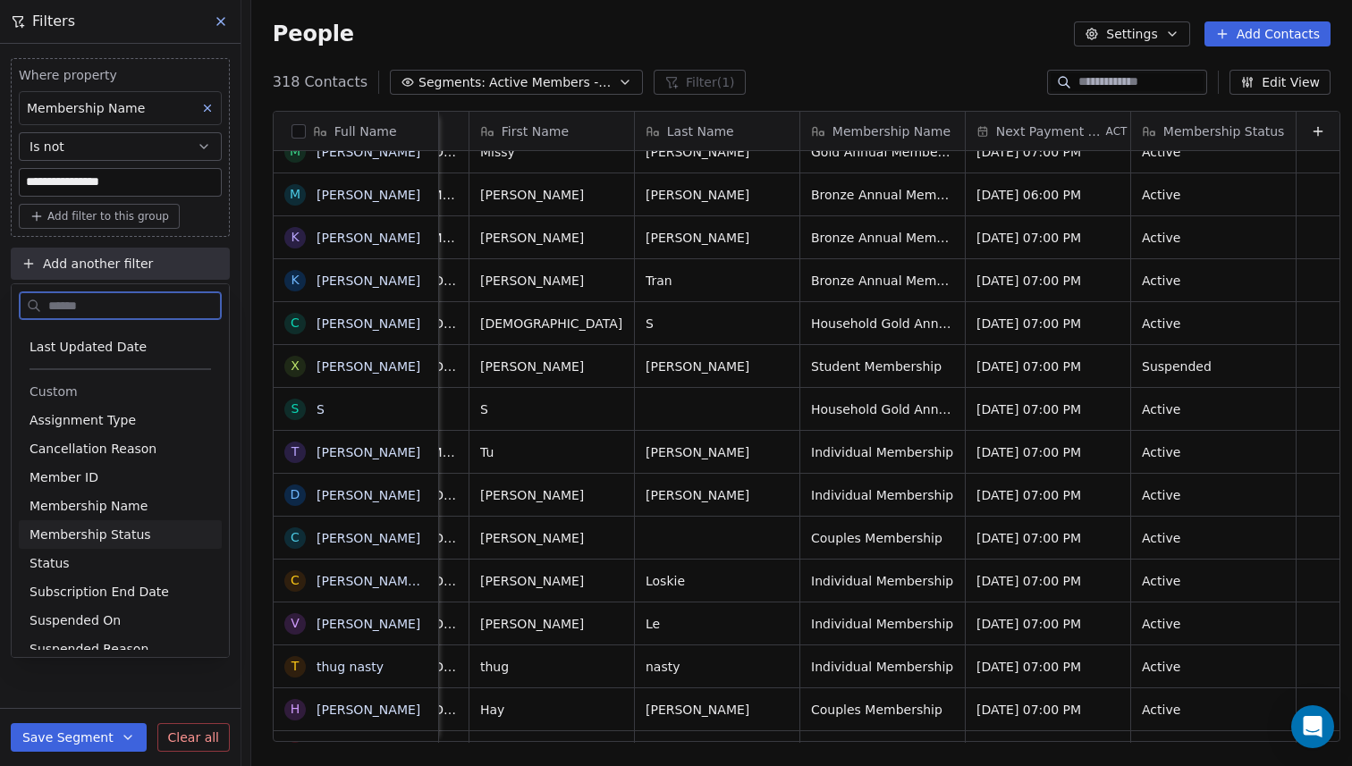
click at [106, 529] on span "Membership Status" at bounding box center [91, 535] width 122 height 18
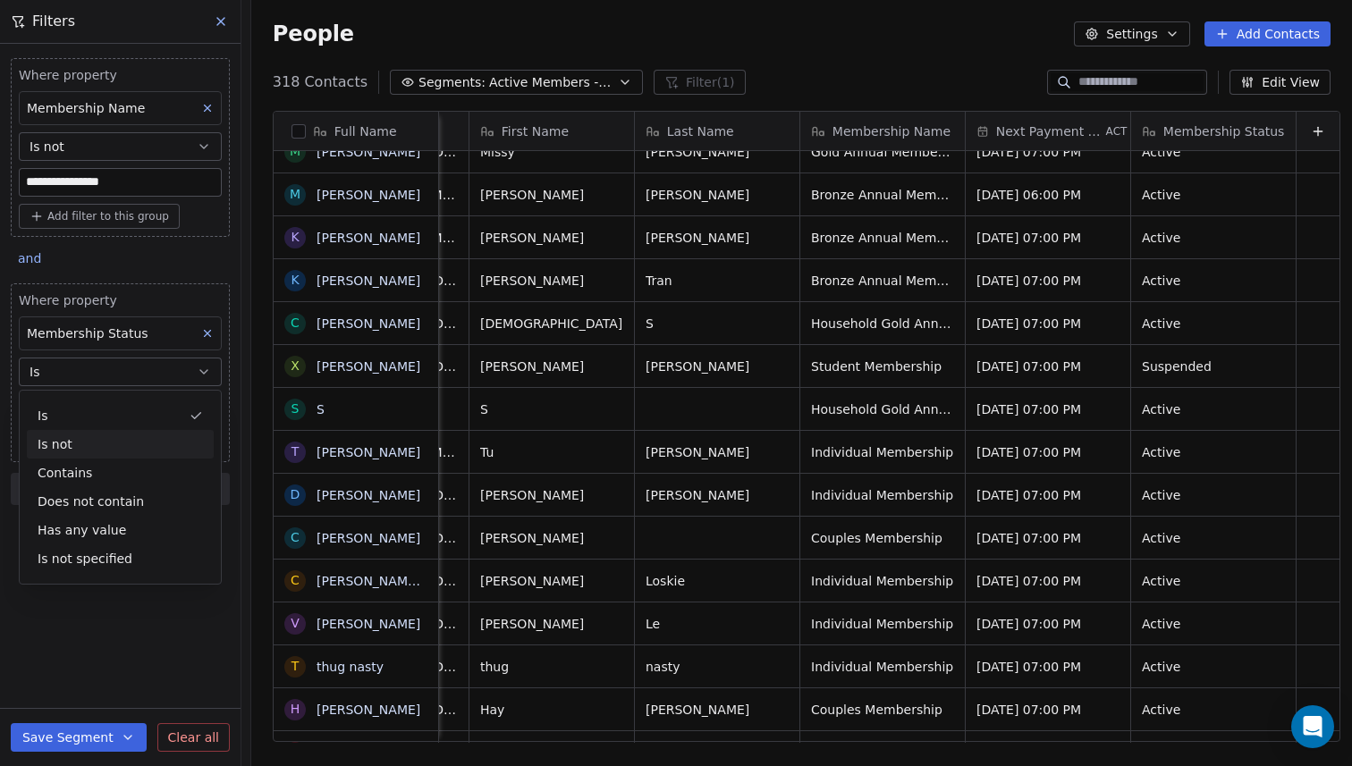
click at [97, 445] on div "Is not" at bounding box center [120, 444] width 187 height 29
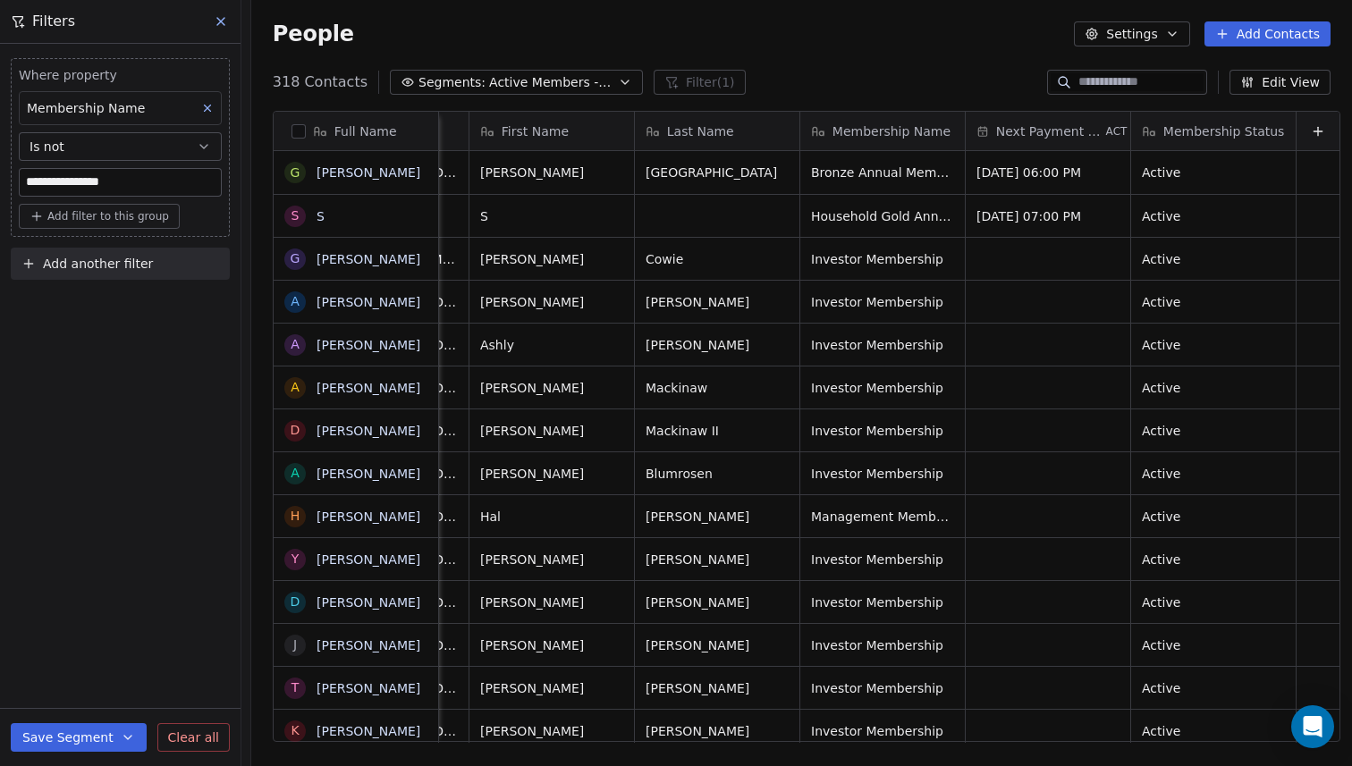
click at [130, 266] on span "Add another filter" at bounding box center [98, 264] width 110 height 19
click at [118, 307] on span "Contact properties" at bounding box center [88, 306] width 116 height 19
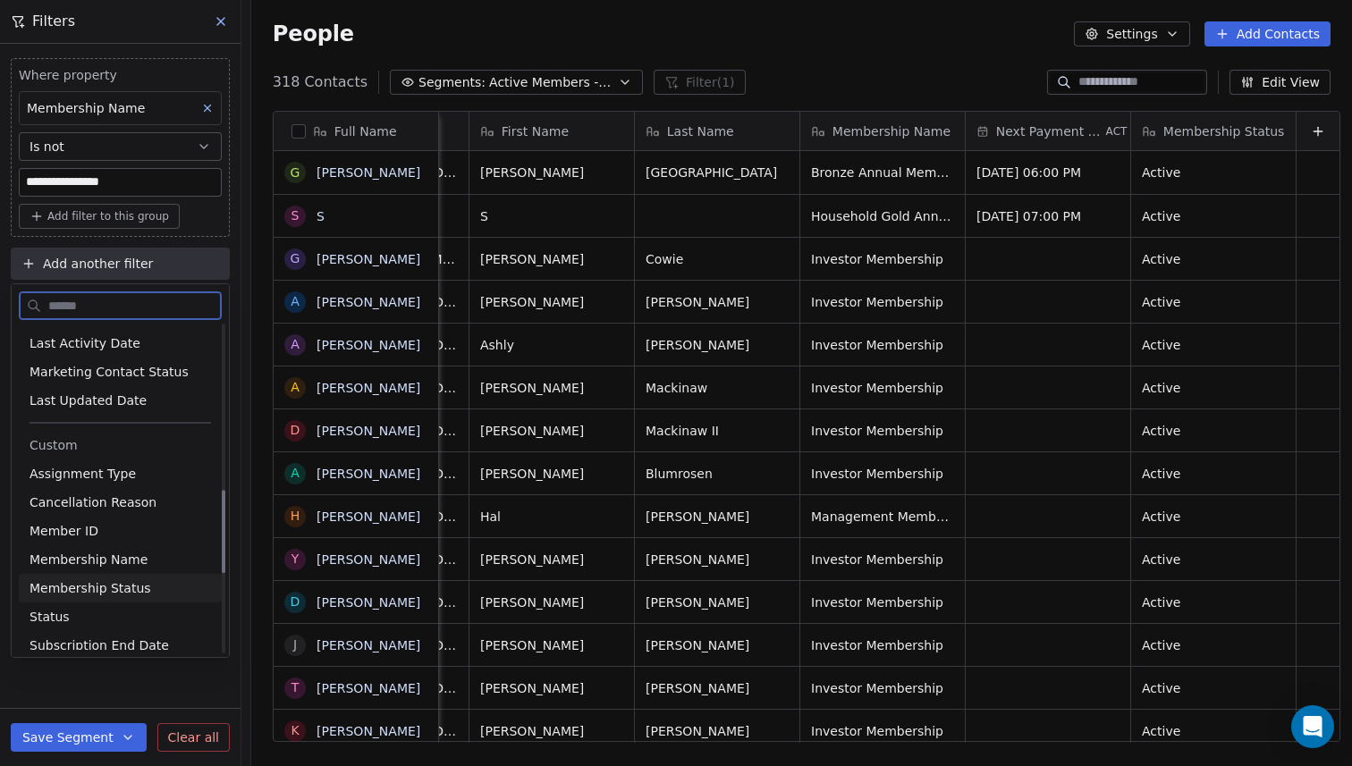
click at [114, 584] on span "Membership Status" at bounding box center [91, 588] width 122 height 18
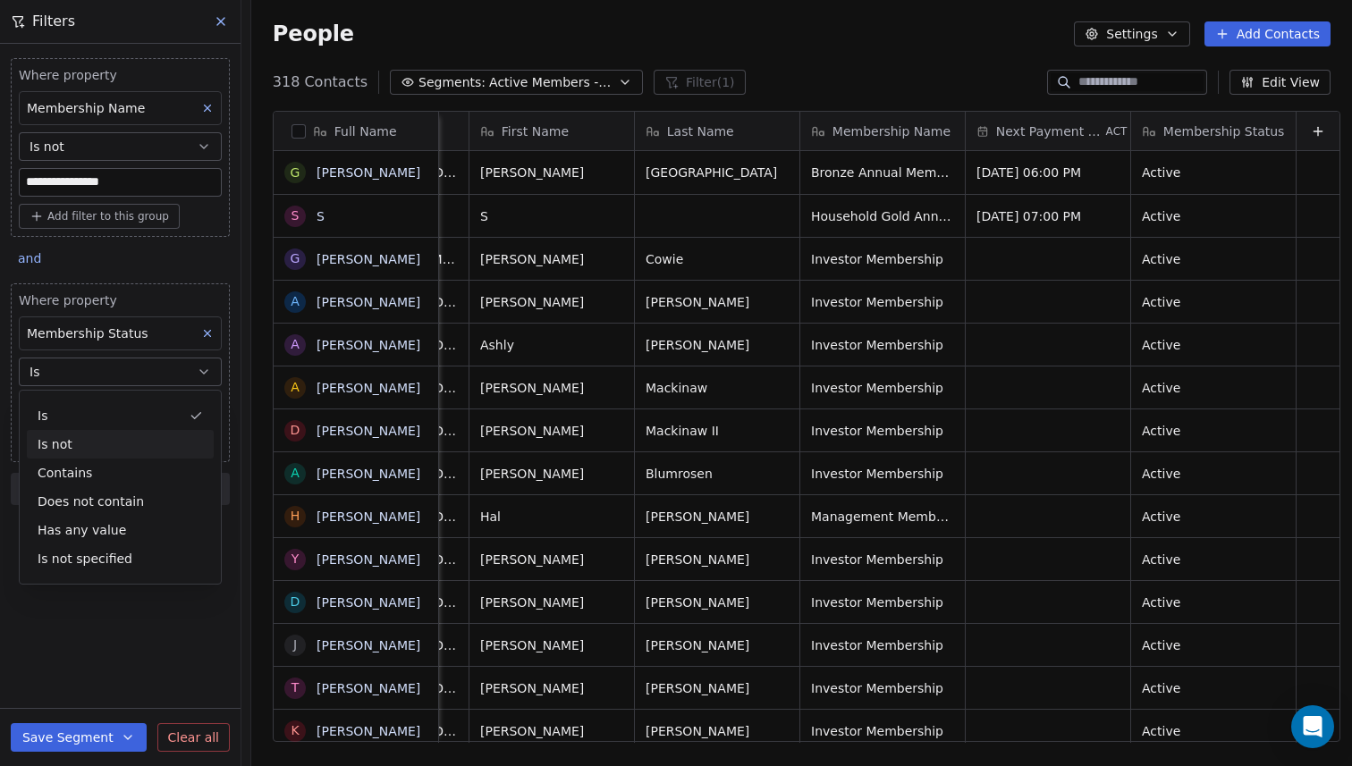
click at [188, 439] on div "Is not" at bounding box center [120, 444] width 187 height 29
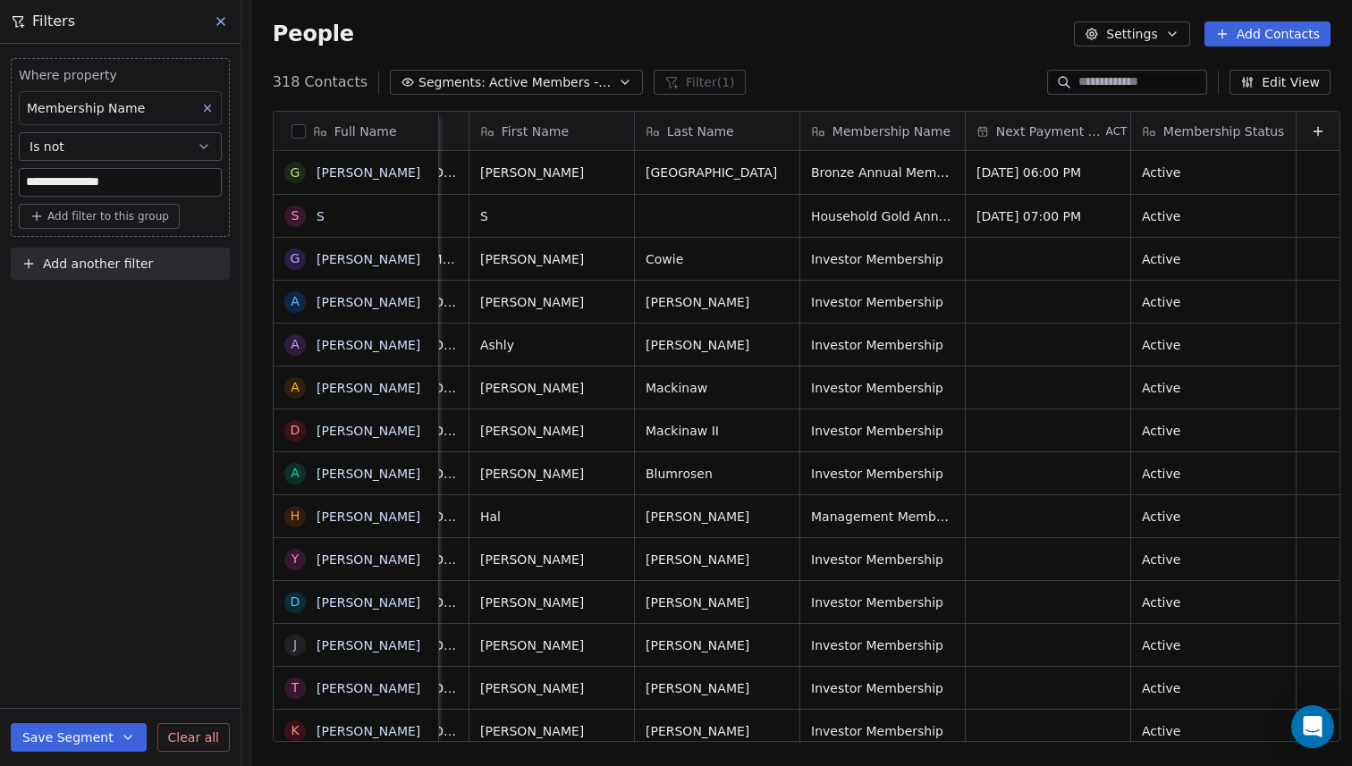
click at [58, 263] on span "Add another filter" at bounding box center [98, 264] width 110 height 19
click at [84, 309] on span "Contact properties" at bounding box center [88, 306] width 116 height 19
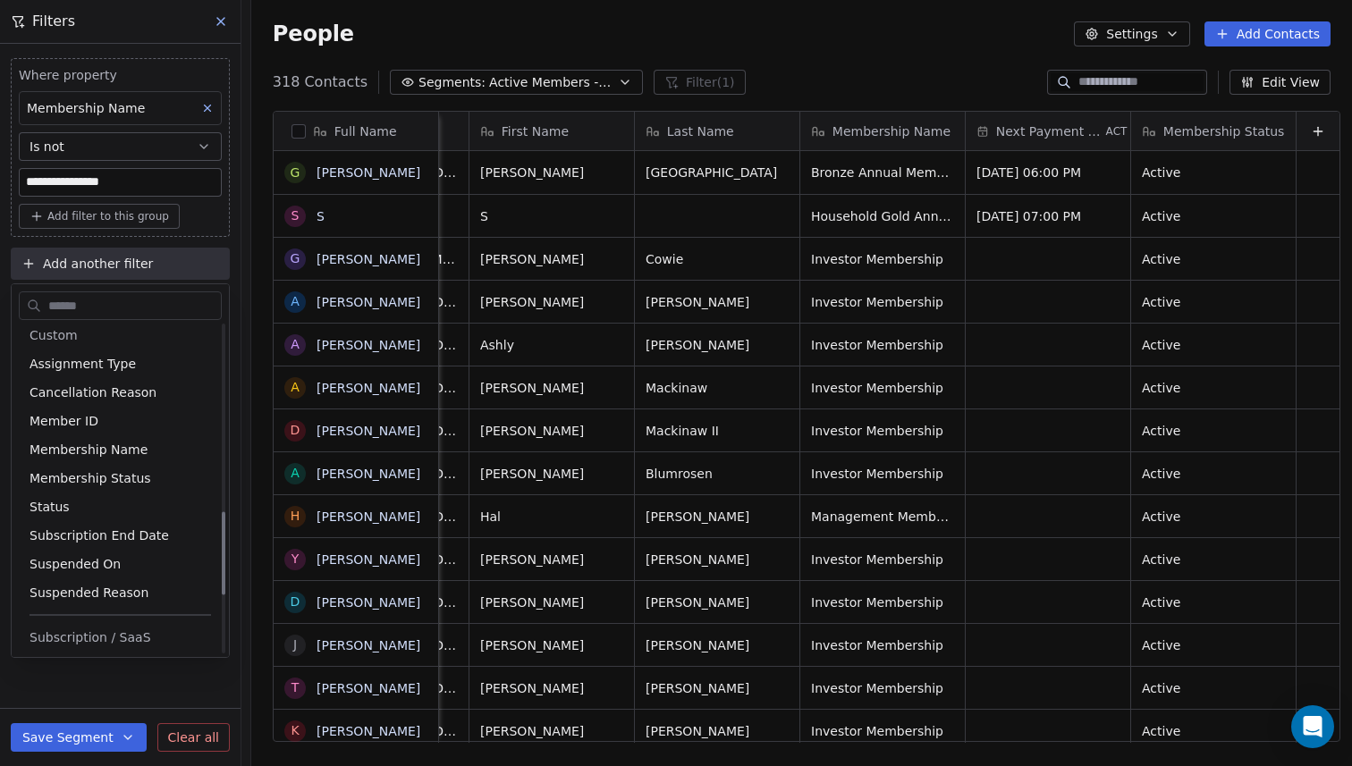
scroll to position [758, 0]
click at [134, 474] on span "Membership Status" at bounding box center [91, 474] width 122 height 18
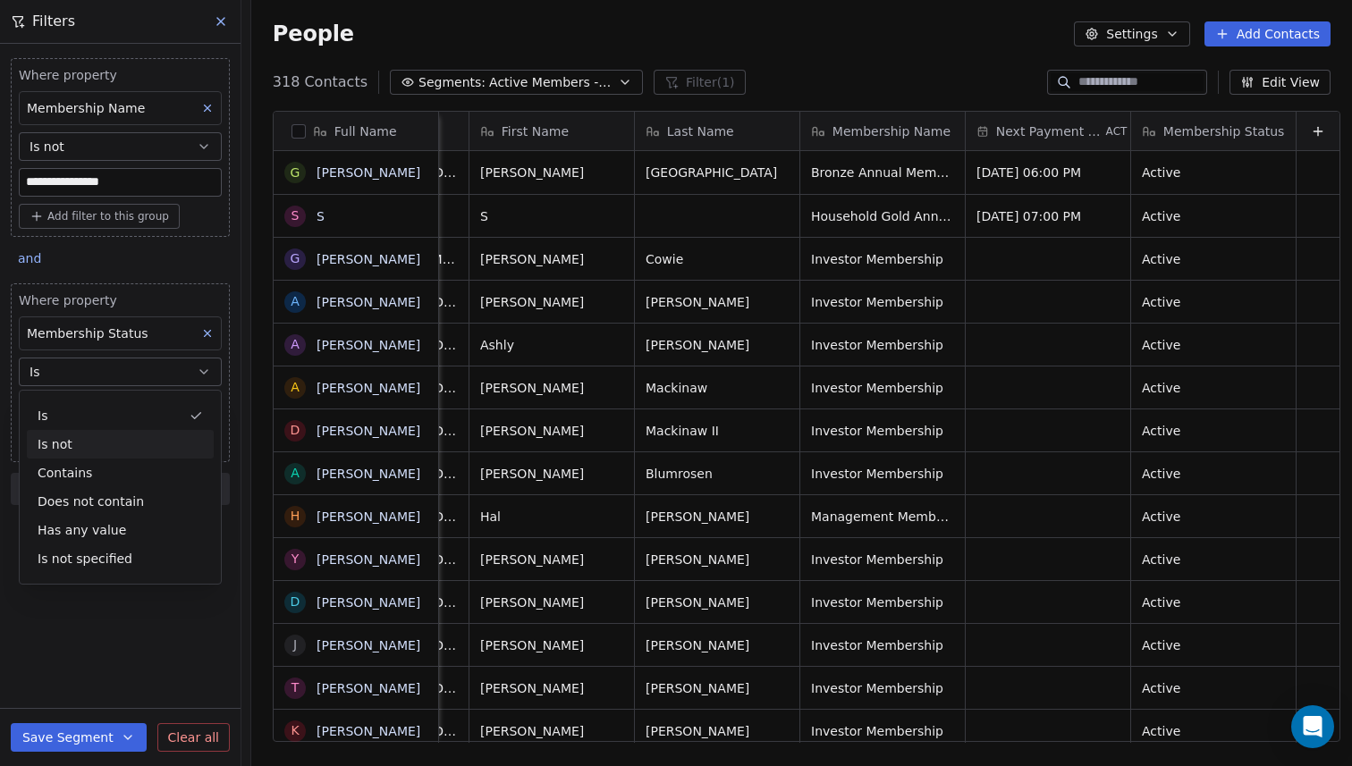
click at [189, 436] on div "Is not" at bounding box center [120, 444] width 187 height 29
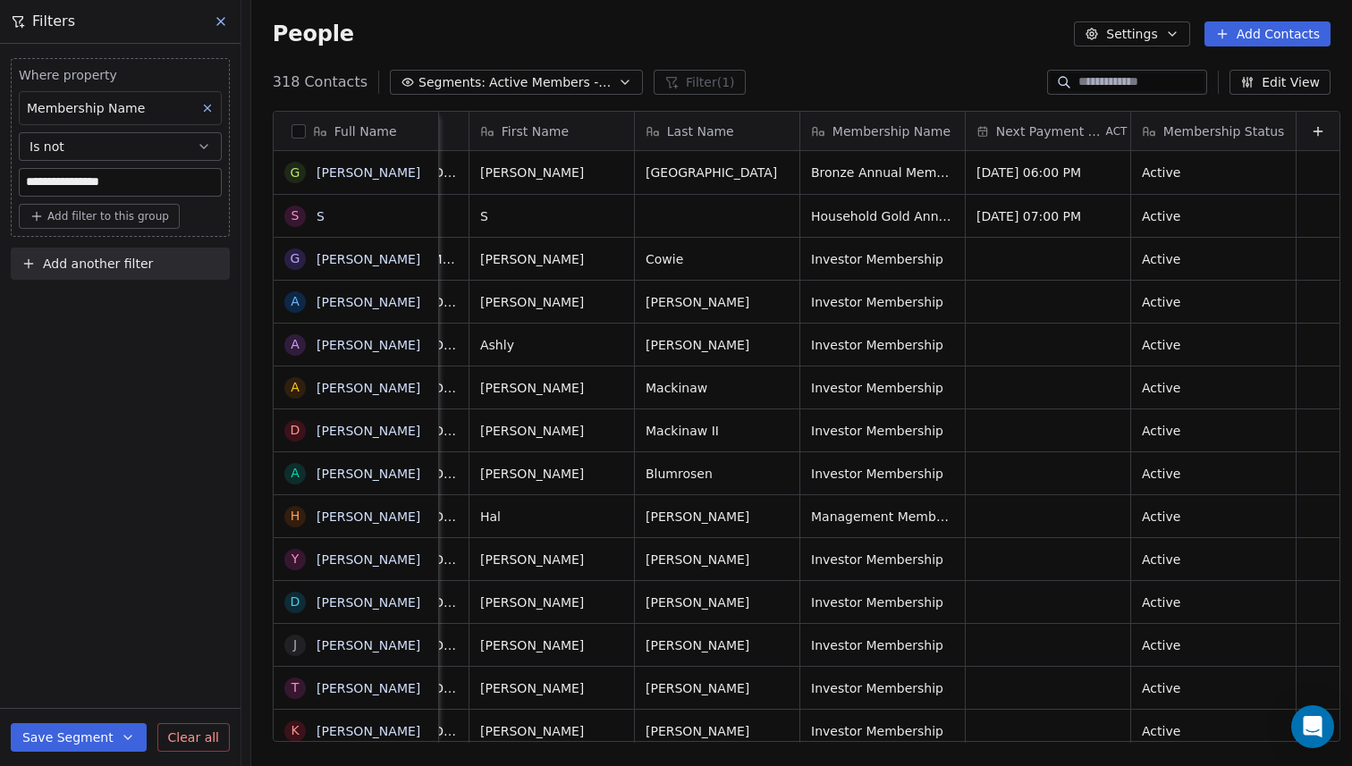
click at [49, 738] on button "Save Segment" at bounding box center [79, 737] width 136 height 29
click at [106, 699] on span "Update existing segment" at bounding box center [129, 692] width 157 height 18
click at [140, 266] on span "Add another filter" at bounding box center [98, 264] width 110 height 19
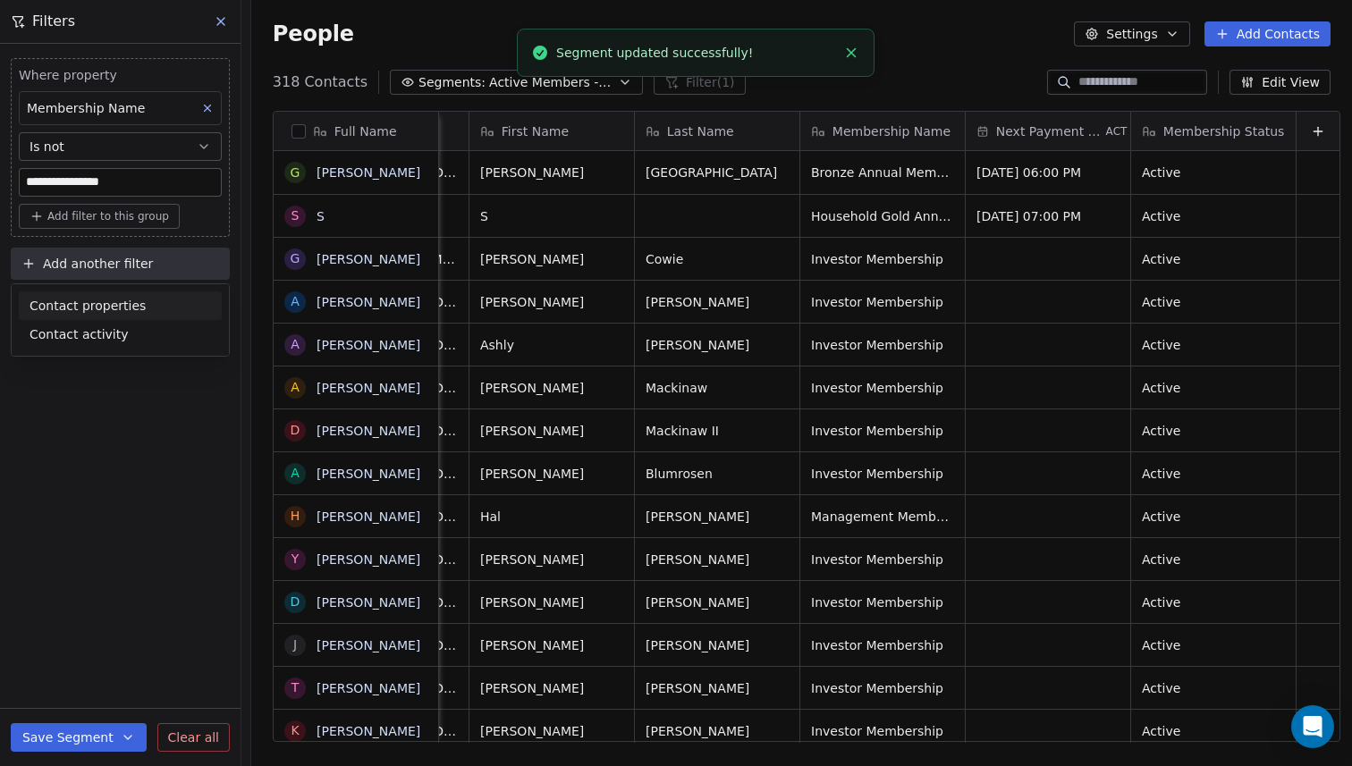
click at [130, 303] on span "Contact properties" at bounding box center [88, 306] width 116 height 19
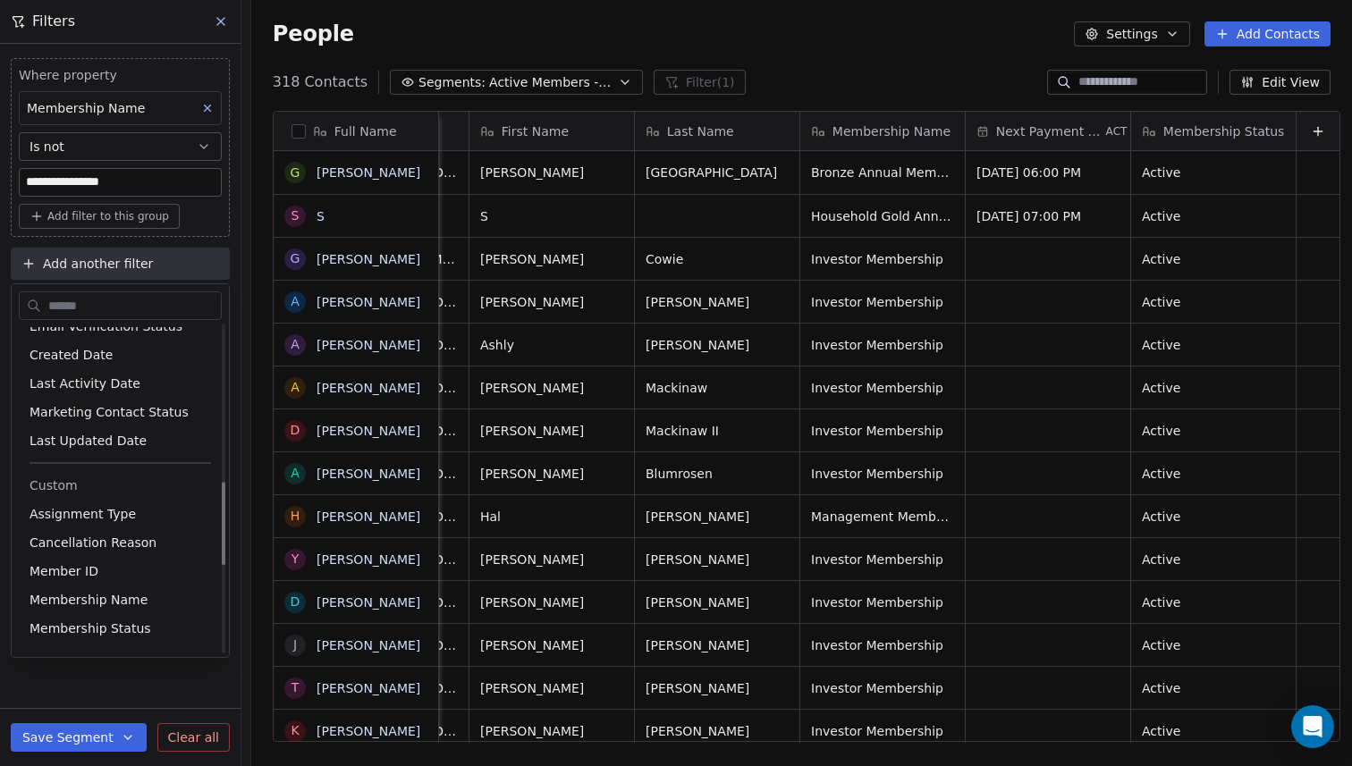
scroll to position [615, 0]
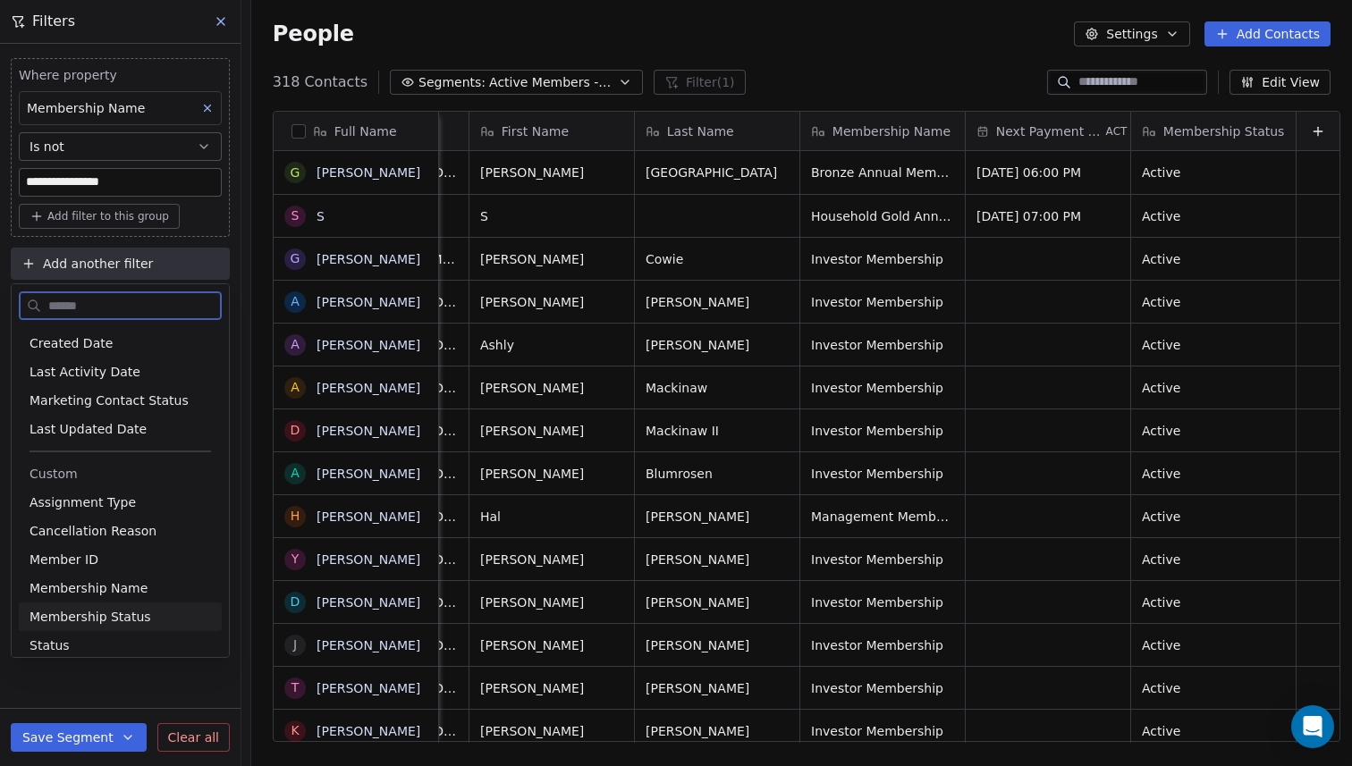
click at [137, 617] on span "Membership Status" at bounding box center [91, 617] width 122 height 18
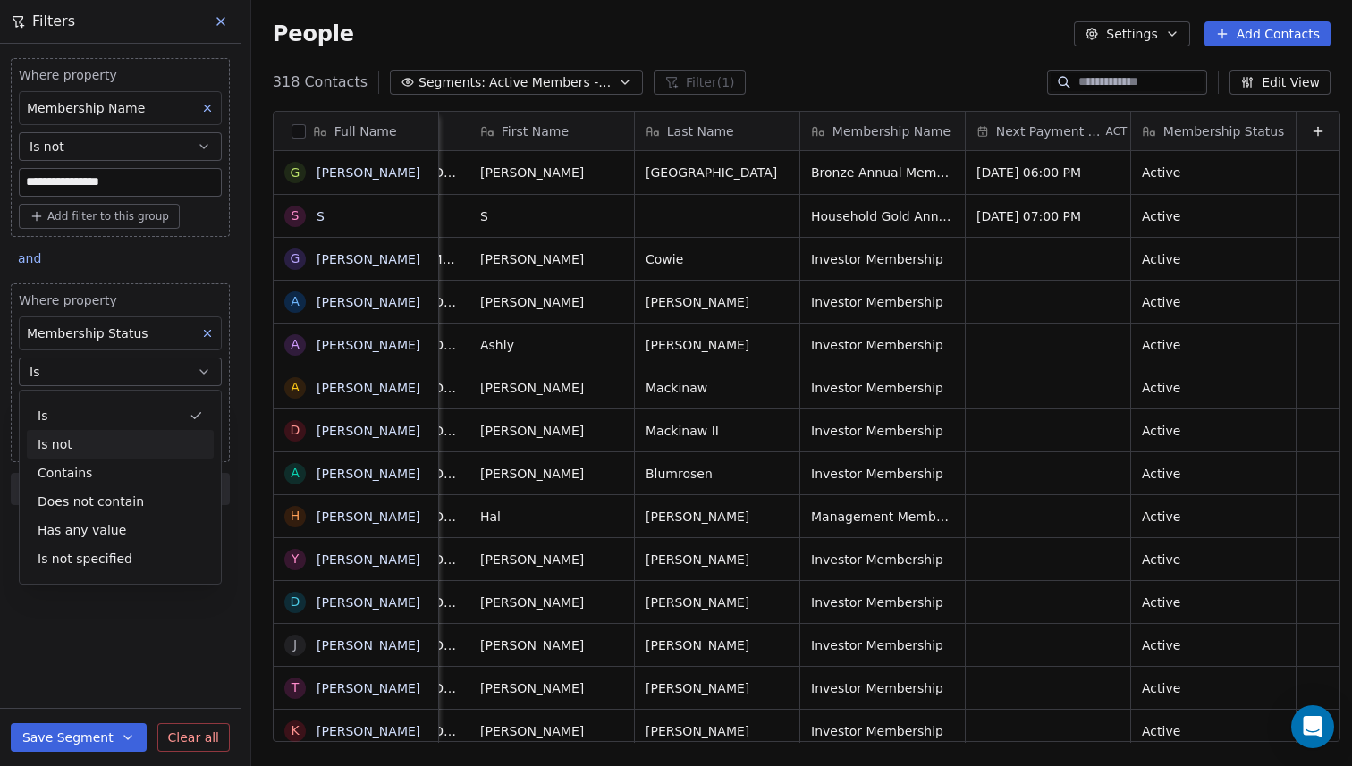
click at [135, 443] on div "Is not" at bounding box center [120, 444] width 187 height 29
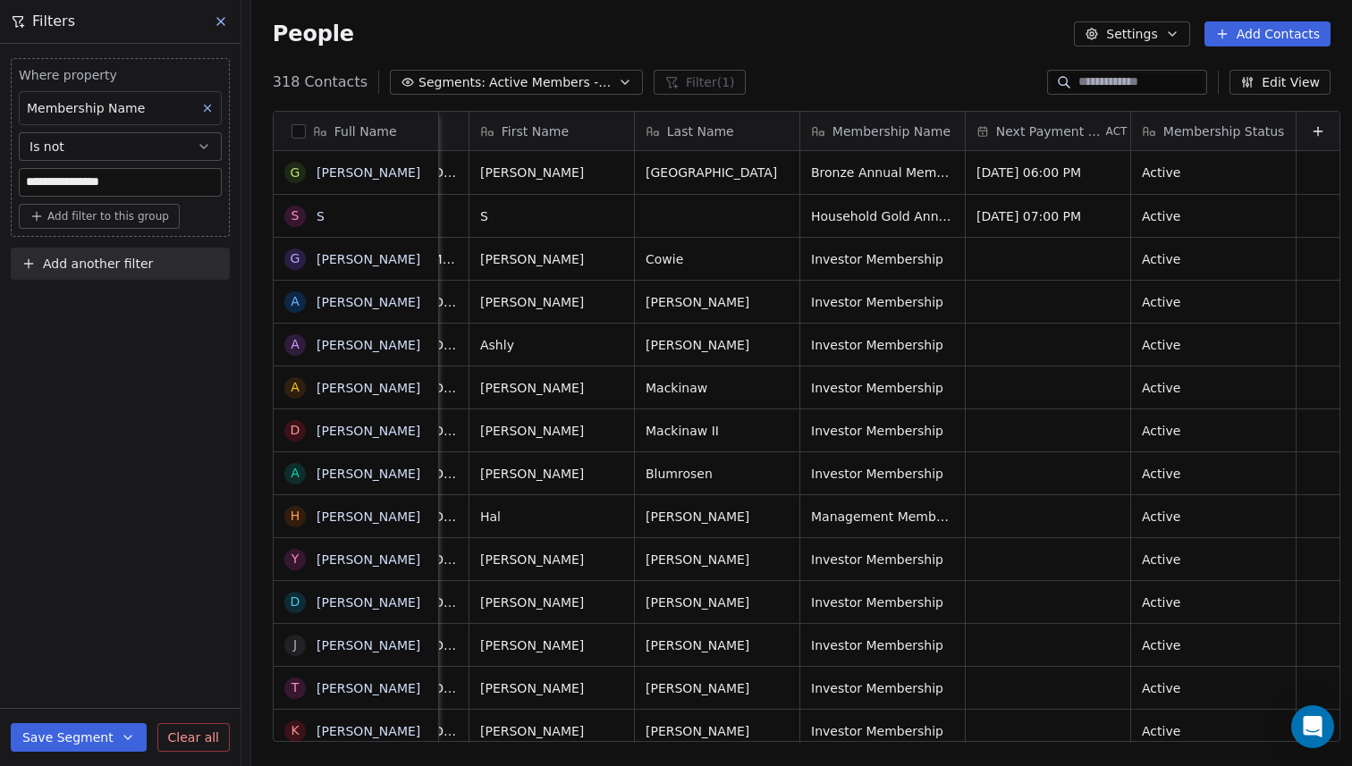
click at [166, 408] on div "**********" at bounding box center [120, 405] width 241 height 723
click at [1303, 729] on icon "Open Intercom Messenger" at bounding box center [1312, 726] width 21 height 23
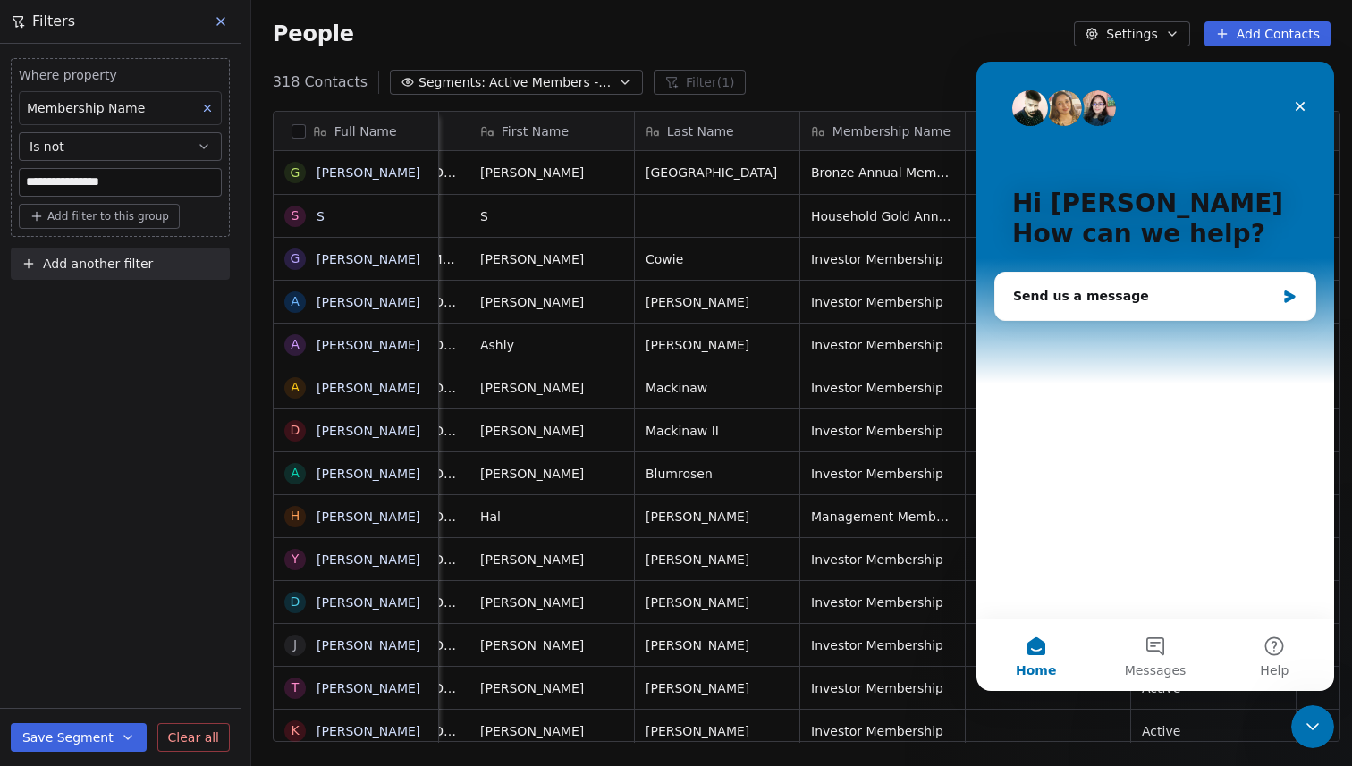
scroll to position [0, 0]
click at [1124, 300] on div "Send us a message" at bounding box center [1144, 296] width 262 height 19
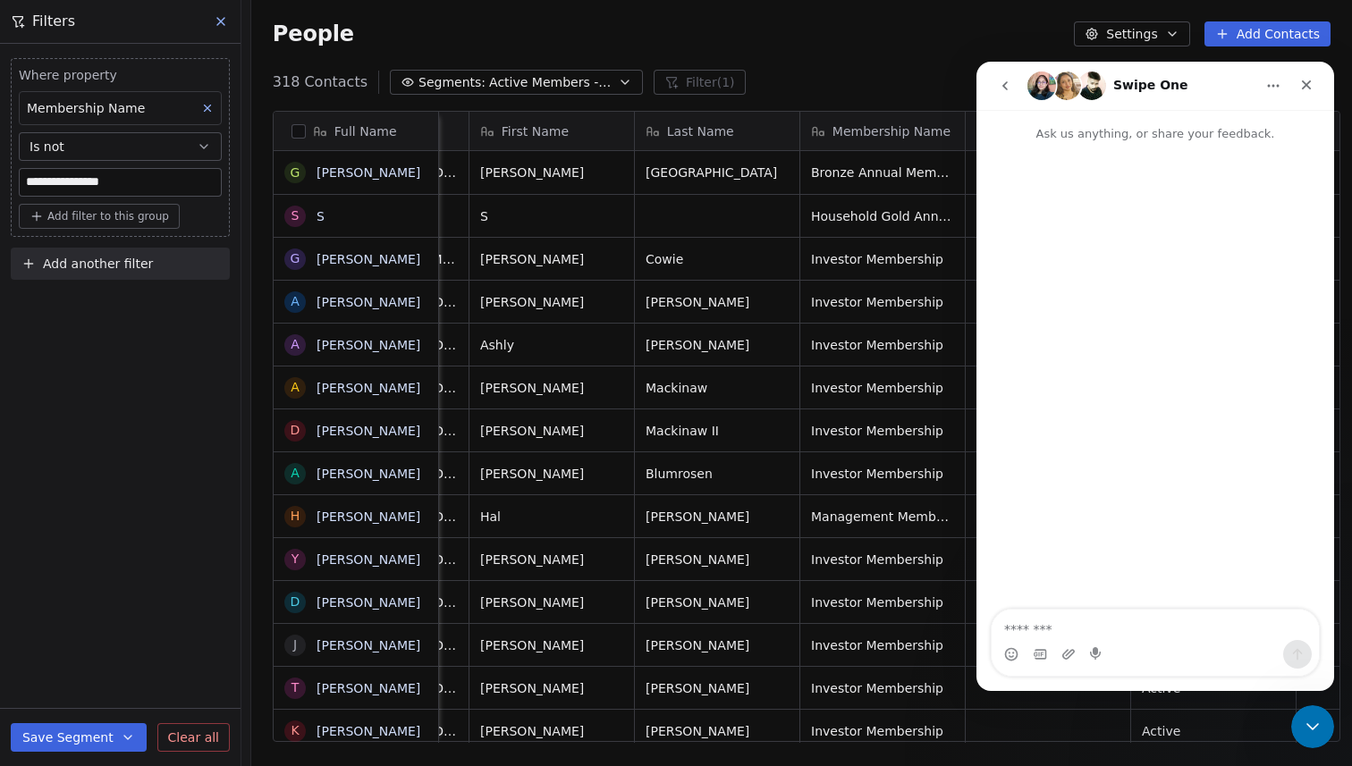
type textarea "*"
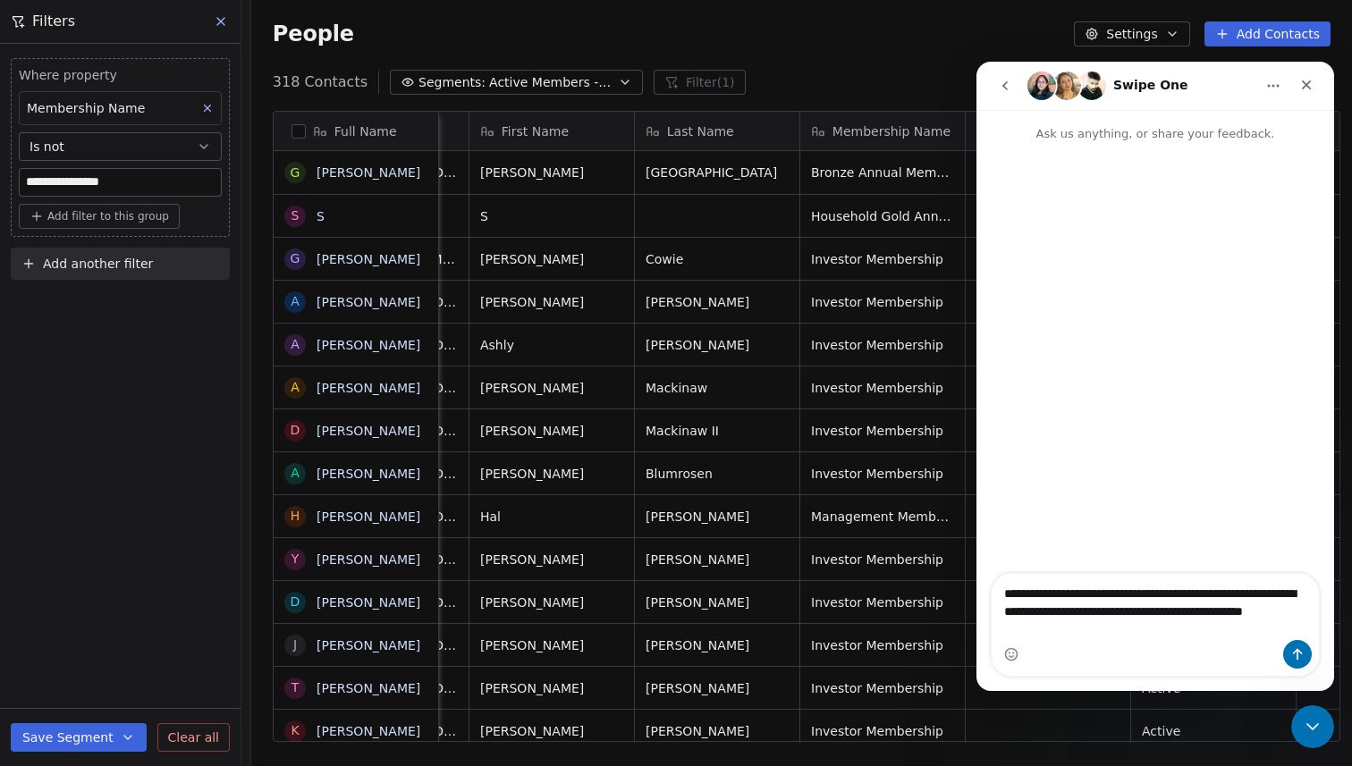
type textarea "**********"
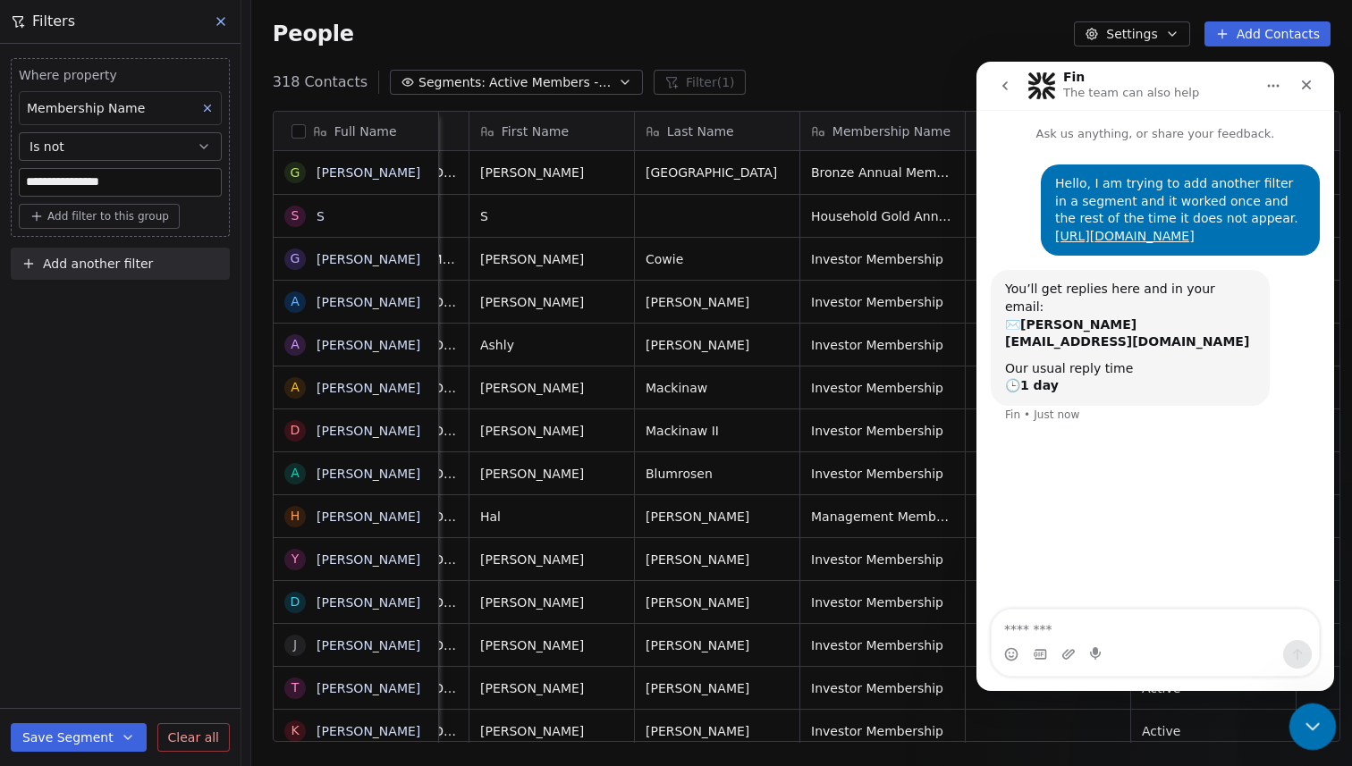
click at [1301, 722] on icon "Close Intercom Messenger" at bounding box center [1309, 724] width 21 height 21
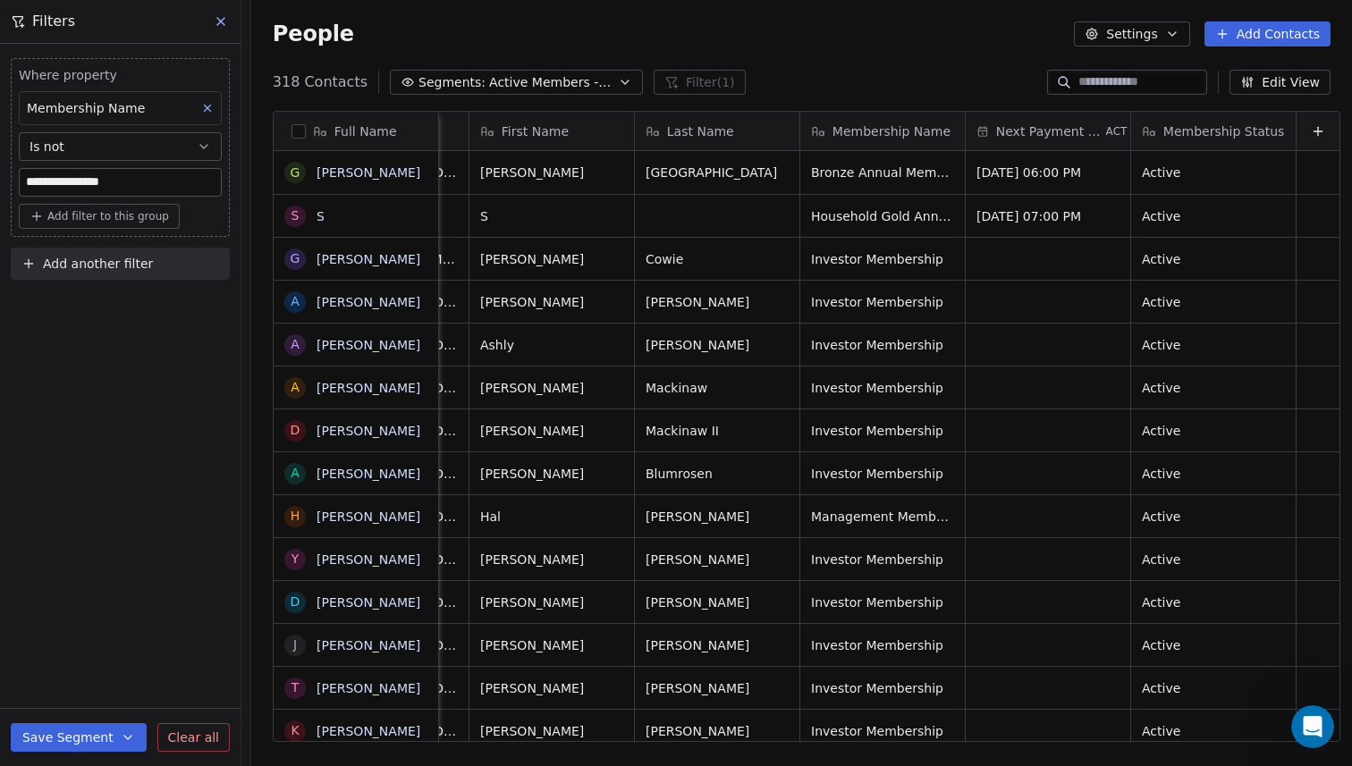
click at [79, 323] on div "**********" at bounding box center [120, 405] width 241 height 723
click at [97, 266] on span "Add another filter" at bounding box center [98, 264] width 110 height 19
click at [94, 309] on span "Contact properties" at bounding box center [88, 306] width 116 height 19
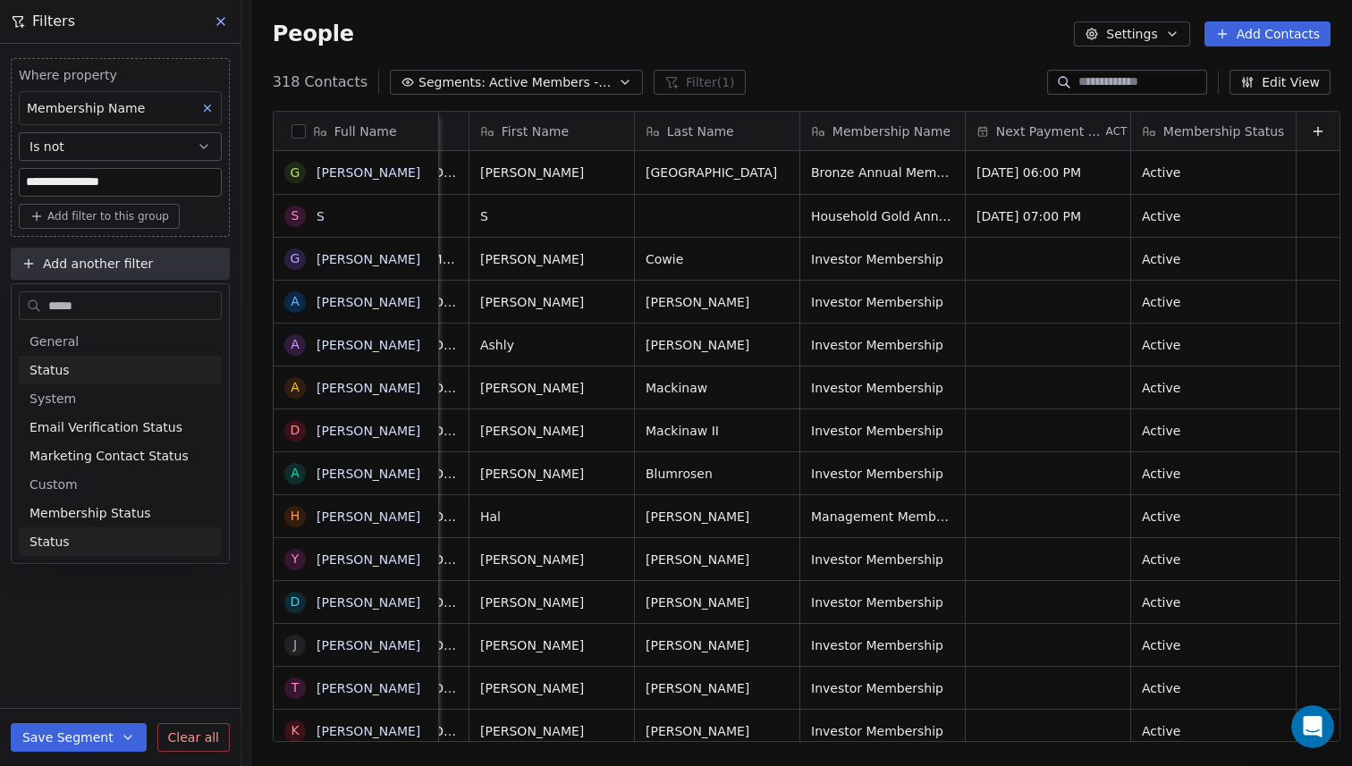
type input "******"
click at [104, 542] on span "Membership Status" at bounding box center [91, 542] width 122 height 18
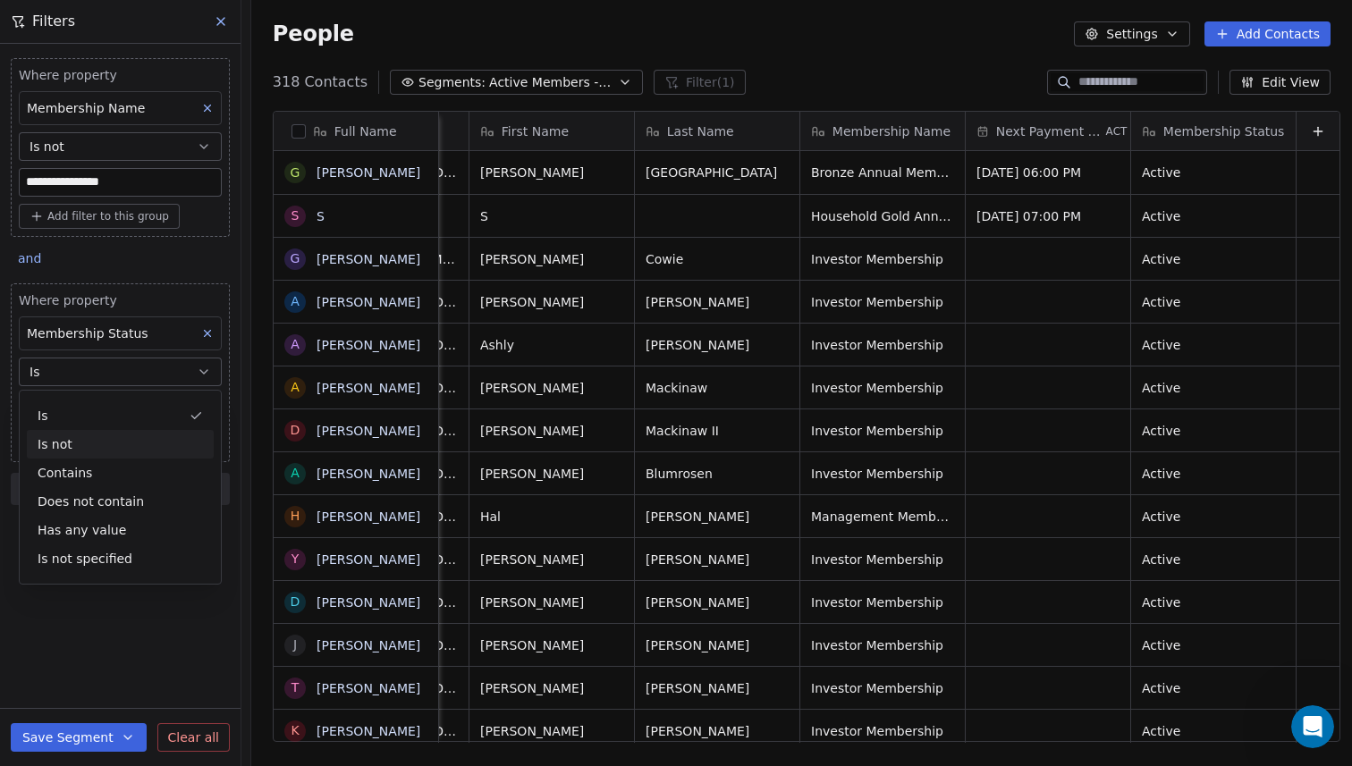
click at [115, 442] on div "Is not" at bounding box center [120, 444] width 187 height 29
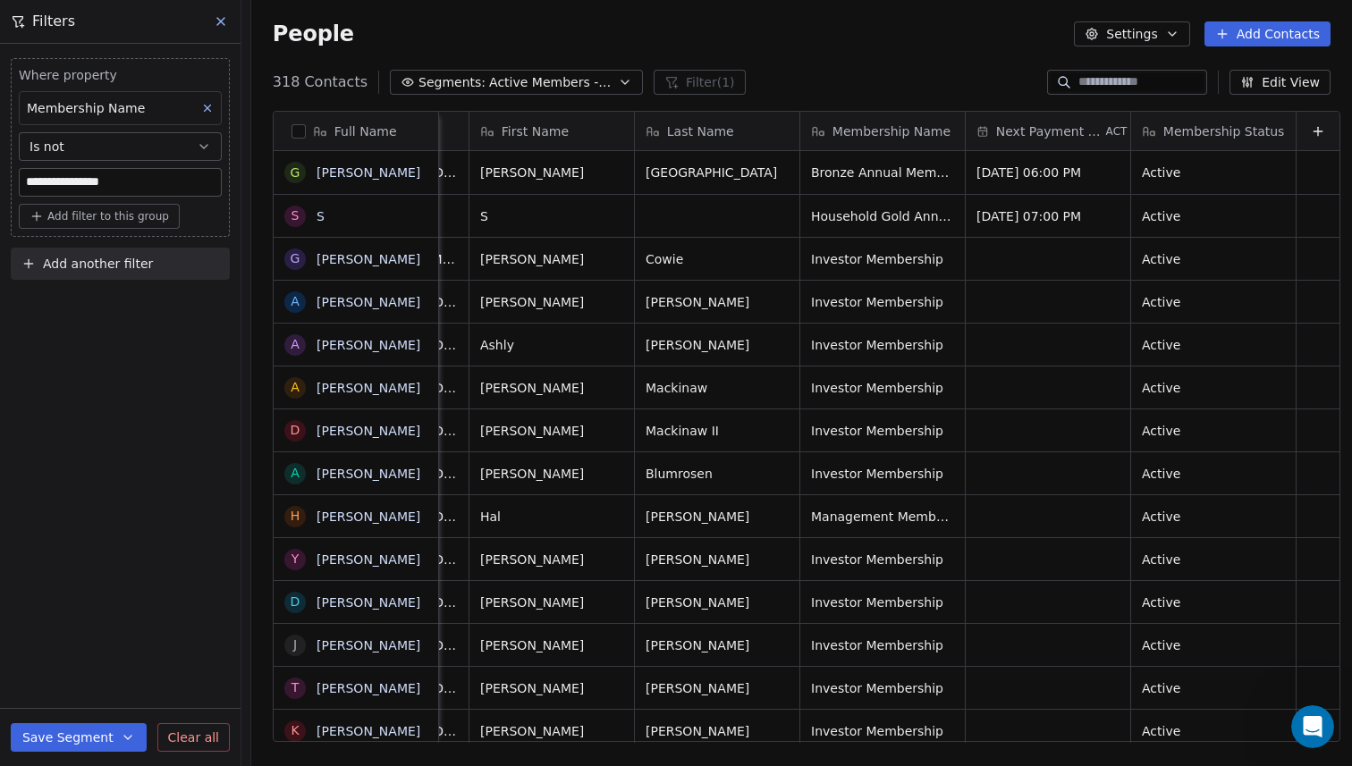
click at [128, 214] on span "Add filter to this group" at bounding box center [108, 216] width 122 height 14
click at [128, 214] on html "**********" at bounding box center [676, 383] width 1352 height 766
click at [190, 740] on span "Clear all" at bounding box center [193, 738] width 51 height 19
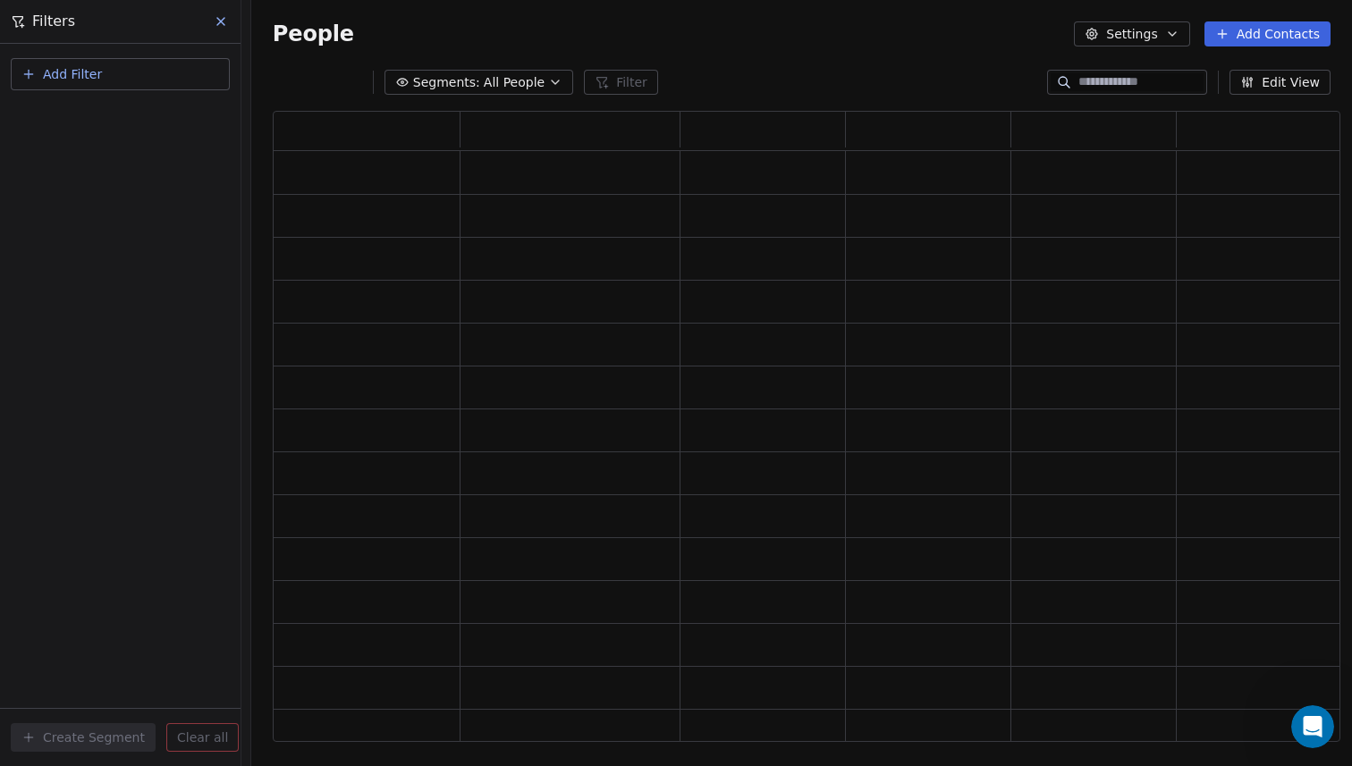
scroll to position [631, 1068]
click at [134, 80] on button "Add Filter" at bounding box center [120, 74] width 219 height 32
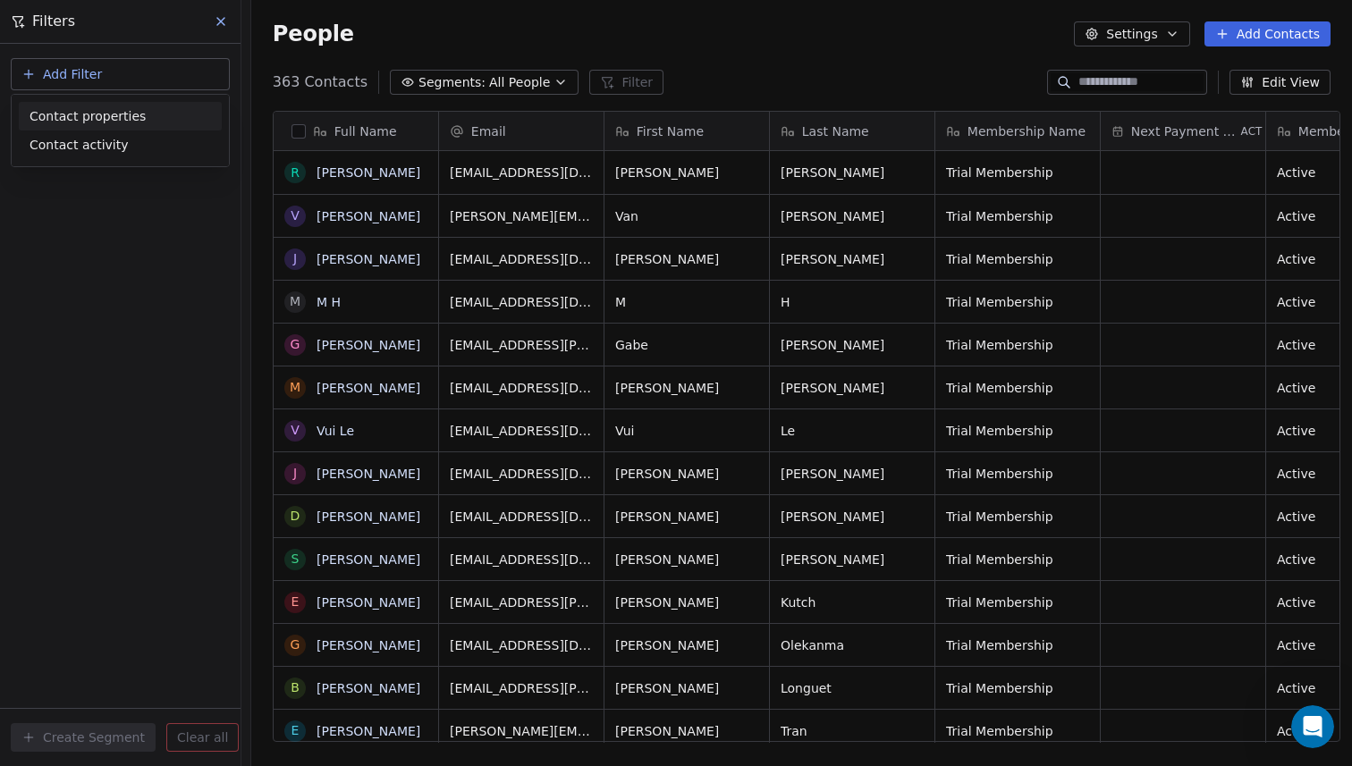
scroll to position [674, 1111]
click at [129, 115] on span "Contact properties" at bounding box center [88, 116] width 116 height 19
type input "**********"
click at [112, 177] on span "Membership Name" at bounding box center [89, 181] width 118 height 18
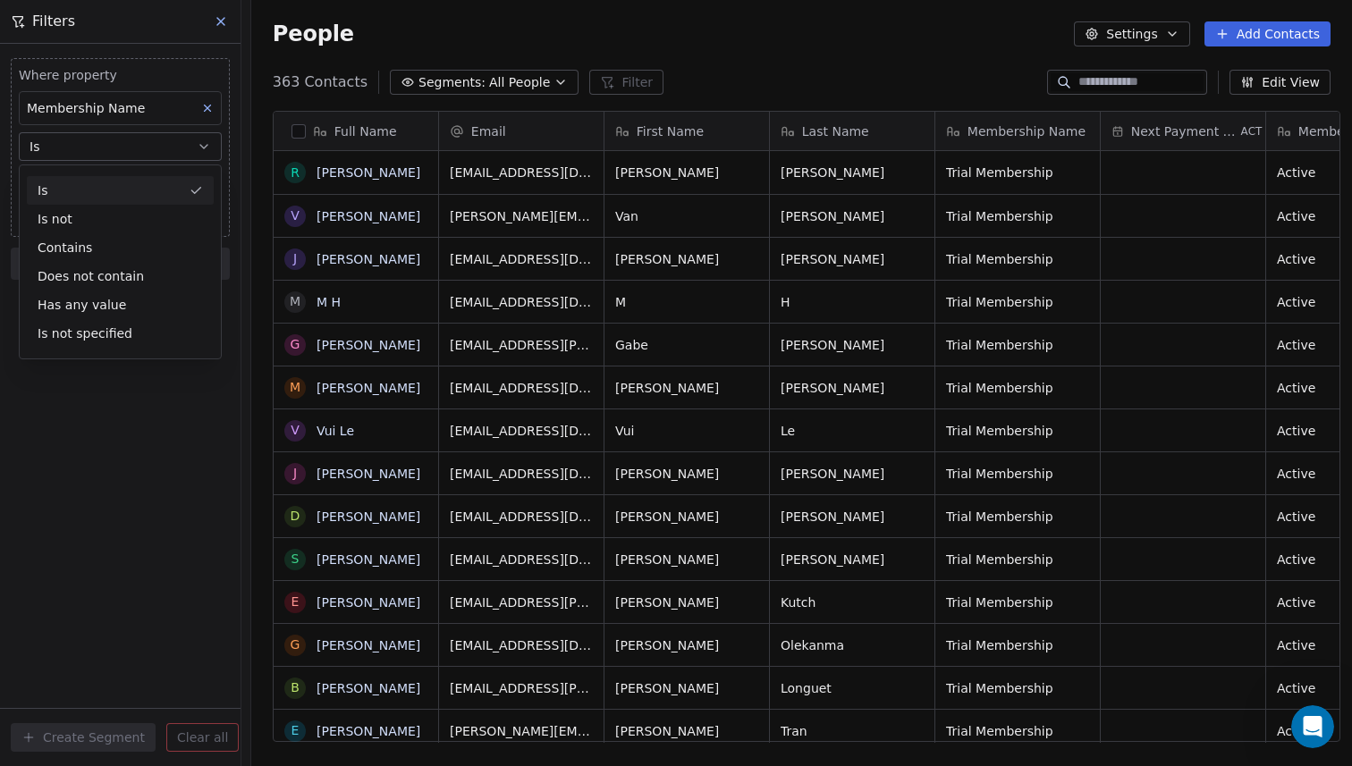
click at [129, 142] on button "Is" at bounding box center [120, 146] width 203 height 29
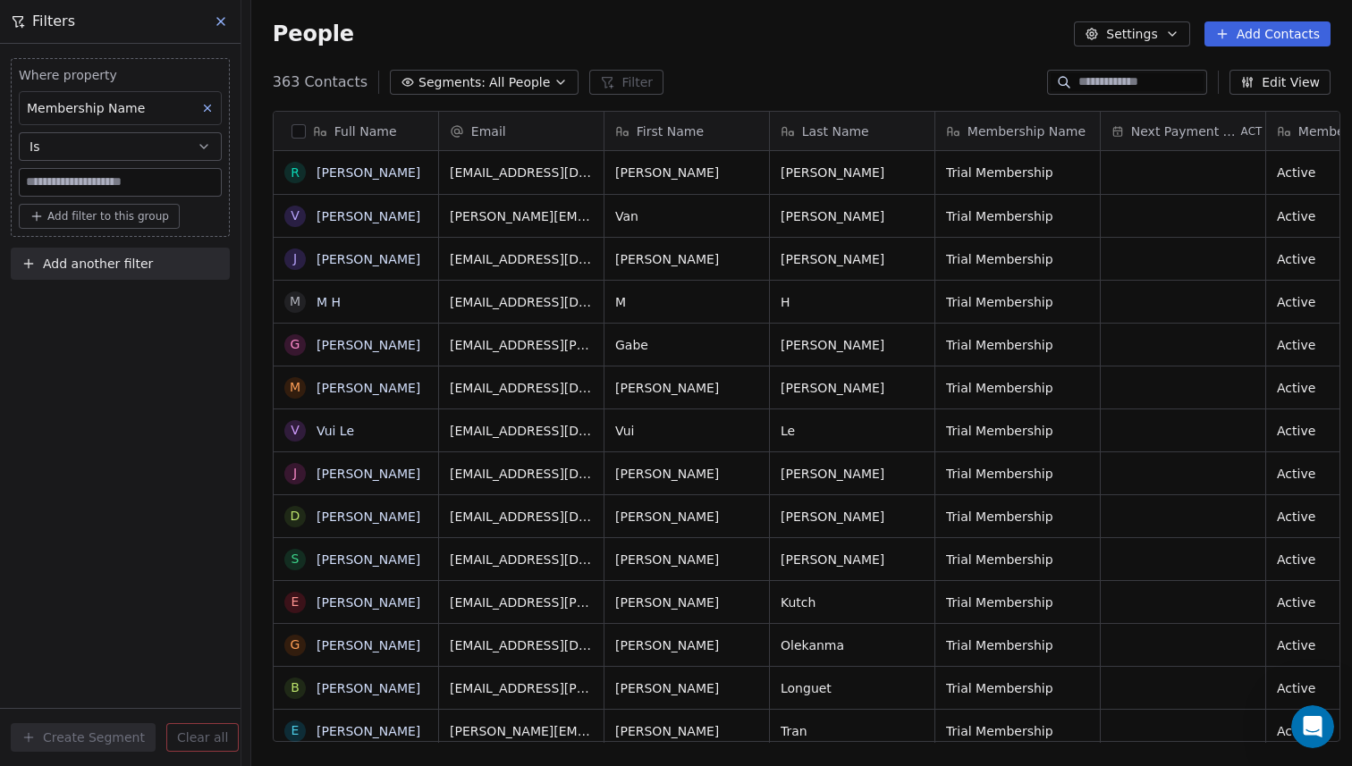
click at [123, 176] on input at bounding box center [120, 182] width 201 height 27
type input "*****"
click at [139, 155] on button "Is" at bounding box center [120, 146] width 203 height 29
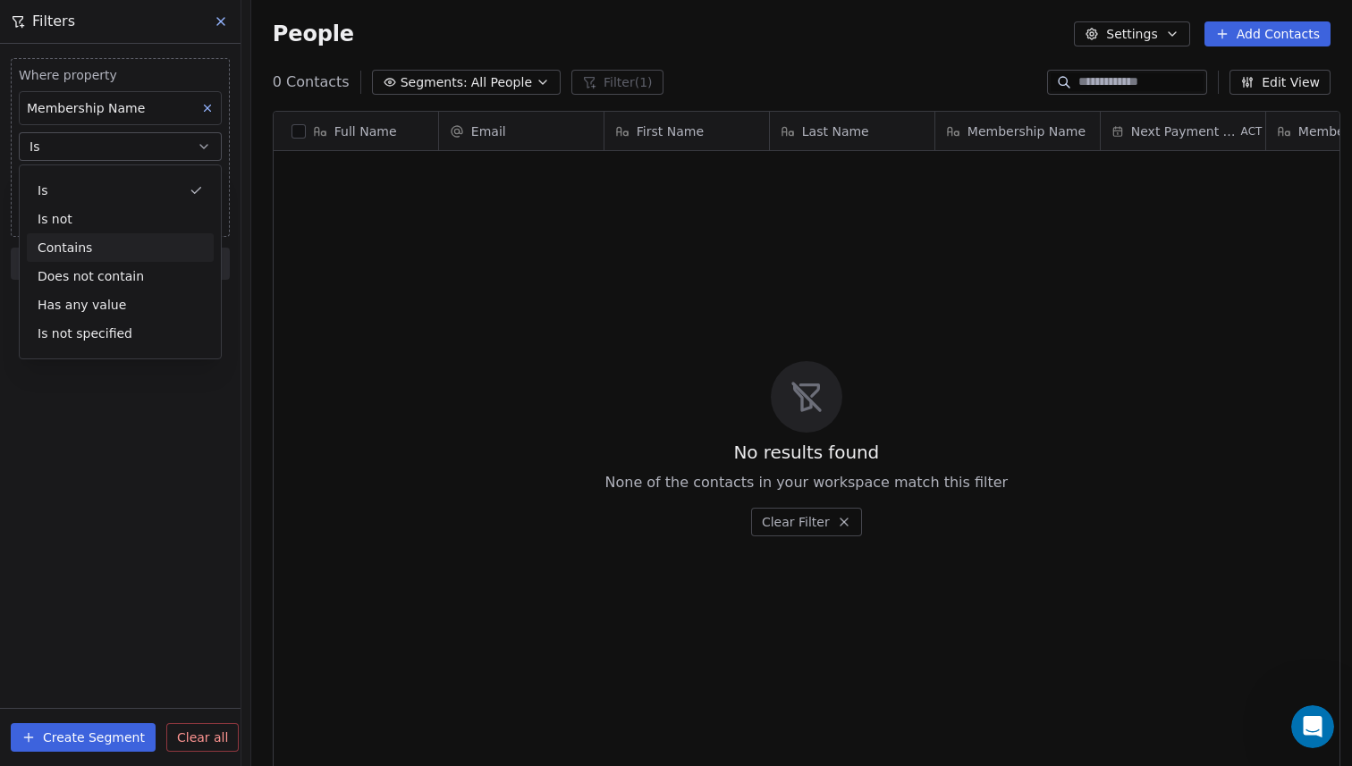
click at [115, 250] on div "Contains" at bounding box center [120, 247] width 187 height 29
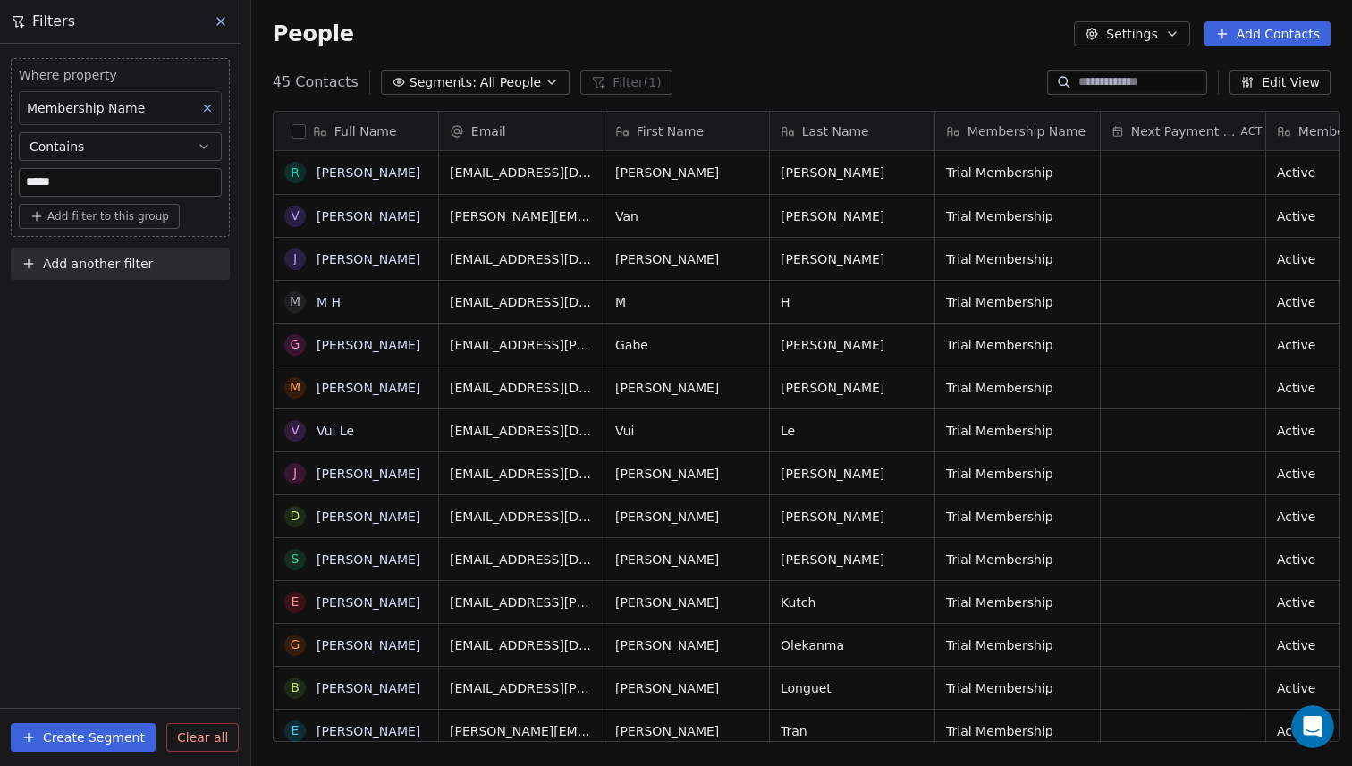
click at [99, 182] on input "*****" at bounding box center [120, 182] width 201 height 27
click at [106, 272] on span "Add another filter" at bounding box center [98, 264] width 110 height 19
click at [152, 385] on html "Pickleball Country Club Contacts People Marketing Workflows Campaigns Sales Seq…" at bounding box center [676, 383] width 1352 height 766
click at [102, 259] on span "Add another filter" at bounding box center [98, 264] width 110 height 19
click at [92, 305] on span "Contact properties" at bounding box center [88, 306] width 116 height 19
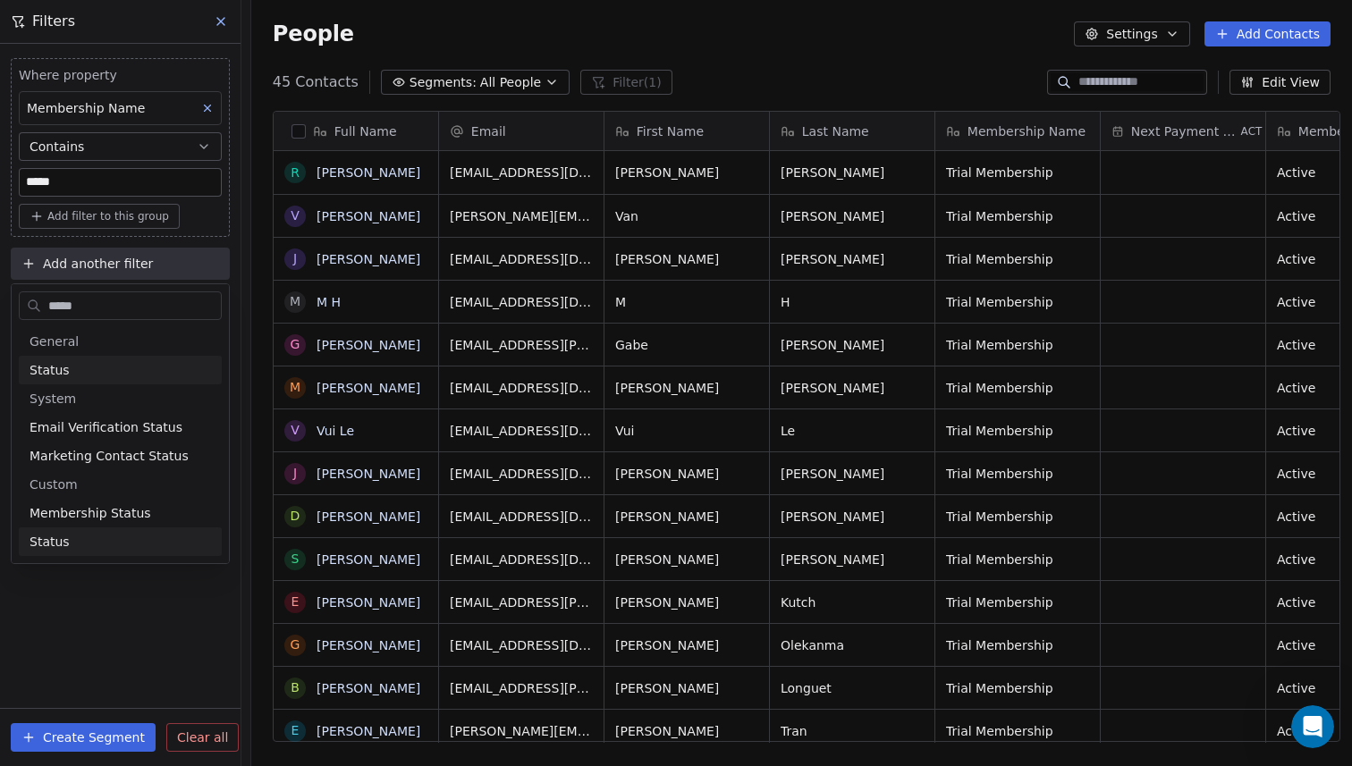
type input "******"
click at [93, 543] on span "Membership Status" at bounding box center [91, 542] width 122 height 18
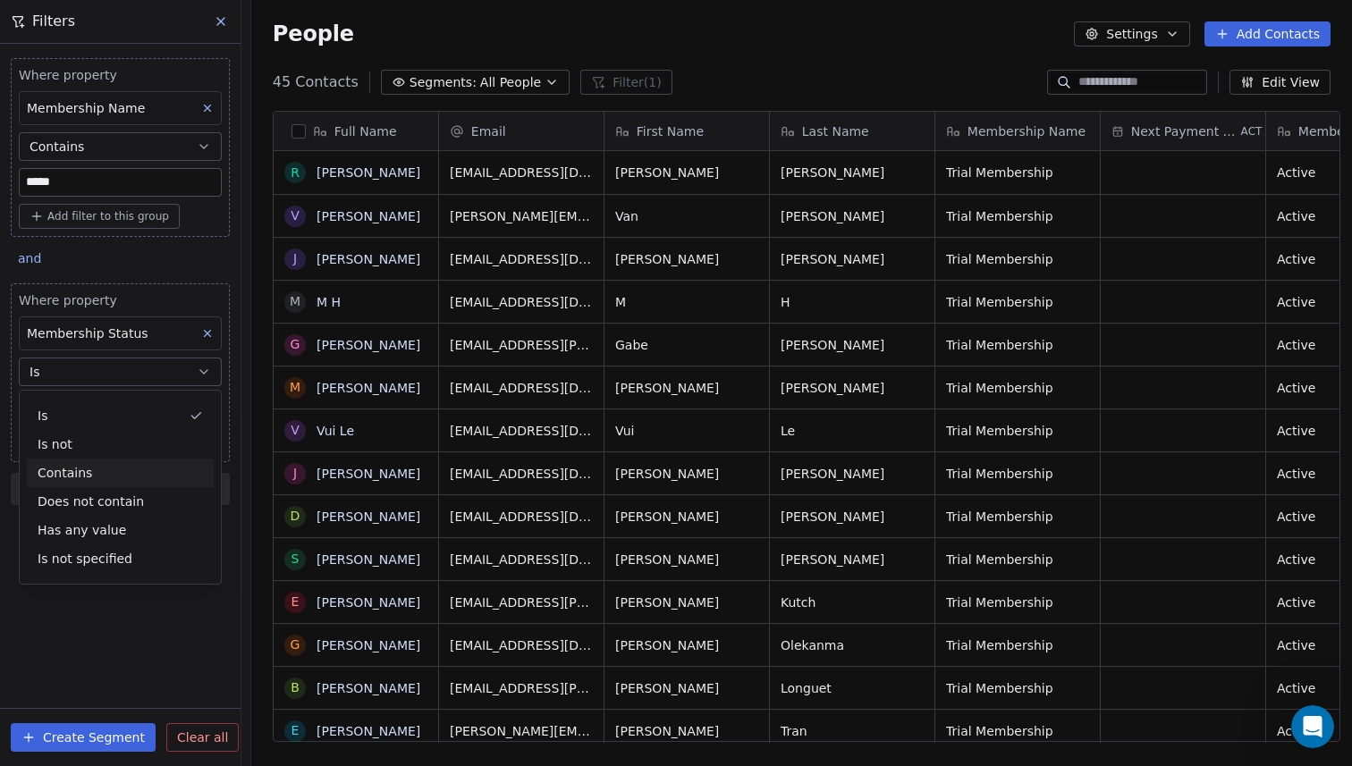
click at [156, 469] on div "Contains" at bounding box center [120, 473] width 187 height 29
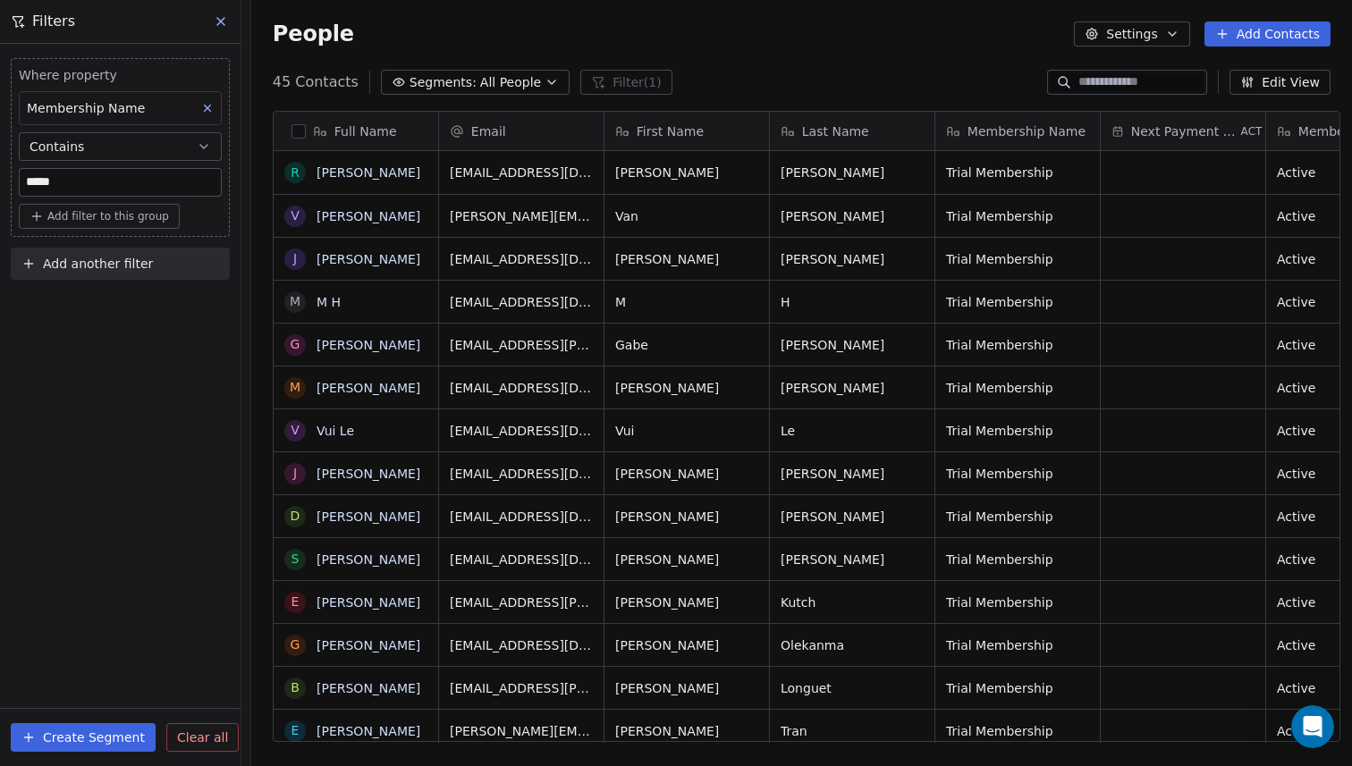
click at [123, 320] on div "Where property Membership Name Contains ***** Add filter to this group Add anot…" at bounding box center [120, 405] width 241 height 723
click at [220, 24] on icon at bounding box center [221, 21] width 14 height 14
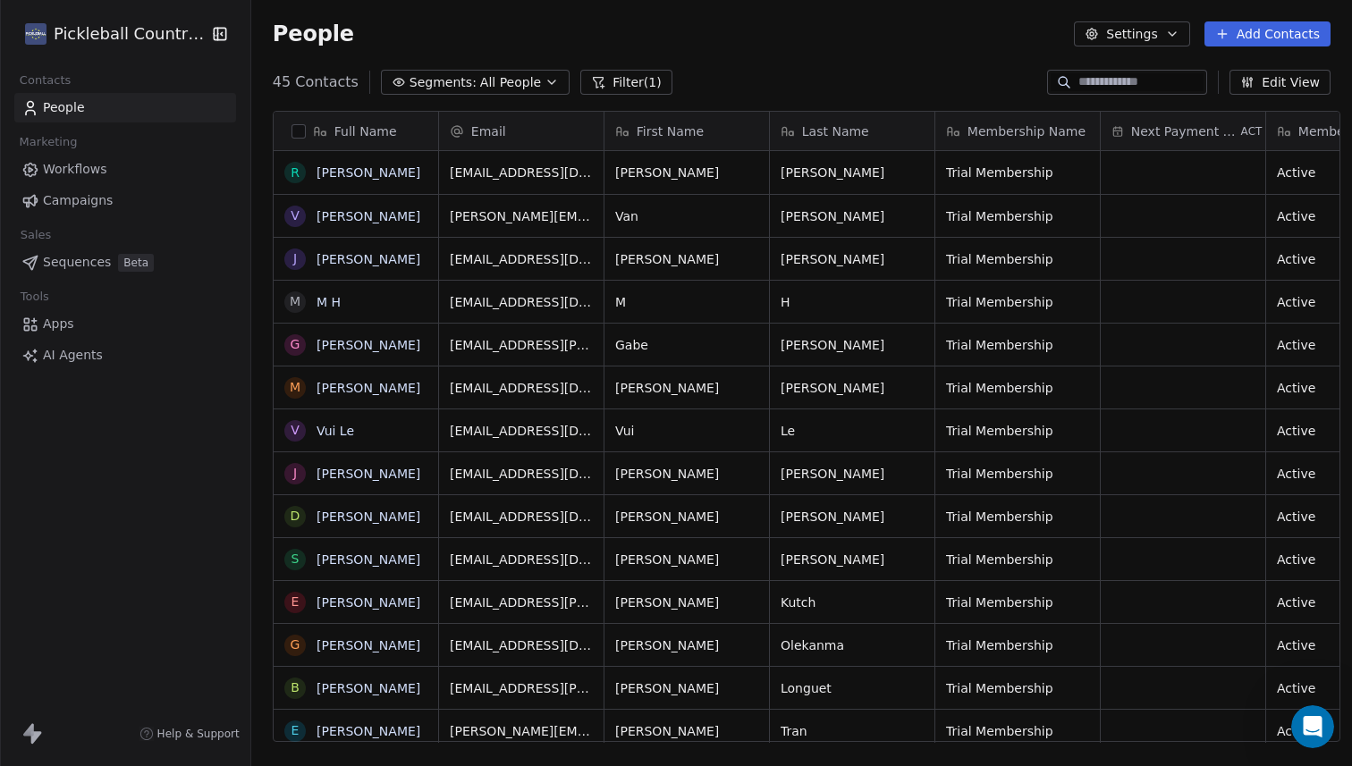
click at [522, 32] on div "People Settings Add Contacts" at bounding box center [802, 33] width 1058 height 25
click at [517, 83] on span "All People" at bounding box center [510, 82] width 61 height 19
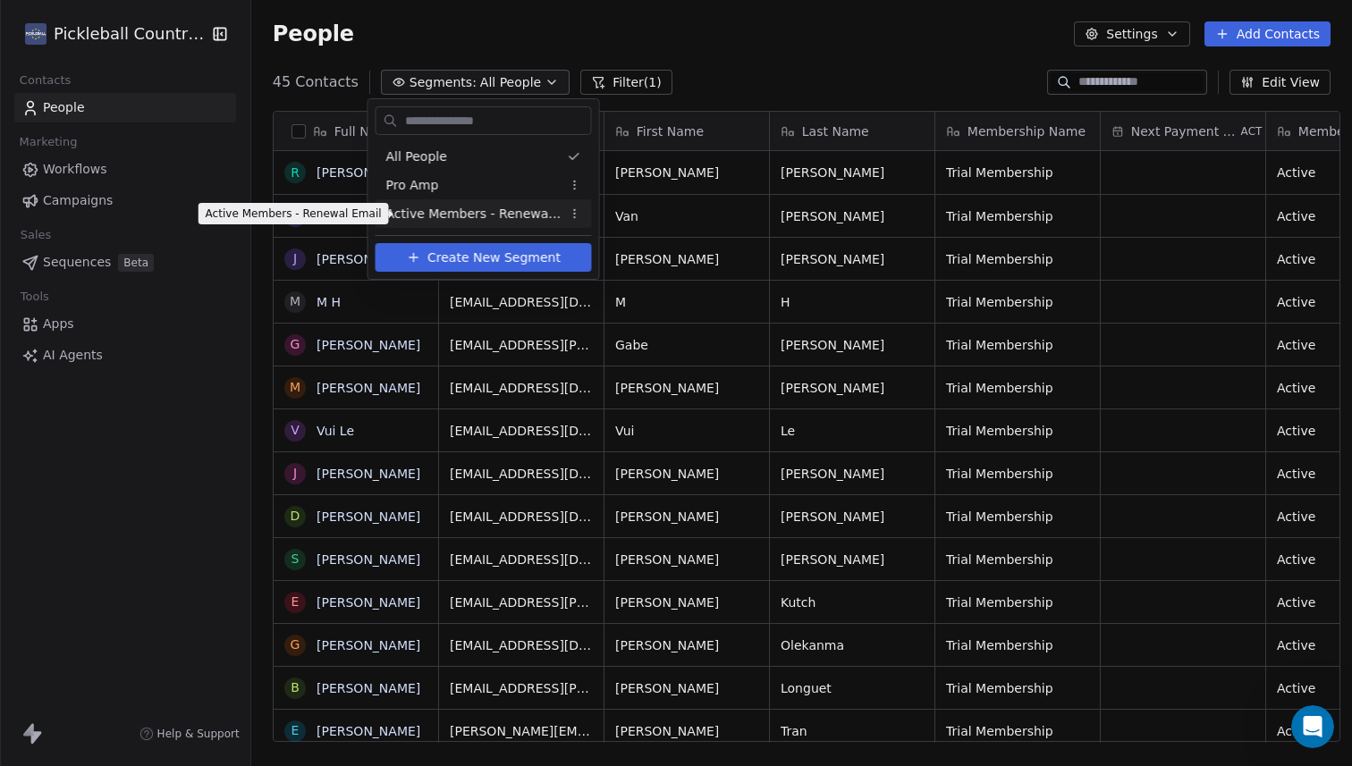
click at [468, 213] on span "Active Members - Renewal Email" at bounding box center [473, 214] width 175 height 19
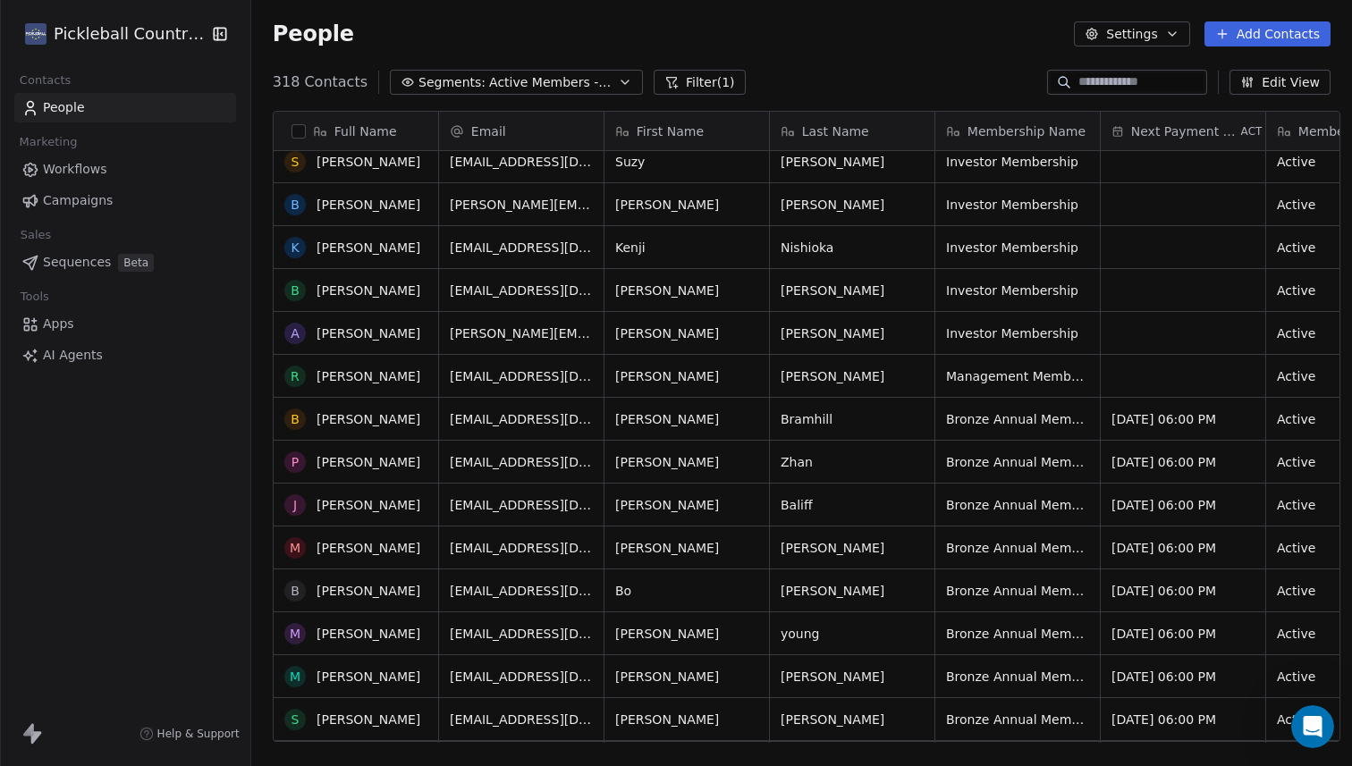
scroll to position [1736, 0]
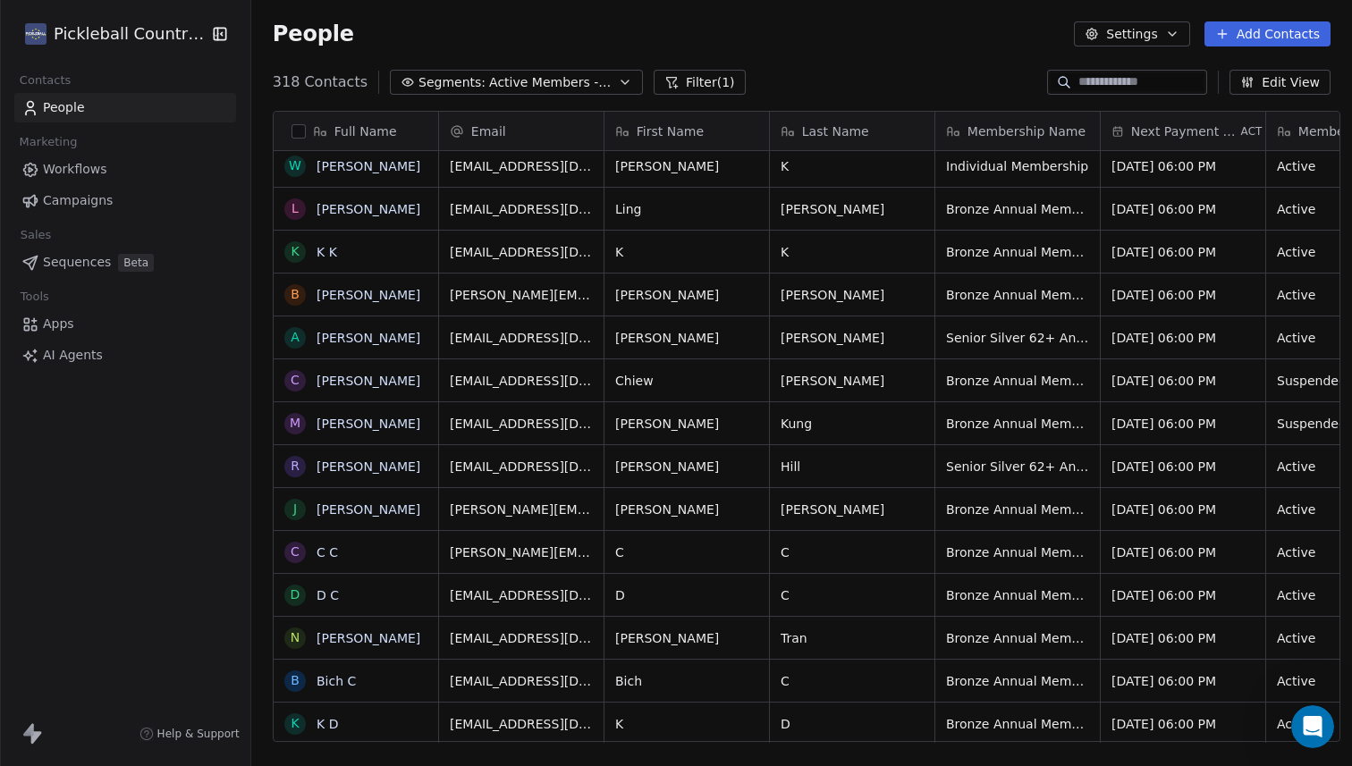
click at [594, 89] on span "Active Members - Renewal Email" at bounding box center [551, 82] width 125 height 19
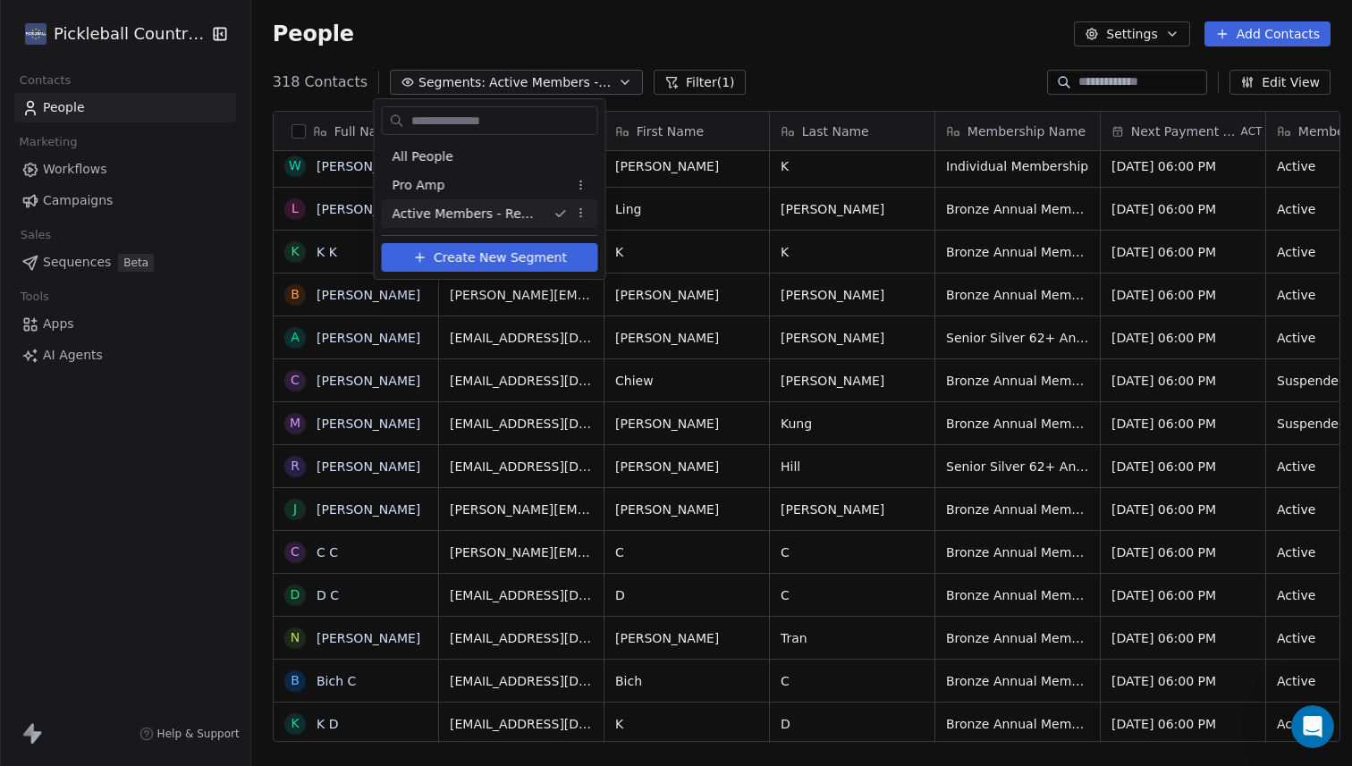
click at [582, 215] on html "Pickleball Country Club Contacts People Marketing Workflows Campaigns Sales Seq…" at bounding box center [676, 383] width 1352 height 766
click at [590, 250] on div "Edit" at bounding box center [639, 247] width 121 height 29
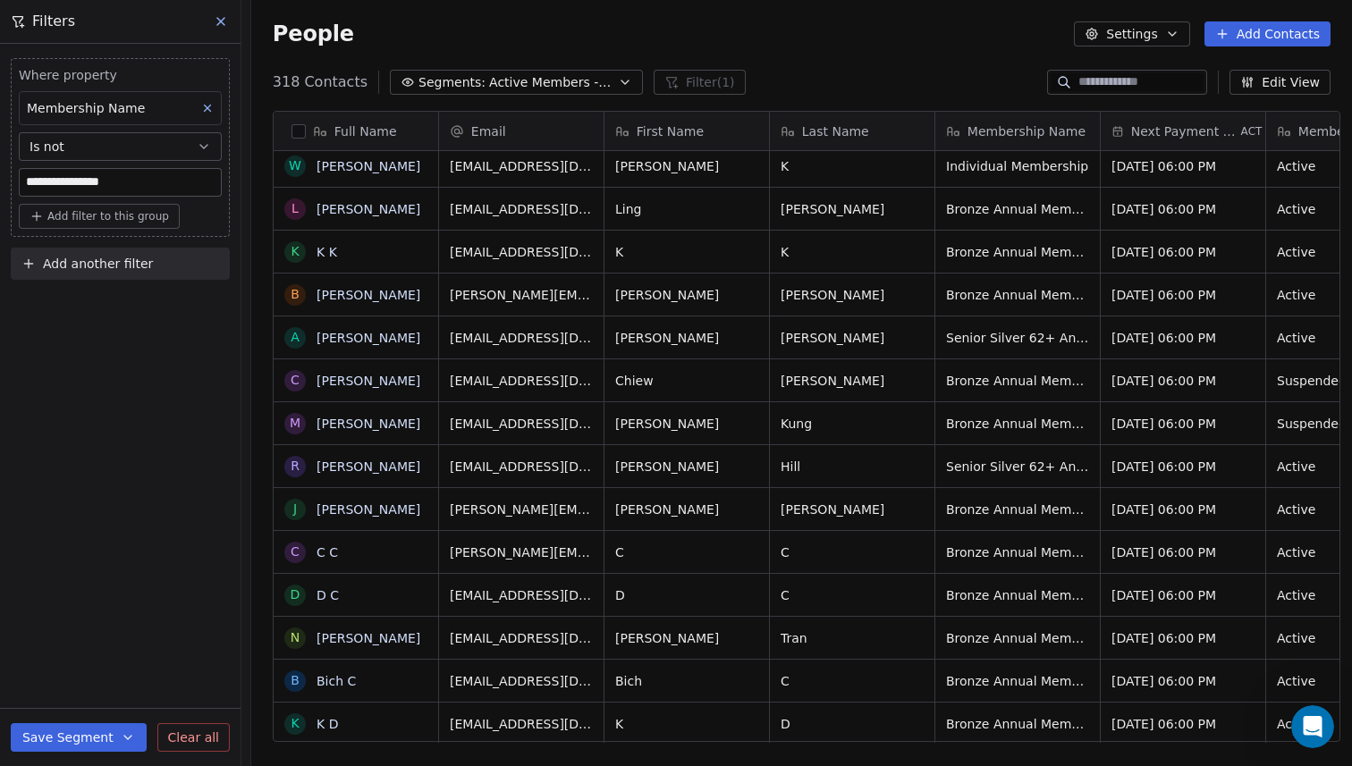
click at [106, 260] on span "Add another filter" at bounding box center [98, 264] width 110 height 19
click at [104, 311] on span "Contact properties" at bounding box center [88, 306] width 116 height 19
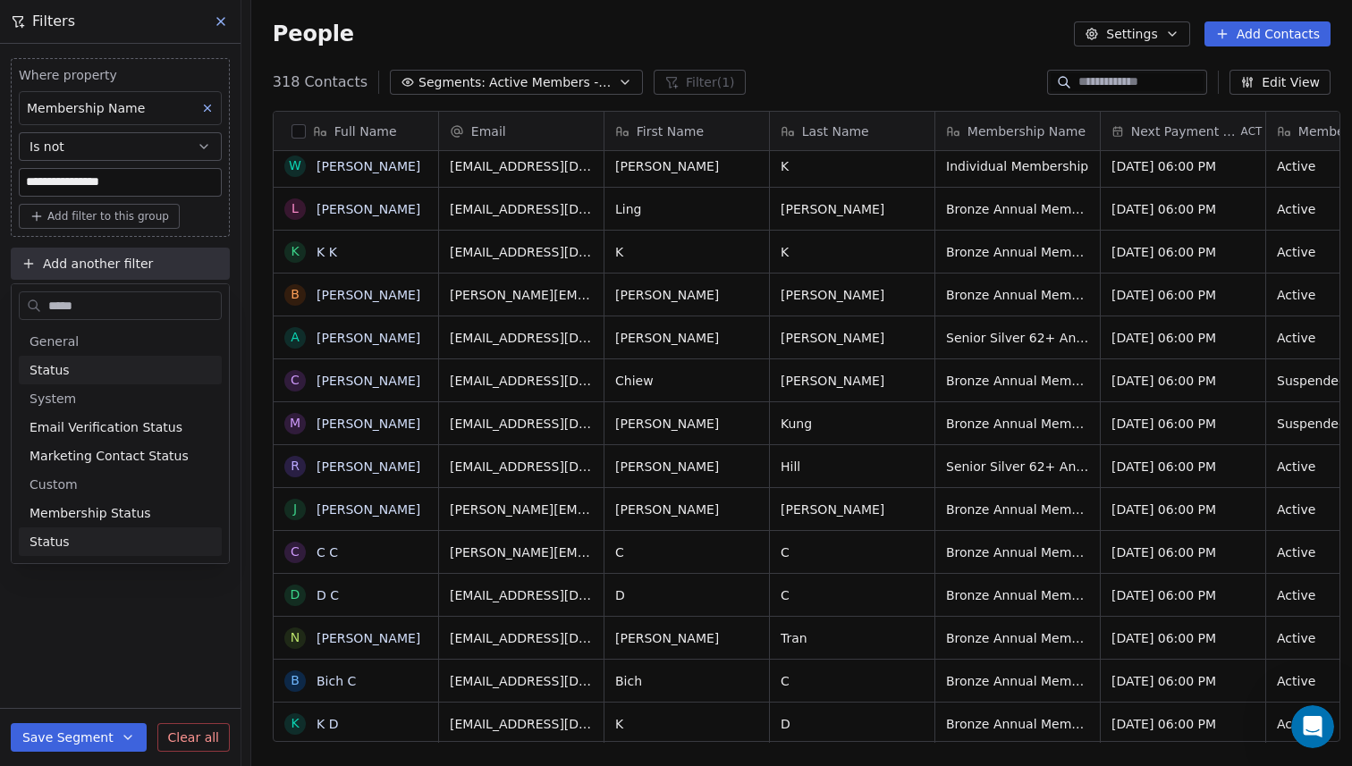
type input "******"
click at [90, 538] on span "Membership Status" at bounding box center [91, 542] width 122 height 18
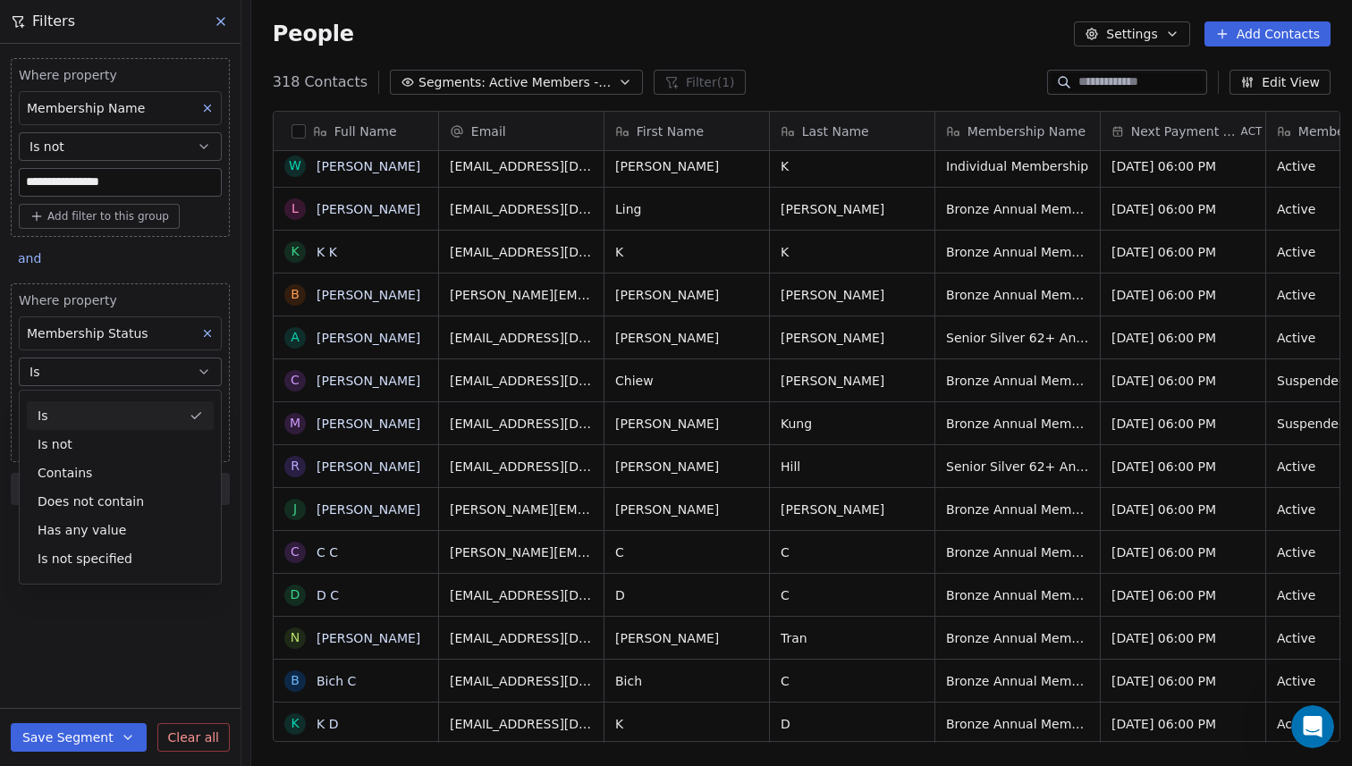
click at [207, 371] on icon "button" at bounding box center [204, 372] width 14 height 14
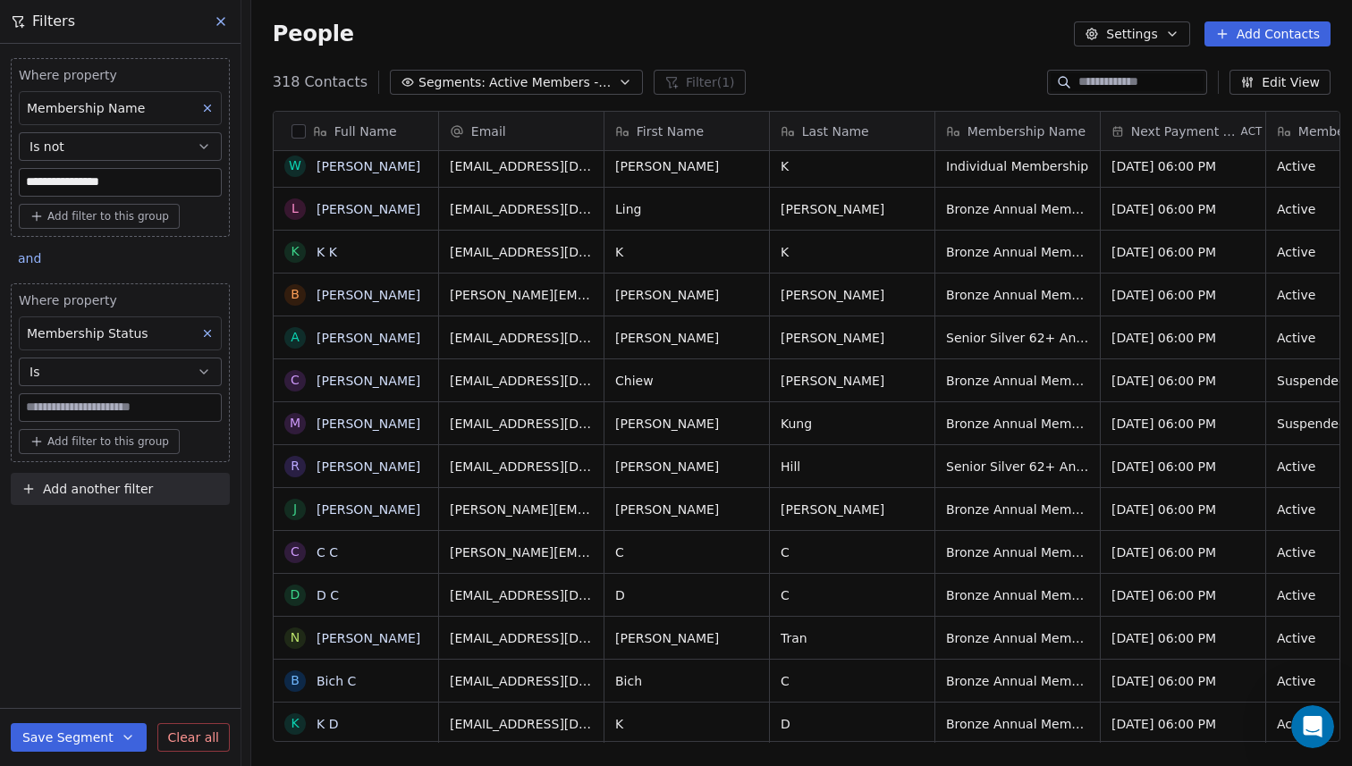
click at [180, 410] on input at bounding box center [120, 407] width 201 height 27
type input "*"
type input "*********"
click at [127, 369] on button "Is" at bounding box center [120, 372] width 203 height 29
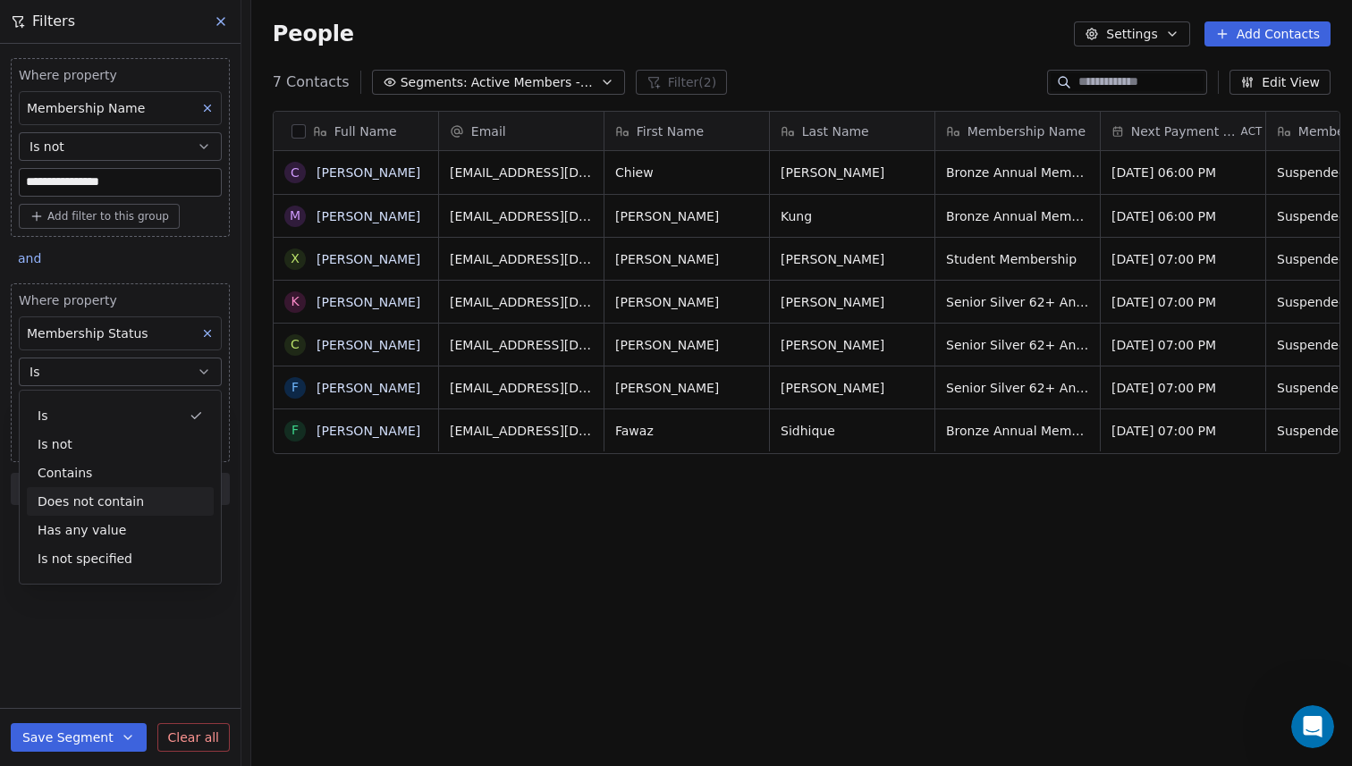
click at [142, 501] on div "Does not contain" at bounding box center [120, 501] width 187 height 29
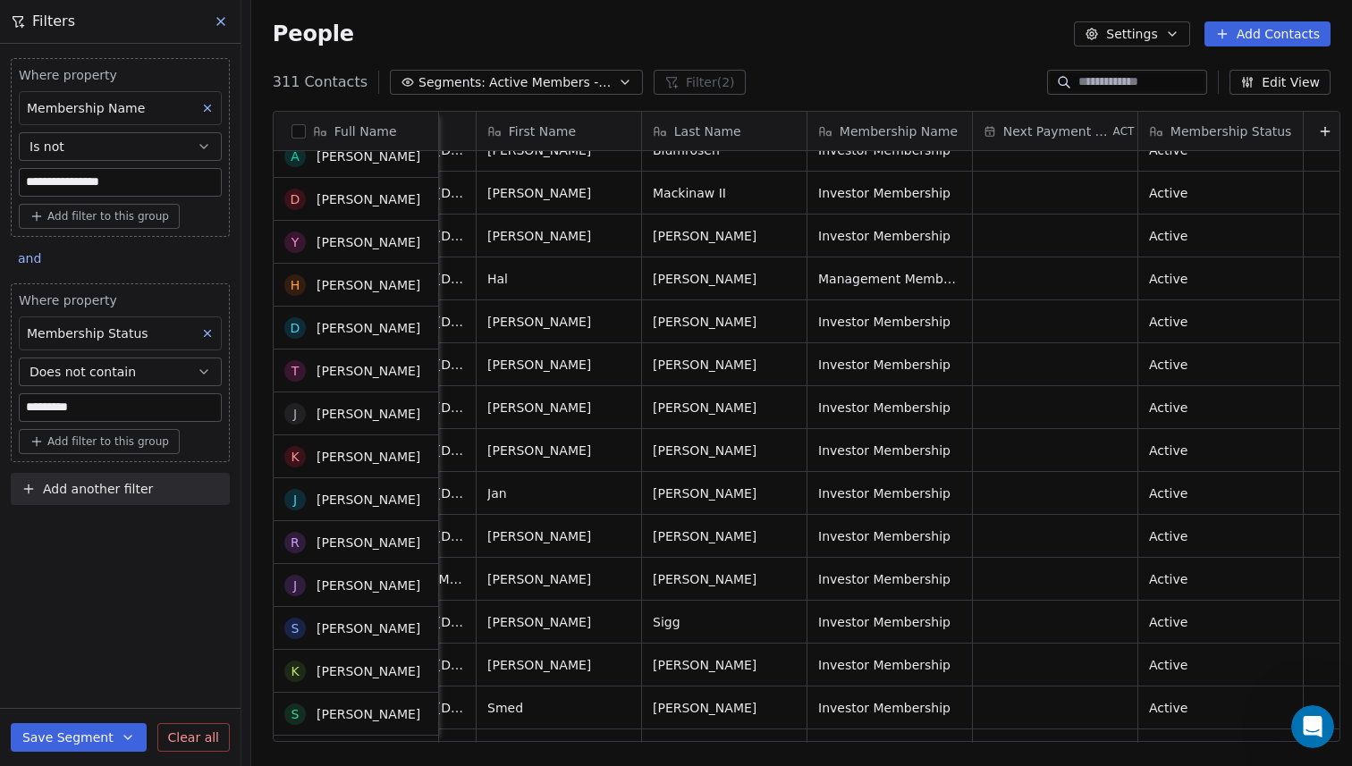
scroll to position [290, 0]
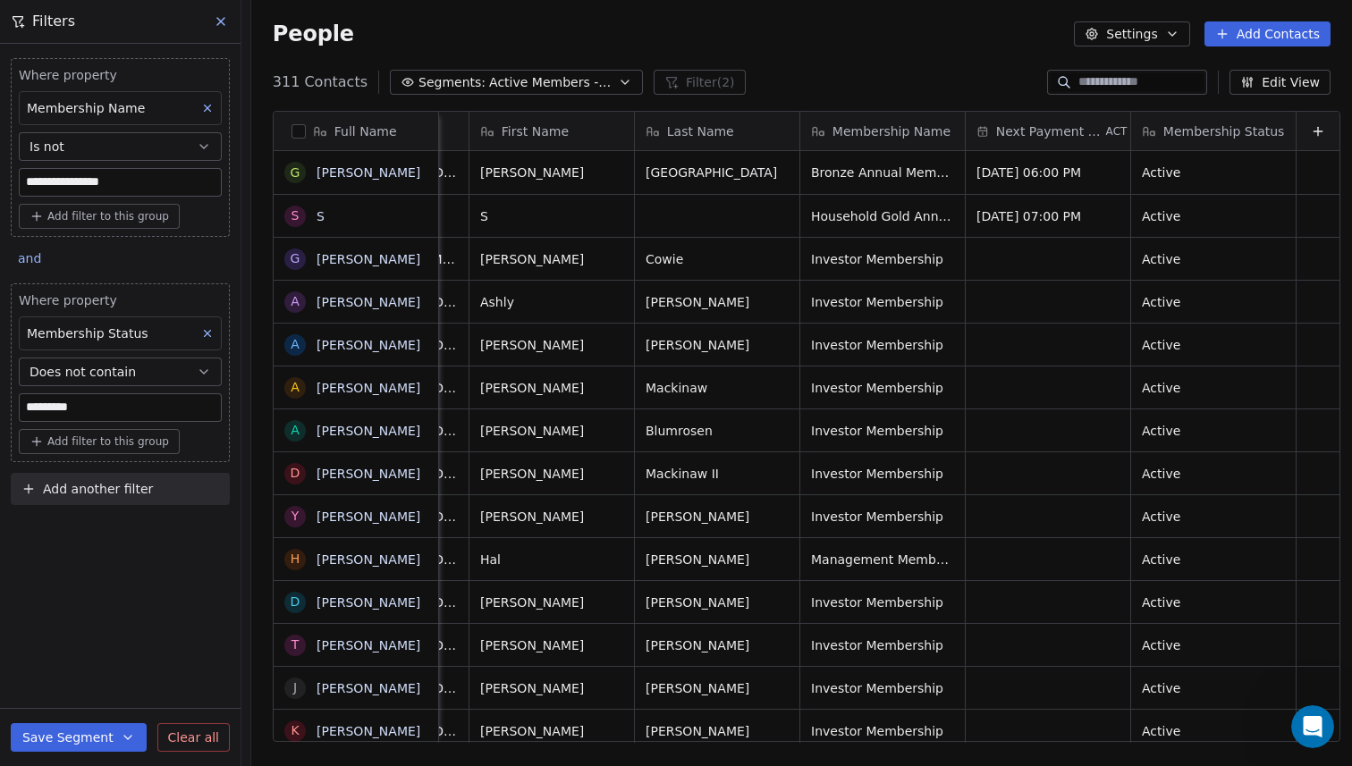
click at [1274, 85] on button "Edit View" at bounding box center [1280, 82] width 101 height 25
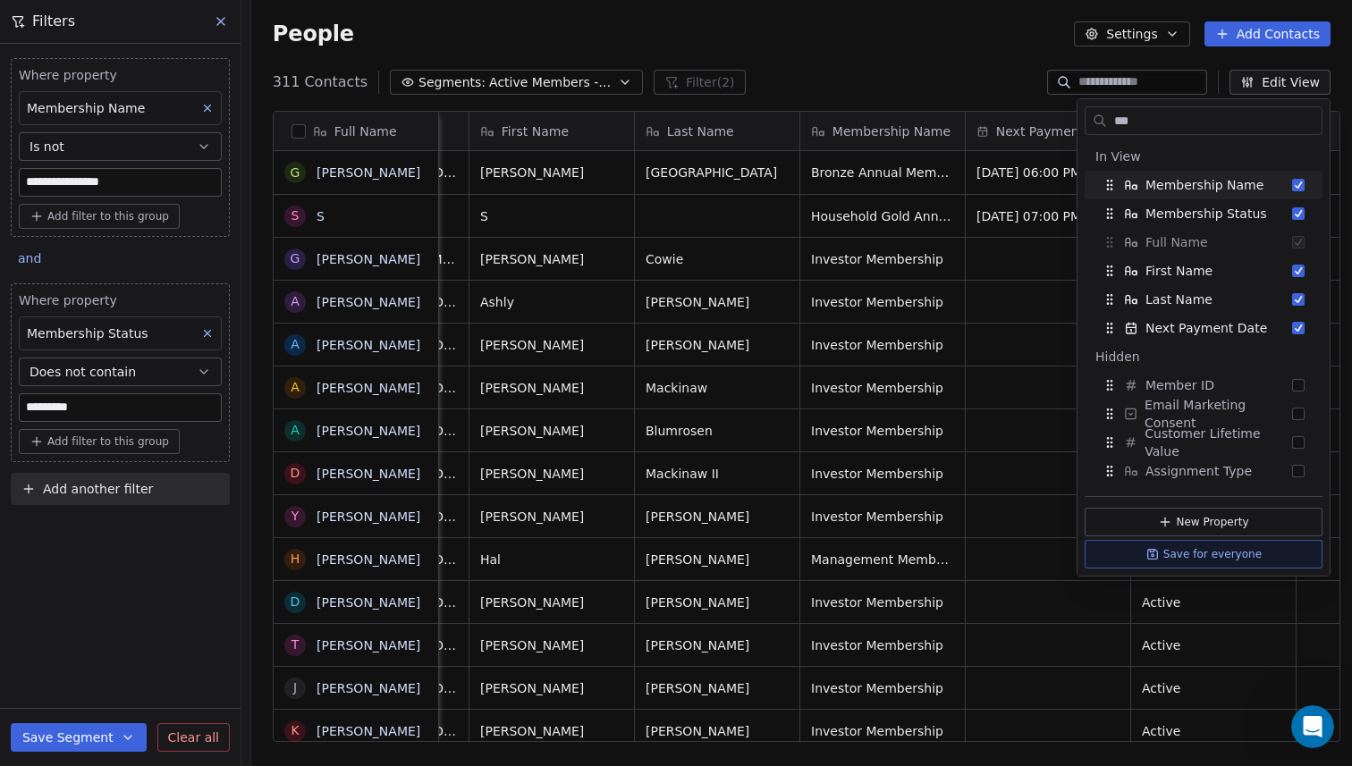
click at [1166, 119] on input "***" at bounding box center [1216, 121] width 211 height 26
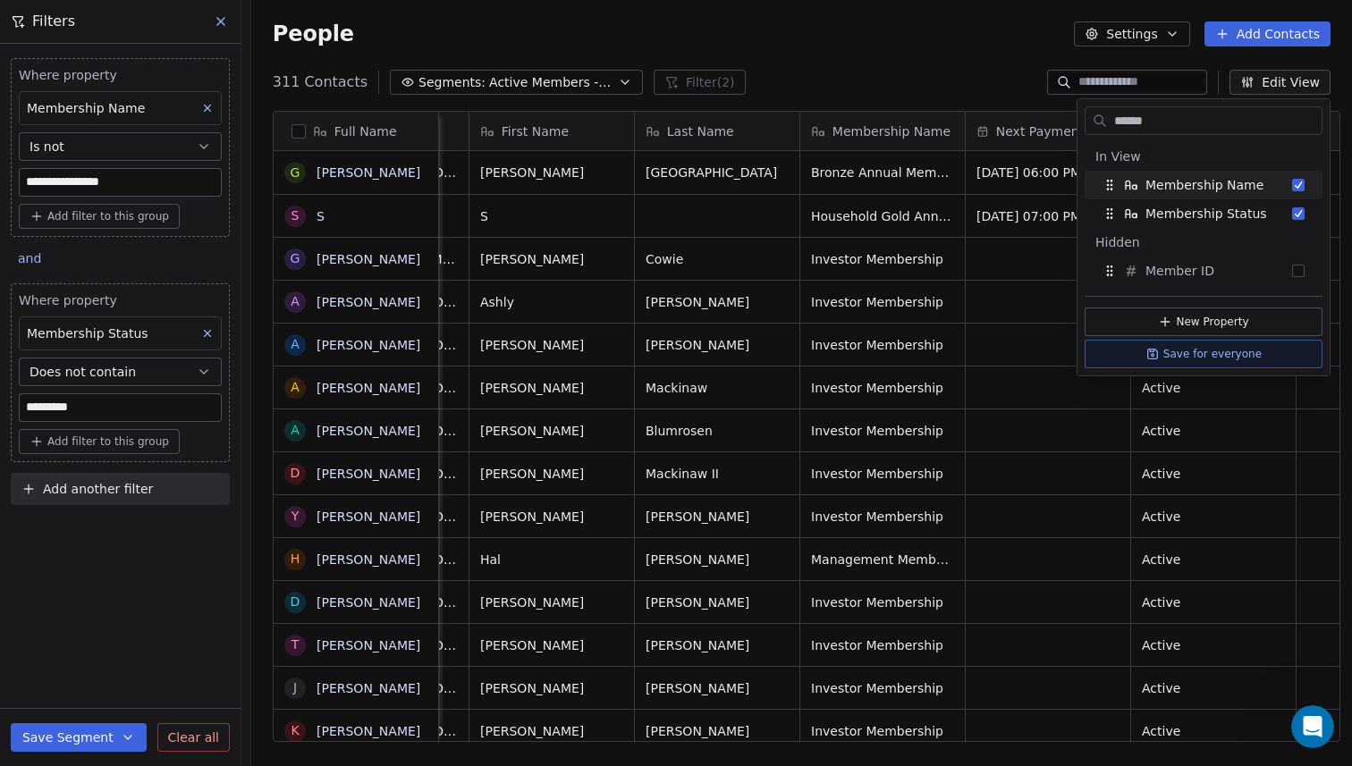
type input "******"
click at [981, 78] on div "311 Contacts Segments: Active Members - Renewal Email Filter (2) Edit View" at bounding box center [801, 82] width 1101 height 29
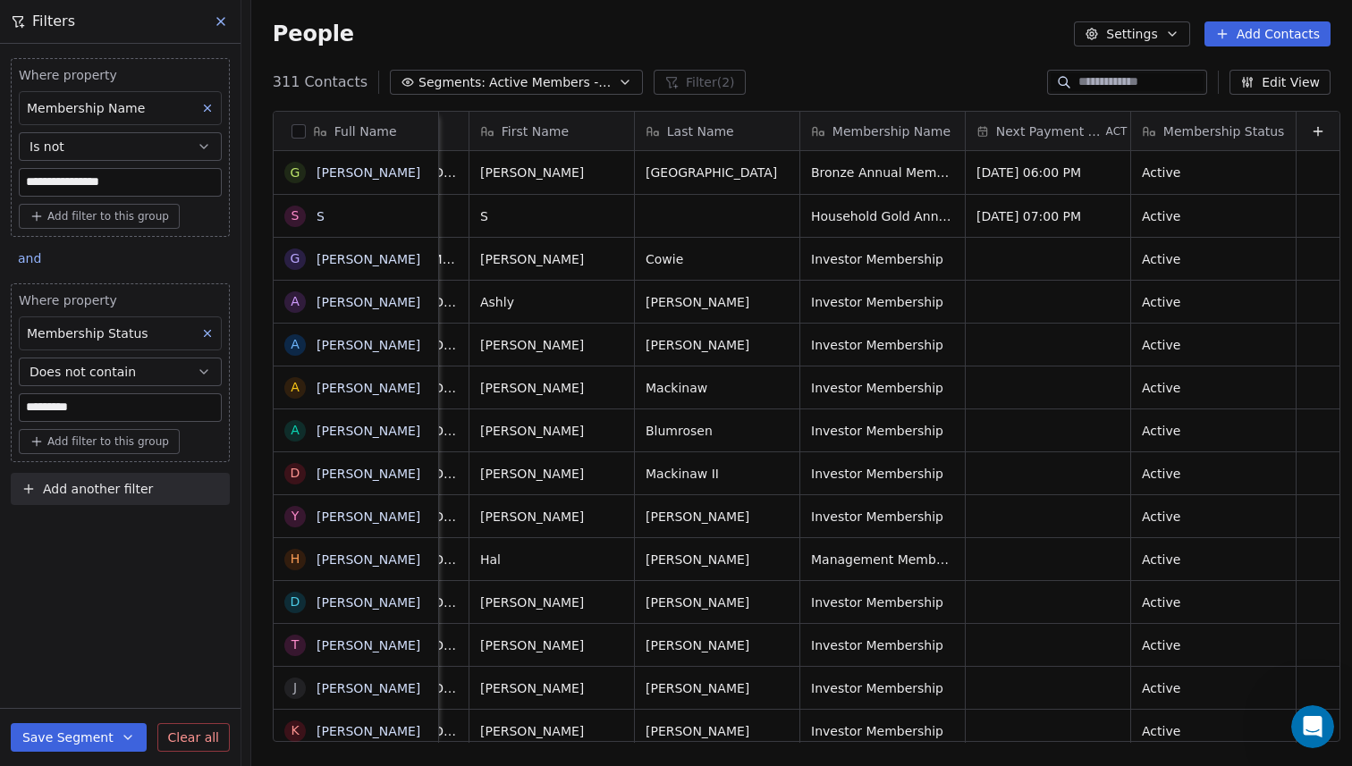
click at [135, 216] on span "Add filter to this group" at bounding box center [108, 216] width 122 height 14
click at [140, 257] on span "Contact properties" at bounding box center [96, 255] width 116 height 19
type input "****"
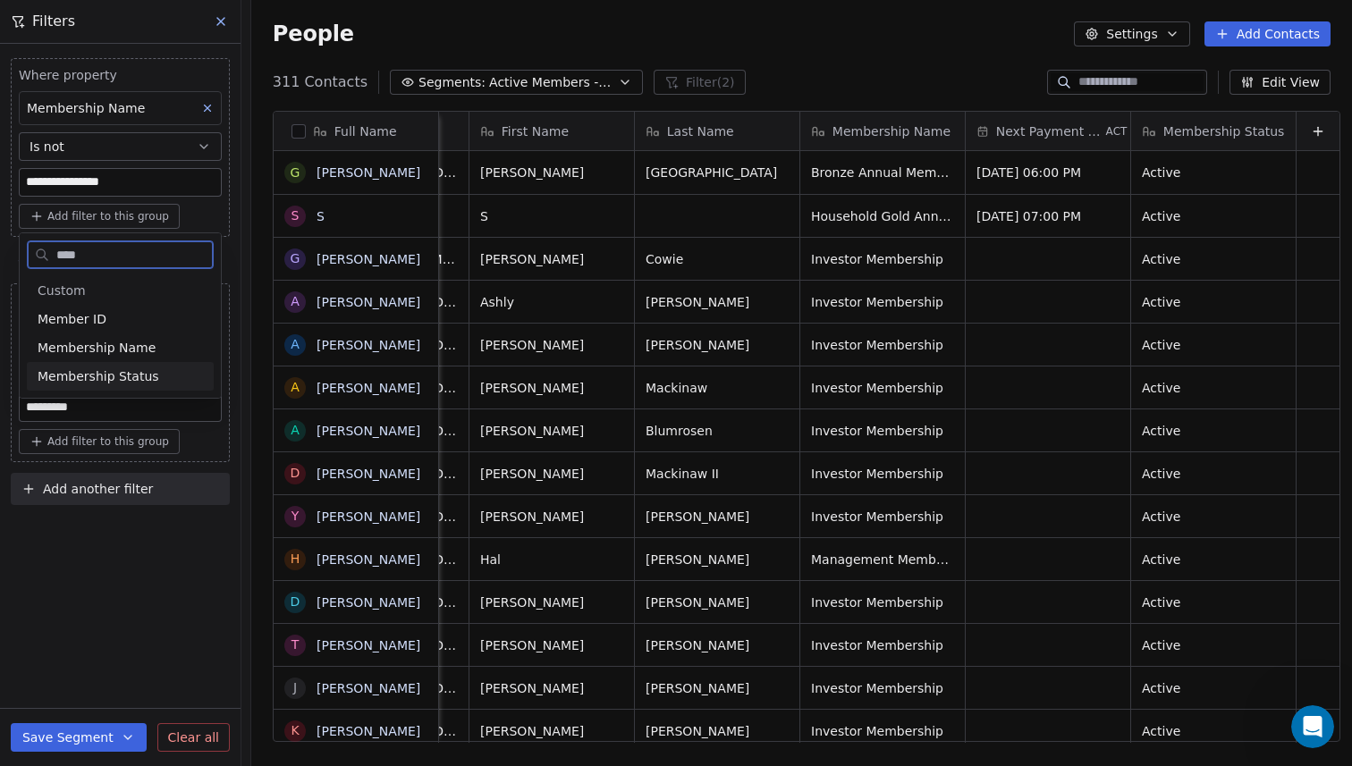
click at [157, 376] on div "Membership Status" at bounding box center [120, 377] width 165 height 18
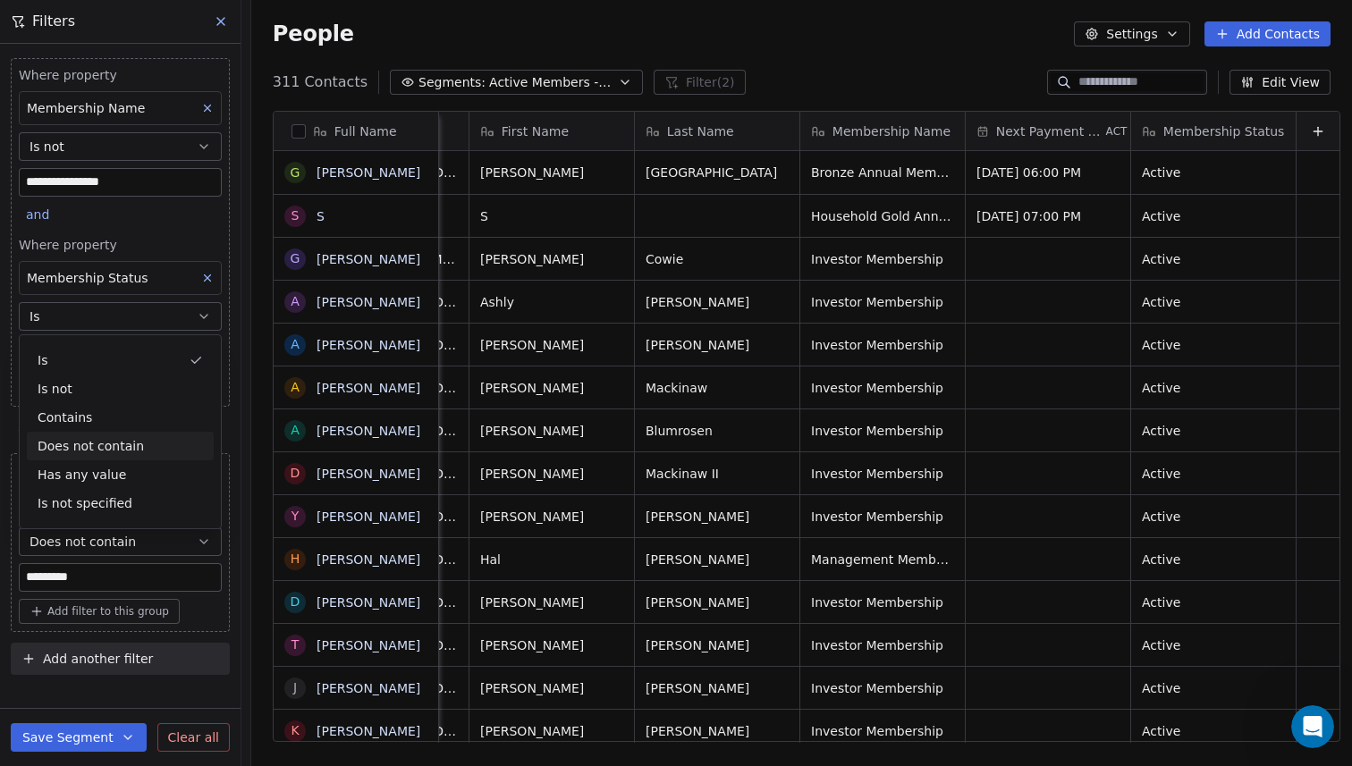
click at [157, 451] on div "Does not contain" at bounding box center [120, 446] width 187 height 29
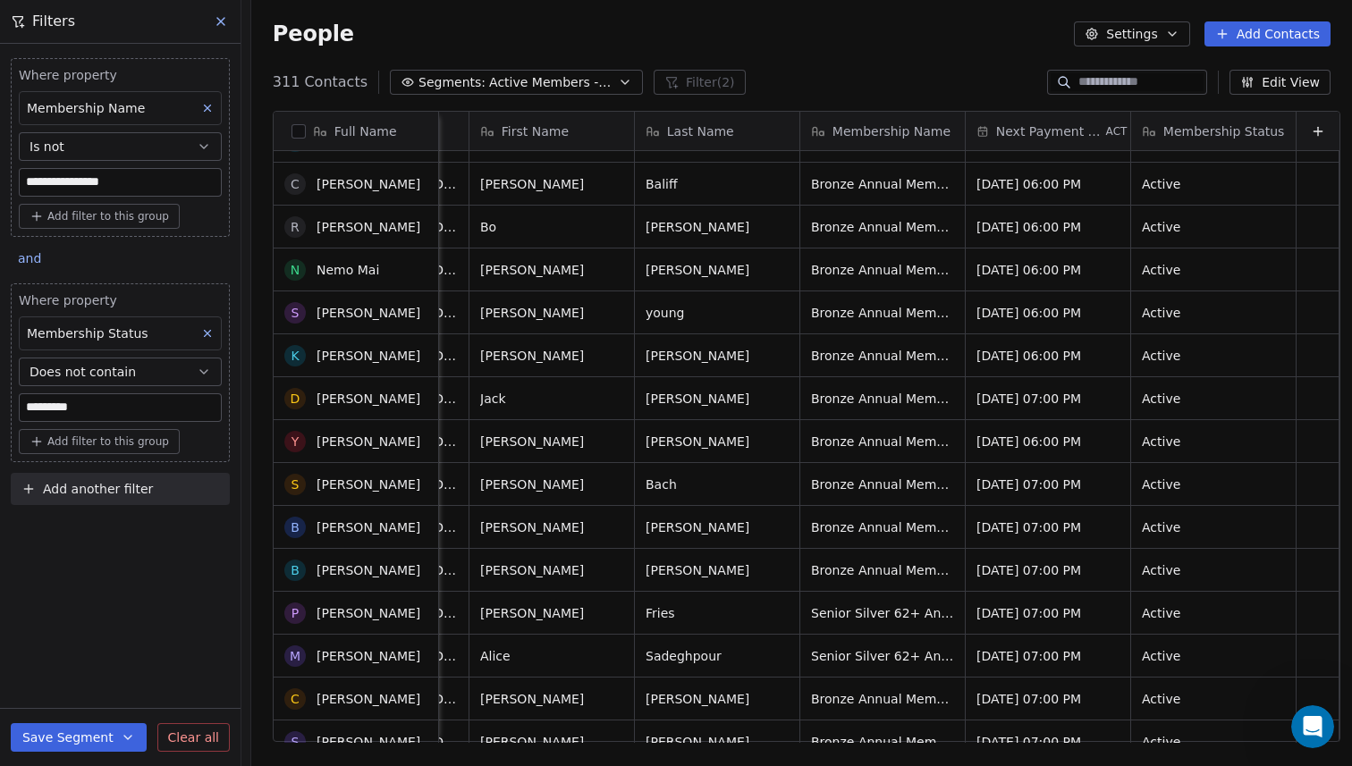
scroll to position [2050, 0]
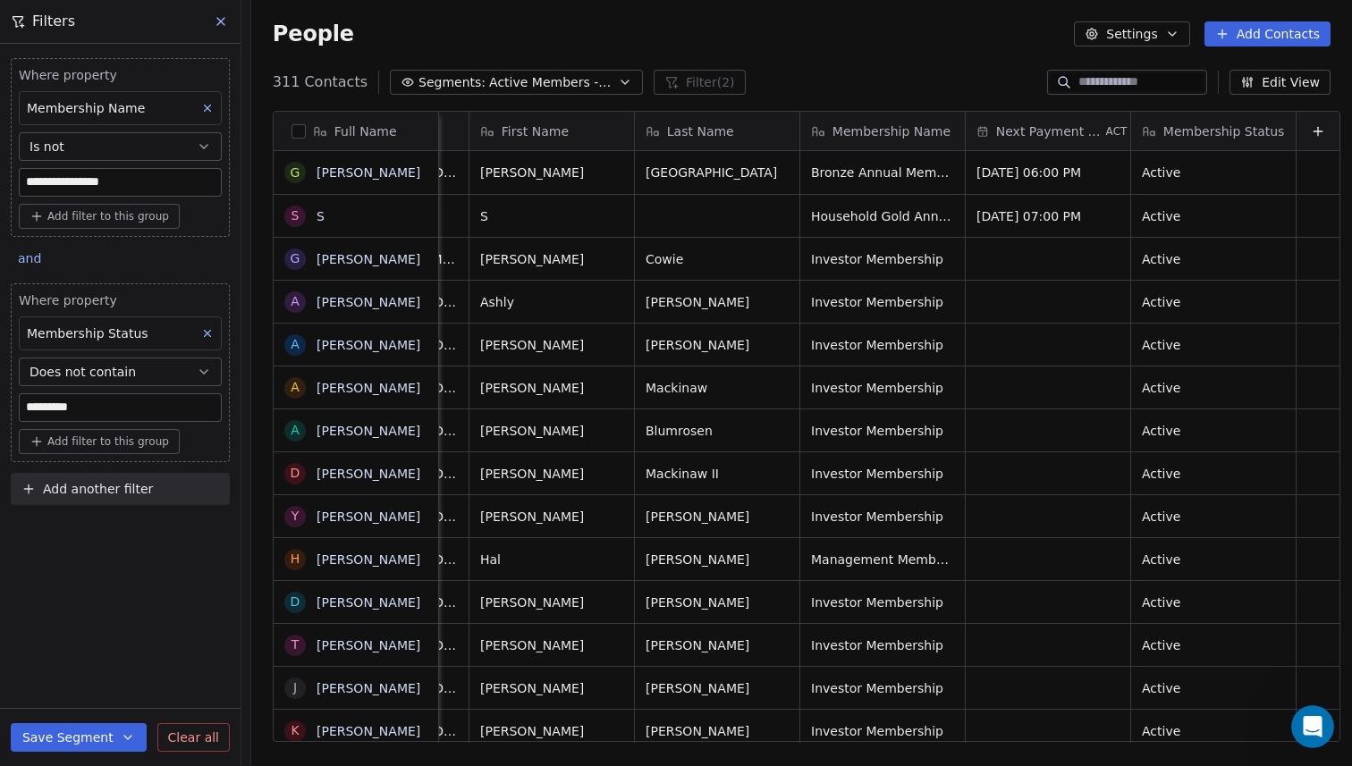
click at [54, 740] on button "Save Segment" at bounding box center [79, 737] width 136 height 29
click at [83, 697] on span "Update existing segment" at bounding box center [129, 692] width 157 height 18
click at [116, 217] on span "Add filter to this group" at bounding box center [108, 216] width 122 height 14
click at [133, 256] on span "Contact properties" at bounding box center [96, 255] width 116 height 19
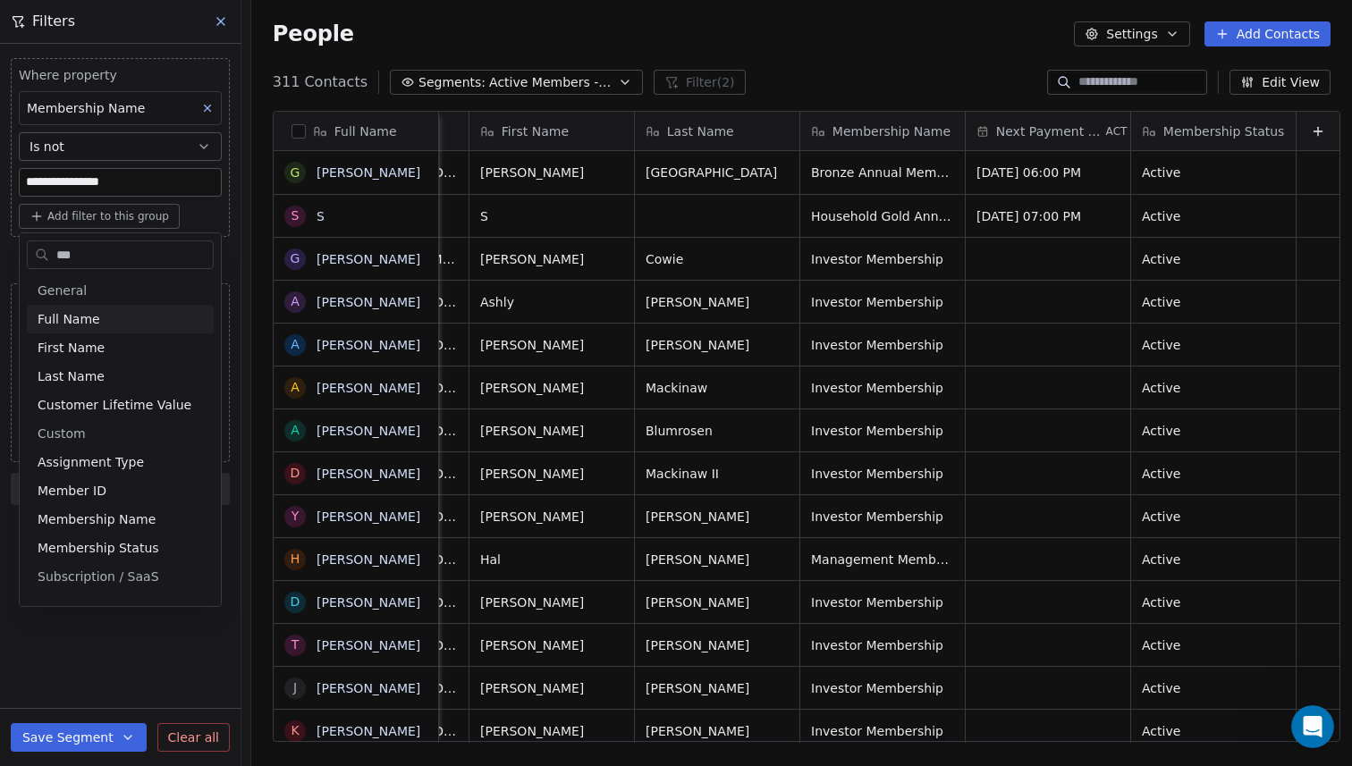
type input "****"
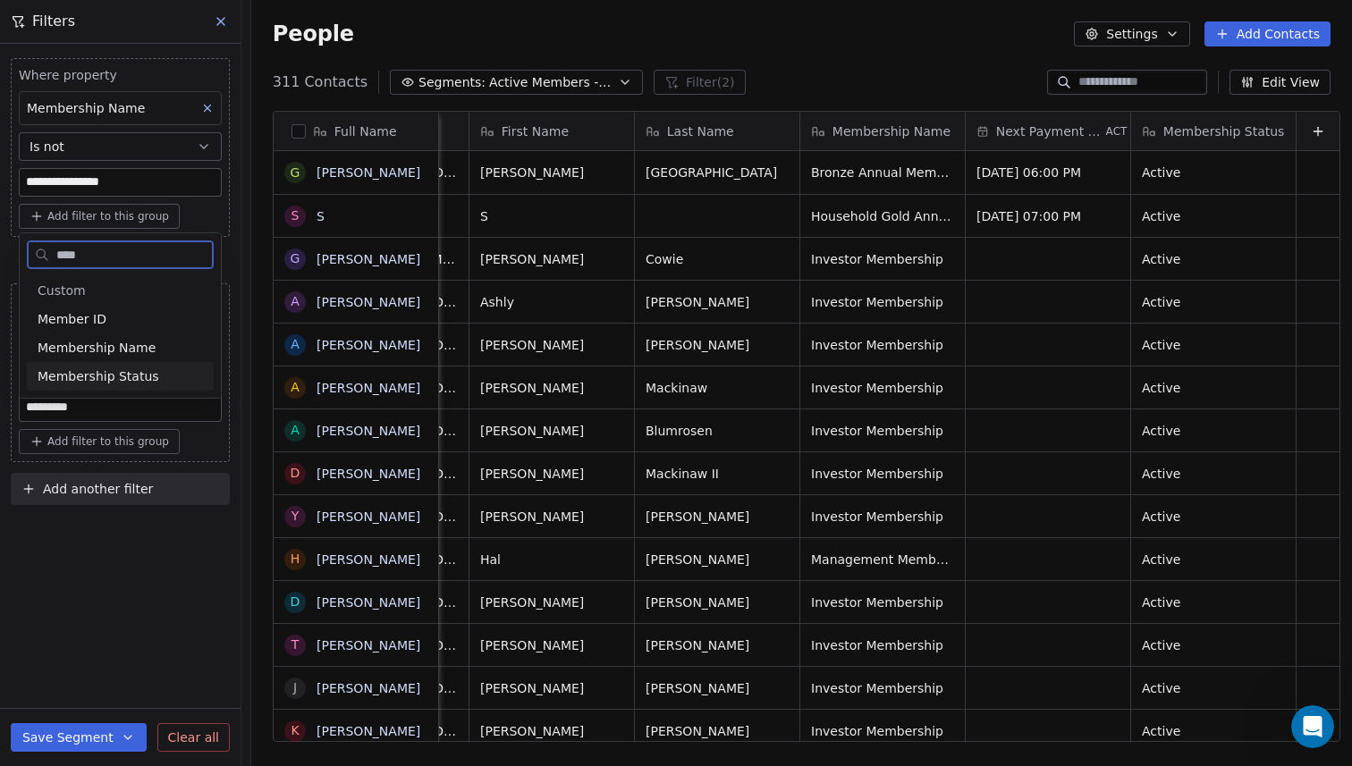
click at [72, 369] on span "Membership Status" at bounding box center [99, 377] width 122 height 18
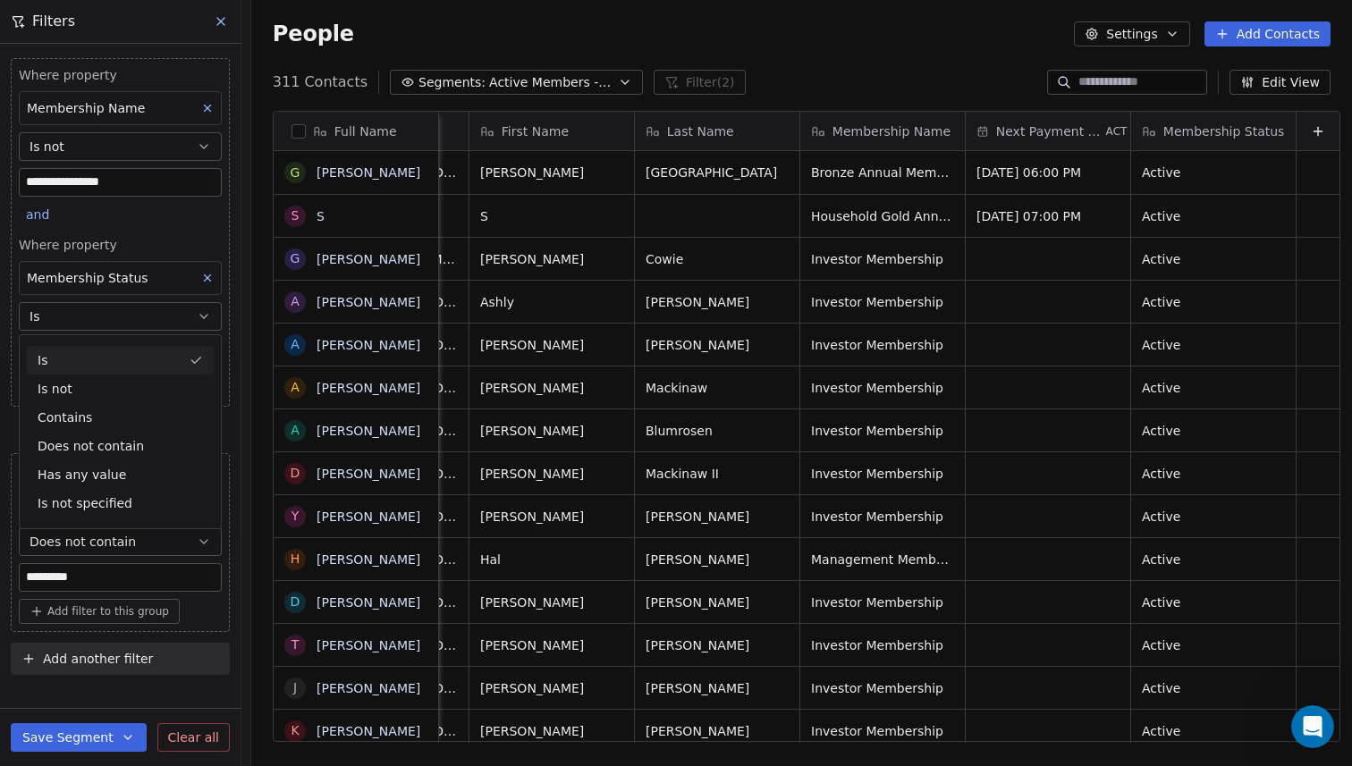
click at [203, 314] on icon "button" at bounding box center [204, 316] width 14 height 14
click at [181, 354] on input at bounding box center [120, 352] width 201 height 27
type input "*********"
click at [199, 314] on icon "button" at bounding box center [204, 316] width 14 height 14
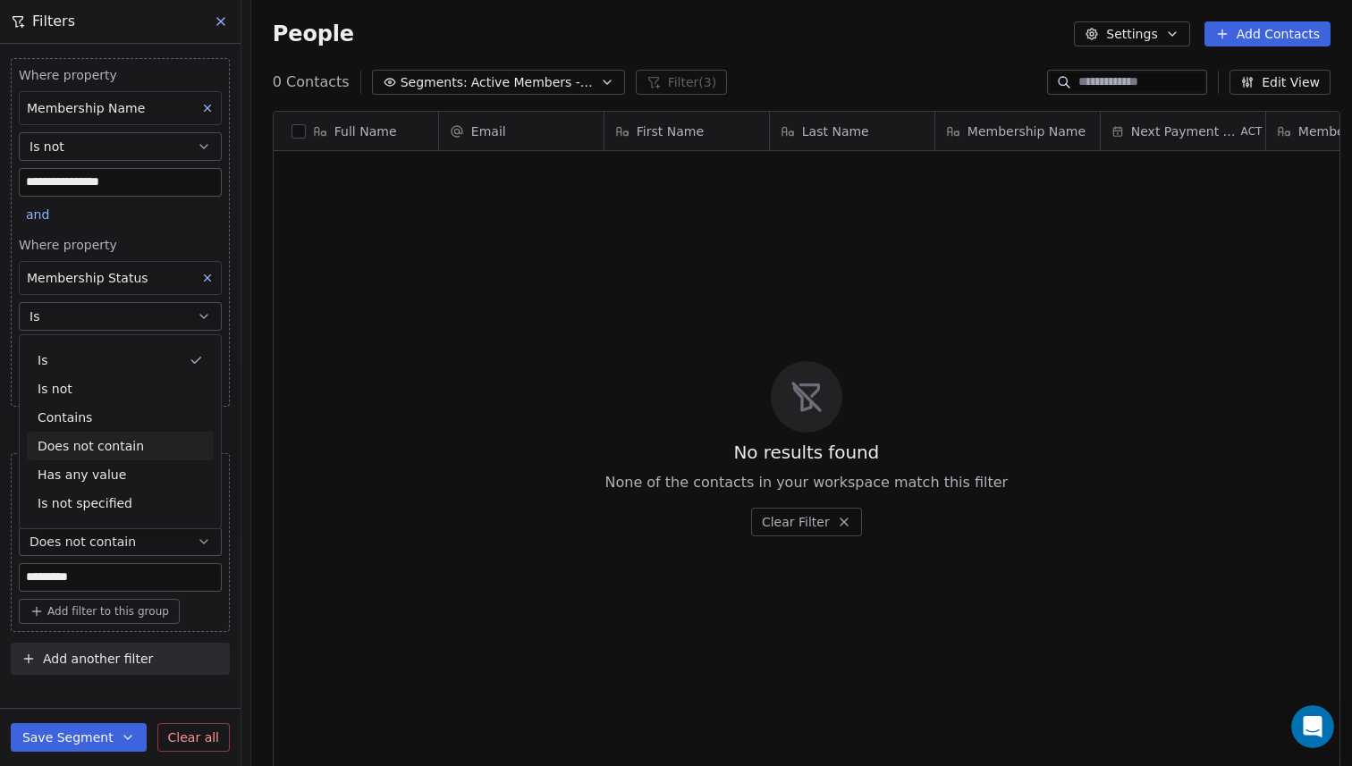
click at [144, 447] on div "Does not contain" at bounding box center [120, 446] width 187 height 29
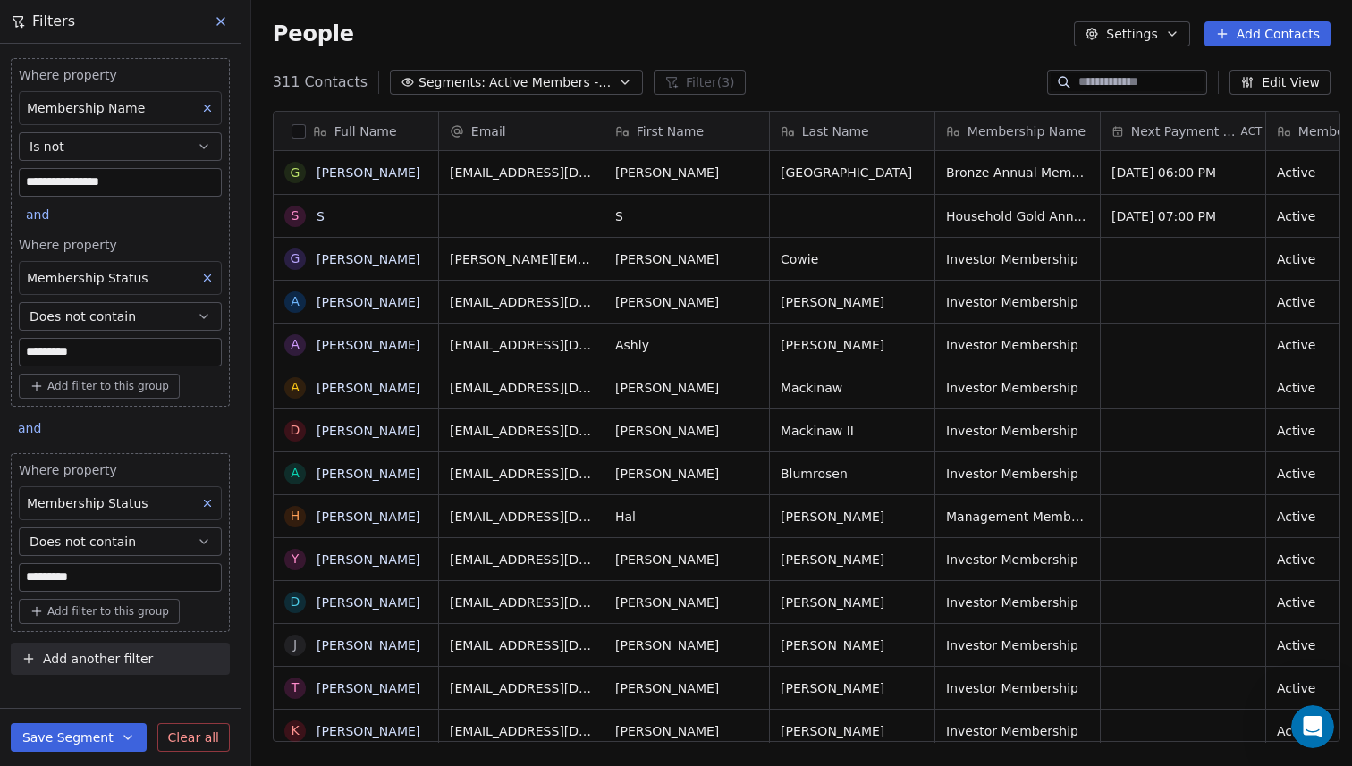
click at [205, 503] on icon at bounding box center [207, 503] width 13 height 13
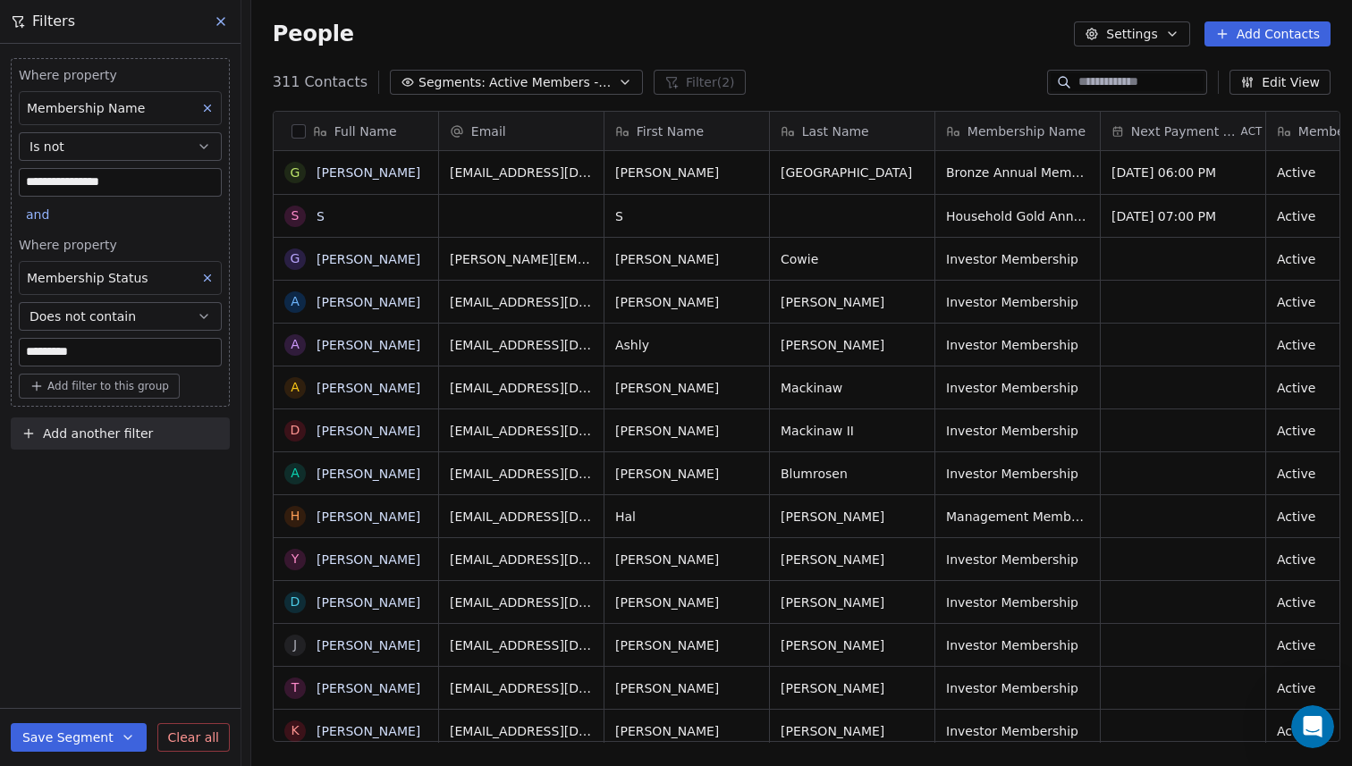
click at [46, 737] on button "Save Segment" at bounding box center [79, 737] width 136 height 29
click at [63, 692] on span "Update existing segment" at bounding box center [129, 692] width 157 height 18
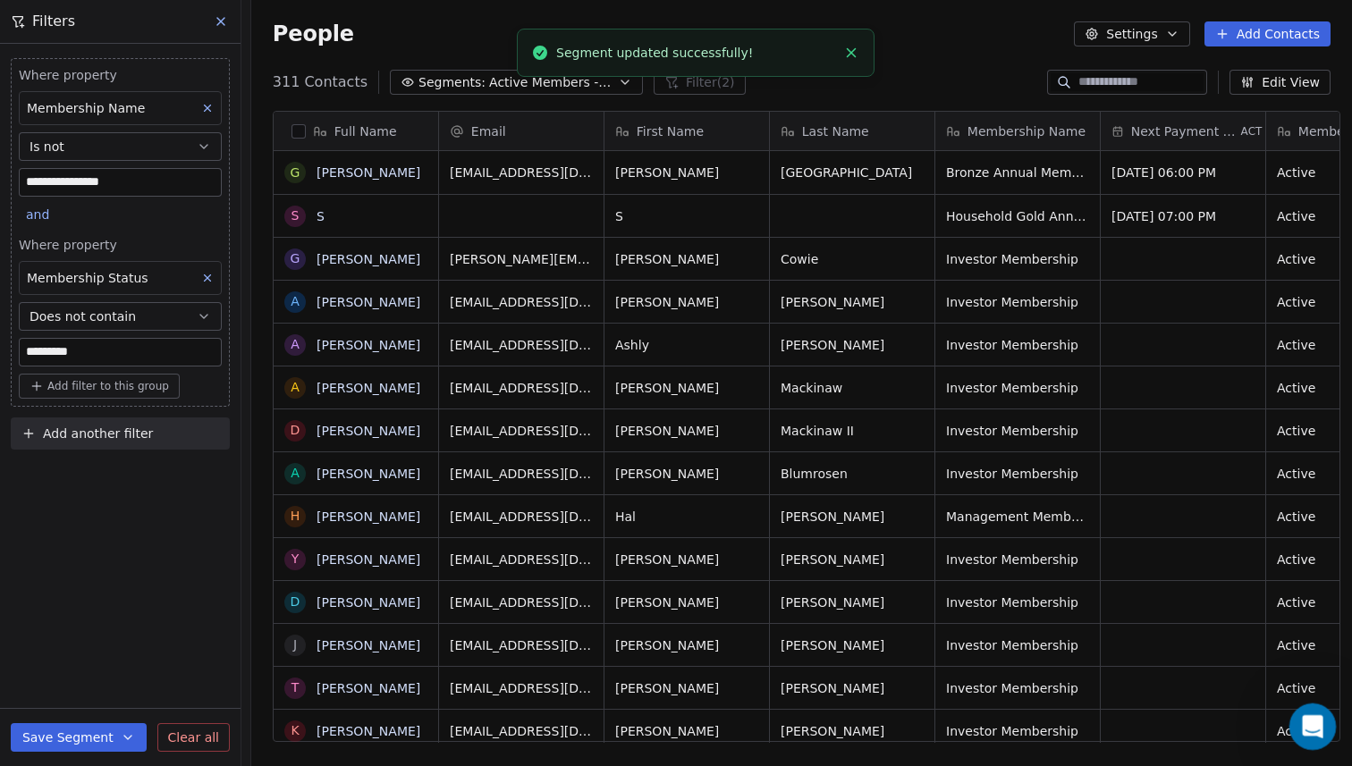
click at [1314, 725] on icon "Open Intercom Messenger" at bounding box center [1311, 725] width 30 height 30
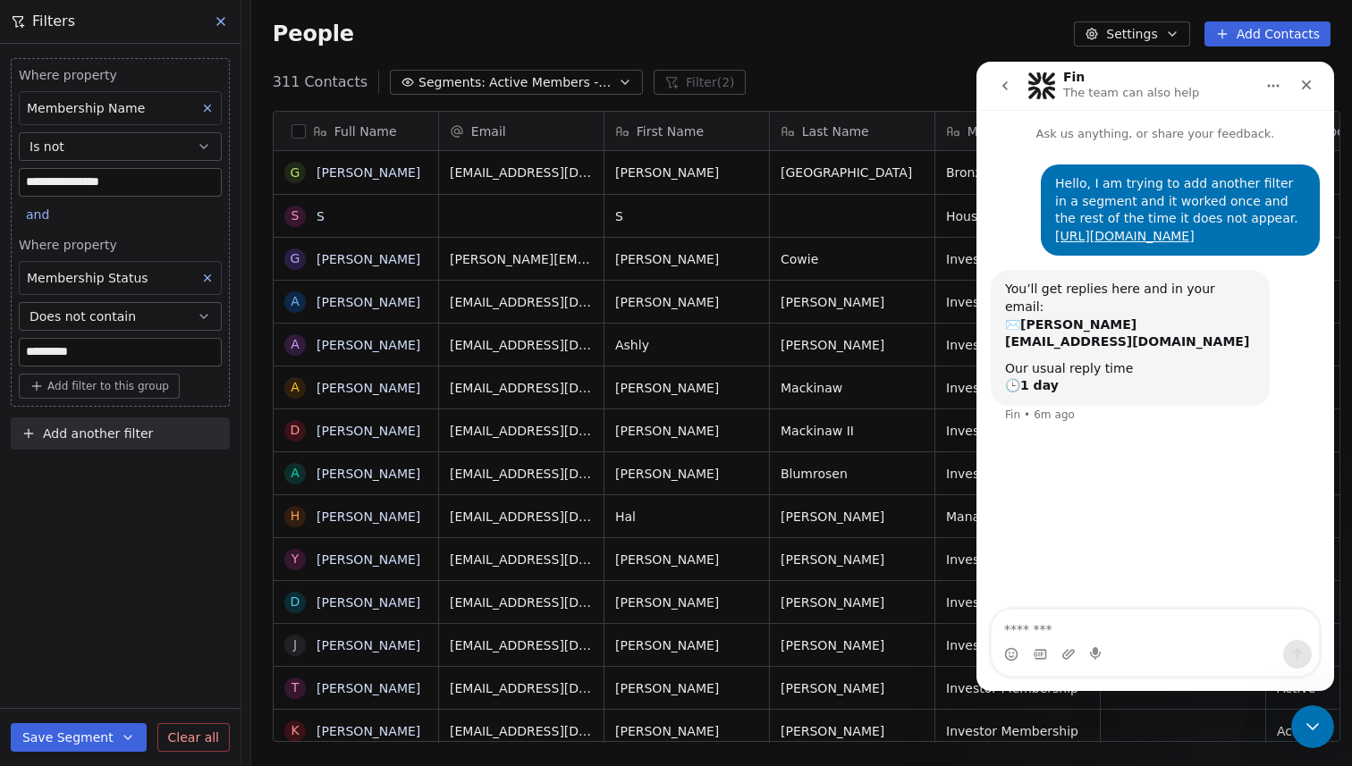
click at [1081, 622] on textarea "Message…" at bounding box center [1155, 625] width 327 height 30
type textarea "*"
type textarea "**********"
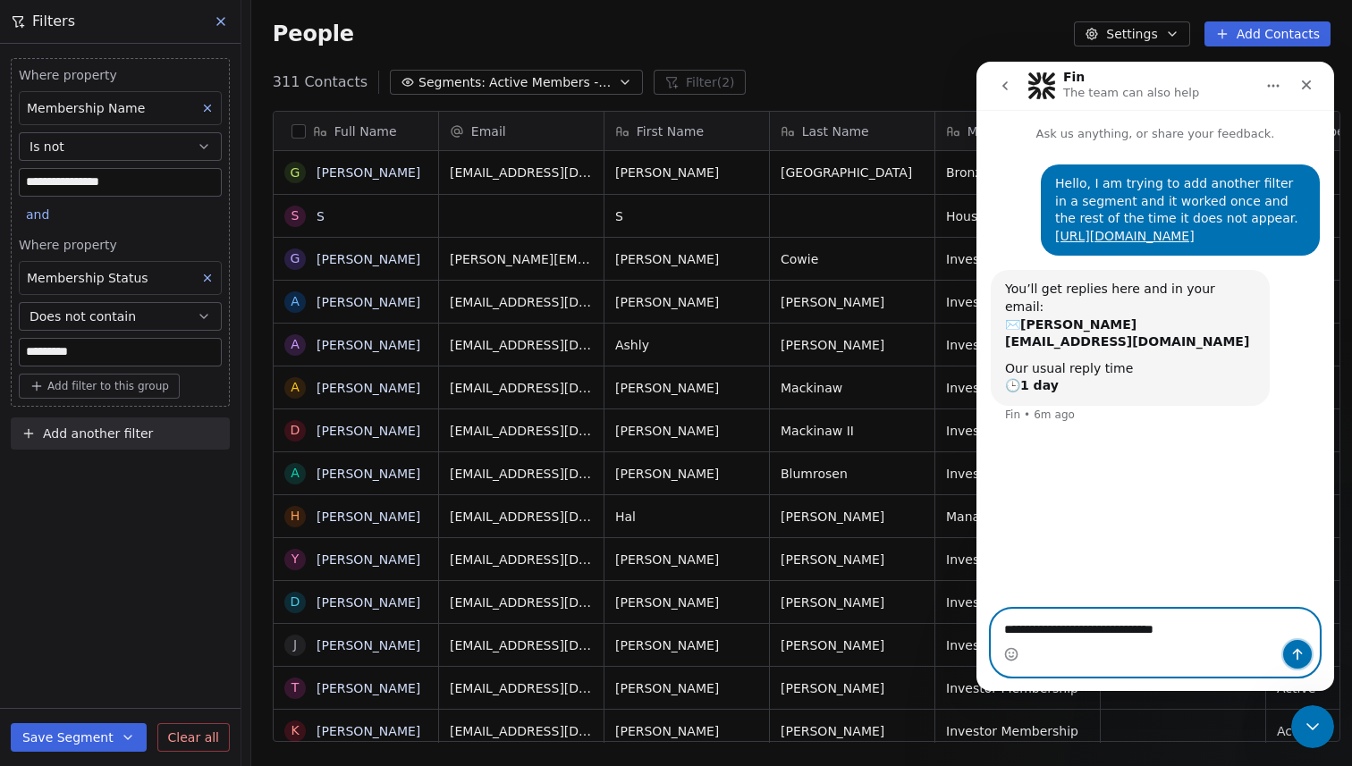
click at [1293, 652] on icon "Send a message…" at bounding box center [1297, 654] width 14 height 14
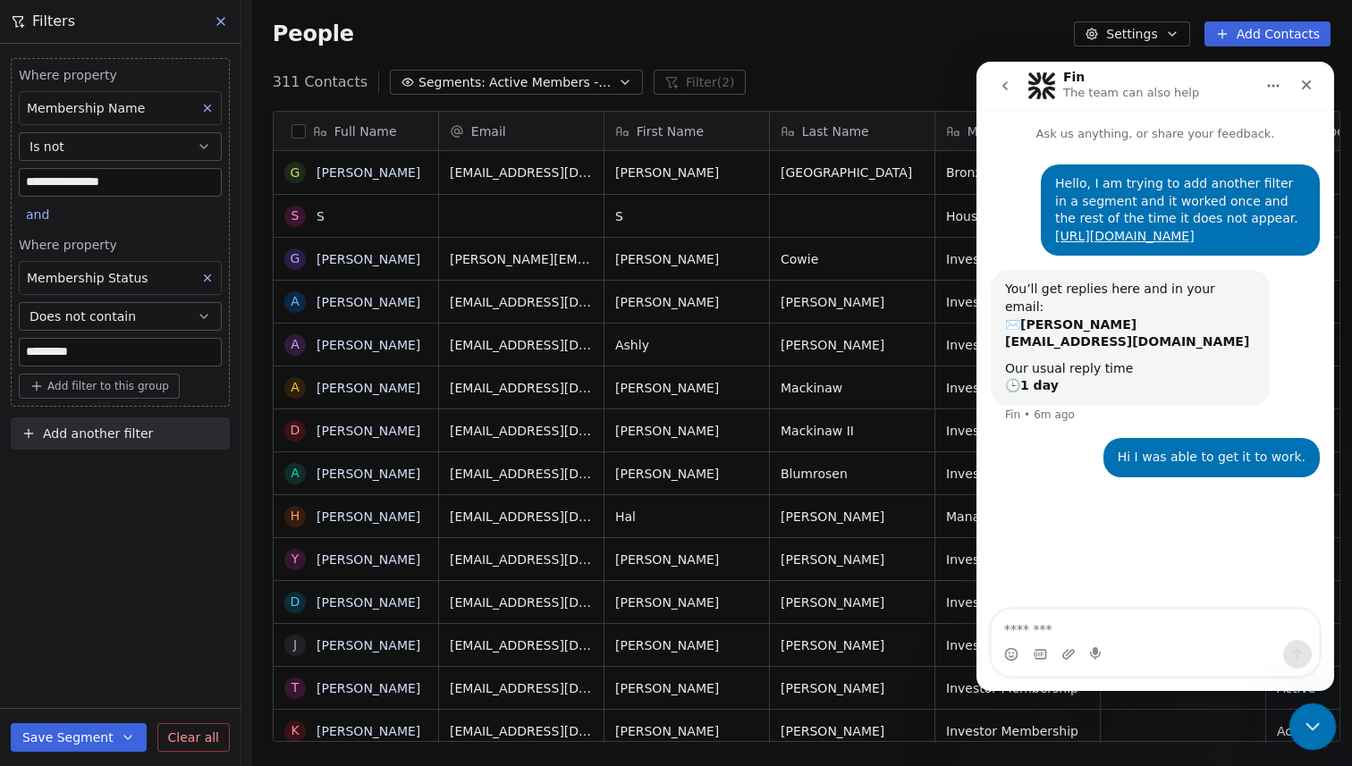
click at [1312, 733] on icon "Close Intercom Messenger" at bounding box center [1309, 724] width 21 height 21
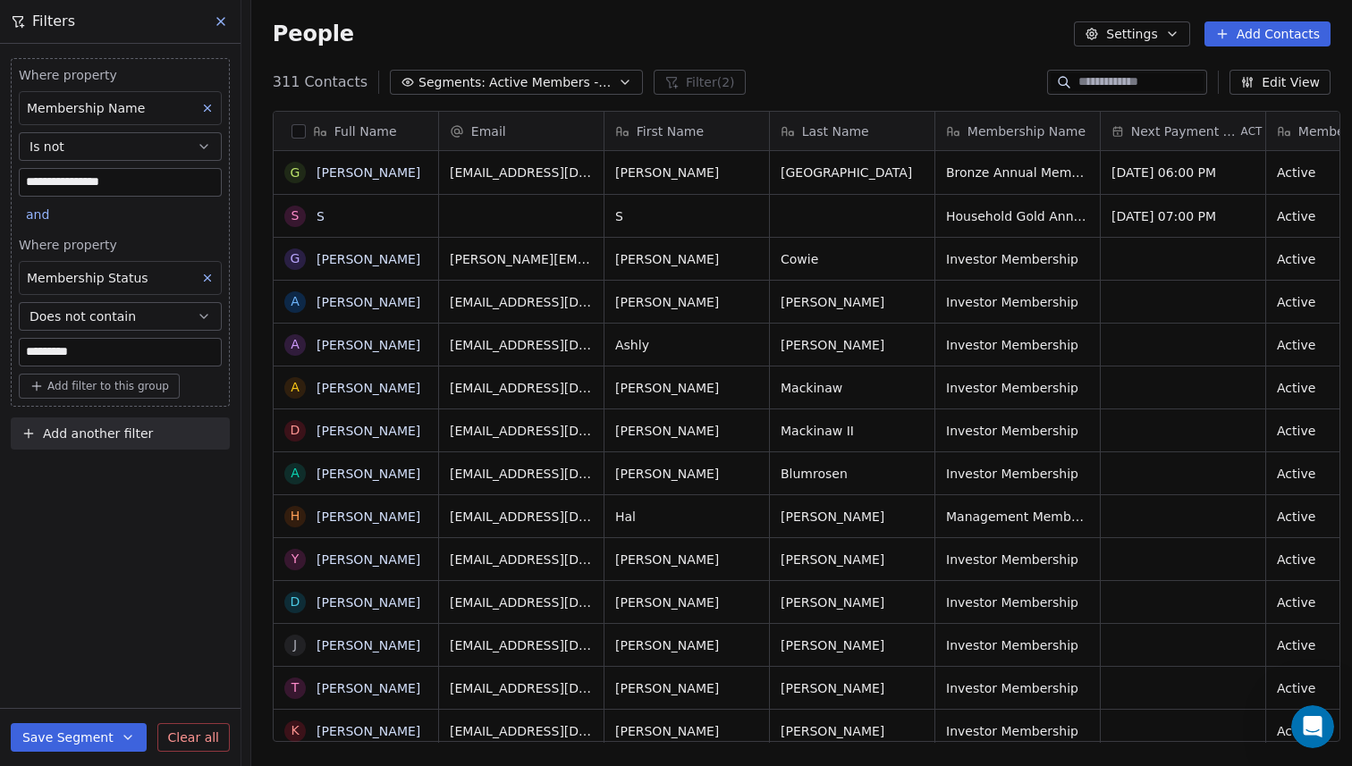
click at [161, 534] on div "**********" at bounding box center [120, 405] width 241 height 723
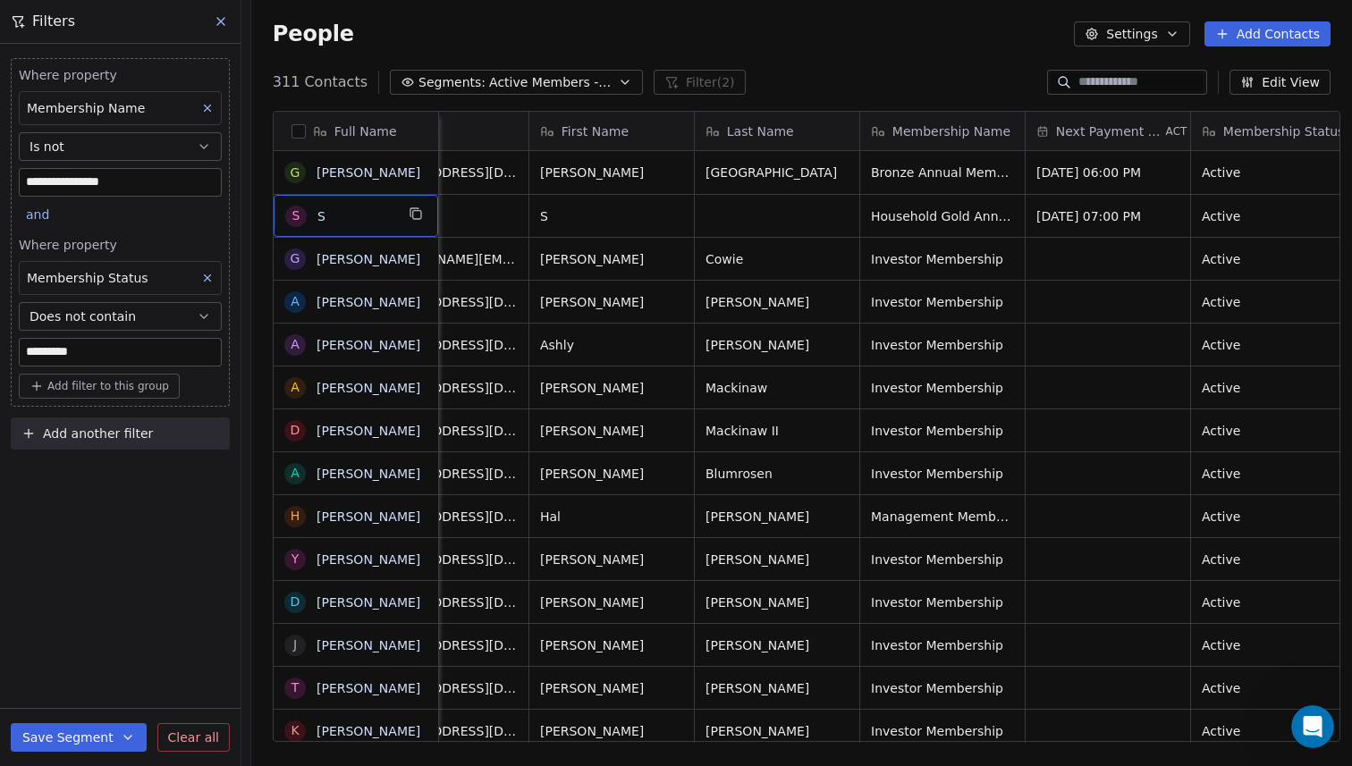
scroll to position [0, 0]
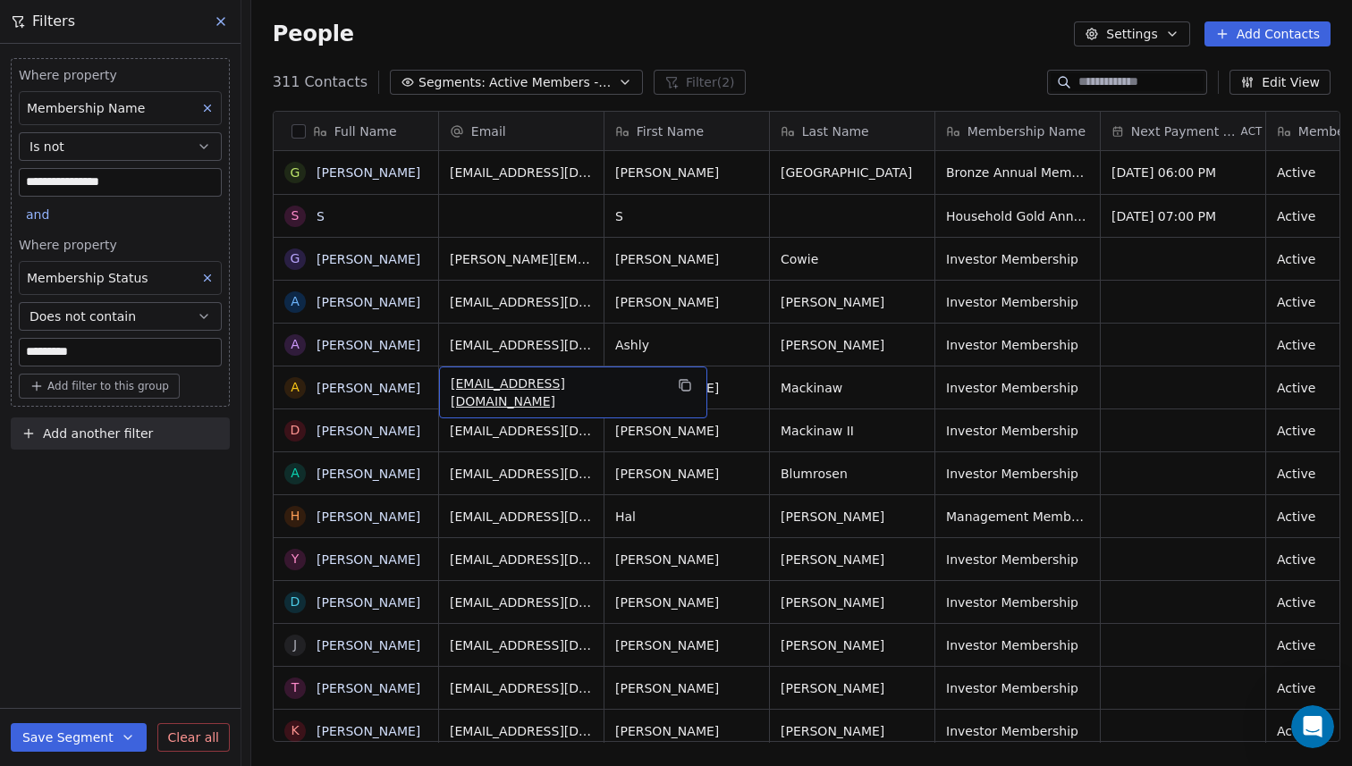
click at [216, 23] on icon at bounding box center [221, 21] width 14 height 14
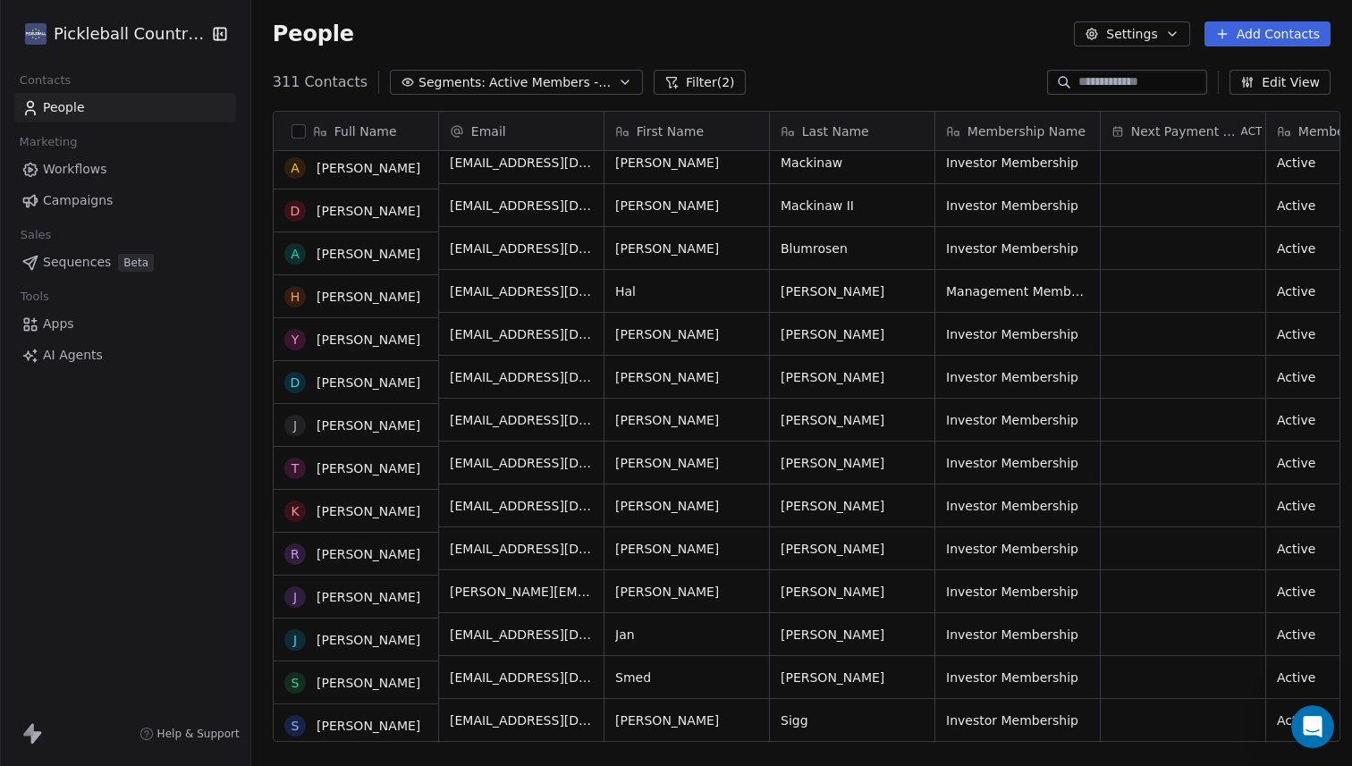
scroll to position [229, 0]
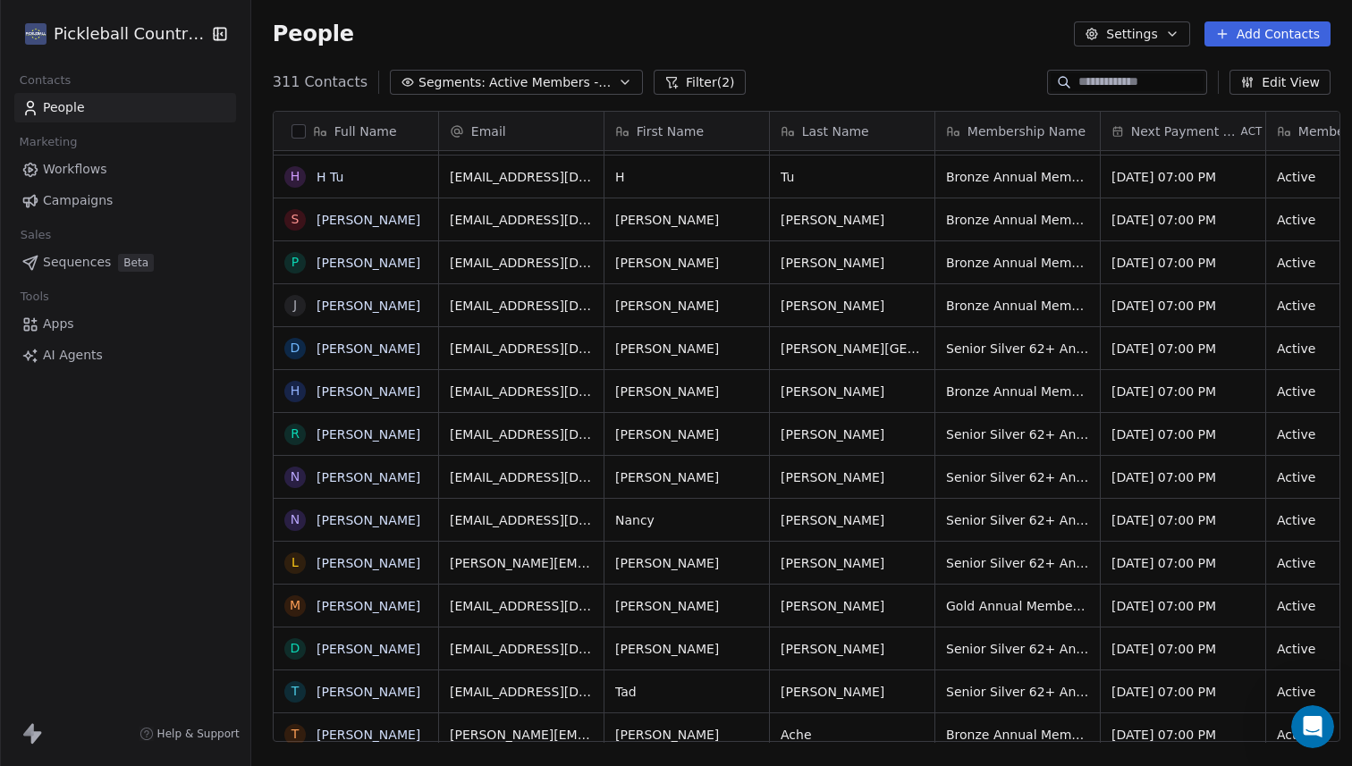
click at [500, 41] on div "People Settings Add Contacts" at bounding box center [802, 33] width 1058 height 25
click at [618, 82] on icon "button" at bounding box center [625, 82] width 14 height 14
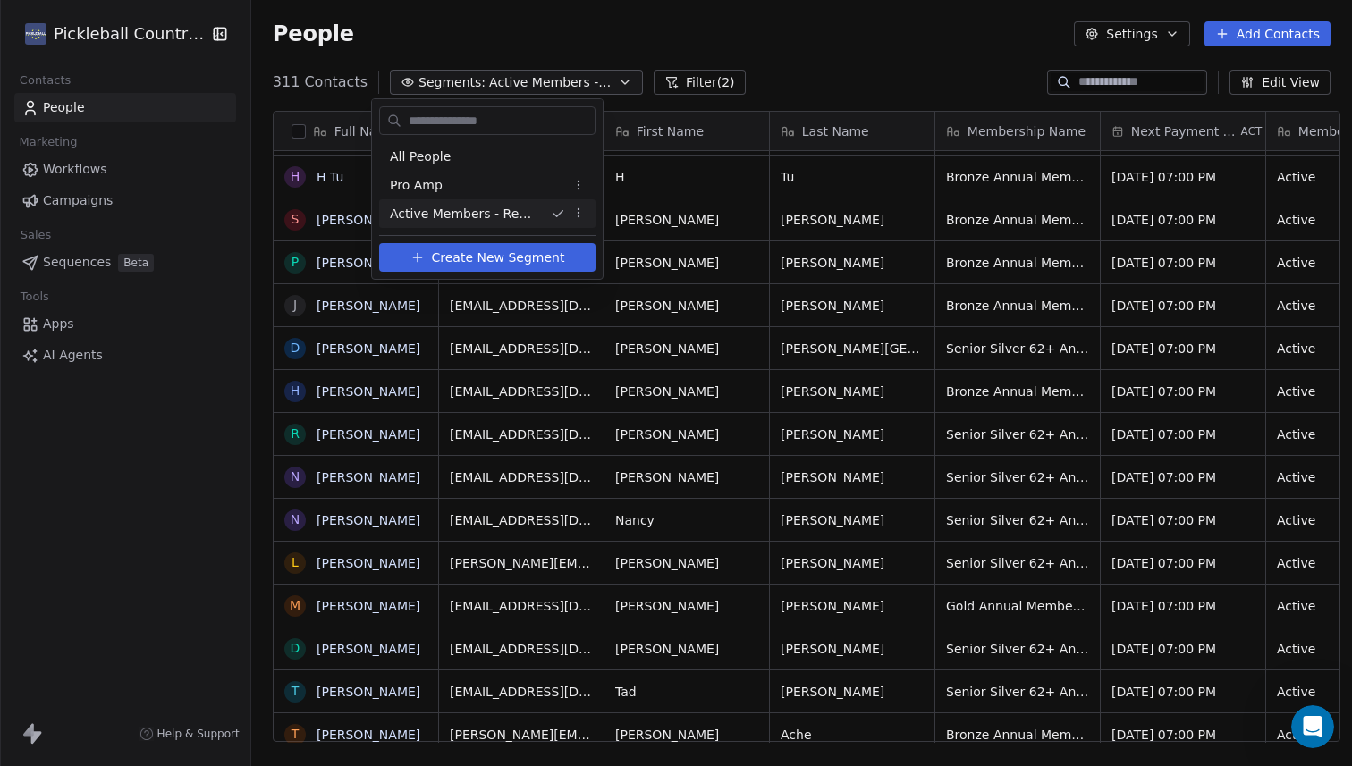
click at [470, 257] on span "Create New Segment" at bounding box center [498, 258] width 133 height 19
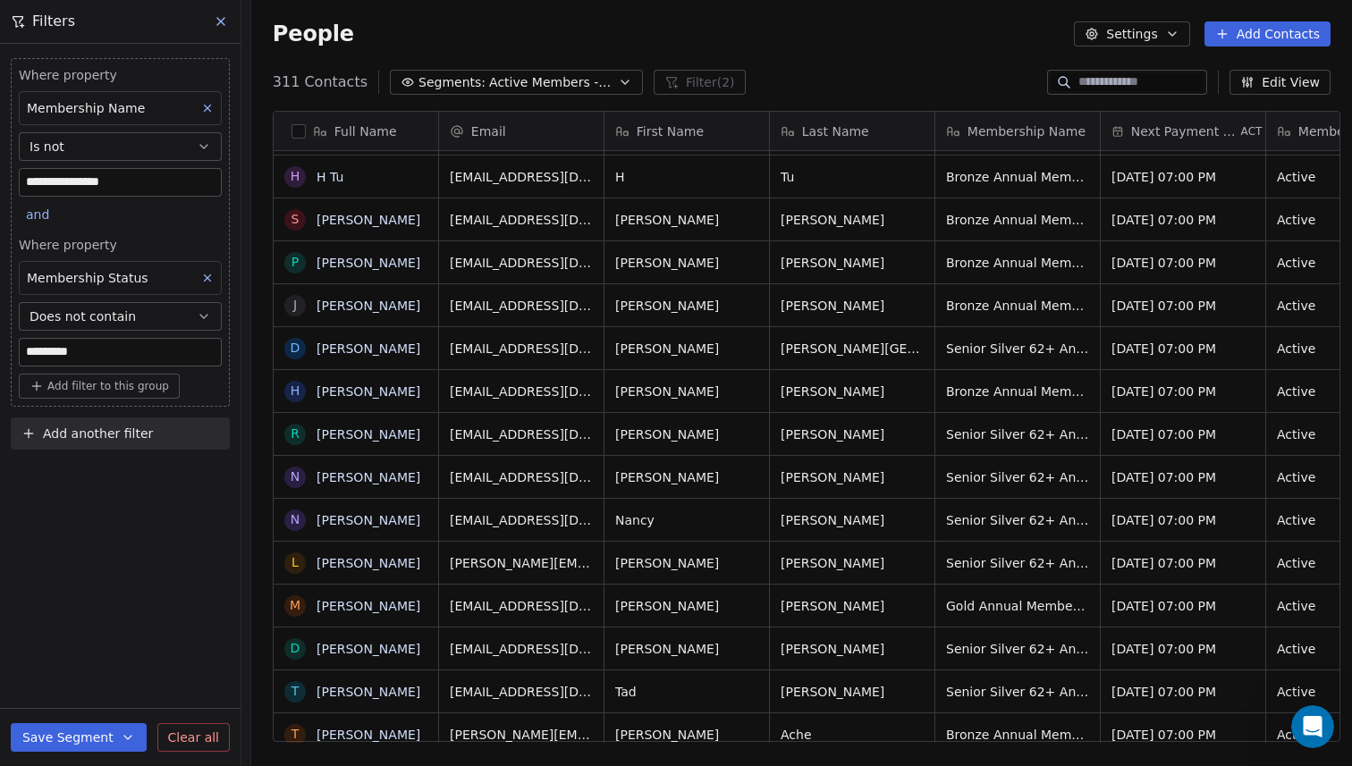
click at [199, 142] on icon "button" at bounding box center [204, 147] width 14 height 14
click at [163, 190] on div "Is" at bounding box center [120, 190] width 187 height 29
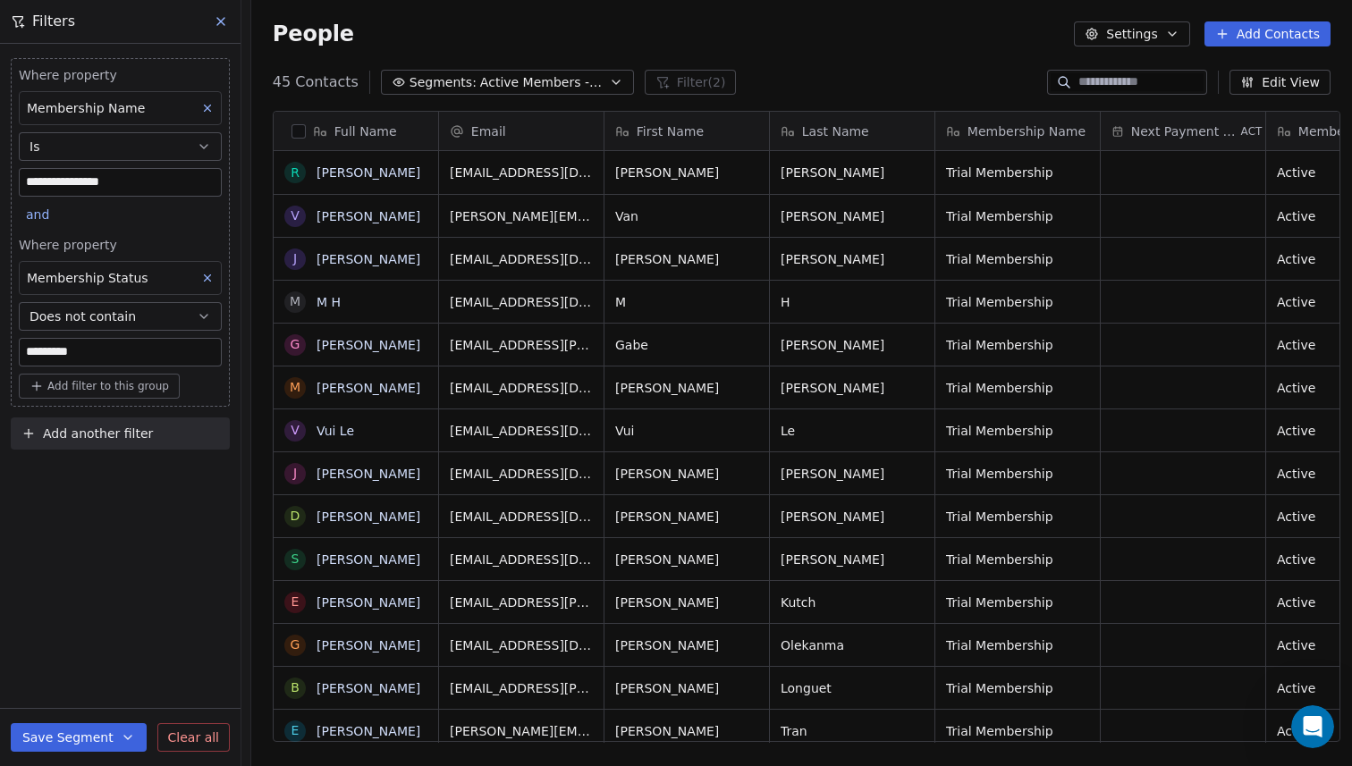
click at [208, 276] on icon at bounding box center [207, 278] width 13 height 13
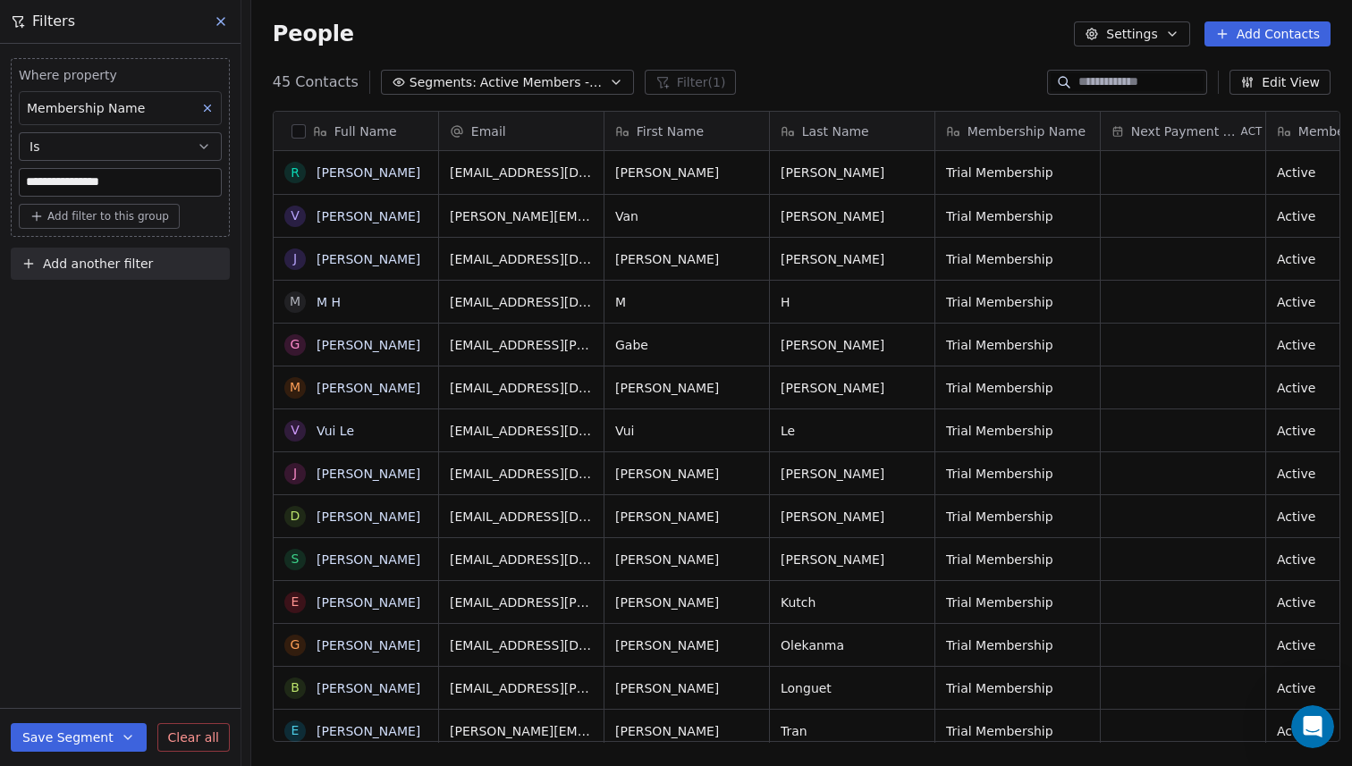
click at [124, 732] on icon "button" at bounding box center [128, 738] width 14 height 14
click at [115, 652] on span "Create new segment" at bounding box center [116, 656] width 131 height 18
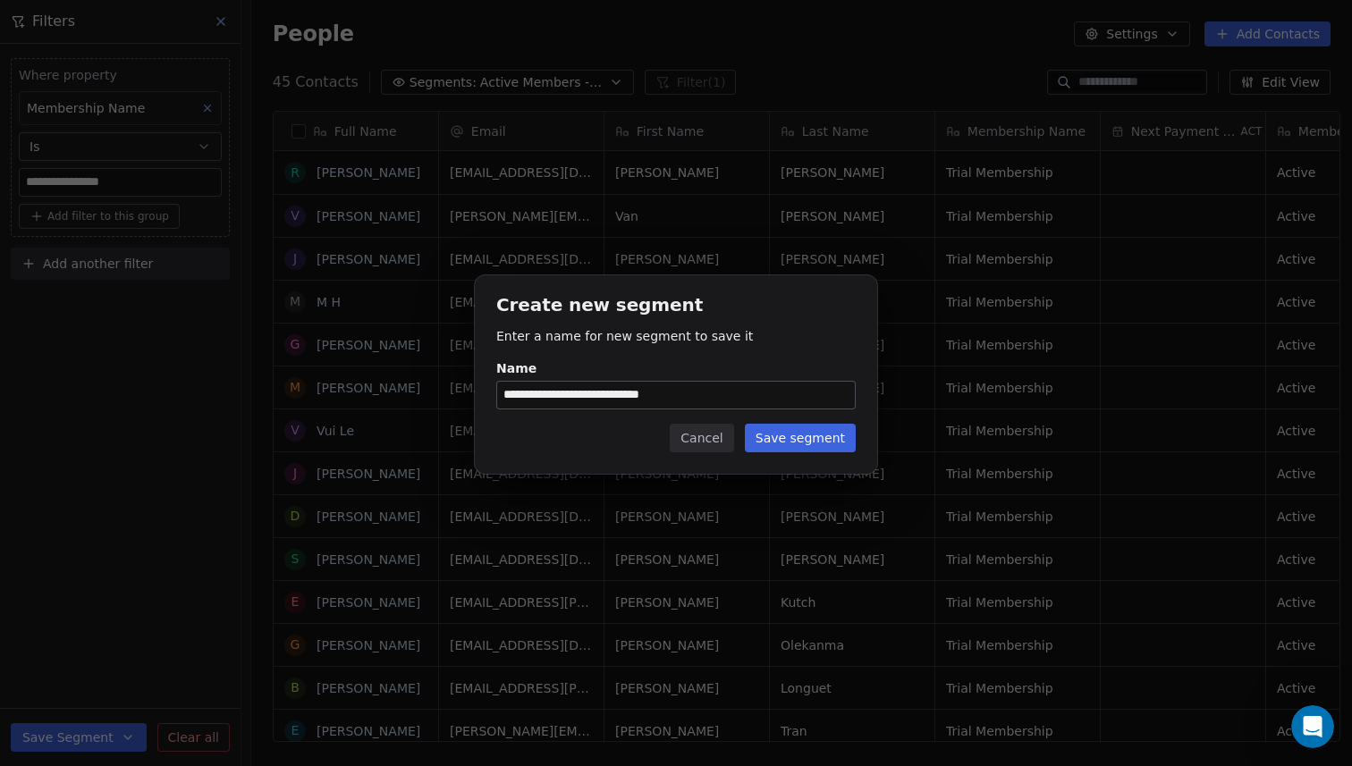
click at [605, 394] on input "**********" at bounding box center [676, 395] width 358 height 27
drag, startPoint x: 610, startPoint y: 393, endPoint x: 705, endPoint y: 391, distance: 94.8
click at [705, 391] on input "**********" at bounding box center [676, 395] width 358 height 27
type input "**********"
click at [818, 431] on button "Save segment" at bounding box center [800, 438] width 111 height 29
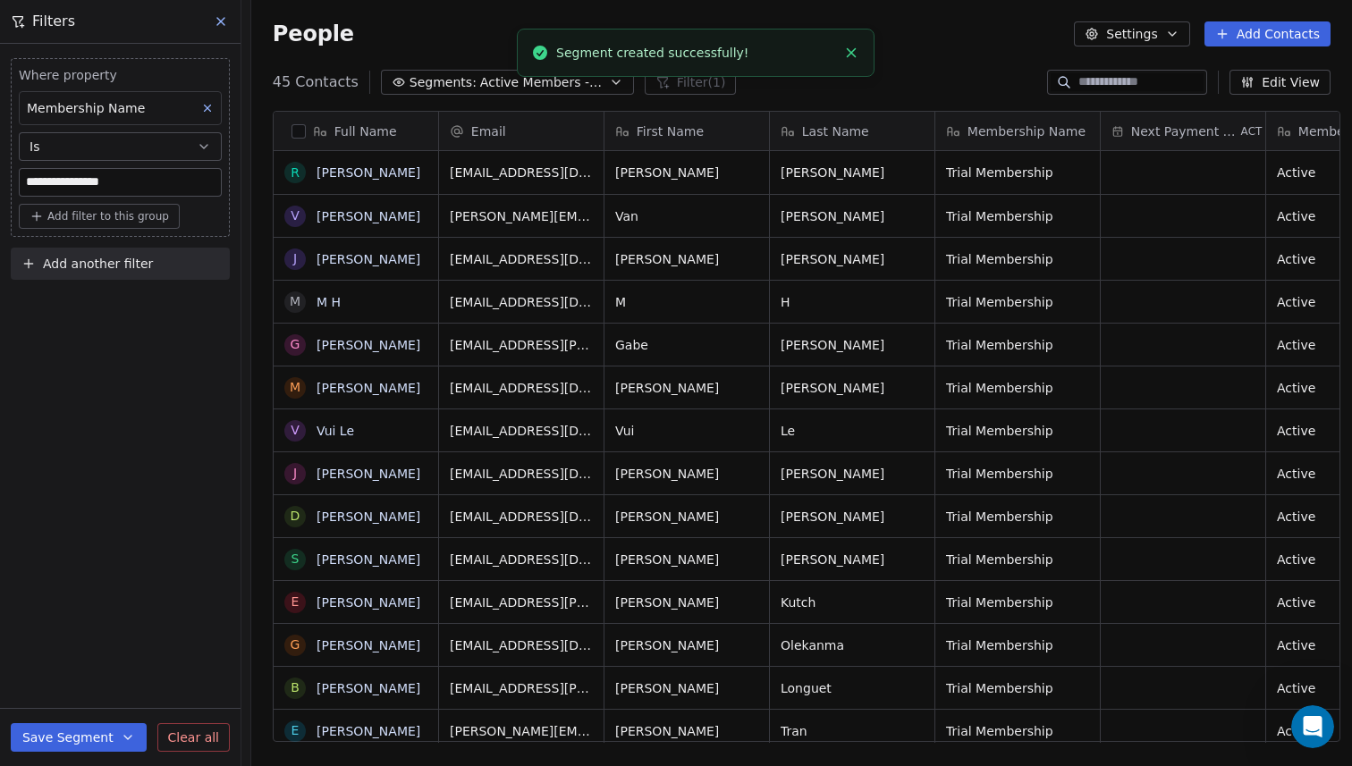
click at [60, 495] on div "**********" at bounding box center [120, 405] width 241 height 723
click at [222, 25] on icon at bounding box center [221, 21] width 14 height 14
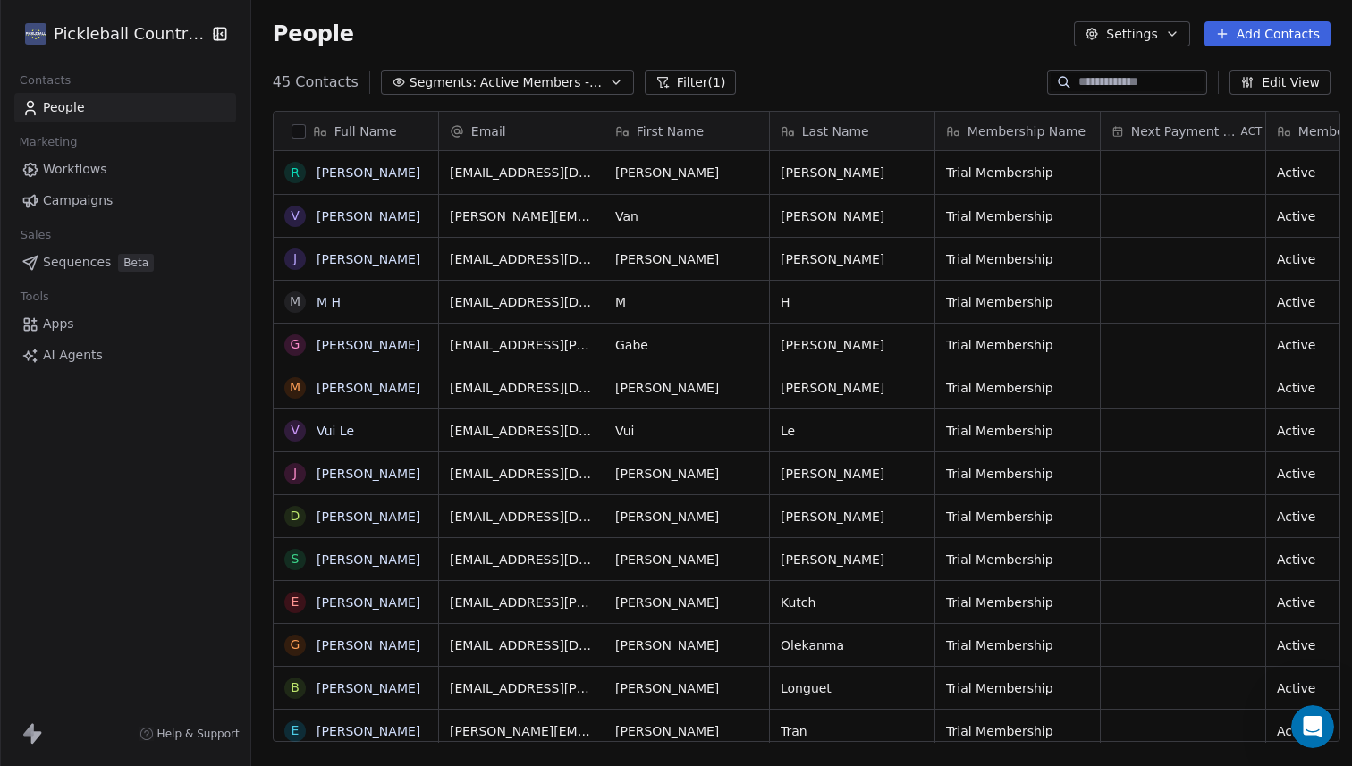
click at [588, 82] on button "Segments: Active Members - Trial" at bounding box center [507, 82] width 253 height 25
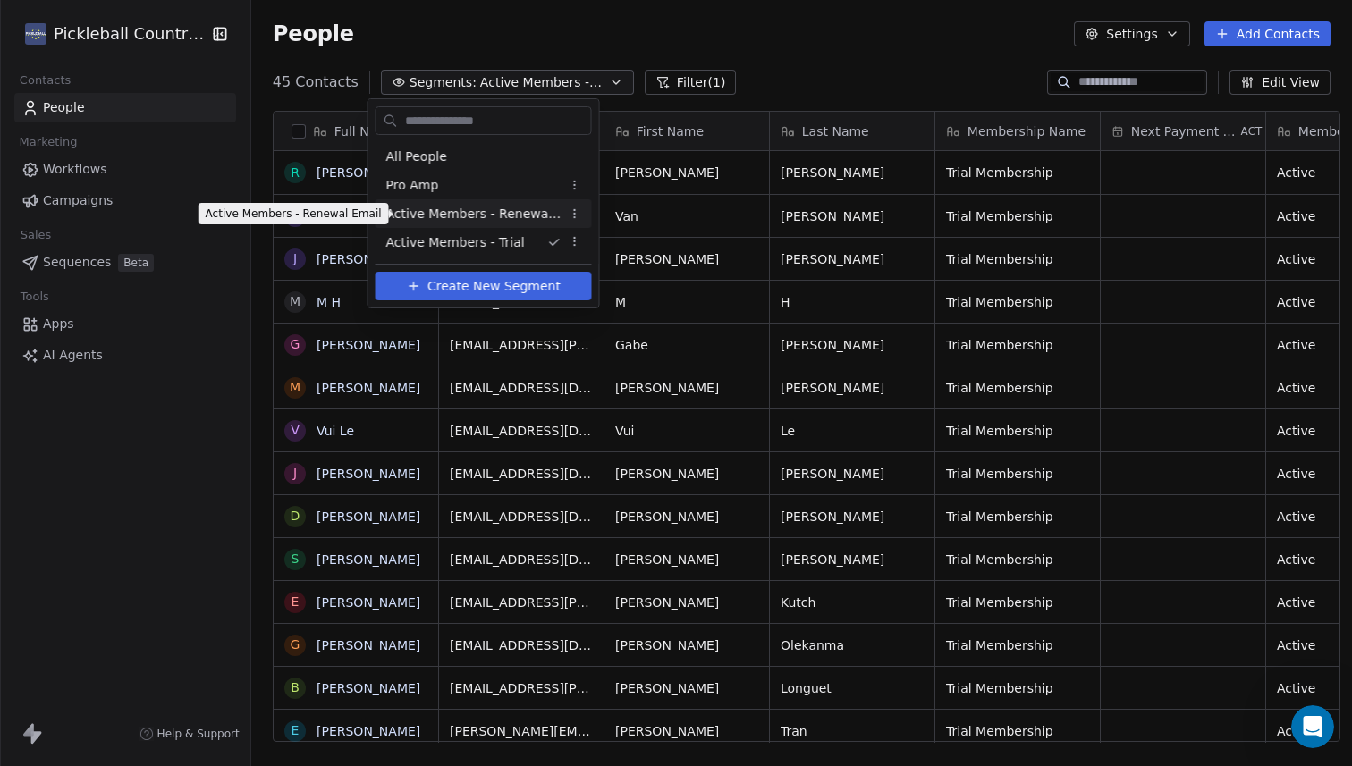
click at [528, 217] on span "Active Members - Renewal Email" at bounding box center [473, 214] width 175 height 19
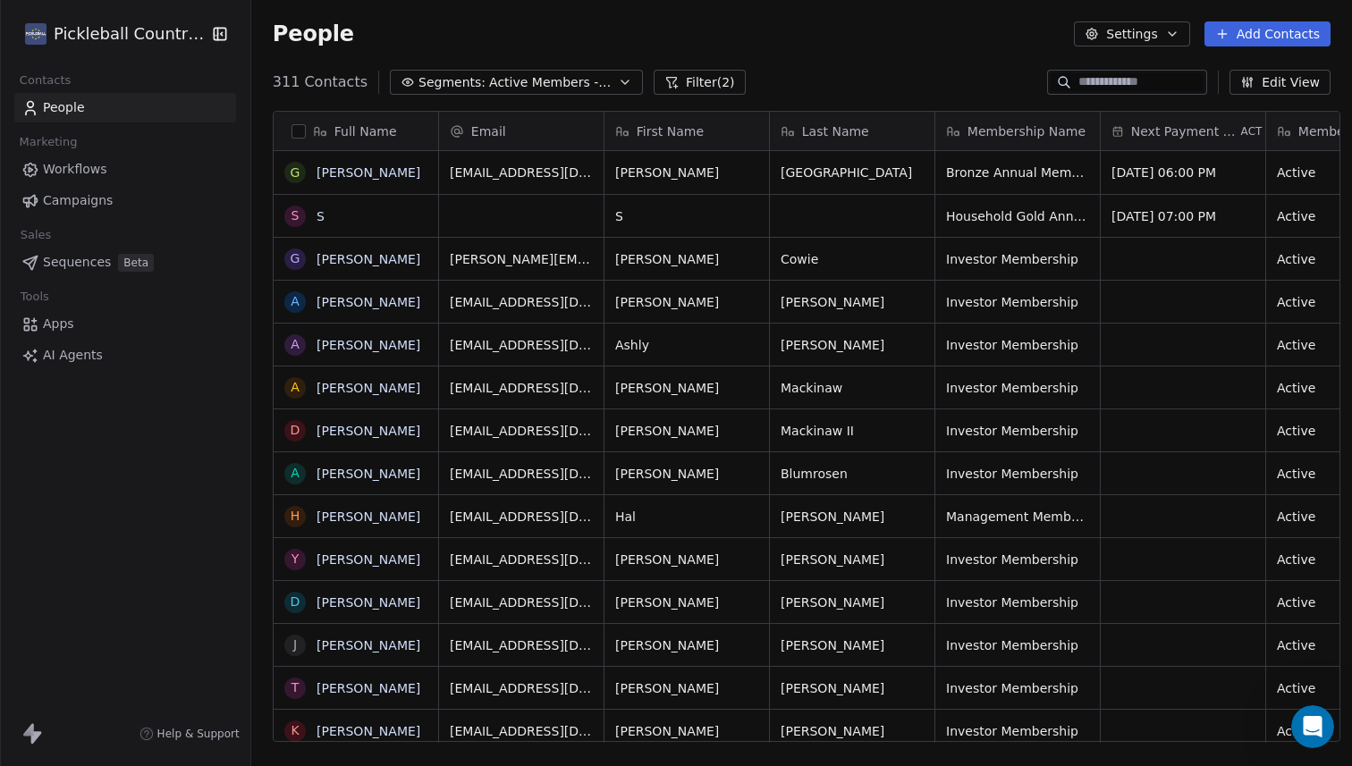
click at [855, 43] on div "People Settings Add Contacts" at bounding box center [802, 33] width 1058 height 25
click at [632, 39] on div "People Settings Add Contacts" at bounding box center [802, 33] width 1058 height 25
